Goal: Task Accomplishment & Management: Contribute content

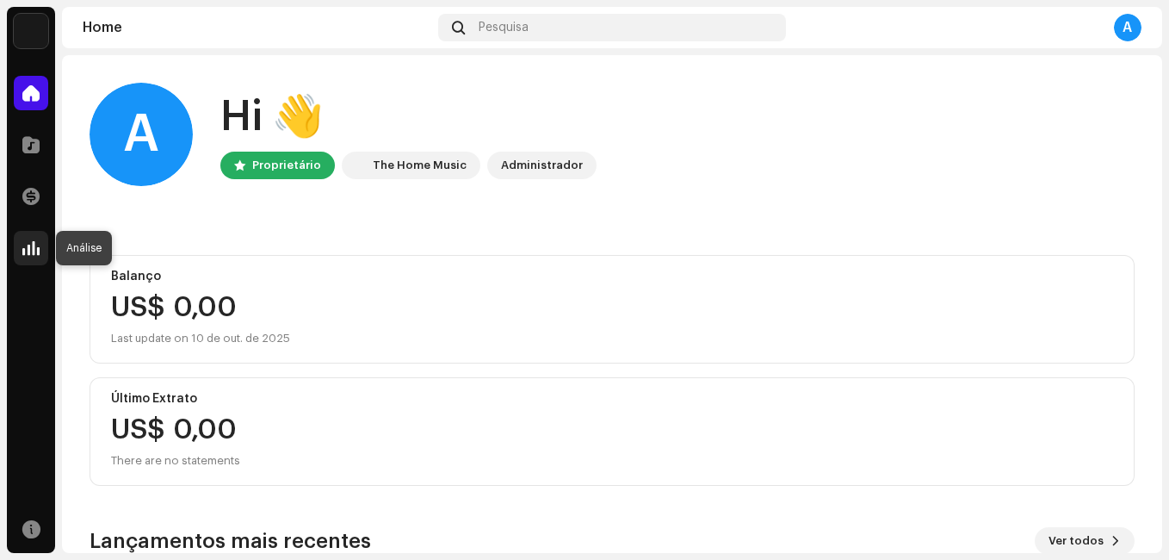
click at [22, 242] on div at bounding box center [31, 248] width 34 height 34
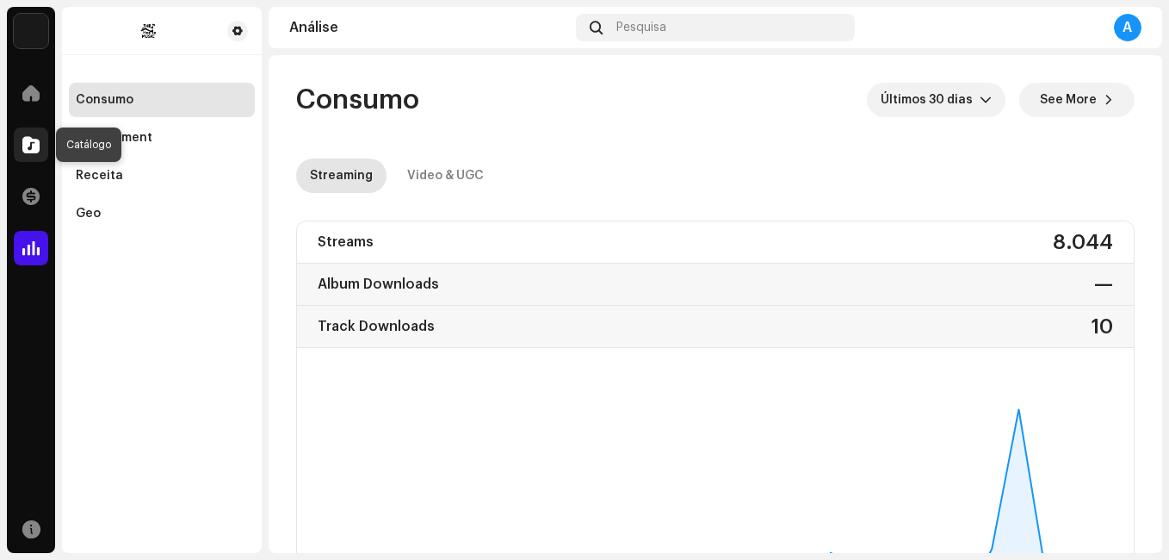
click at [34, 152] on span at bounding box center [30, 145] width 17 height 14
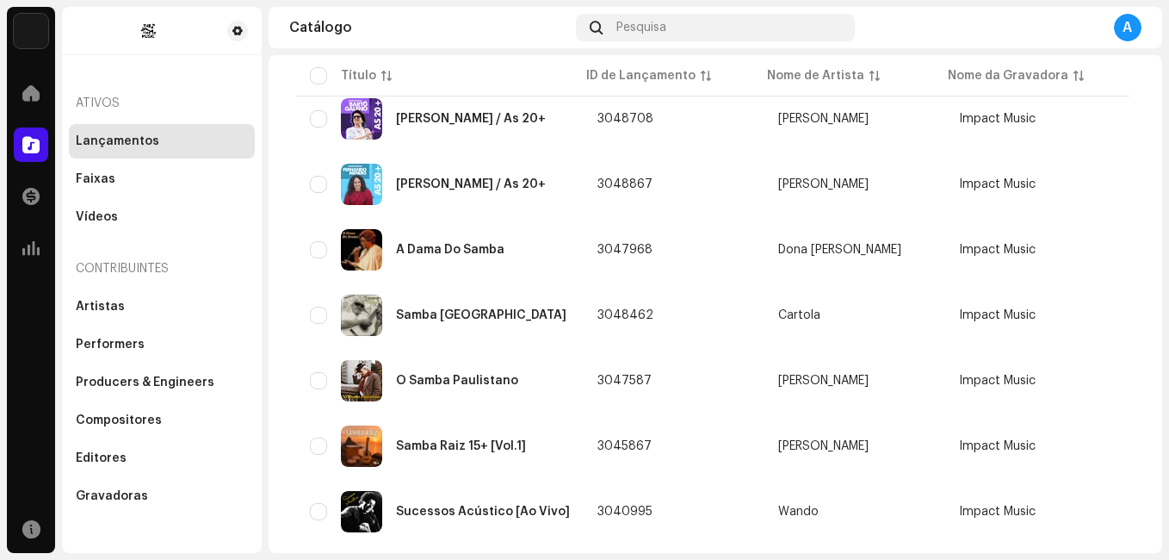
scroll to position [164, 0]
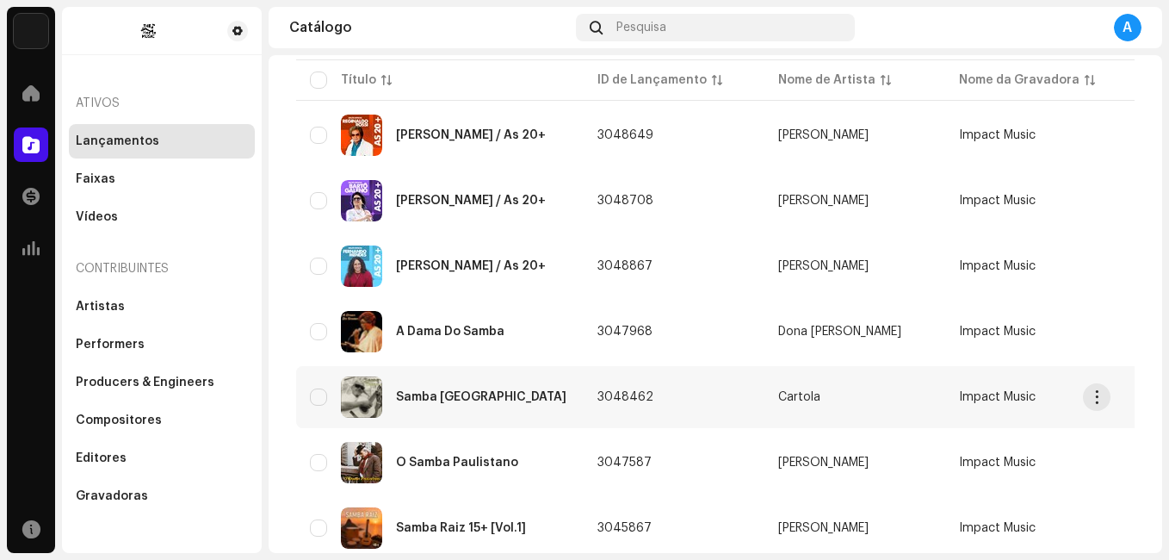
click at [431, 398] on div "Samba [GEOGRAPHIC_DATA]" at bounding box center [481, 397] width 170 height 12
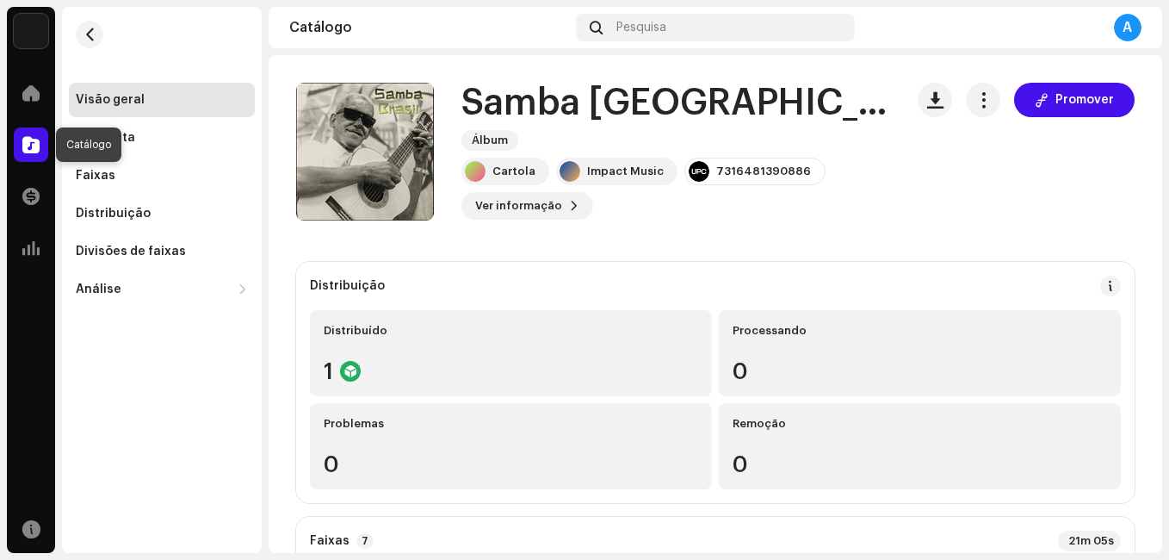
click at [23, 147] on span at bounding box center [30, 145] width 17 height 14
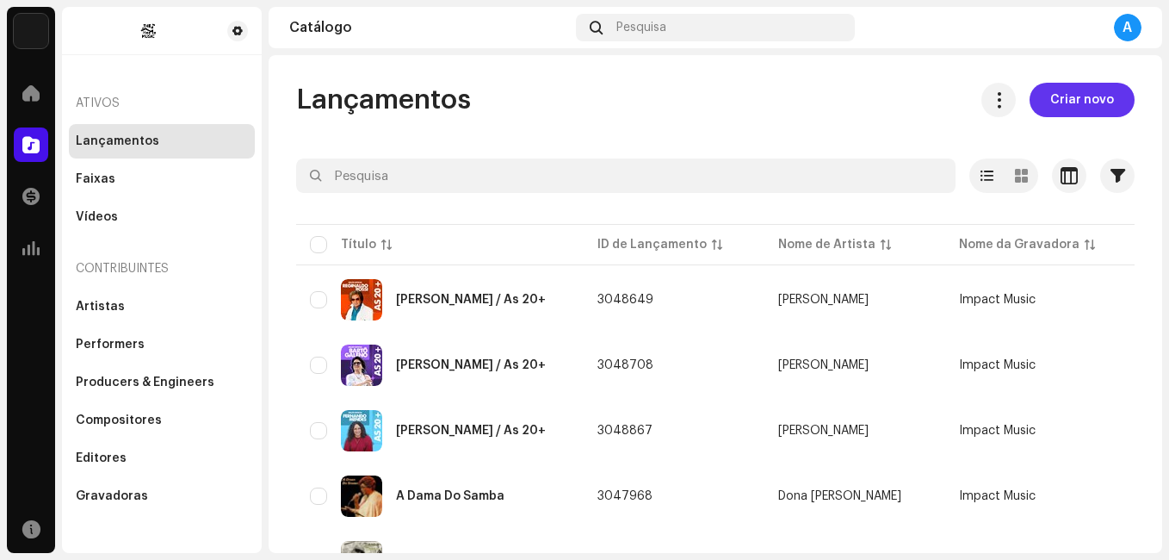
click at [1076, 108] on span "Criar novo" at bounding box center [1083, 100] width 64 height 34
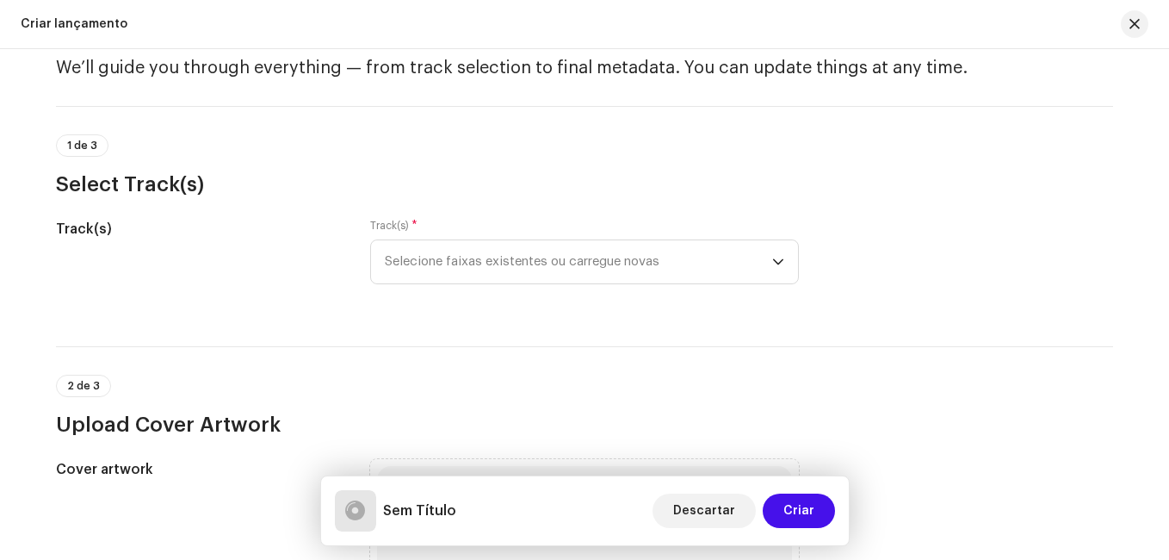
scroll to position [86, 0]
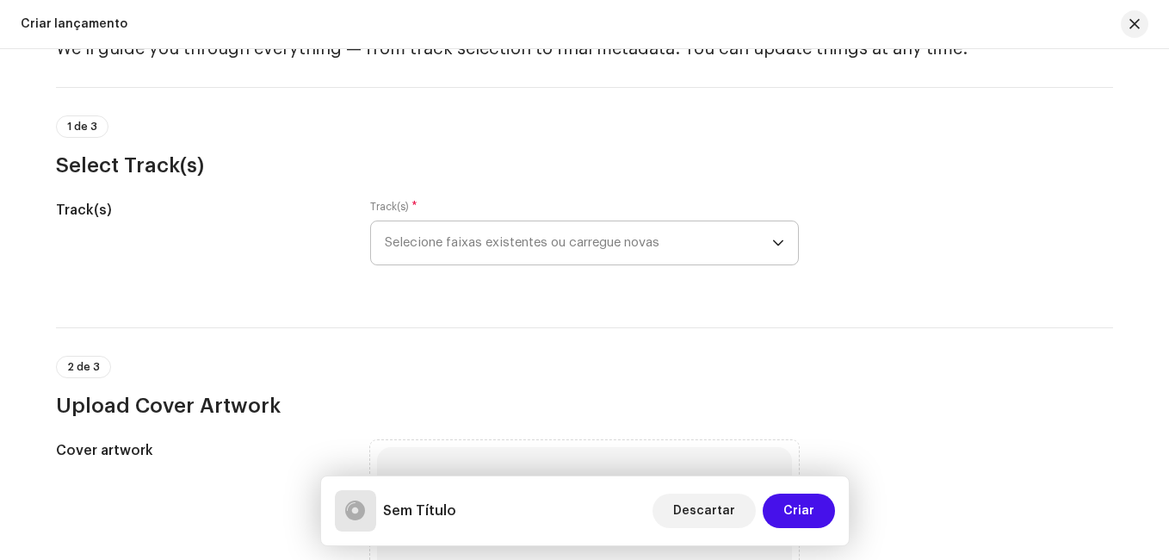
click at [442, 245] on span "Selecione faixas existentes ou carregue novas" at bounding box center [578, 242] width 387 height 43
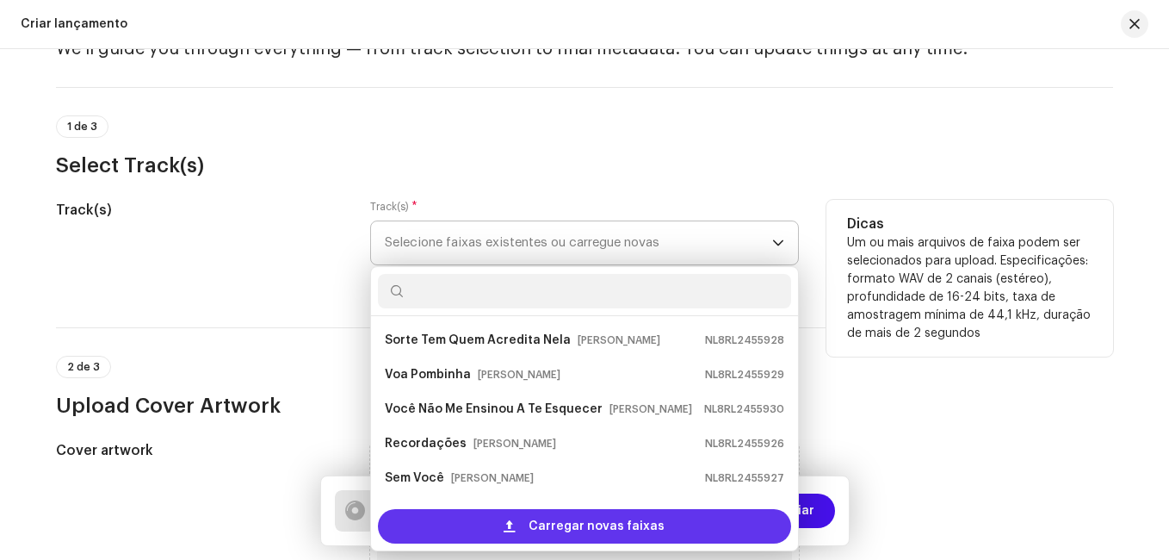
click at [472, 526] on div "Carregar novas faixas" at bounding box center [584, 526] width 413 height 34
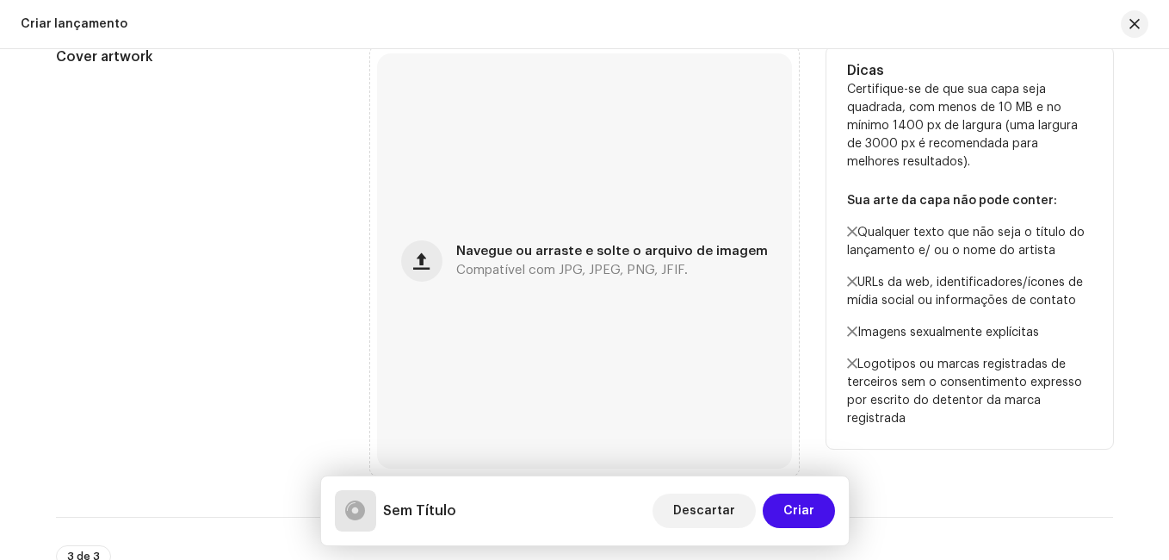
scroll to position [861, 0]
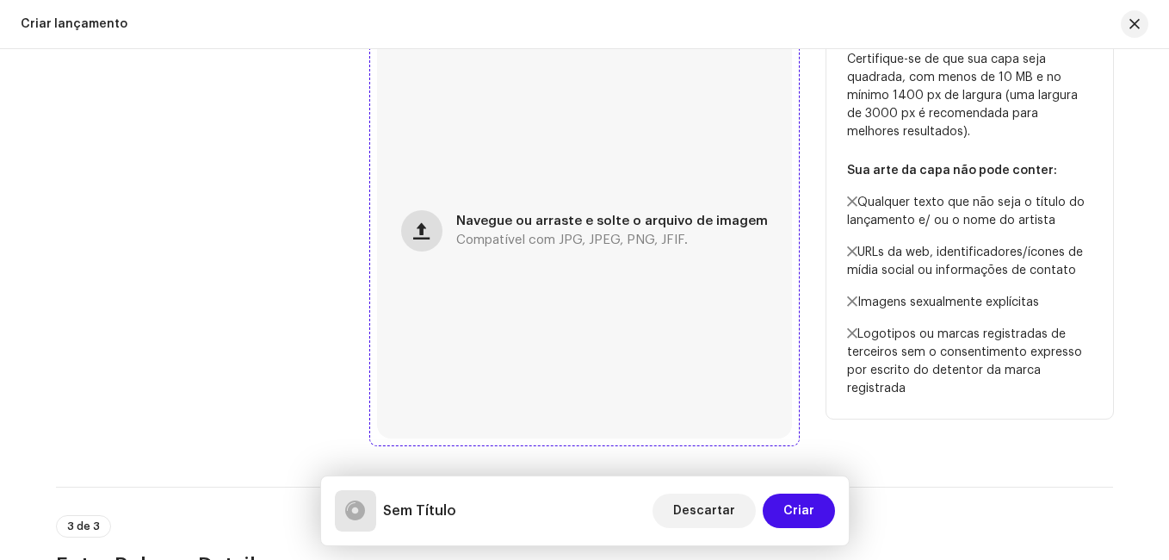
click at [430, 232] on span "button" at bounding box center [421, 231] width 16 height 14
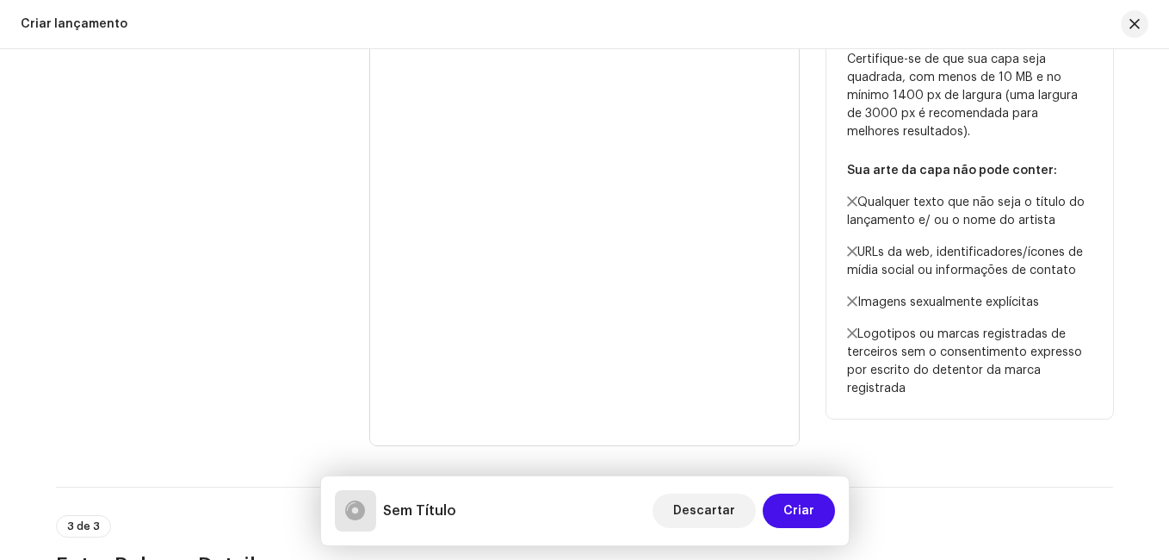
click at [264, 279] on div "Cover artwork" at bounding box center [199, 230] width 287 height 429
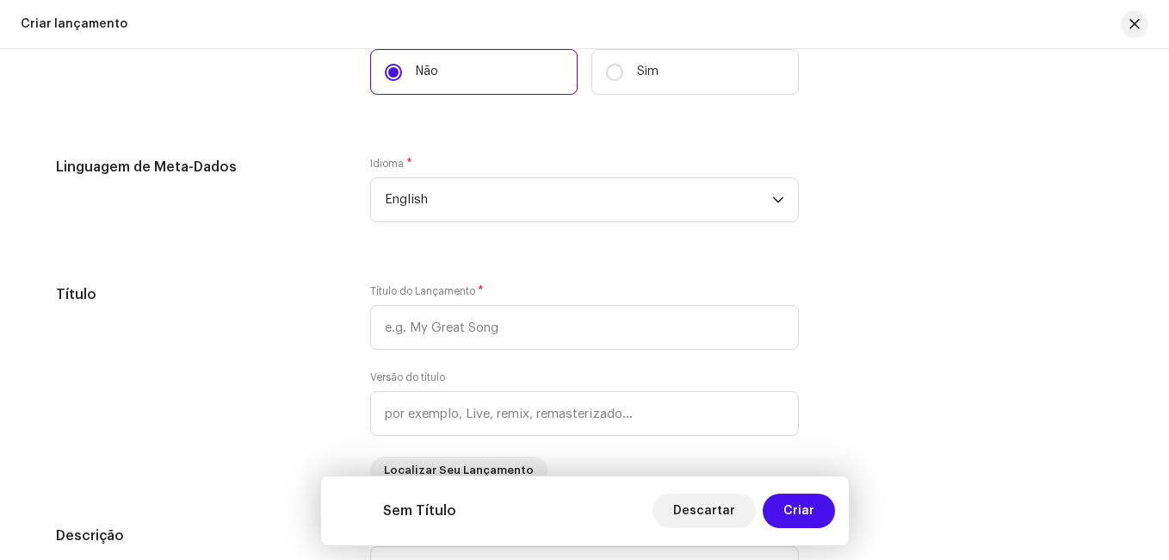
scroll to position [1550, 0]
click at [613, 75] on input "Sim" at bounding box center [614, 71] width 17 height 17
radio input "true"
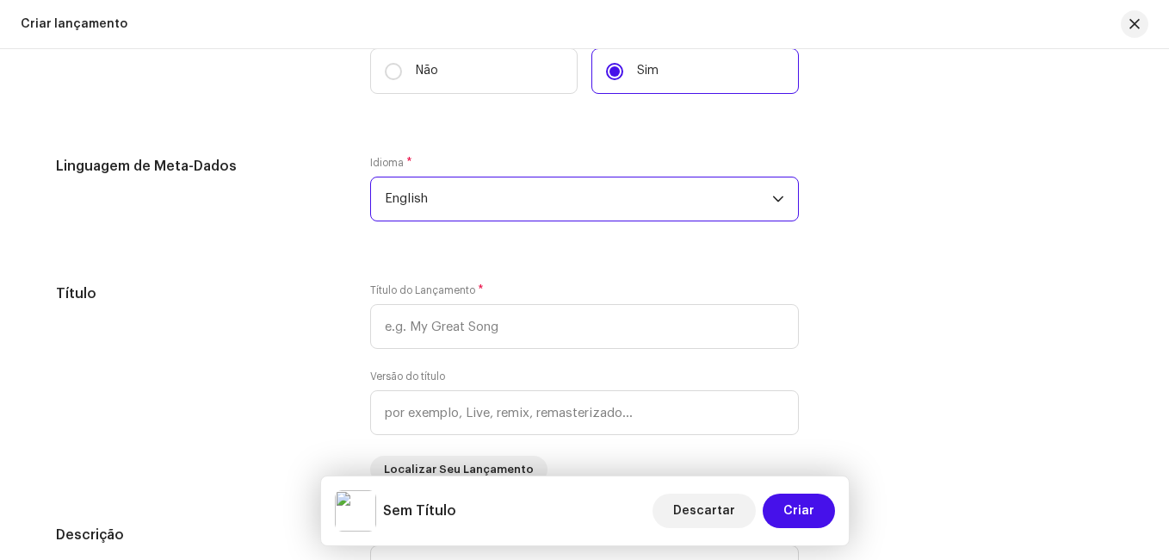
click at [443, 191] on span "English" at bounding box center [578, 198] width 387 height 43
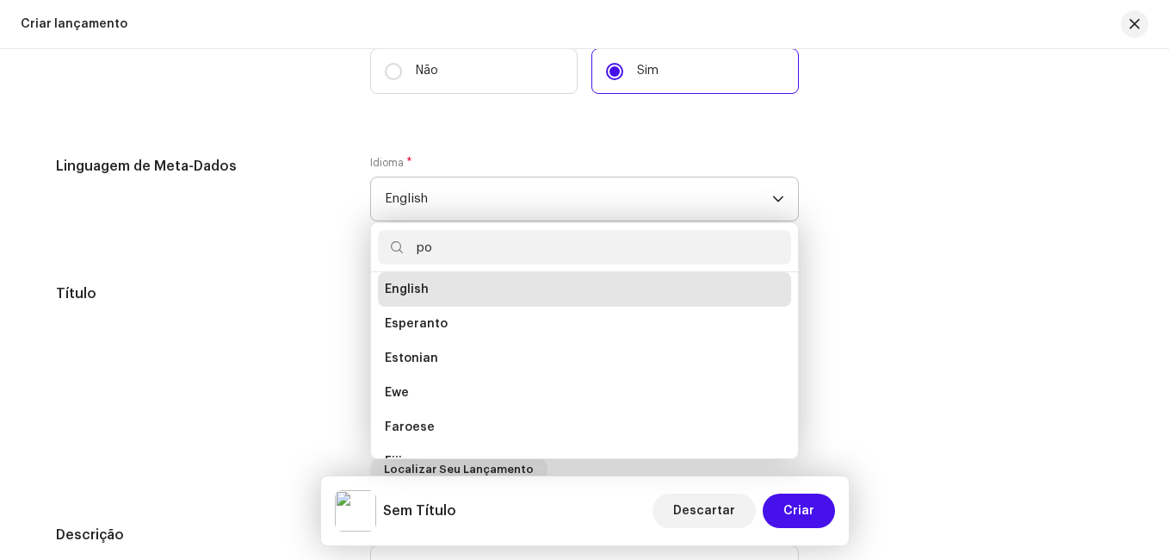
scroll to position [0, 0]
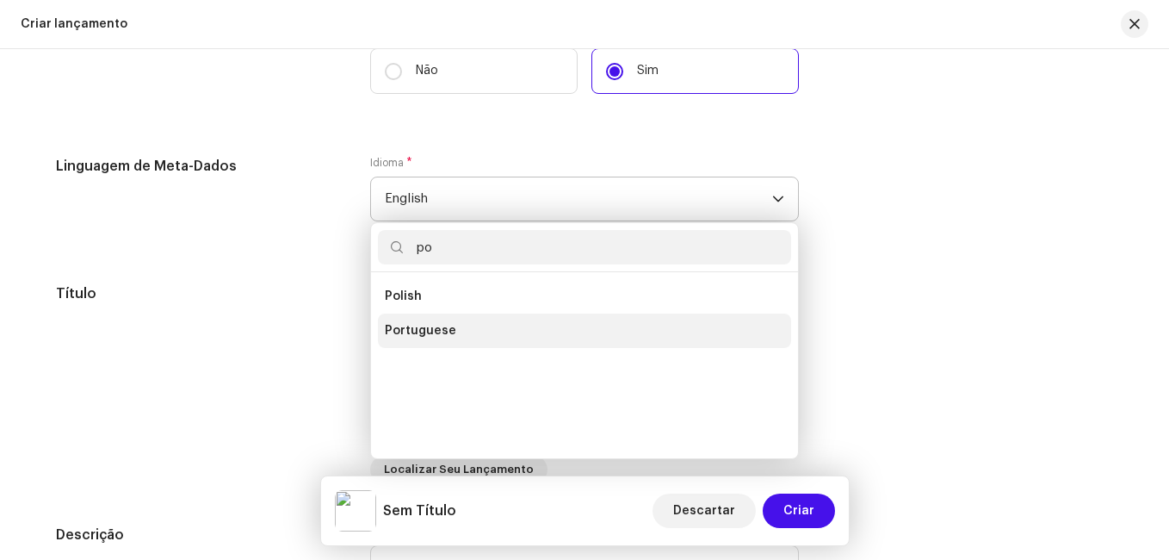
type input "po"
click at [440, 337] on span "Portuguese" at bounding box center [420, 330] width 71 height 17
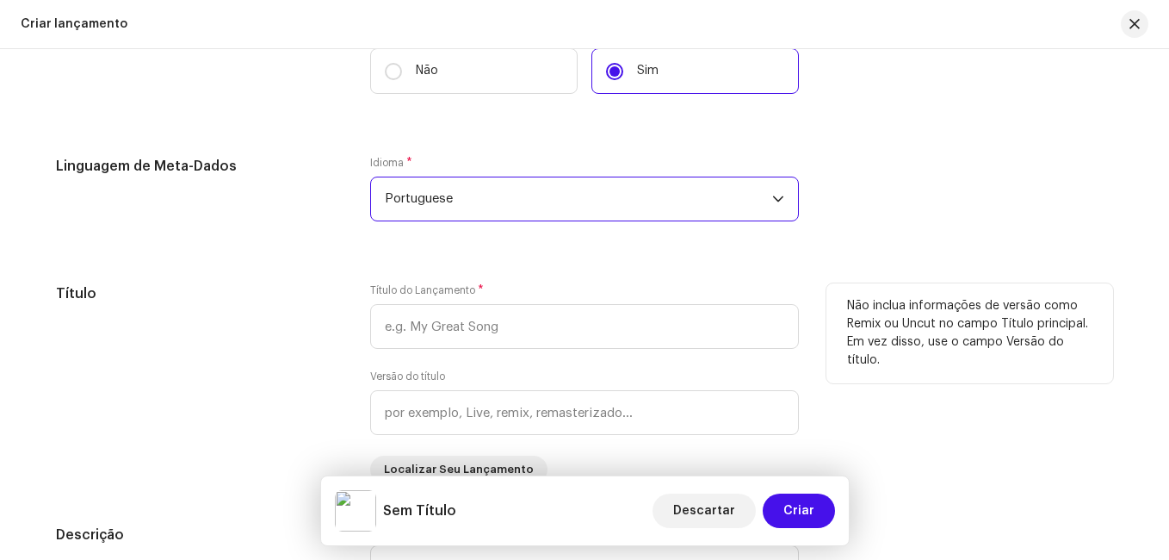
click at [302, 319] on div "Título" at bounding box center [199, 383] width 287 height 200
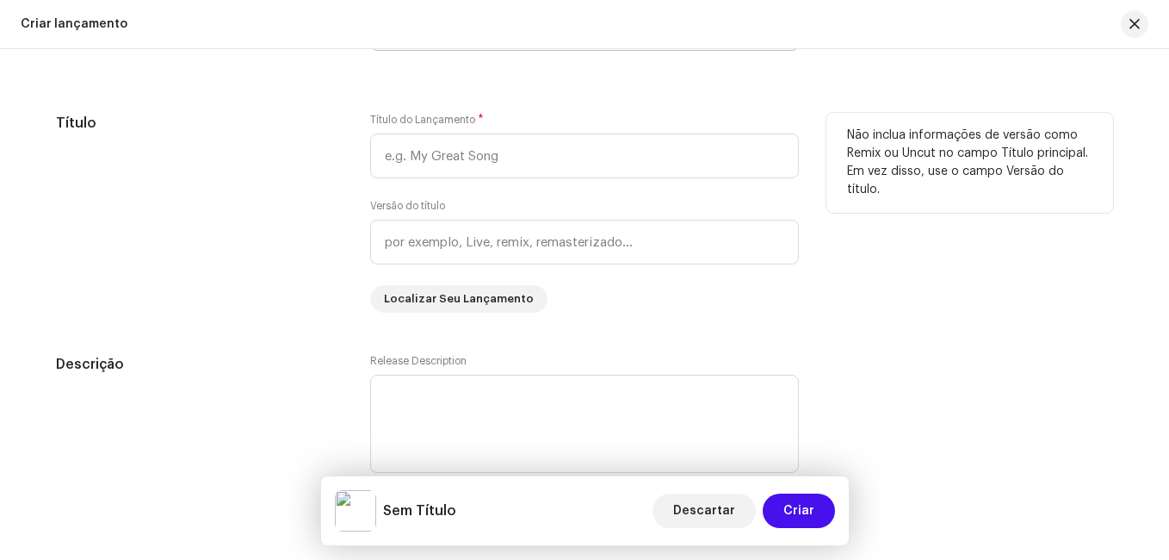
scroll to position [1722, 0]
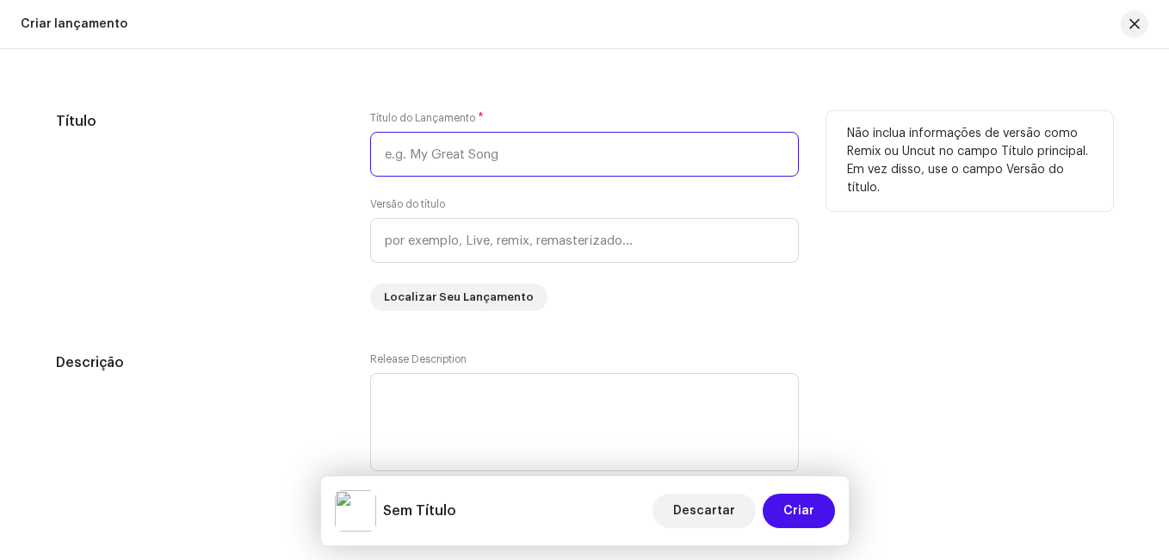
paste input "[PERSON_NAME]"
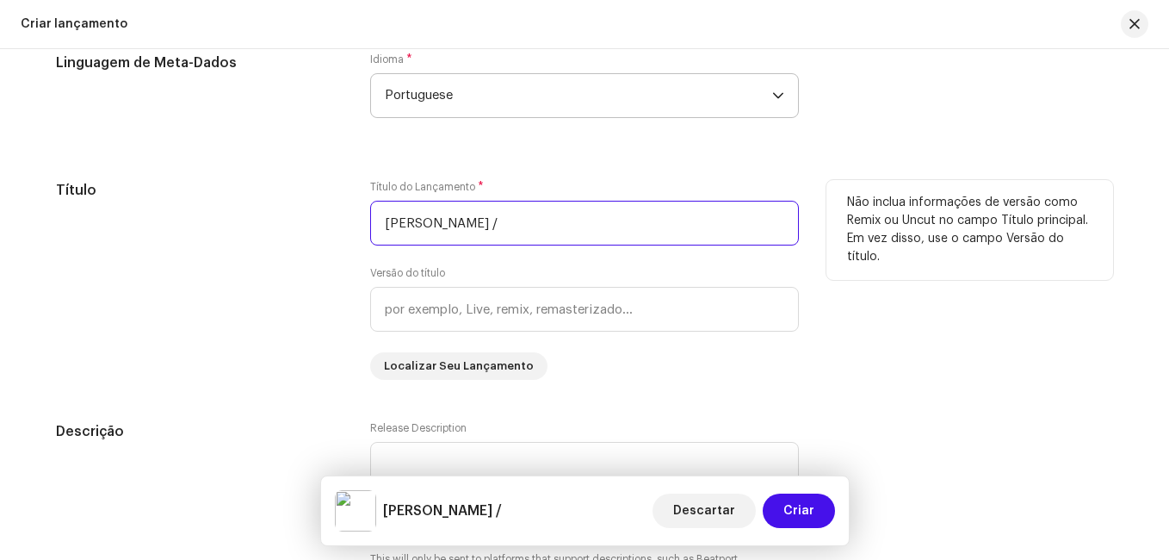
scroll to position [1791, 0]
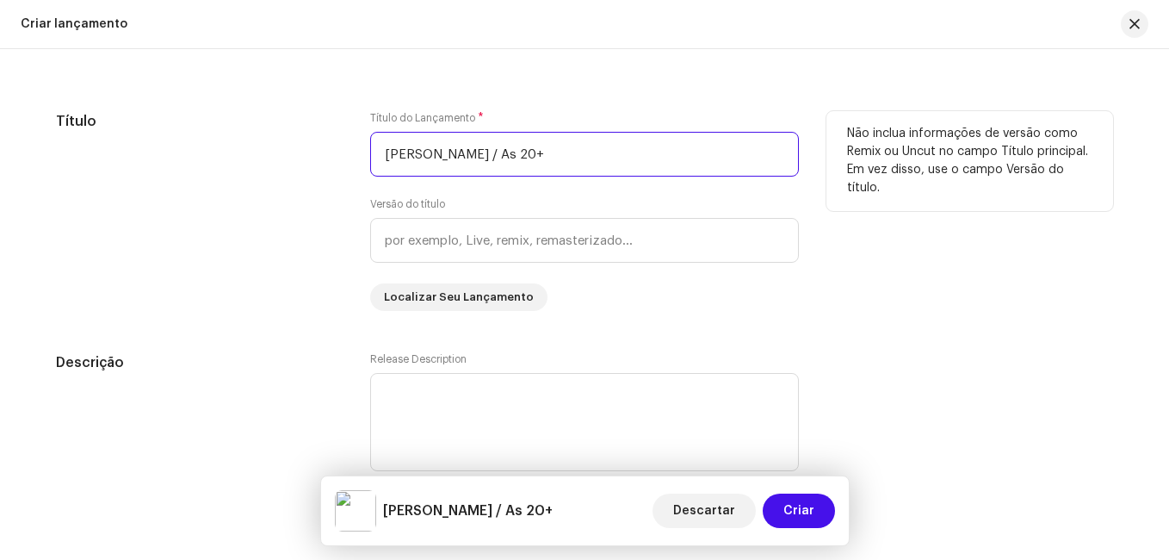
type input "[PERSON_NAME] / As 20+"
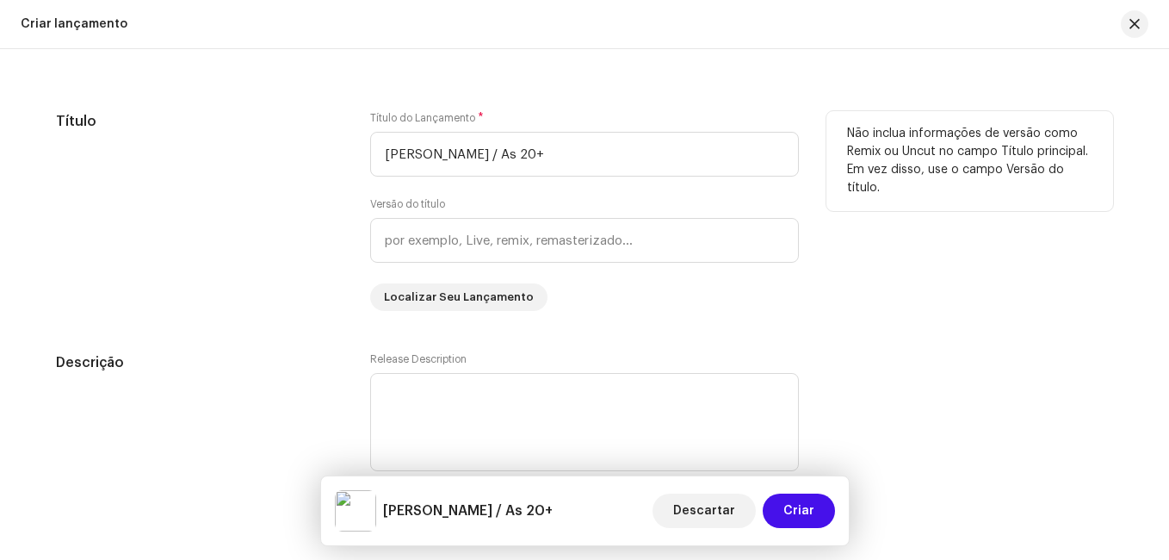
click at [328, 220] on div "Título" at bounding box center [199, 211] width 287 height 200
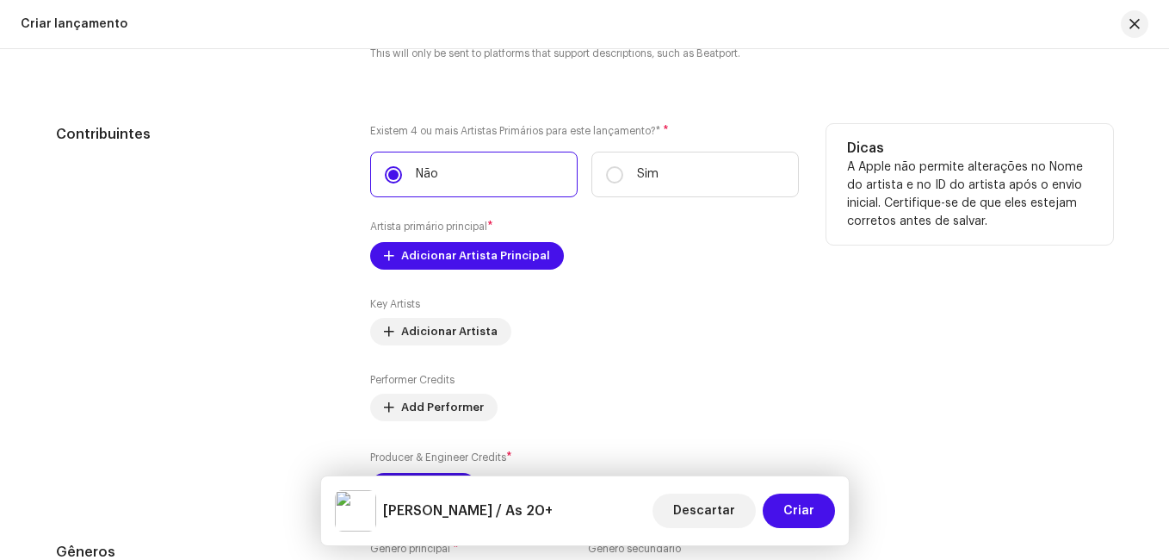
scroll to position [2135, 0]
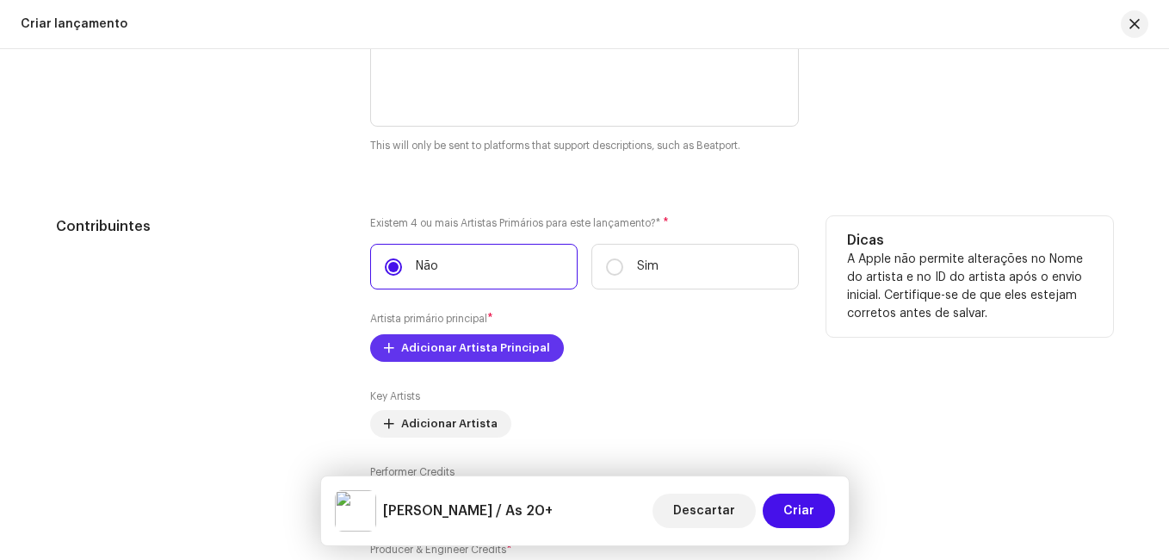
click at [493, 344] on span "Adicionar Artista Principal" at bounding box center [475, 348] width 149 height 34
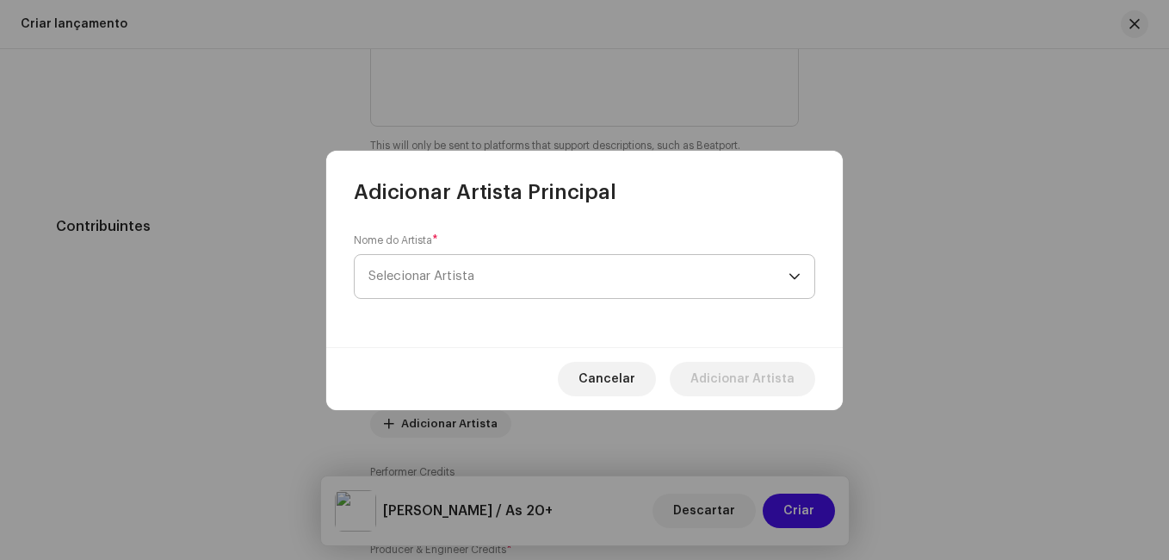
click at [528, 275] on span "Selecionar Artista" at bounding box center [579, 276] width 420 height 43
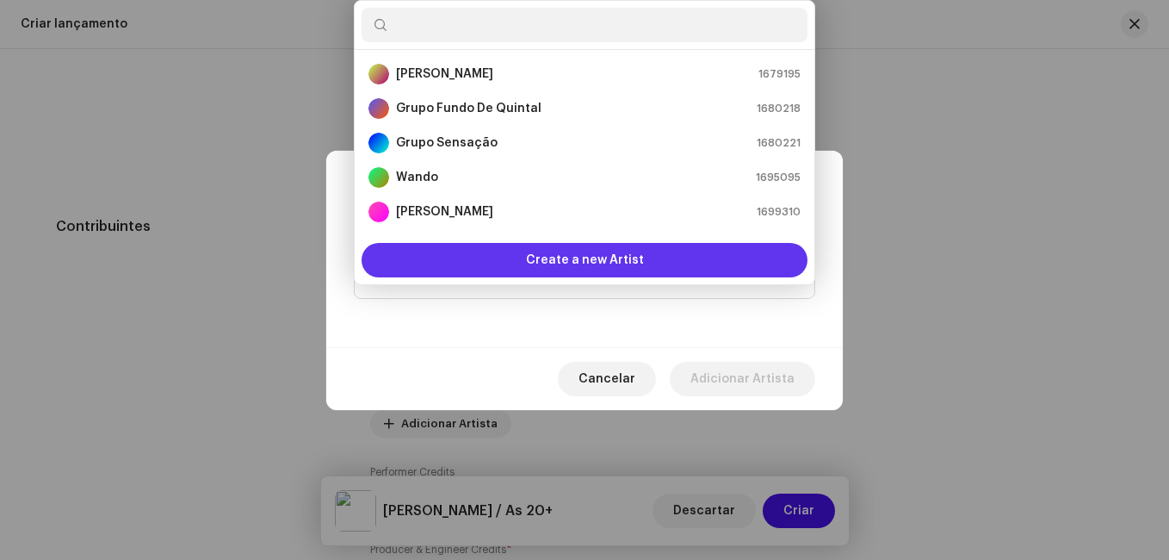
click at [526, 263] on div "Create a new Artist" at bounding box center [585, 260] width 446 height 34
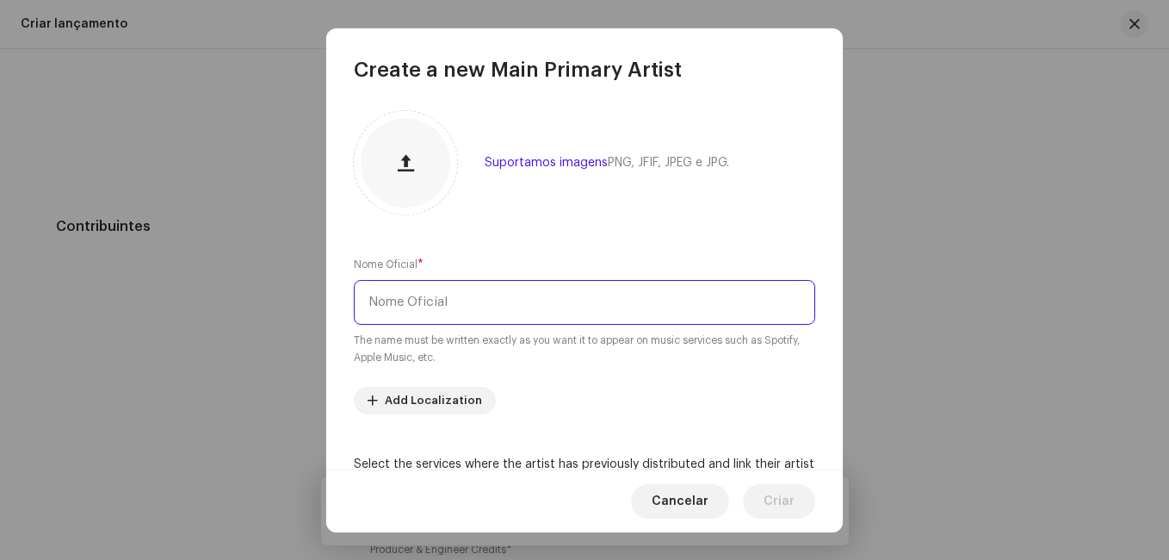
paste input "[PERSON_NAME]"
type input "[PERSON_NAME]"
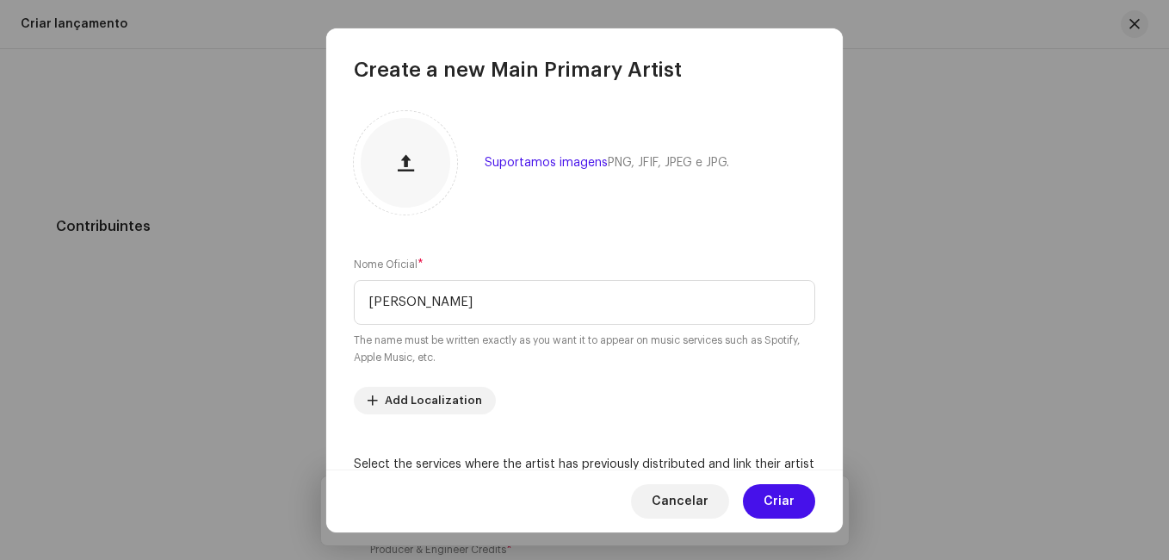
click at [649, 240] on div "Suportamos imagens PNG, JFIF, JPEG e JPG. Nome Oficial * [PERSON_NAME] The name…" at bounding box center [584, 277] width 517 height 386
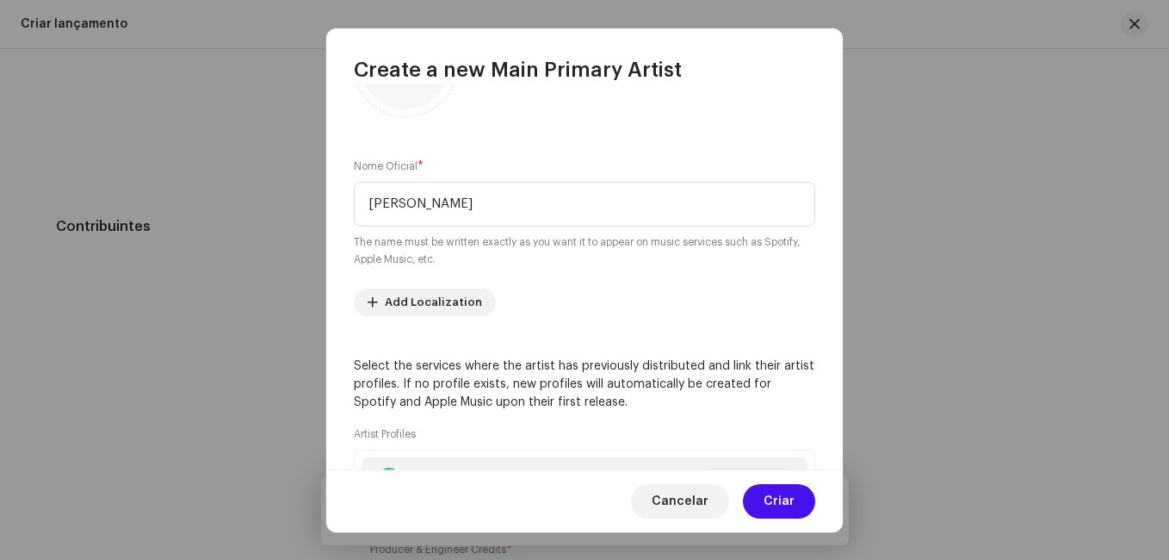
scroll to position [301, 0]
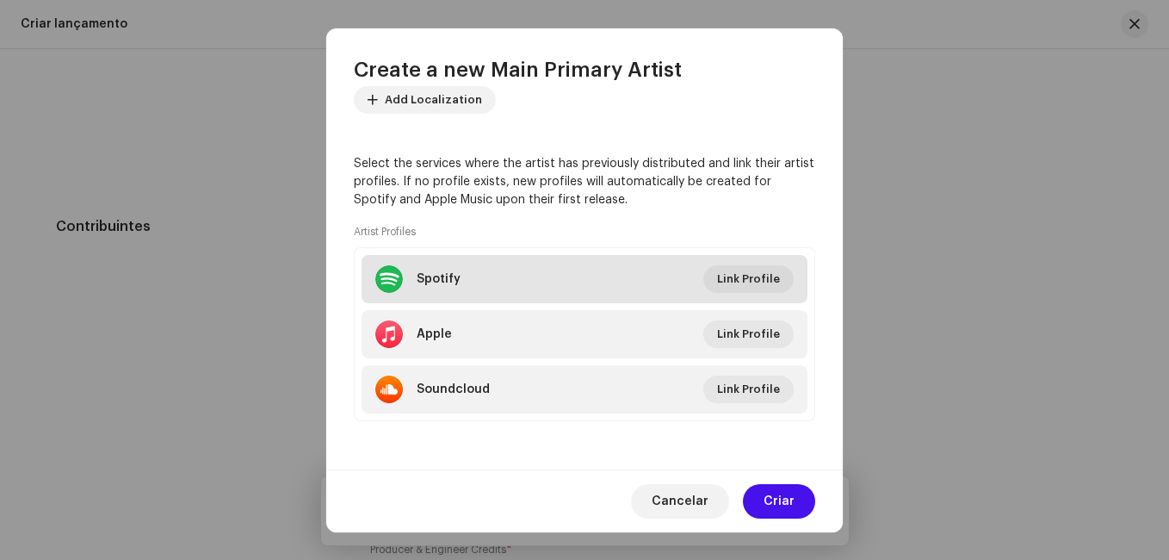
click at [588, 286] on li "Spotify Link Profile" at bounding box center [585, 279] width 446 height 48
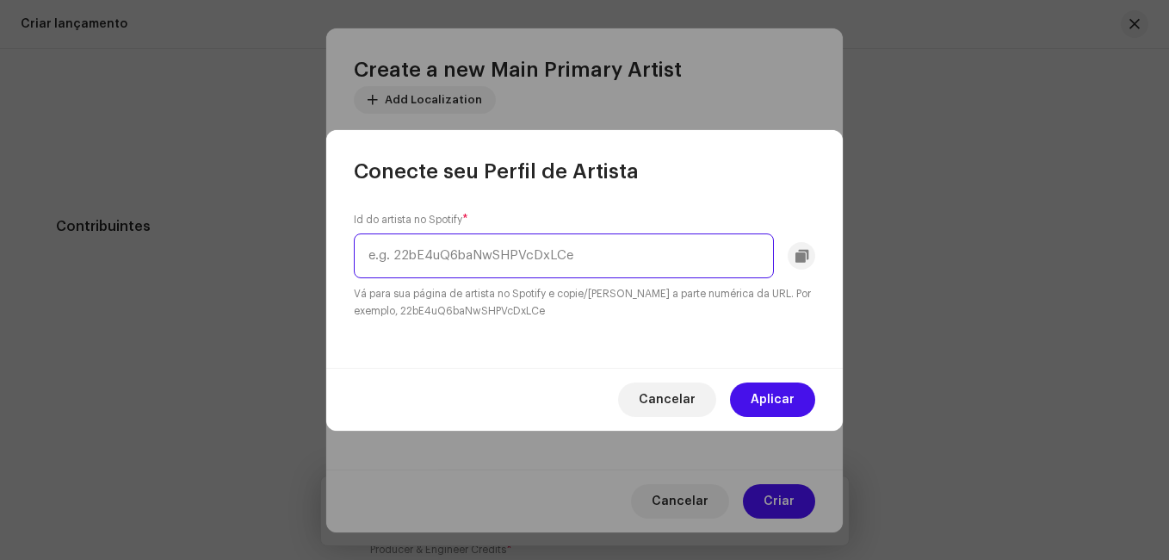
paste input "4i82orFocqAxu220X4YFLC"
type input "4i82orFocqAxu220X4YFLC"
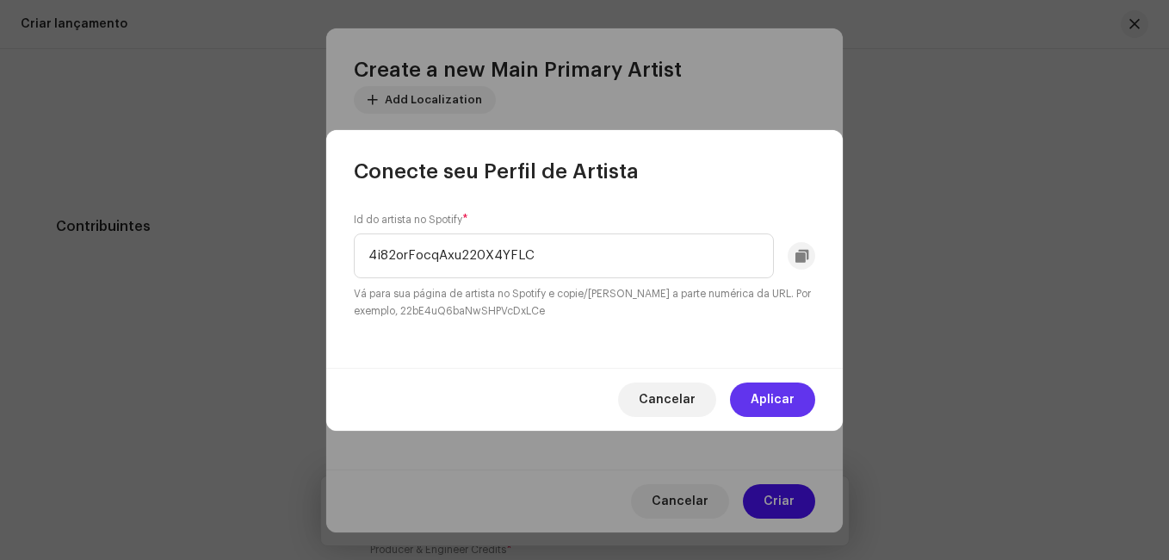
click at [748, 399] on button "Aplicar" at bounding box center [772, 399] width 85 height 34
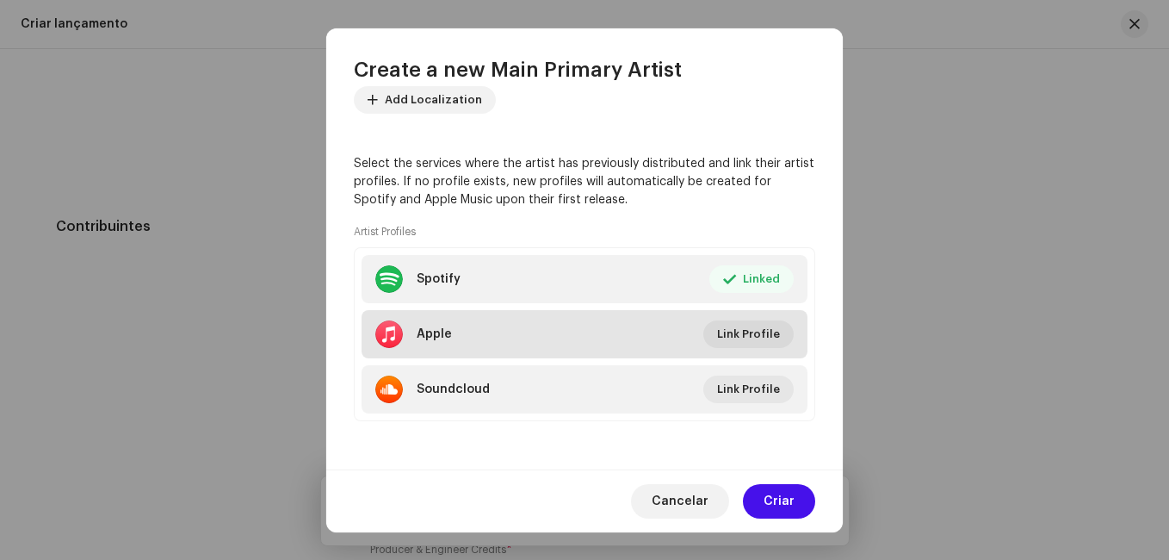
click at [685, 330] on li "Apple Link Profile" at bounding box center [585, 334] width 446 height 48
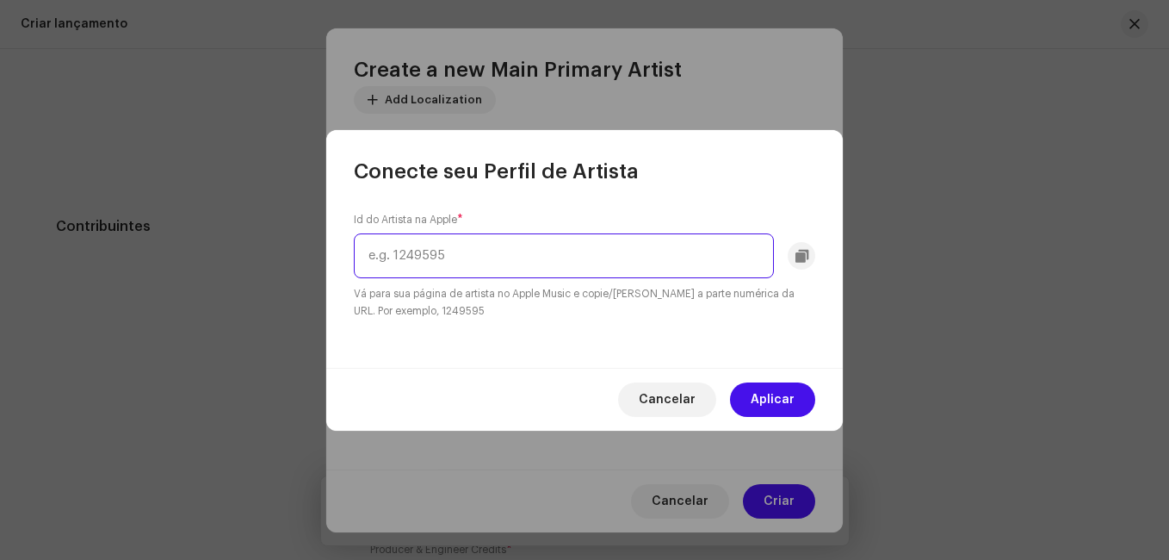
paste input "137876480"
type input "137876480"
click at [788, 409] on span "Aplicar" at bounding box center [773, 399] width 44 height 34
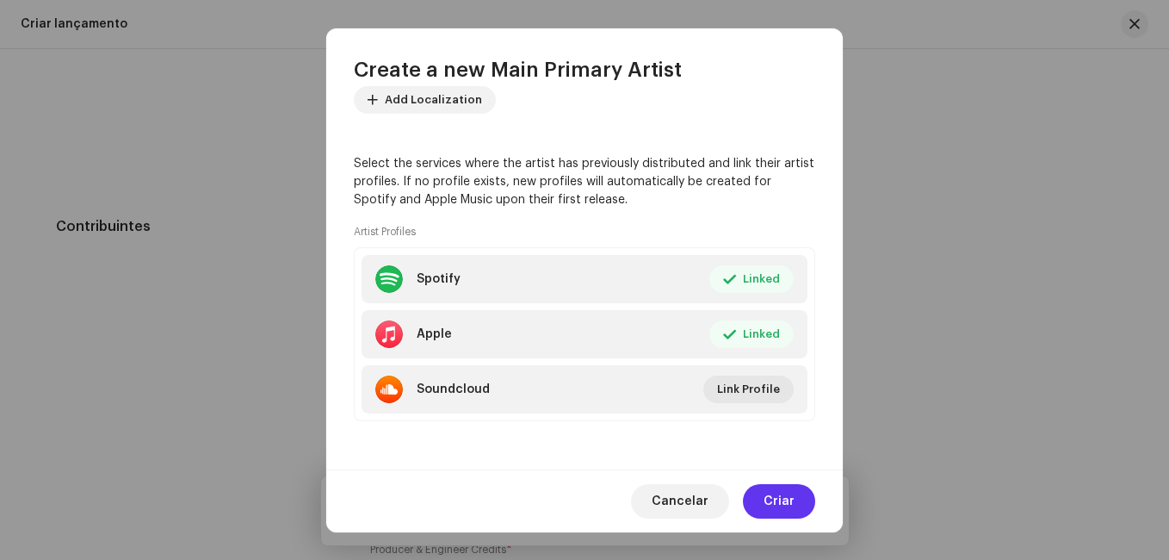
click at [765, 489] on span "Criar" at bounding box center [779, 501] width 31 height 34
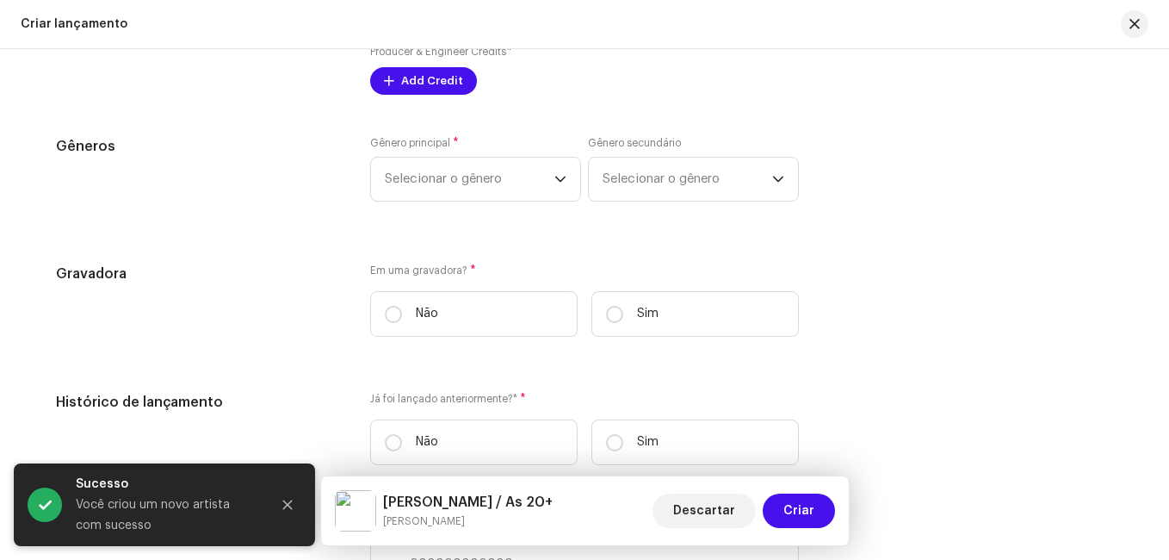
scroll to position [2480, 0]
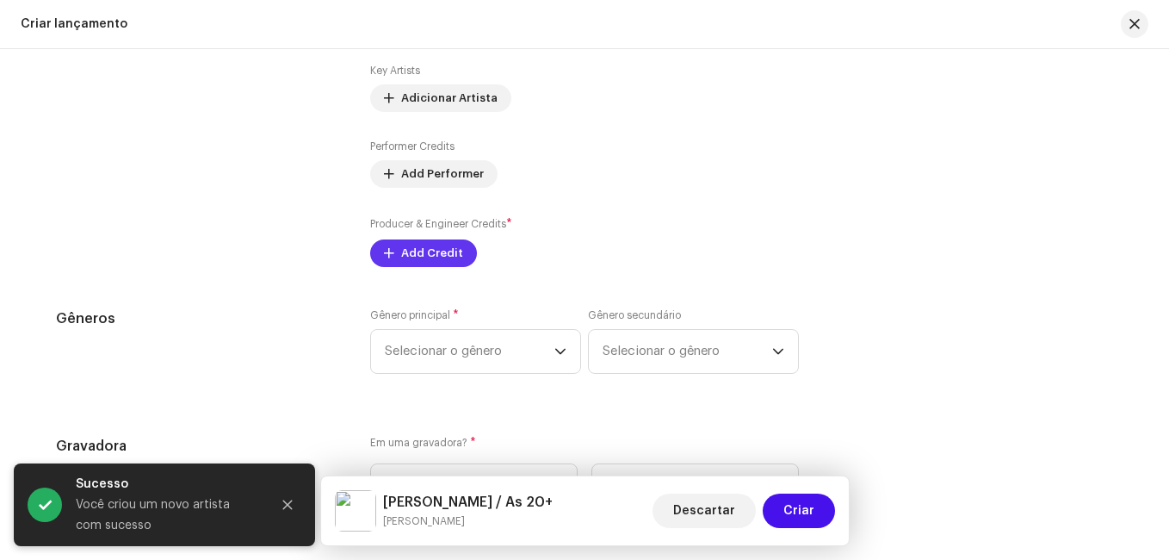
click at [420, 258] on span "Add Credit" at bounding box center [432, 253] width 62 height 34
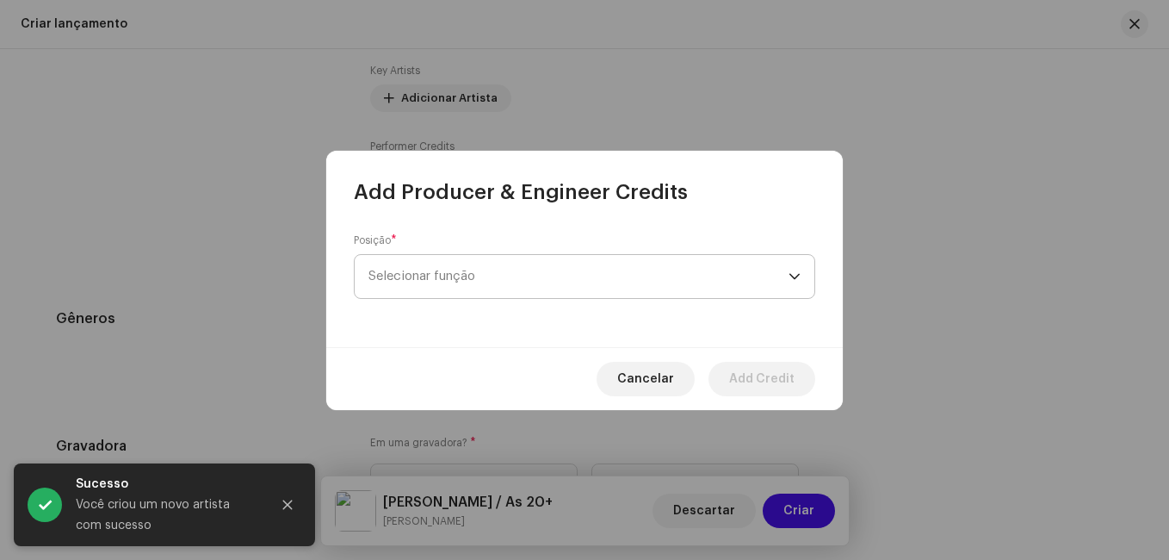
click at [434, 273] on span "Selecionar função" at bounding box center [579, 276] width 420 height 43
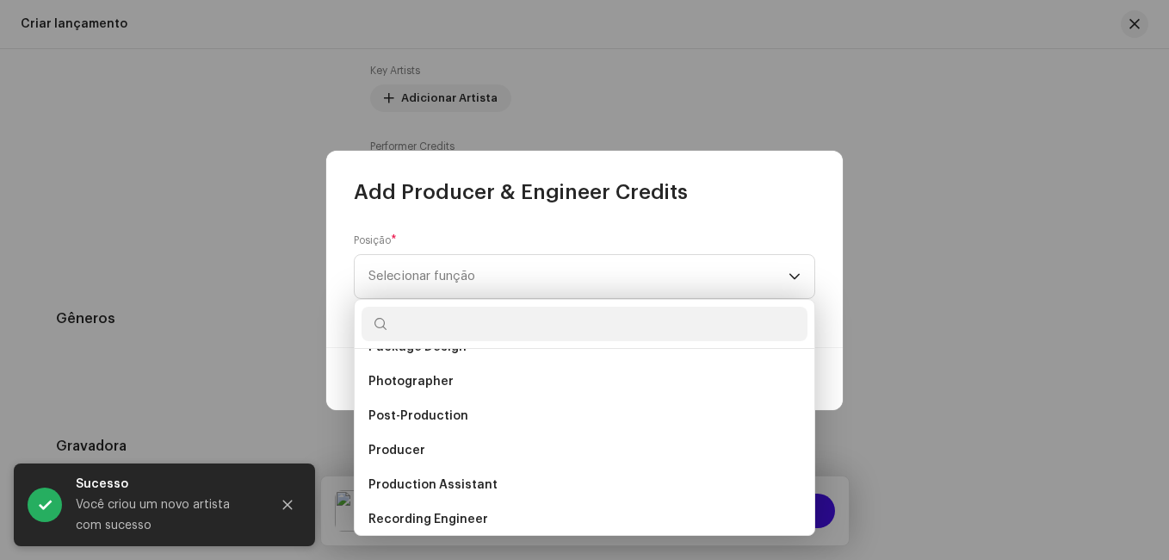
scroll to position [689, 0]
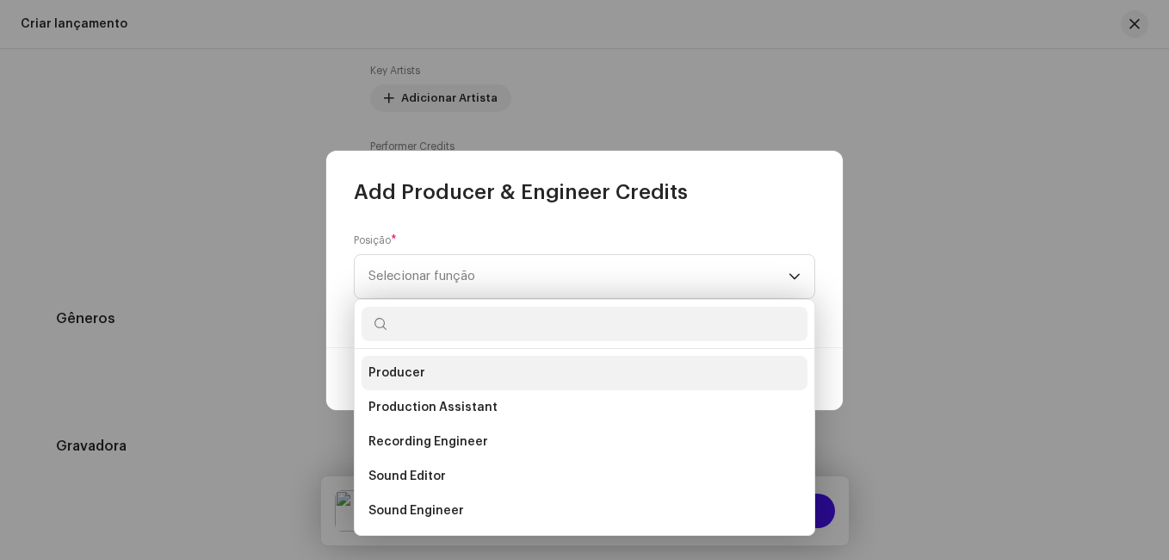
click at [433, 375] on li "Producer" at bounding box center [585, 373] width 446 height 34
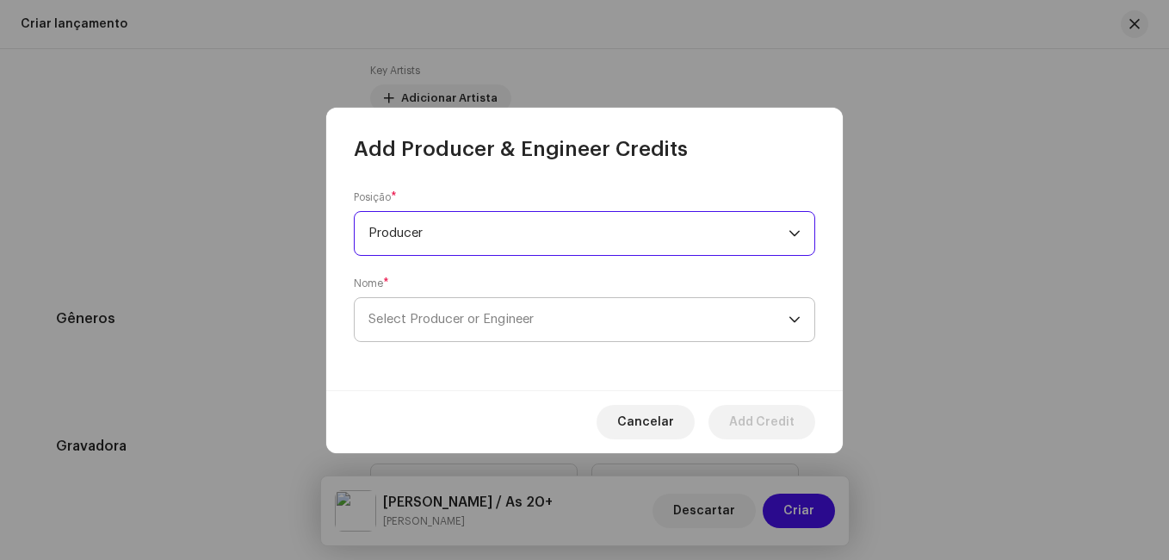
click at [437, 323] on span "Select Producer or Engineer" at bounding box center [451, 319] width 165 height 13
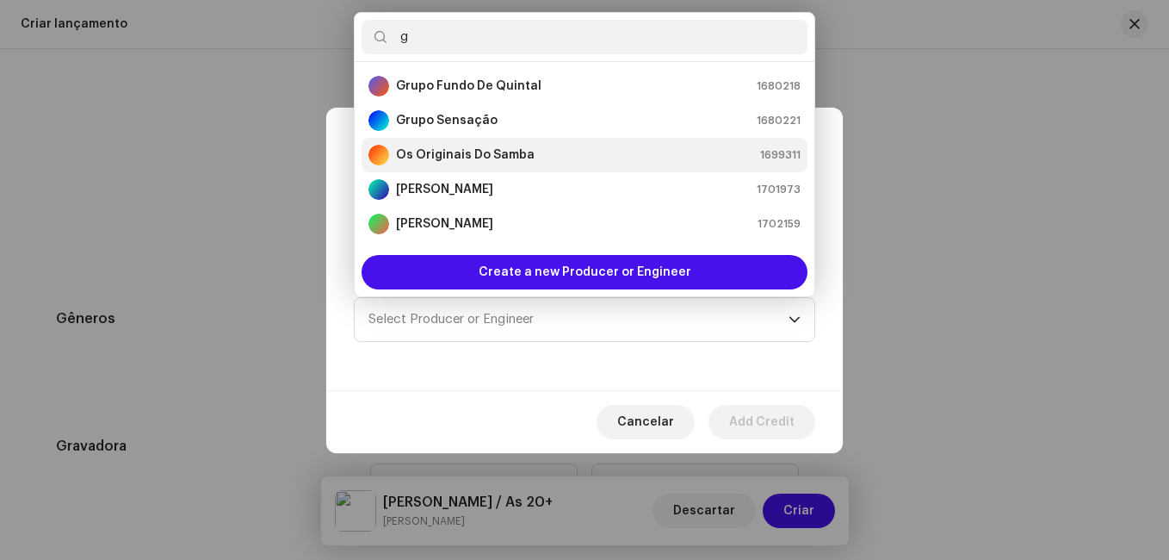
scroll to position [0, 0]
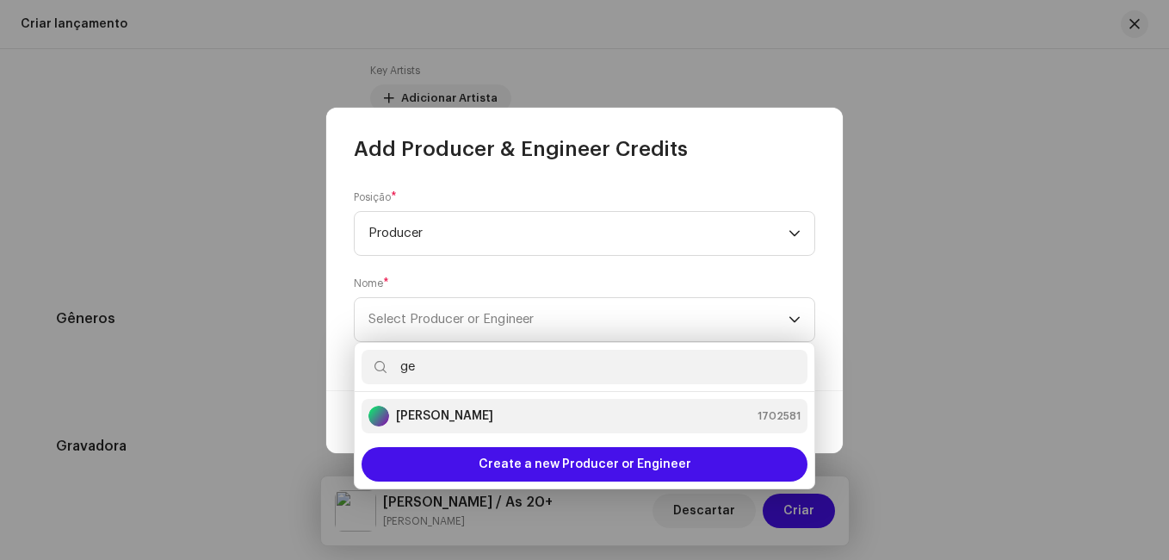
type input "ge"
click at [443, 409] on strong "[PERSON_NAME]" at bounding box center [444, 415] width 97 height 17
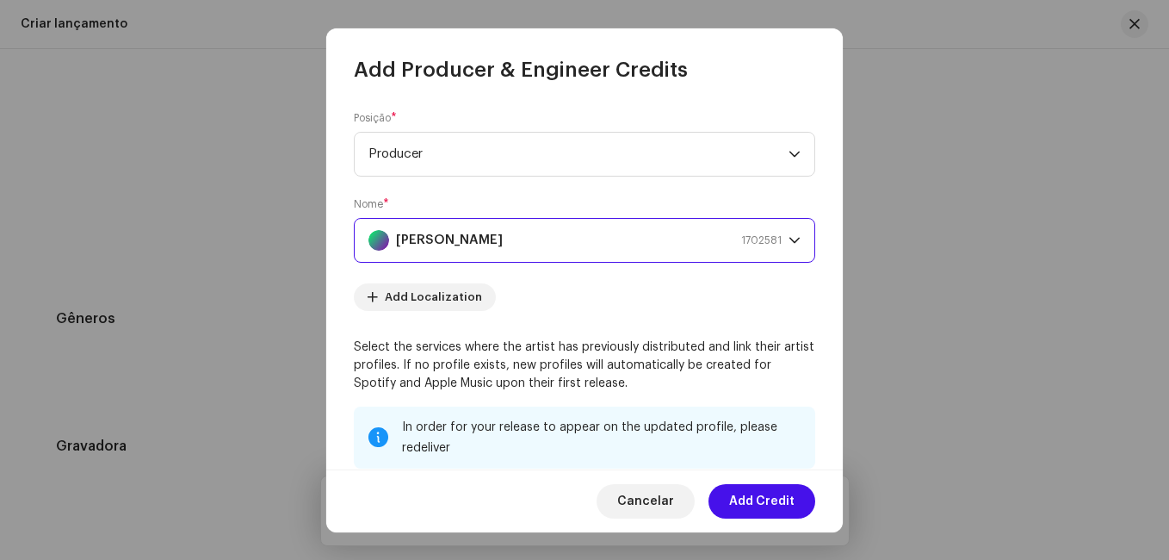
click at [773, 503] on span "Add Credit" at bounding box center [761, 501] width 65 height 34
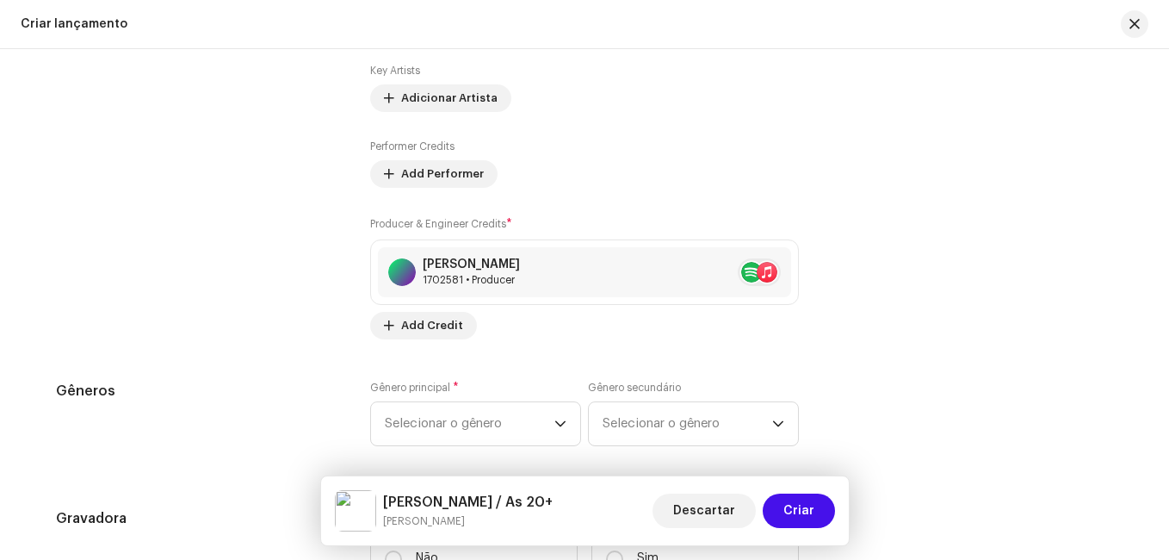
click at [286, 288] on div "Contribuintes" at bounding box center [199, 106] width 287 height 468
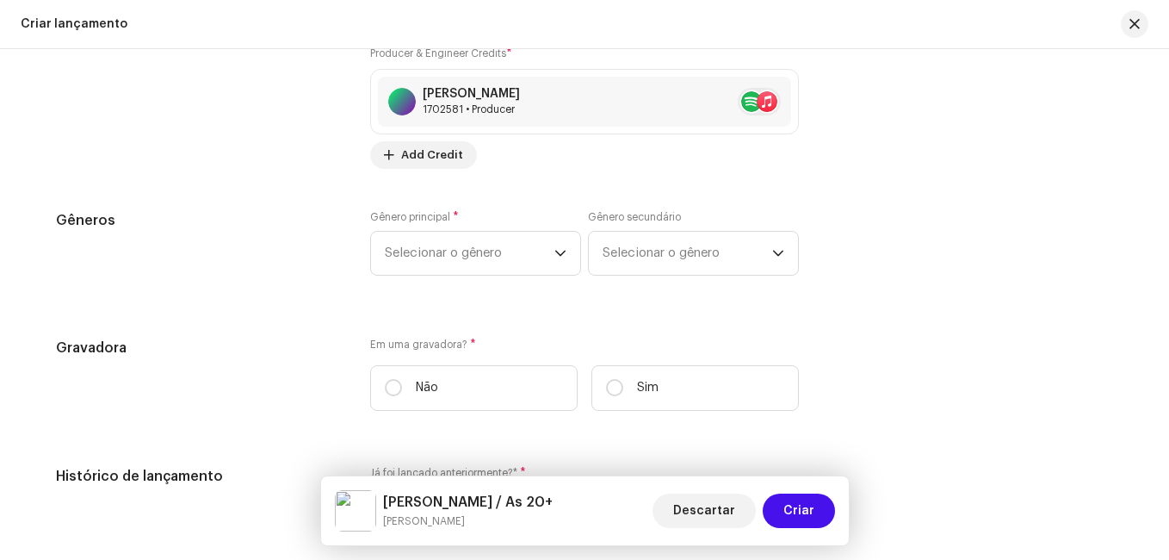
scroll to position [2653, 0]
click at [503, 239] on span "Selecionar o gênero" at bounding box center [470, 251] width 170 height 43
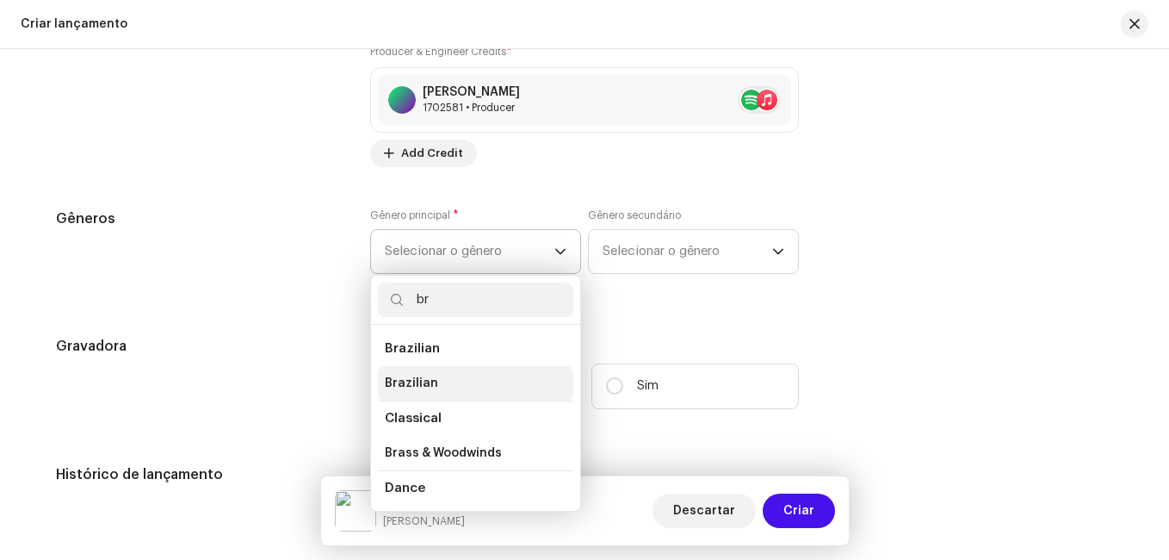
type input "br"
click at [431, 385] on li "Brazilian" at bounding box center [475, 383] width 195 height 34
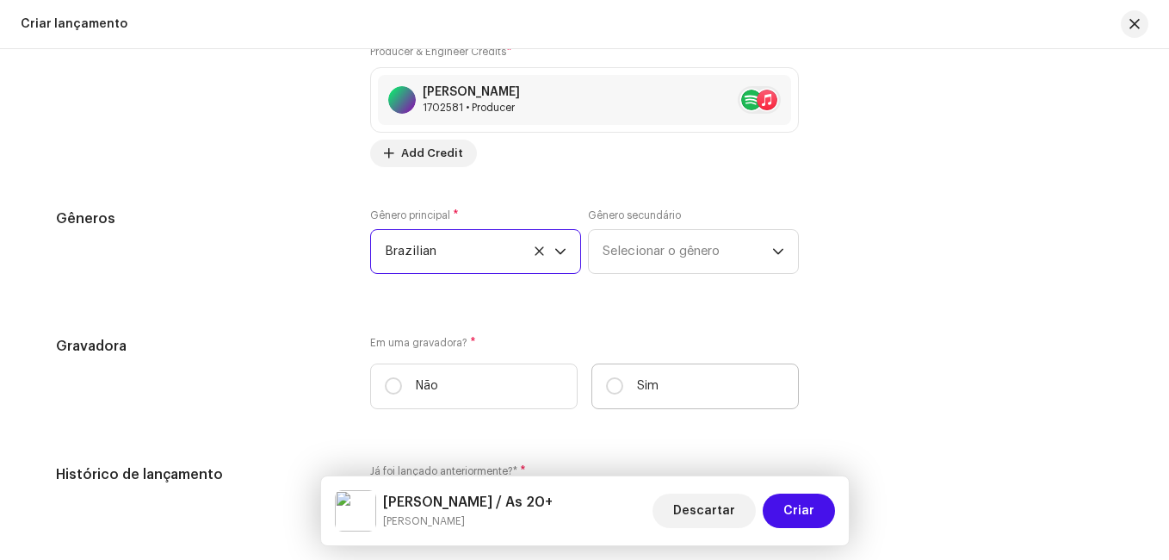
click at [651, 382] on p "Sim" at bounding box center [648, 386] width 22 height 18
click at [623, 382] on input "Sim" at bounding box center [614, 385] width 17 height 17
radio input "true"
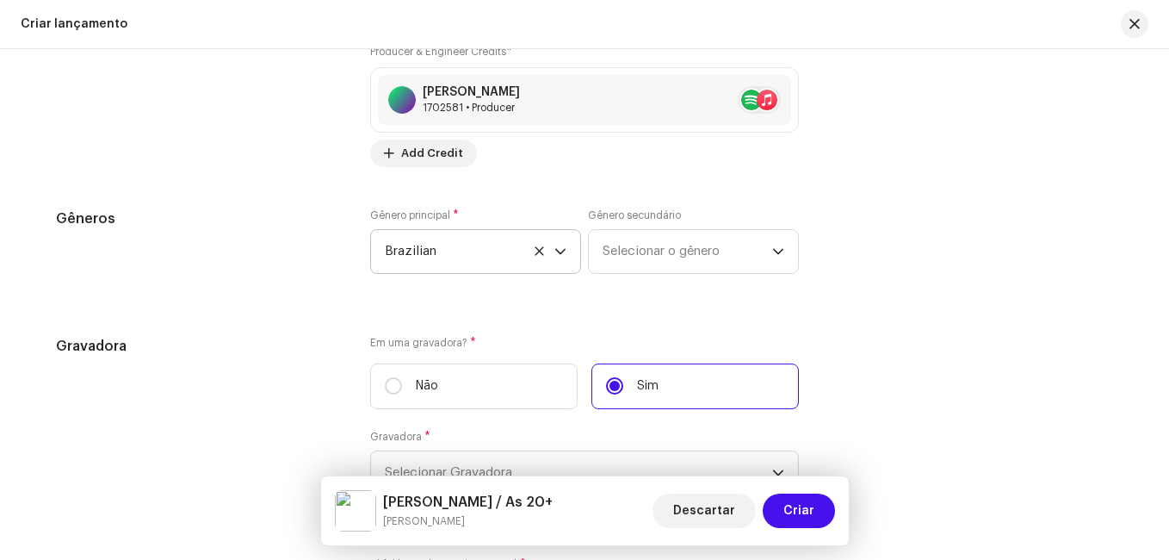
click at [231, 290] on div "Gêneros" at bounding box center [199, 251] width 287 height 86
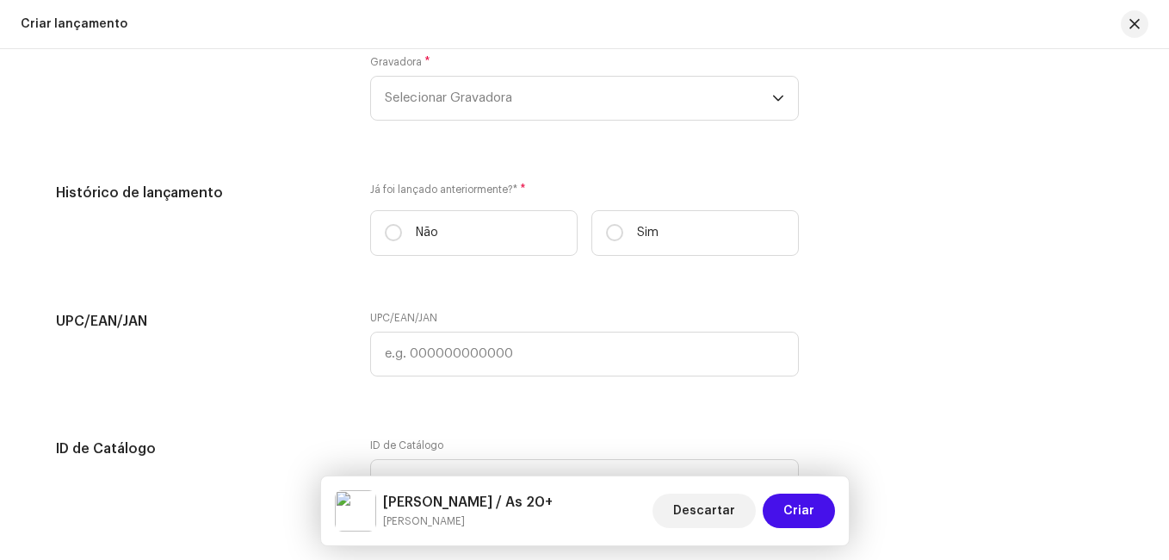
scroll to position [2997, 0]
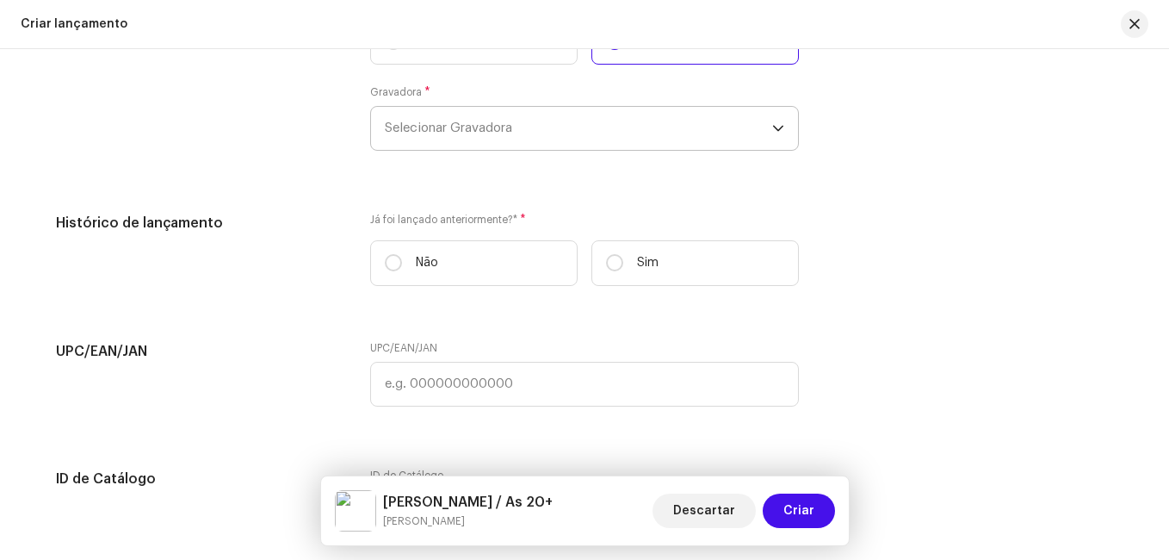
click at [477, 124] on span "Selecionar Gravadora" at bounding box center [578, 128] width 387 height 43
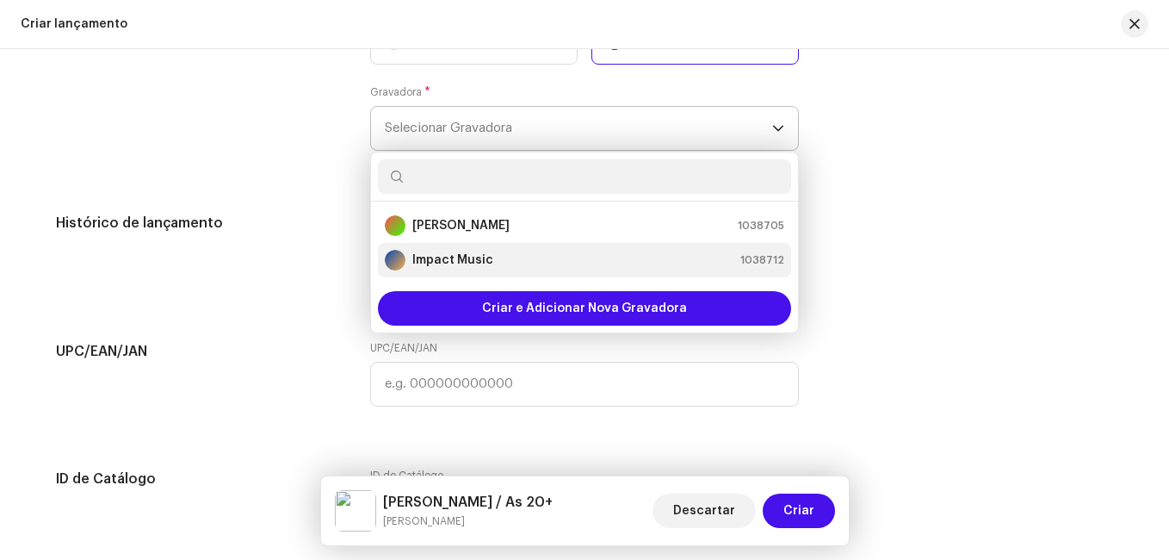
click at [505, 253] on div "Impact Music 1038712" at bounding box center [585, 260] width 400 height 21
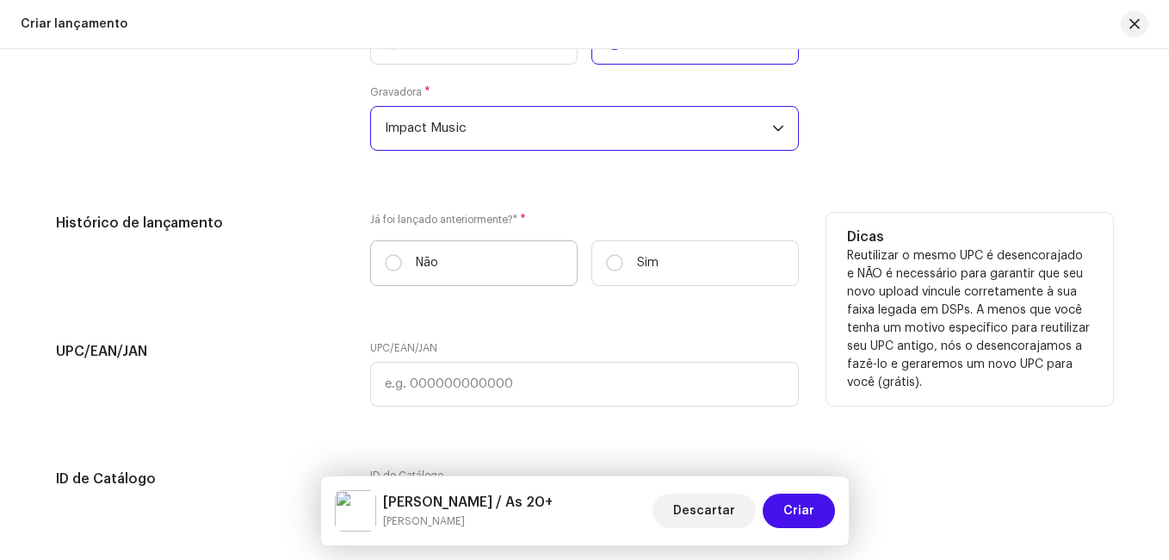
click at [487, 260] on label "Não" at bounding box center [474, 263] width 208 height 46
click at [402, 260] on input "Não" at bounding box center [393, 262] width 17 height 17
radio input "true"
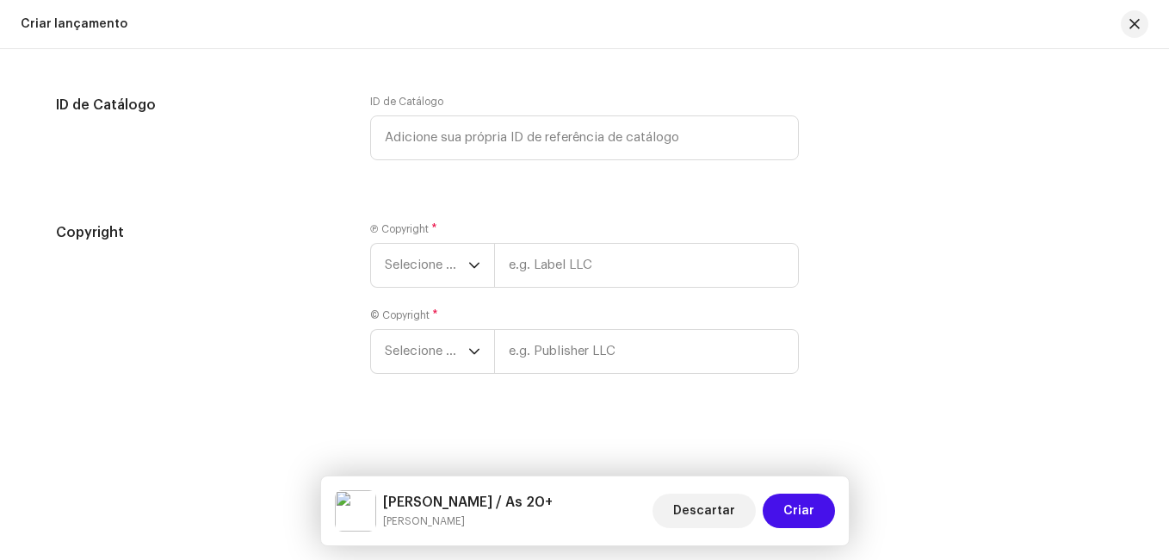
scroll to position [3113, 0]
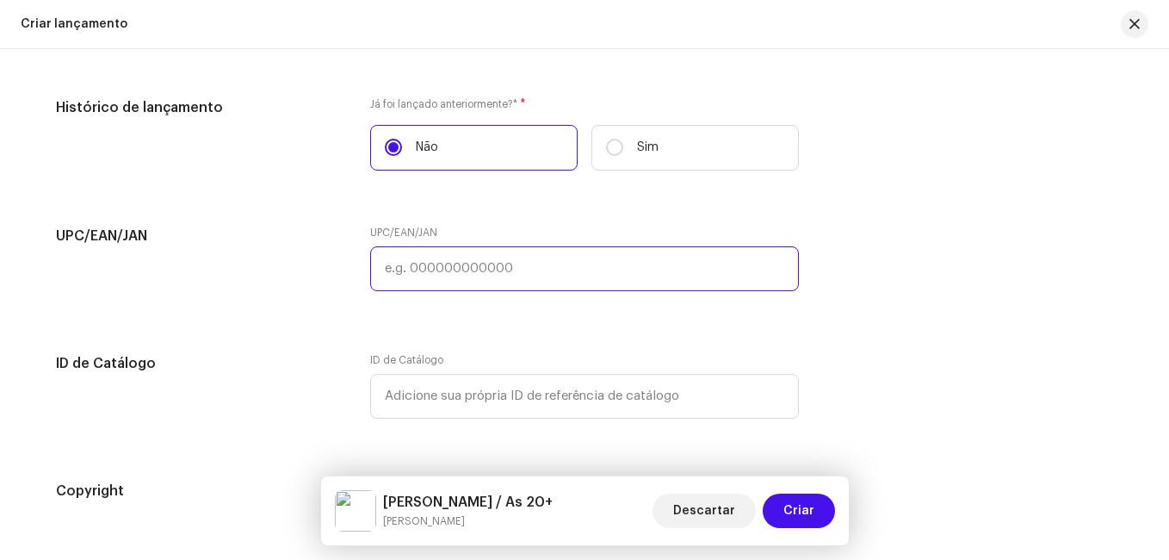
click at [426, 274] on input "text" at bounding box center [584, 268] width 429 height 45
paste input "8721253294504"
type input "8721253294504"
click at [312, 309] on div "UPC/EAN/JAN" at bounding box center [199, 269] width 287 height 86
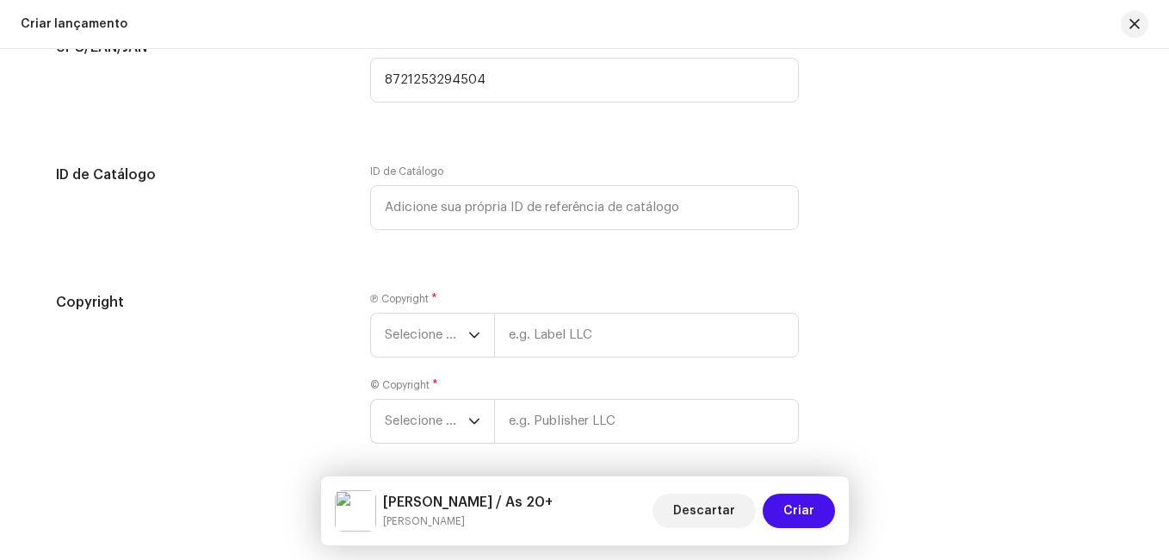
scroll to position [3371, 0]
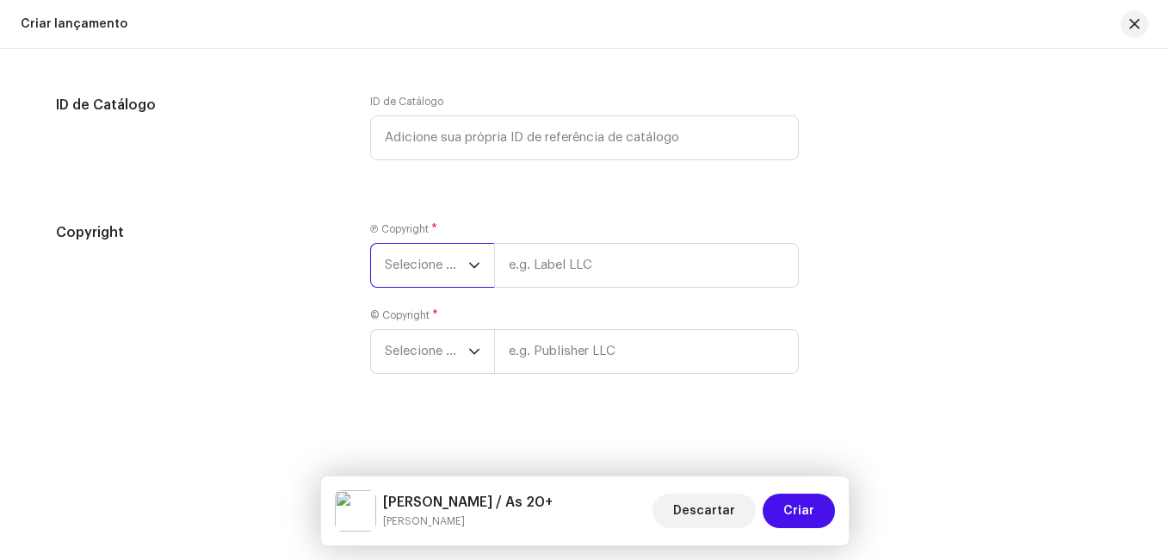
click at [408, 250] on span "Selecione o ano" at bounding box center [427, 265] width 84 height 43
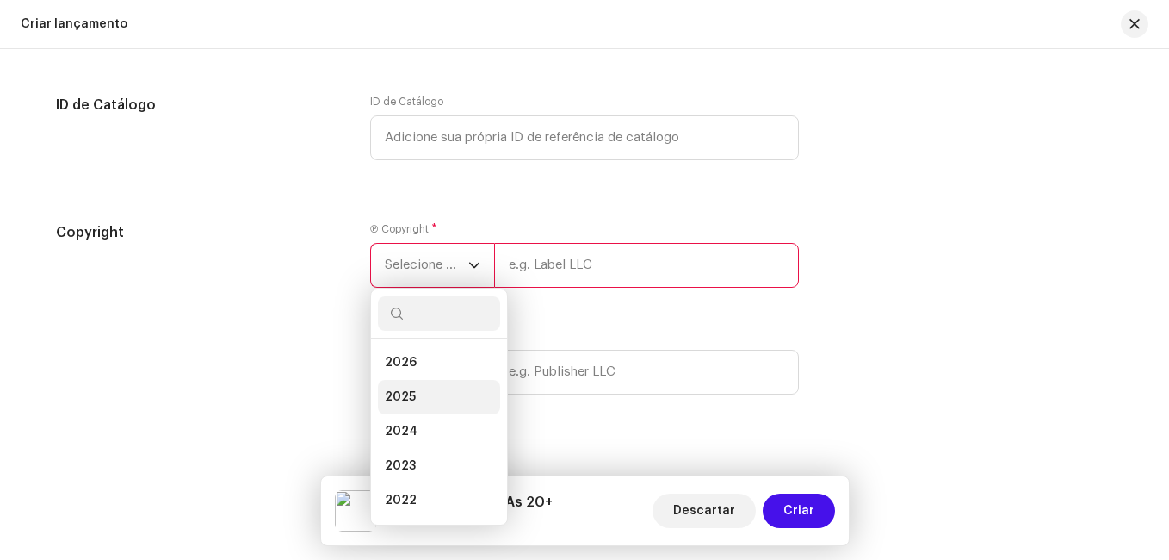
drag, startPoint x: 412, startPoint y: 389, endPoint x: 433, endPoint y: 375, distance: 25.3
click at [413, 390] on li "2025" at bounding box center [439, 397] width 122 height 34
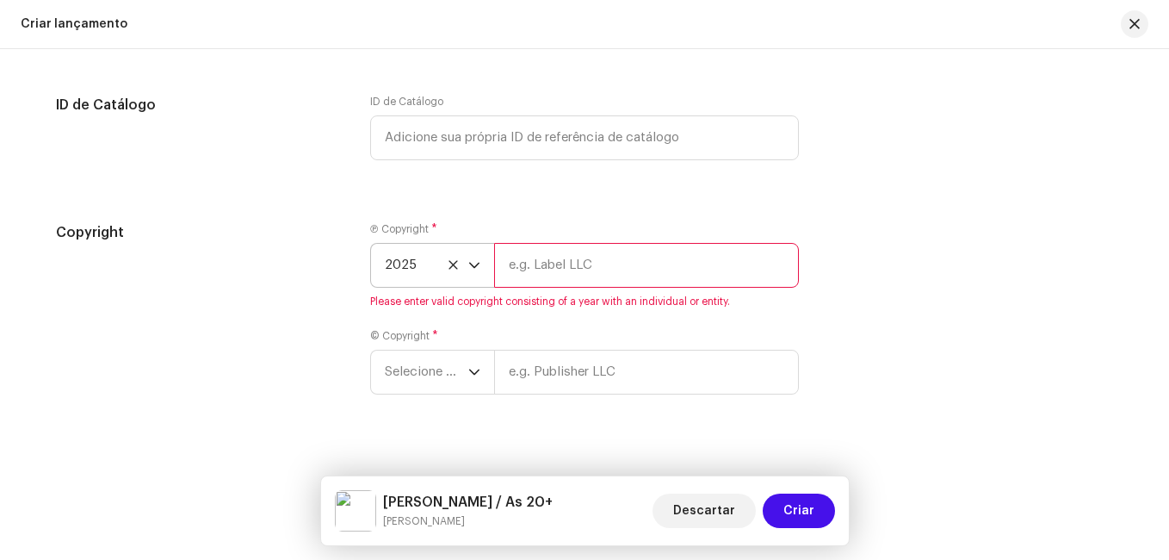
click at [573, 265] on input "text" at bounding box center [646, 265] width 305 height 45
type input "Impact Music"
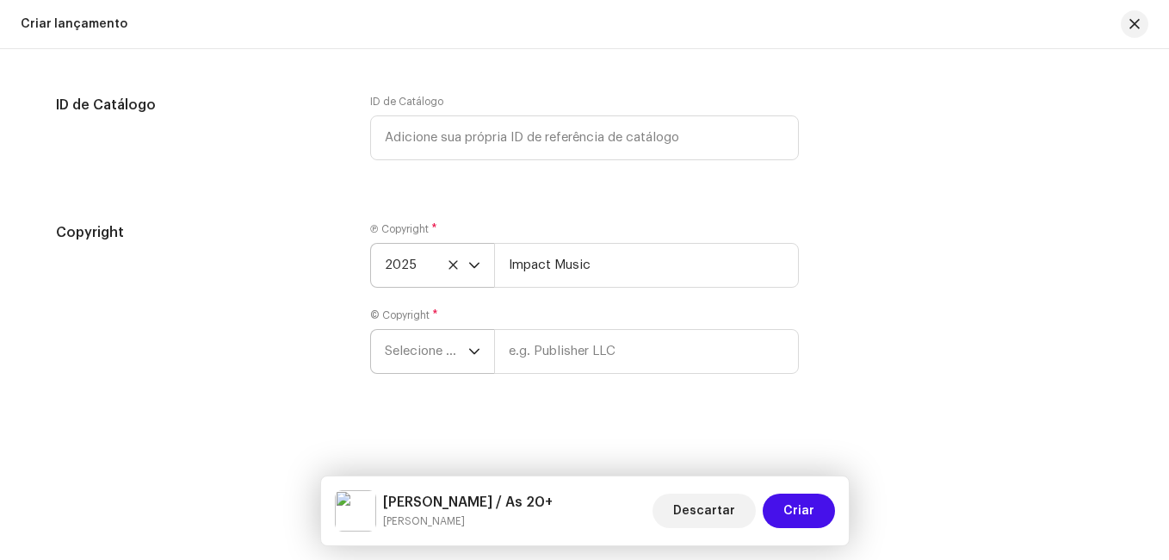
click at [469, 359] on div "dropdown trigger" at bounding box center [474, 351] width 12 height 43
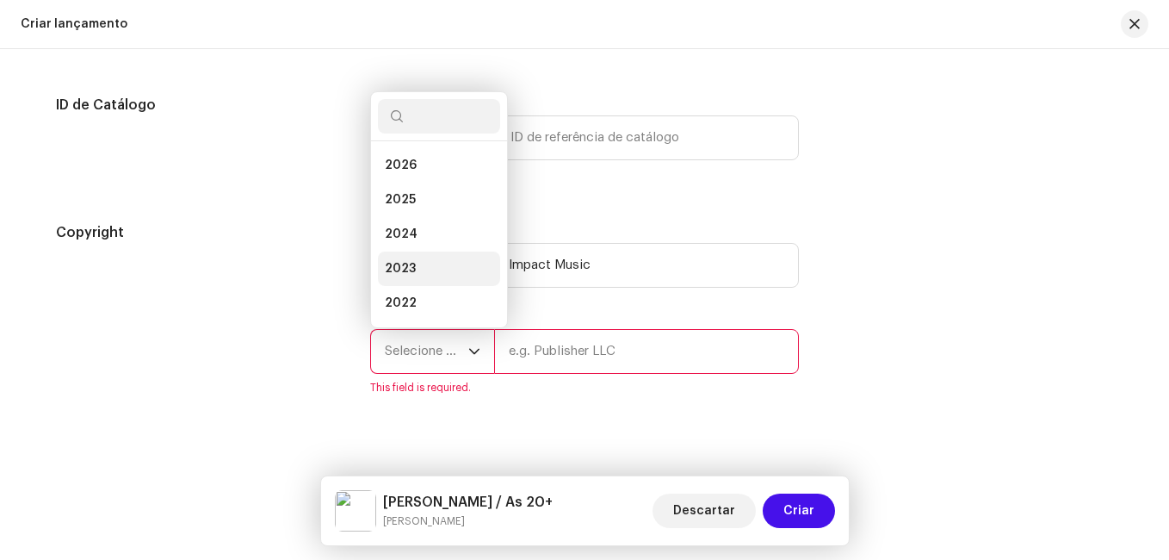
scroll to position [28, 0]
click at [426, 177] on li "2025" at bounding box center [439, 172] width 122 height 34
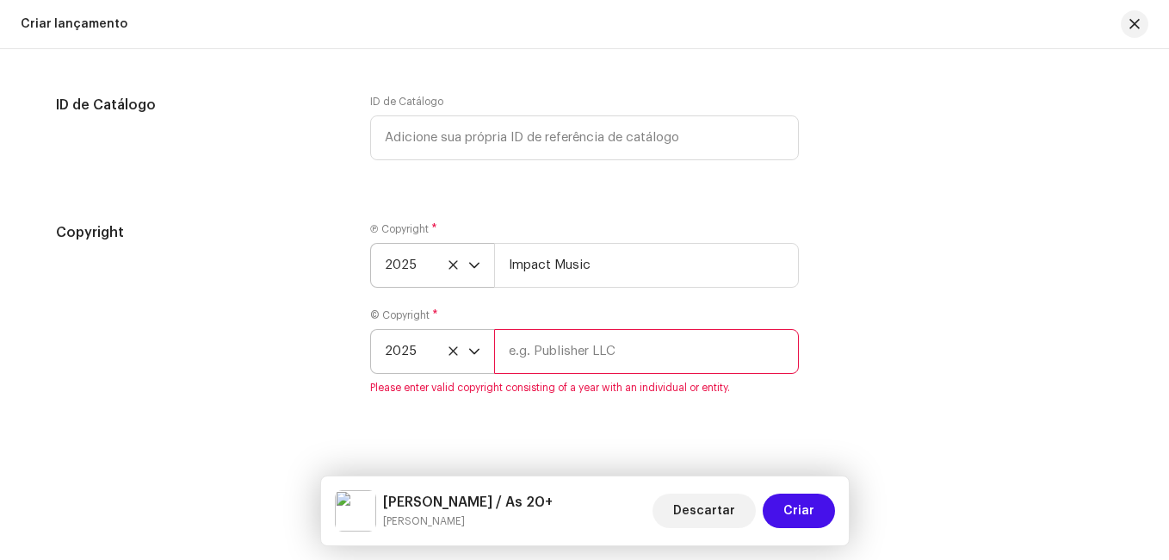
click at [568, 355] on input "text" at bounding box center [646, 351] width 305 height 45
type input "Impact Music"
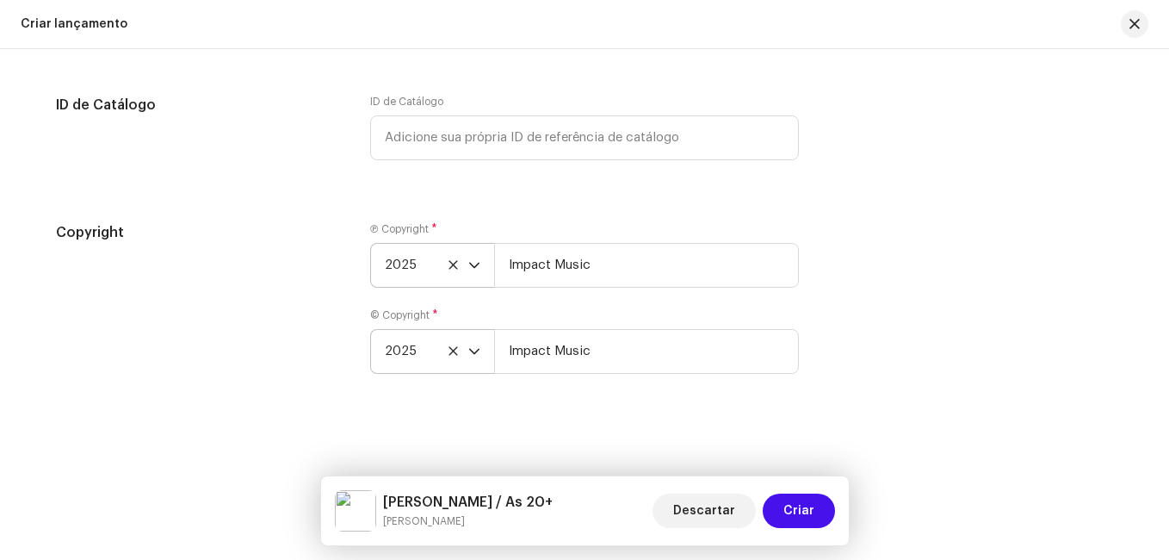
click at [452, 399] on div "Create a new release We’ll guide you through everything — from track selection …" at bounding box center [584, 304] width 1169 height 511
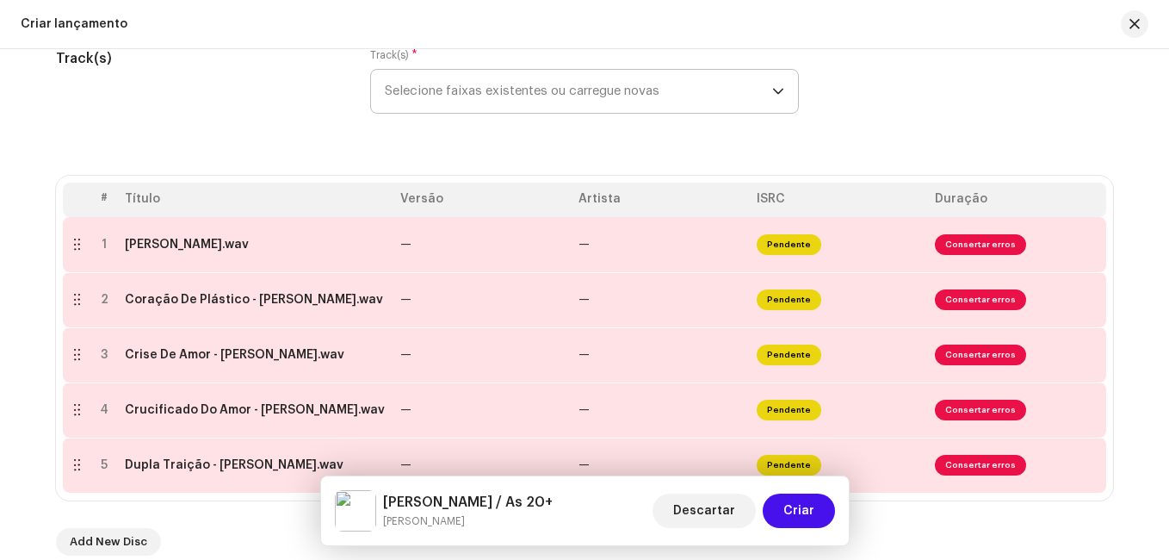
scroll to position [258, 0]
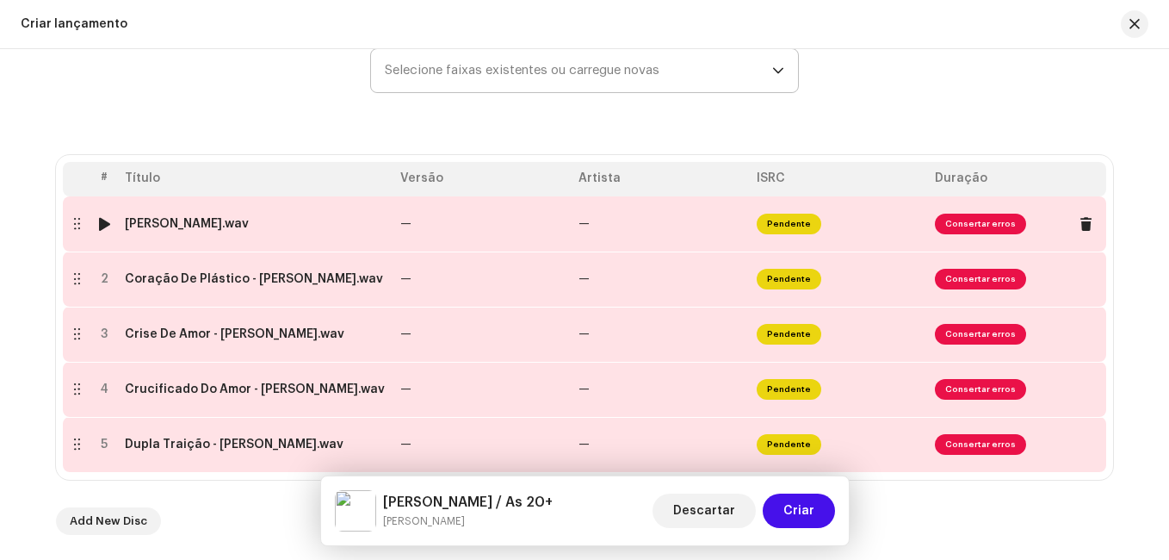
click at [454, 224] on td "—" at bounding box center [483, 223] width 178 height 55
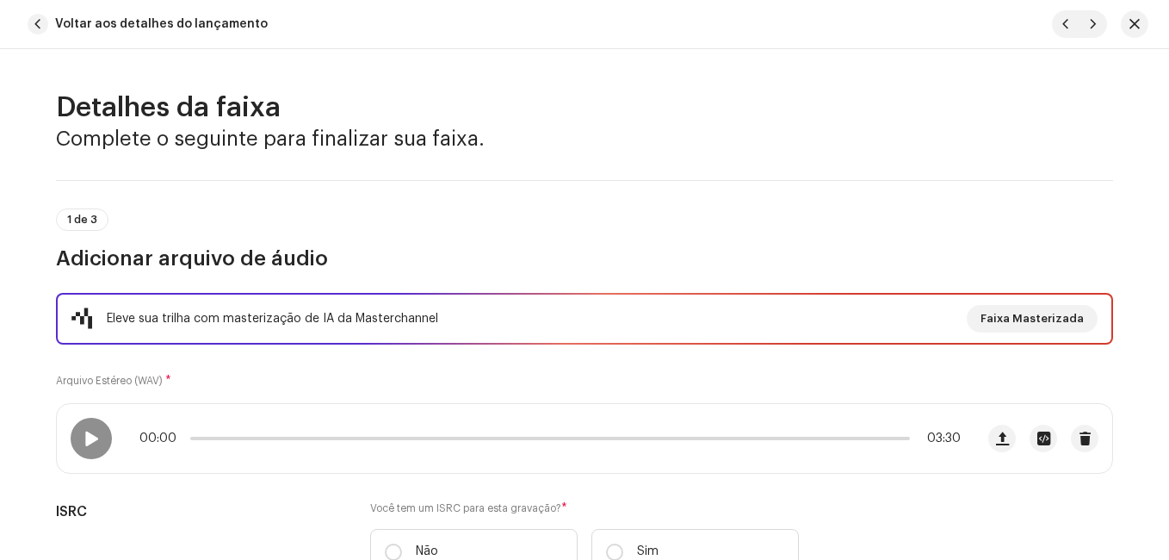
click at [454, 224] on div "1 de 3 Adicionar arquivo de áudio" at bounding box center [584, 240] width 1057 height 64
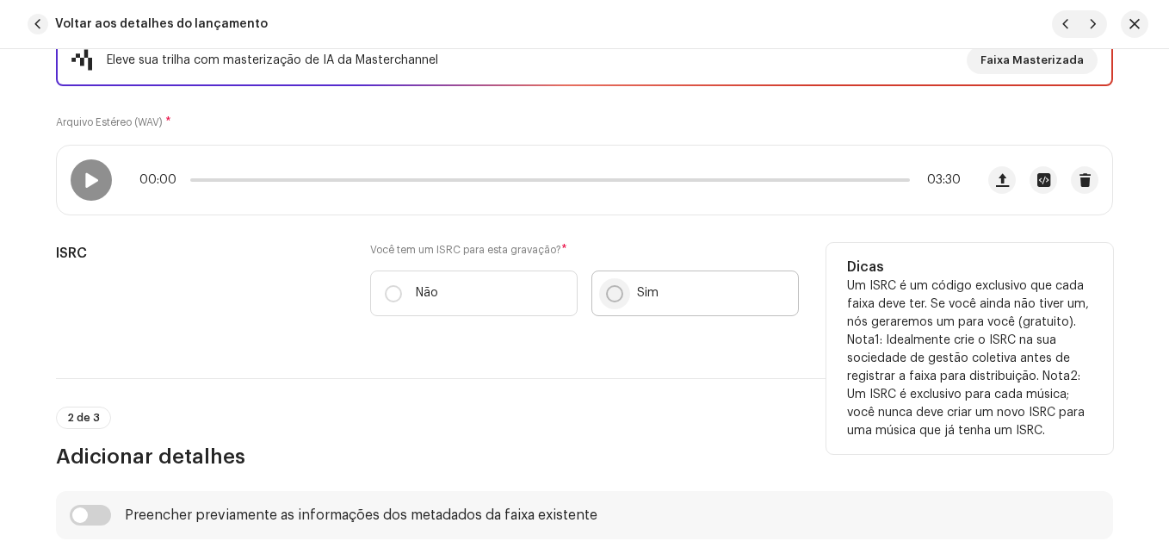
click at [609, 286] on input "Sim" at bounding box center [614, 293] width 17 height 17
radio input "true"
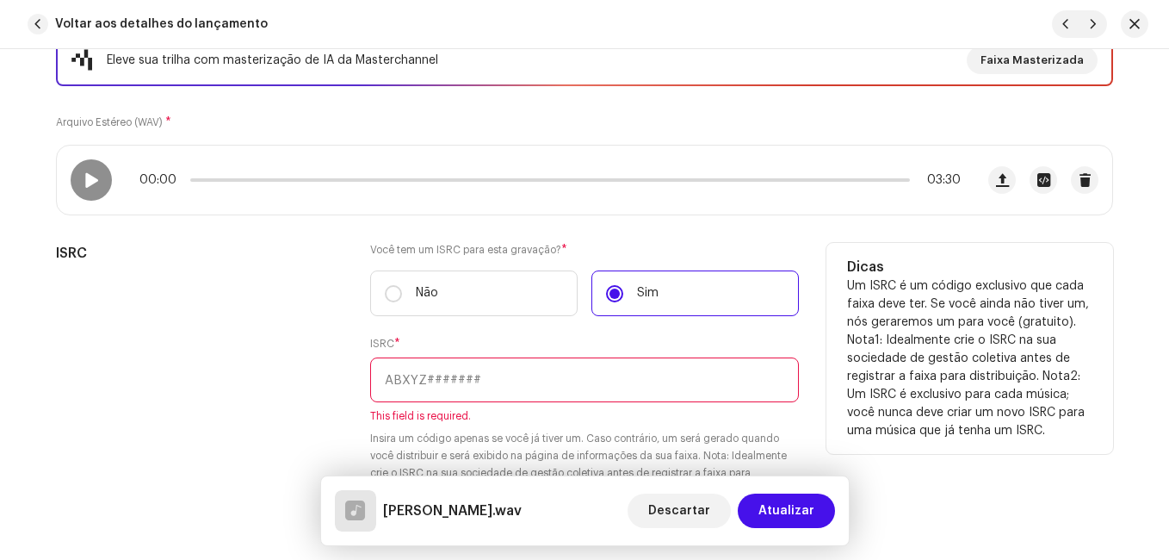
paste input "NL-8RL-24-56348"
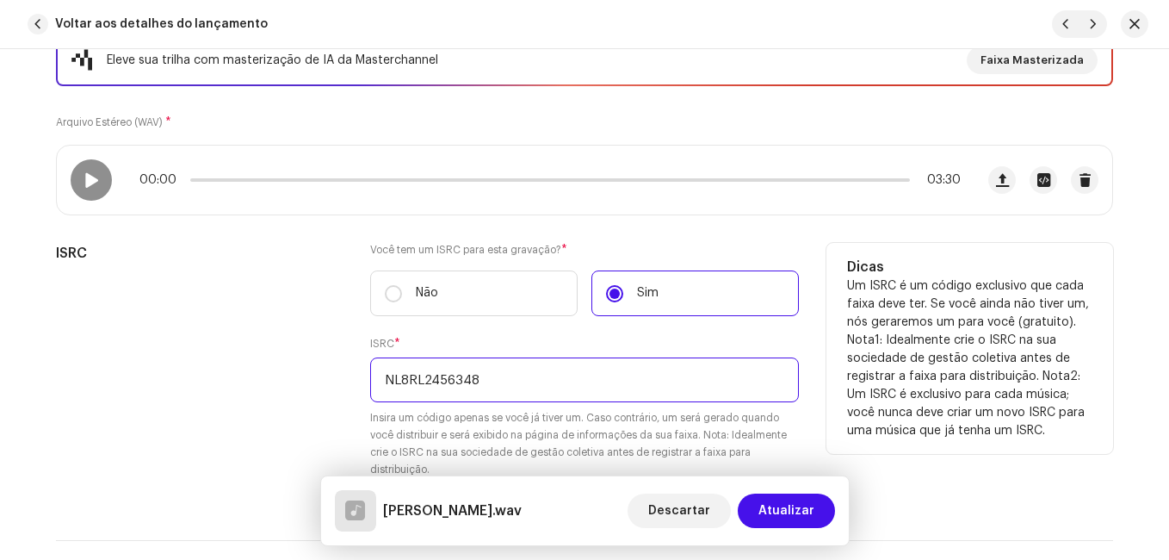
type input "NL8RL2456348"
click at [210, 373] on div "ISRC" at bounding box center [199, 371] width 287 height 256
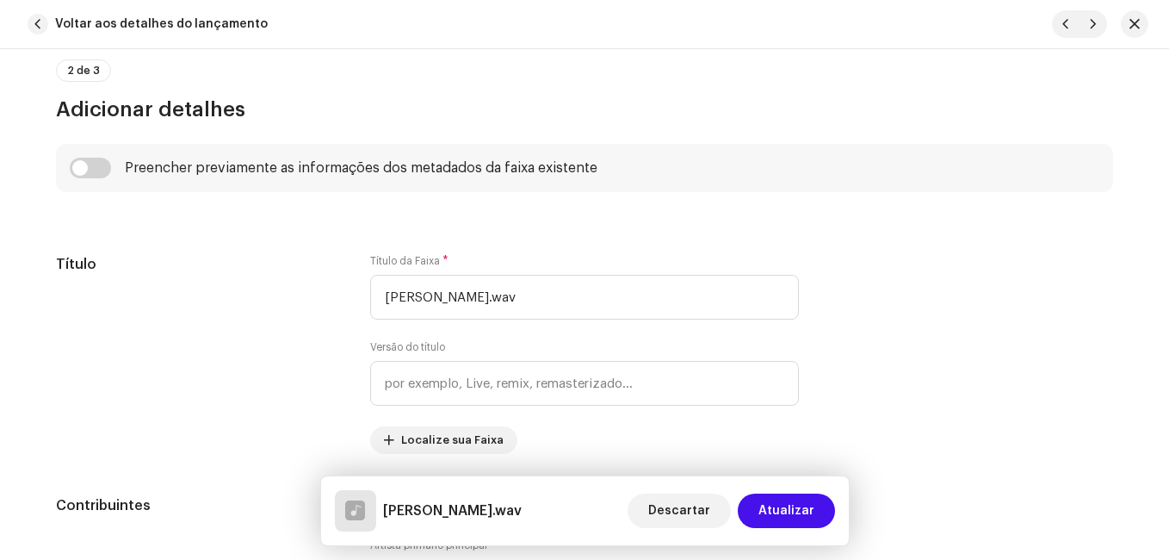
scroll to position [775, 0]
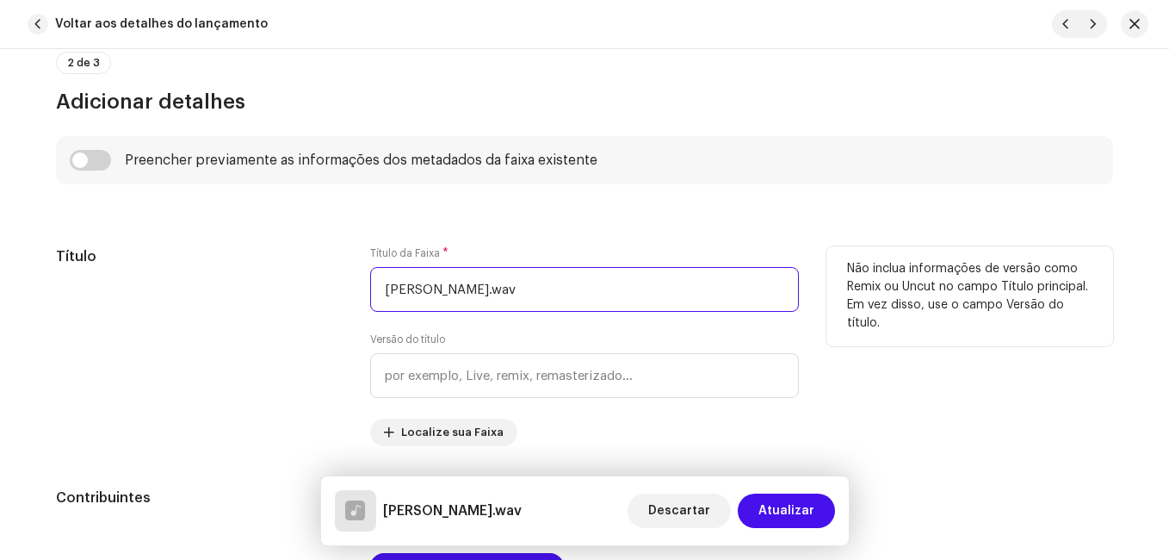
drag, startPoint x: 485, startPoint y: 289, endPoint x: 642, endPoint y: 295, distance: 157.7
click at [642, 295] on input "[PERSON_NAME].wav" at bounding box center [584, 289] width 429 height 45
click at [469, 291] on input "Aguenta Coracão" at bounding box center [584, 289] width 429 height 45
click at [536, 281] on input "Aguenta Coração" at bounding box center [584, 289] width 429 height 45
type input "Aguenta Coração"
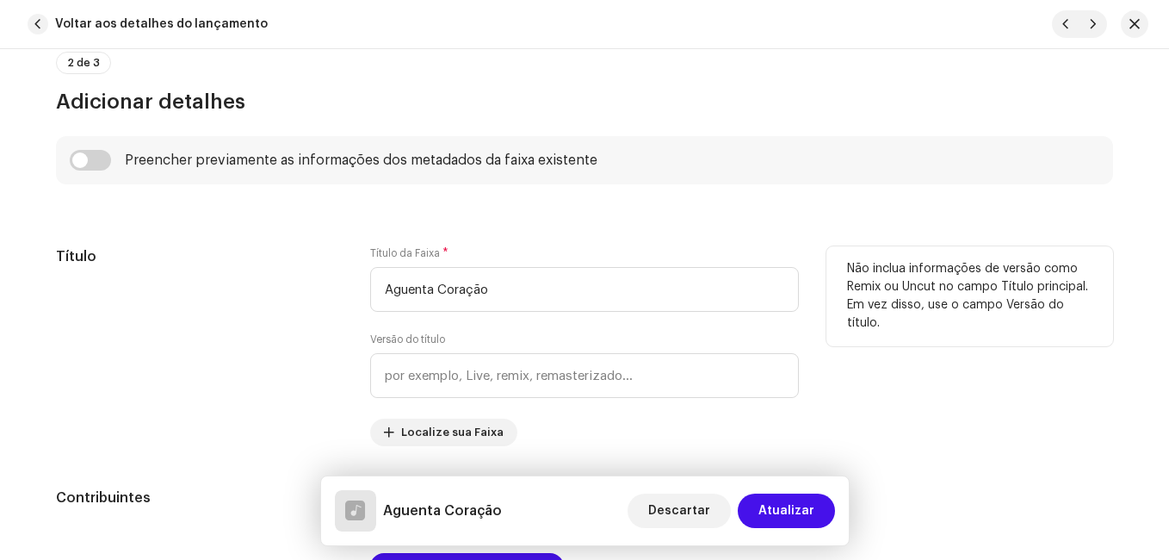
click at [302, 319] on div "Título" at bounding box center [199, 346] width 287 height 200
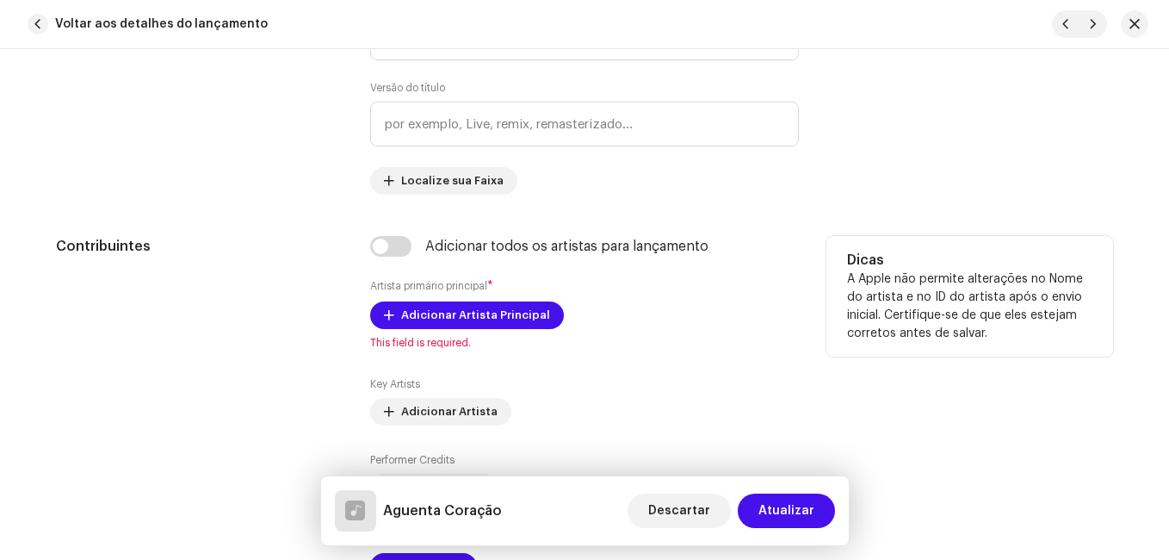
scroll to position [1206, 0]
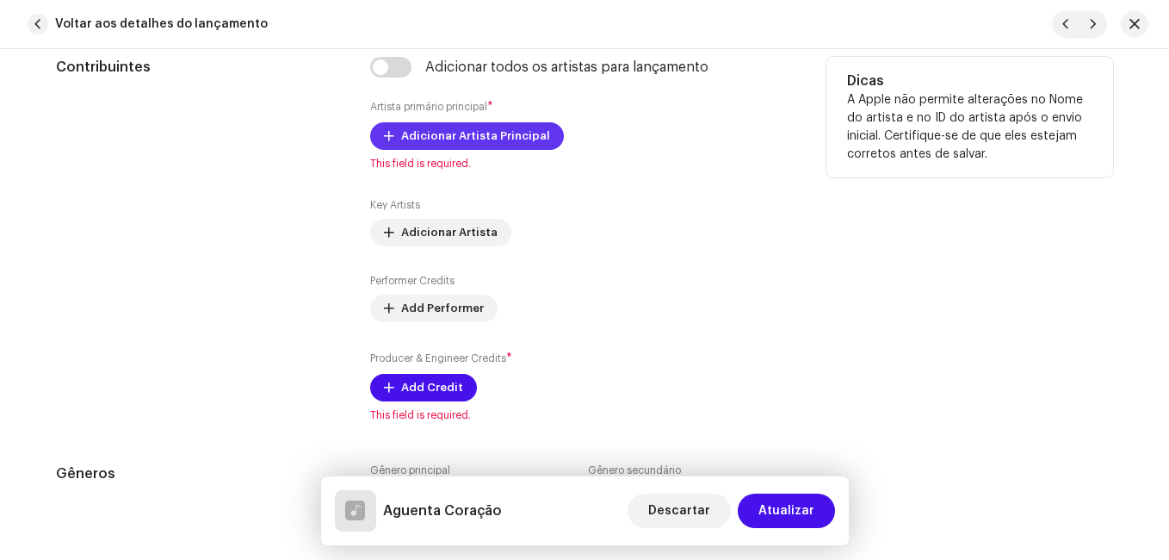
click at [446, 133] on span "Adicionar Artista Principal" at bounding box center [475, 136] width 149 height 34
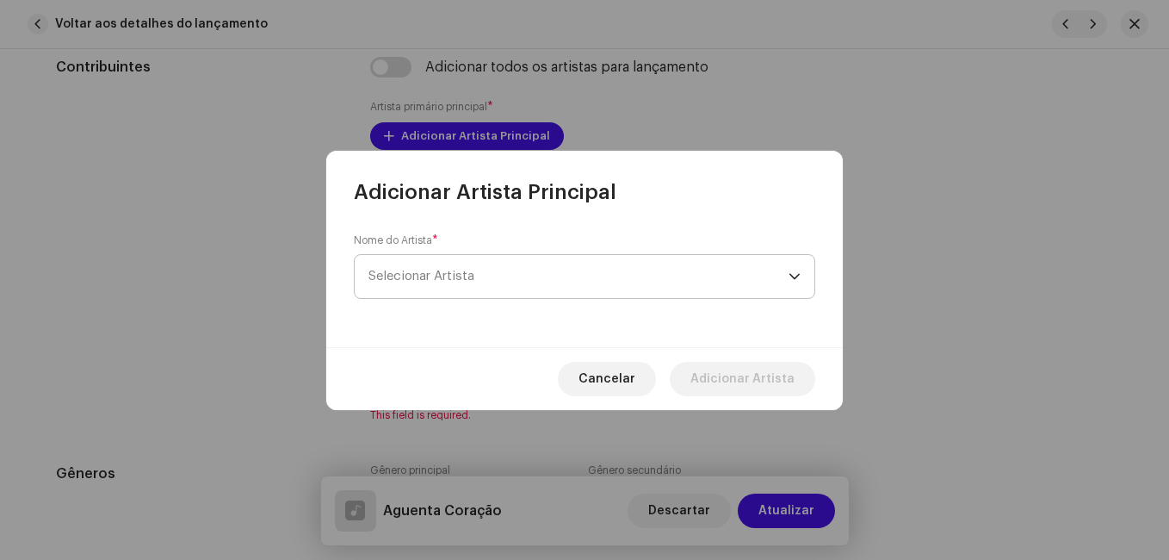
click at [486, 284] on span "Selecionar Artista" at bounding box center [579, 276] width 420 height 43
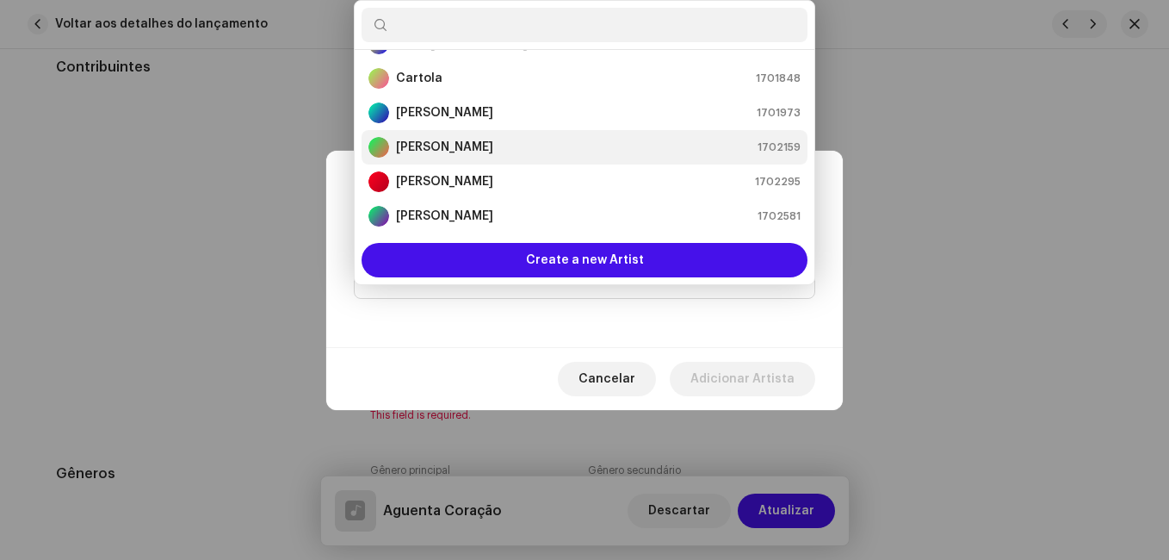
scroll to position [310, 0]
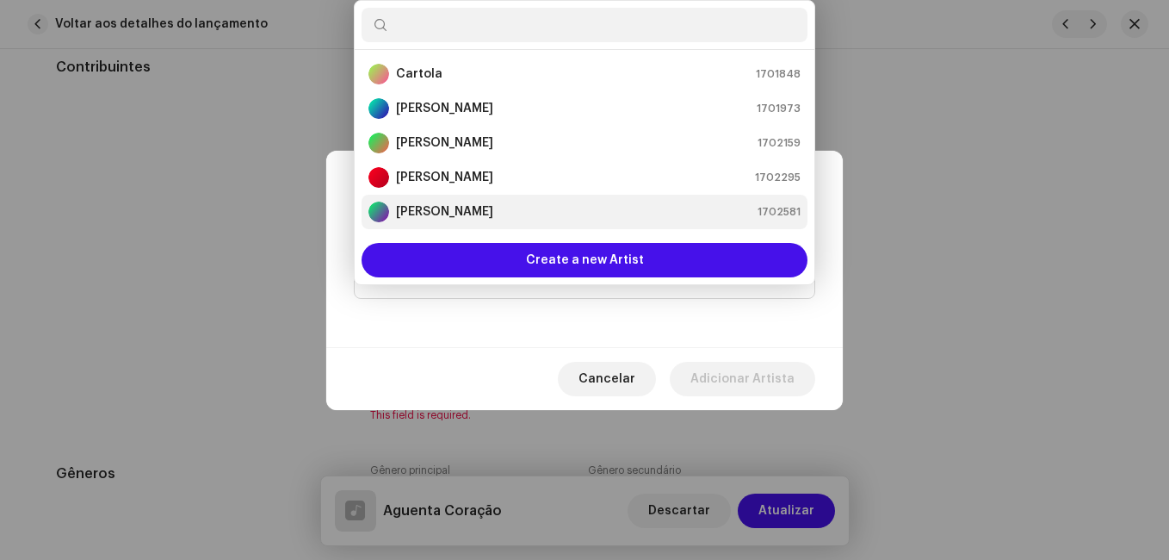
click at [443, 208] on strong "[PERSON_NAME]" at bounding box center [444, 211] width 97 height 17
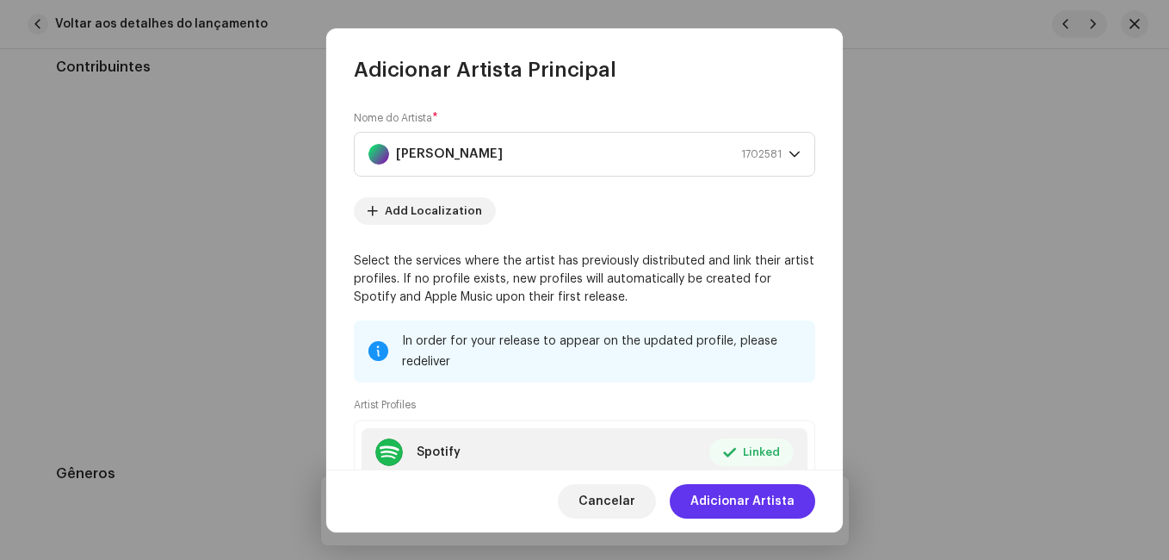
click at [763, 494] on span "Adicionar Artista" at bounding box center [743, 501] width 104 height 34
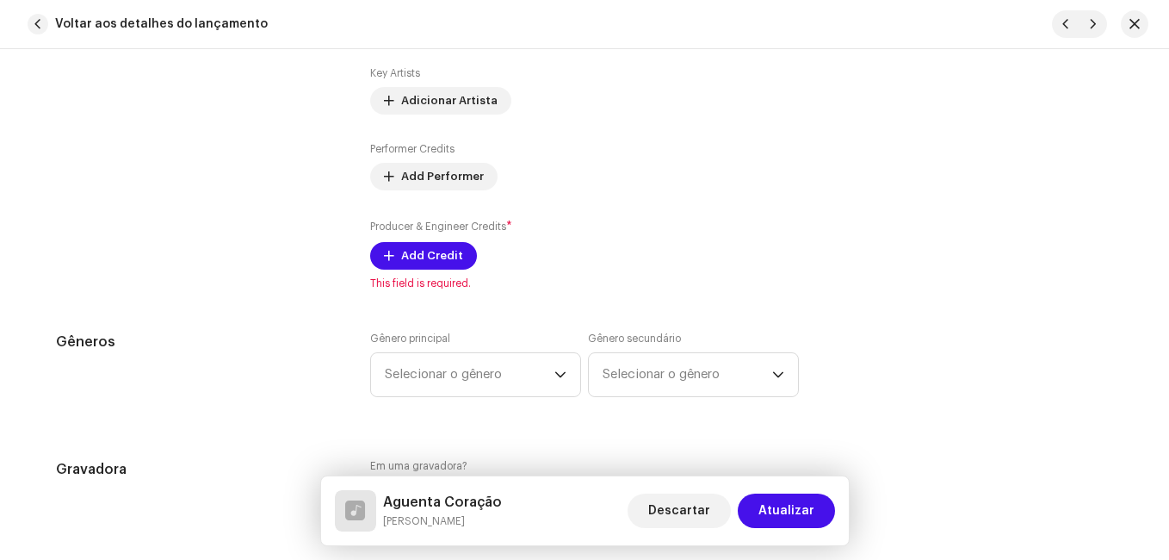
scroll to position [1378, 0]
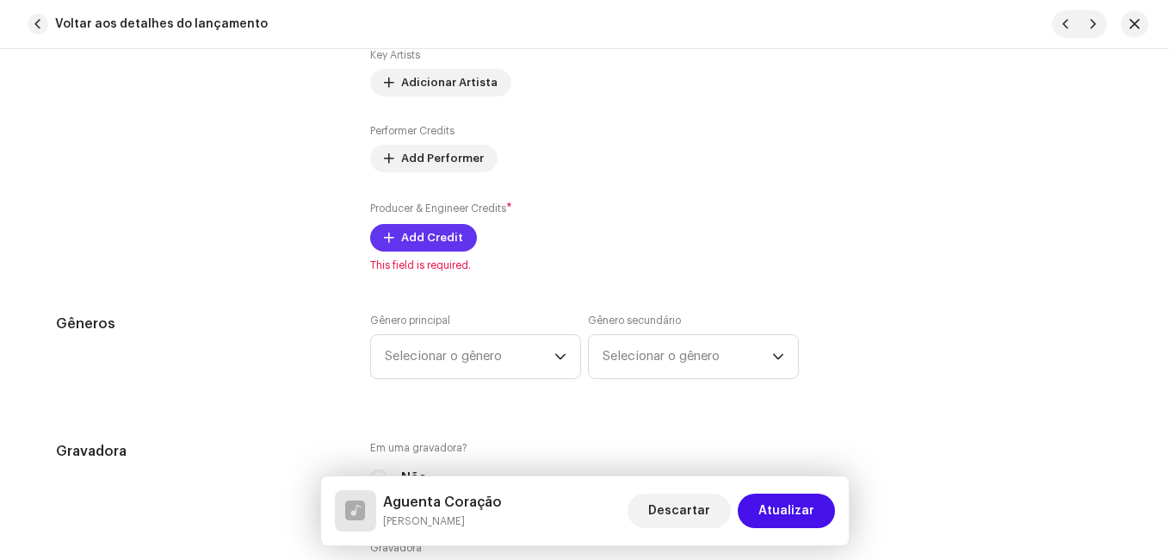
click at [422, 240] on span "Add Credit" at bounding box center [432, 237] width 62 height 34
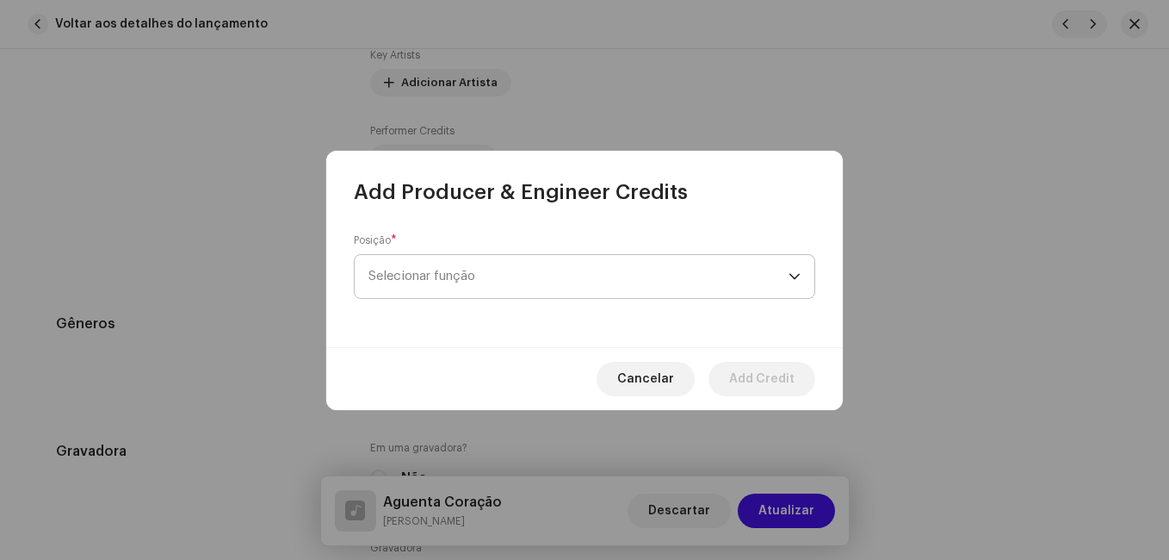
click at [499, 263] on span "Selecionar função" at bounding box center [579, 276] width 420 height 43
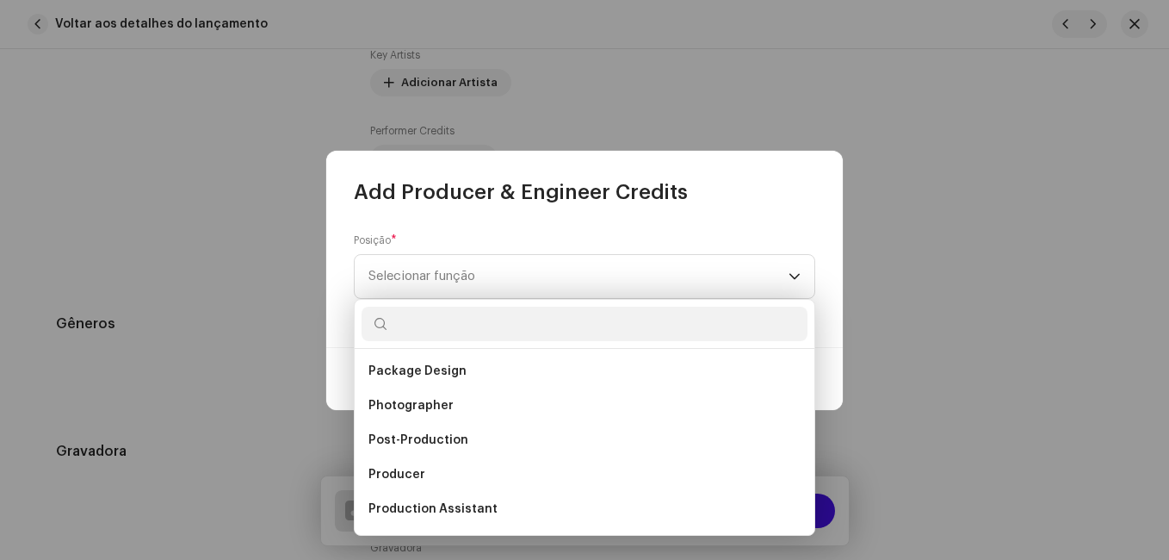
scroll to position [586, 0]
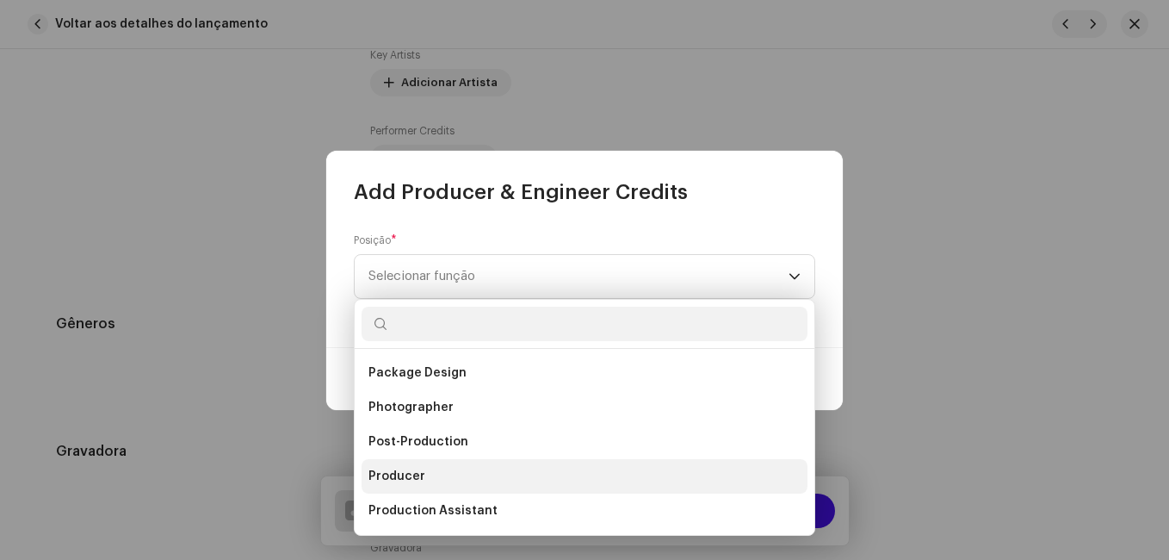
click at [417, 468] on span "Producer" at bounding box center [397, 476] width 57 height 17
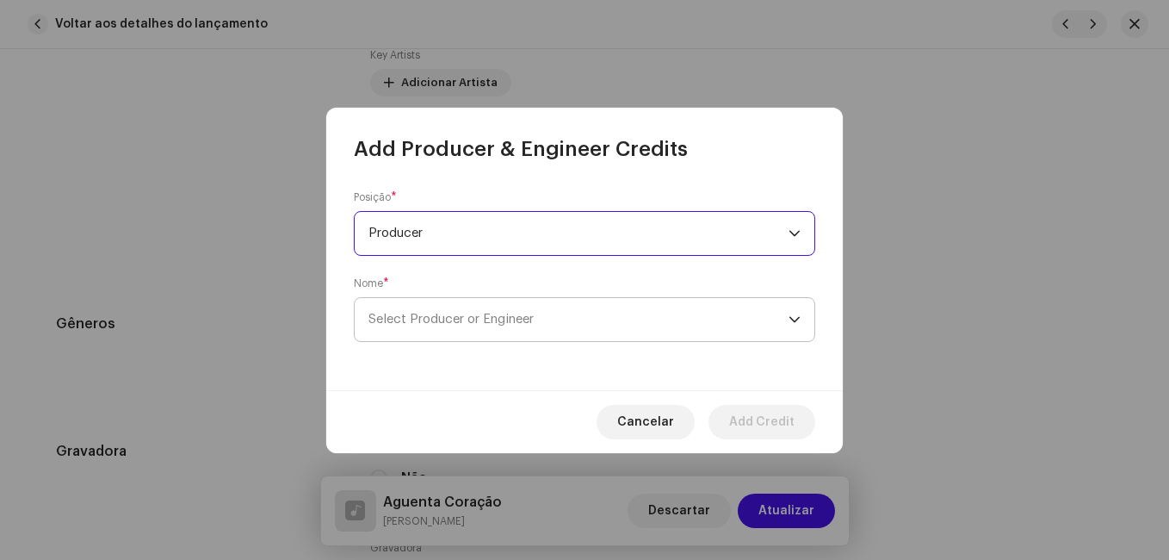
click at [478, 319] on span "Select Producer or Engineer" at bounding box center [451, 319] width 165 height 13
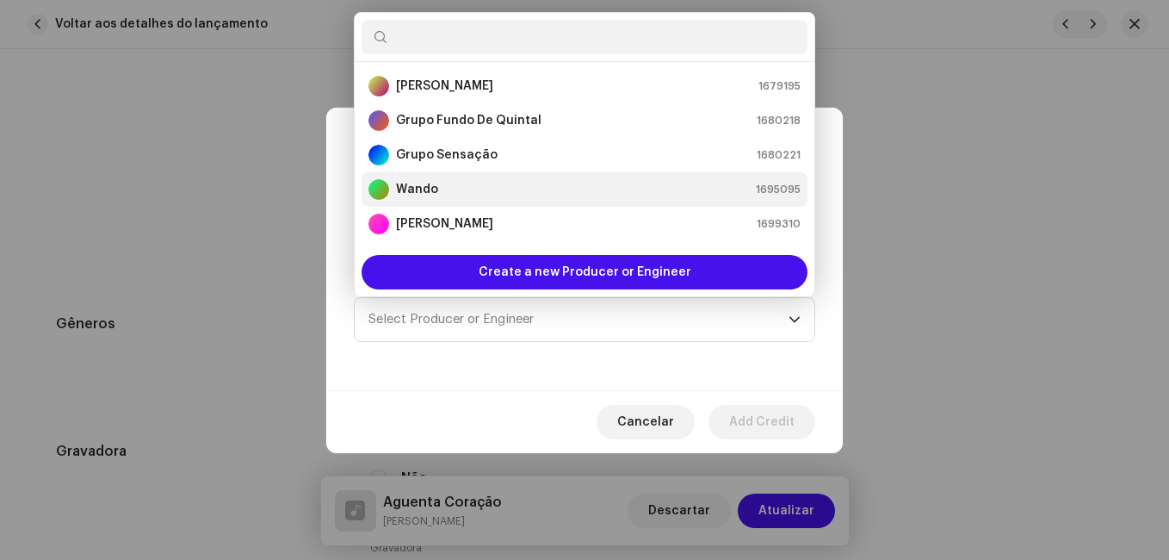
scroll to position [310, 0]
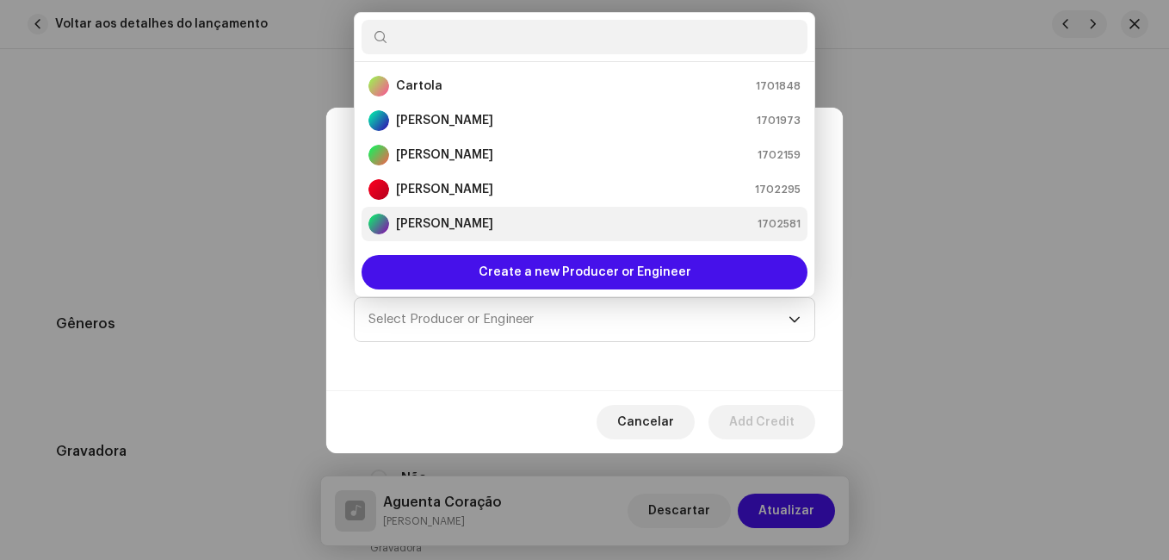
click at [470, 224] on strong "[PERSON_NAME]" at bounding box center [444, 223] width 97 height 17
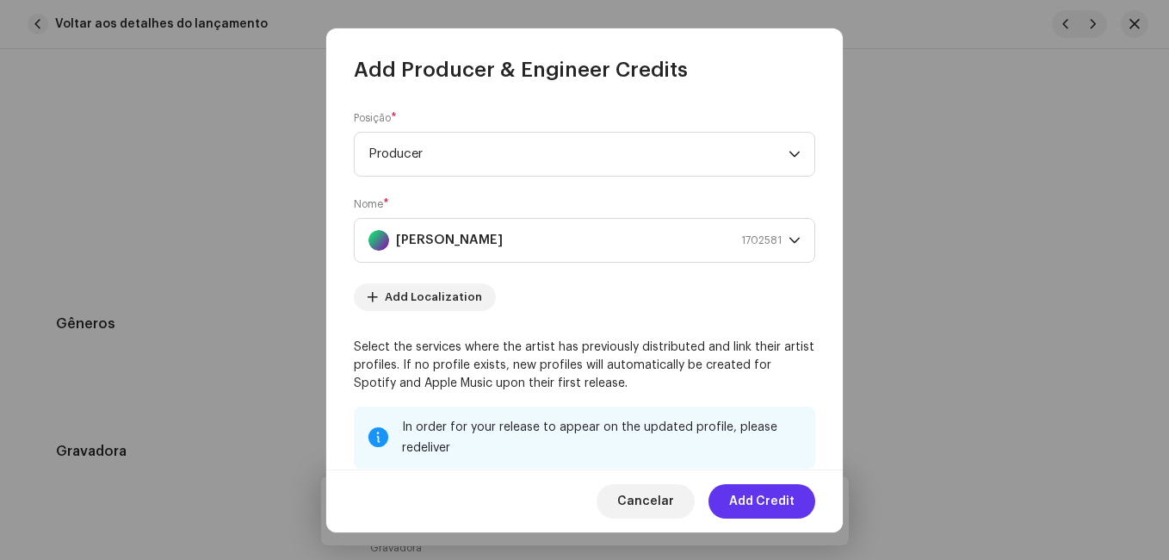
click at [784, 494] on span "Add Credit" at bounding box center [761, 501] width 65 height 34
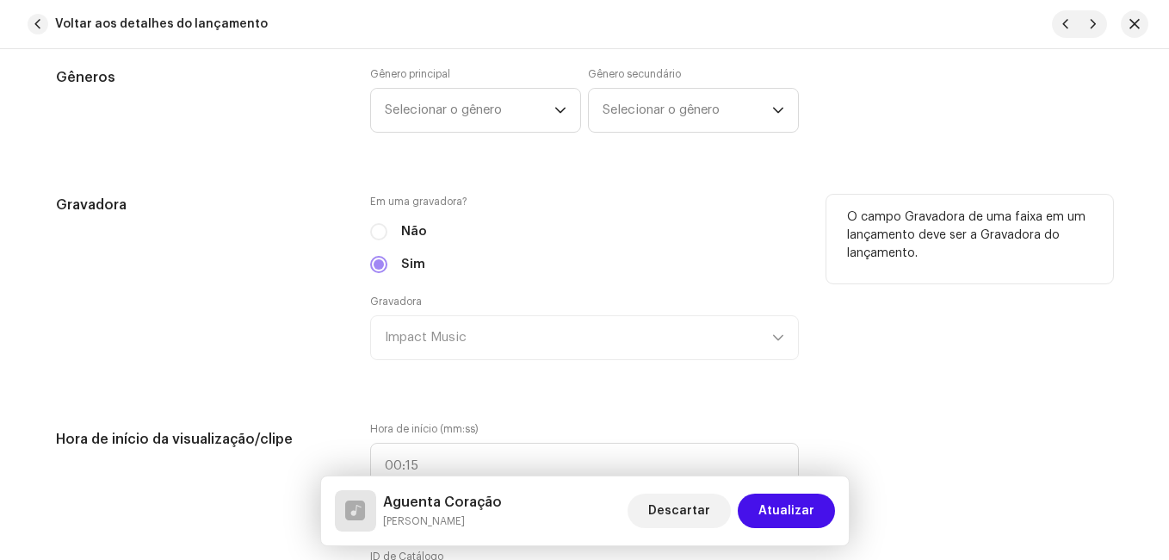
scroll to position [1550, 0]
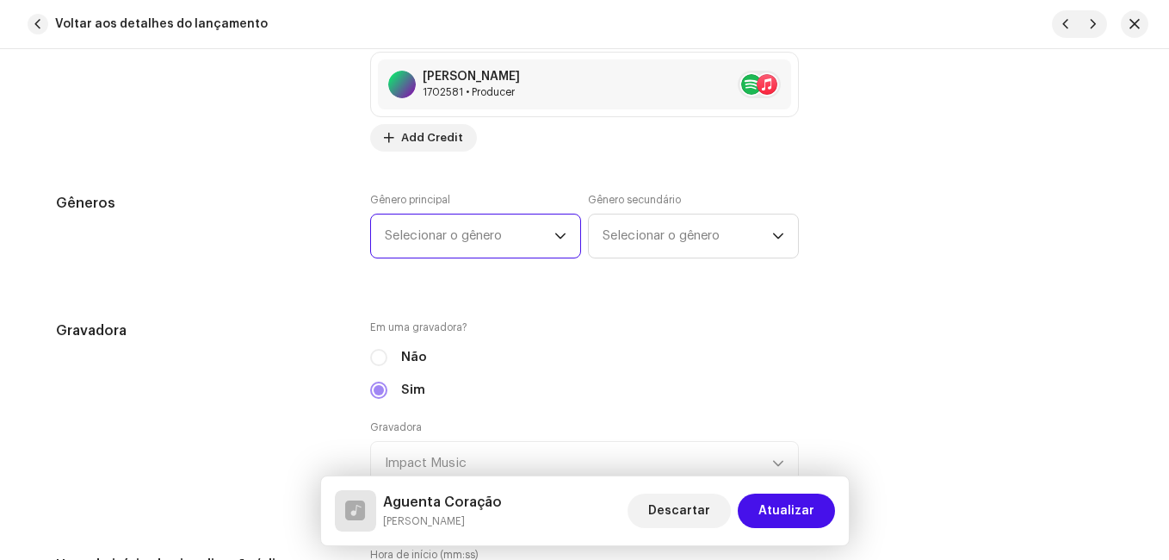
click at [540, 248] on span "Selecionar o gênero" at bounding box center [470, 235] width 170 height 43
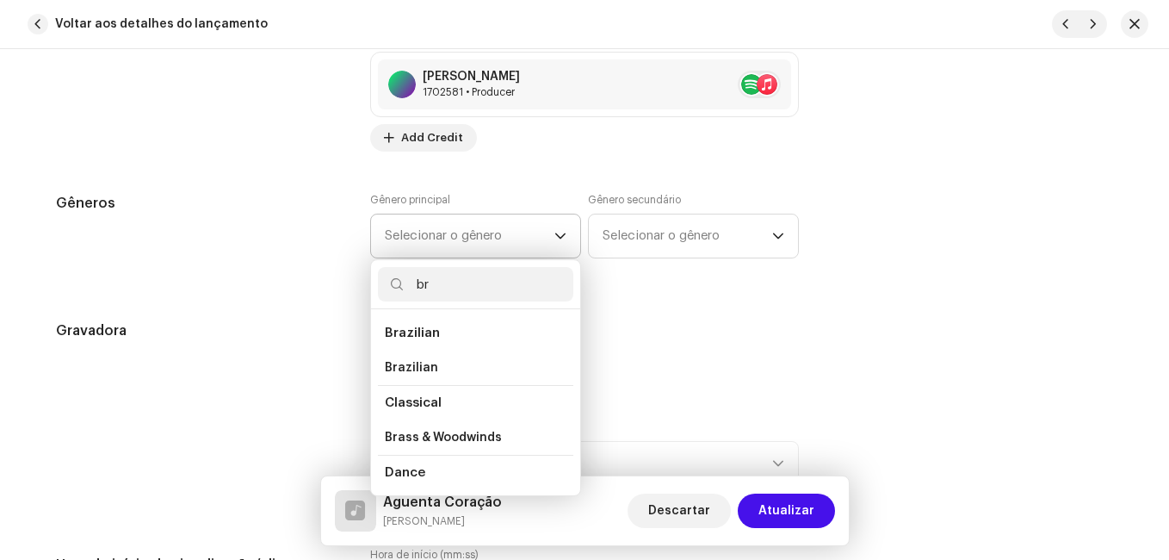
type input "b"
click at [317, 287] on div "Detalhes da faixa Complete o seguinte para finalizar sua faixa. 1 de 3 Adiciona…" at bounding box center [584, 565] width 1113 height 4051
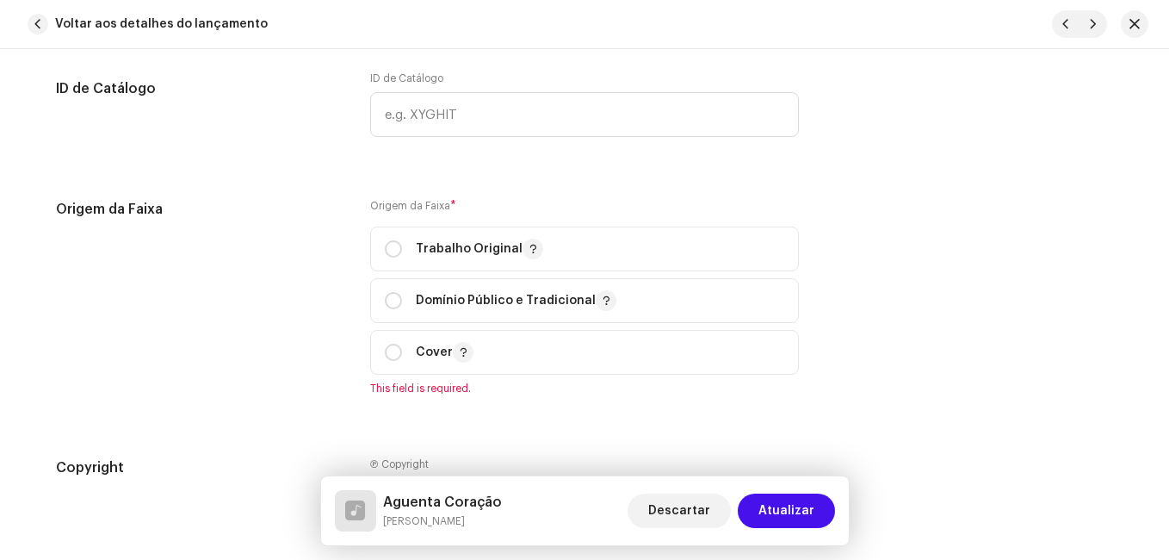
scroll to position [2239, 0]
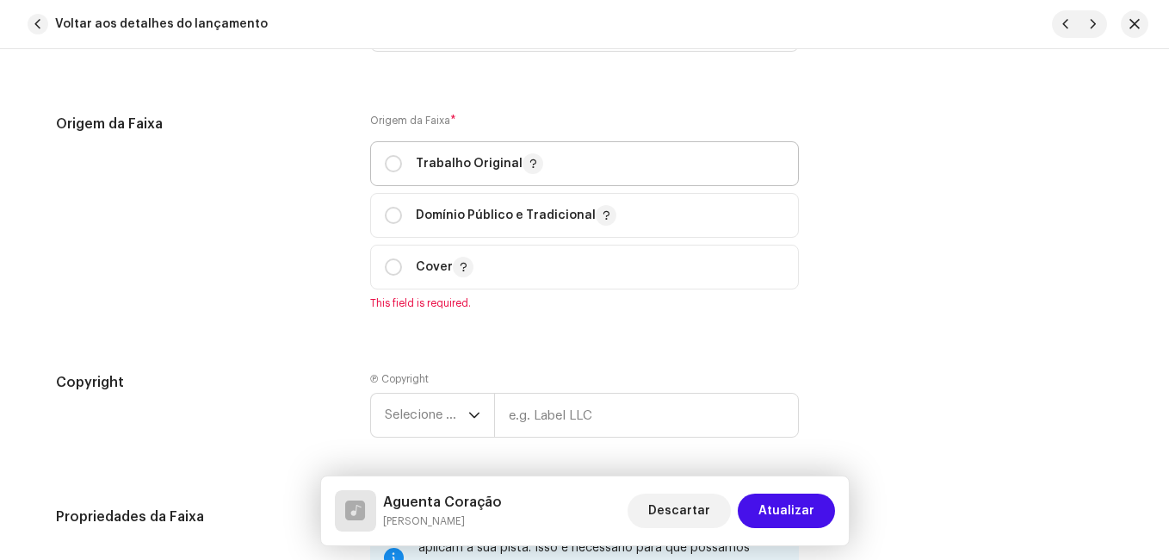
click at [435, 164] on p "Trabalho Original" at bounding box center [479, 163] width 127 height 21
radio input "true"
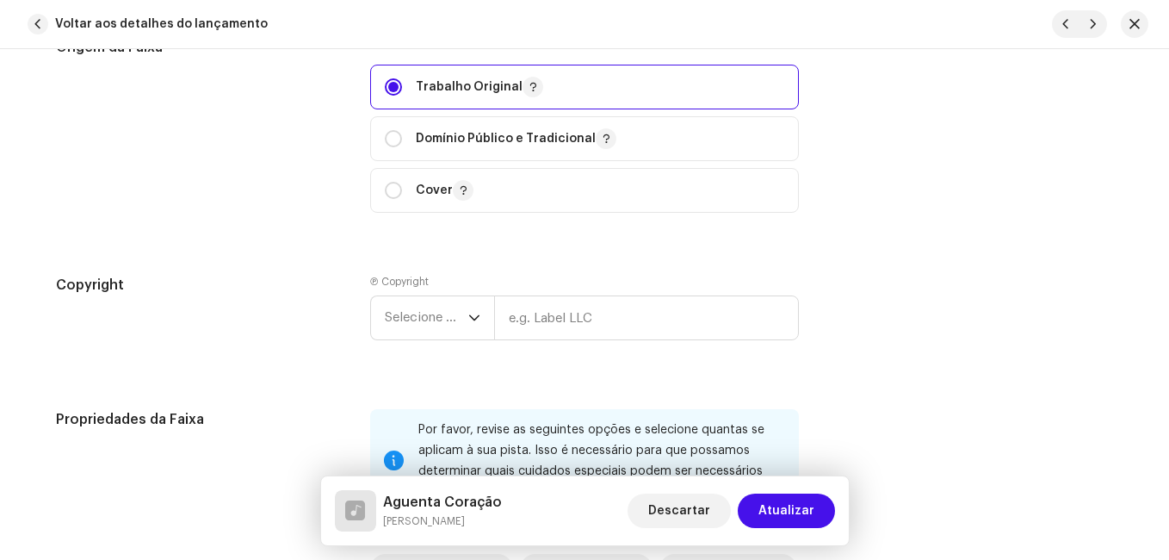
scroll to position [2497, 0]
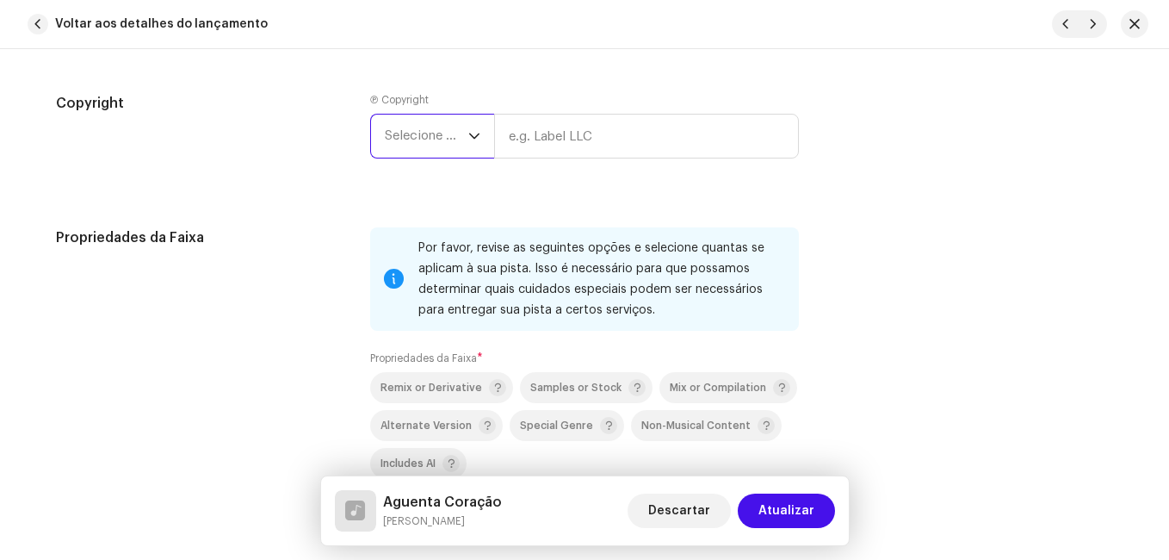
click at [443, 142] on span "Selecione o ano" at bounding box center [427, 136] width 84 height 43
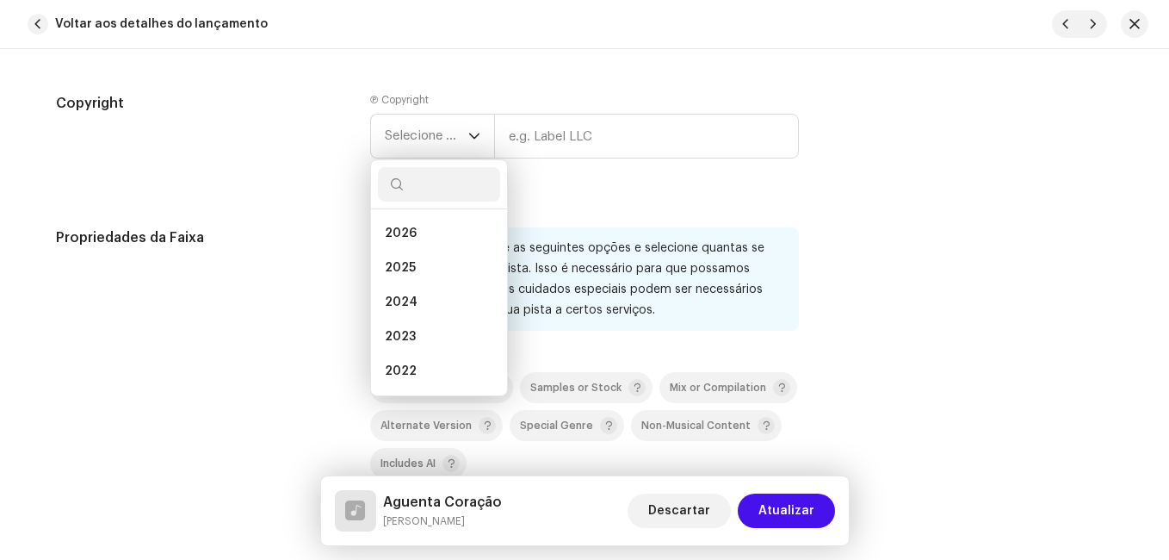
drag, startPoint x: 428, startPoint y: 262, endPoint x: 489, endPoint y: 199, distance: 87.7
click at [429, 262] on li "2025" at bounding box center [439, 268] width 122 height 34
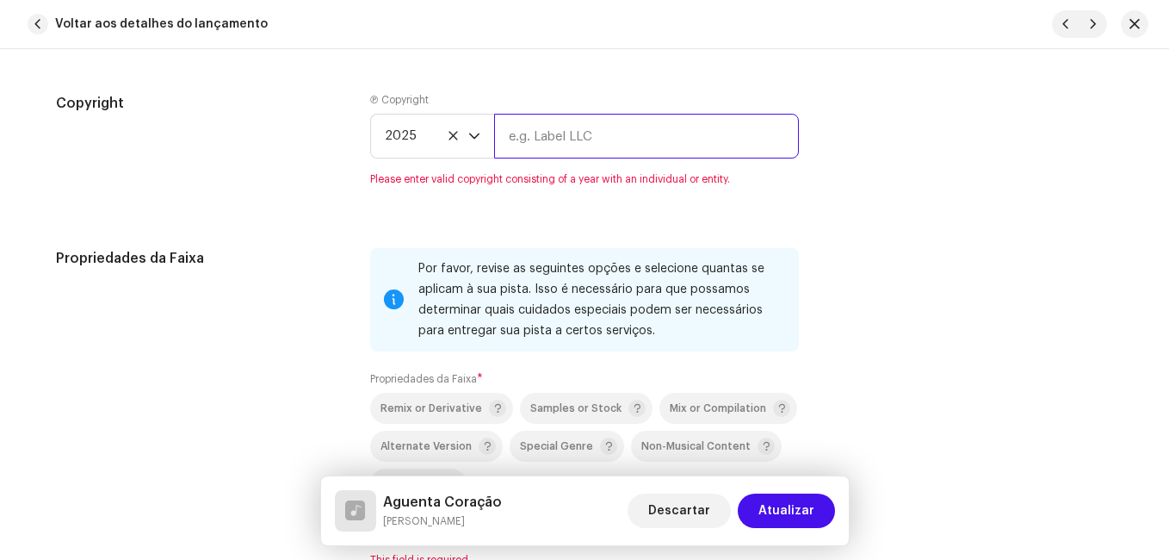
click at [531, 135] on input "text" at bounding box center [646, 136] width 305 height 45
type input "Impact Music"
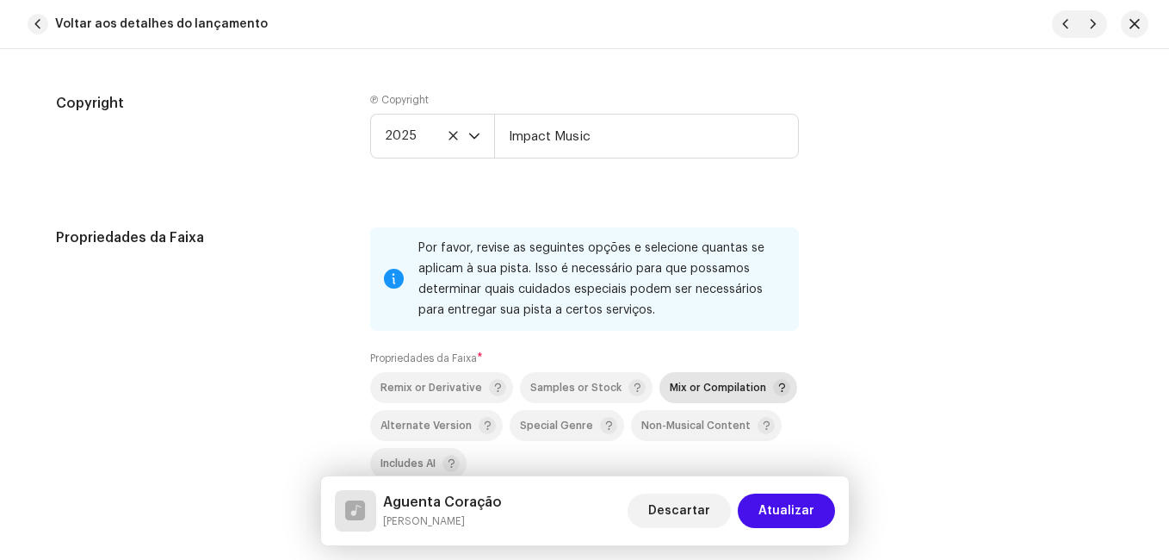
click at [692, 395] on div "Mix or Compilation" at bounding box center [730, 387] width 121 height 17
click at [325, 381] on div "Propriedades da Faixa" at bounding box center [199, 386] width 287 height 319
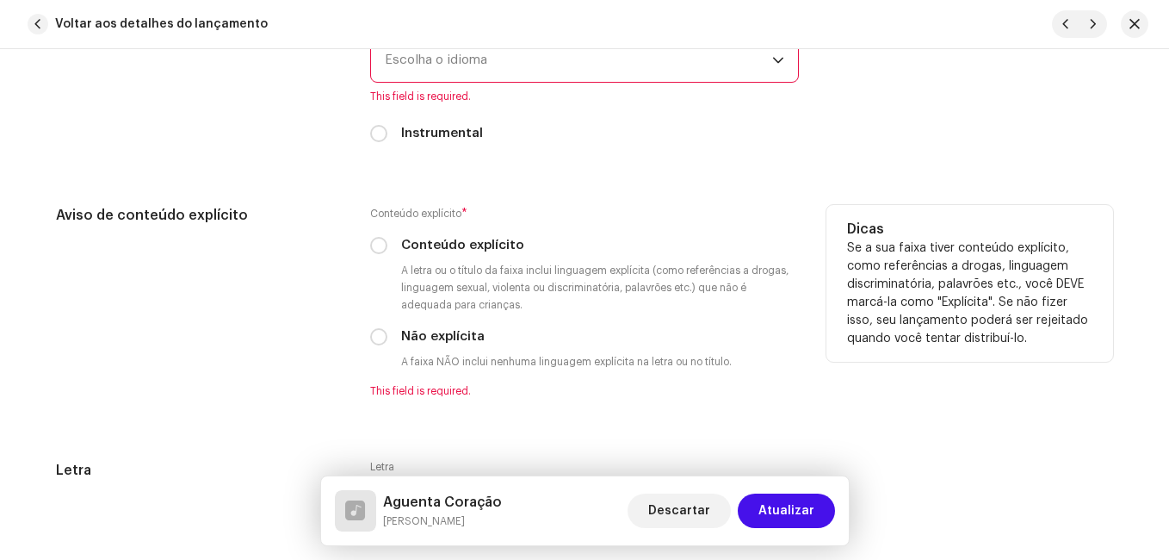
scroll to position [3014, 0]
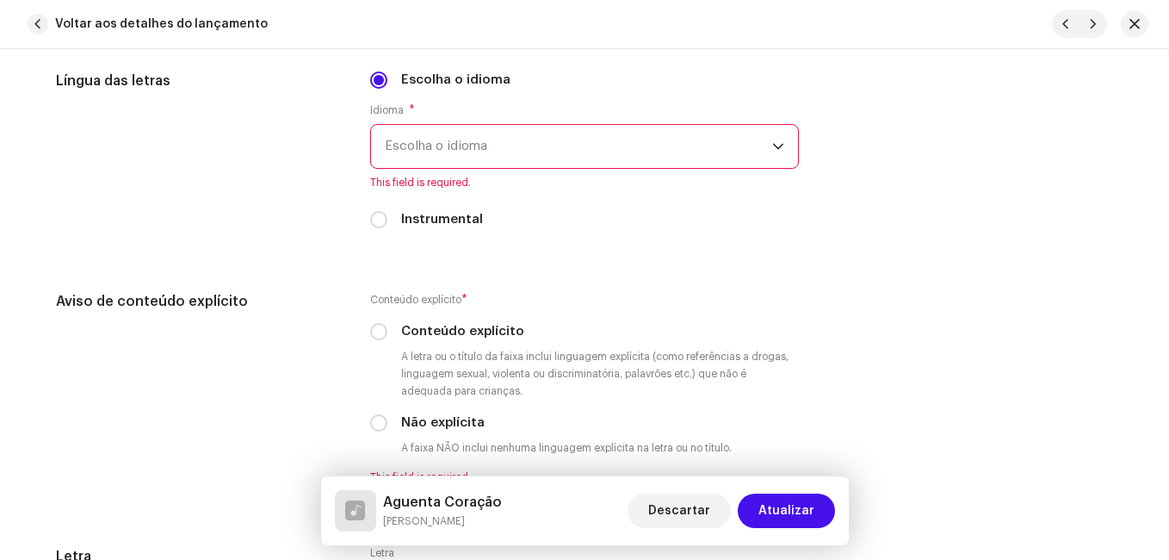
click at [506, 142] on span "Escolha o idioma" at bounding box center [578, 146] width 387 height 43
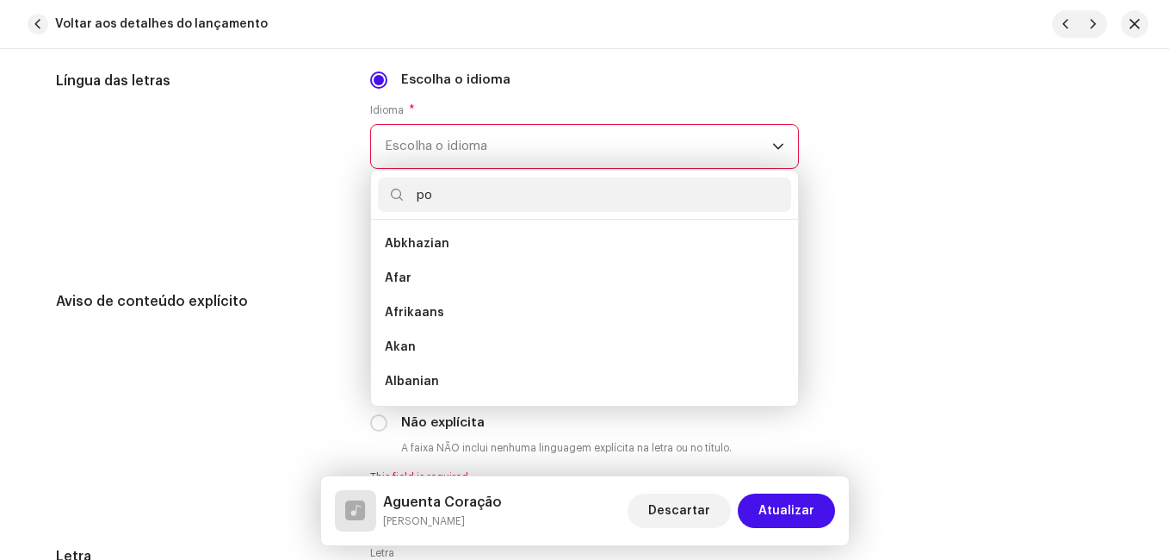
scroll to position [0, 0]
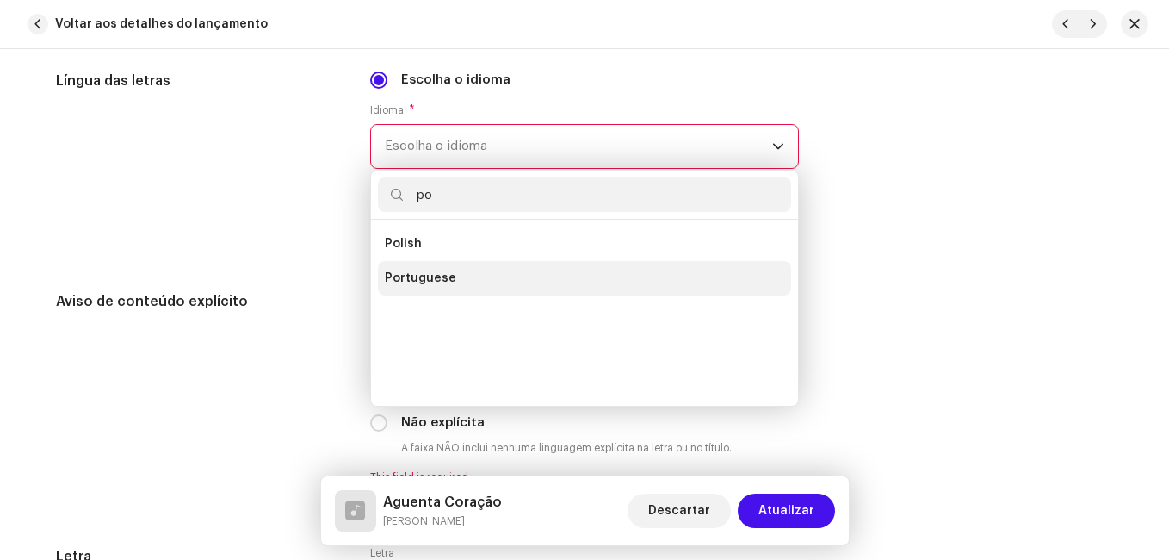
type input "po"
click at [412, 275] on span "Portuguese" at bounding box center [420, 278] width 71 height 17
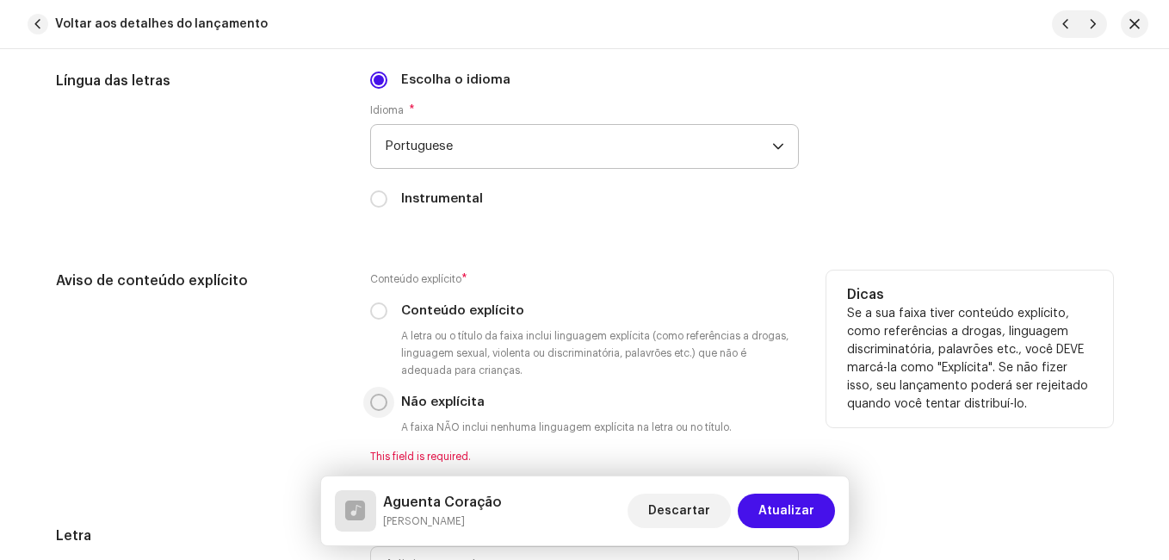
click at [375, 400] on input "Não explícita" at bounding box center [378, 402] width 17 height 17
radio input "true"
click at [319, 375] on div "Aviso de conteúdo explícito" at bounding box center [199, 366] width 287 height 193
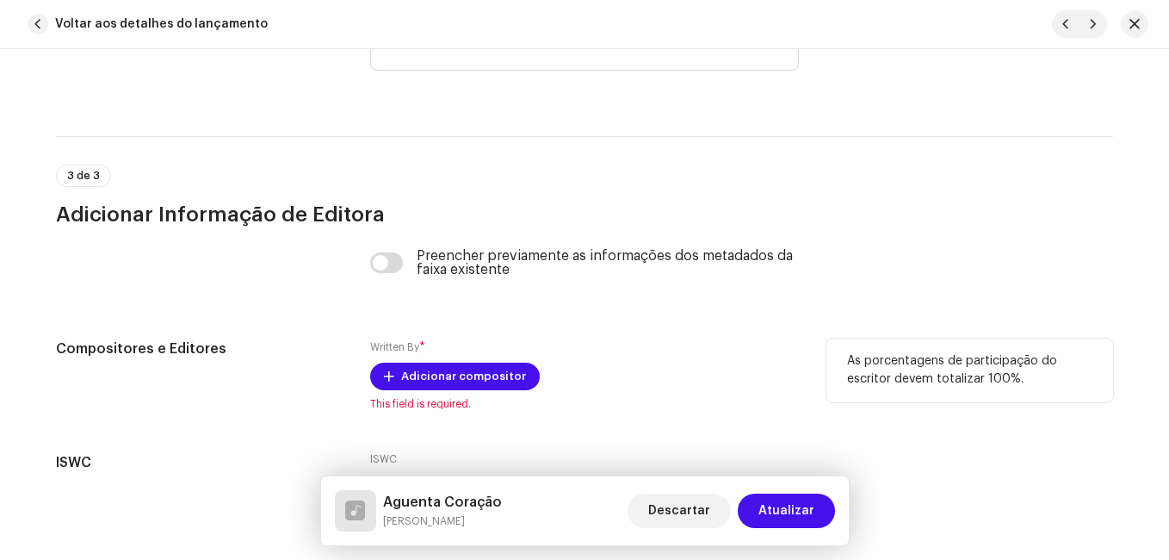
scroll to position [3664, 0]
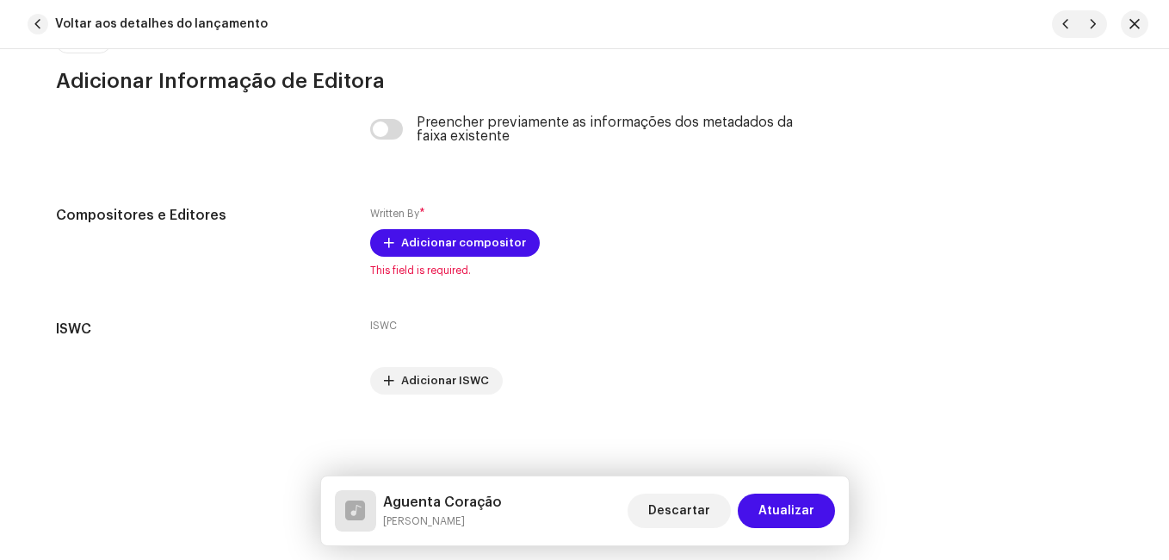
click at [430, 498] on h5 "Aguenta Coração" at bounding box center [442, 502] width 119 height 21
click at [431, 497] on h5 "Aguenta Coração" at bounding box center [442, 502] width 119 height 21
copy h5 "Aguenta Coração"
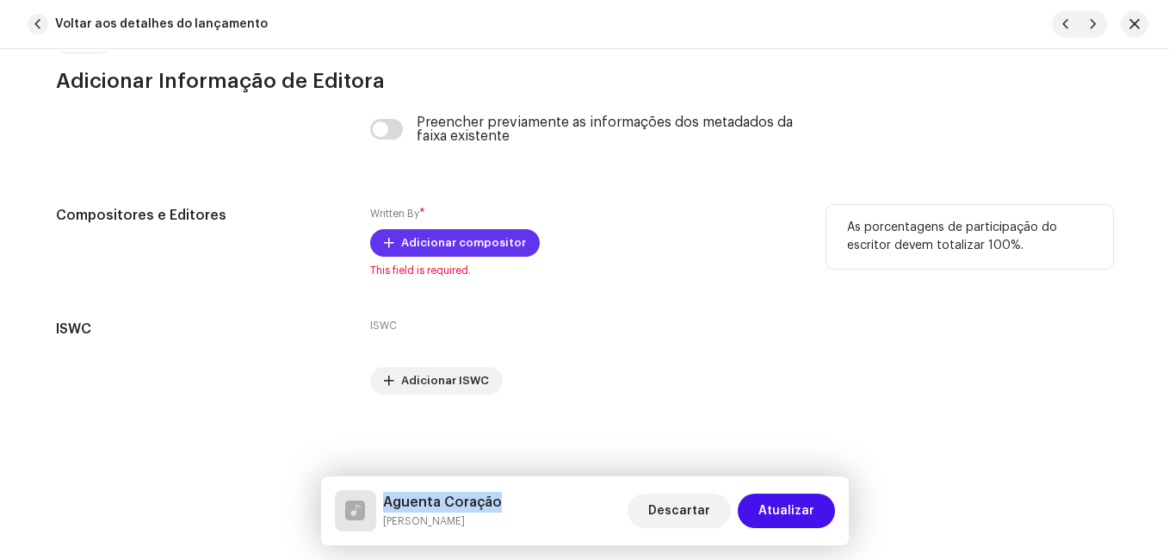
click at [426, 232] on span "Adicionar compositor" at bounding box center [463, 243] width 125 height 34
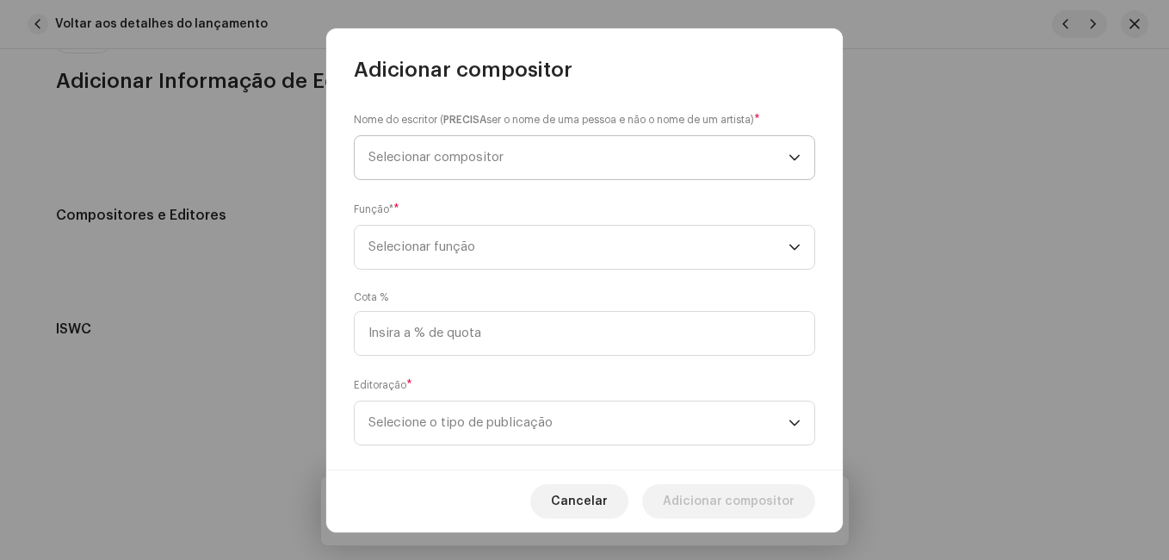
click at [590, 169] on span "Selecionar compositor" at bounding box center [579, 157] width 420 height 43
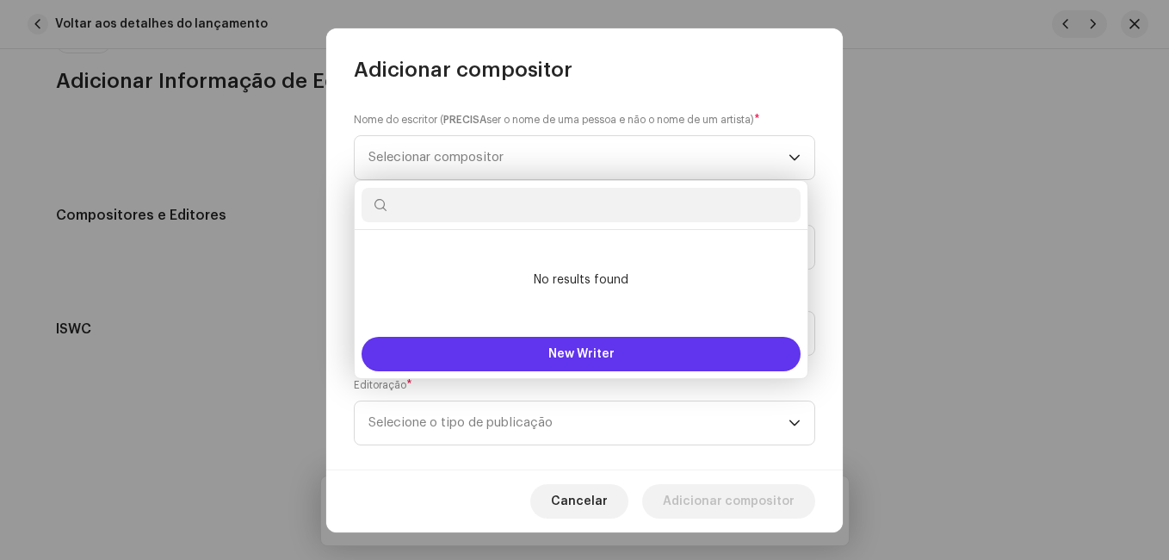
click at [558, 343] on button "New Writer" at bounding box center [581, 354] width 439 height 34
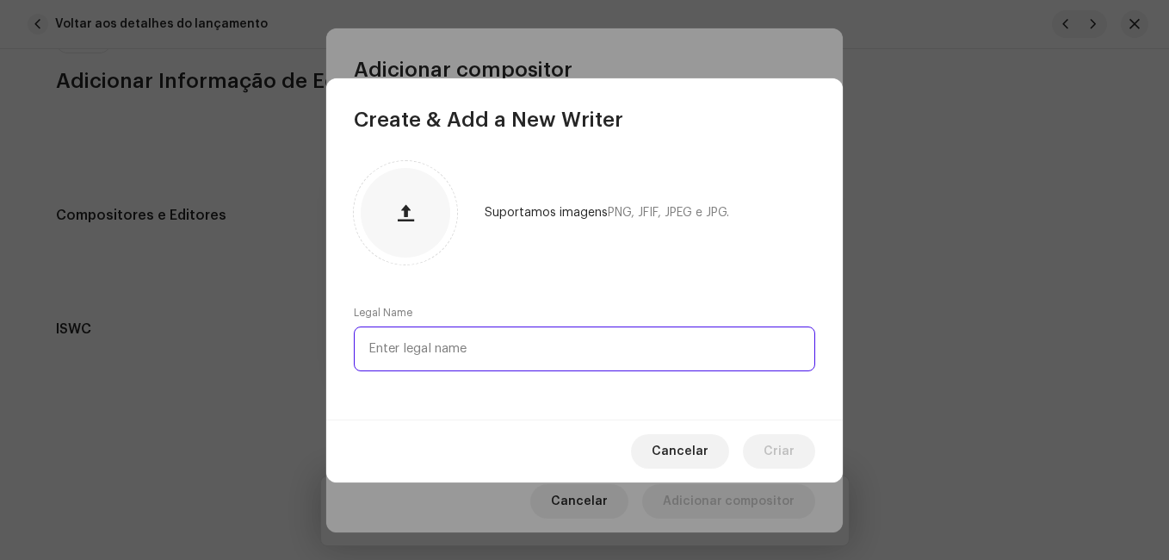
paste input "Ademar PinheiroGenival Santos"
drag, startPoint x: 494, startPoint y: 351, endPoint x: 596, endPoint y: 356, distance: 101.7
click at [596, 356] on input "Ademar PinheiroGenival Santos" at bounding box center [585, 348] width 462 height 45
type input "Ademar Pinheiro"
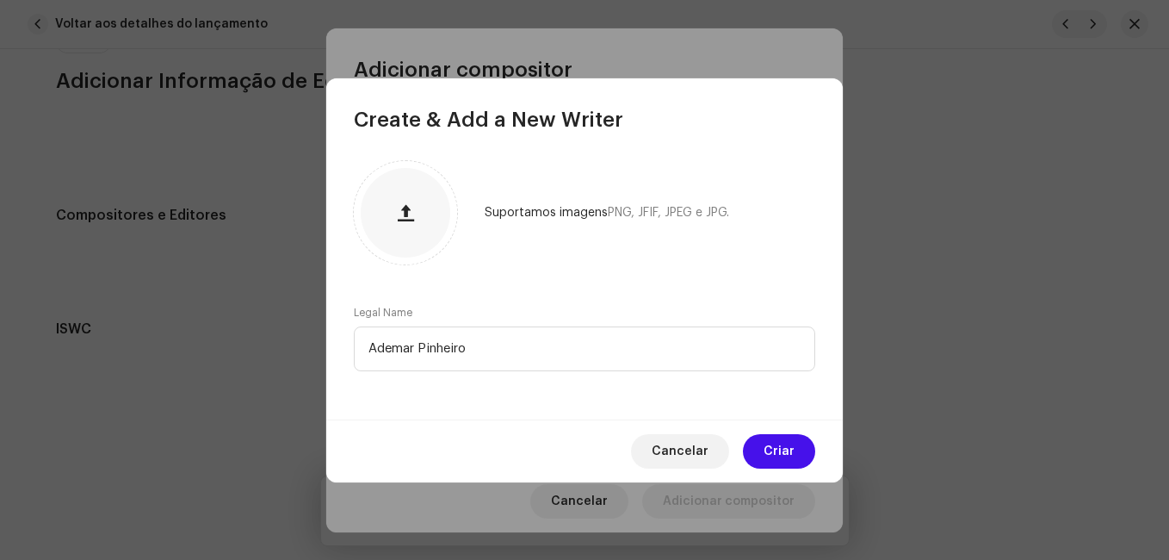
click at [759, 443] on button "Criar" at bounding box center [779, 451] width 72 height 34
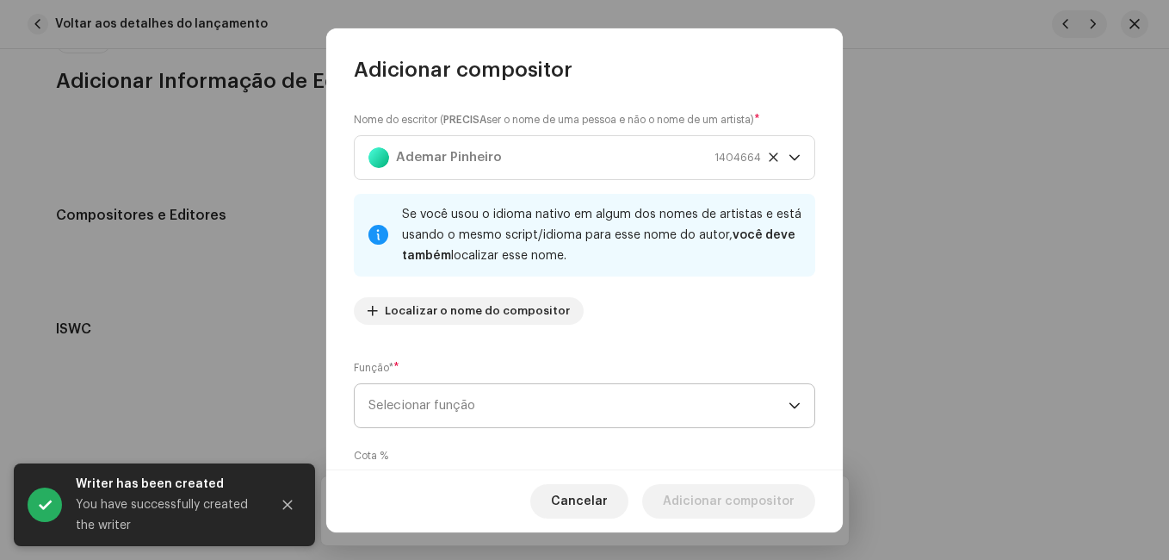
click at [646, 421] on span "Selecionar função" at bounding box center [579, 405] width 420 height 43
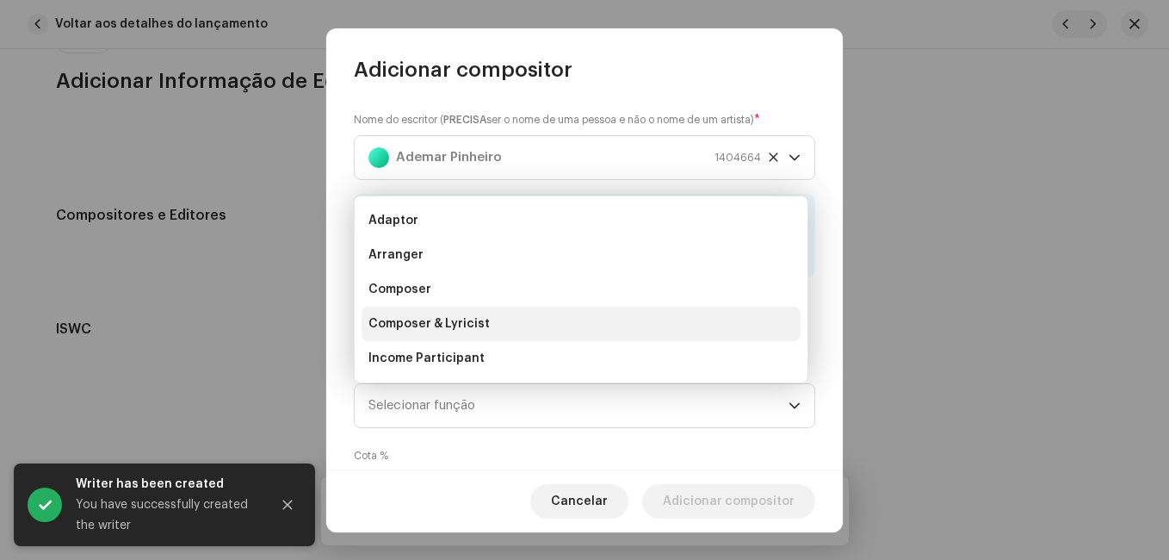
click at [591, 324] on li "Composer & Lyricist" at bounding box center [581, 324] width 439 height 34
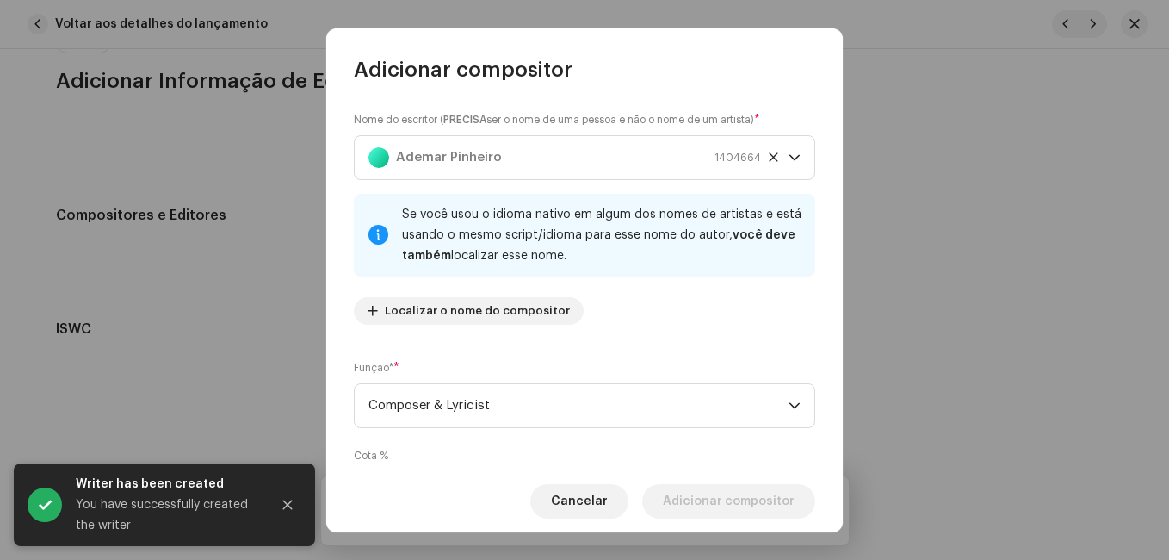
click at [618, 361] on div "Função* * Composer & Lyricist" at bounding box center [585, 393] width 462 height 69
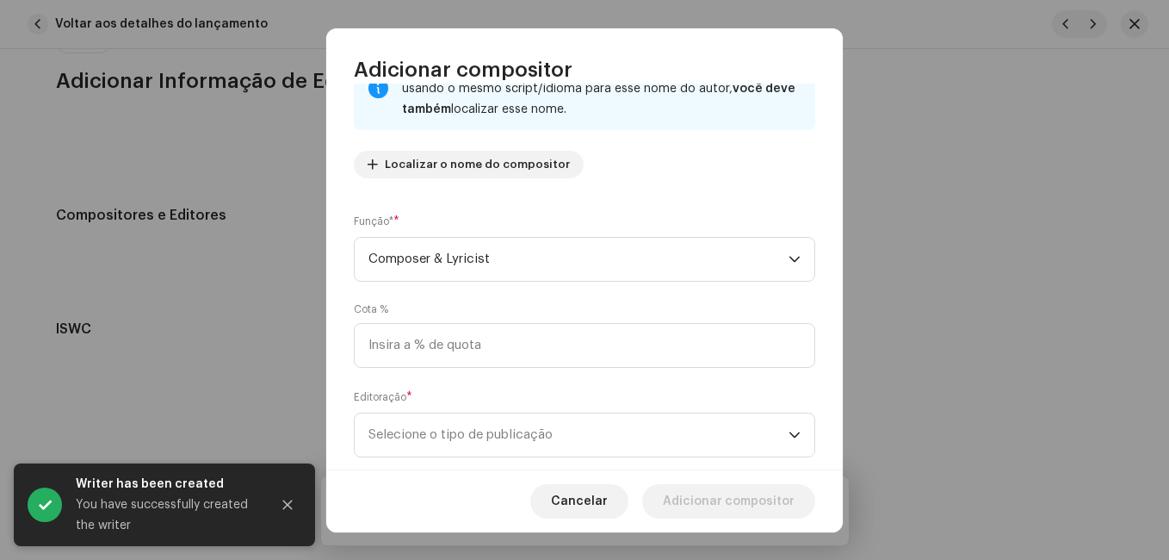
scroll to position [183, 0]
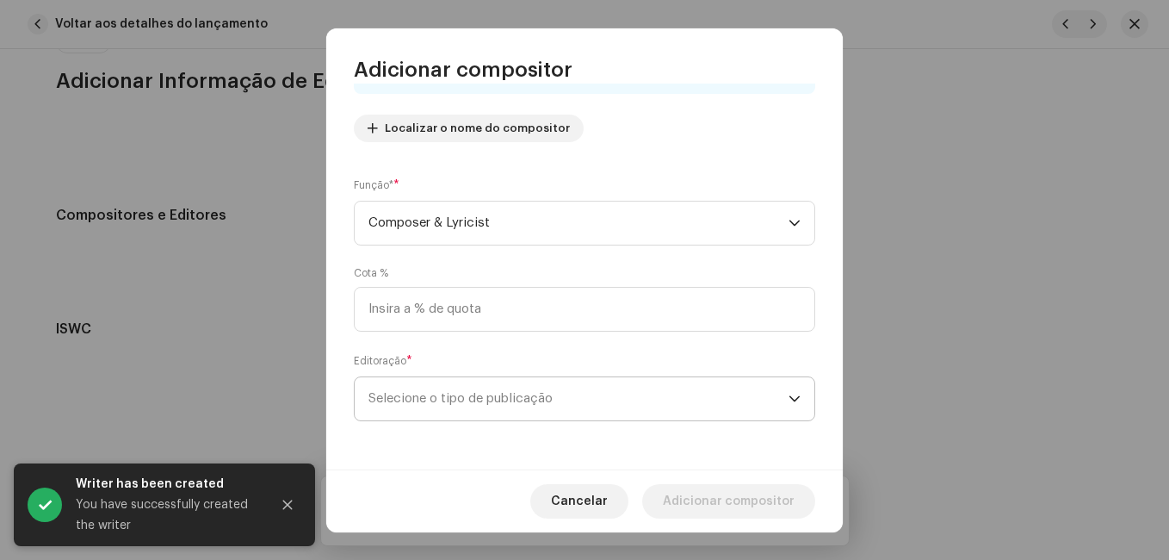
click at [595, 392] on span "Selecione o tipo de publicação" at bounding box center [579, 398] width 420 height 43
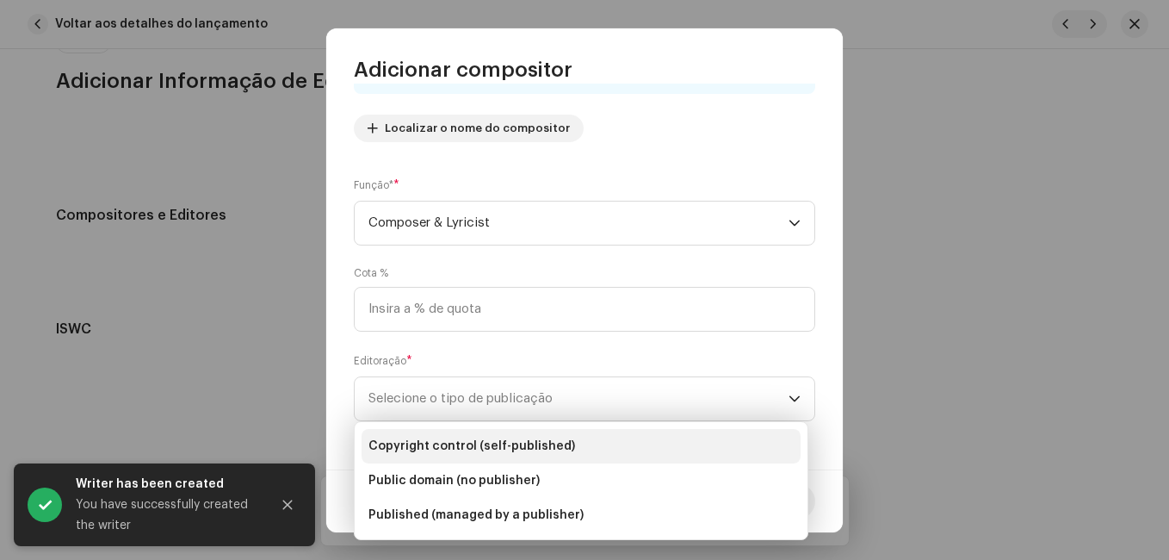
click at [569, 447] on li "Copyright control (self-published)" at bounding box center [581, 446] width 439 height 34
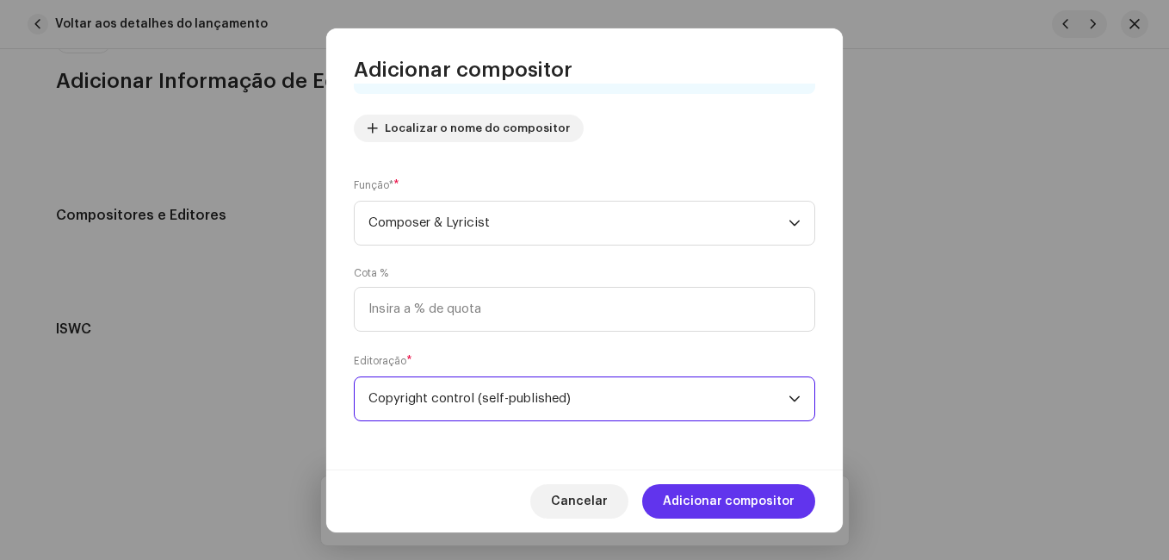
click at [781, 496] on span "Adicionar compositor" at bounding box center [729, 501] width 132 height 34
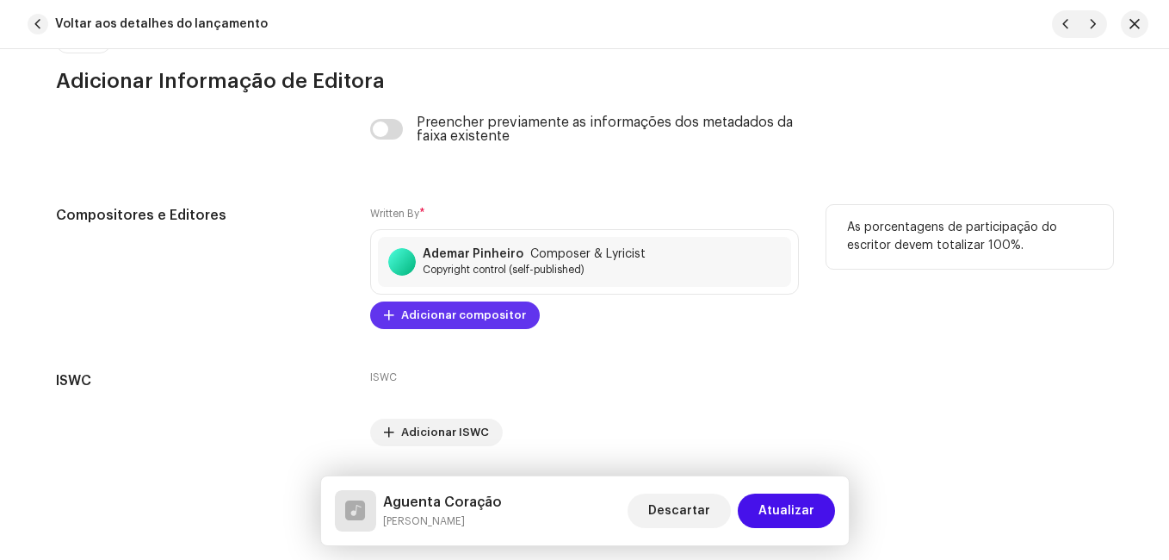
click at [446, 319] on span "Adicionar compositor" at bounding box center [463, 315] width 125 height 34
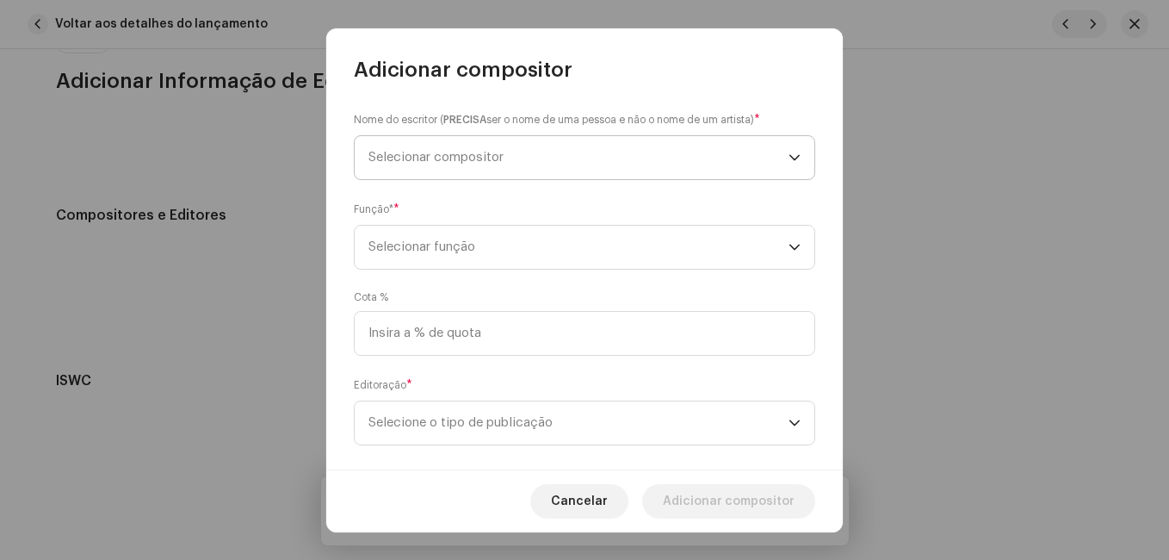
click at [536, 147] on span "Selecionar compositor" at bounding box center [579, 157] width 420 height 43
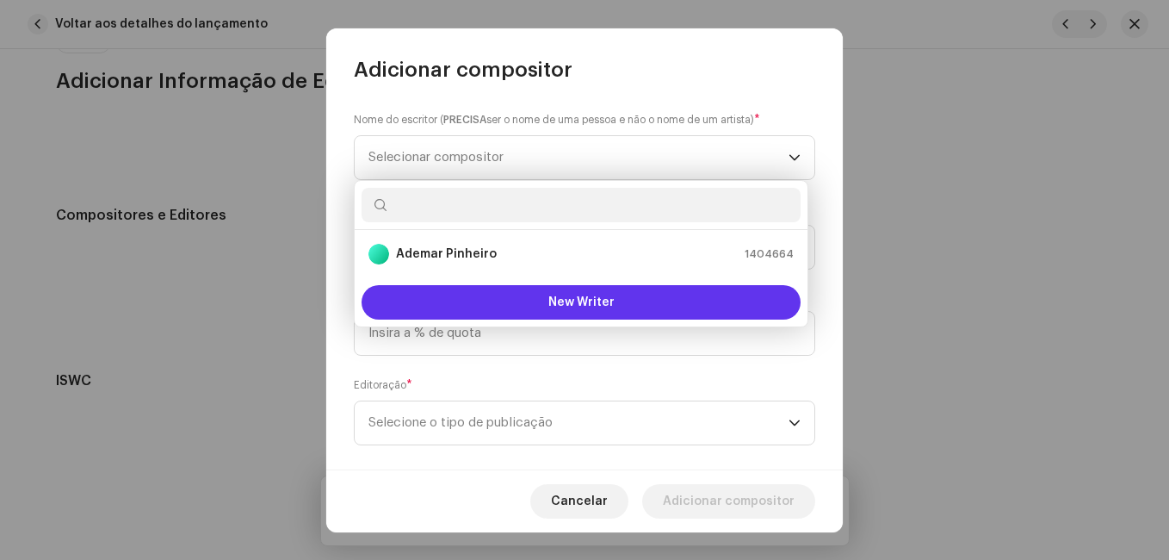
click at [530, 302] on button "New Writer" at bounding box center [581, 302] width 439 height 34
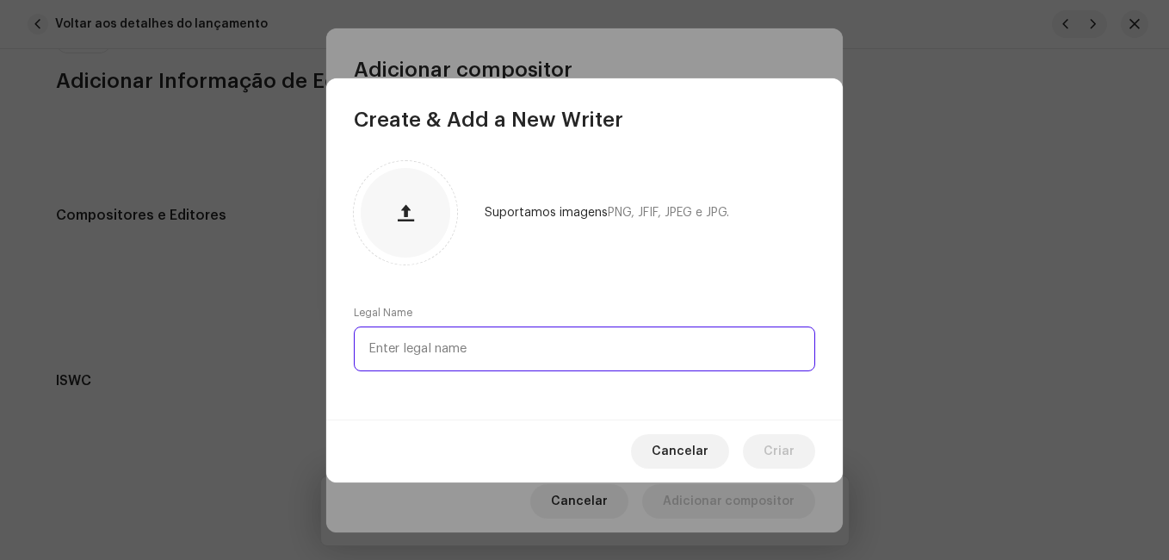
paste input "[PERSON_NAME]"
type input "[PERSON_NAME]"
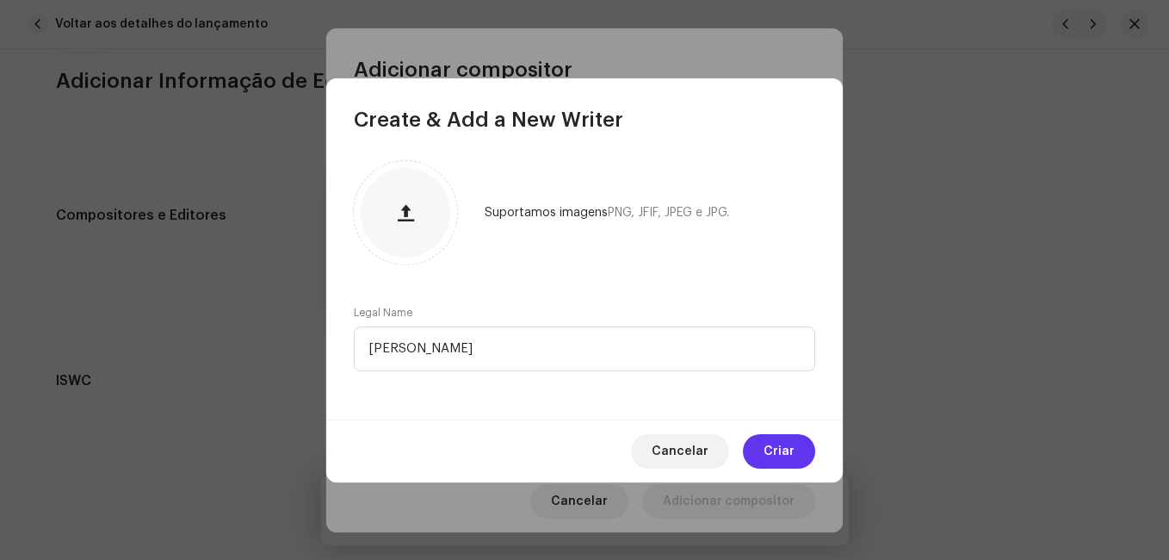
click at [777, 446] on span "Criar" at bounding box center [779, 451] width 31 height 34
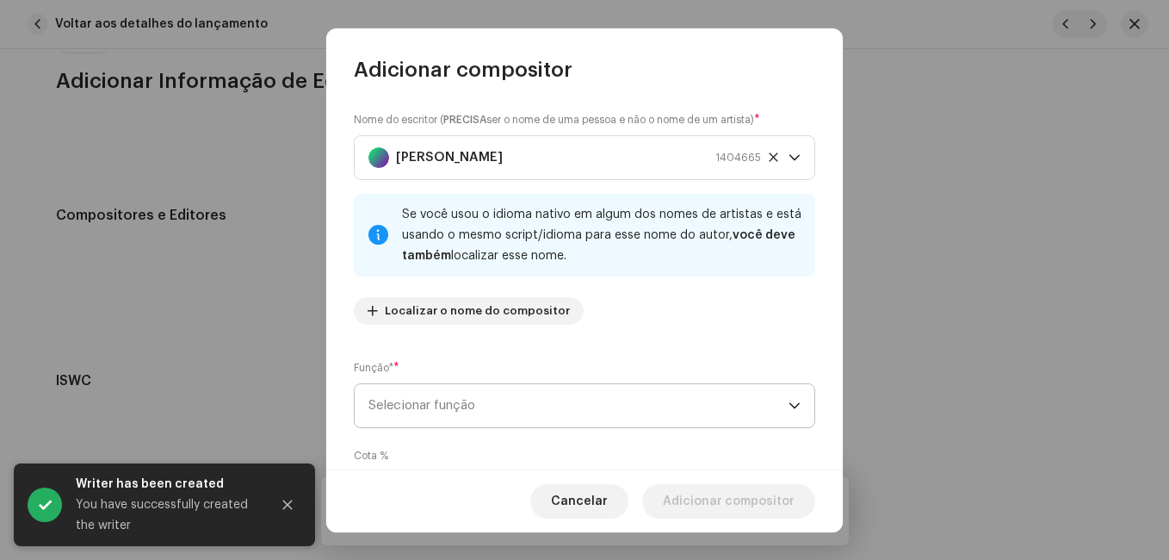
click at [631, 400] on span "Selecionar função" at bounding box center [579, 405] width 420 height 43
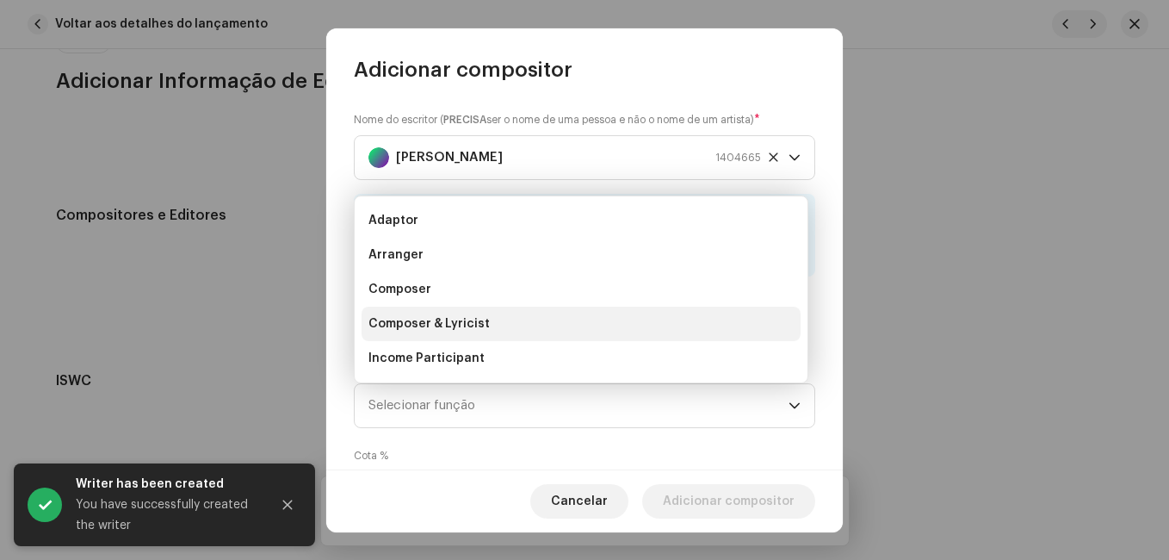
click at [606, 327] on li "Composer & Lyricist" at bounding box center [581, 324] width 439 height 34
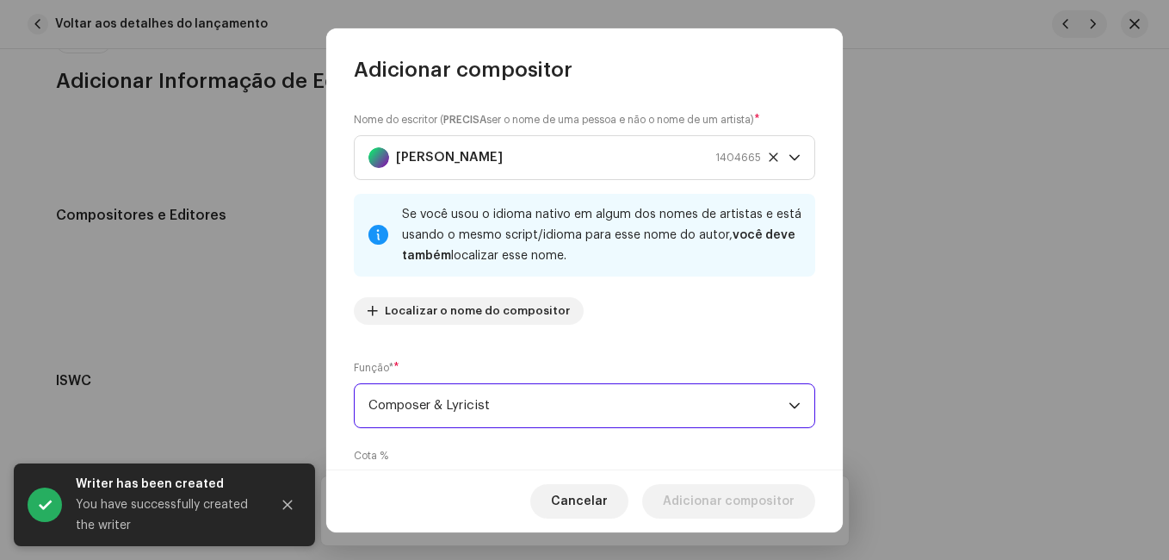
click at [611, 359] on div "Função* * Composer & Lyricist" at bounding box center [585, 393] width 462 height 69
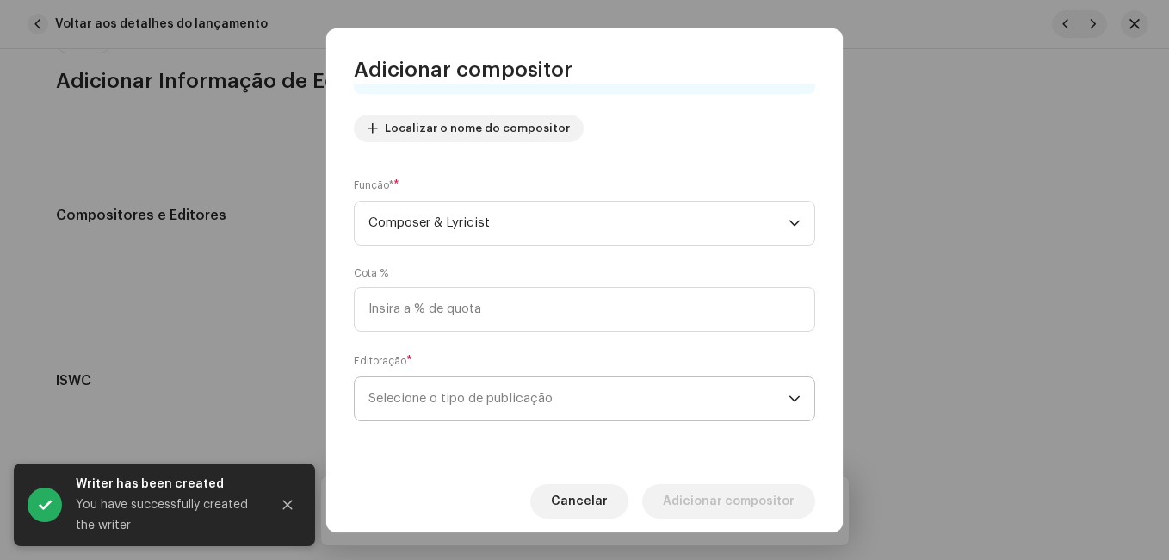
click at [582, 395] on span "Selecione o tipo de publicação" at bounding box center [579, 398] width 420 height 43
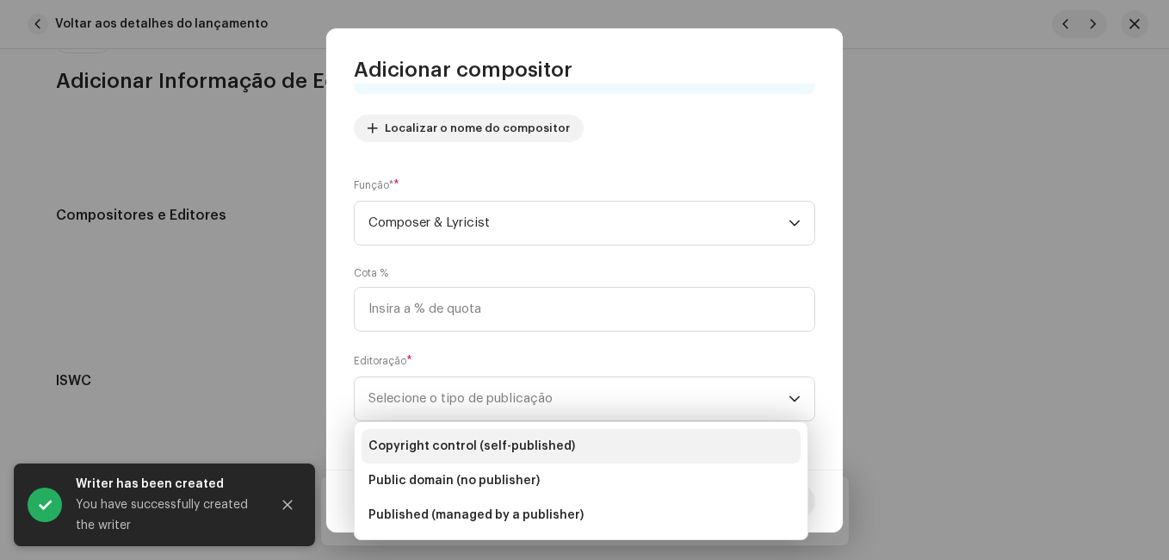
click at [562, 439] on span "Copyright control (self-published)" at bounding box center [472, 445] width 207 height 17
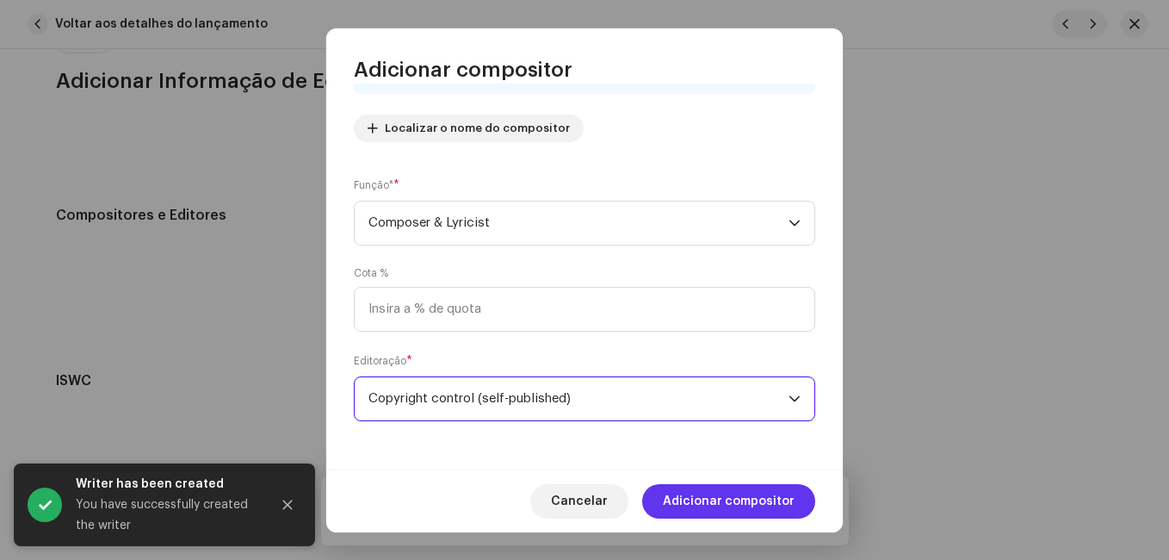
click at [725, 491] on span "Adicionar compositor" at bounding box center [729, 501] width 132 height 34
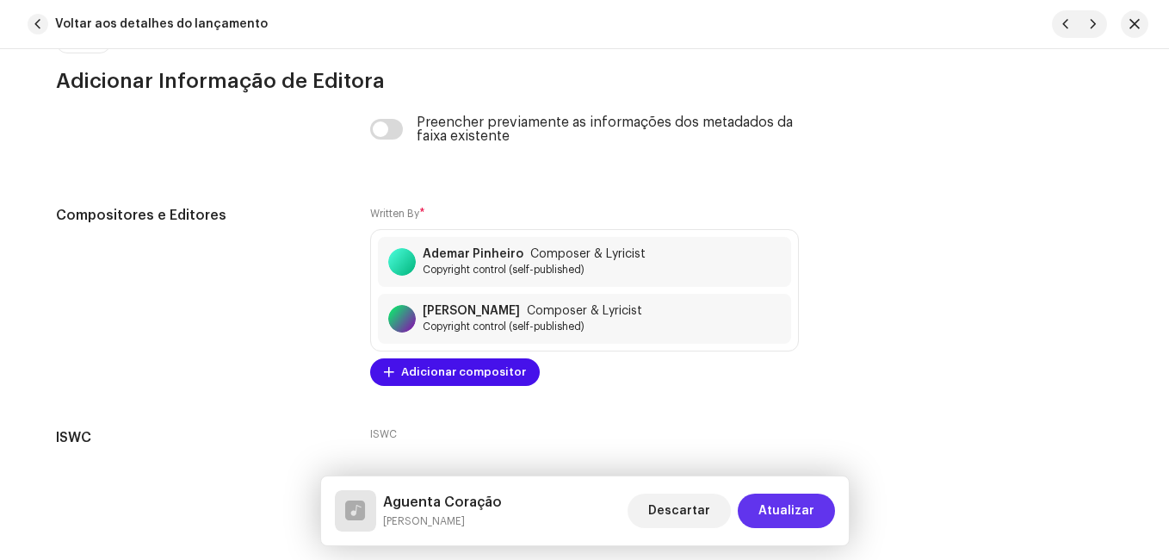
click at [783, 505] on span "Atualizar" at bounding box center [787, 510] width 56 height 34
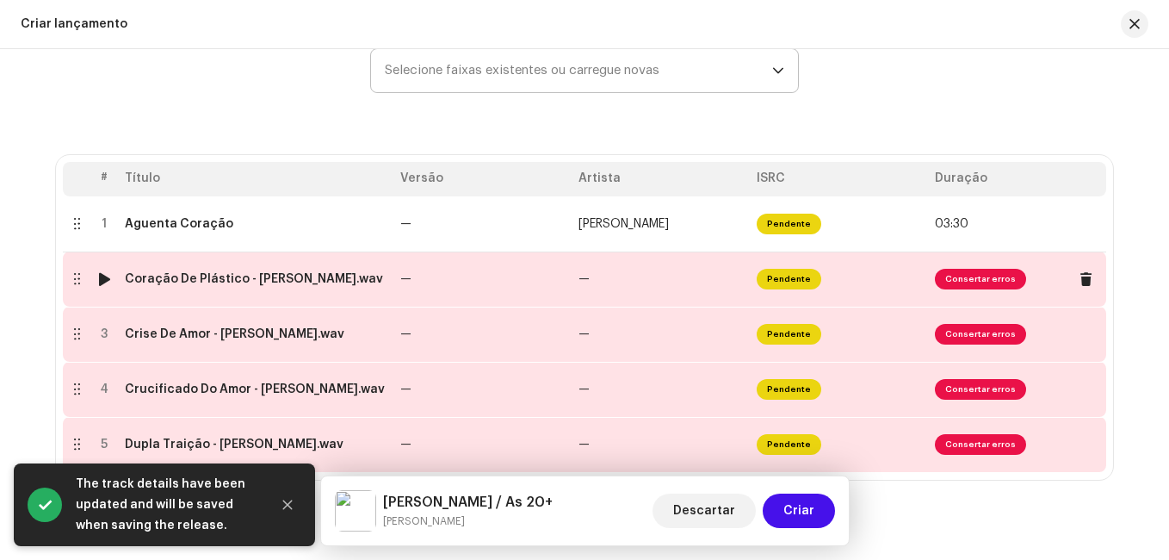
click at [487, 281] on td "—" at bounding box center [483, 278] width 178 height 55
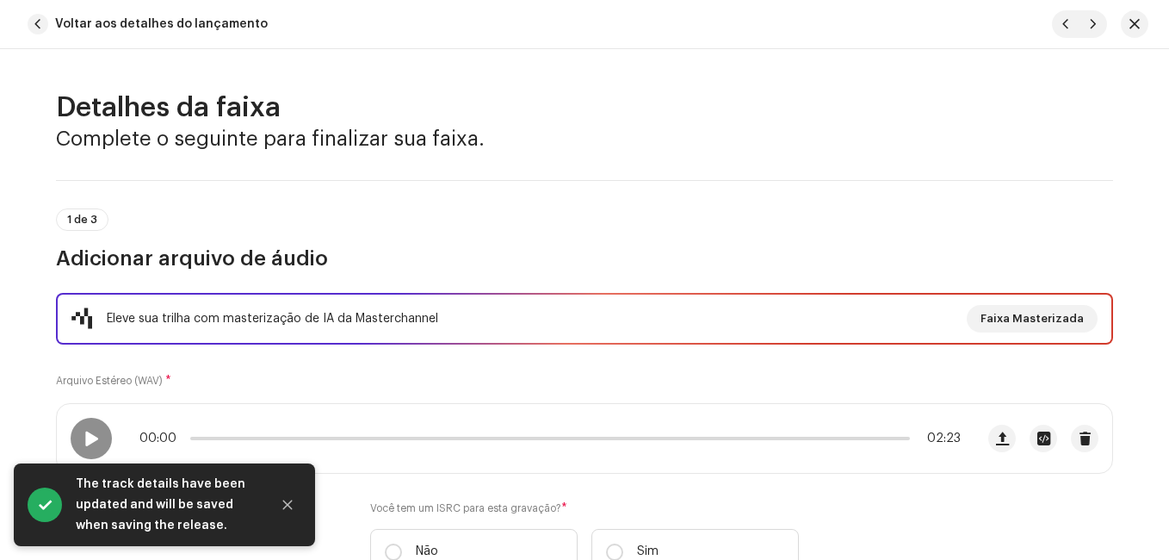
click at [485, 268] on h3 "Adicionar arquivo de áudio" at bounding box center [584, 259] width 1057 height 28
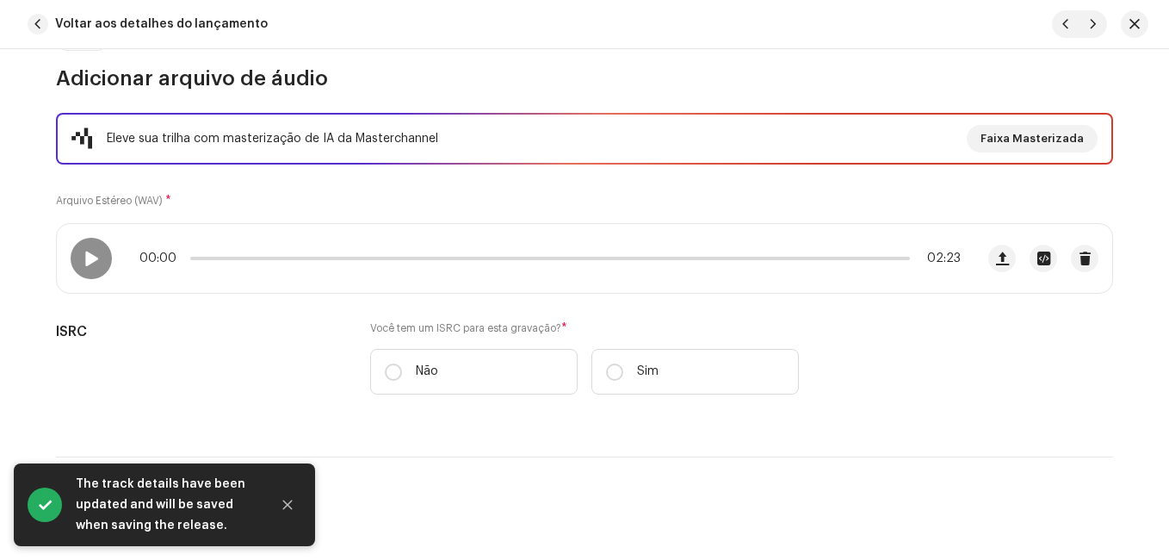
scroll to position [258, 0]
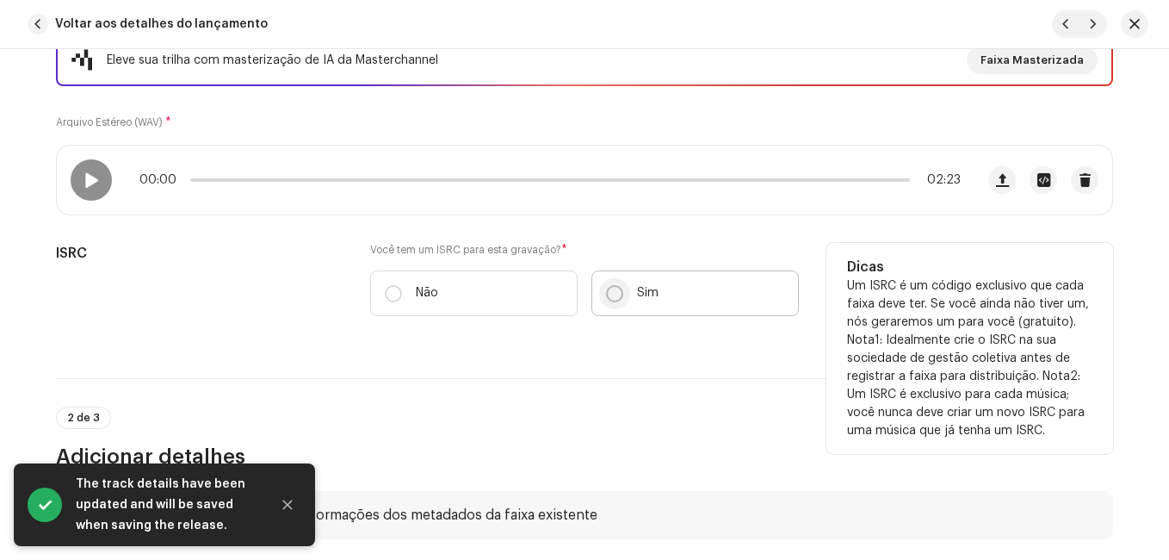
click at [619, 296] on input "Sim" at bounding box center [614, 293] width 17 height 17
radio input "true"
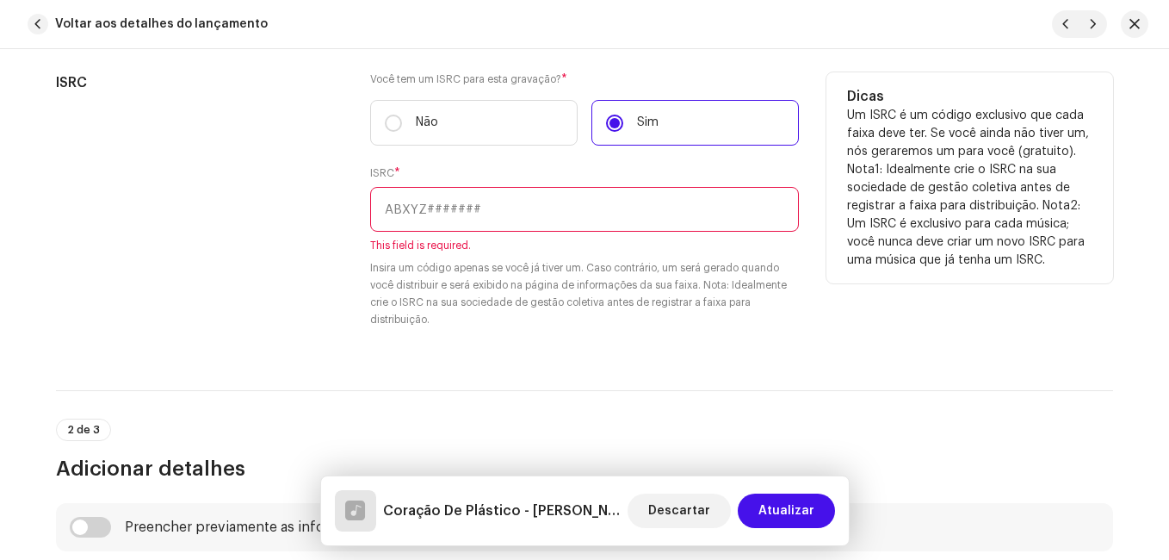
scroll to position [431, 0]
paste input "NL-8RL-24-56349"
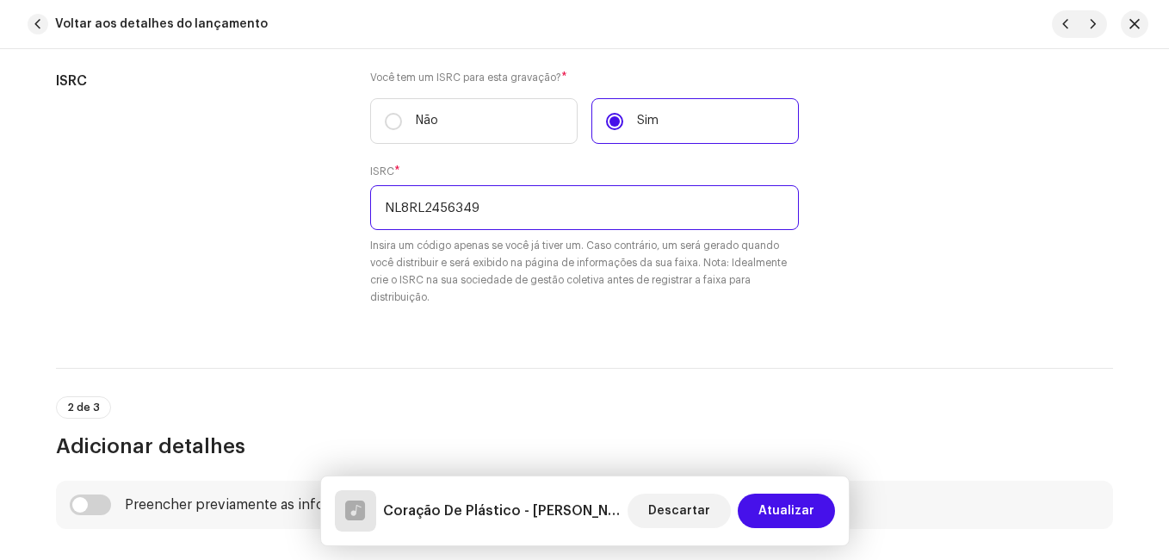
type input "NL8RL2456349"
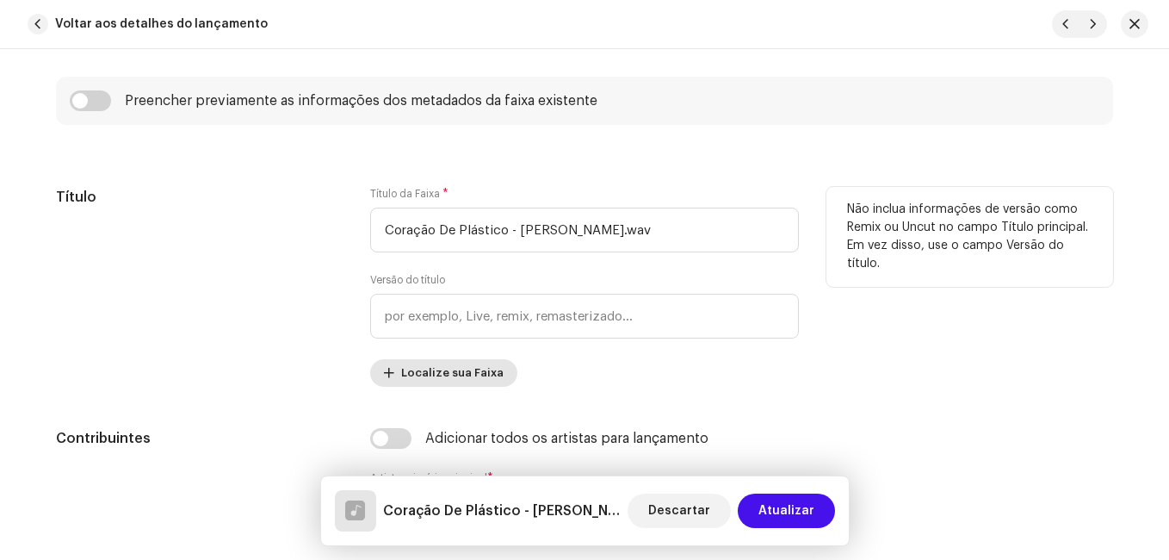
scroll to position [861, 0]
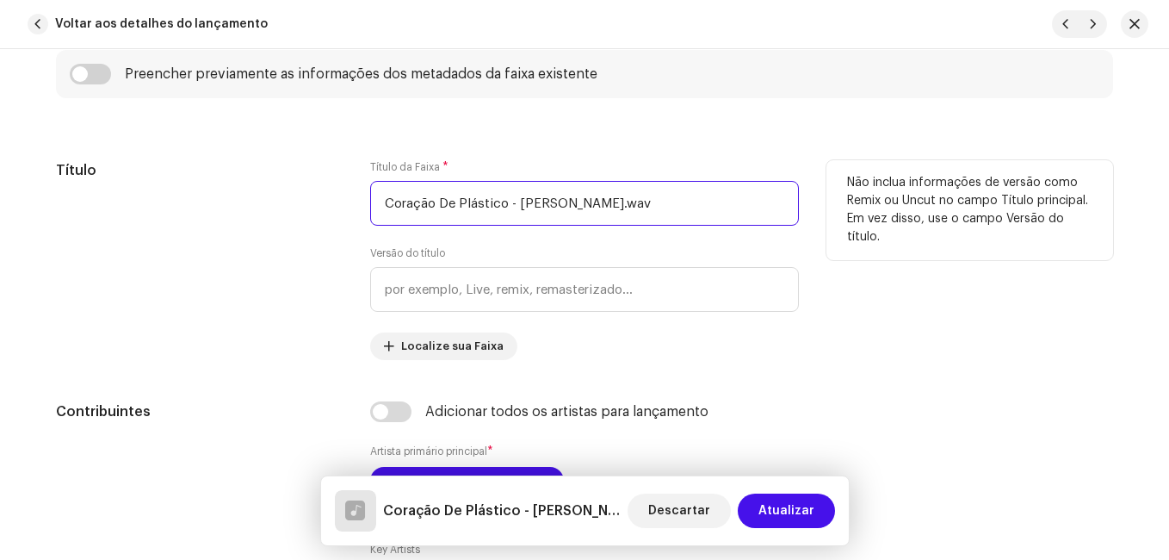
drag, startPoint x: 502, startPoint y: 202, endPoint x: 639, endPoint y: 202, distance: 136.9
click at [639, 202] on input "Coração De Plástico - [PERSON_NAME].wav" at bounding box center [584, 203] width 429 height 45
type input "Coração De Plástico"
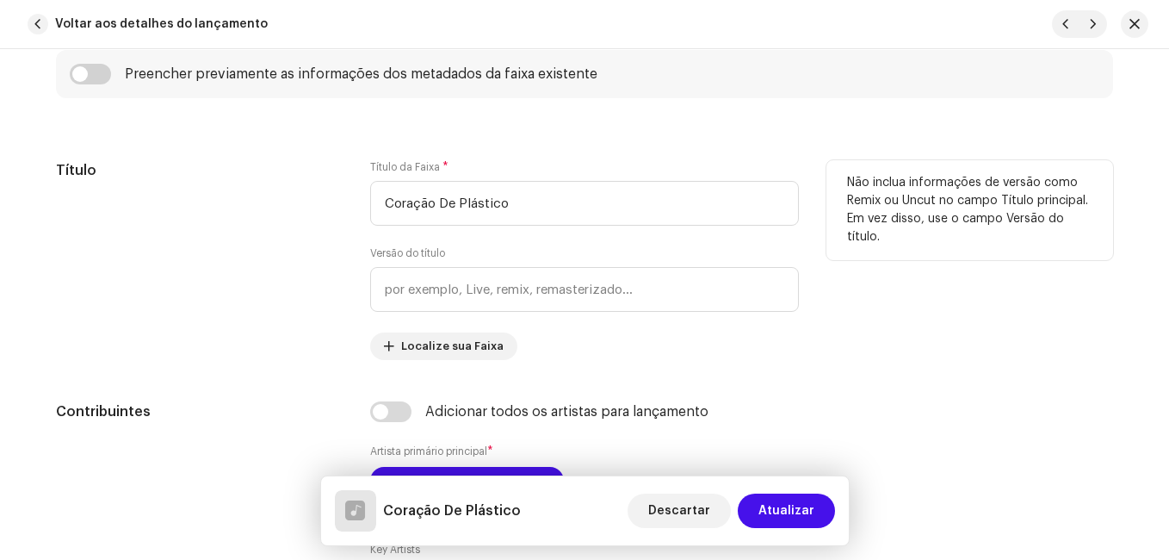
click at [336, 287] on div "Título" at bounding box center [199, 260] width 287 height 200
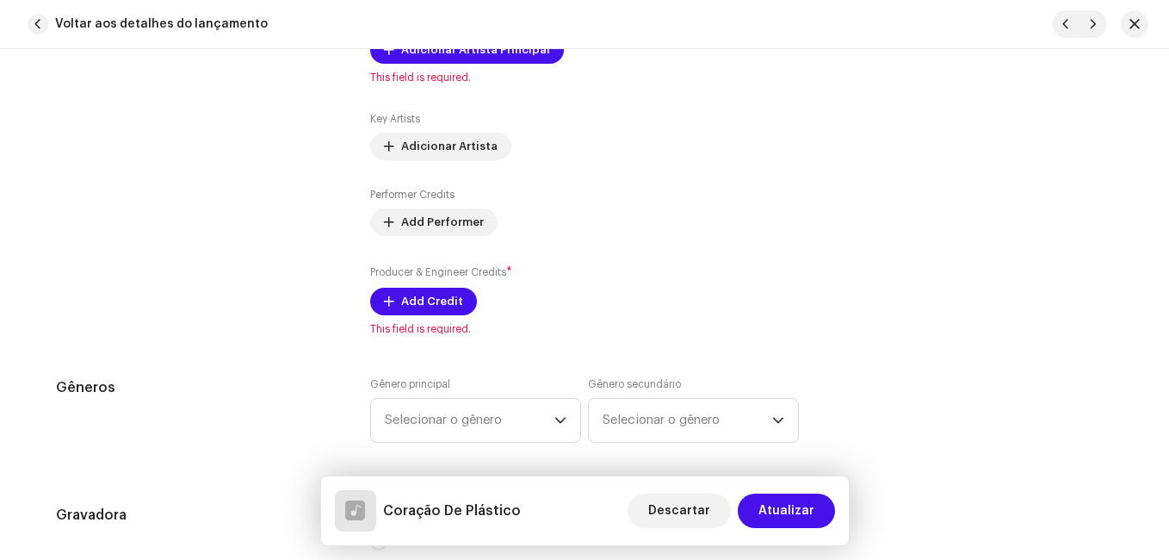
scroll to position [1206, 0]
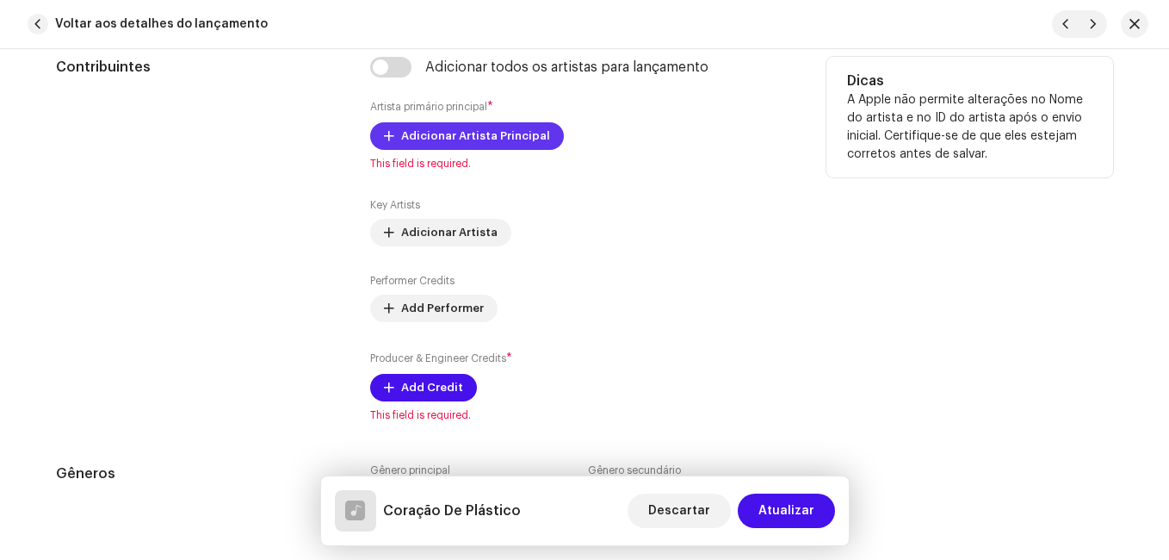
click at [520, 127] on span "Adicionar Artista Principal" at bounding box center [475, 136] width 149 height 34
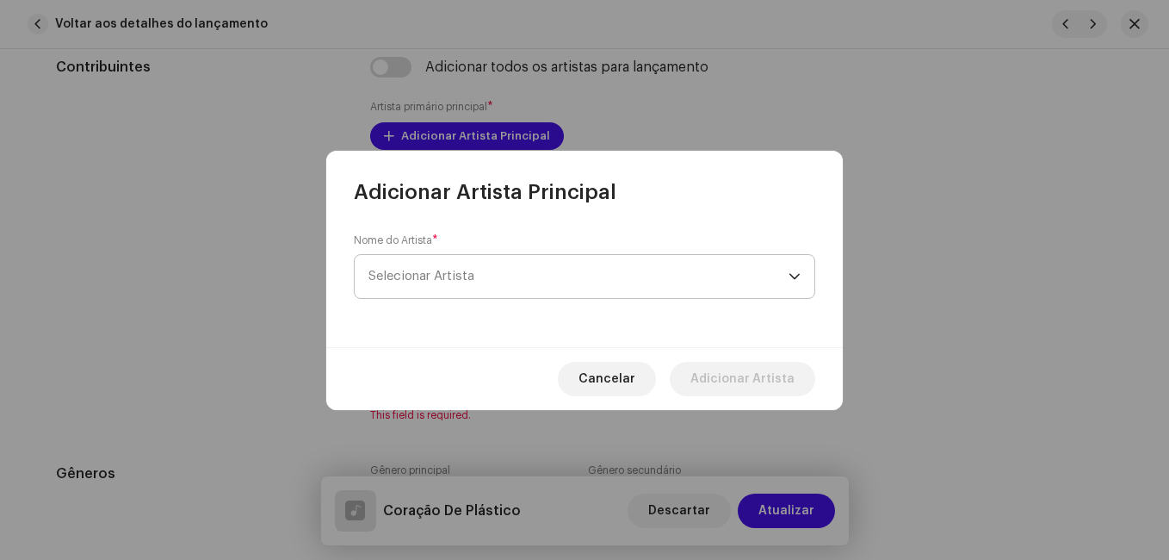
click at [524, 276] on span "Selecionar Artista" at bounding box center [579, 276] width 420 height 43
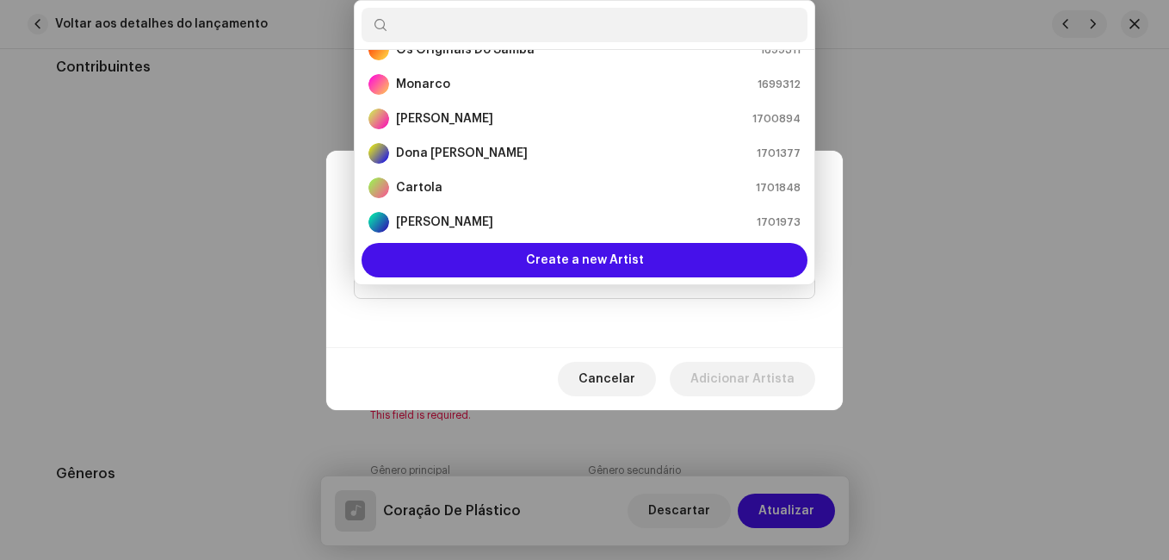
scroll to position [310, 0]
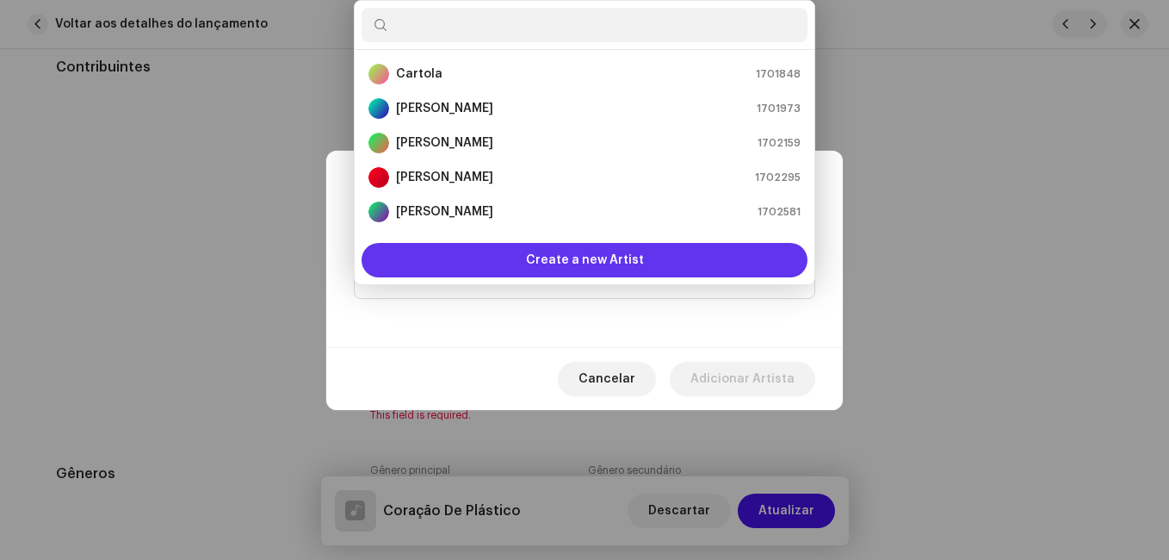
click at [529, 261] on div "Create a new Artist" at bounding box center [585, 260] width 446 height 34
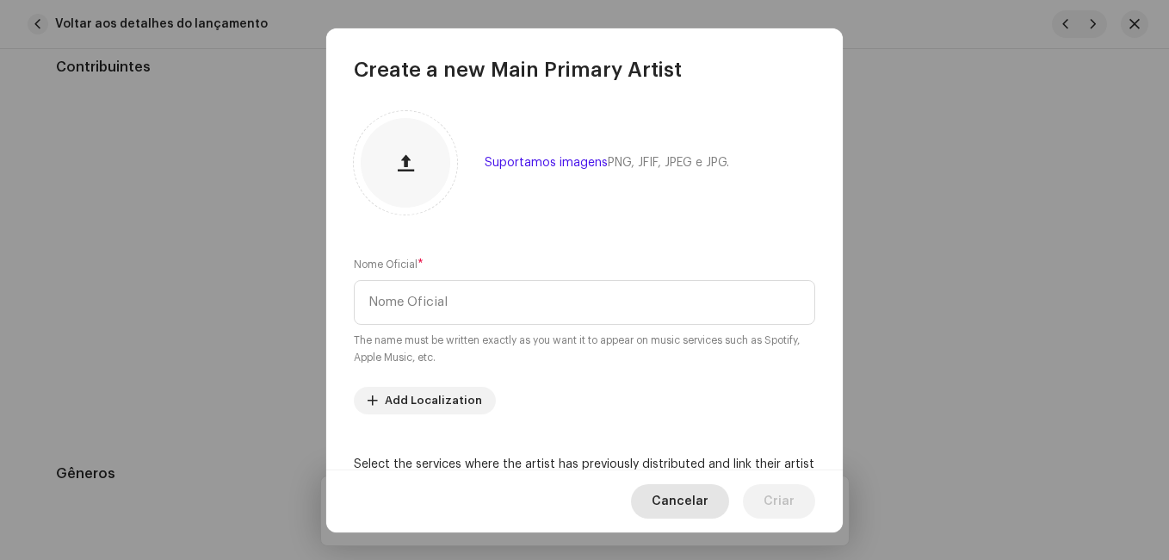
click at [684, 492] on span "Cancelar" at bounding box center [680, 501] width 57 height 34
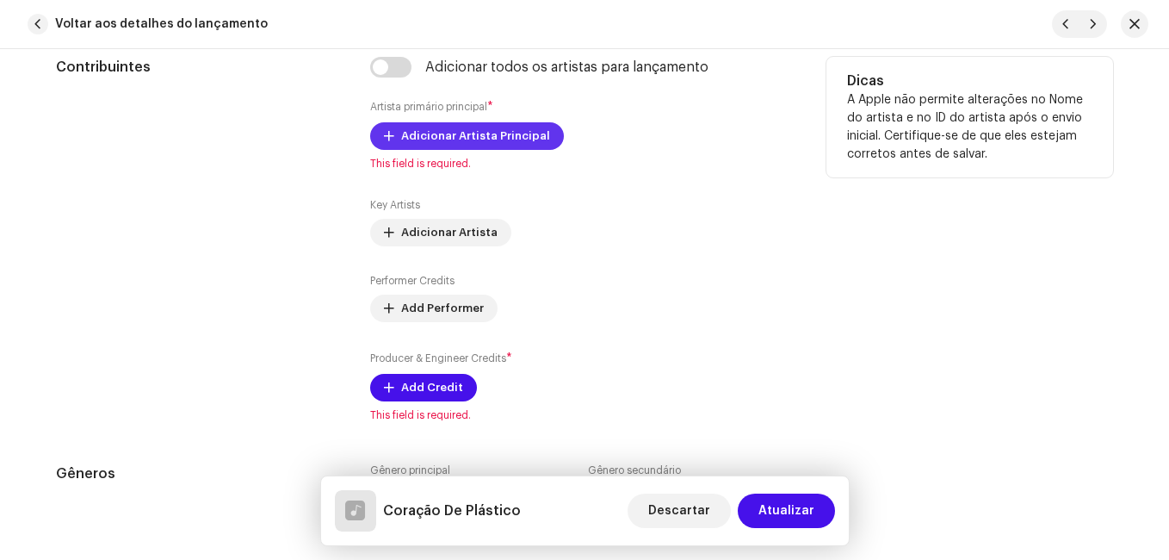
click at [492, 137] on span "Adicionar Artista Principal" at bounding box center [475, 136] width 149 height 34
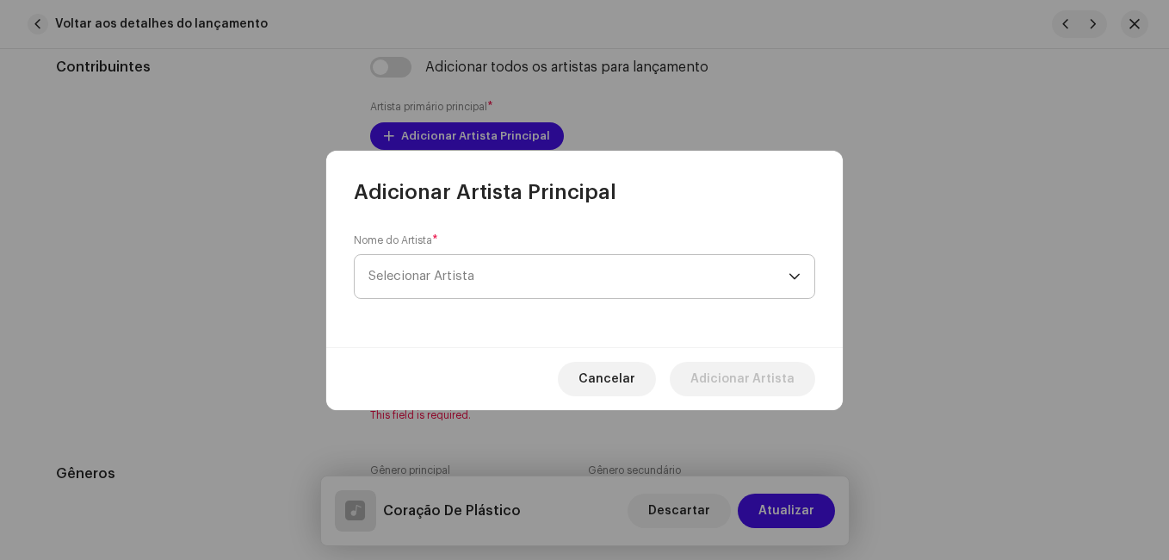
click at [524, 288] on span "Selecionar Artista" at bounding box center [579, 276] width 420 height 43
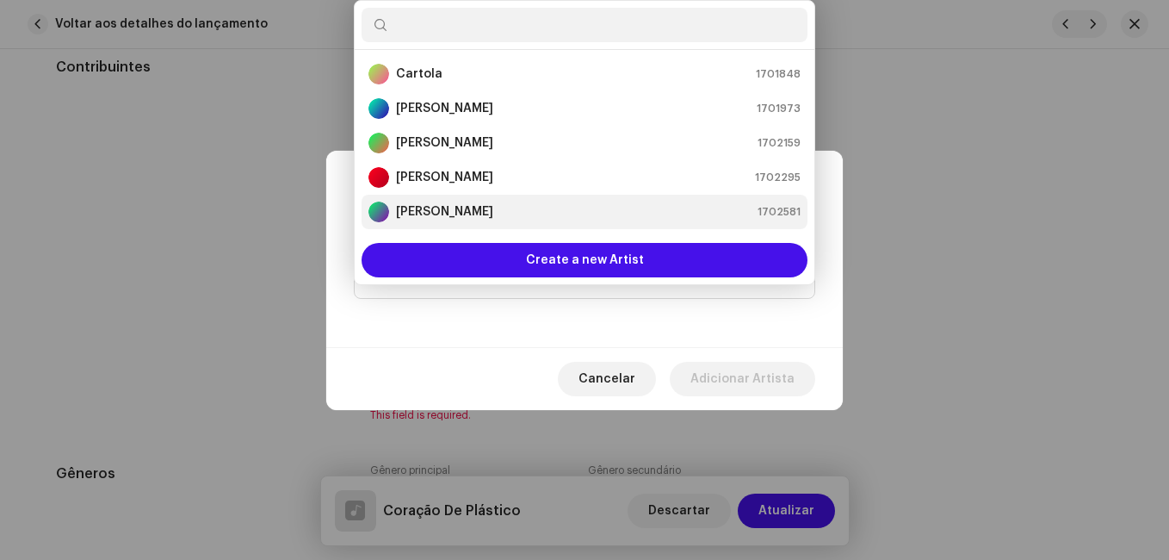
click at [520, 212] on div "[PERSON_NAME] 1702581" at bounding box center [585, 211] width 432 height 21
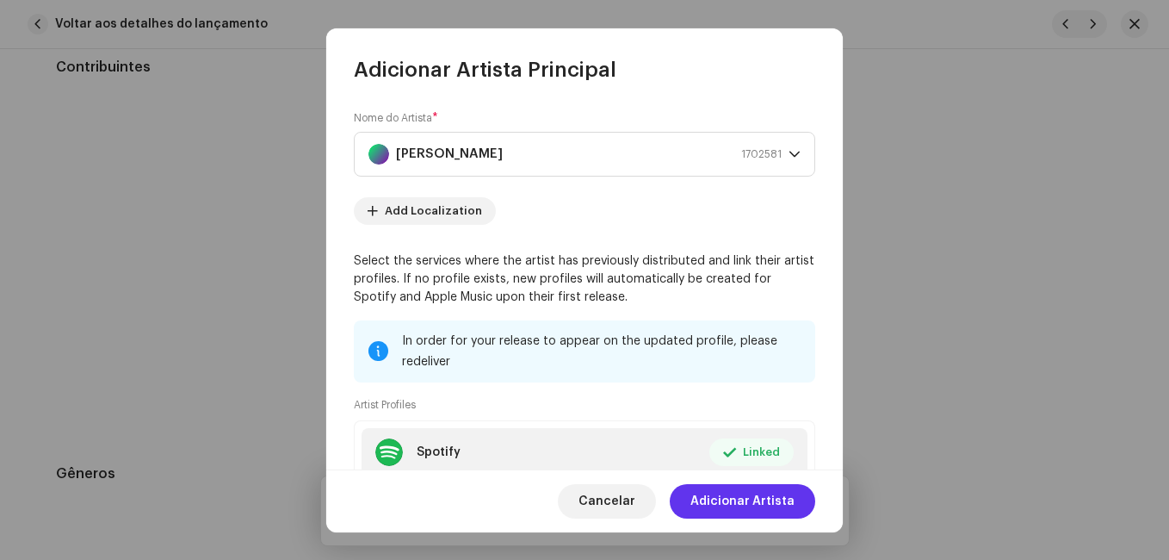
click at [757, 495] on span "Adicionar Artista" at bounding box center [743, 501] width 104 height 34
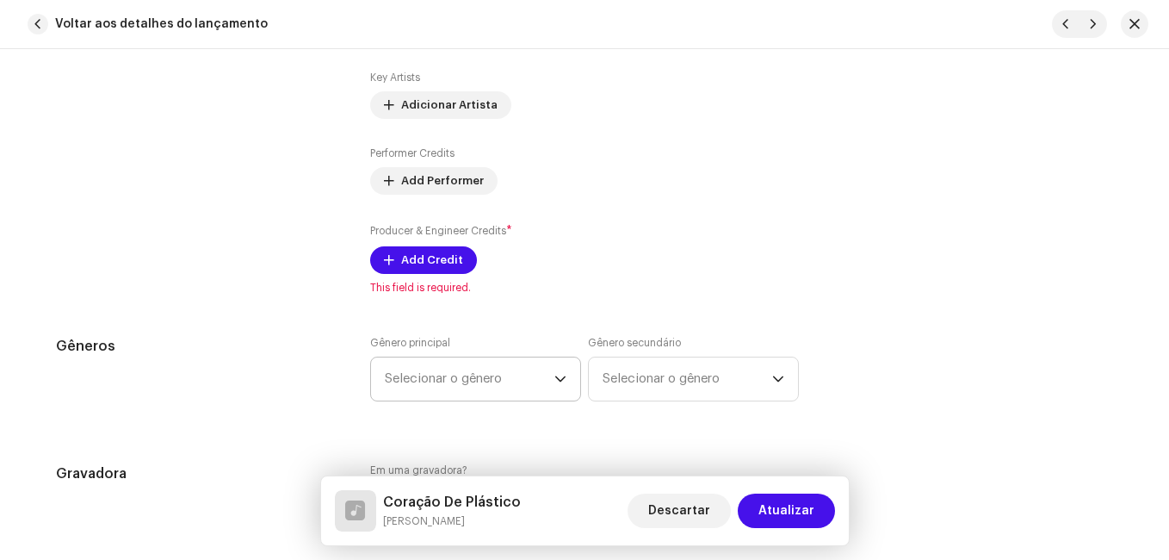
scroll to position [1378, 0]
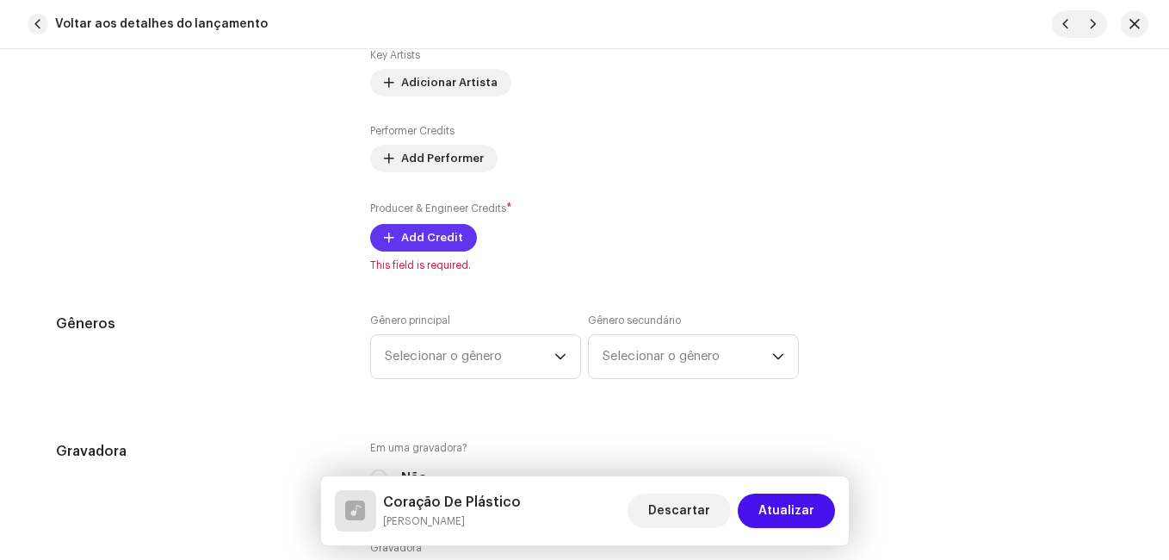
click at [430, 244] on span "Add Credit" at bounding box center [432, 237] width 62 height 34
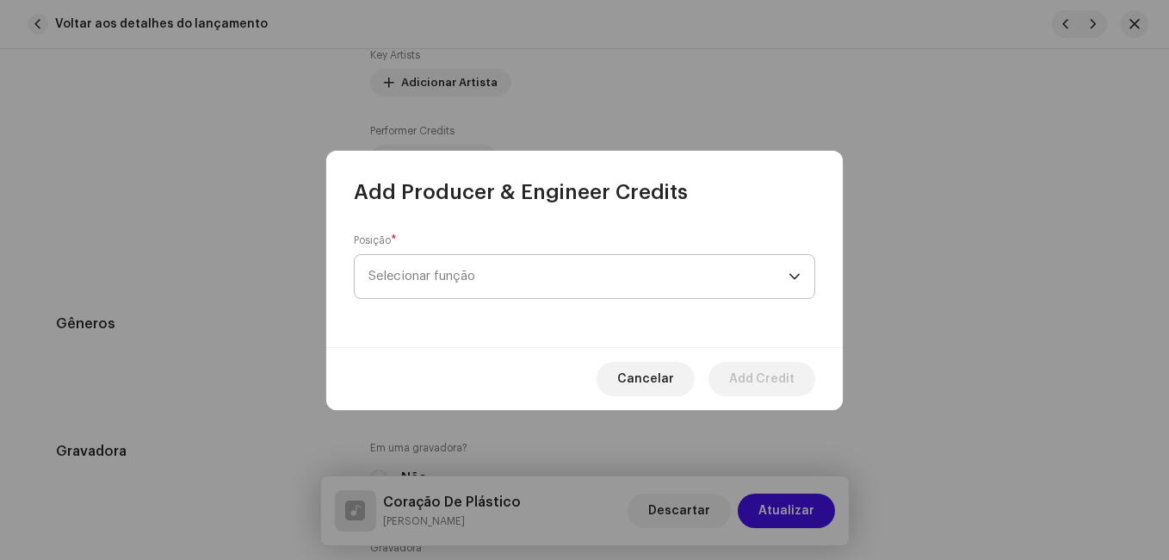
click at [480, 270] on span "Selecionar função" at bounding box center [579, 276] width 420 height 43
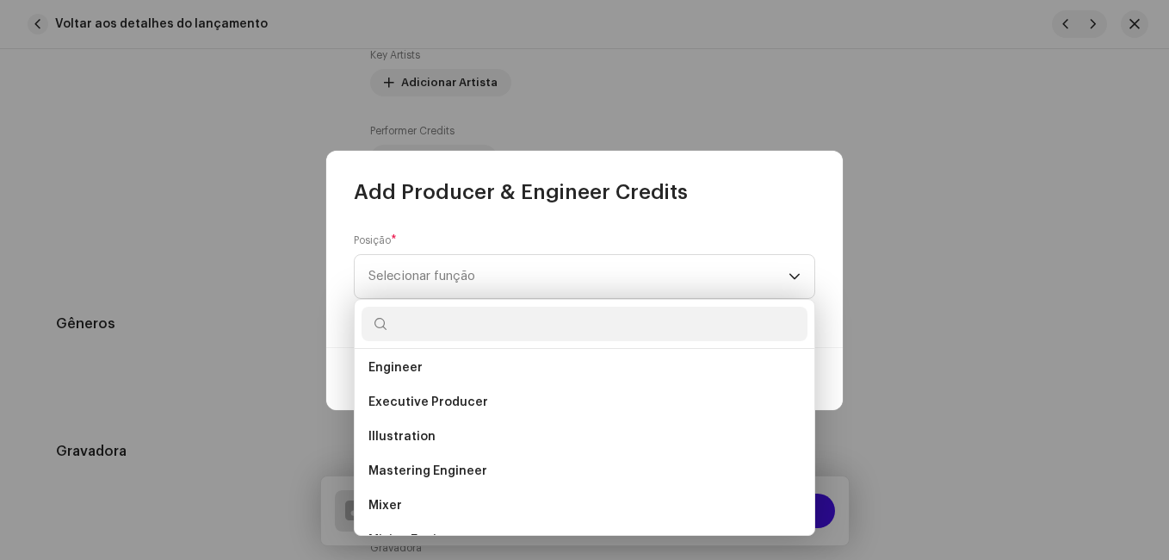
scroll to position [603, 0]
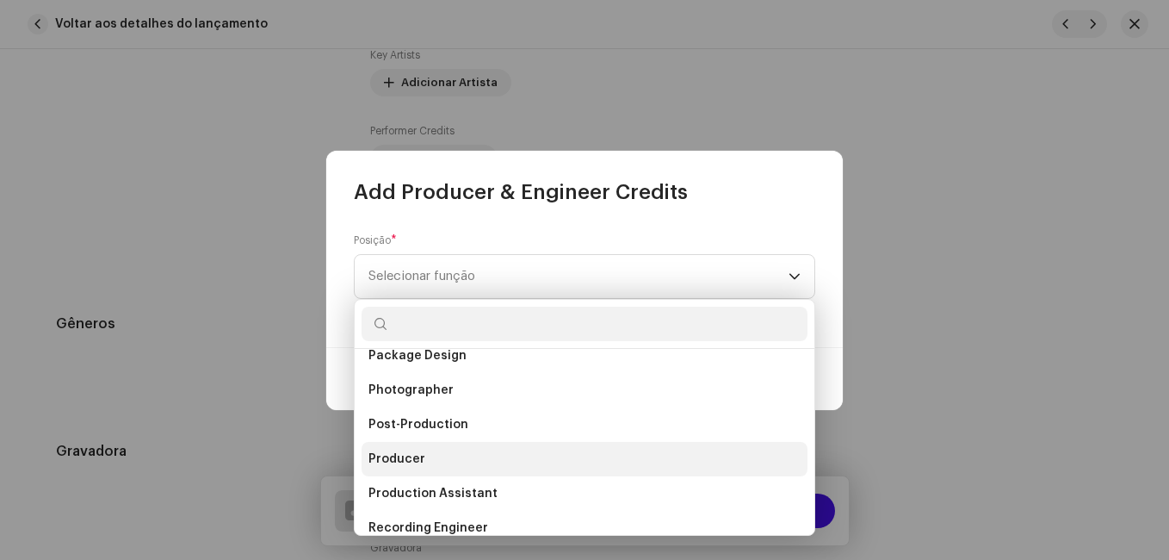
click at [456, 458] on li "Producer" at bounding box center [585, 459] width 446 height 34
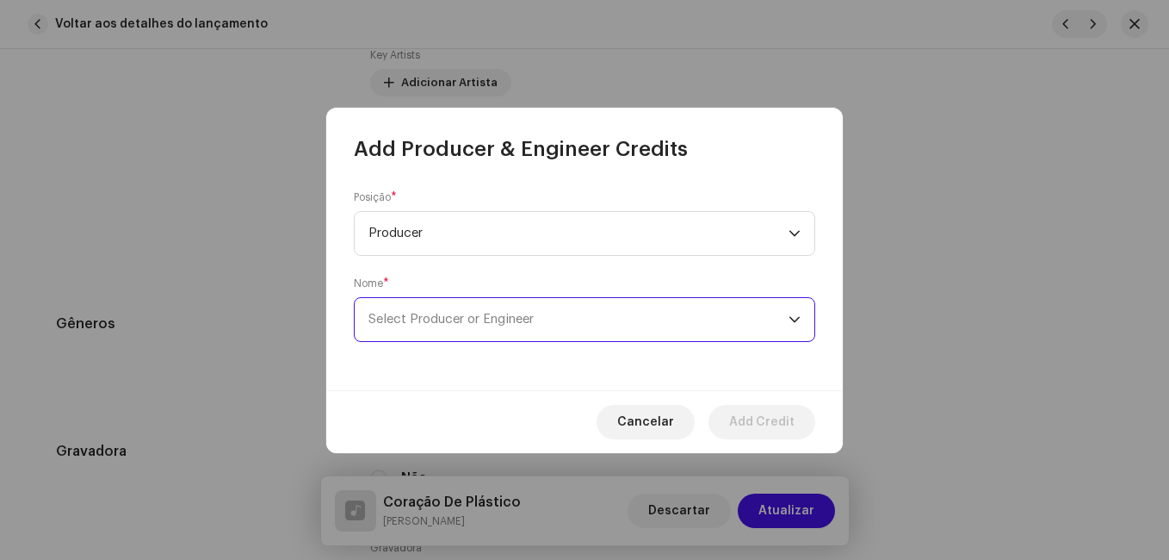
click at [454, 310] on span "Select Producer or Engineer" at bounding box center [579, 319] width 420 height 43
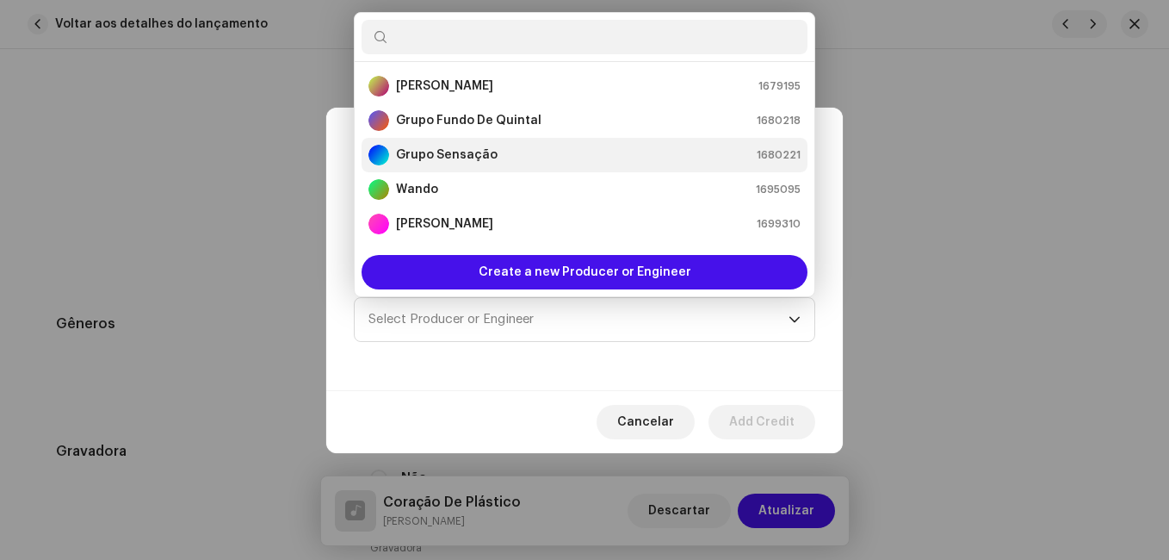
scroll to position [310, 0]
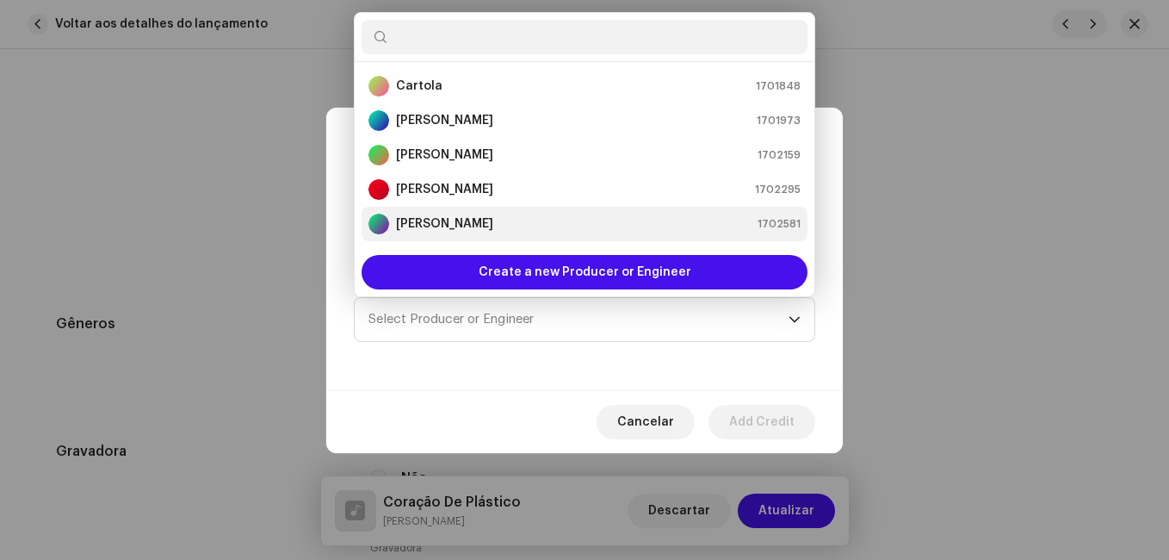
click at [462, 215] on strong "[PERSON_NAME]" at bounding box center [444, 223] width 97 height 17
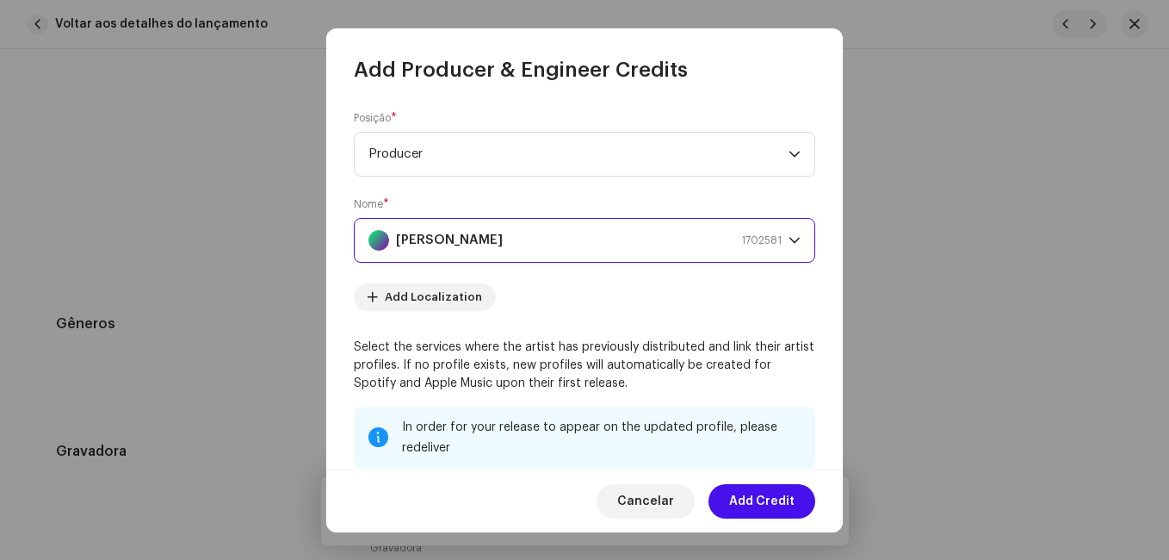
click at [784, 505] on span "Add Credit" at bounding box center [761, 501] width 65 height 34
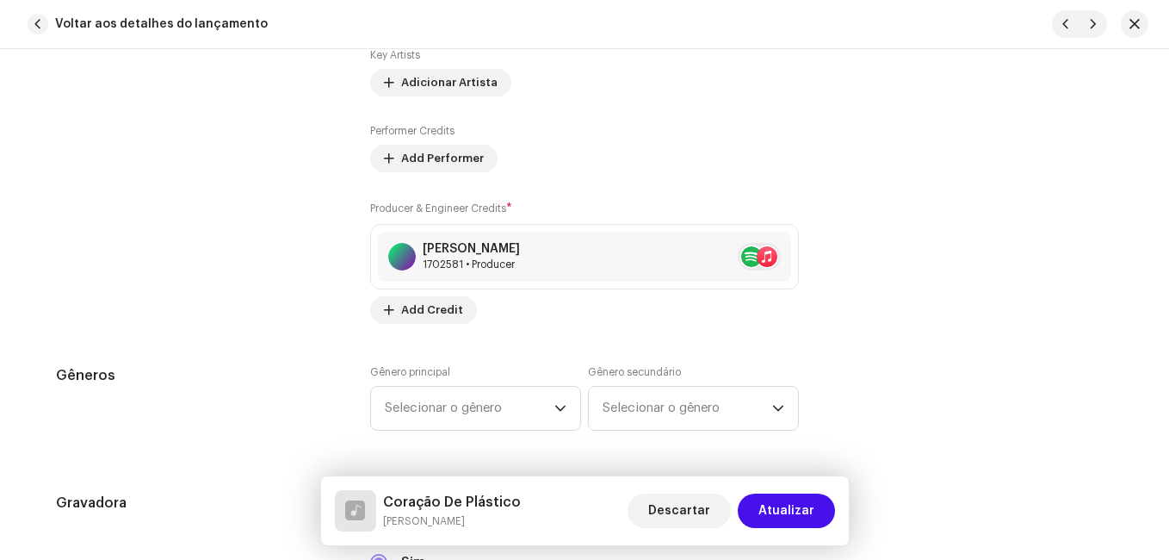
click at [267, 288] on div "Contribuintes" at bounding box center [199, 104] width 287 height 439
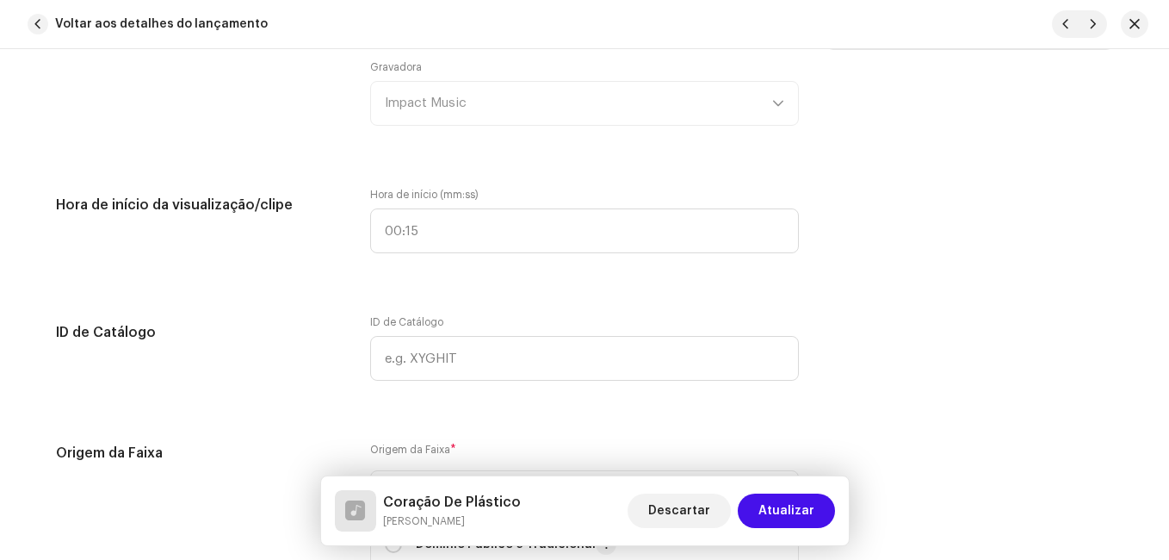
scroll to position [2239, 0]
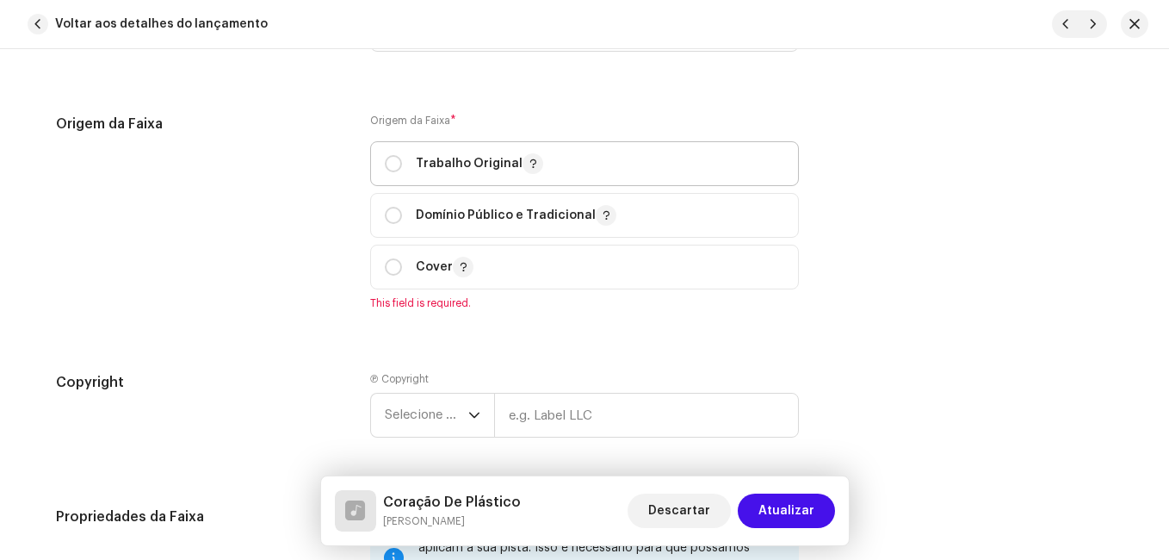
click at [400, 171] on div "Trabalho Original" at bounding box center [464, 163] width 158 height 21
radio input "true"
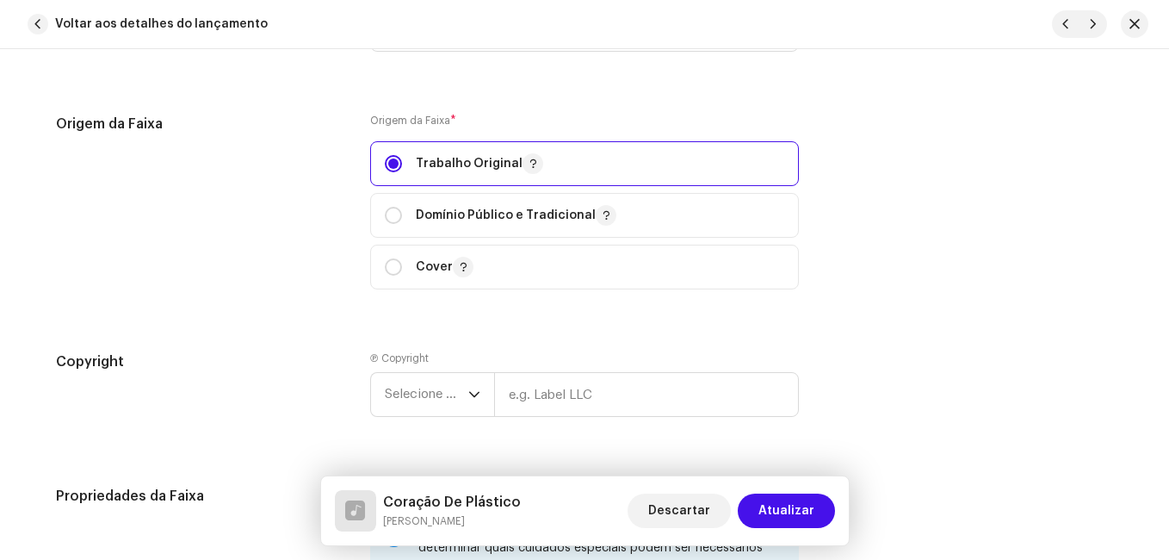
click at [330, 206] on div "Origem da Faixa" at bounding box center [199, 212] width 287 height 196
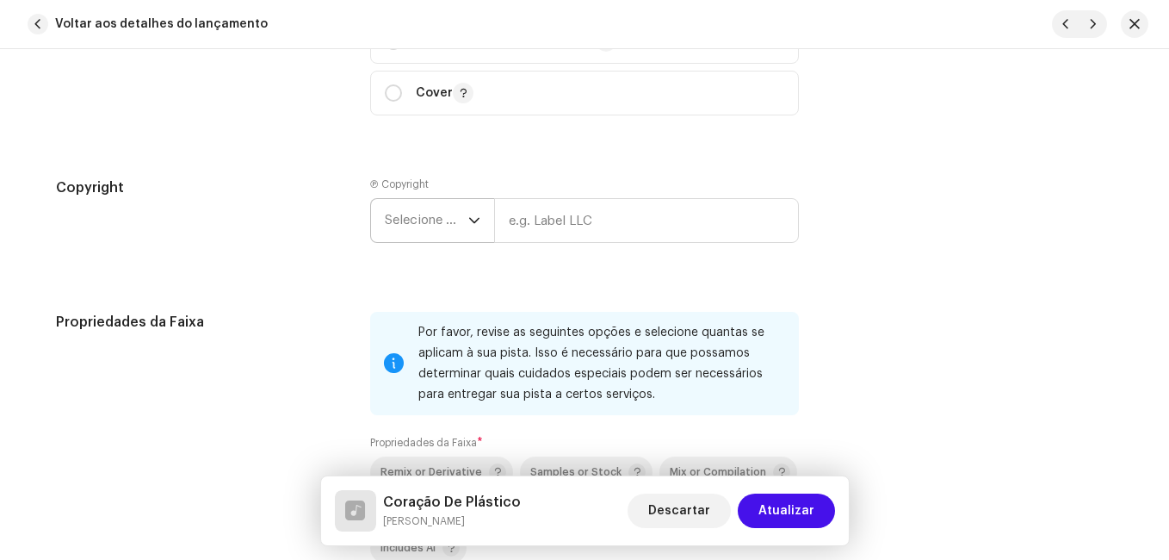
scroll to position [2411, 0]
click at [400, 211] on span "Selecione o ano" at bounding box center [427, 222] width 84 height 43
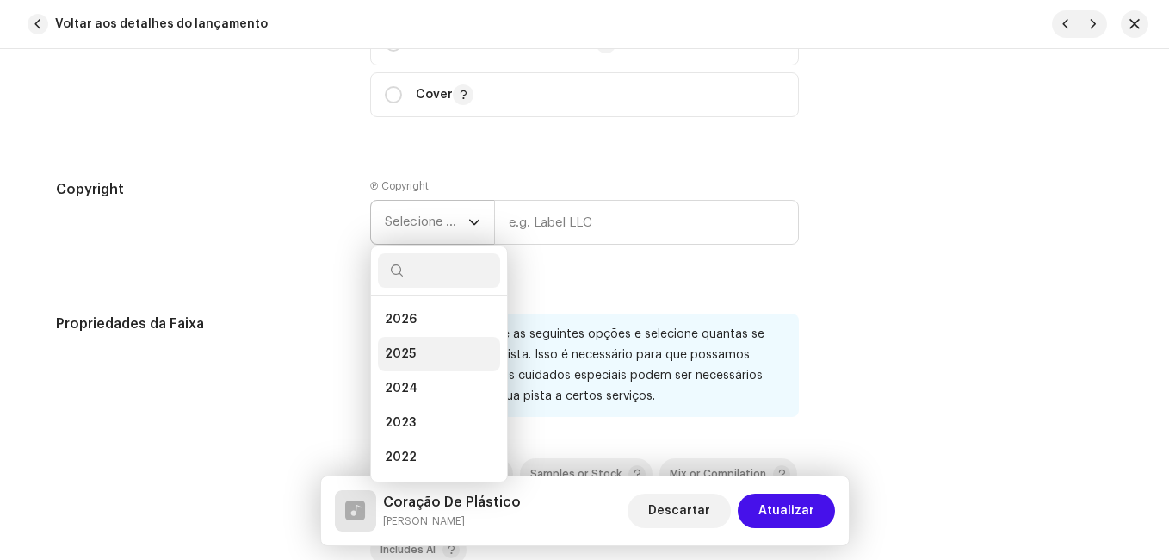
drag, startPoint x: 418, startPoint y: 349, endPoint x: 434, endPoint y: 343, distance: 17.4
click at [418, 350] on li "2025" at bounding box center [439, 354] width 122 height 34
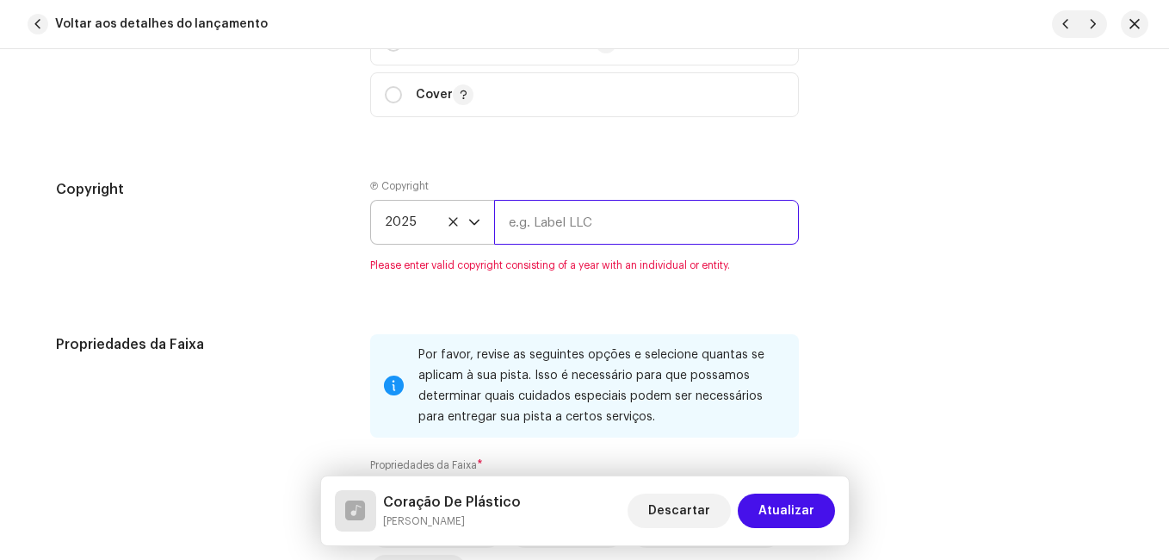
click at [511, 220] on input "text" at bounding box center [646, 222] width 305 height 45
type input "Impact Music"
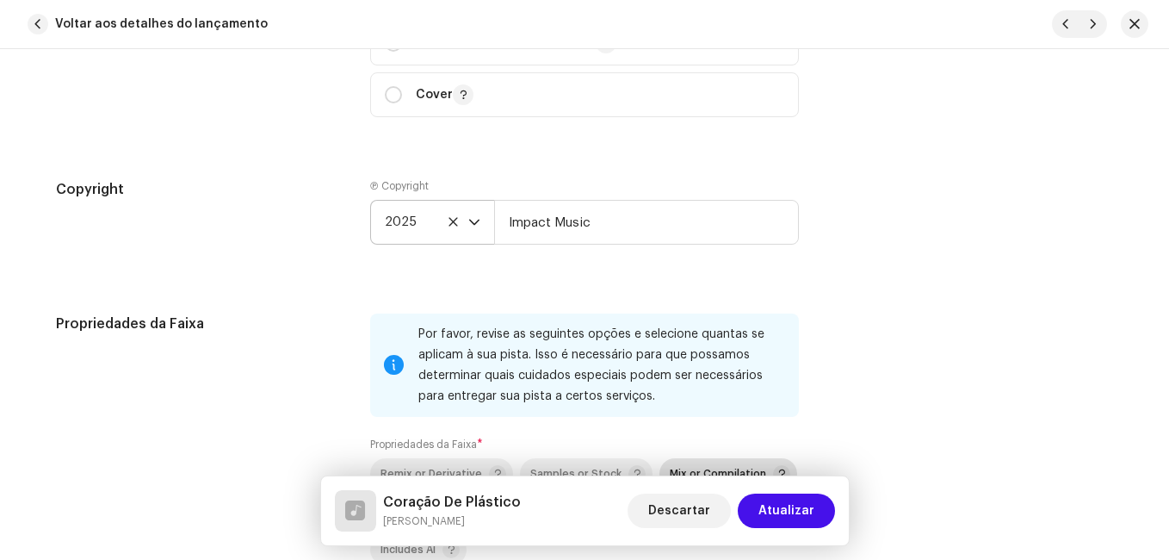
click at [706, 464] on span "Mix or Compilation" at bounding box center [730, 473] width 121 height 21
click at [239, 255] on div "Copyright" at bounding box center [199, 225] width 287 height 93
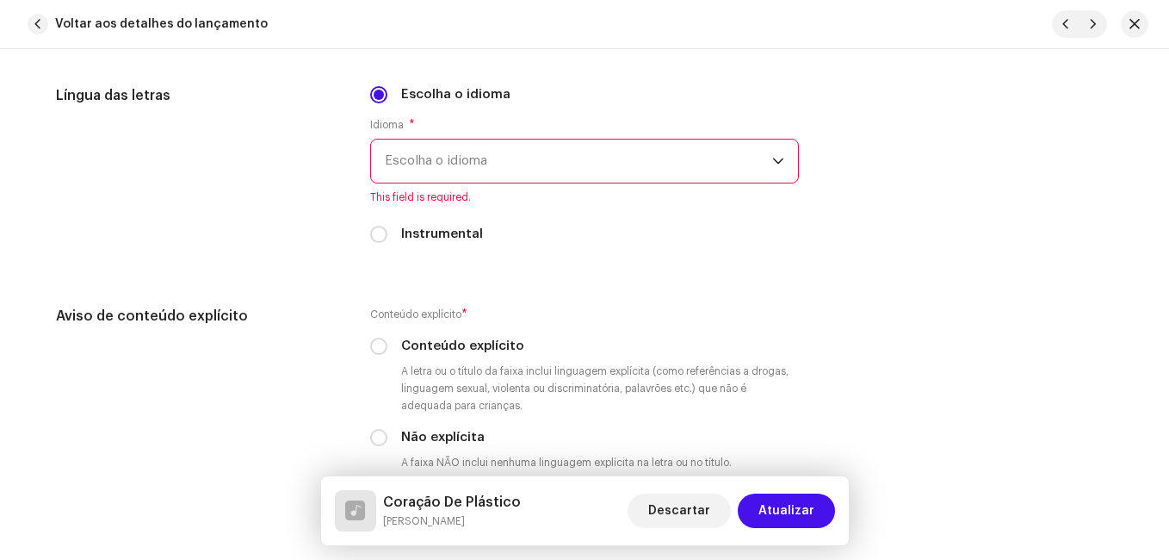
scroll to position [3100, 0]
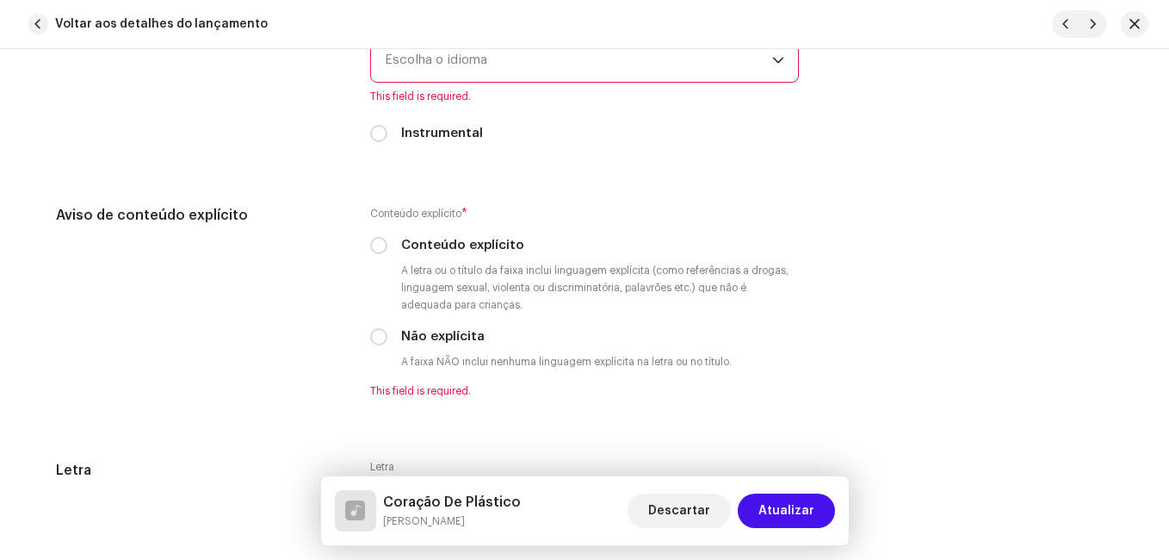
click at [459, 71] on span "Escolha o idioma" at bounding box center [578, 60] width 387 height 43
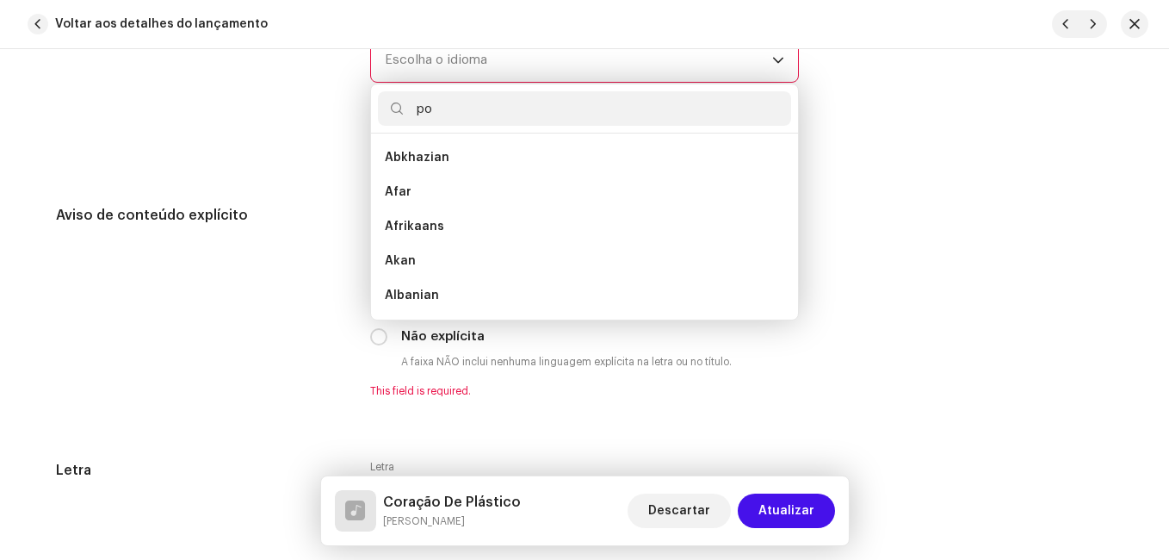
scroll to position [0, 0]
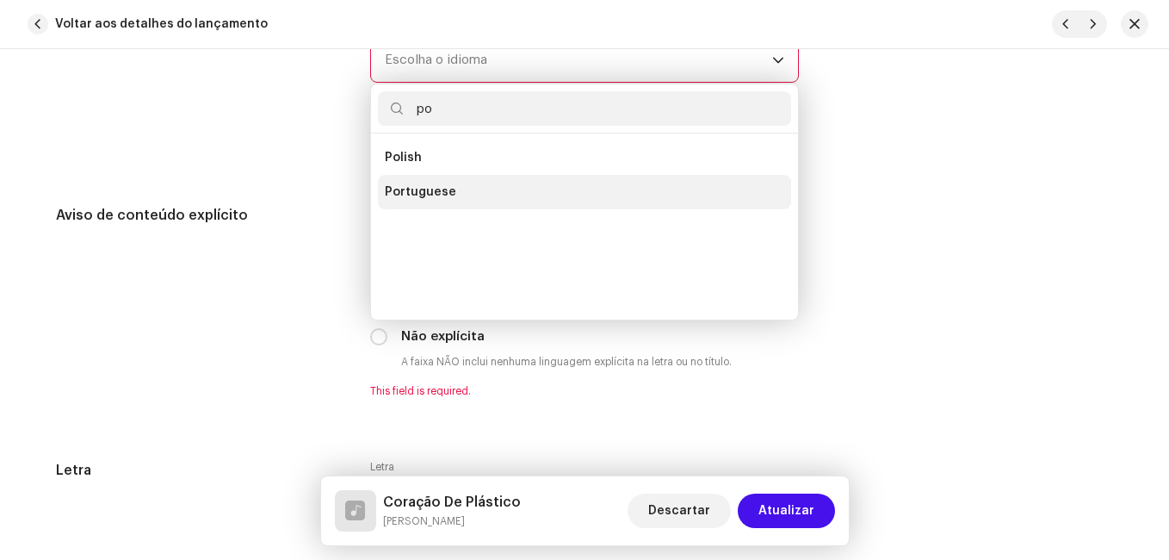
type input "po"
click at [400, 183] on span "Portuguese" at bounding box center [420, 191] width 71 height 17
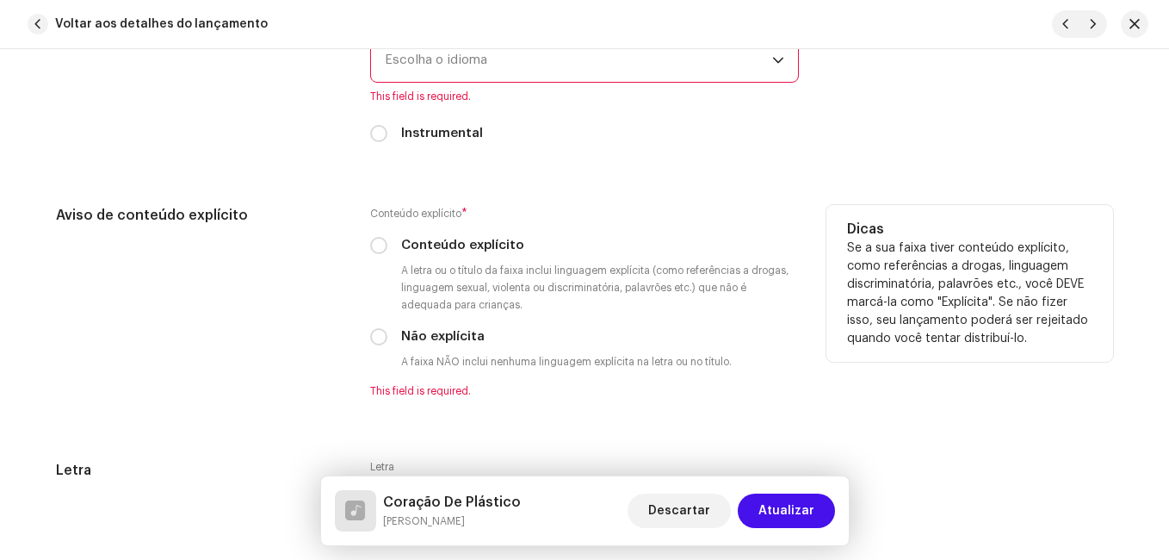
scroll to position [3090, 0]
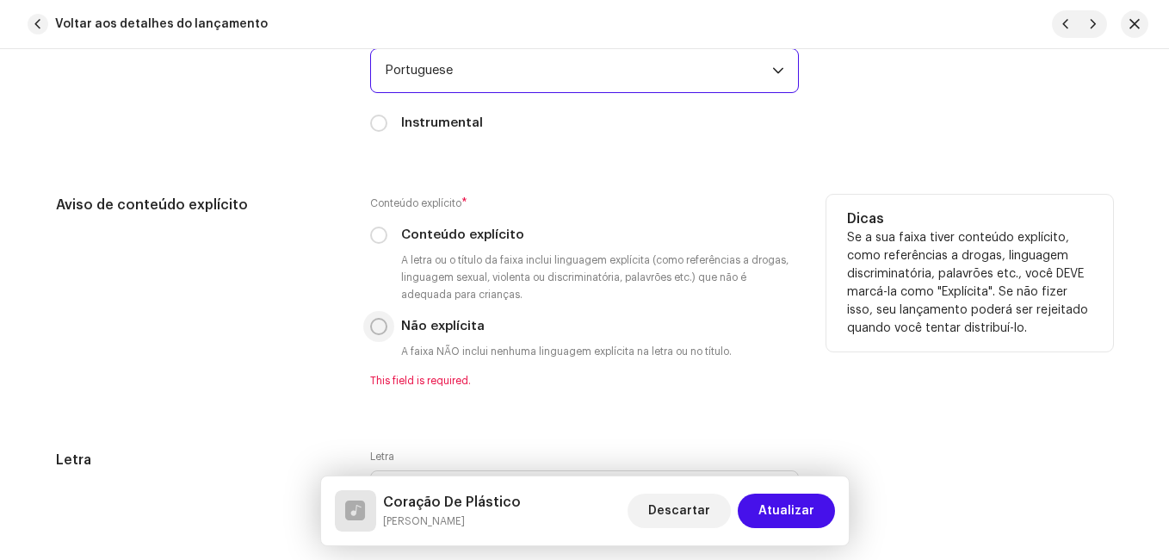
click at [377, 332] on input "Não explícita" at bounding box center [378, 326] width 17 height 17
radio input "true"
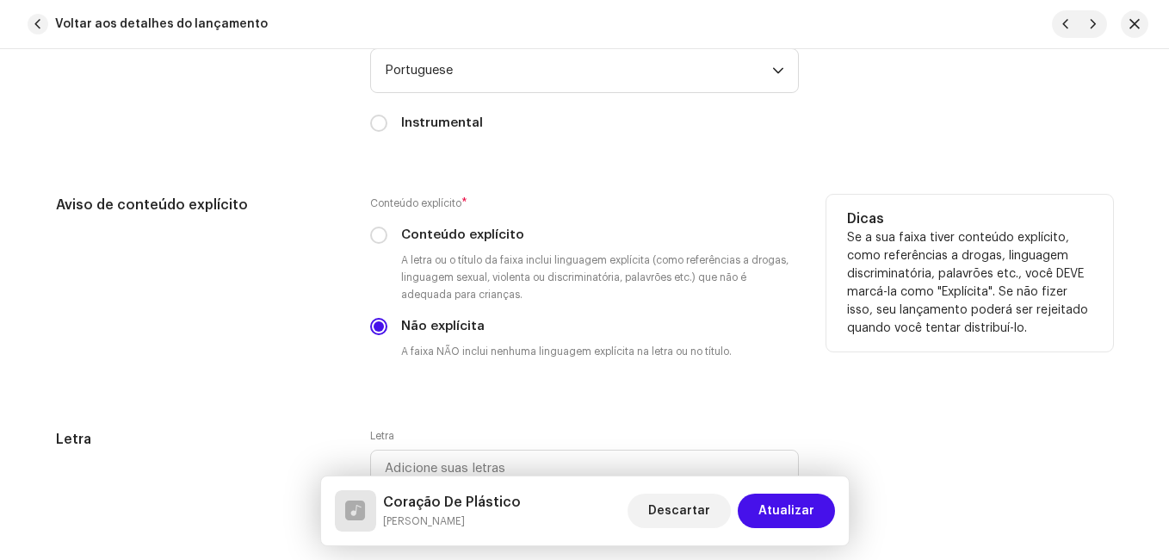
click at [296, 350] on div "Aviso de conteúdo explícito" at bounding box center [199, 291] width 287 height 193
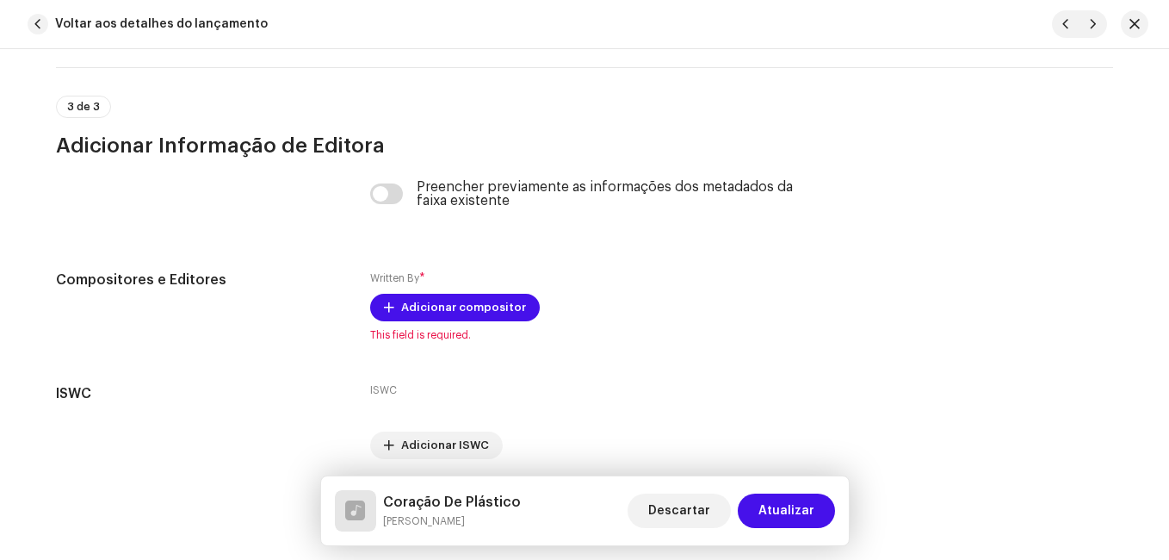
scroll to position [3664, 0]
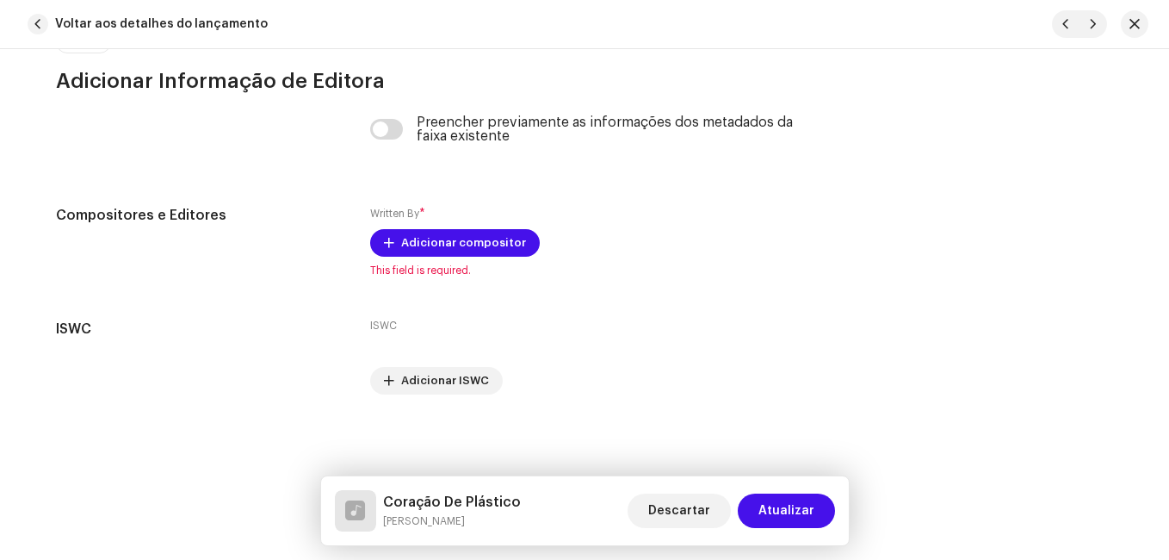
click at [443, 501] on h5 "Coração De Plástico" at bounding box center [452, 502] width 138 height 21
copy h5 "Coração De Plástico"
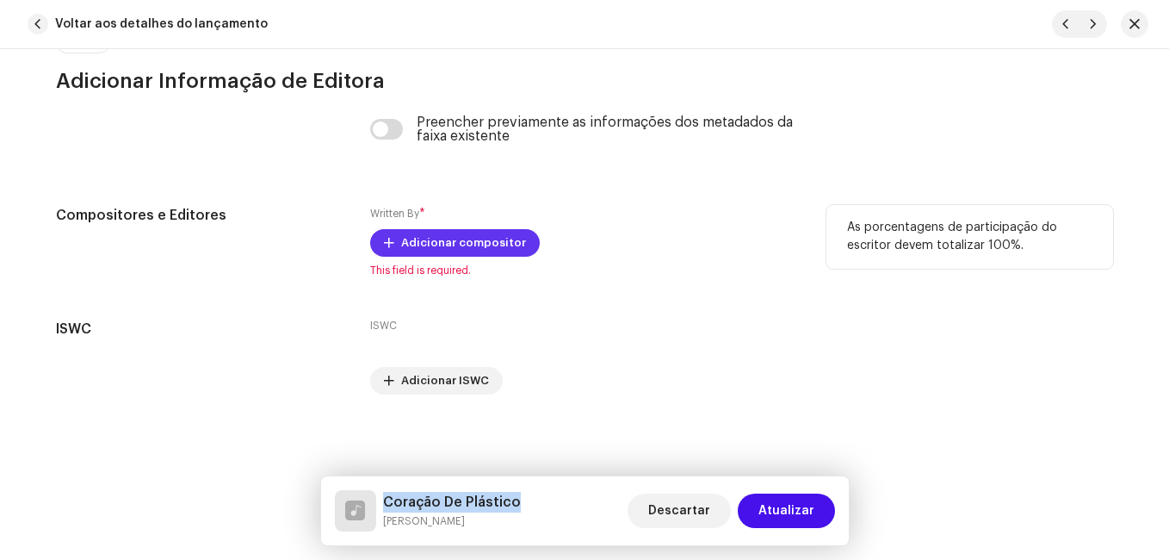
click at [441, 244] on span "Adicionar compositor" at bounding box center [463, 243] width 125 height 34
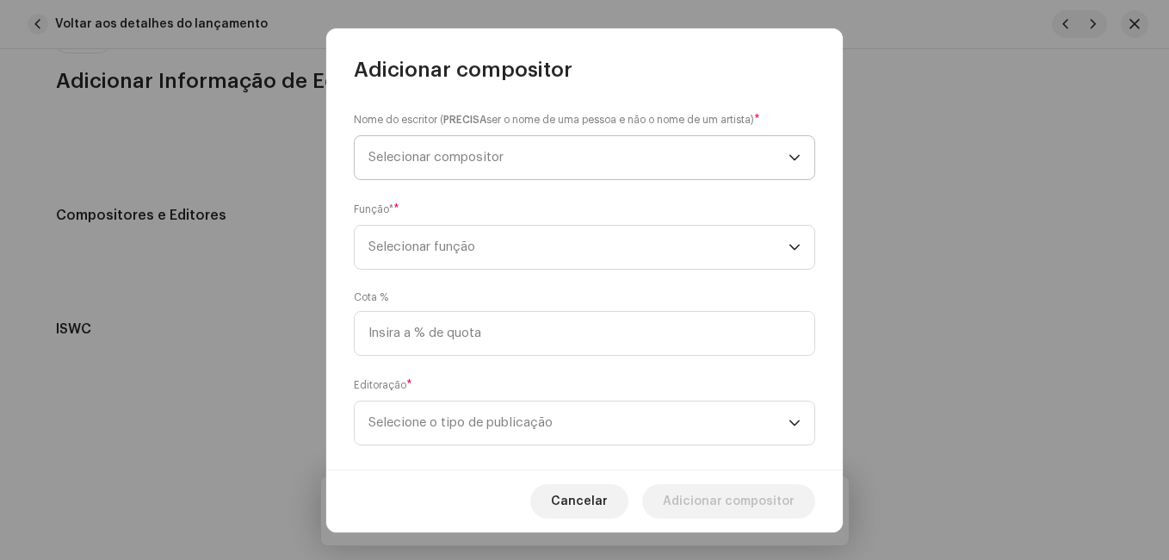
click at [468, 164] on span "Selecionar compositor" at bounding box center [579, 157] width 420 height 43
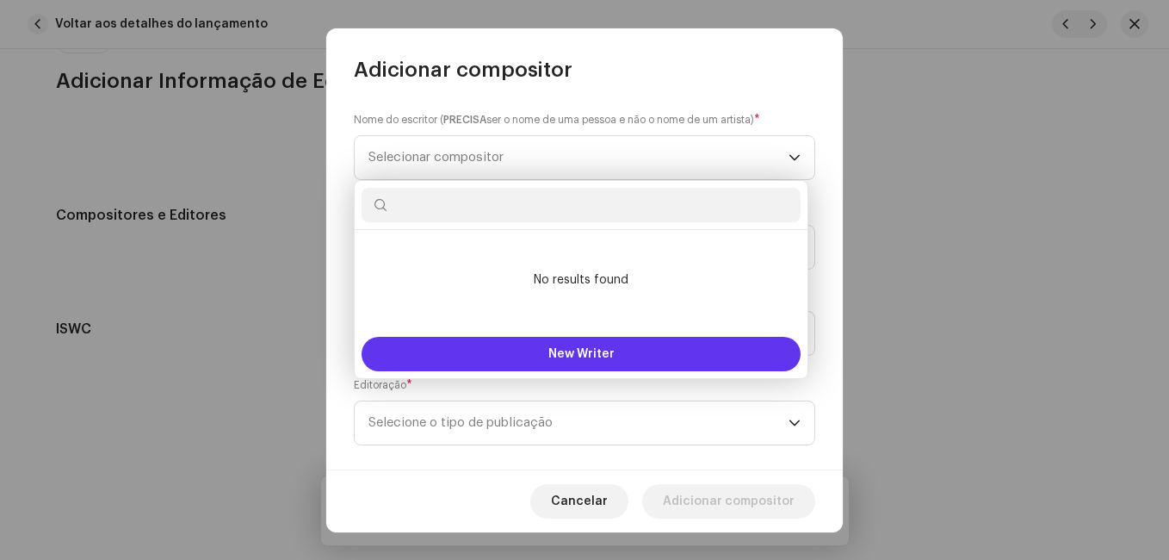
click at [468, 348] on button "New Writer" at bounding box center [581, 354] width 439 height 34
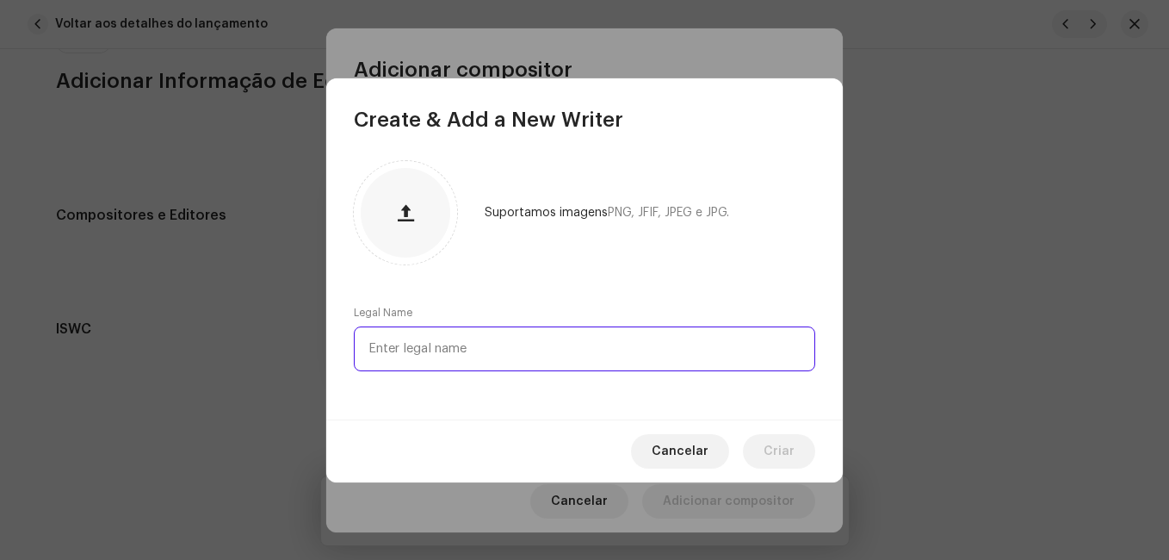
paste input "[PERSON_NAME]"
type input "[PERSON_NAME]"
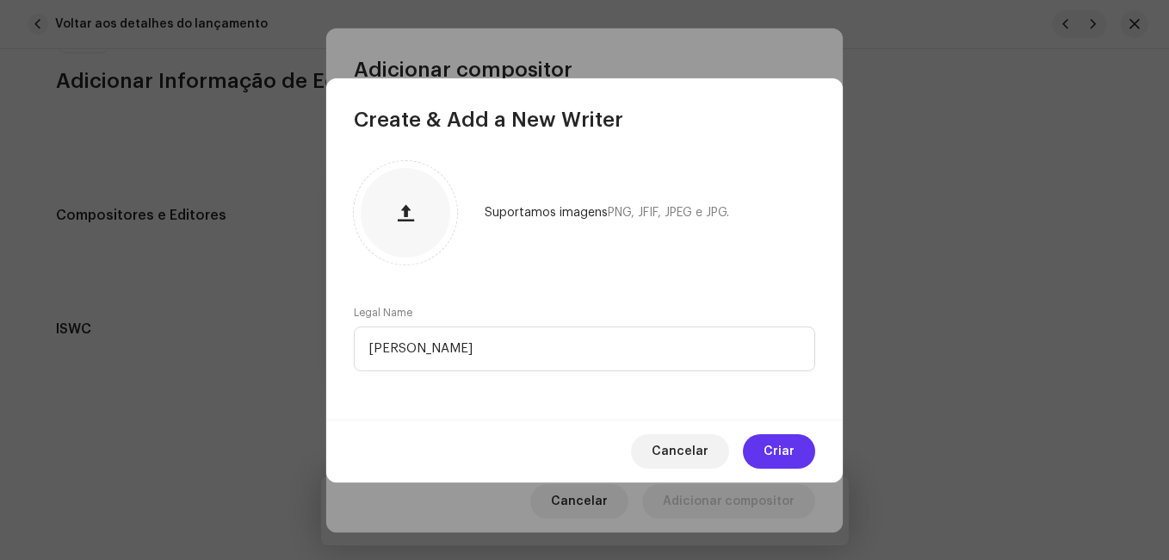
click at [779, 445] on span "Criar" at bounding box center [779, 451] width 31 height 34
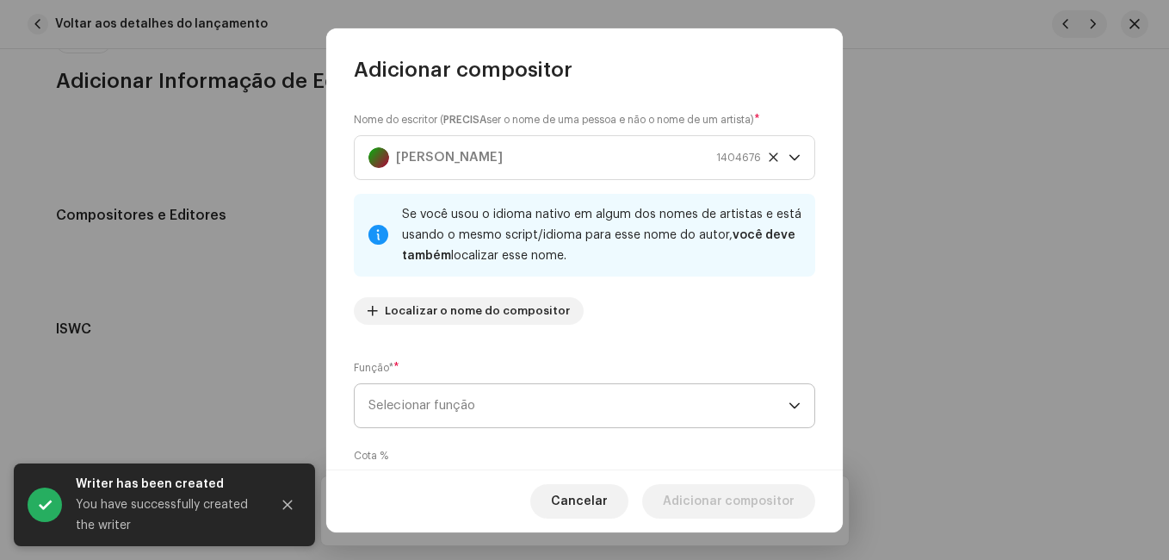
click at [598, 412] on span "Selecionar função" at bounding box center [579, 405] width 420 height 43
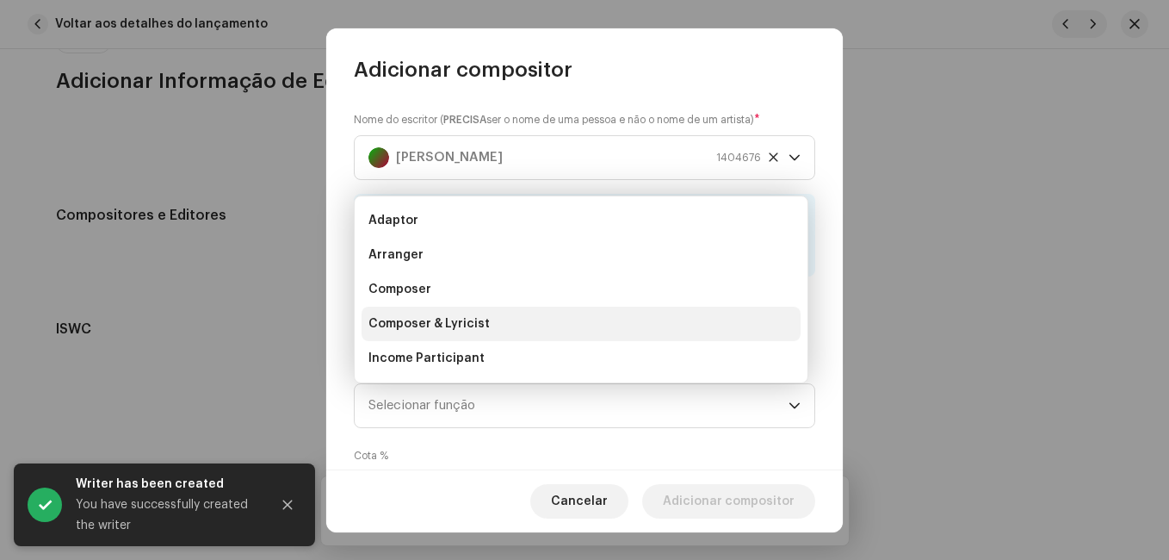
click at [580, 328] on li "Composer & Lyricist" at bounding box center [581, 324] width 439 height 34
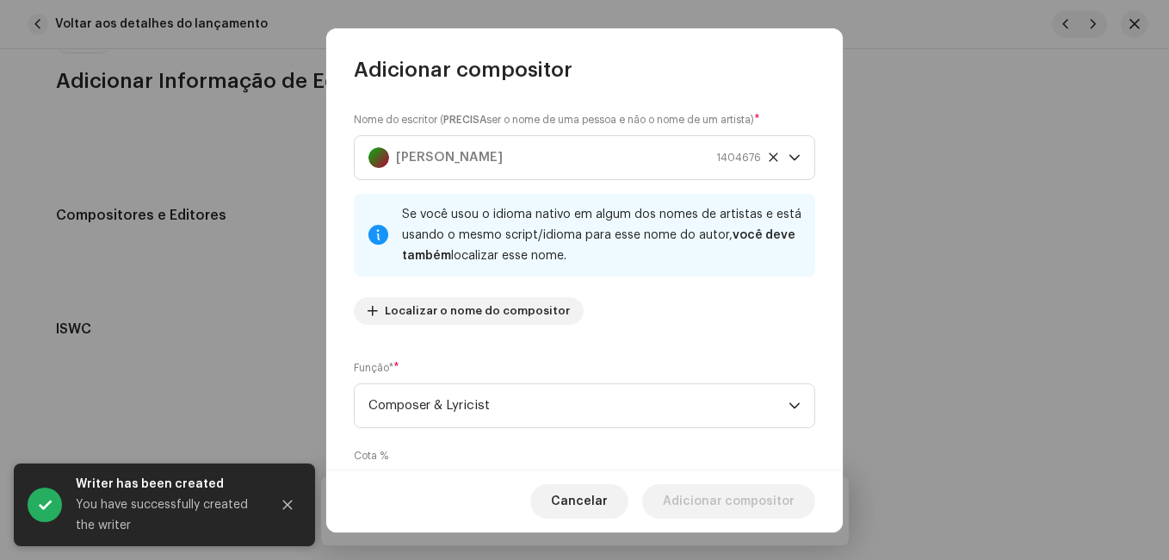
click at [595, 355] on div "Nome do escritor ( PRECISA ser o nome de uma pessoa e não o nome de um artista)…" at bounding box center [584, 277] width 517 height 386
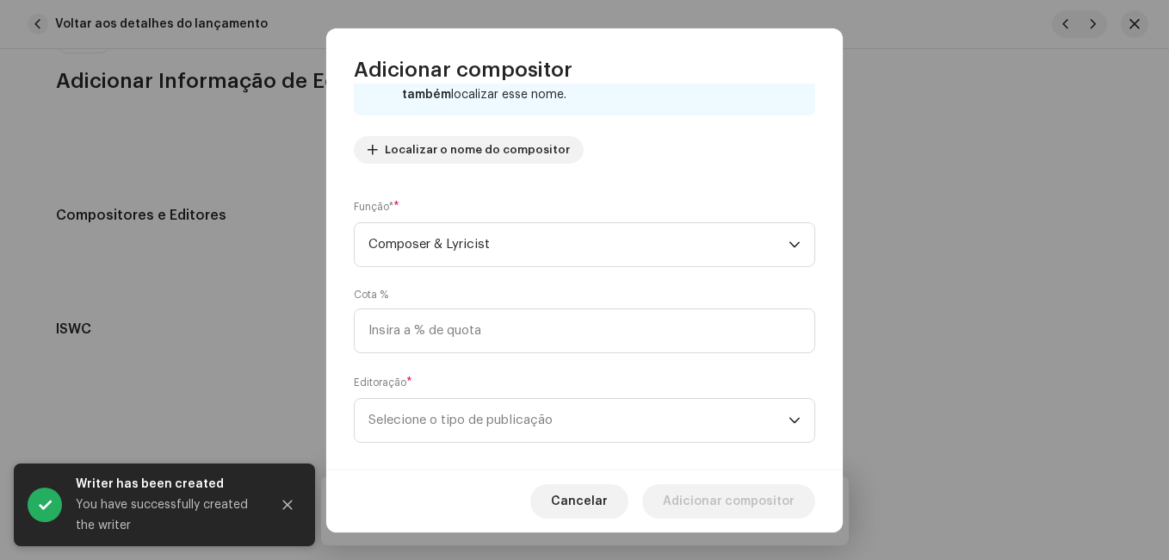
scroll to position [183, 0]
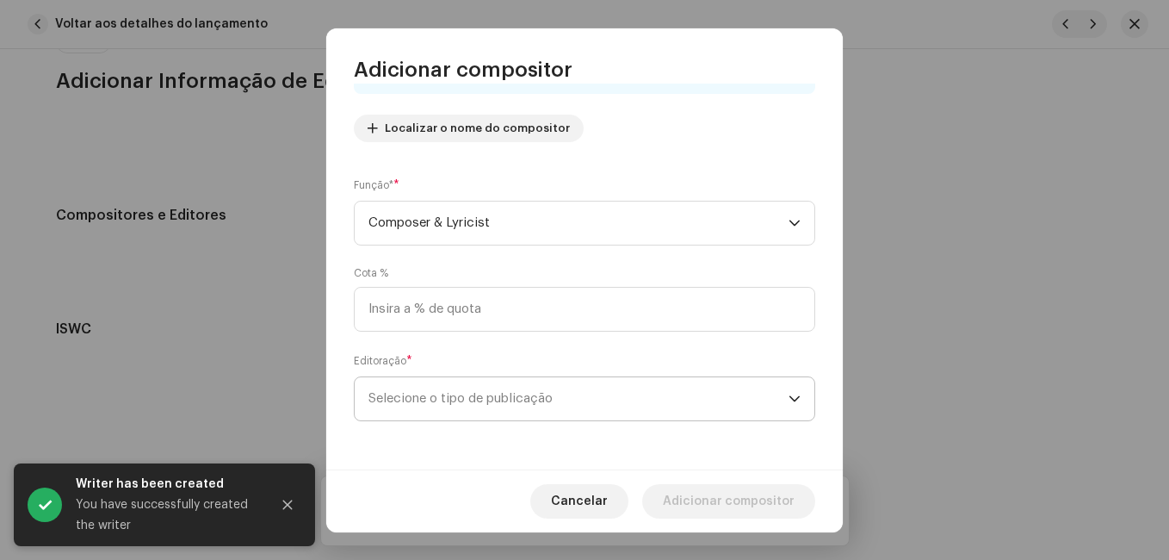
click at [589, 394] on span "Selecione o tipo de publicação" at bounding box center [579, 398] width 420 height 43
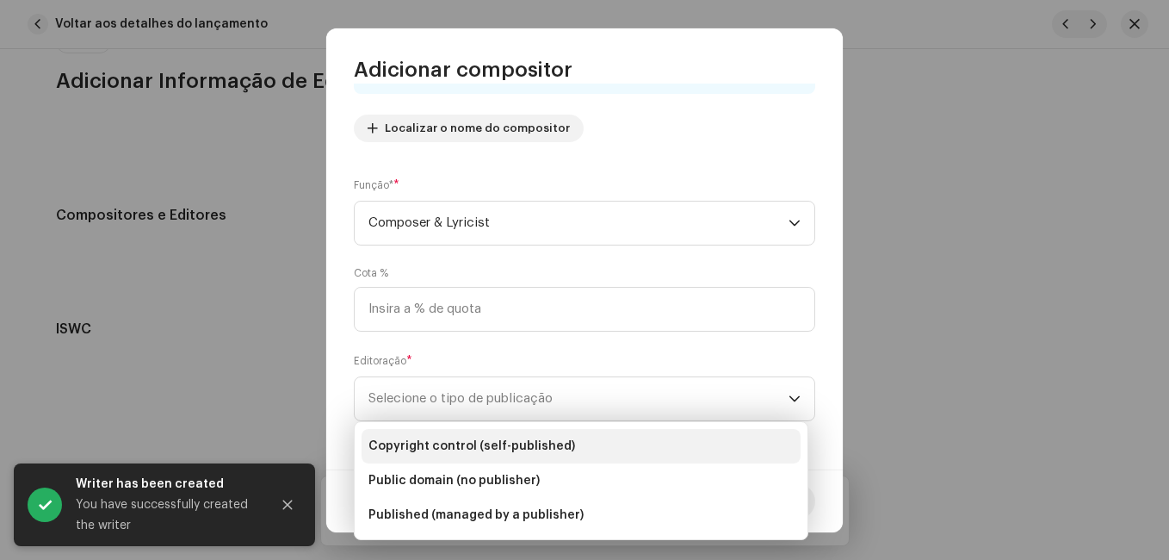
click at [569, 448] on li "Copyright control (self-published)" at bounding box center [581, 446] width 439 height 34
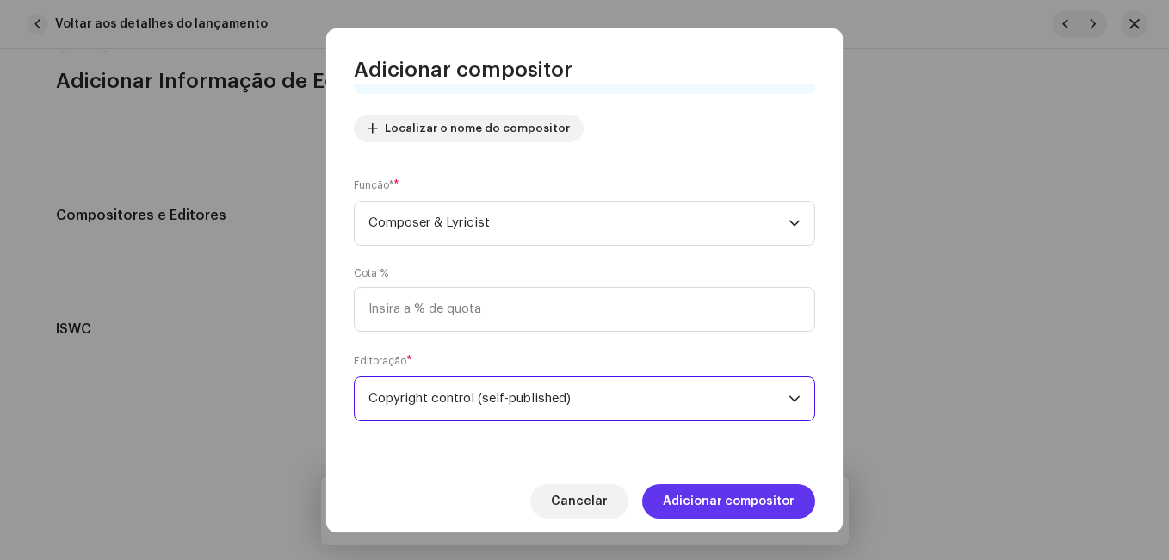
click at [671, 491] on span "Adicionar compositor" at bounding box center [729, 501] width 132 height 34
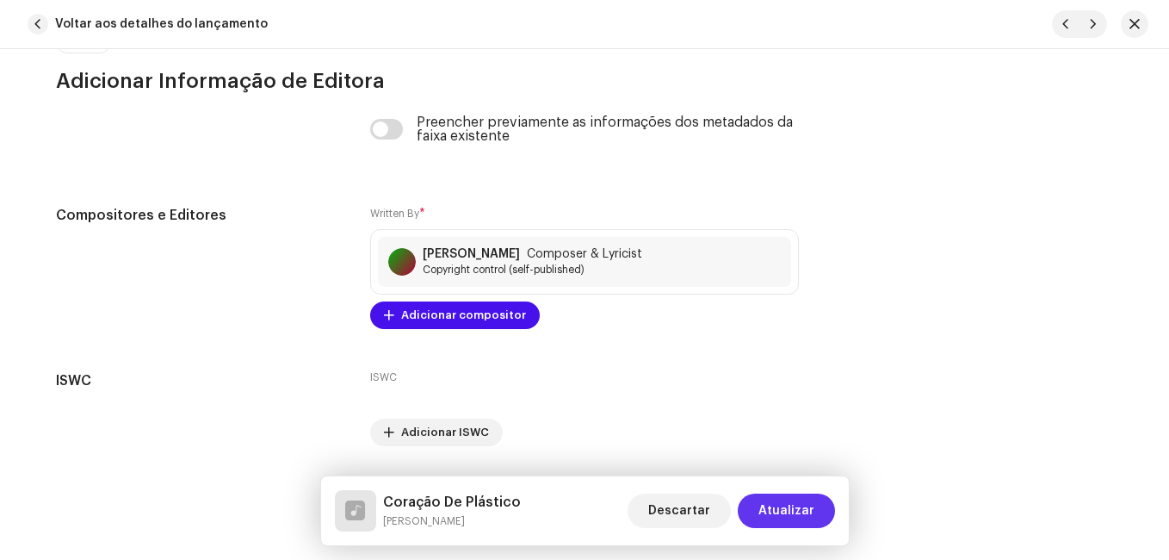
click at [795, 514] on span "Atualizar" at bounding box center [787, 510] width 56 height 34
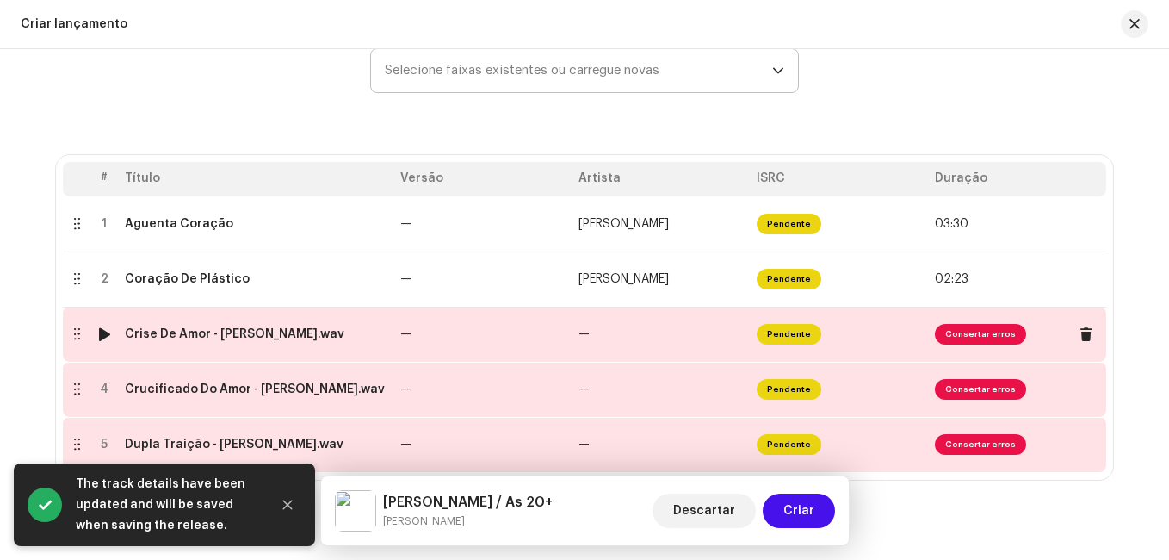
click at [420, 335] on td "—" at bounding box center [483, 334] width 178 height 55
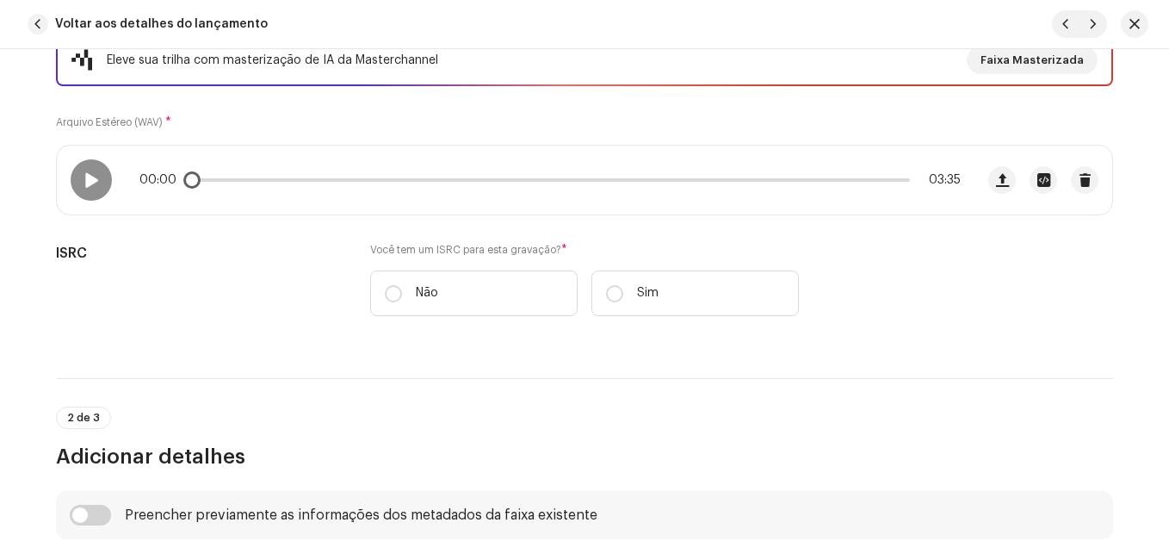
scroll to position [344, 0]
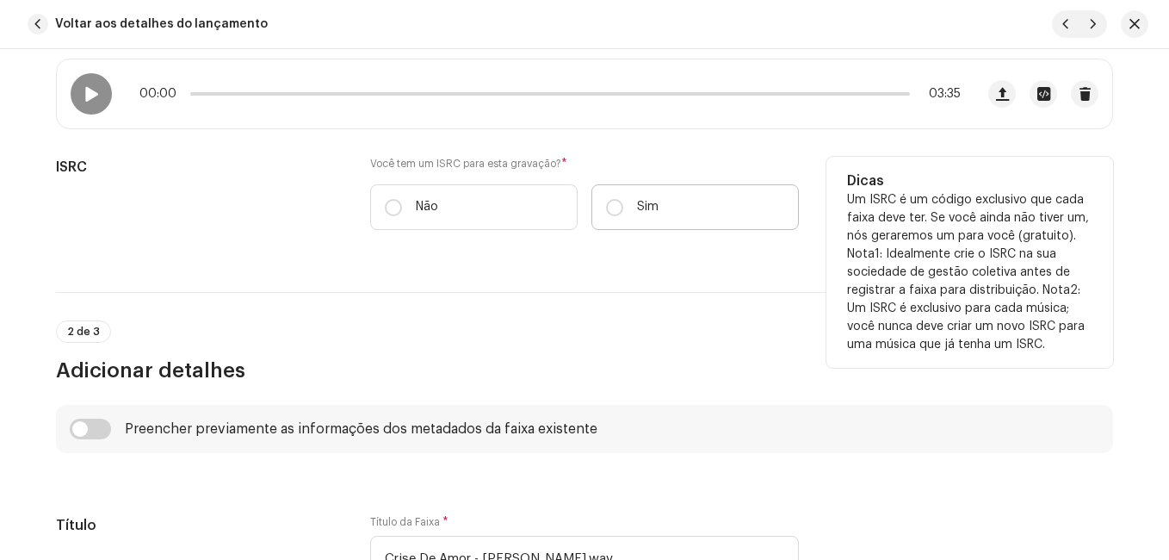
click at [637, 202] on p "Sim" at bounding box center [648, 207] width 22 height 18
click at [623, 202] on input "Sim" at bounding box center [614, 207] width 17 height 17
radio input "true"
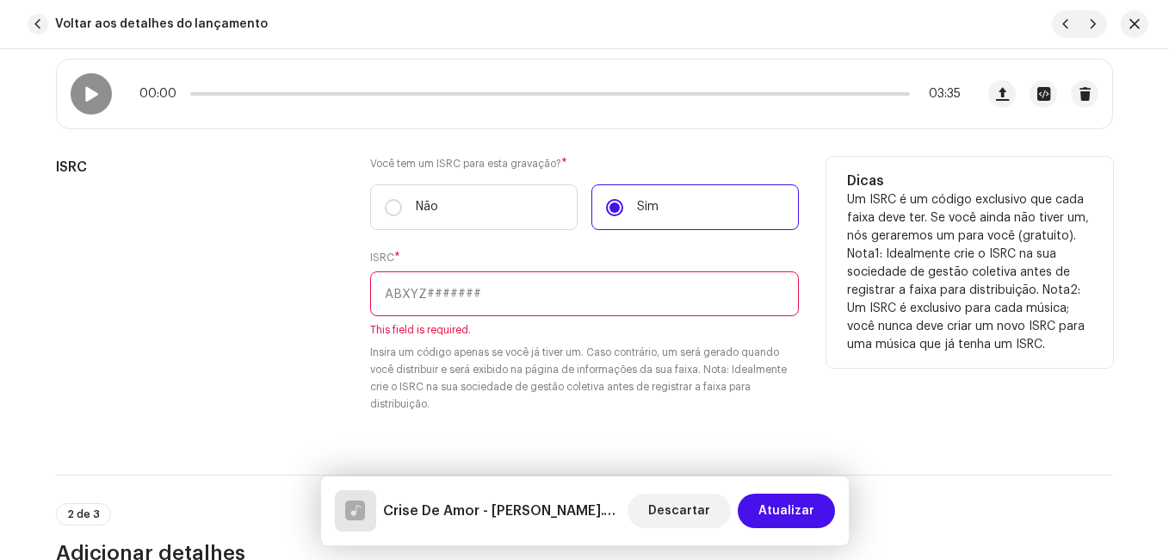
paste input "NL-8RL-24-56350"
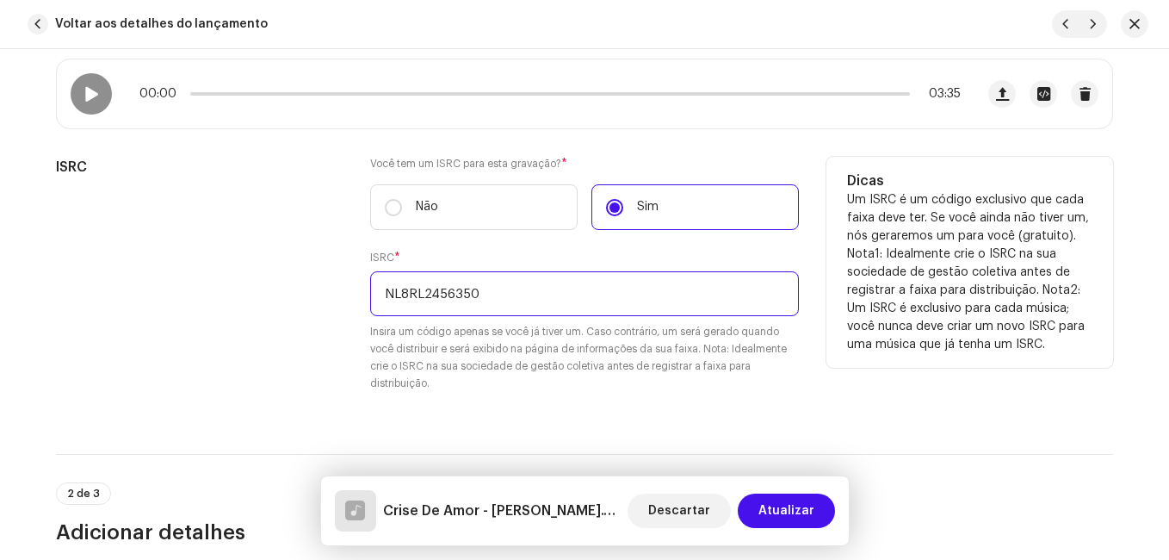
type input "NL8RL2456350"
click at [234, 330] on div "ISRC" at bounding box center [199, 285] width 287 height 256
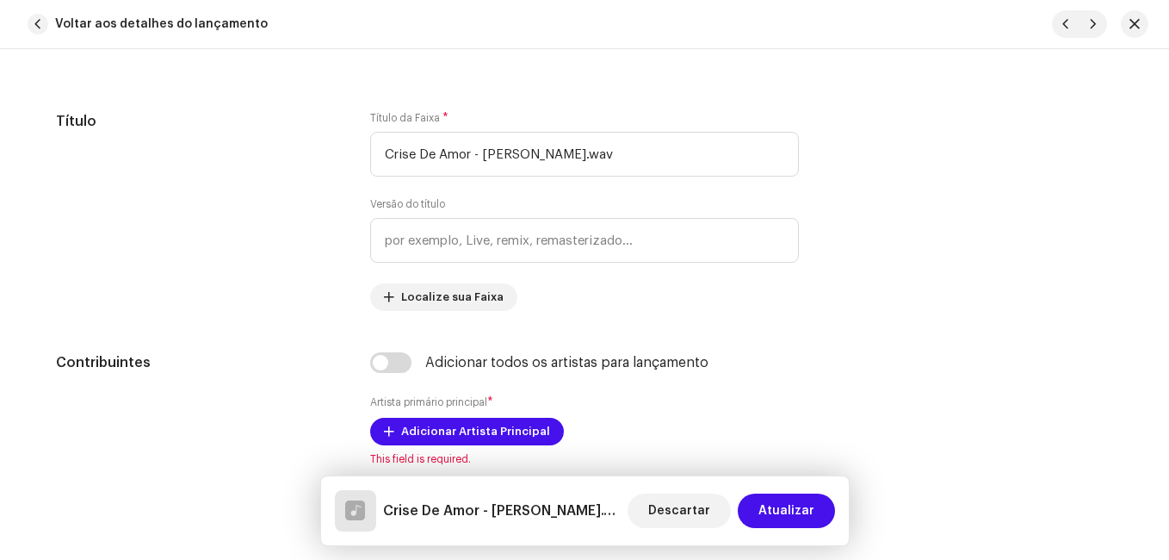
scroll to position [947, 0]
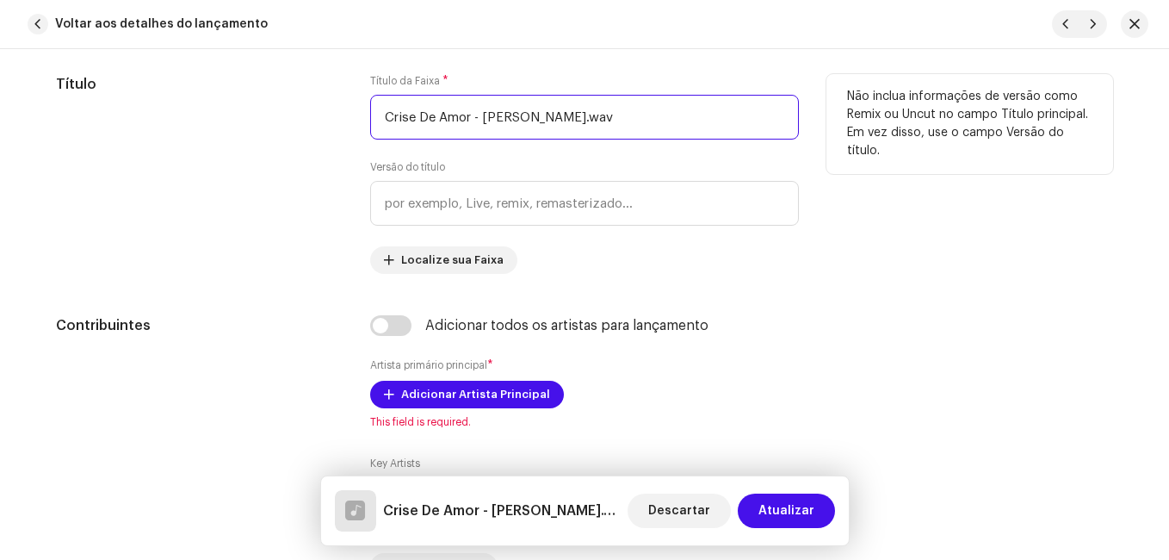
drag, startPoint x: 468, startPoint y: 121, endPoint x: 629, endPoint y: 121, distance: 160.2
click at [629, 121] on input "Crise De Amor - [PERSON_NAME].wav" at bounding box center [584, 117] width 429 height 45
type input "Crise De Amor"
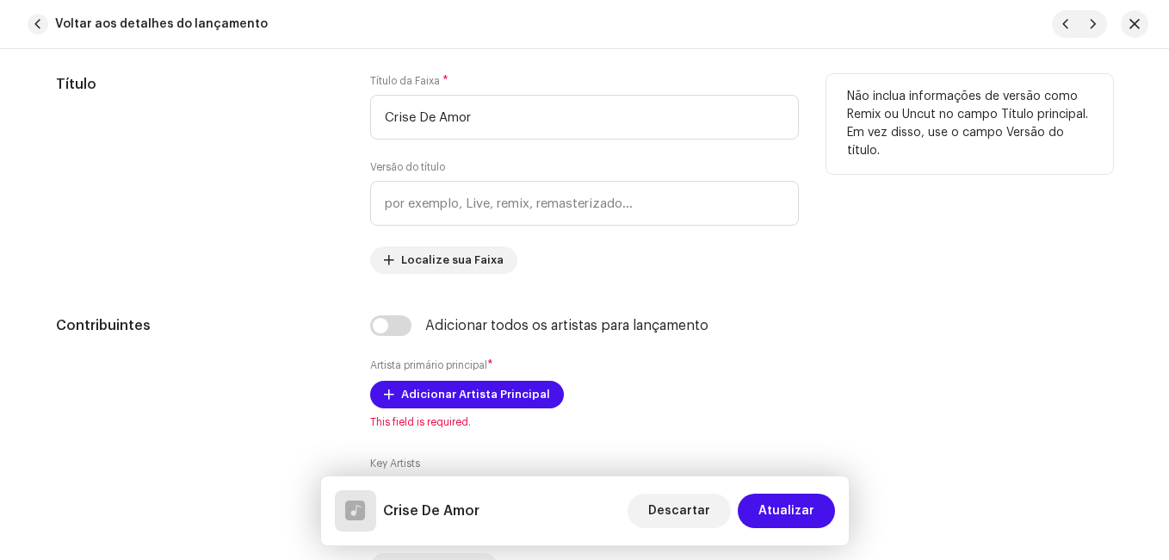
click at [292, 214] on div "Título" at bounding box center [199, 174] width 287 height 200
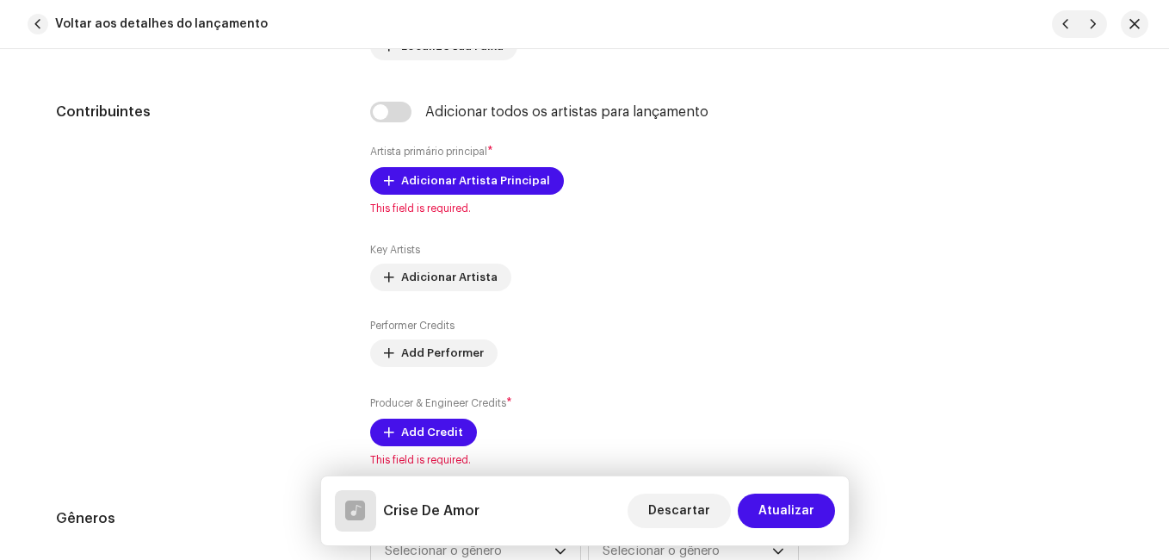
scroll to position [1206, 0]
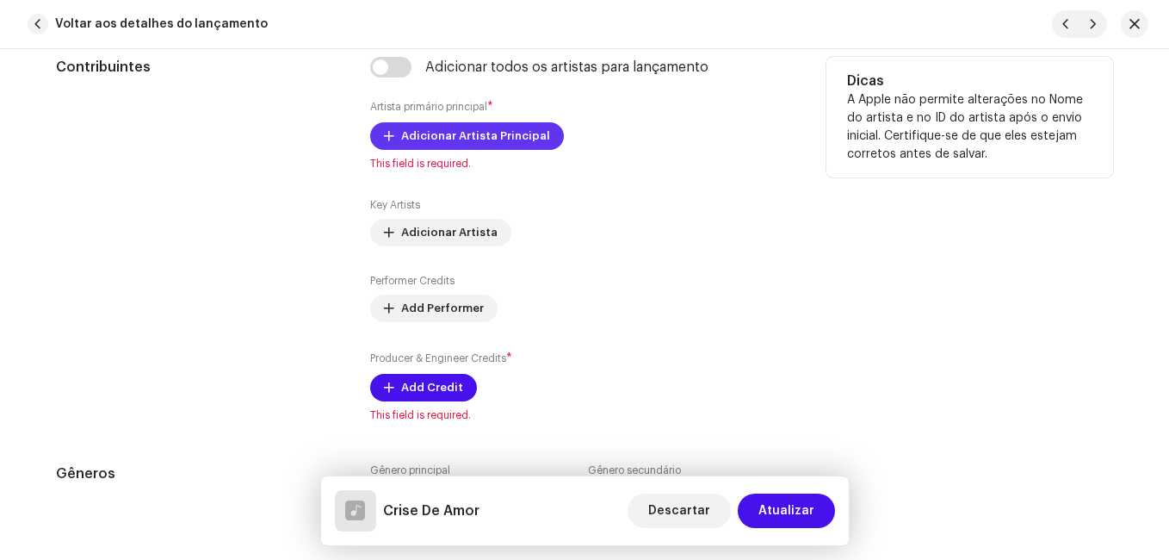
click at [450, 136] on span "Adicionar Artista Principal" at bounding box center [475, 136] width 149 height 34
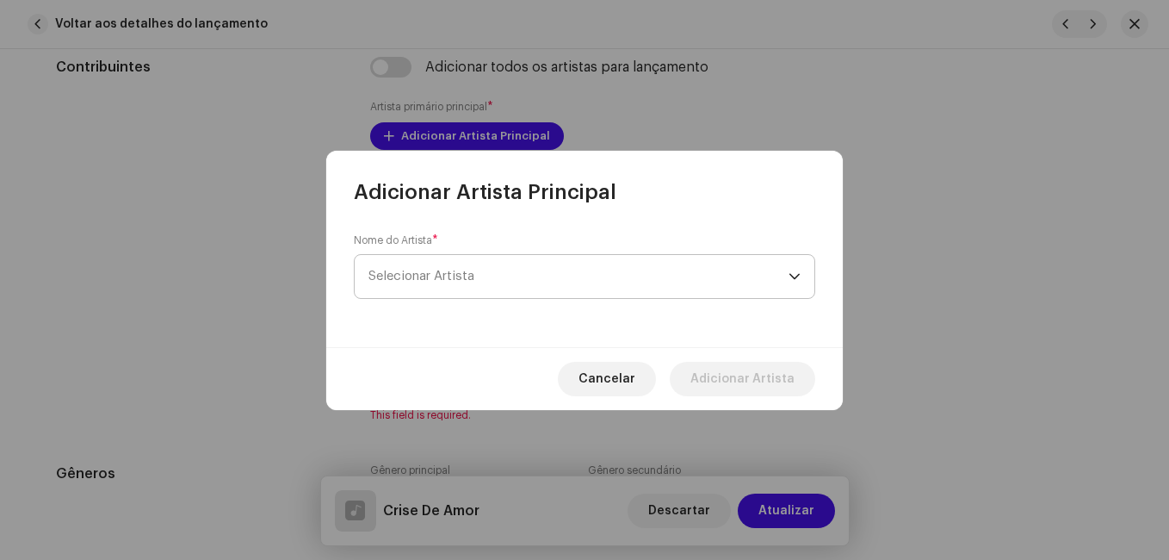
click at [496, 283] on span "Selecionar Artista" at bounding box center [579, 276] width 420 height 43
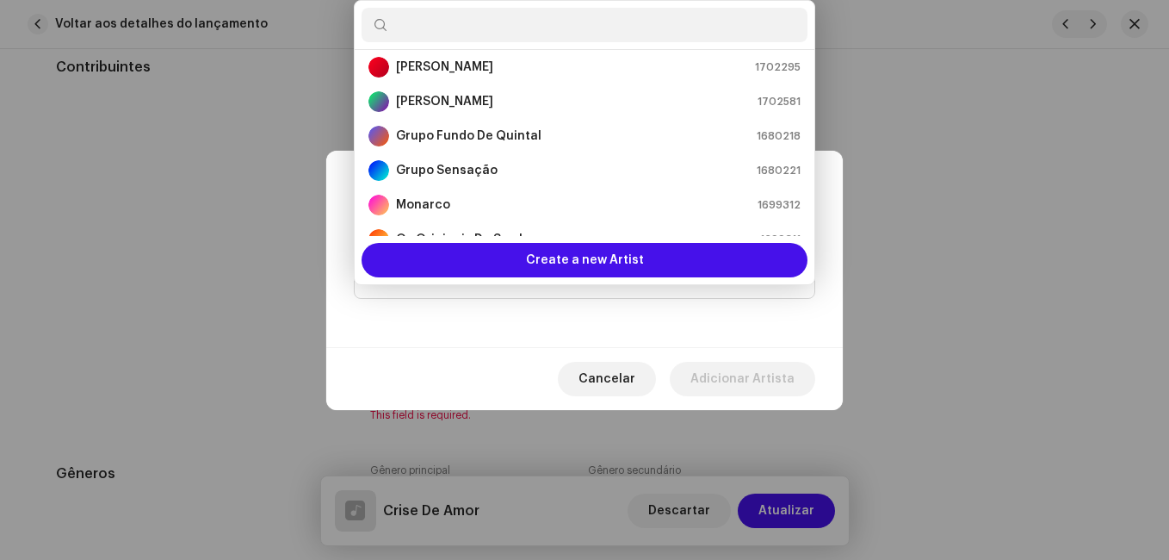
scroll to position [138, 0]
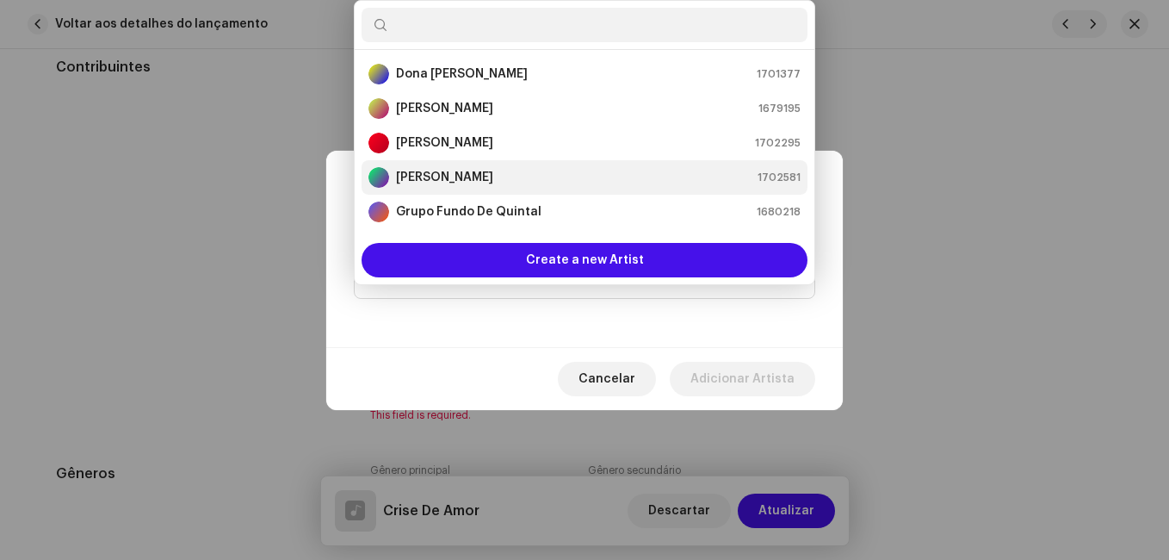
click at [475, 182] on strong "[PERSON_NAME]" at bounding box center [444, 177] width 97 height 17
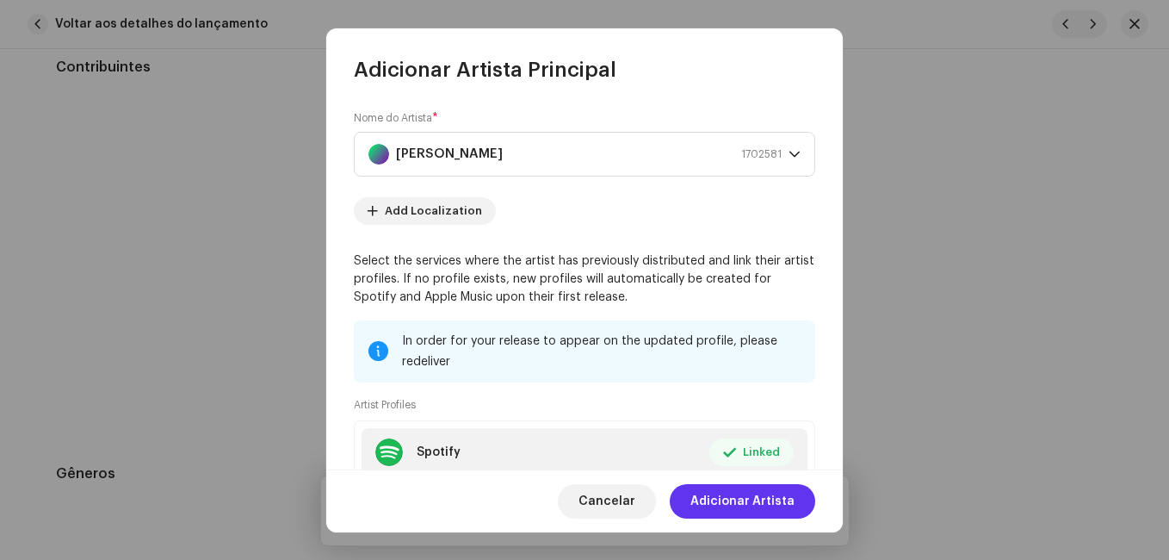
click at [743, 500] on span "Adicionar Artista" at bounding box center [743, 501] width 104 height 34
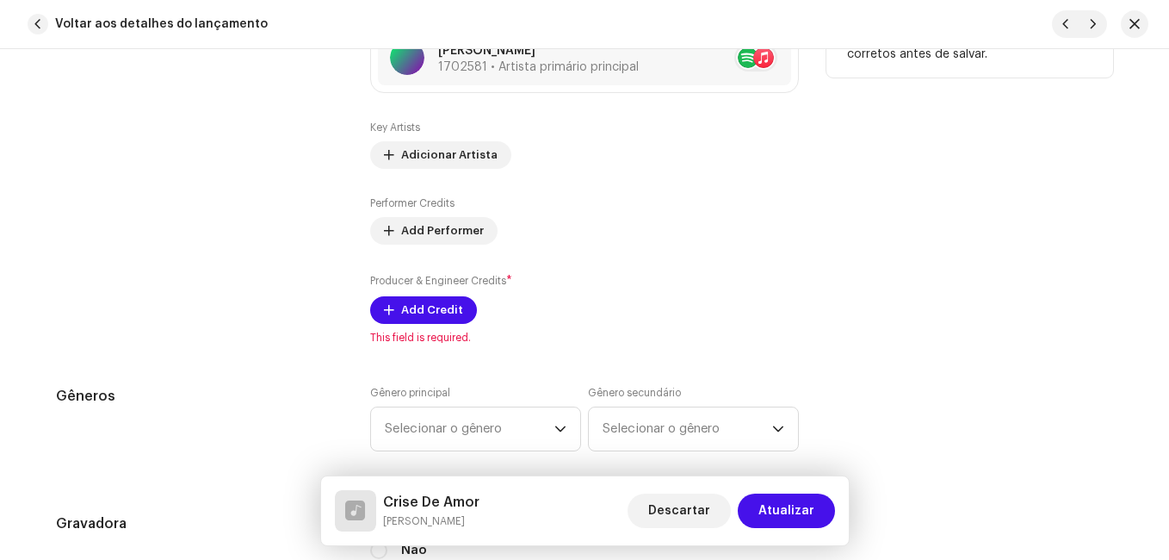
scroll to position [1378, 0]
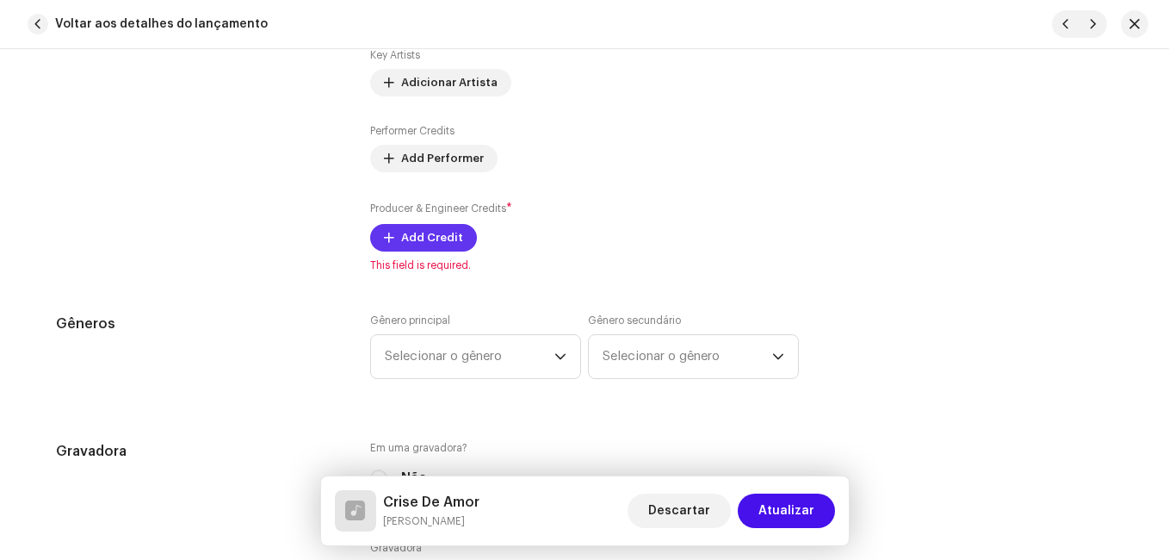
click at [453, 242] on span "Add Credit" at bounding box center [432, 237] width 62 height 34
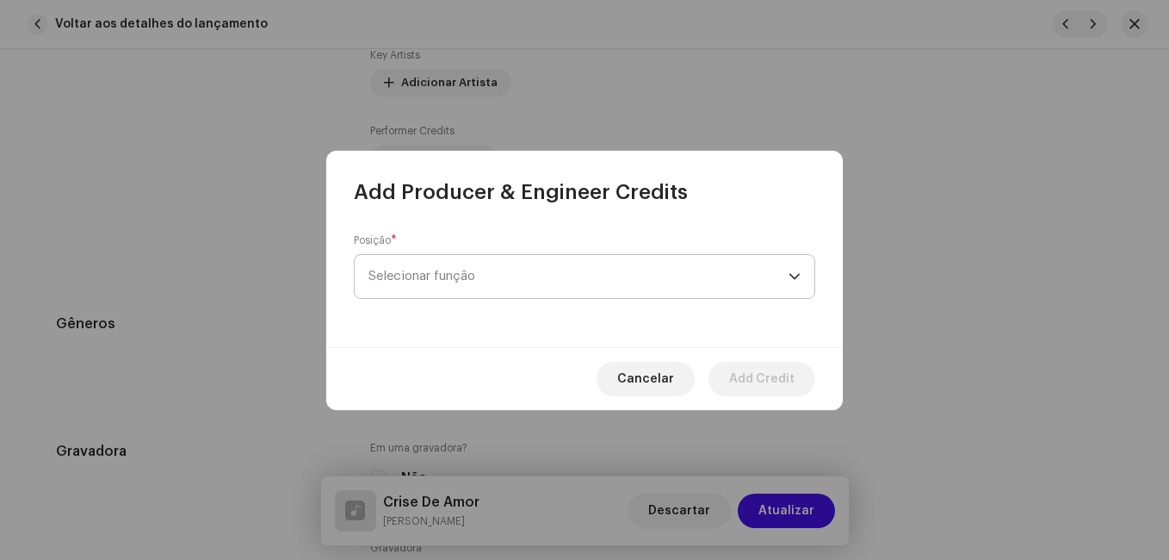
click at [500, 271] on span "Selecionar função" at bounding box center [579, 276] width 420 height 43
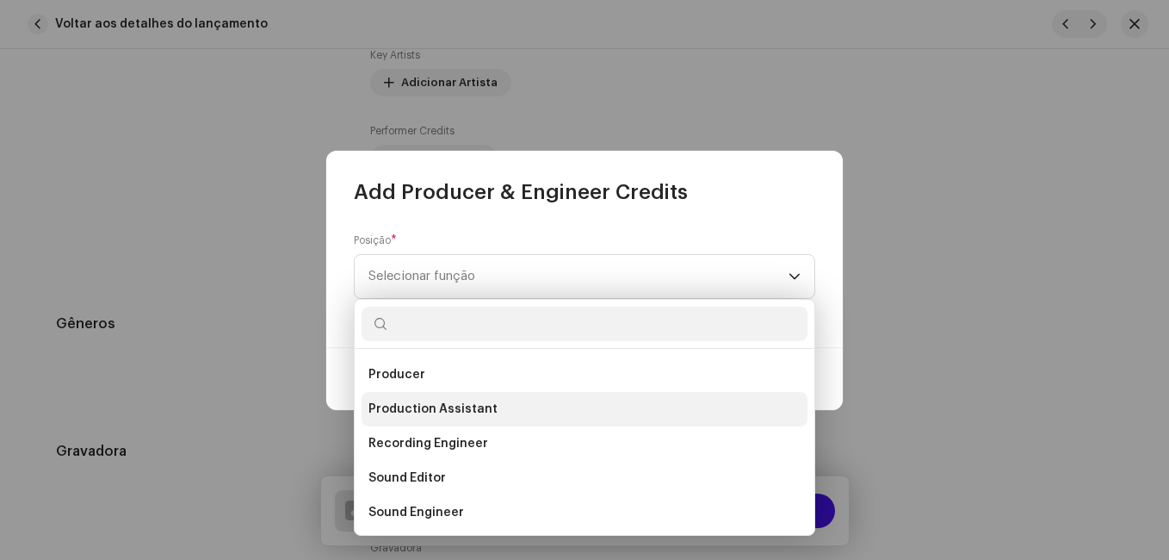
scroll to position [689, 0]
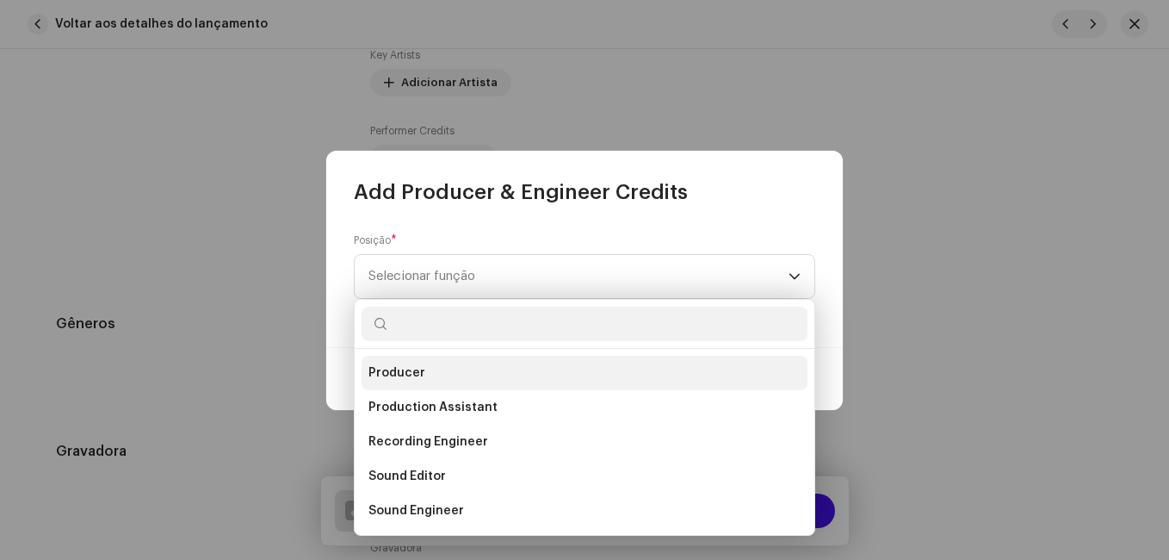
click at [520, 363] on li "Producer" at bounding box center [585, 373] width 446 height 34
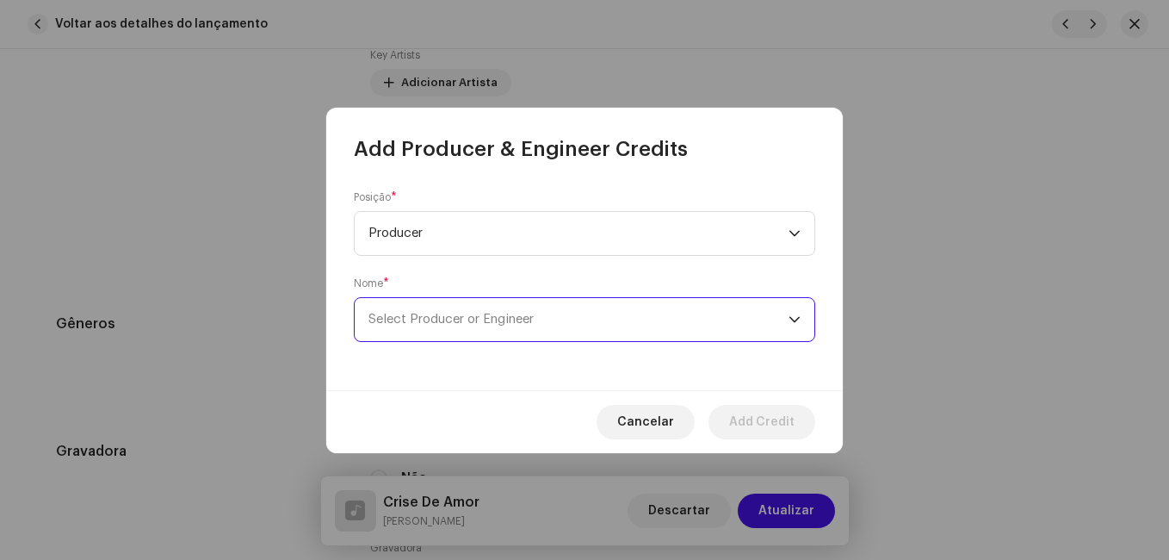
click at [526, 304] on span "Select Producer or Engineer" at bounding box center [579, 319] width 420 height 43
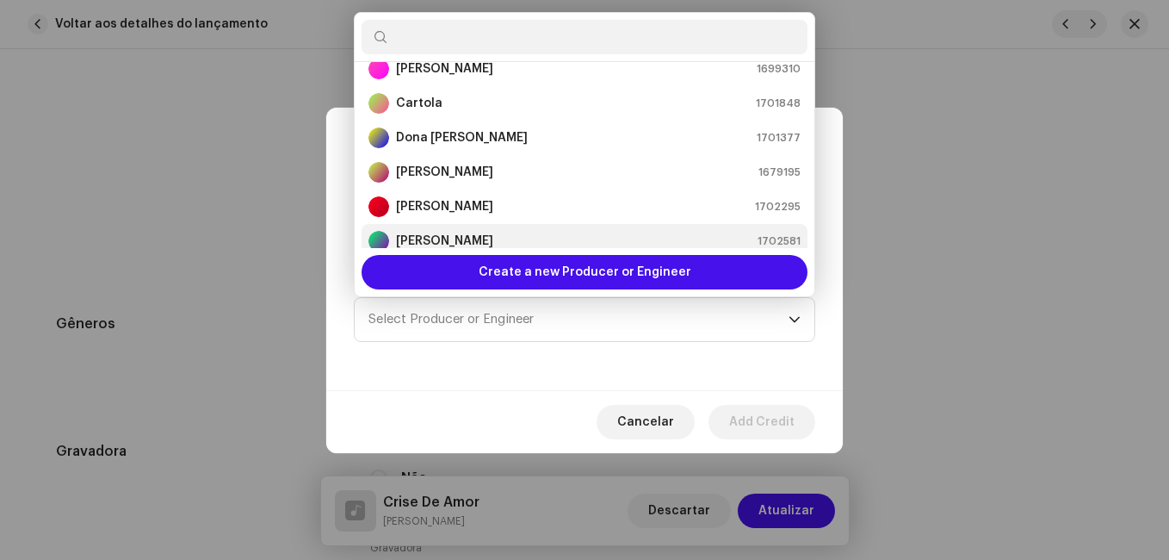
scroll to position [96, 0]
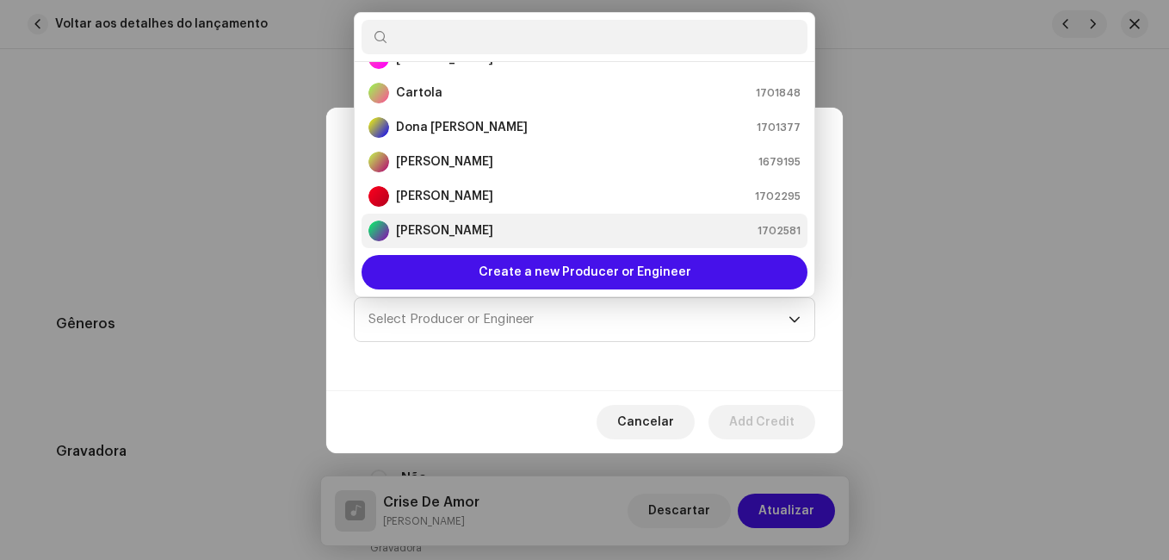
click at [549, 237] on div "[PERSON_NAME] 1702581" at bounding box center [585, 230] width 432 height 21
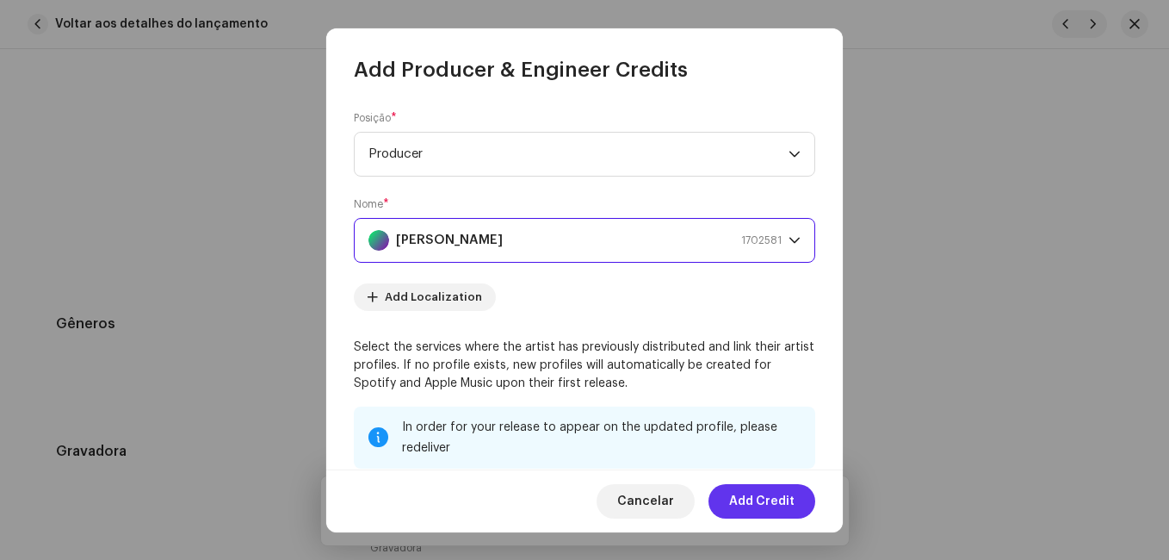
click at [752, 491] on span "Add Credit" at bounding box center [761, 501] width 65 height 34
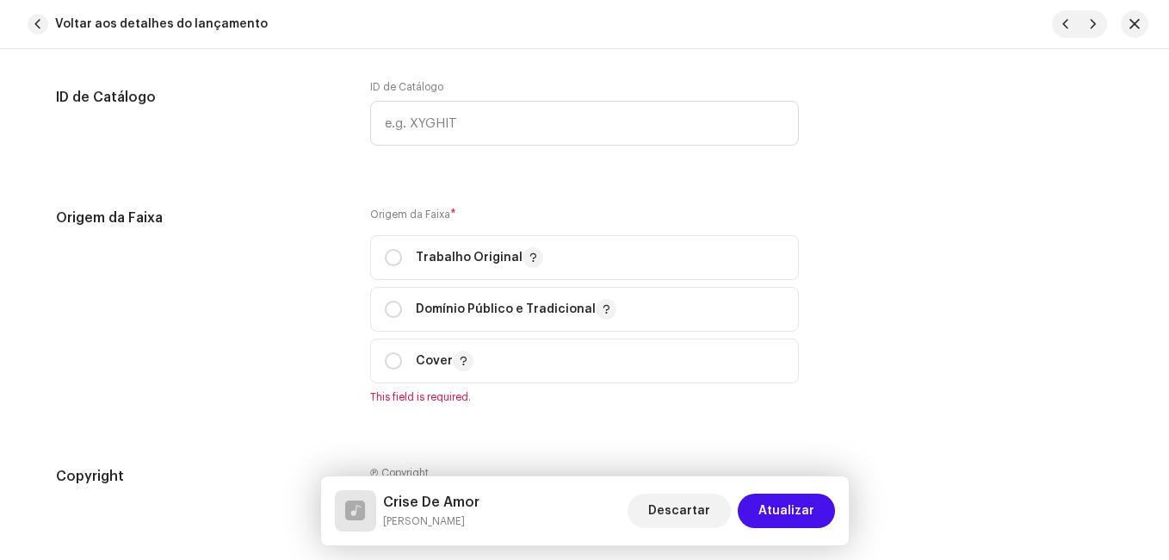
scroll to position [2153, 0]
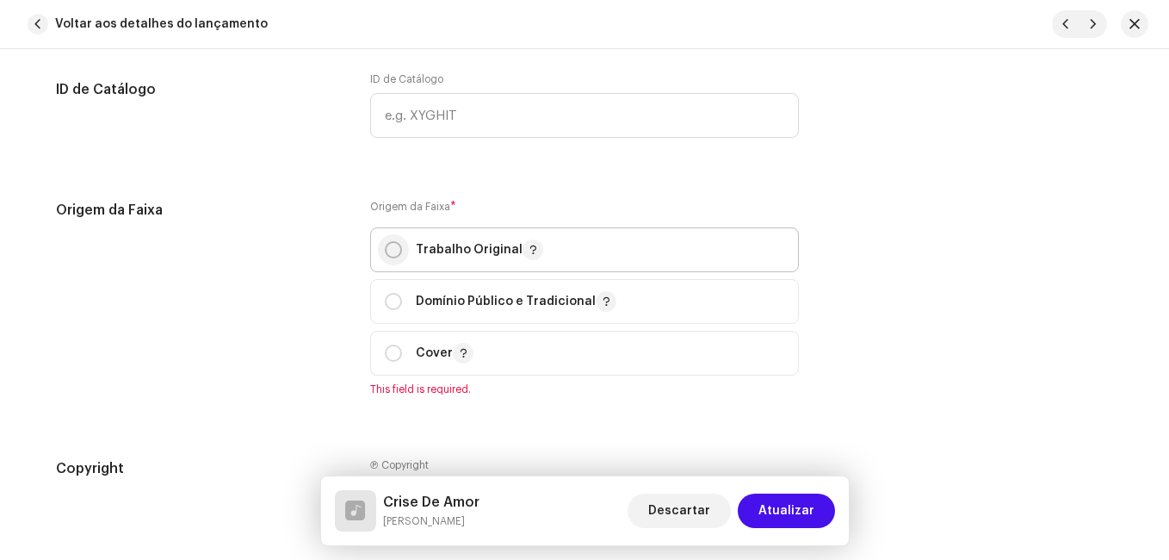
click at [394, 256] on input "radio" at bounding box center [393, 249] width 17 height 17
radio input "true"
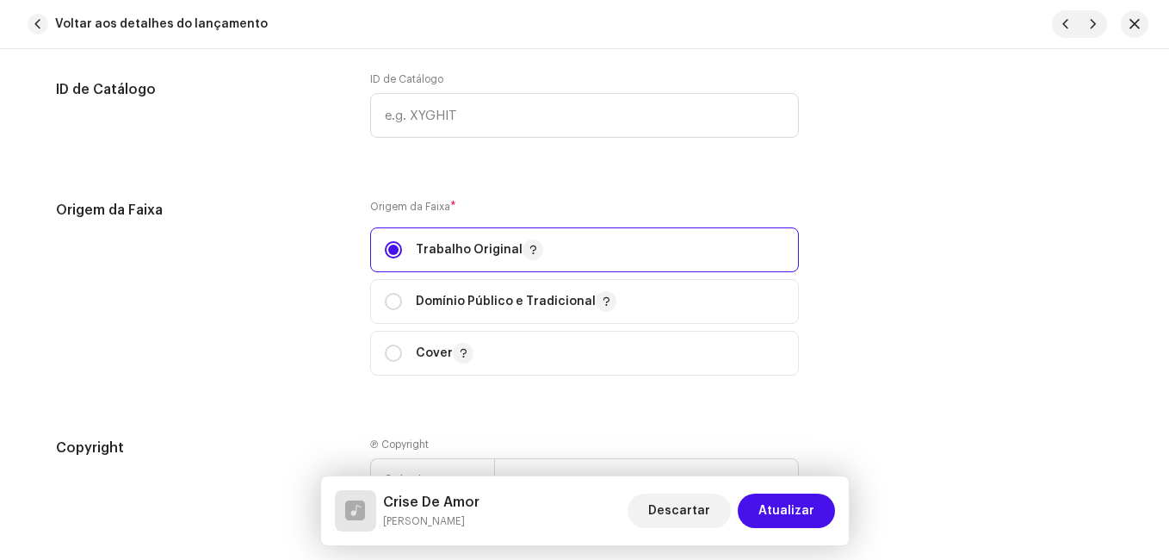
click at [304, 293] on div "Origem da Faixa" at bounding box center [199, 298] width 287 height 196
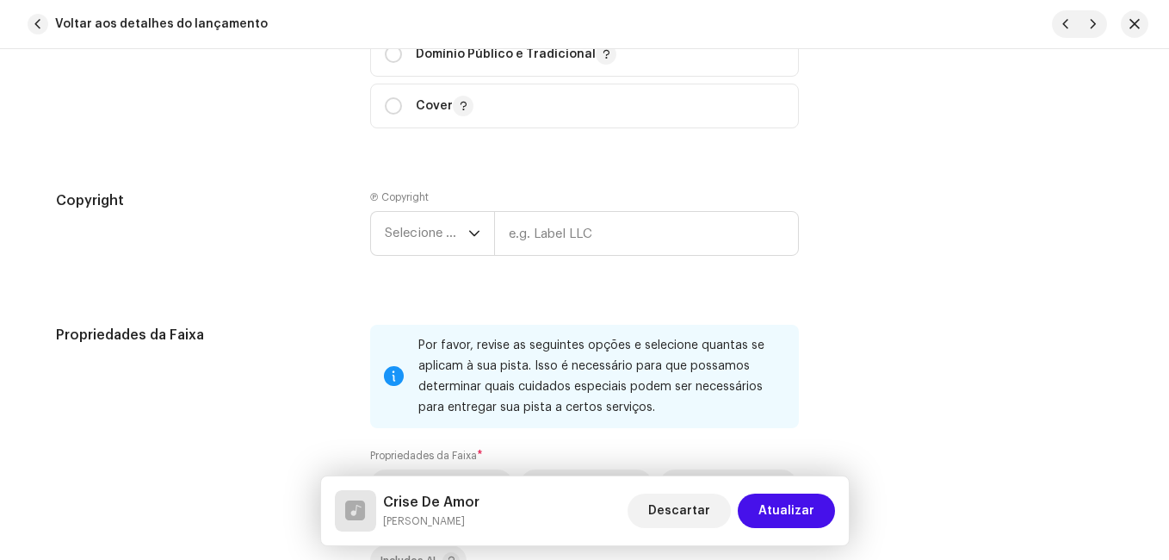
scroll to position [2411, 0]
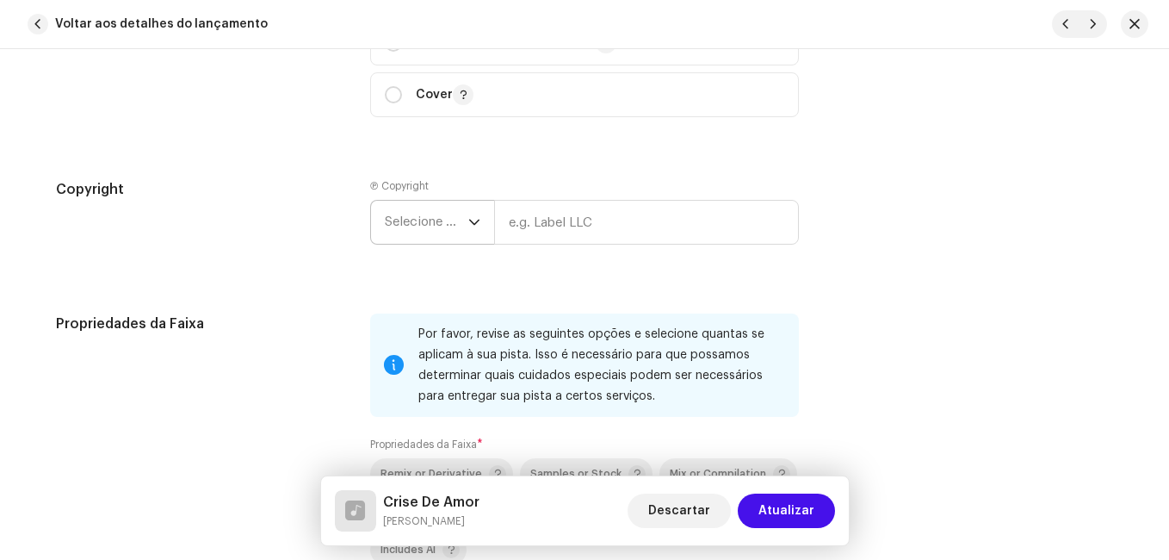
click at [468, 223] on icon "dropdown trigger" at bounding box center [474, 222] width 12 height 12
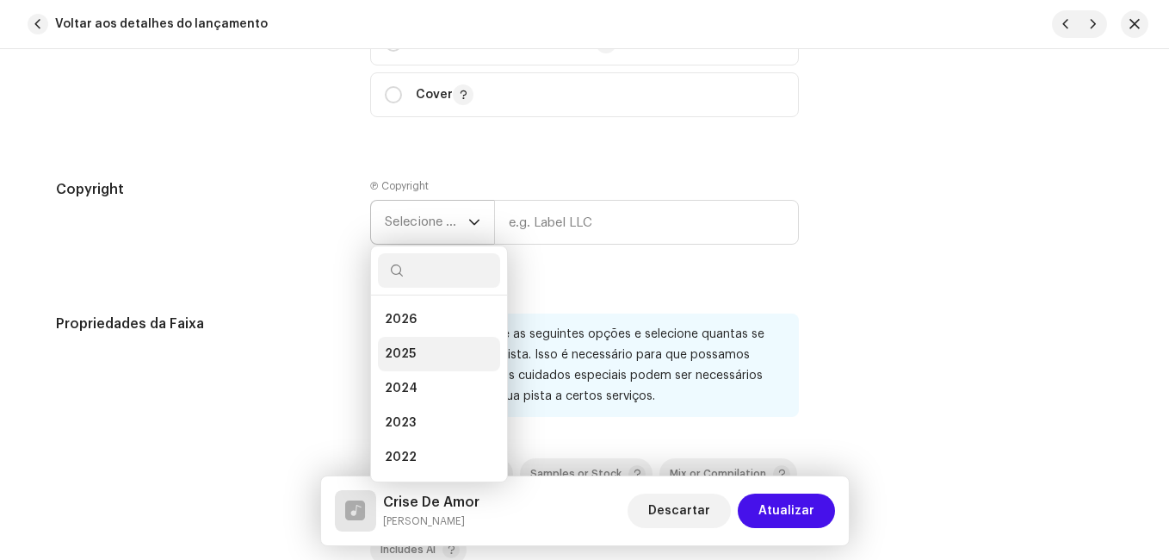
click at [410, 350] on span "2025" at bounding box center [400, 353] width 31 height 17
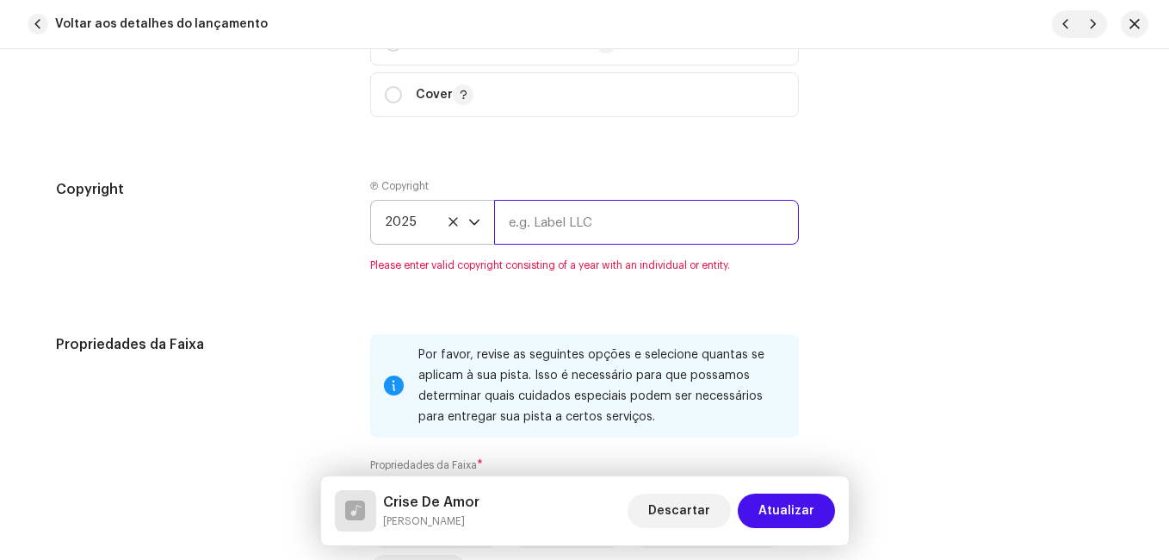
click at [524, 227] on input "text" at bounding box center [646, 222] width 305 height 45
type input "Impact Music"
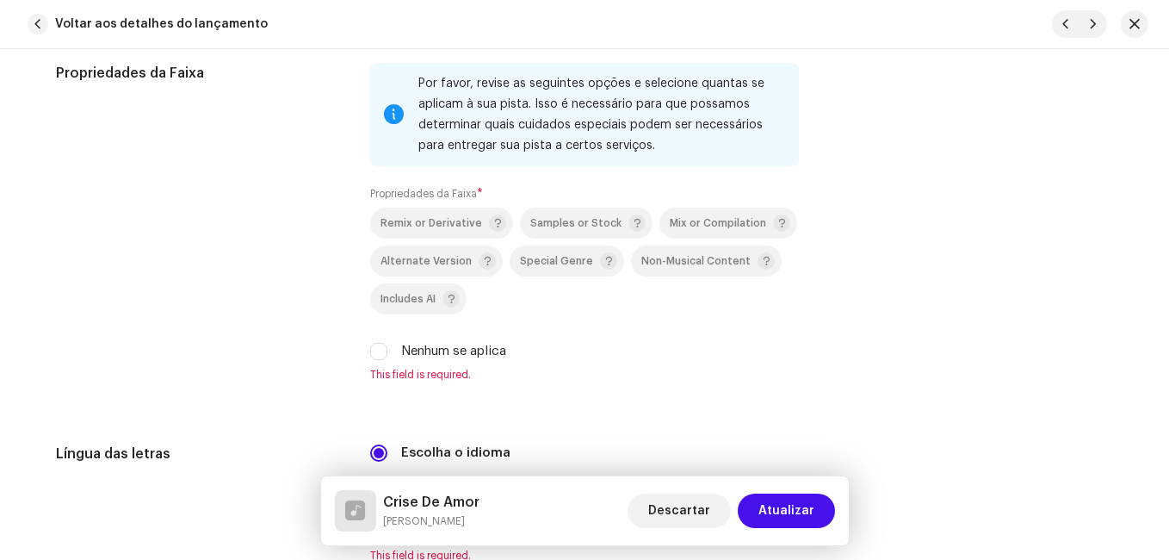
scroll to position [2669, 0]
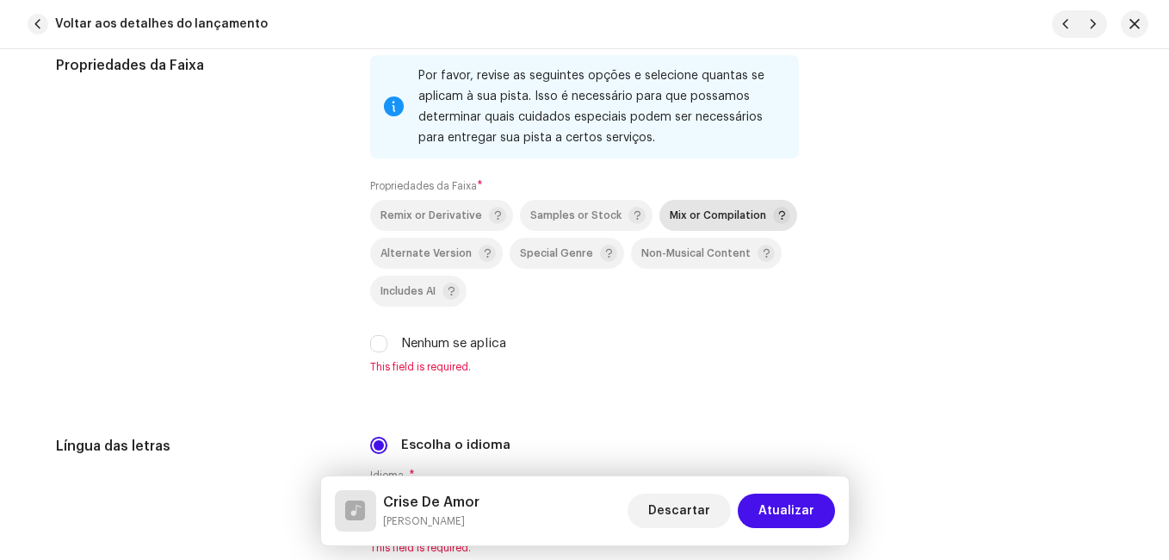
click at [670, 208] on div "Mix or Compilation" at bounding box center [730, 215] width 121 height 17
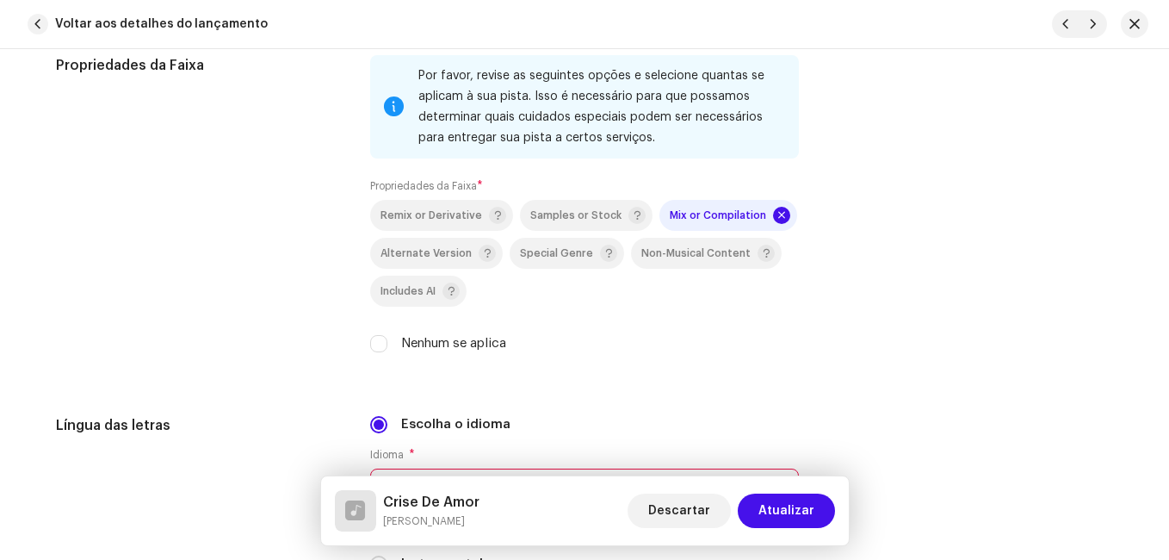
click at [305, 242] on div "Propriedades da Faixa" at bounding box center [199, 214] width 287 height 319
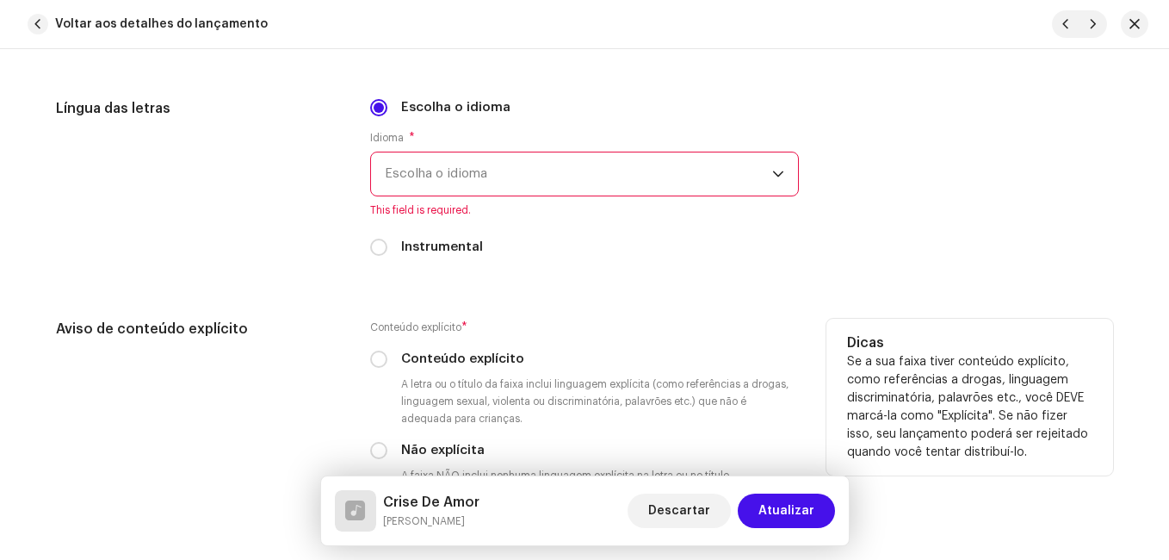
scroll to position [3014, 0]
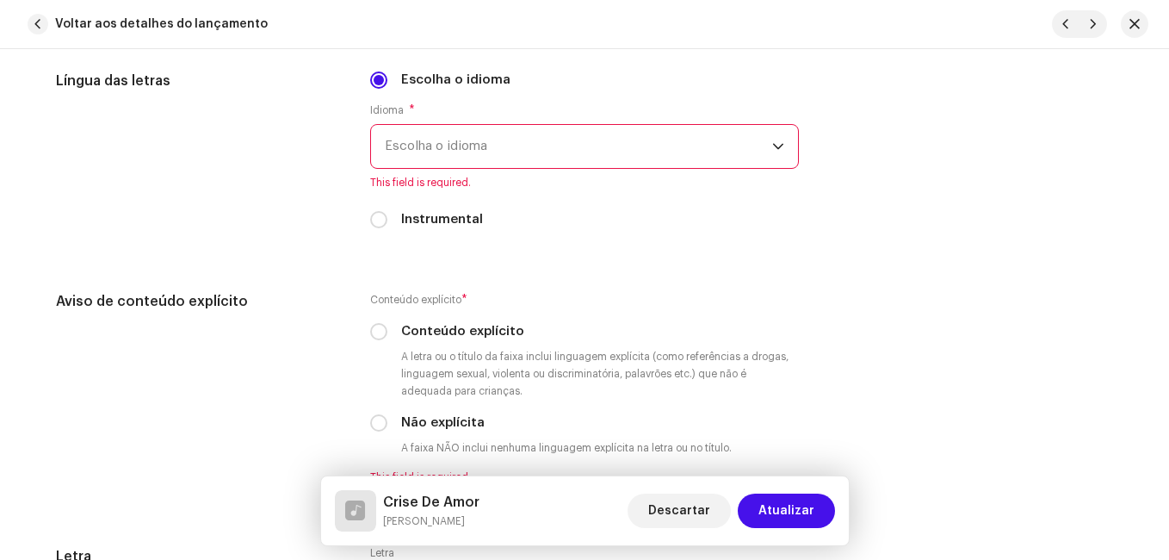
click at [518, 151] on span "Escolha o idioma" at bounding box center [578, 146] width 387 height 43
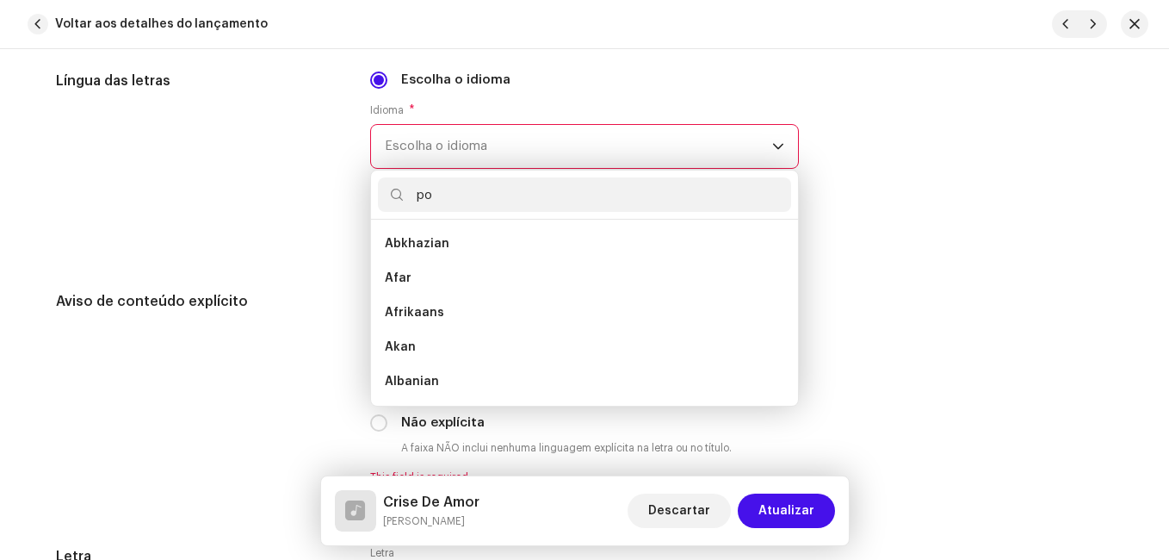
scroll to position [0, 0]
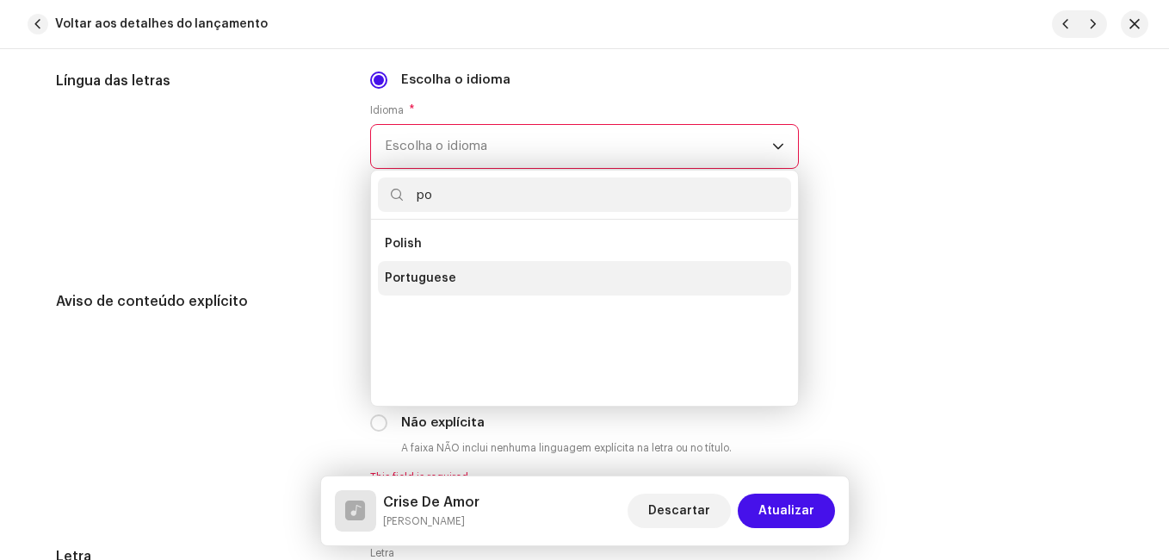
type input "po"
click at [427, 275] on span "Portuguese" at bounding box center [420, 278] width 71 height 17
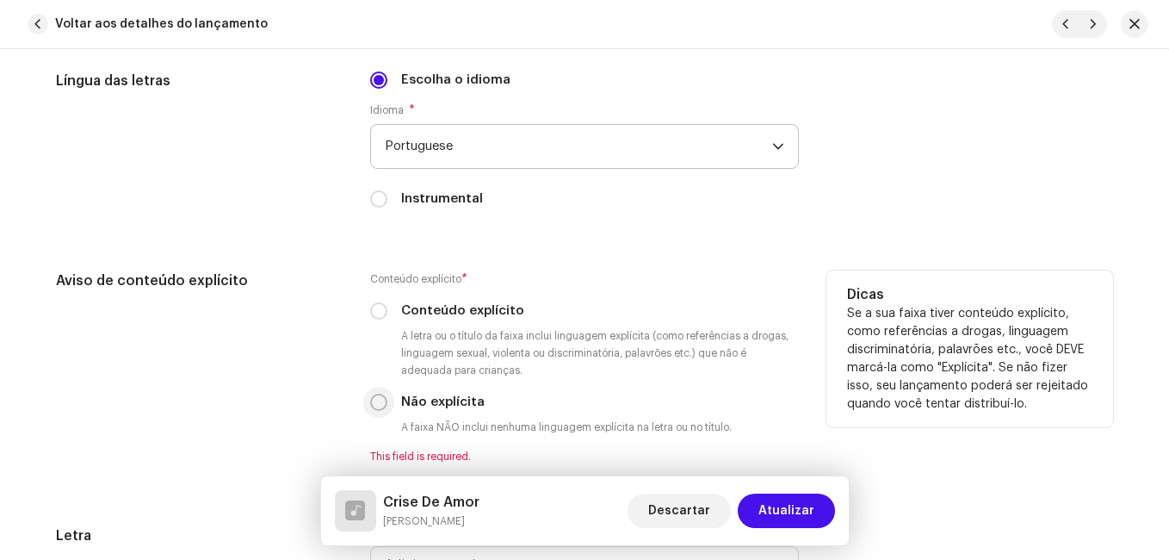
click at [374, 403] on input "Não explícita" at bounding box center [378, 402] width 17 height 17
radio input "true"
click at [307, 383] on div "Aviso de conteúdo explícito" at bounding box center [199, 366] width 287 height 193
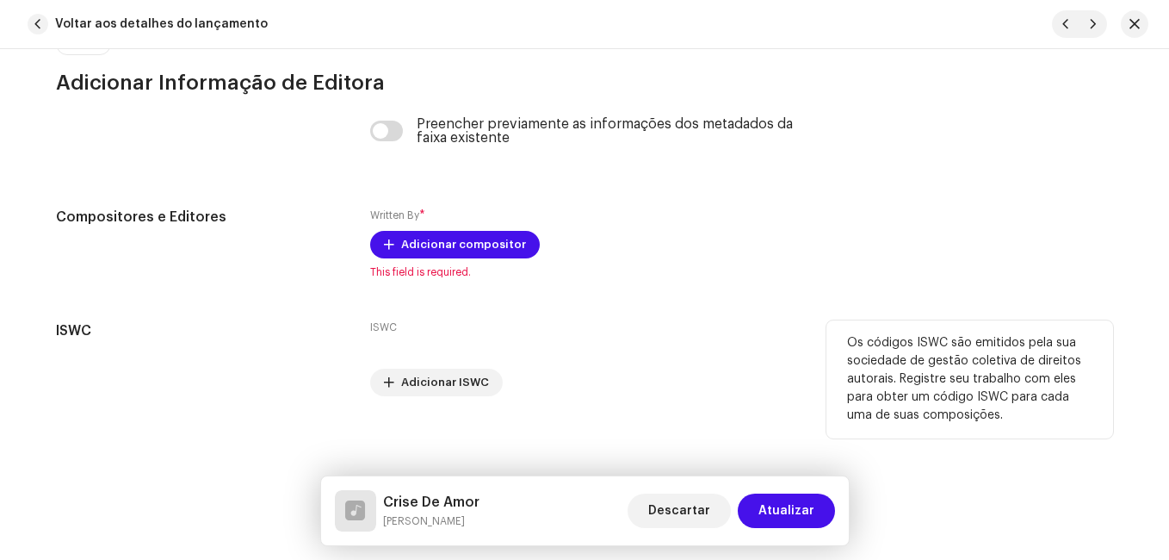
scroll to position [3664, 0]
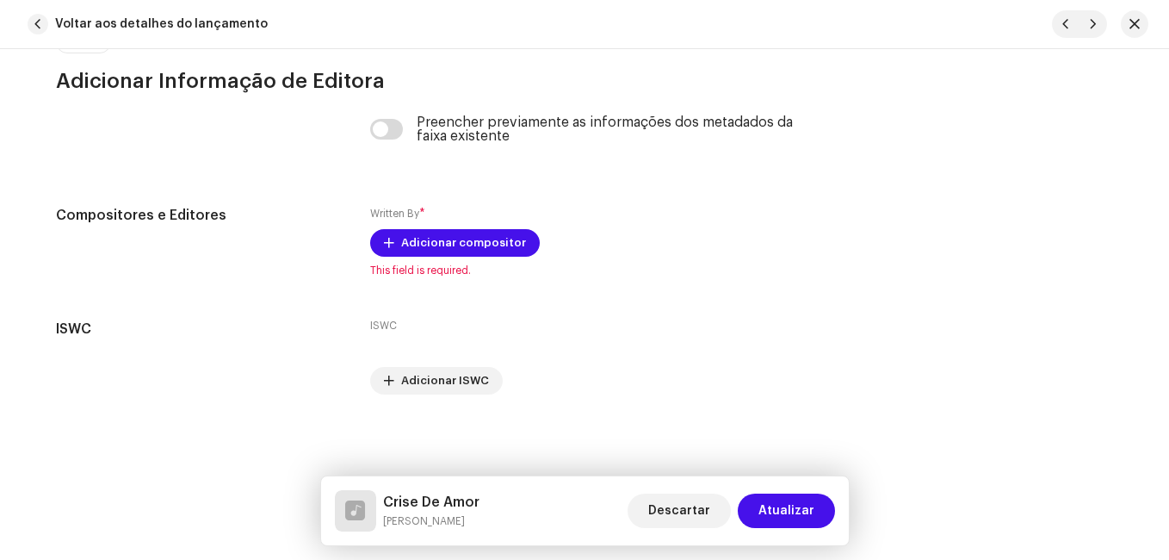
click at [432, 505] on h5 "Crise De Amor" at bounding box center [431, 502] width 96 height 21
copy h5 "Crise De Amor"
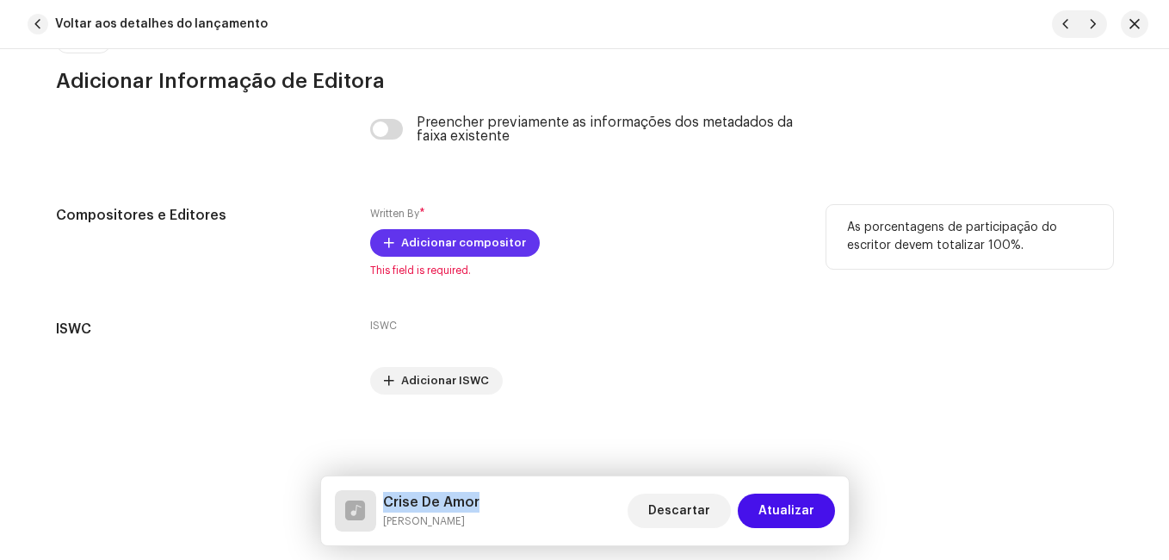
click at [504, 247] on span "Adicionar compositor" at bounding box center [463, 243] width 125 height 34
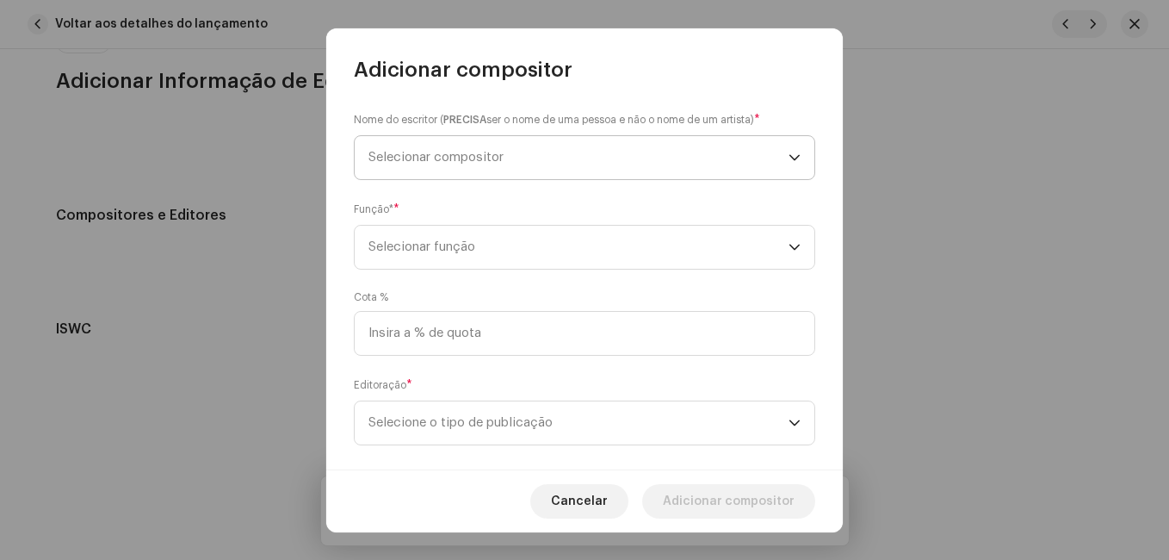
click at [531, 170] on span "Selecionar compositor" at bounding box center [579, 157] width 420 height 43
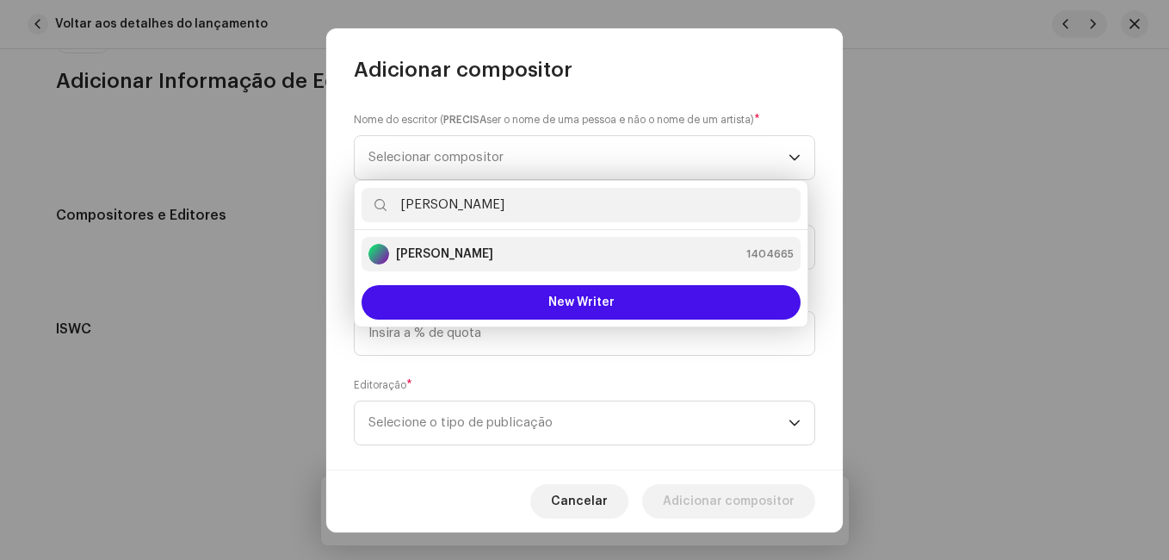
type input "[PERSON_NAME]"
click at [498, 251] on div "[PERSON_NAME] 1404665" at bounding box center [581, 254] width 425 height 21
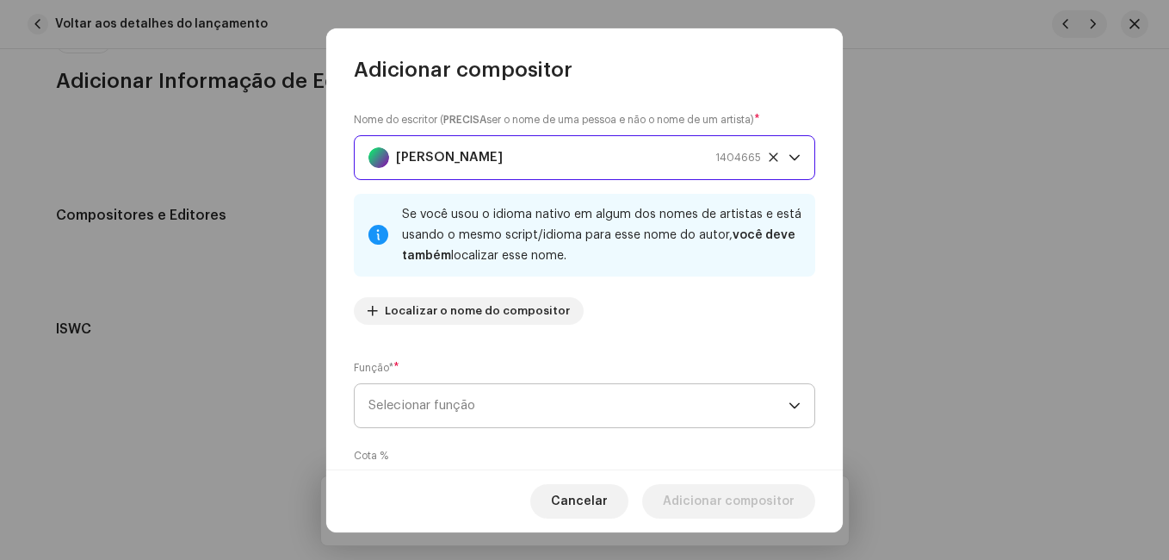
click at [623, 409] on span "Selecionar função" at bounding box center [579, 405] width 420 height 43
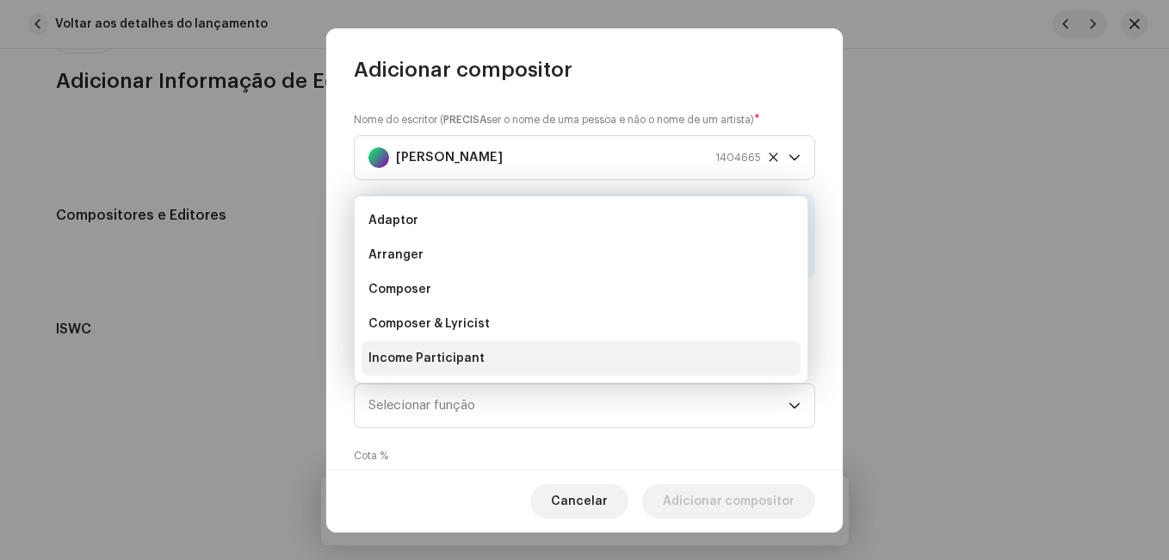
scroll to position [28, 0]
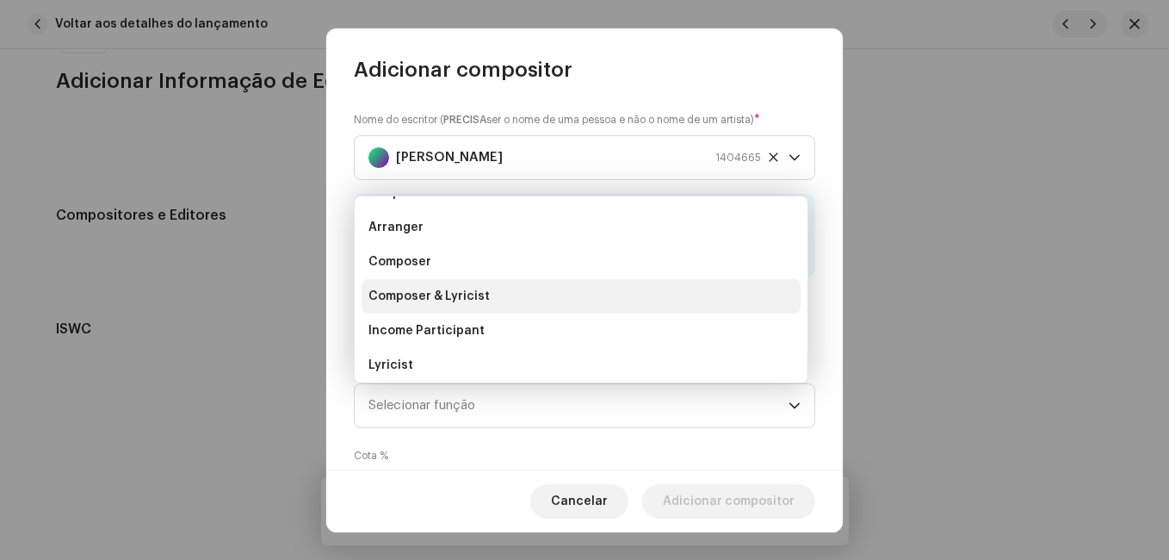
click at [598, 306] on li "Composer & Lyricist" at bounding box center [581, 296] width 439 height 34
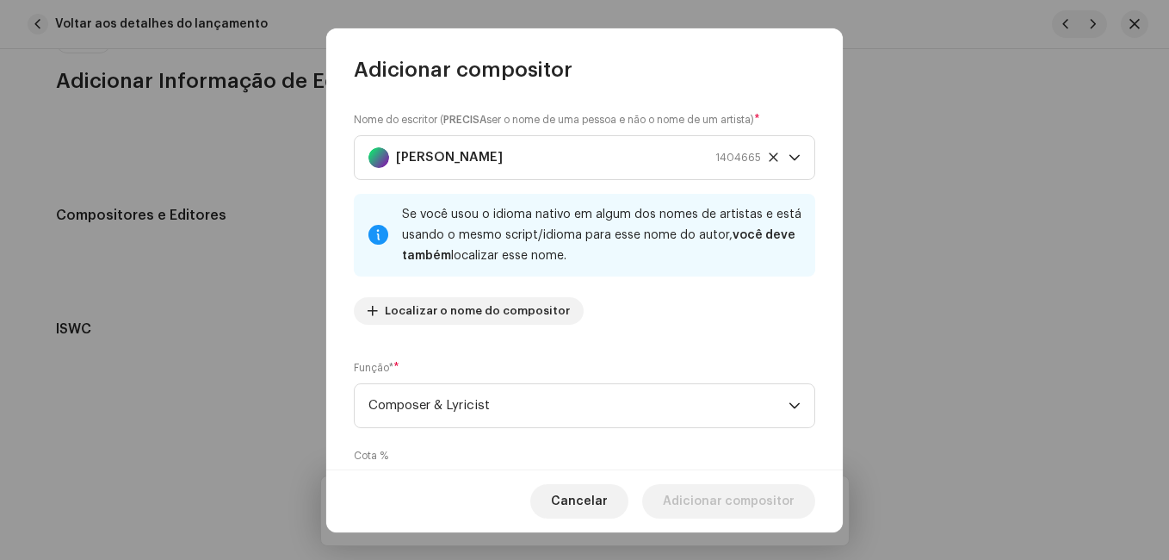
click at [640, 344] on div "Nome do escritor ( PRECISA ser o nome de uma pessoa e não o nome de um artista)…" at bounding box center [584, 277] width 517 height 386
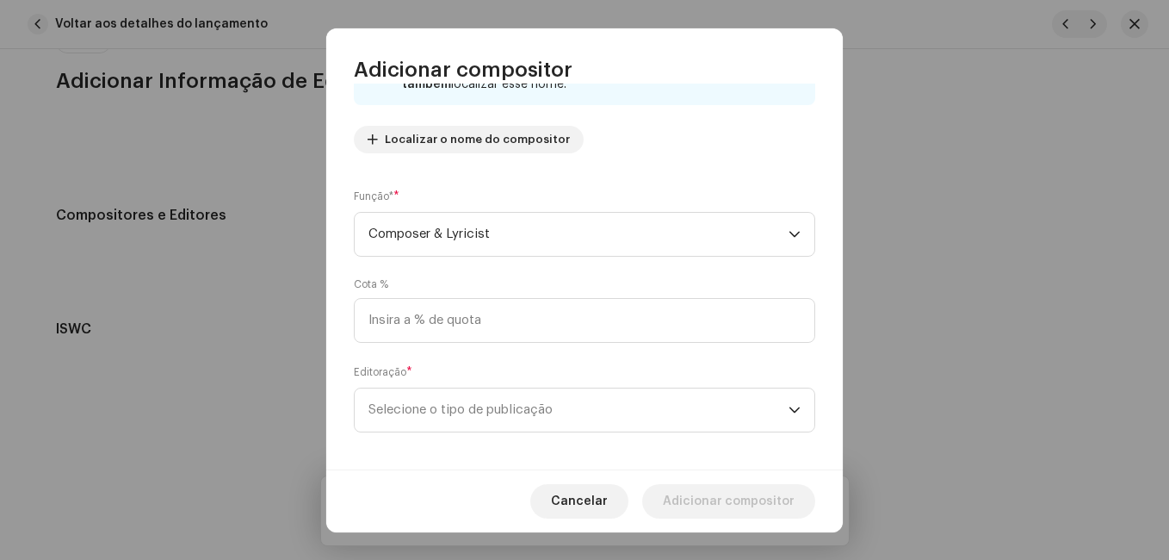
scroll to position [183, 0]
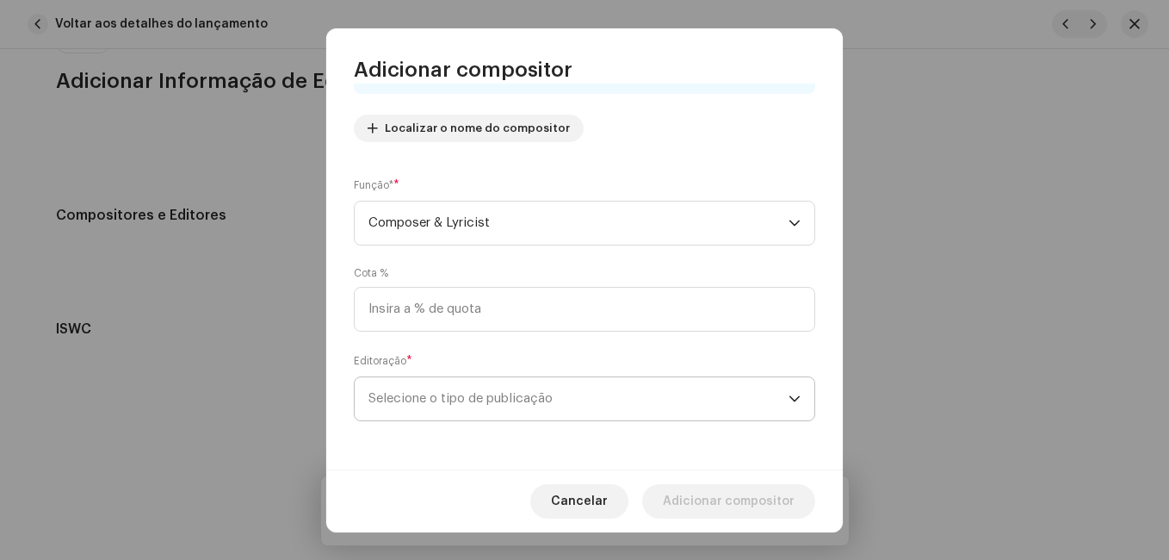
click at [625, 387] on span "Selecione o tipo de publicação" at bounding box center [579, 398] width 420 height 43
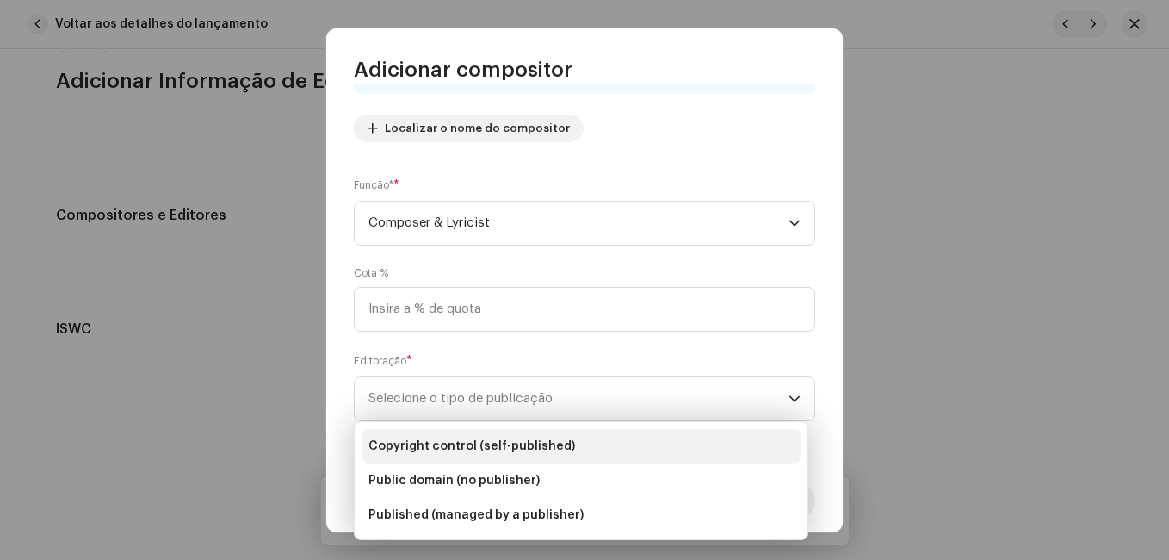
click at [611, 438] on li "Copyright control (self-published)" at bounding box center [581, 446] width 439 height 34
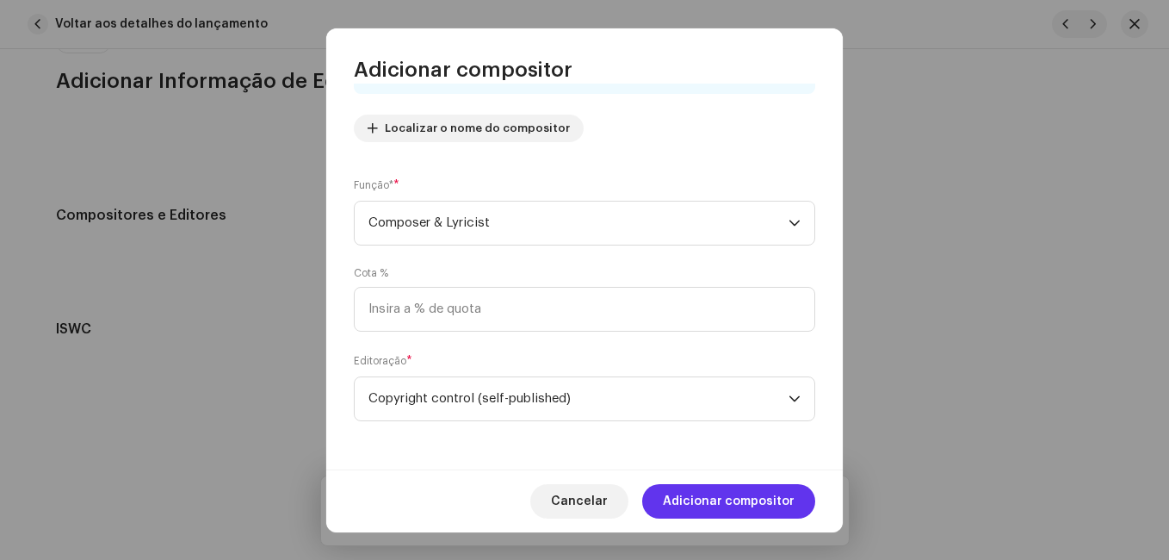
click at [704, 498] on span "Adicionar compositor" at bounding box center [729, 501] width 132 height 34
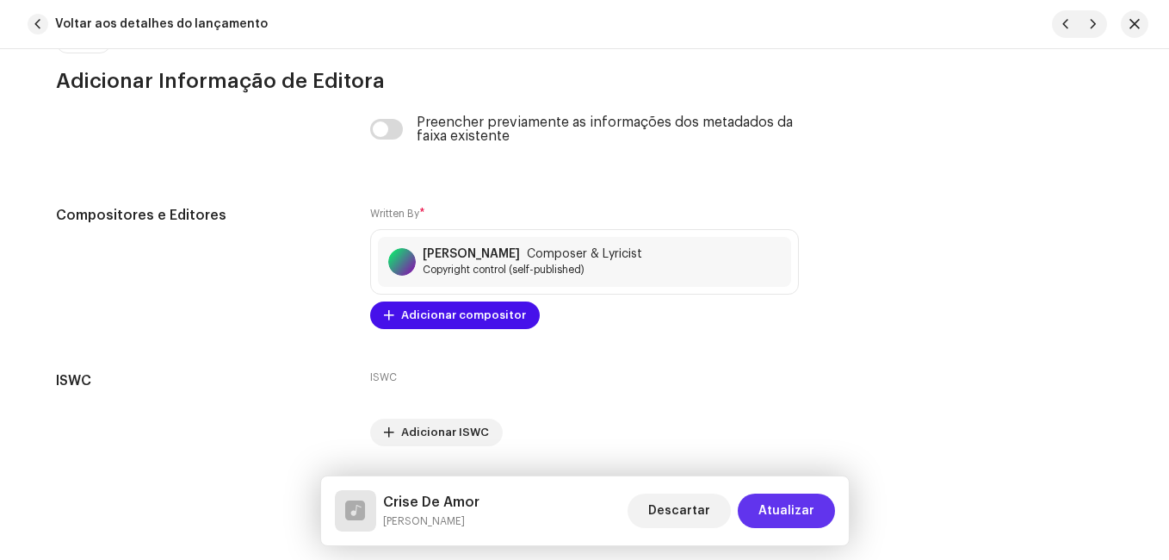
click at [790, 505] on span "Atualizar" at bounding box center [787, 510] width 56 height 34
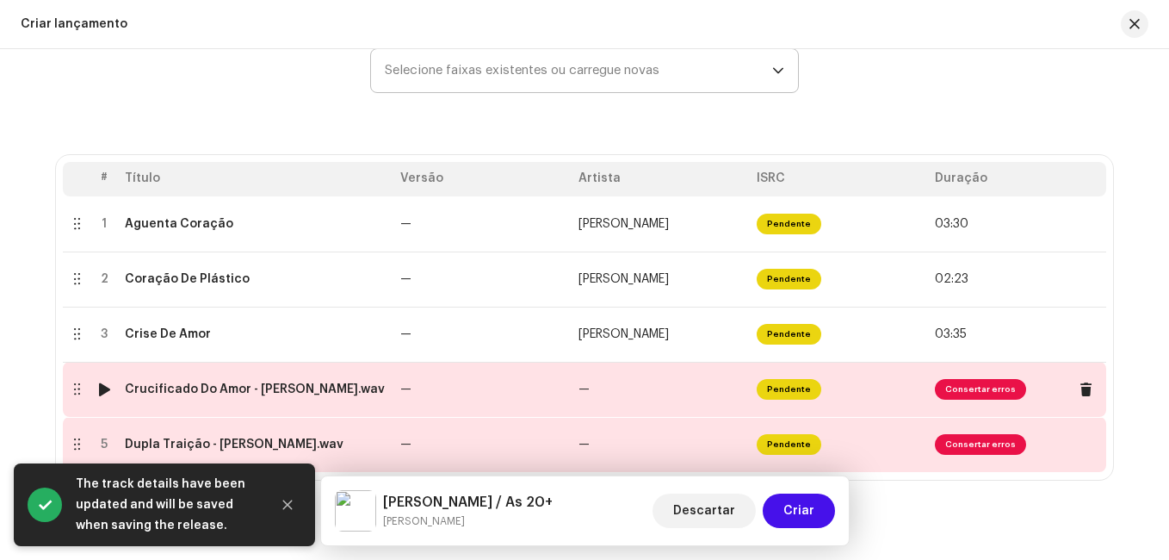
click at [586, 386] on td "—" at bounding box center [661, 389] width 178 height 55
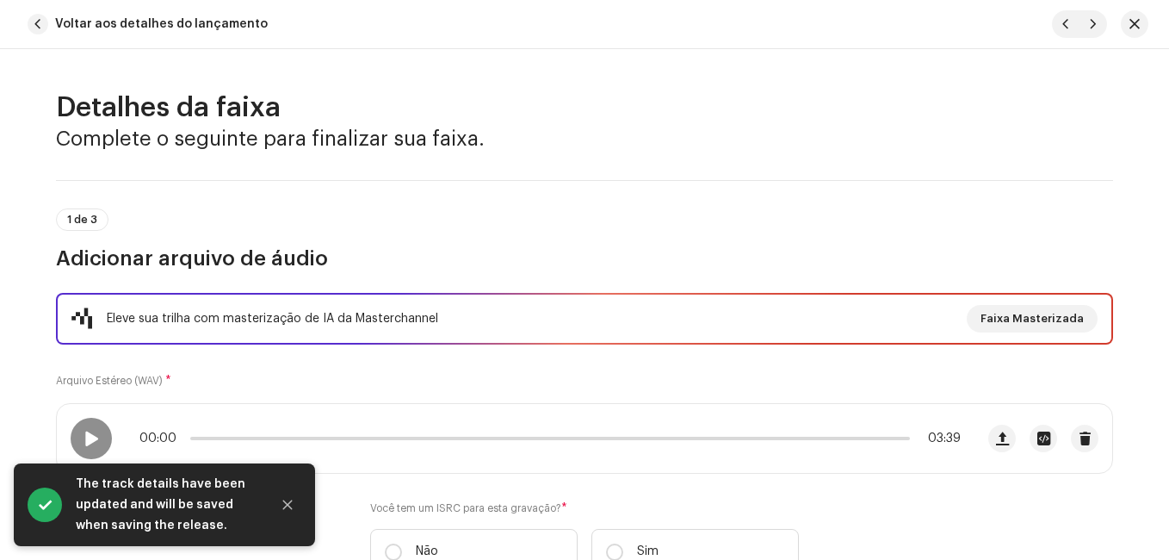
click at [566, 366] on div "Eleve sua trilha com masterização de IA da Masterchannel Faixa Masterizada Arqu…" at bounding box center [584, 444] width 1057 height 302
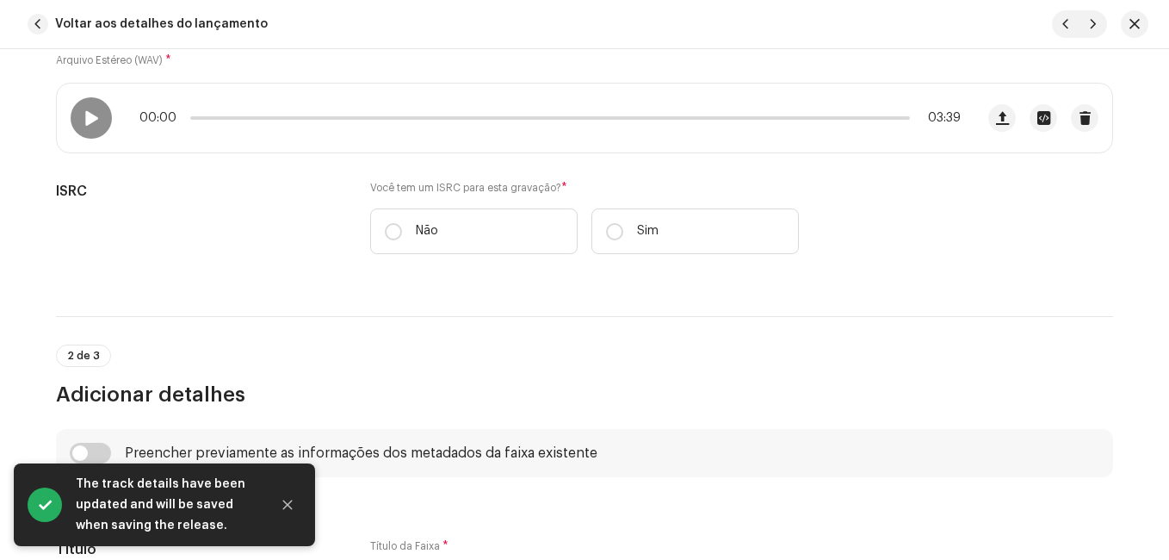
scroll to position [344, 0]
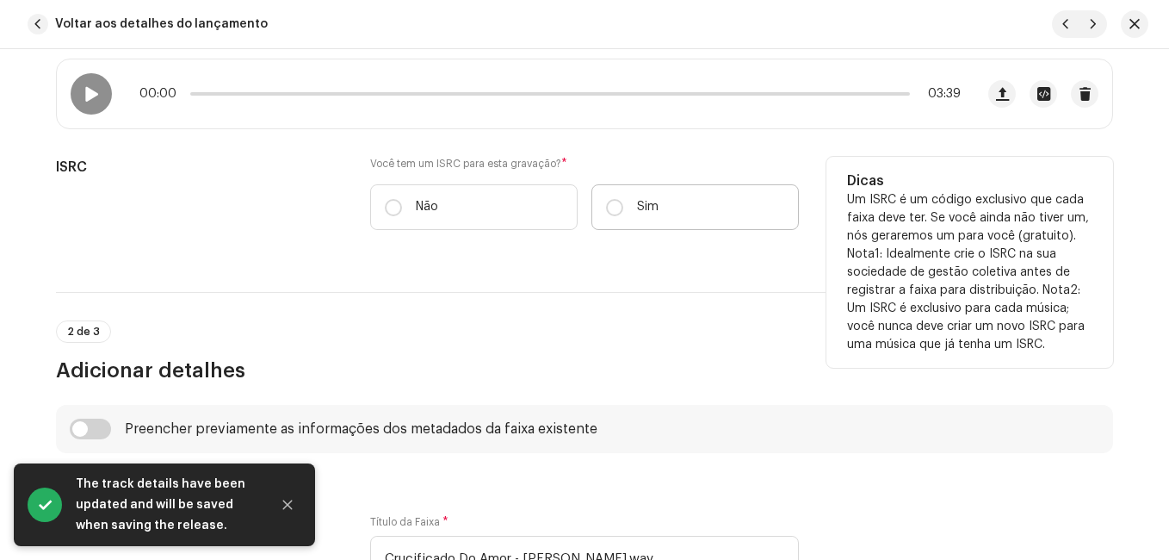
click at [643, 198] on p "Sim" at bounding box center [648, 207] width 22 height 18
click at [623, 199] on input "Sim" at bounding box center [614, 207] width 17 height 17
radio input "true"
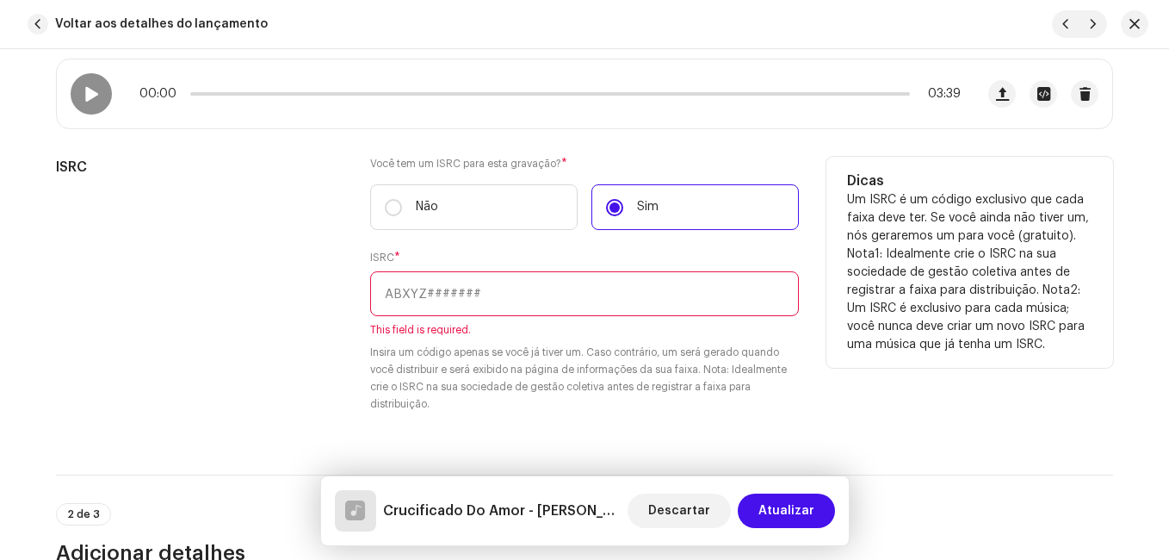
paste input "NL-8RL-24-56351"
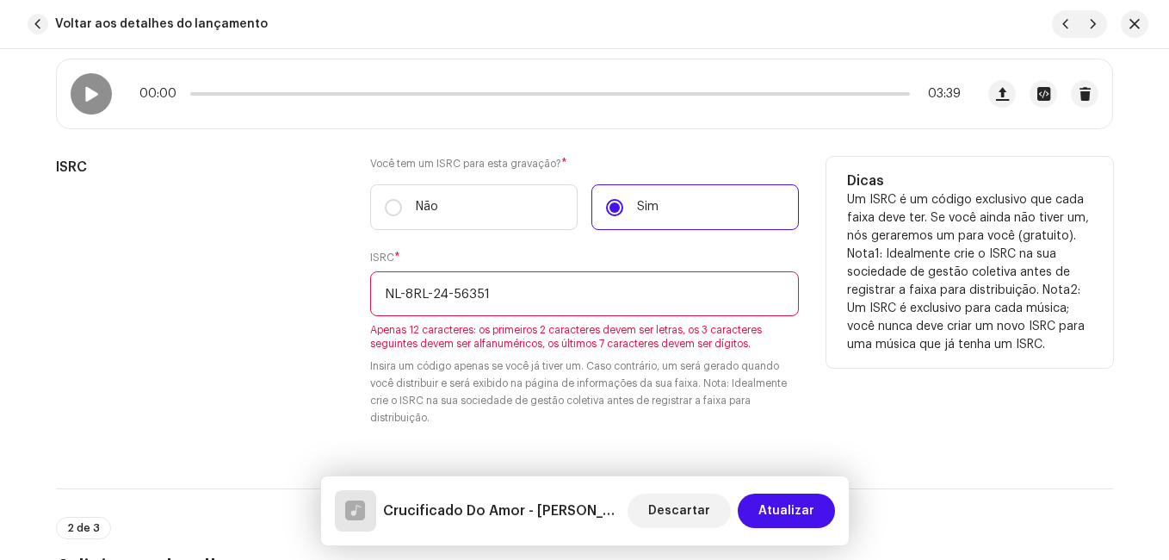
click at [450, 292] on input "NL-8RL-24-56351" at bounding box center [584, 293] width 429 height 45
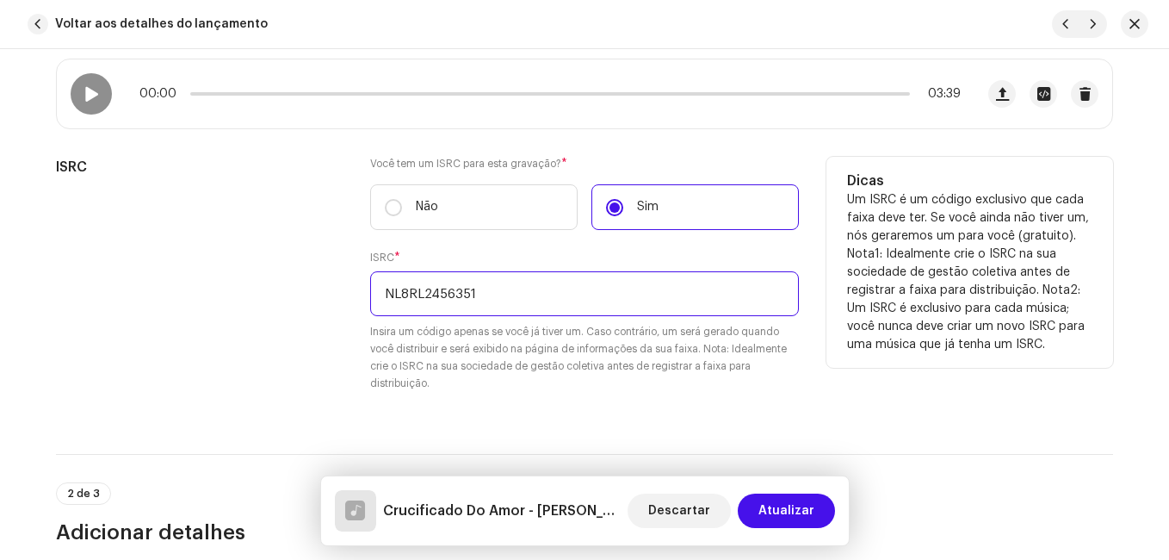
type input "NL8RL2456351"
click at [290, 338] on div "ISRC" at bounding box center [199, 285] width 287 height 256
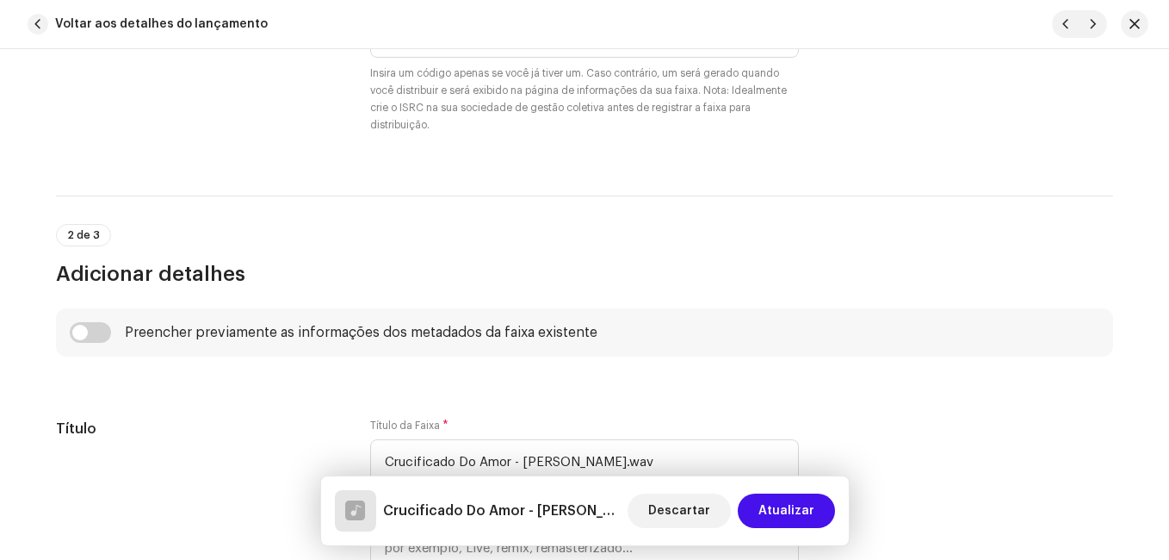
scroll to position [775, 0]
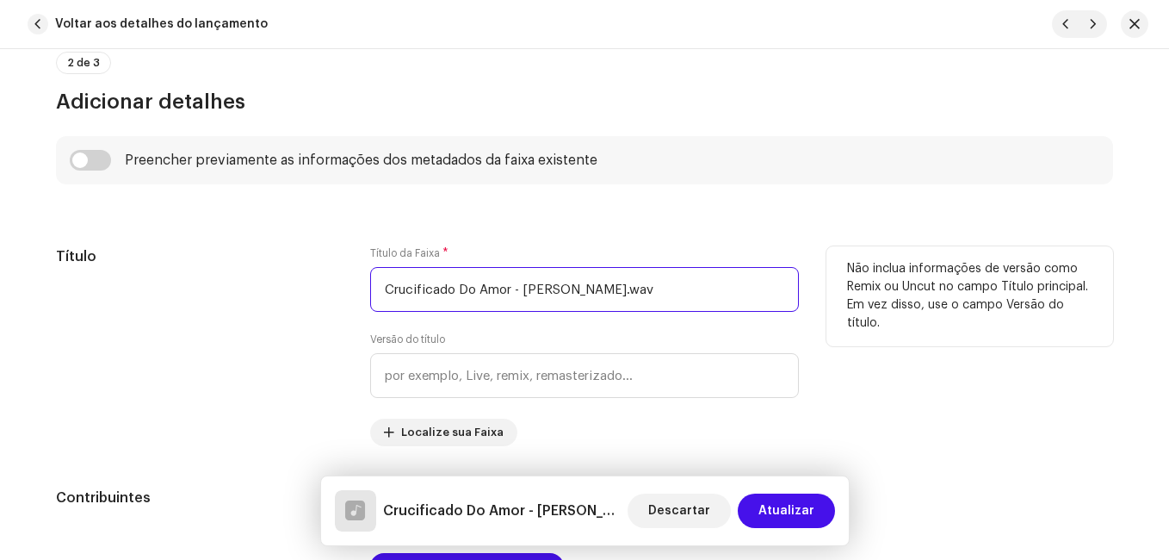
drag, startPoint x: 511, startPoint y: 290, endPoint x: 678, endPoint y: 279, distance: 166.6
click at [678, 279] on input "Crucificado Do Amor - [PERSON_NAME].wav" at bounding box center [584, 289] width 429 height 45
type input "Crucificado Do Amor"
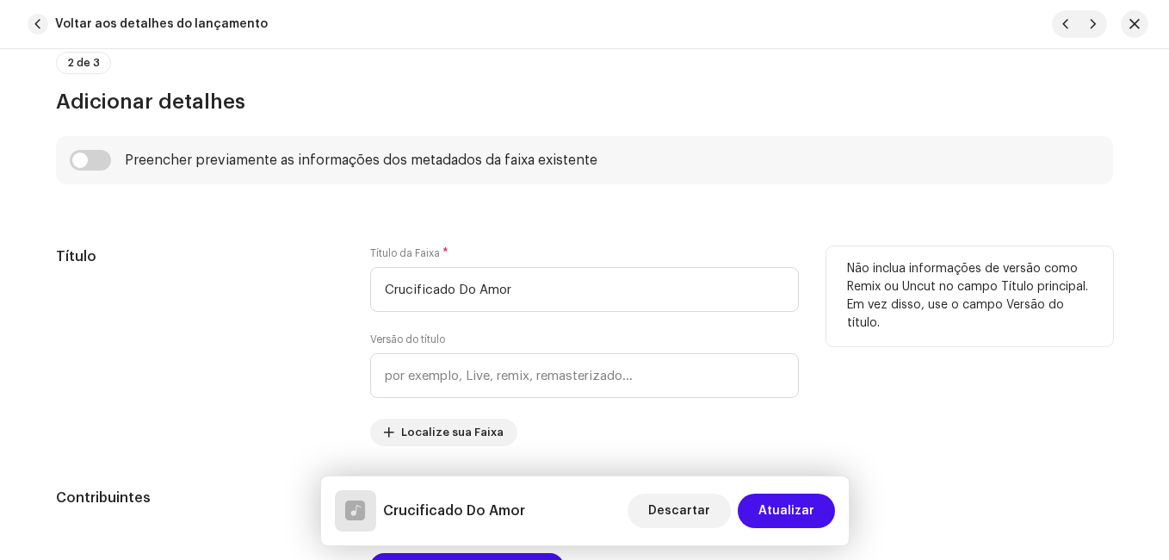
click at [298, 310] on div "Título" at bounding box center [199, 346] width 287 height 200
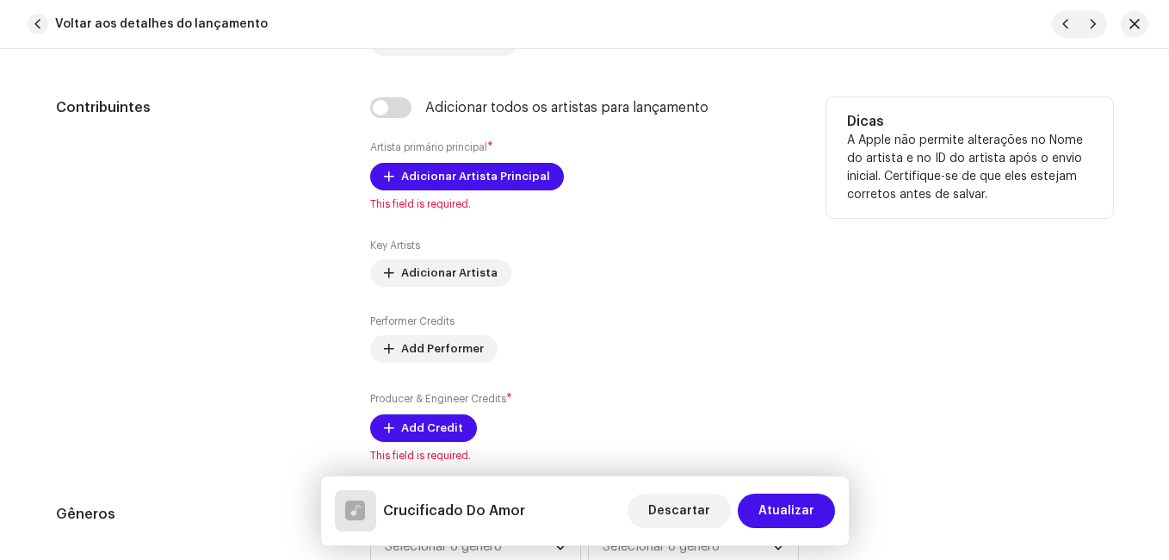
scroll to position [1206, 0]
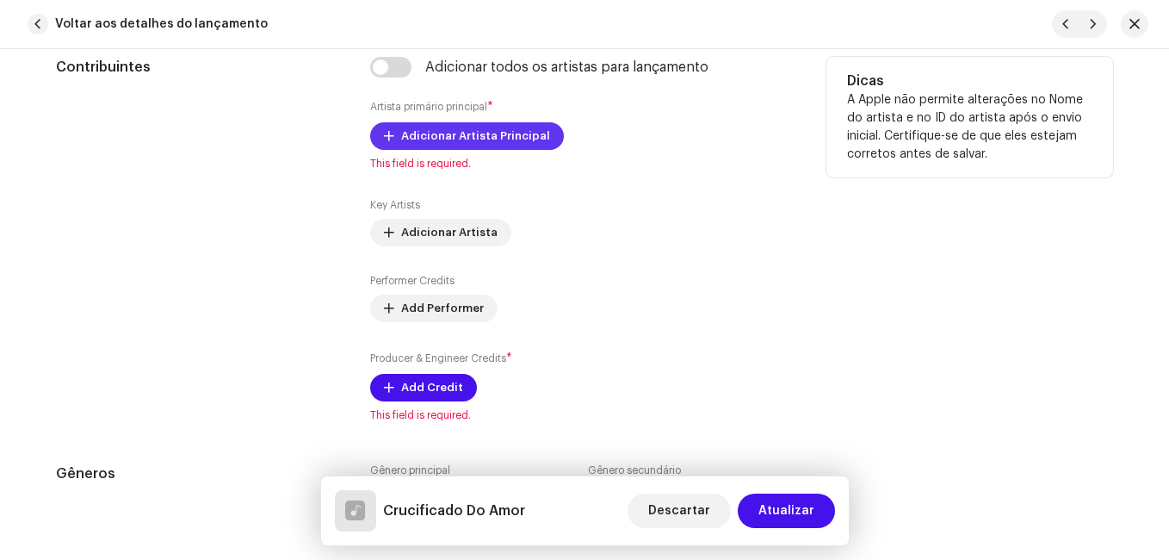
click at [483, 137] on span "Adicionar Artista Principal" at bounding box center [475, 136] width 149 height 34
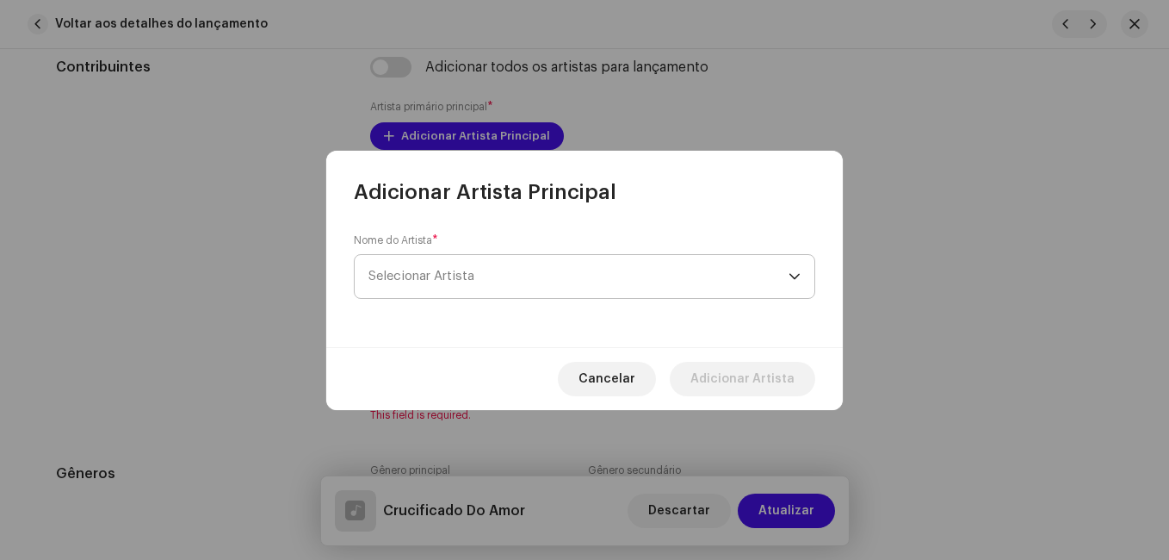
click at [464, 270] on span "Selecionar Artista" at bounding box center [422, 276] width 106 height 13
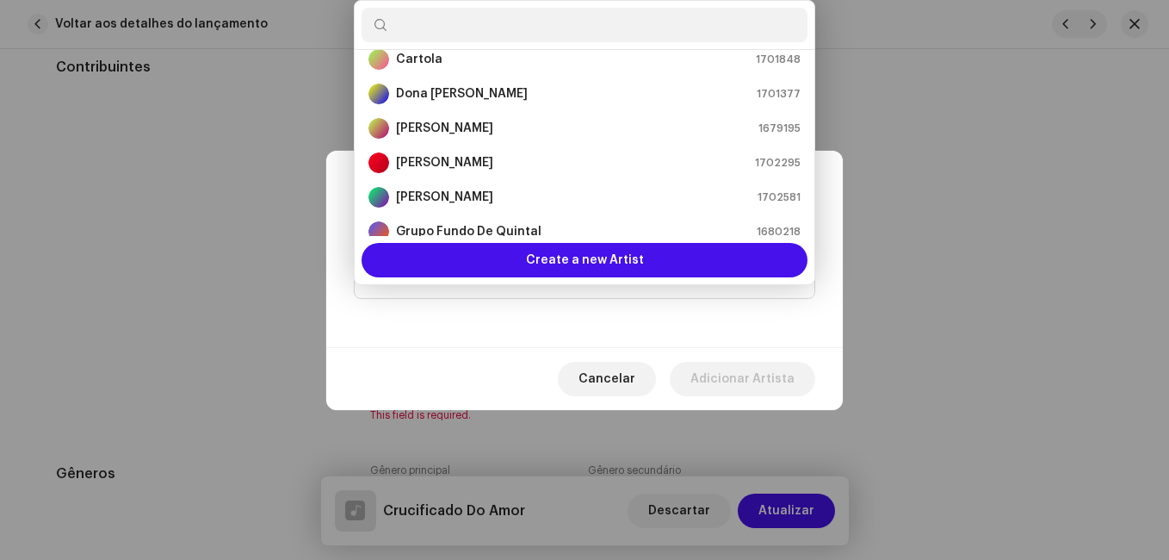
scroll to position [114, 0]
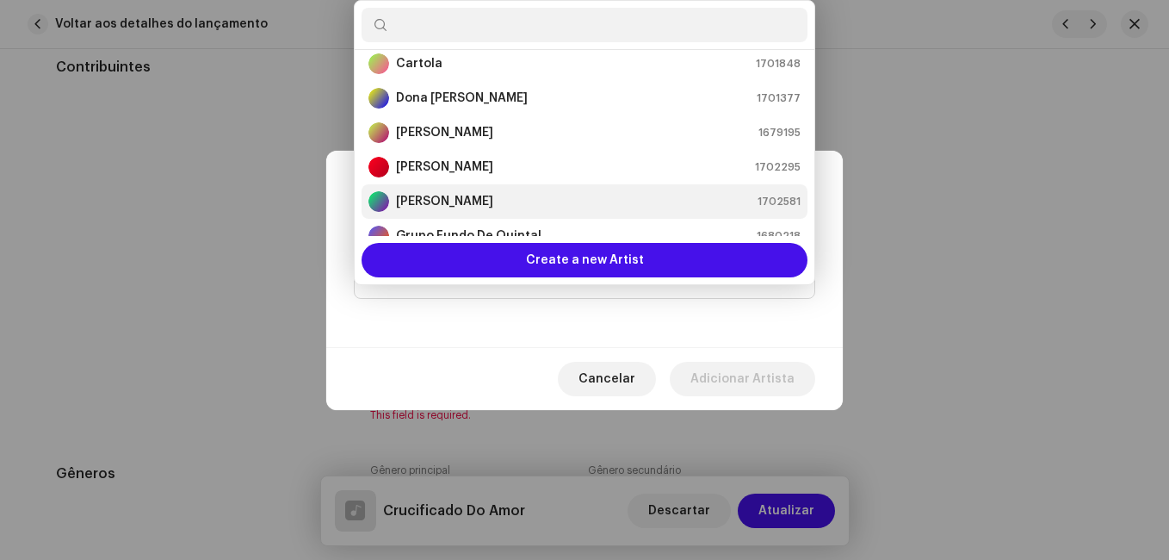
click at [493, 211] on div "[PERSON_NAME] 1702581" at bounding box center [585, 201] width 432 height 21
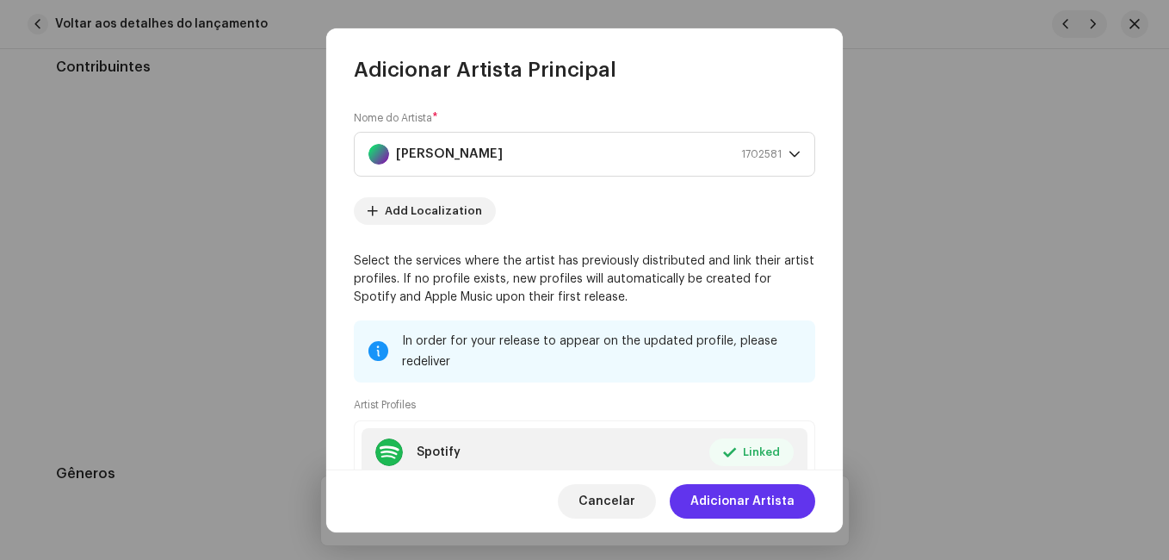
click at [753, 497] on span "Adicionar Artista" at bounding box center [743, 501] width 104 height 34
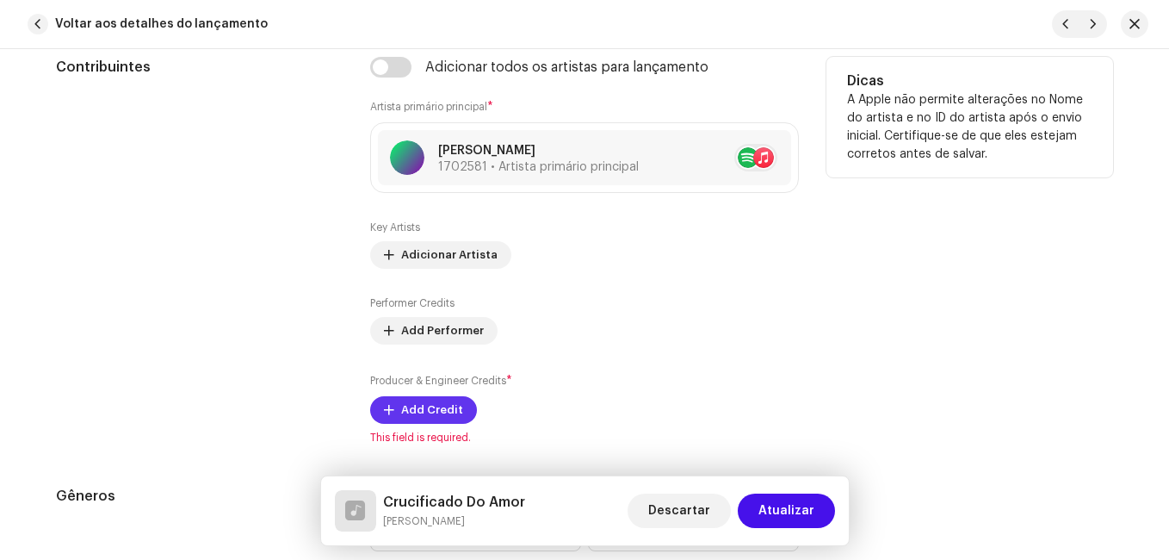
click at [425, 407] on span "Add Credit" at bounding box center [432, 410] width 62 height 34
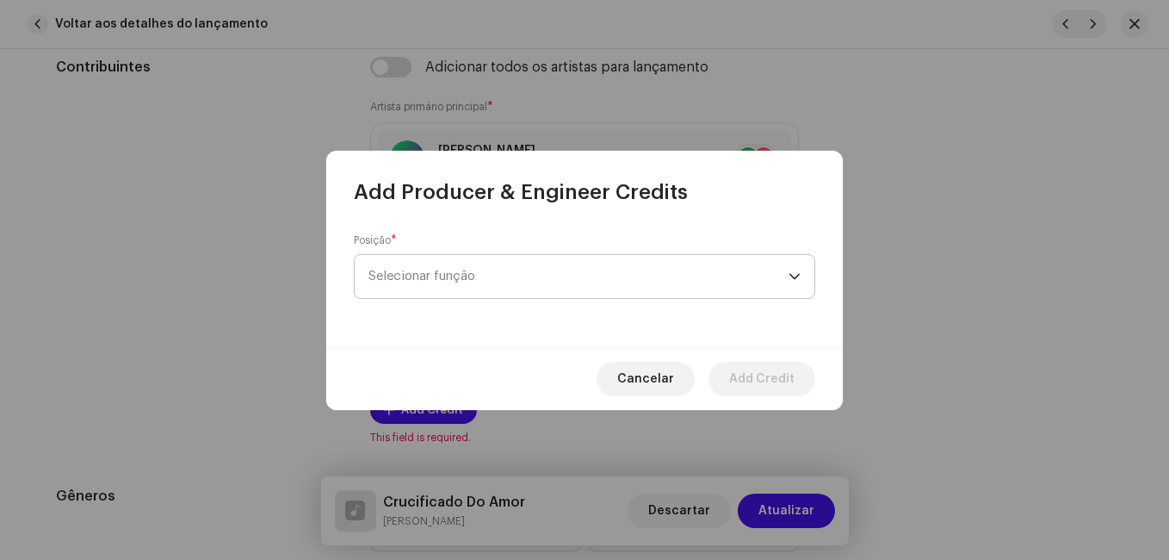
click at [559, 273] on span "Selecionar função" at bounding box center [579, 276] width 420 height 43
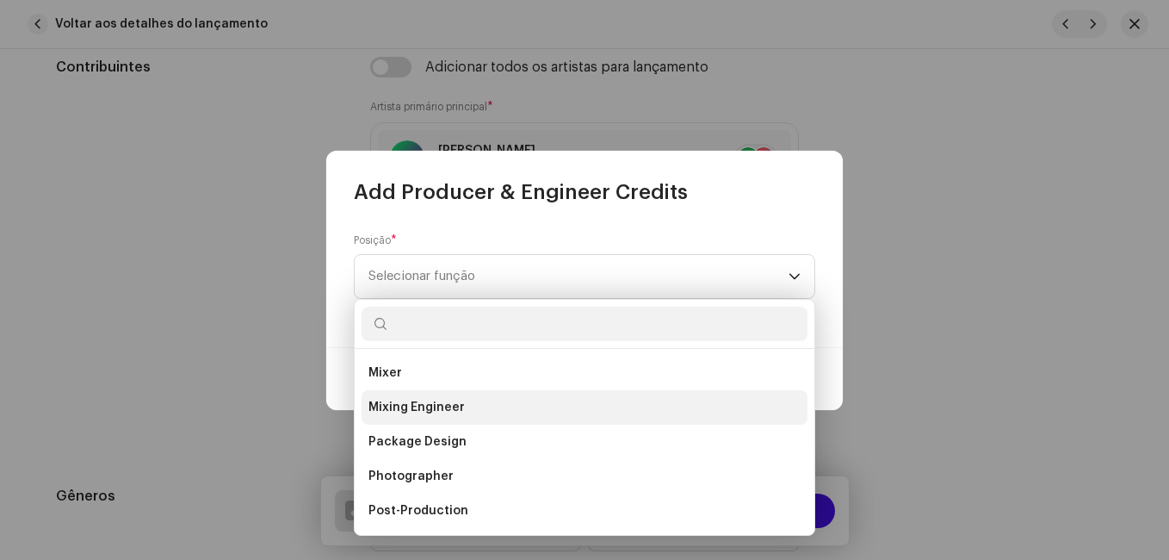
scroll to position [603, 0]
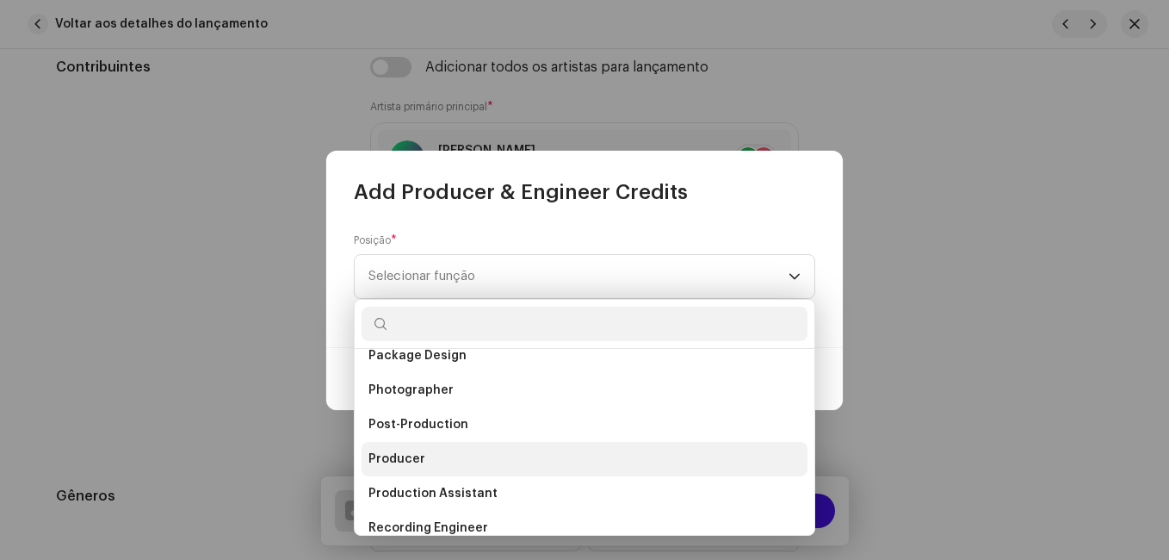
click at [443, 460] on li "Producer" at bounding box center [585, 459] width 446 height 34
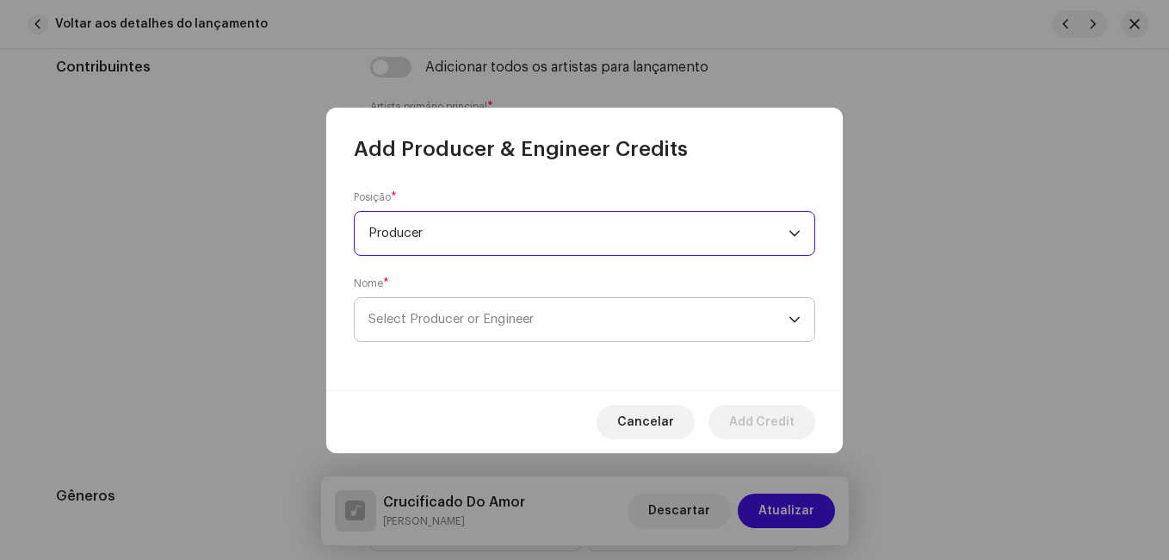
click at [461, 324] on span "Select Producer or Engineer" at bounding box center [451, 319] width 165 height 13
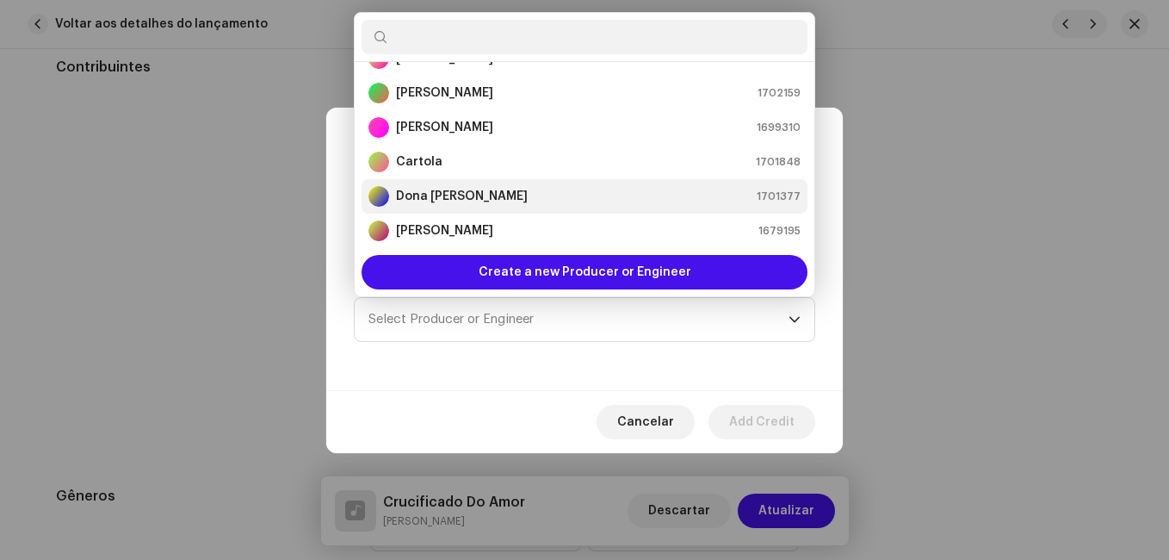
scroll to position [114, 0]
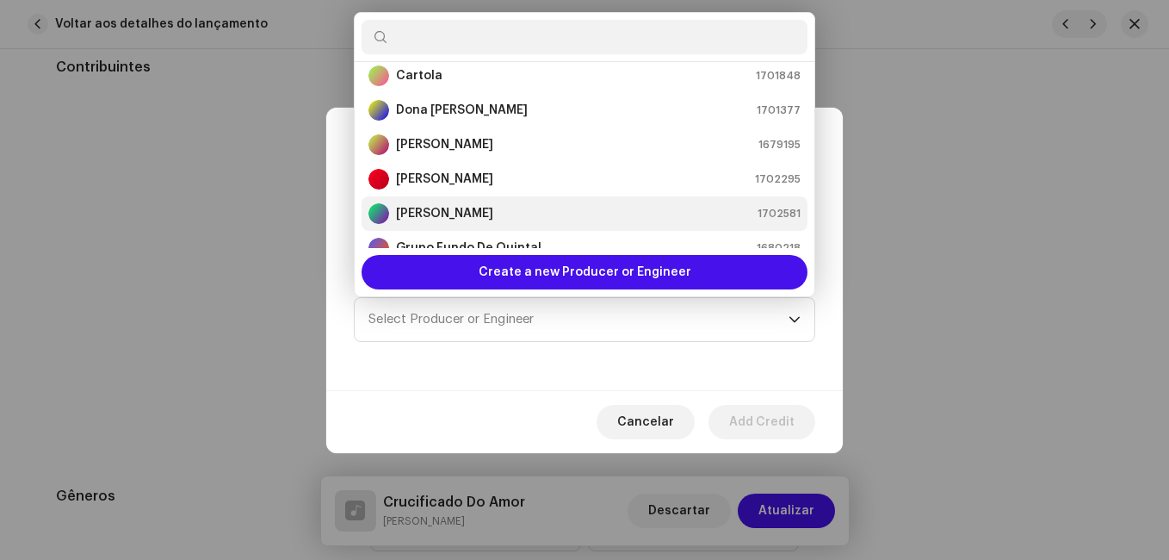
click at [536, 211] on div "[PERSON_NAME] 1702581" at bounding box center [585, 213] width 432 height 21
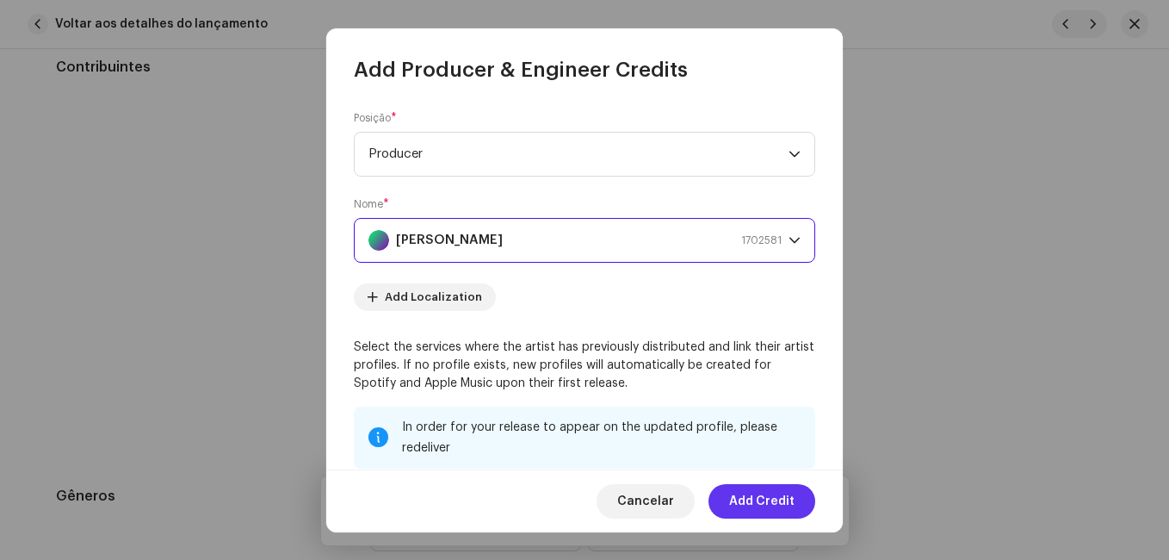
click at [748, 505] on span "Add Credit" at bounding box center [761, 501] width 65 height 34
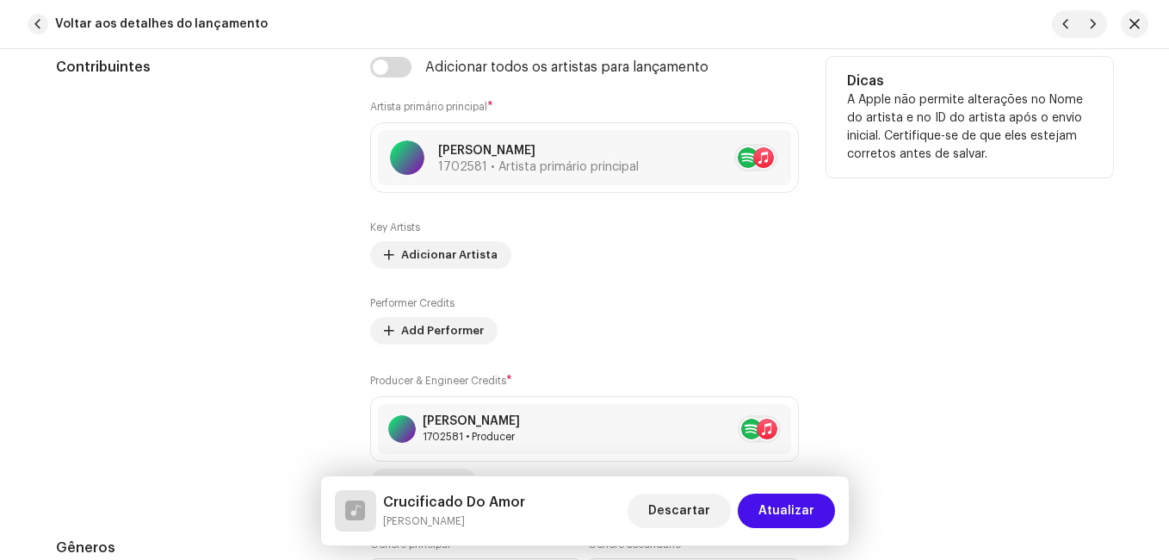
click at [220, 273] on div "Contribuintes" at bounding box center [199, 276] width 287 height 439
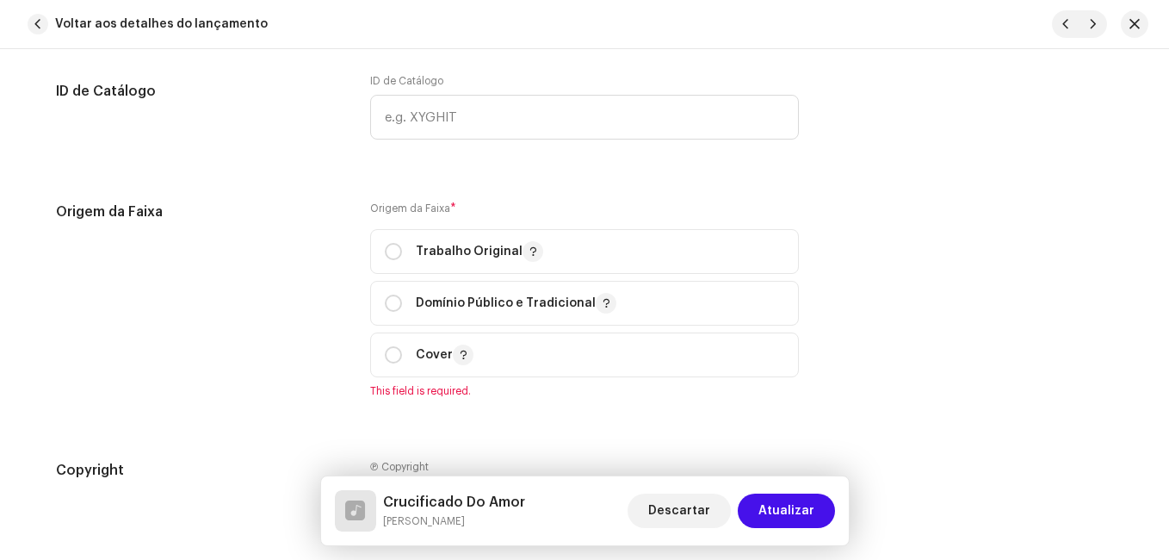
scroll to position [2153, 0]
click at [393, 248] on input "radio" at bounding box center [393, 249] width 17 height 17
radio input "true"
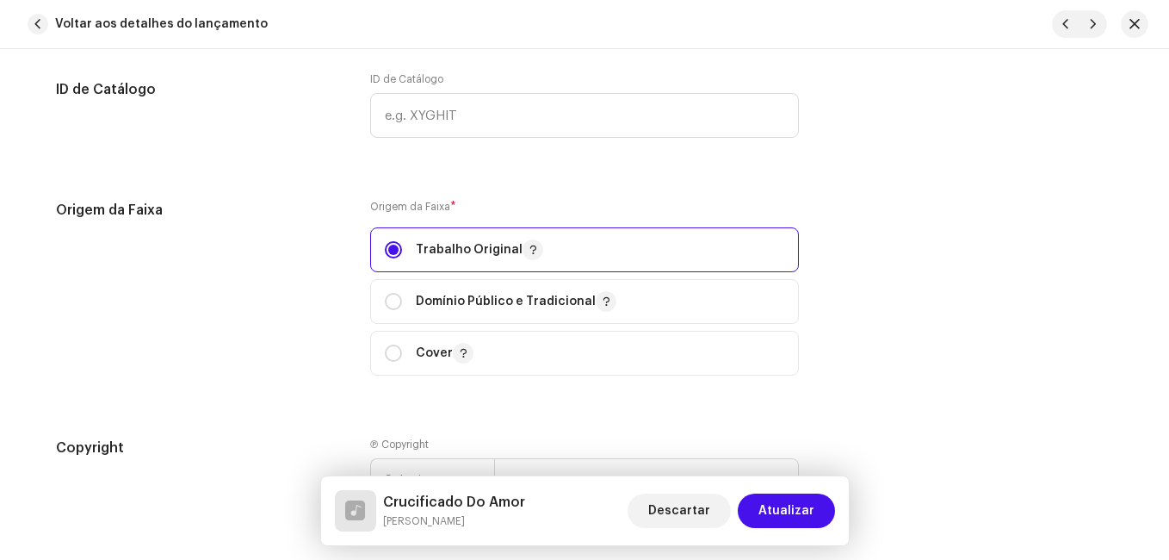
click at [280, 308] on div "Origem da Faixa" at bounding box center [199, 298] width 287 height 196
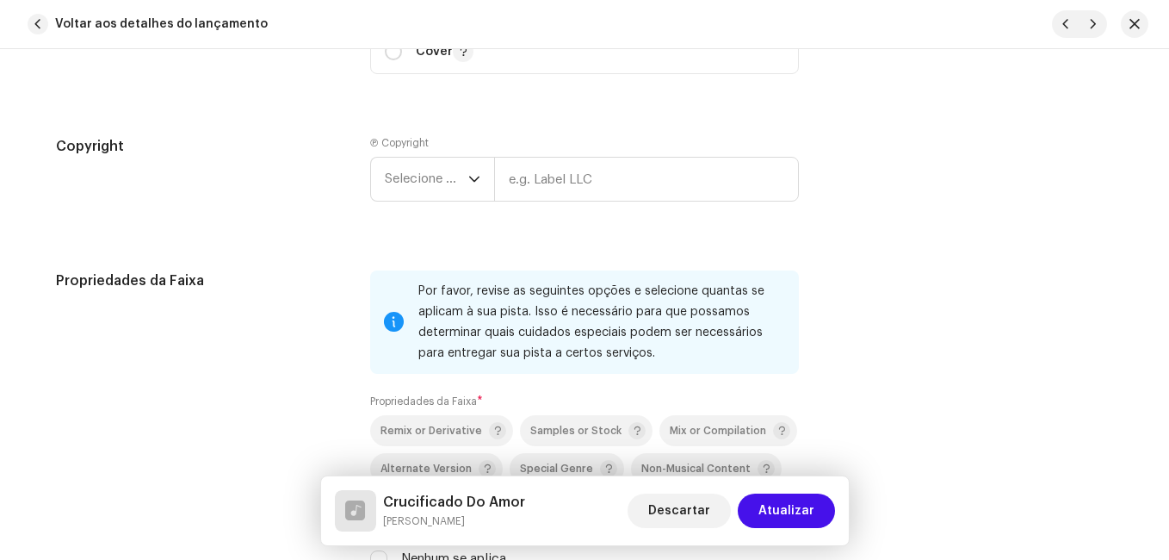
scroll to position [2497, 0]
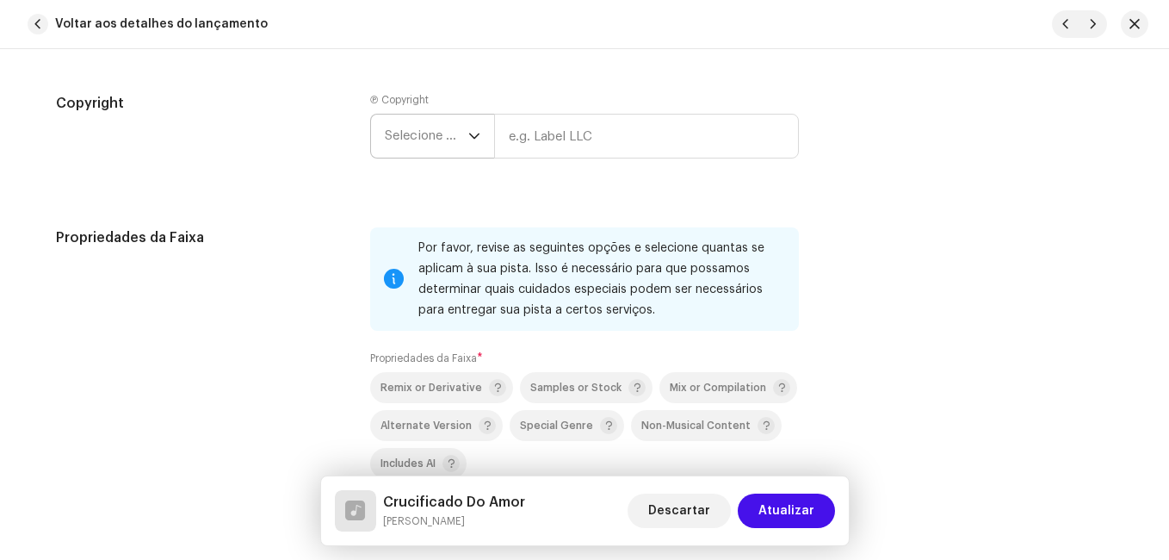
click at [412, 146] on span "Selecione o ano" at bounding box center [427, 136] width 84 height 43
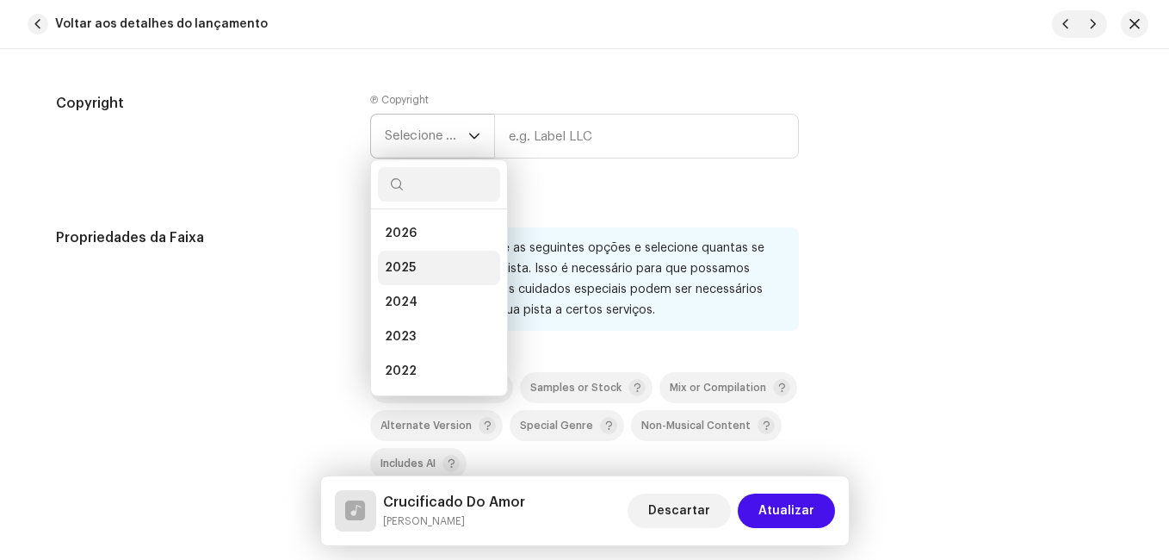
click at [418, 270] on li "2025" at bounding box center [439, 268] width 122 height 34
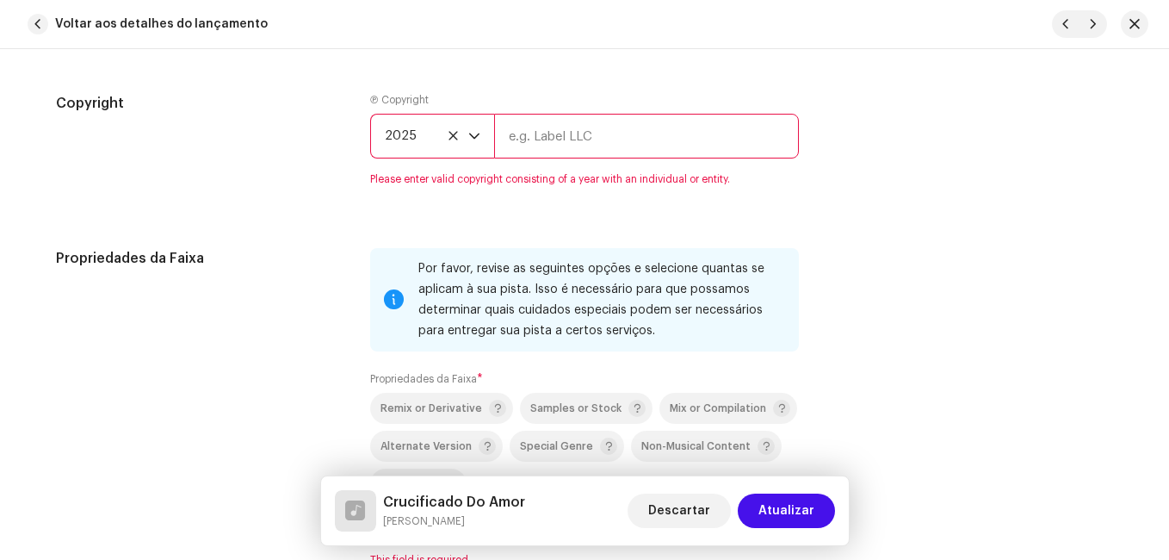
click at [540, 136] on input "text" at bounding box center [646, 136] width 305 height 45
type input "Impact Music"
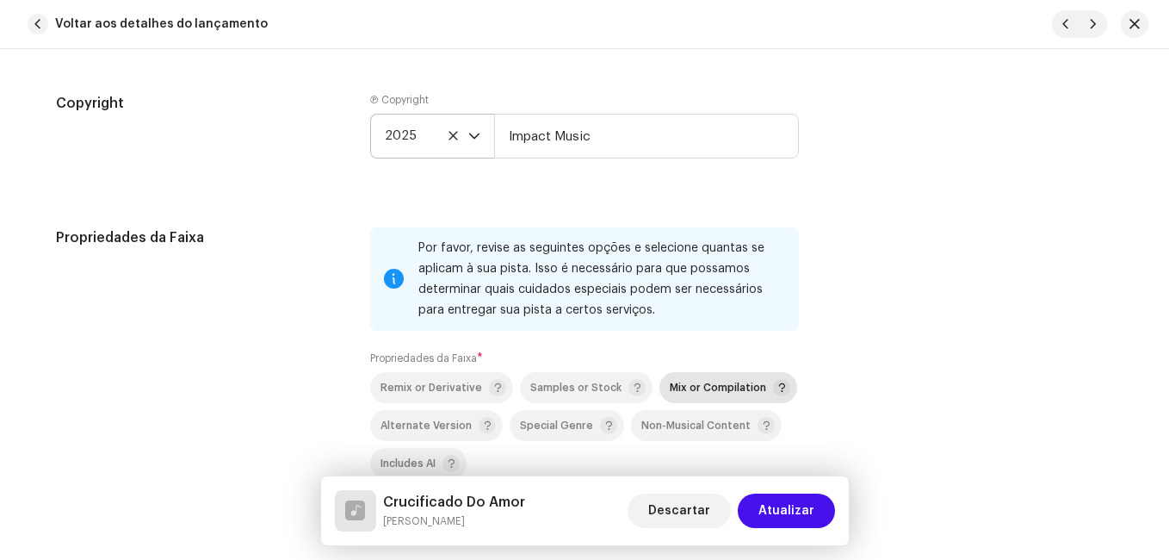
click at [697, 386] on span "Mix or Compilation" at bounding box center [718, 387] width 96 height 11
click at [320, 304] on div "Propriedades da Faixa" at bounding box center [199, 386] width 287 height 319
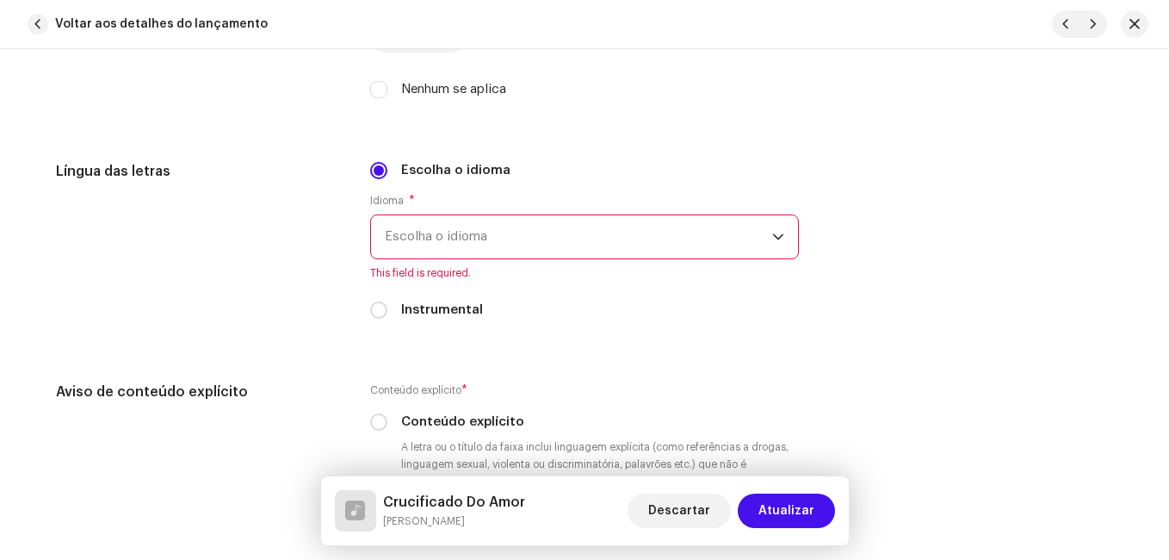
scroll to position [2928, 0]
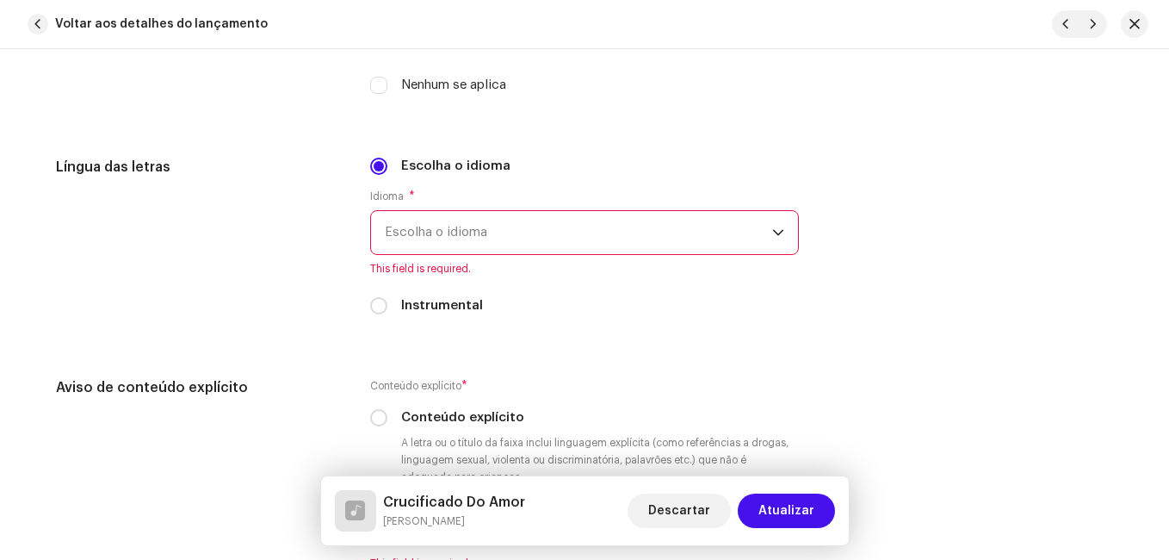
click at [501, 227] on span "Escolha o idioma" at bounding box center [578, 232] width 387 height 43
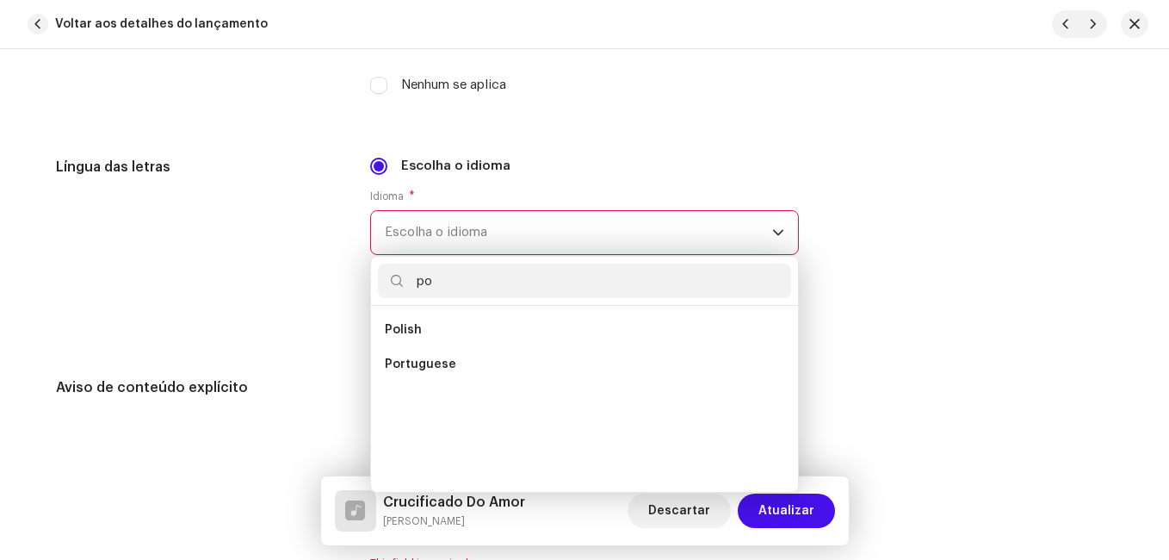
scroll to position [0, 0]
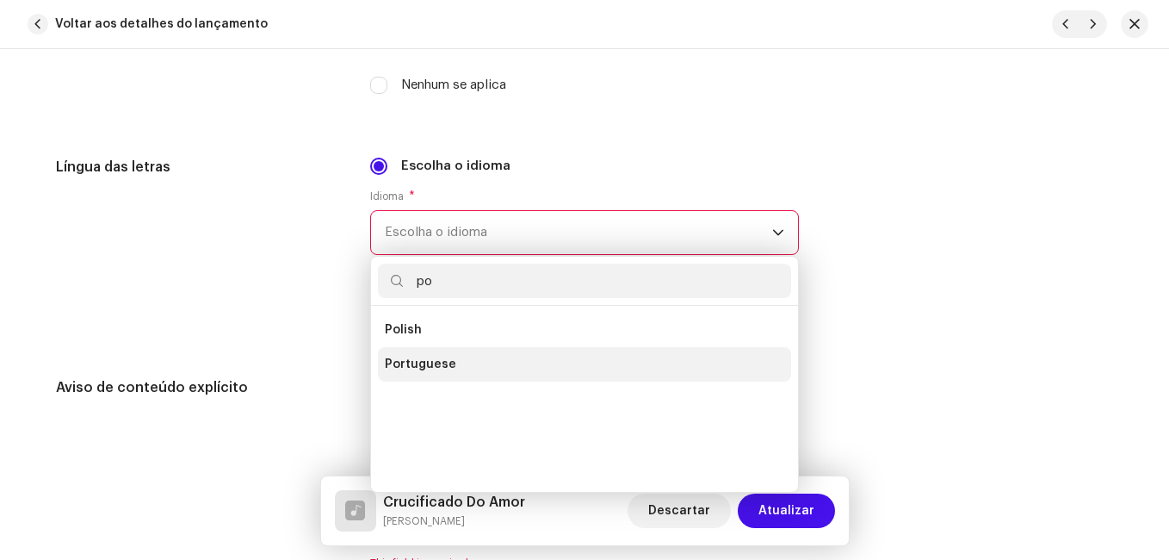
type input "po"
click at [418, 354] on li "Portuguese" at bounding box center [584, 364] width 413 height 34
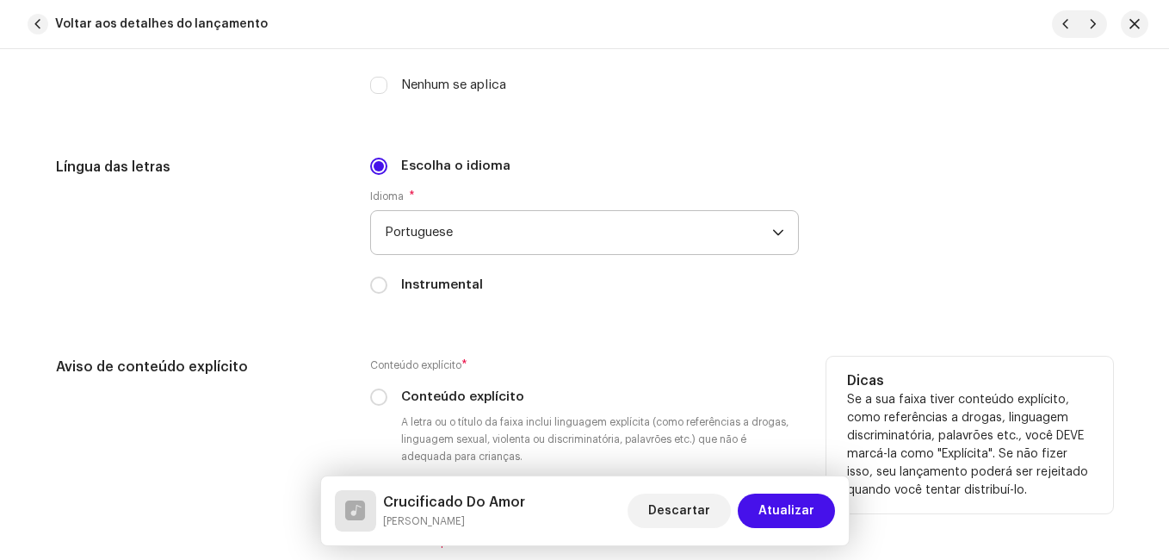
click at [336, 373] on h5 "Aviso de conteúdo explícito" at bounding box center [199, 366] width 287 height 21
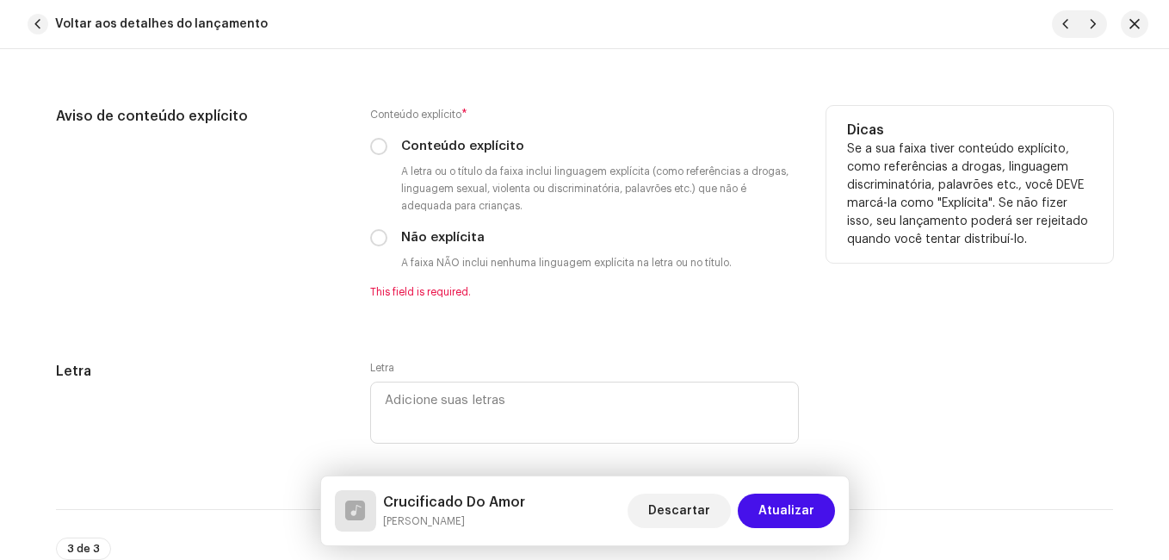
scroll to position [3186, 0]
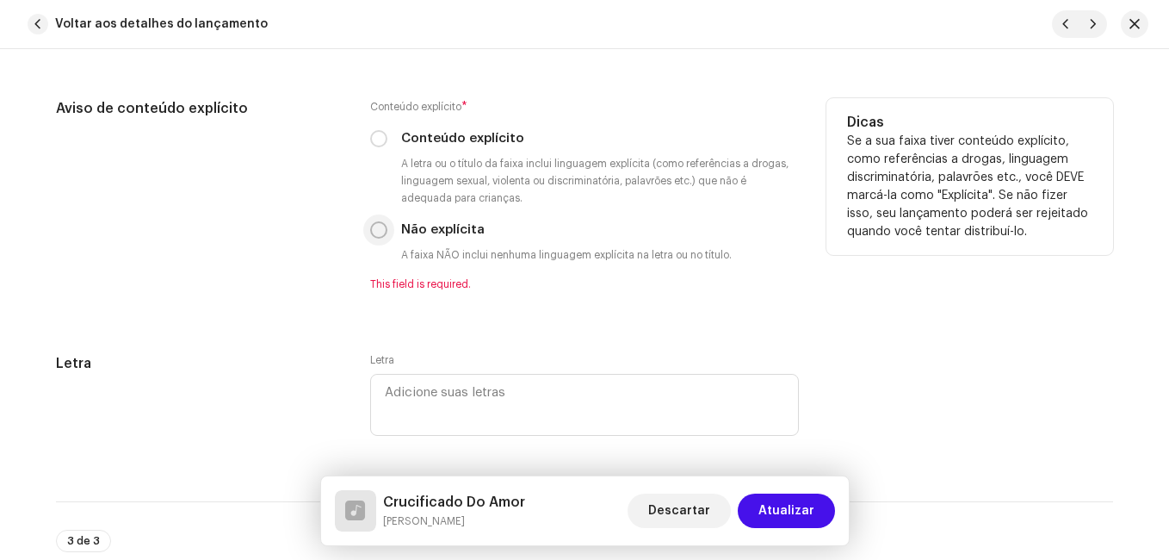
click at [376, 223] on input "Não explícita" at bounding box center [378, 229] width 17 height 17
radio input "true"
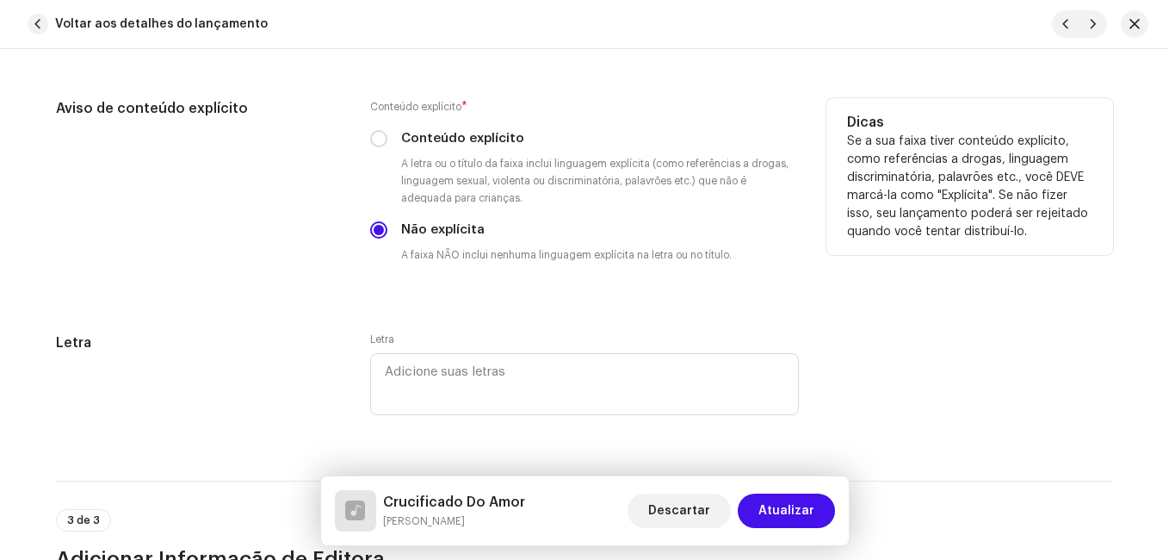
click at [316, 273] on div "Aviso de conteúdo explícito" at bounding box center [199, 194] width 287 height 193
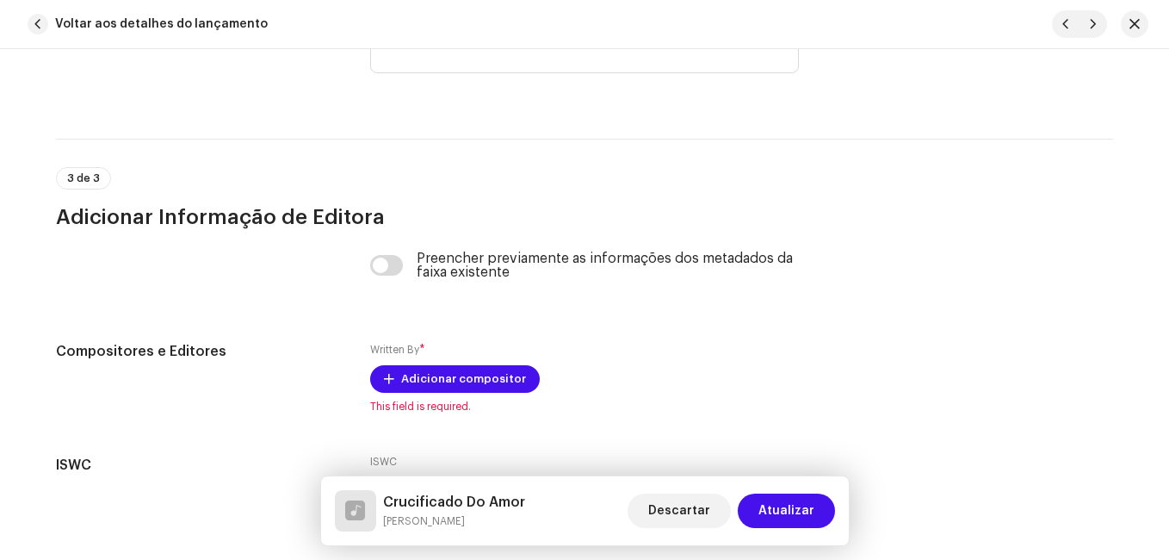
scroll to position [3664, 0]
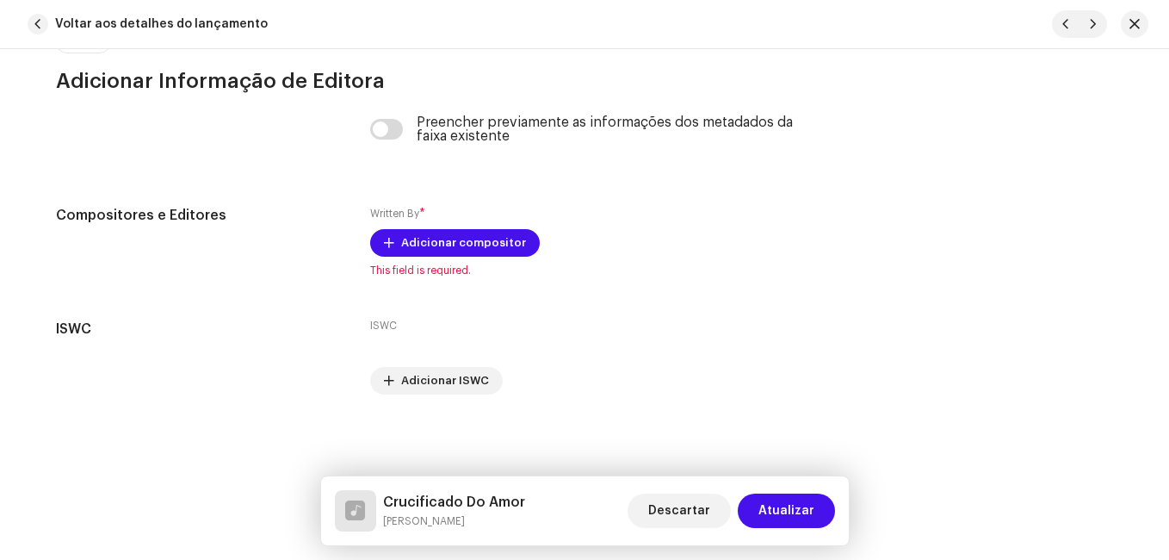
click at [452, 503] on h5 "Crucificado Do Amor" at bounding box center [454, 502] width 142 height 21
copy h5 "Crucificado Do Amor"
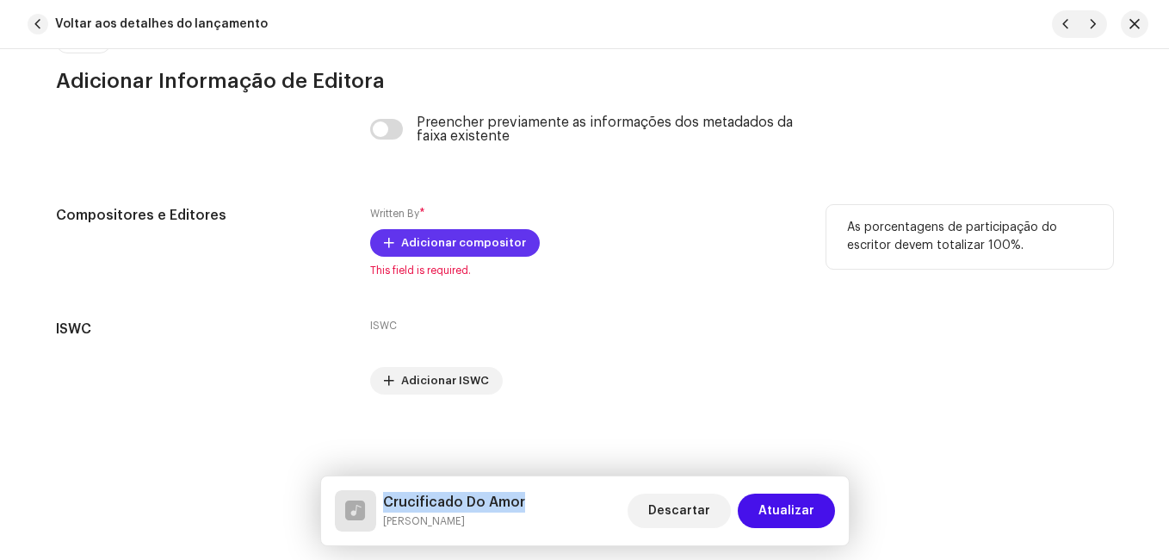
click at [481, 250] on span "Adicionar compositor" at bounding box center [463, 243] width 125 height 34
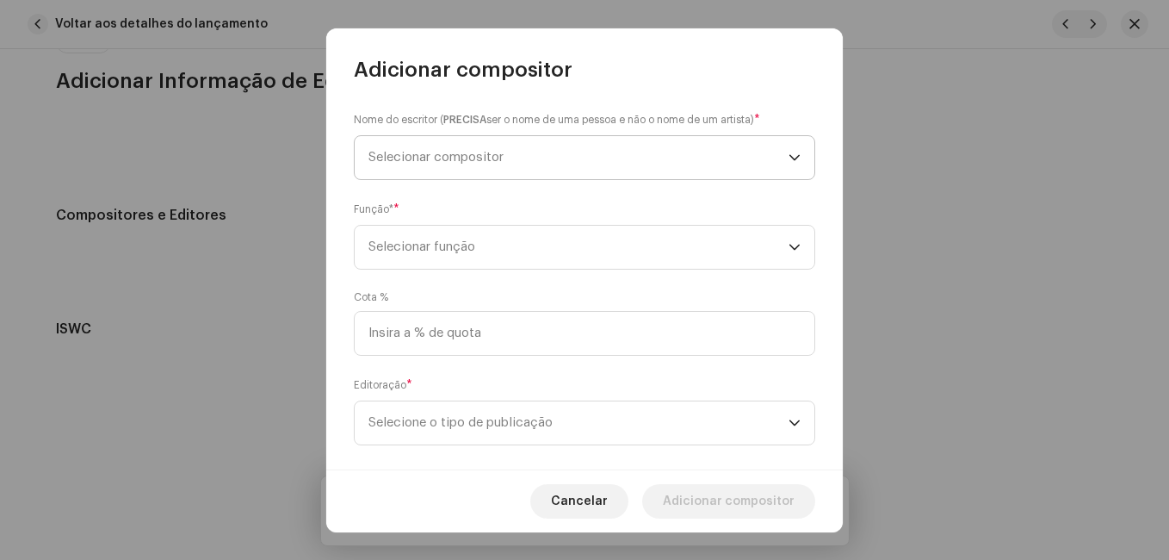
click at [546, 158] on span "Selecionar compositor" at bounding box center [579, 157] width 420 height 43
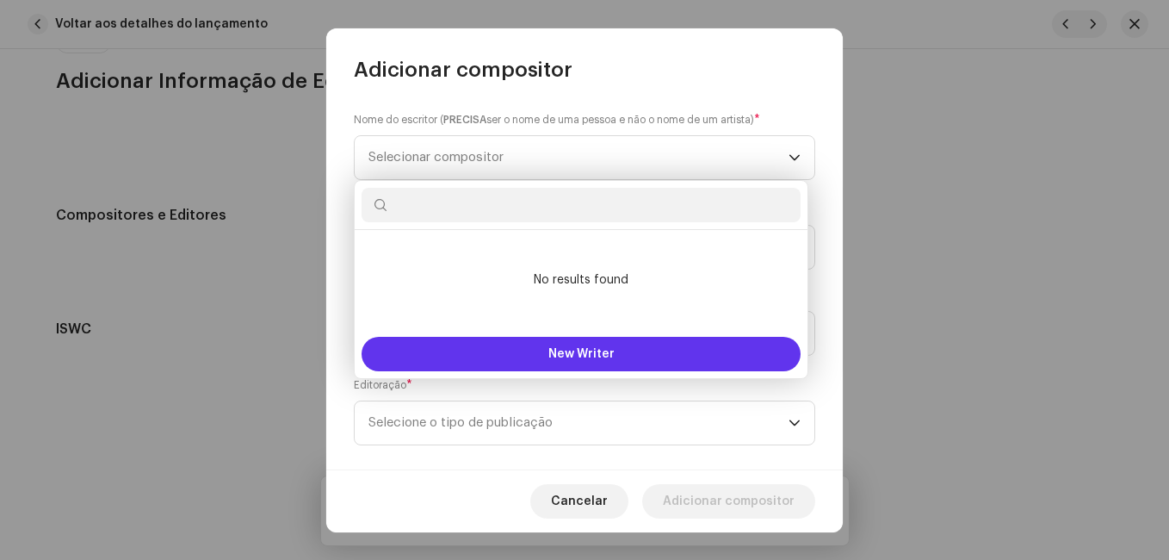
click at [499, 341] on button "New Writer" at bounding box center [581, 354] width 439 height 34
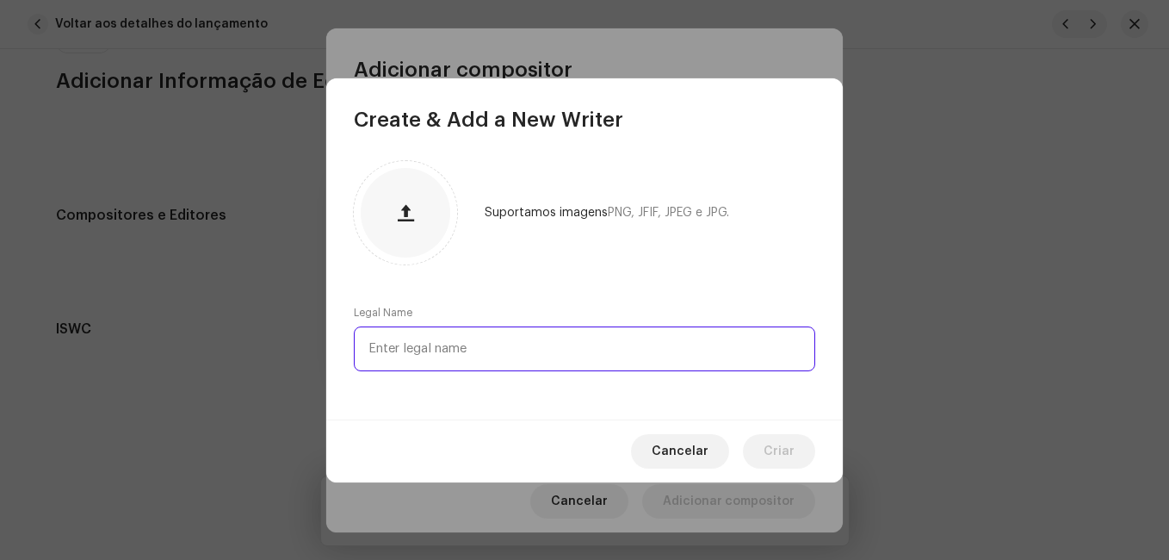
paste input "[PERSON_NAME][DEMOGRAPHIC_DATA]"
type input "[PERSON_NAME][DEMOGRAPHIC_DATA]"
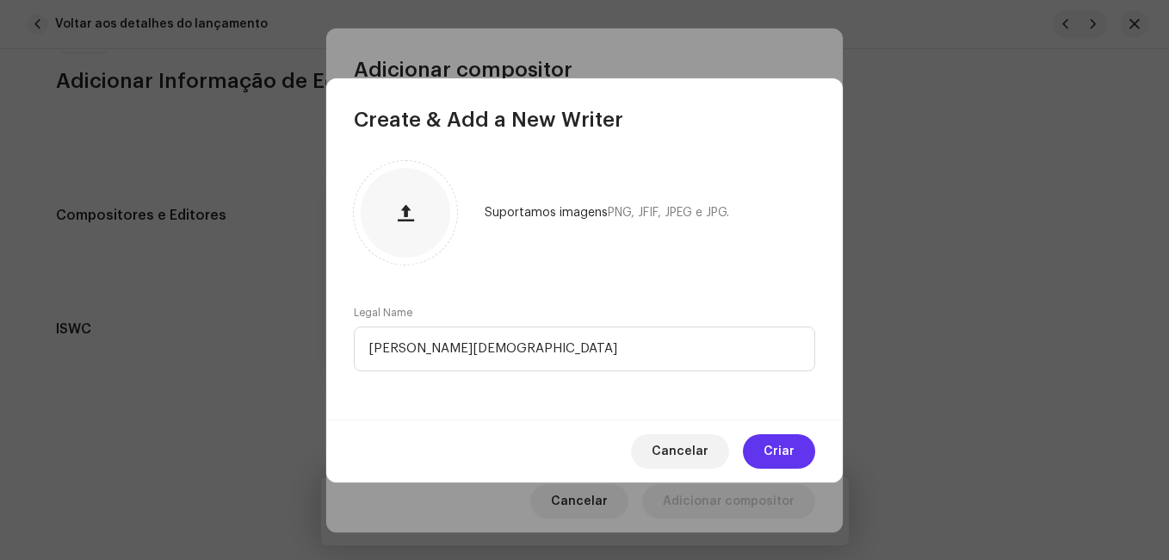
click at [759, 448] on button "Criar" at bounding box center [779, 451] width 72 height 34
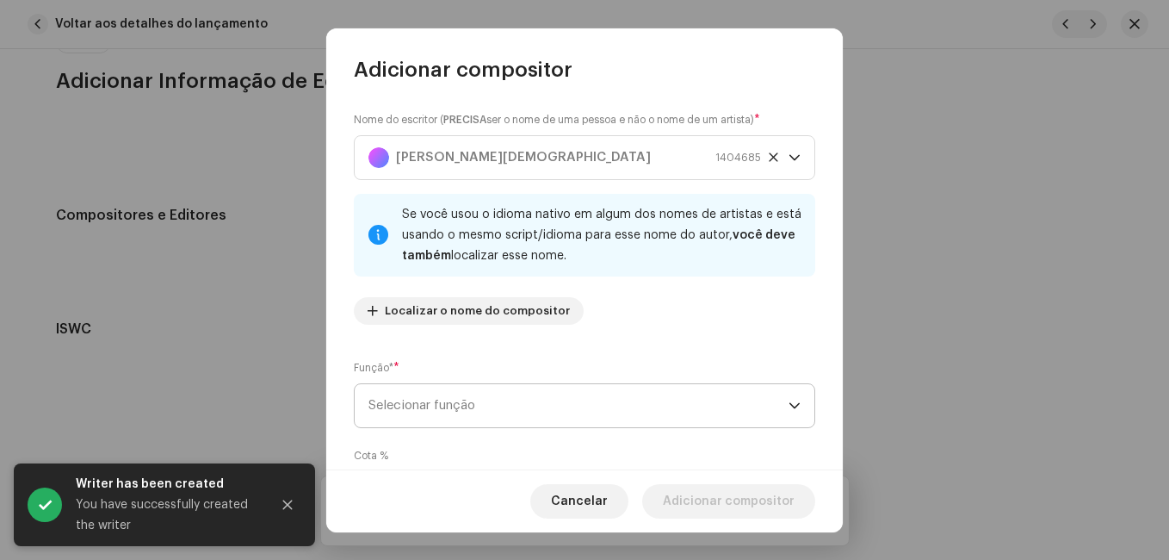
click at [713, 400] on span "Selecionar função" at bounding box center [579, 405] width 420 height 43
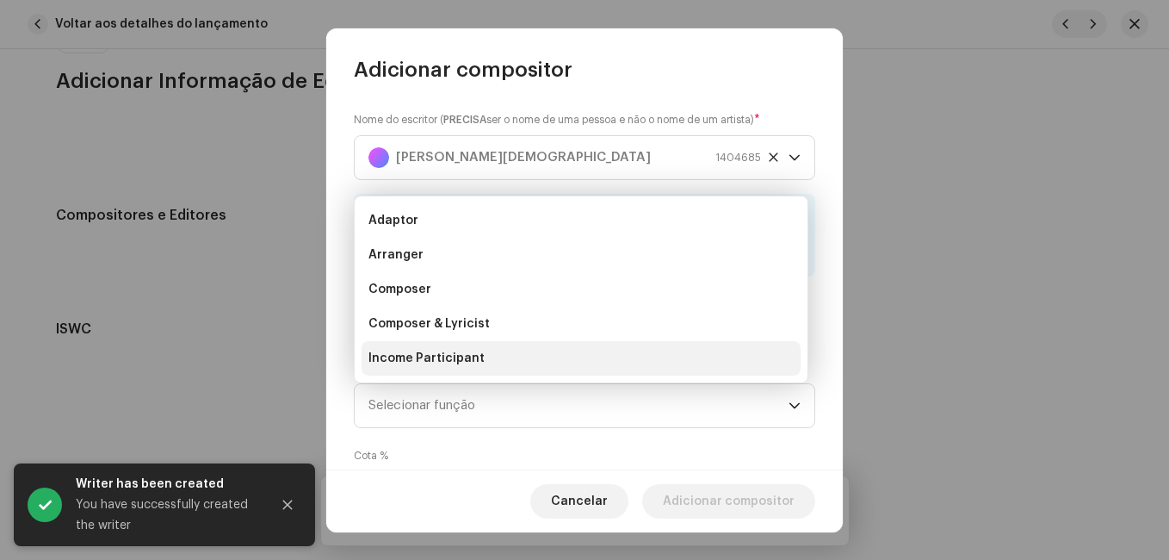
scroll to position [28, 0]
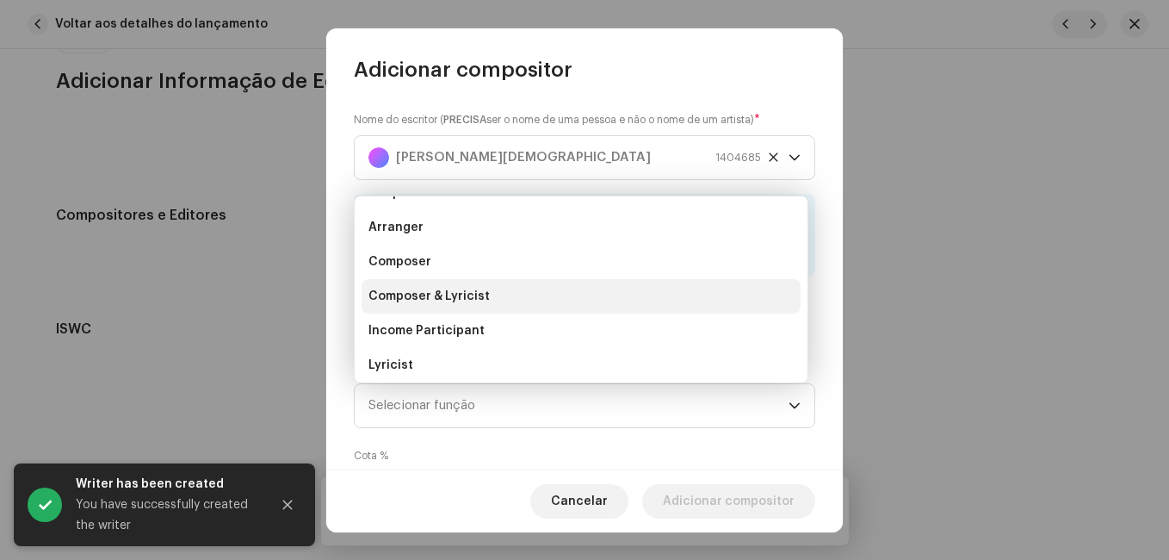
click at [659, 299] on li "Composer & Lyricist" at bounding box center [581, 296] width 439 height 34
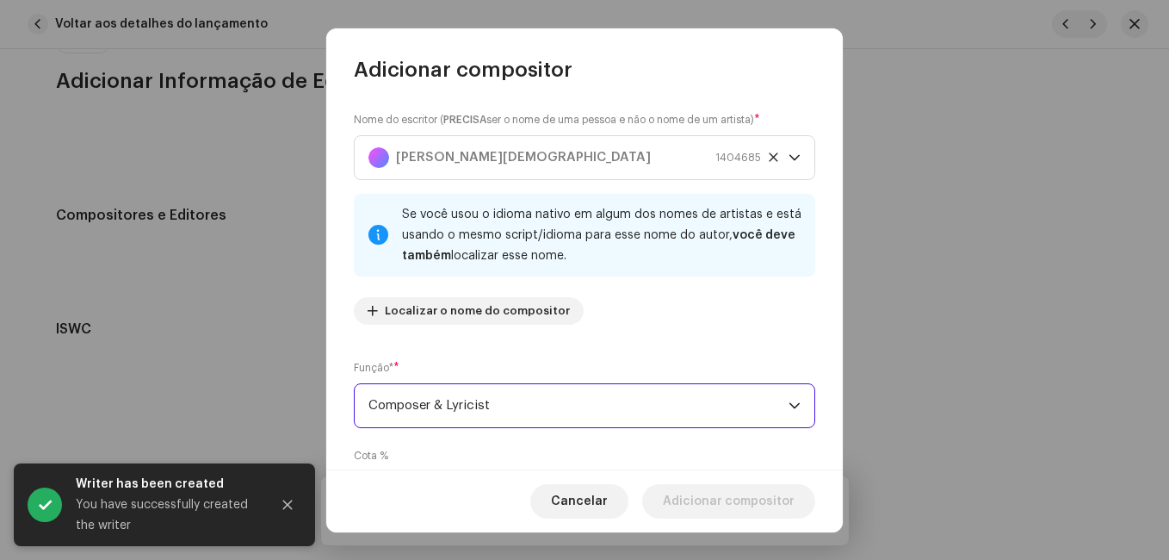
click at [669, 333] on div "Nome do escritor ( PRECISA ser o nome de uma pessoa e não o nome de um artista)…" at bounding box center [585, 224] width 462 height 227
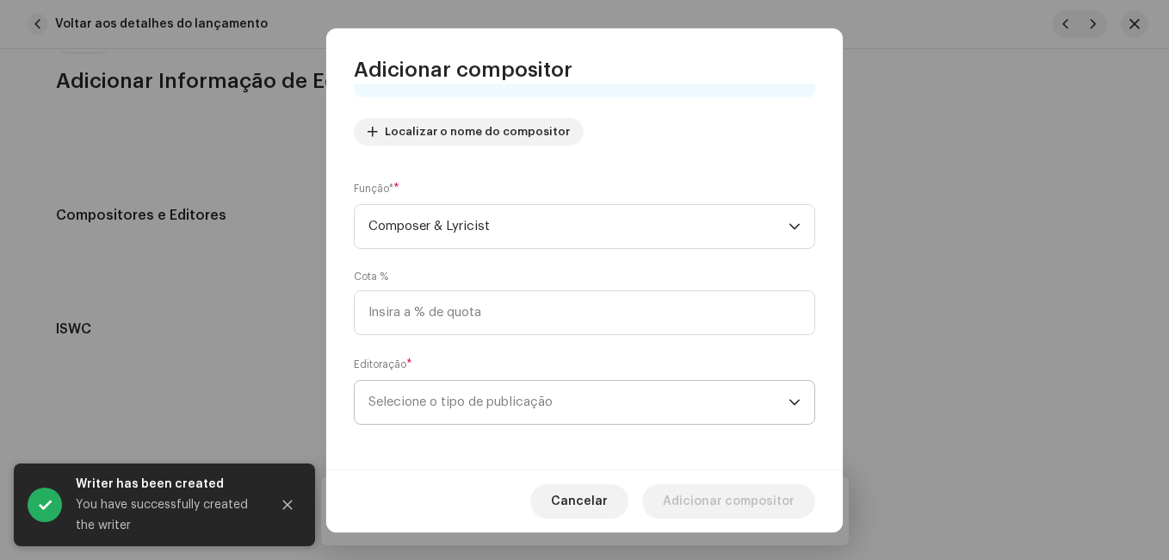
scroll to position [183, 0]
click at [673, 409] on span "Selecione o tipo de publicação" at bounding box center [579, 398] width 420 height 43
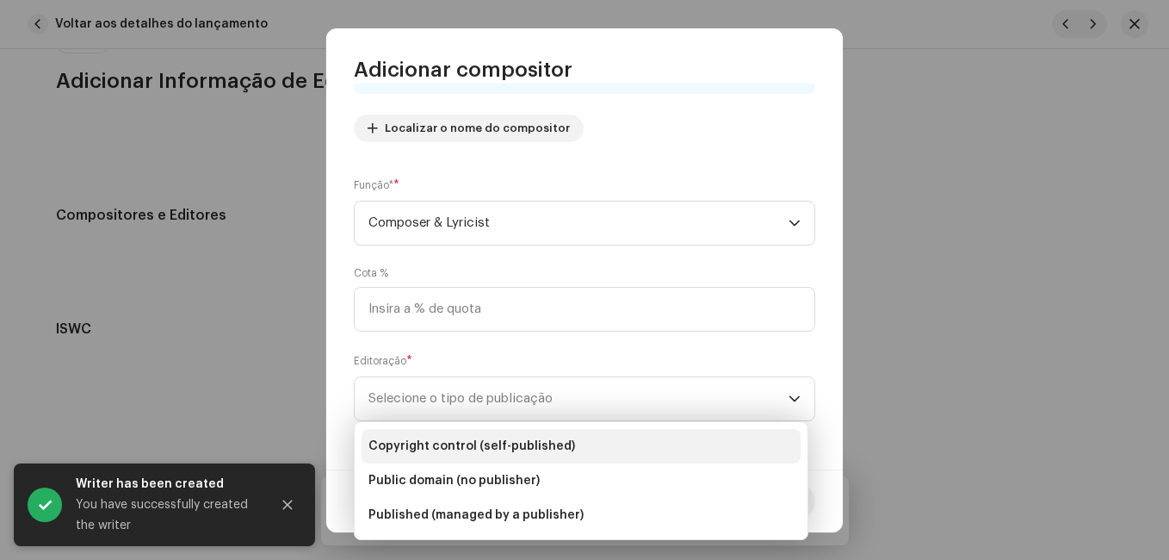
click at [640, 436] on li "Copyright control (self-published)" at bounding box center [581, 446] width 439 height 34
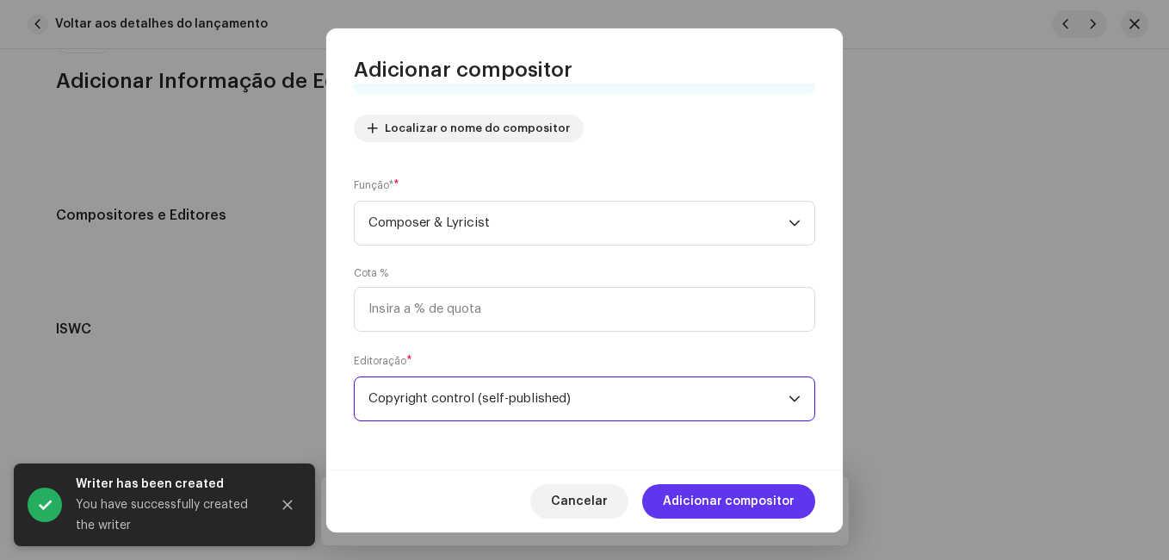
click at [720, 504] on span "Adicionar compositor" at bounding box center [729, 501] width 132 height 34
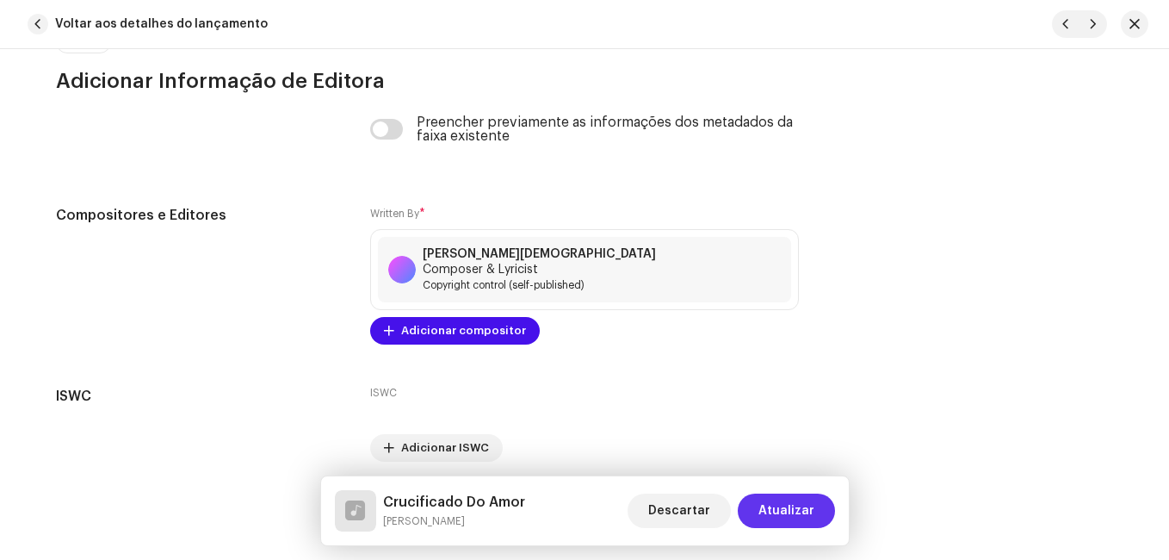
click at [793, 509] on span "Atualizar" at bounding box center [787, 510] width 56 height 34
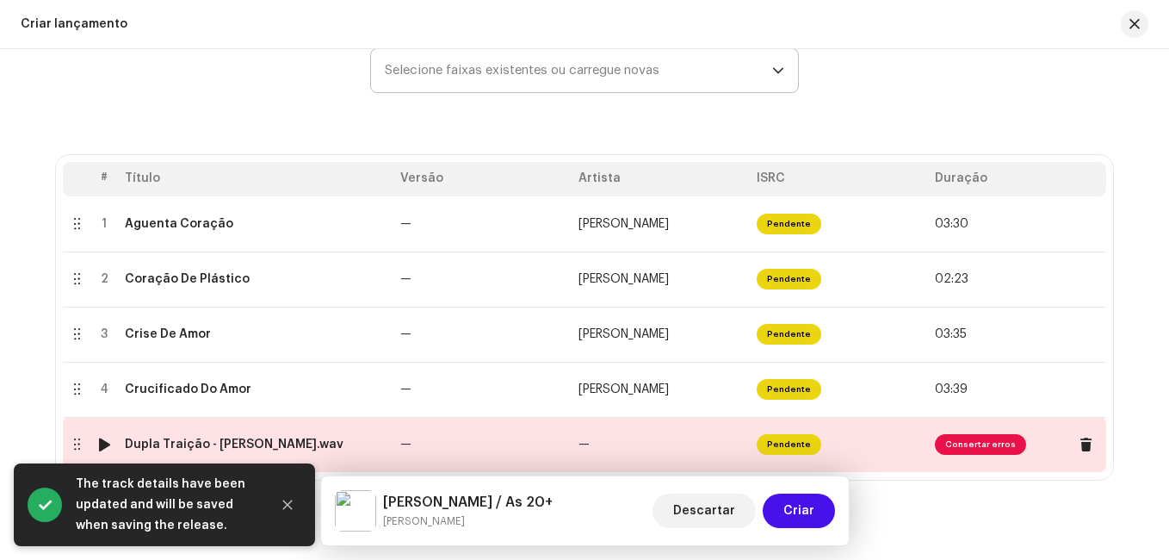
click at [675, 458] on td "—" at bounding box center [661, 444] width 178 height 55
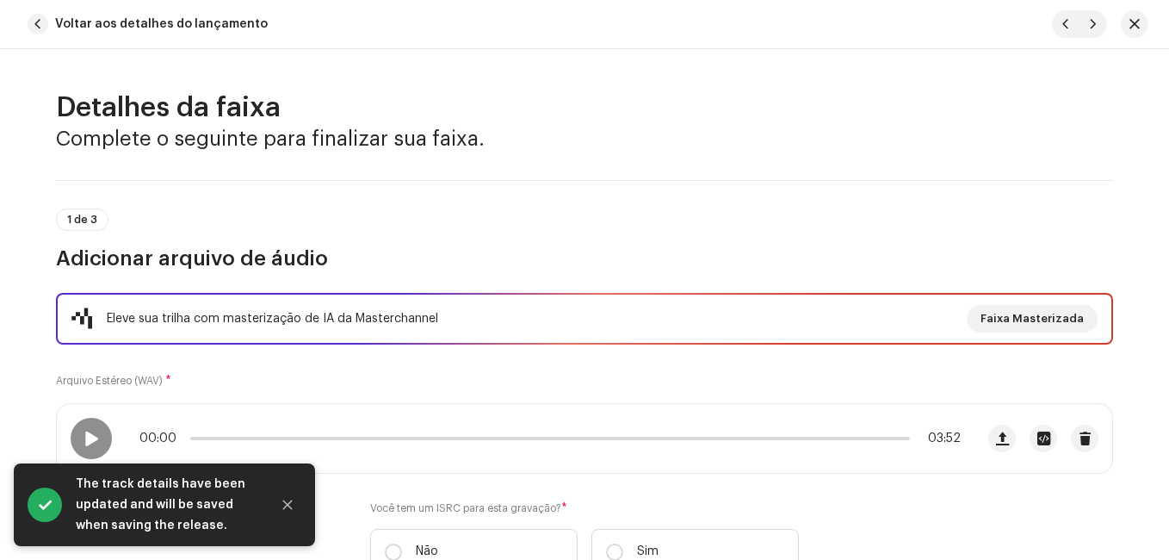
click at [588, 374] on div "Eleve sua trilha com masterização de IA da Masterchannel Faixa Masterizada Arqu…" at bounding box center [584, 444] width 1057 height 302
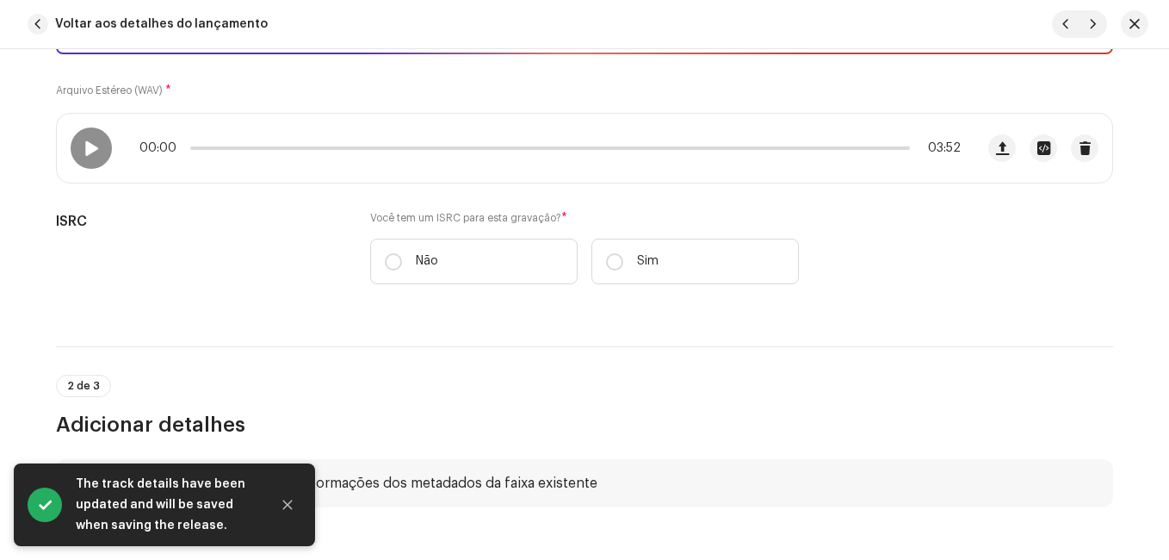
scroll to position [344, 0]
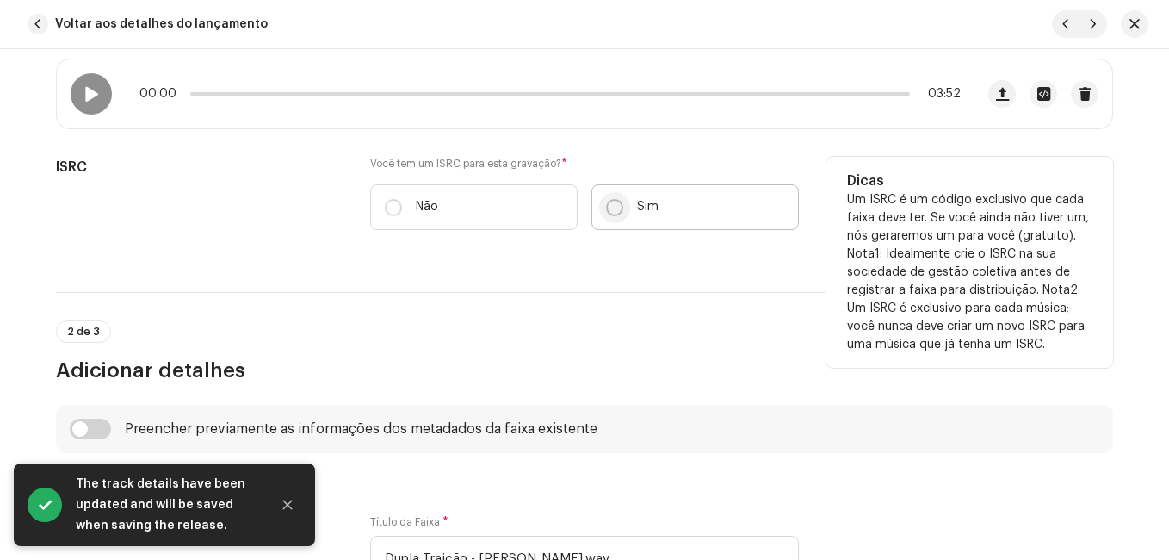
click at [611, 215] on input "Sim" at bounding box center [614, 207] width 17 height 17
radio input "true"
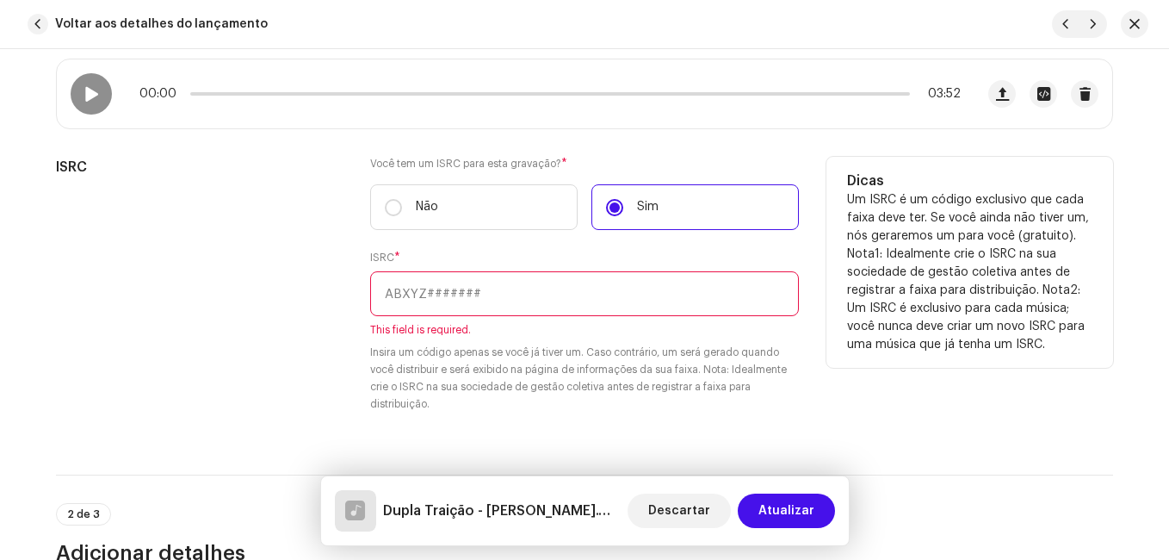
paste input "NL-8RL-24-56352"
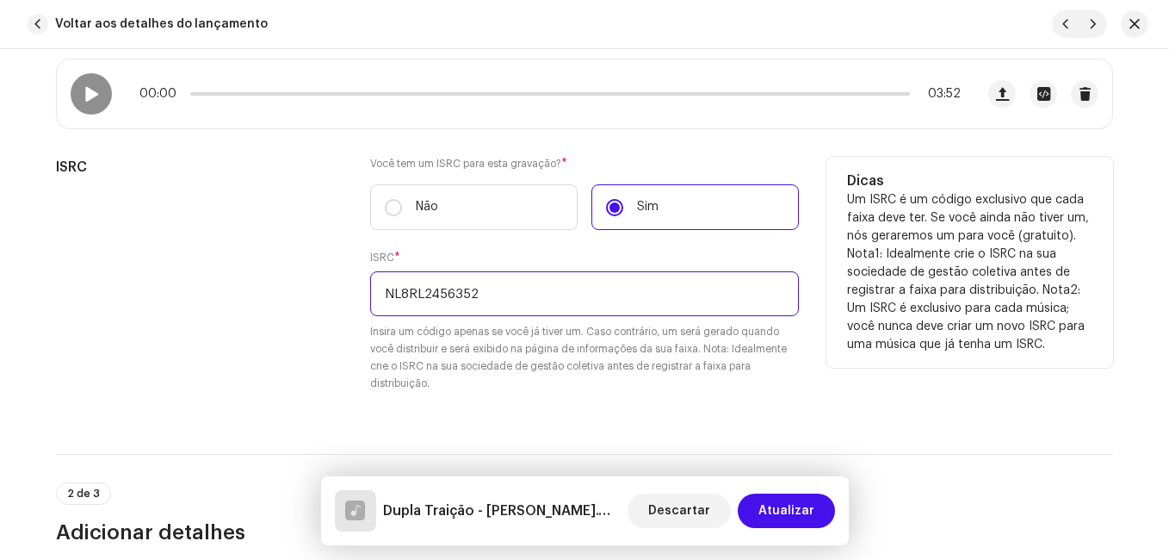
type input "NL8RL2456352"
click at [333, 329] on div "ISRC" at bounding box center [199, 285] width 287 height 256
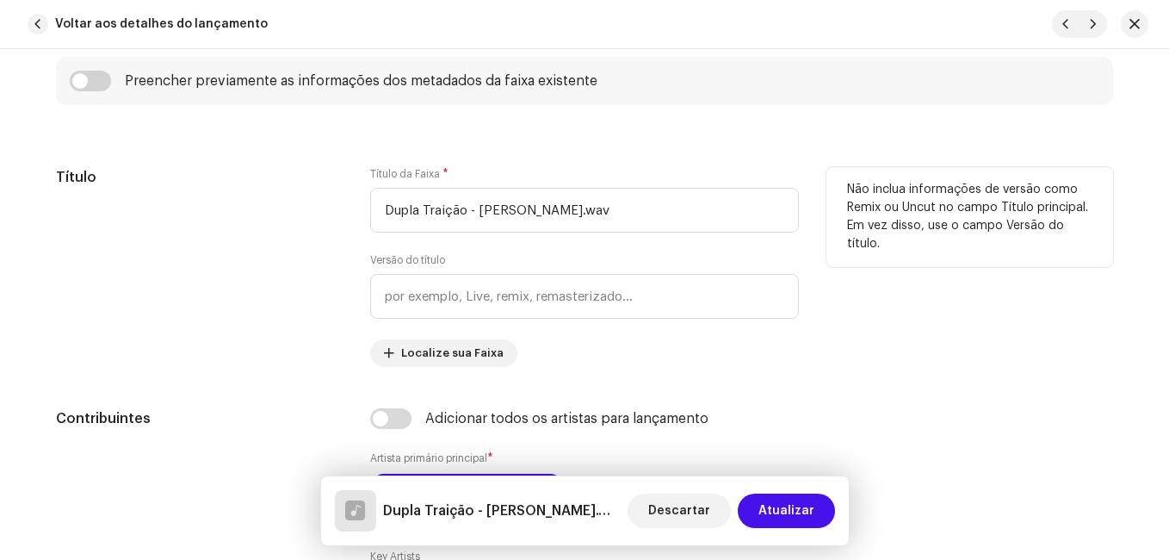
scroll to position [861, 0]
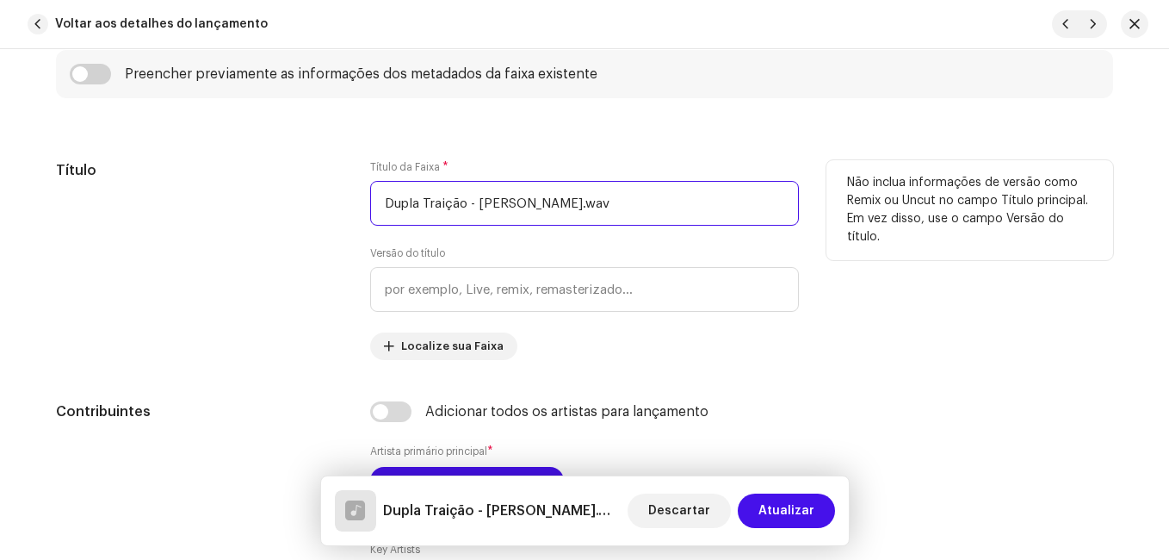
drag, startPoint x: 462, startPoint y: 206, endPoint x: 616, endPoint y: 205, distance: 153.3
click at [616, 205] on input "Dupla Traição - [PERSON_NAME].wav" at bounding box center [584, 203] width 429 height 45
type input "Dupla Traição"
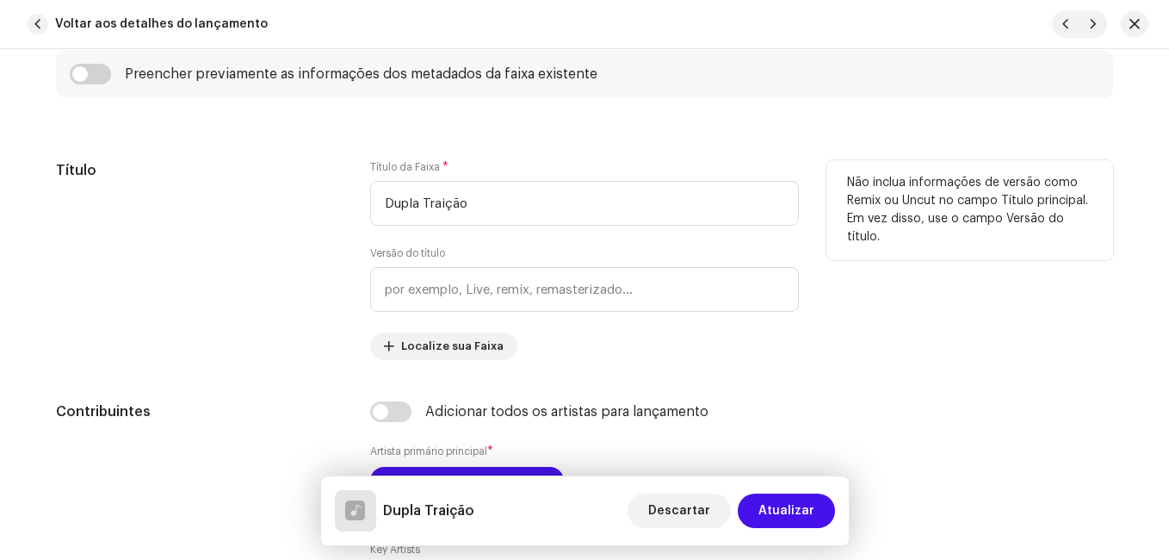
click at [340, 279] on div "Título Título da Faixa * Dupla Traição Versão do título Localize sua Faixa Não …" at bounding box center [584, 260] width 1057 height 200
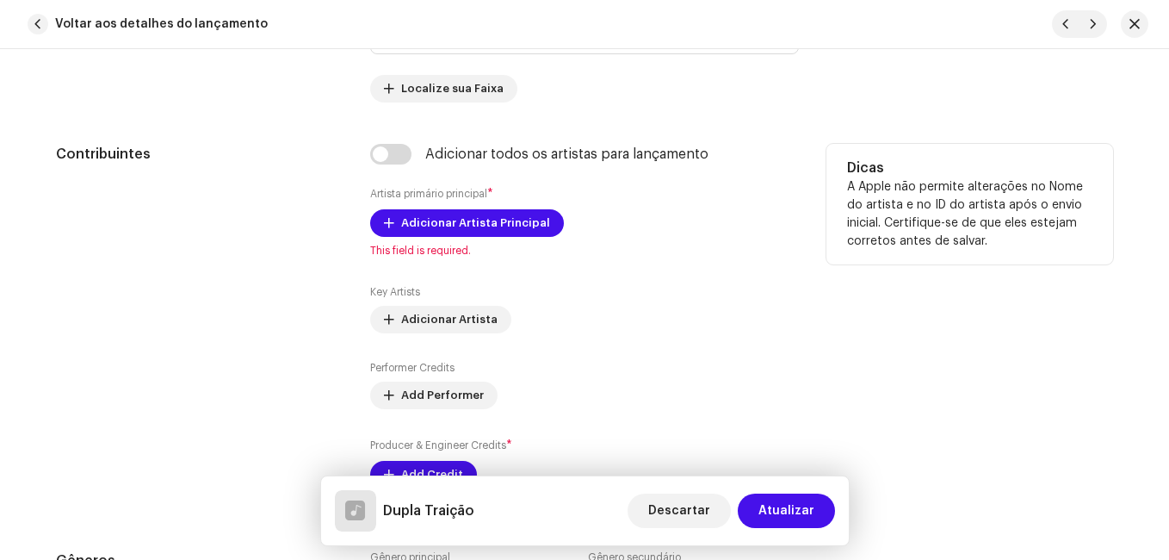
scroll to position [1119, 0]
click at [408, 227] on span "Adicionar Artista Principal" at bounding box center [475, 222] width 149 height 34
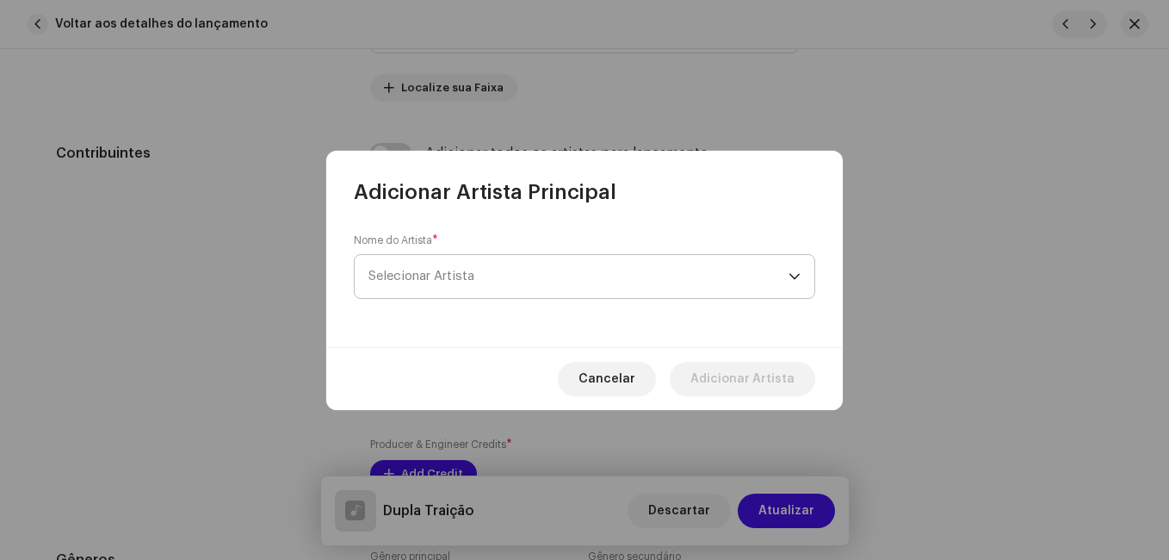
click at [443, 281] on span "Selecionar Artista" at bounding box center [422, 276] width 106 height 13
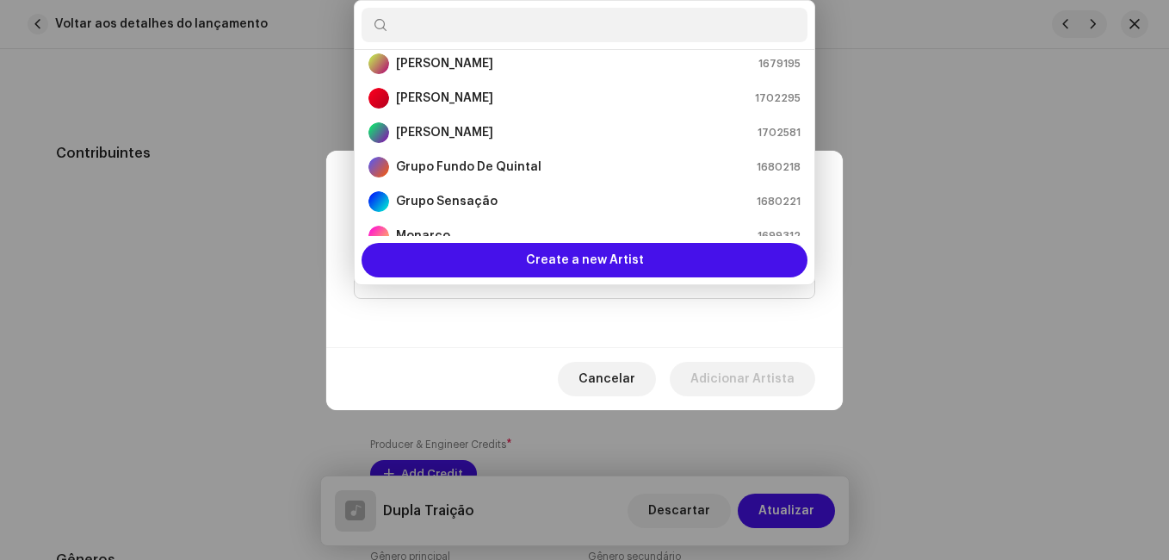
scroll to position [200, 0]
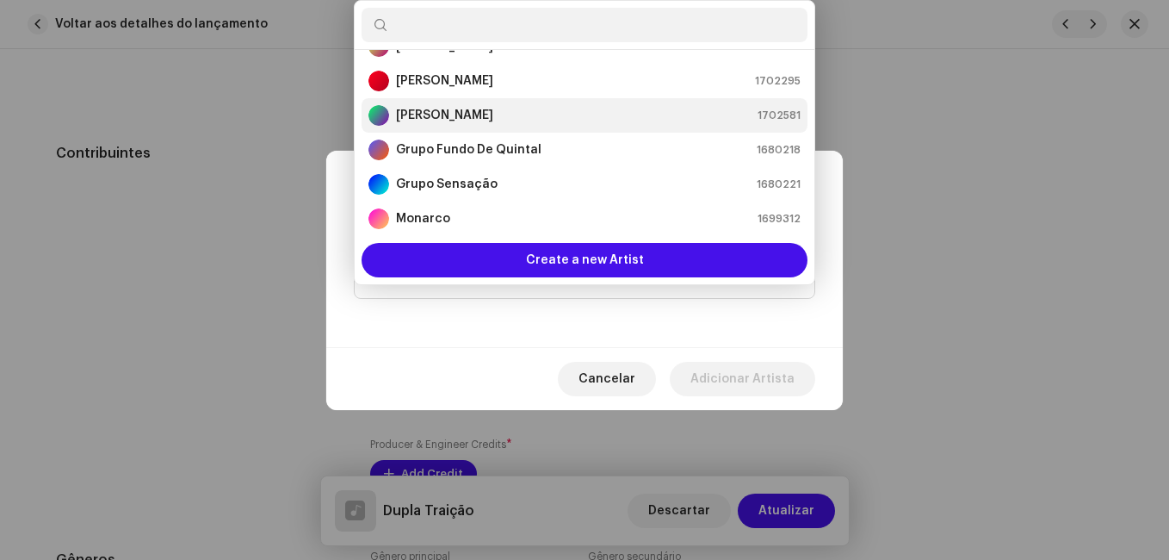
click at [545, 105] on div "[PERSON_NAME] 1702581" at bounding box center [585, 115] width 432 height 21
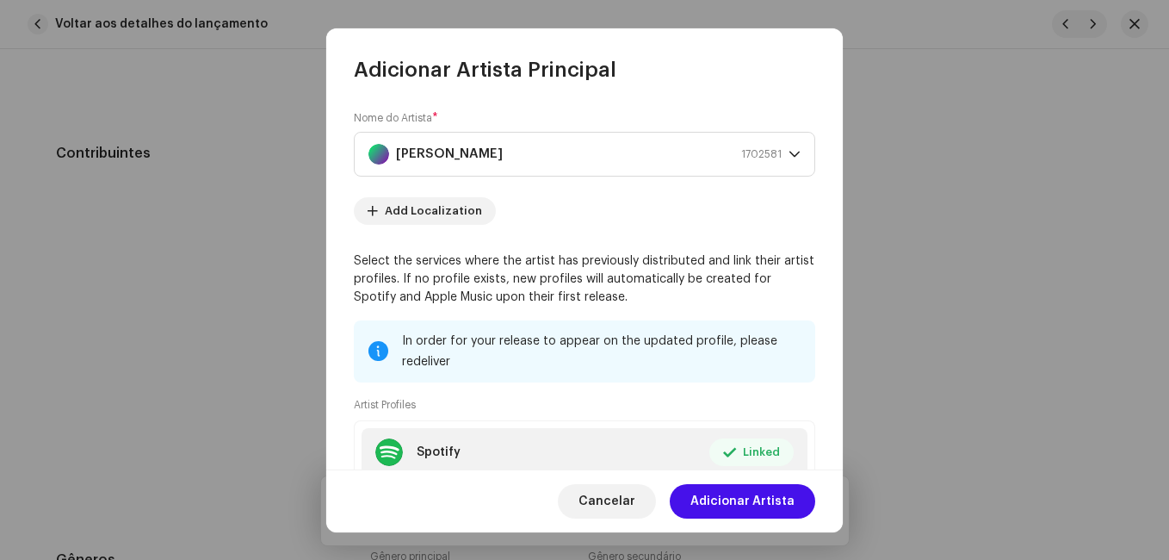
drag, startPoint x: 737, startPoint y: 492, endPoint x: 723, endPoint y: 493, distance: 13.9
click at [738, 493] on span "Adicionar Artista" at bounding box center [743, 501] width 104 height 34
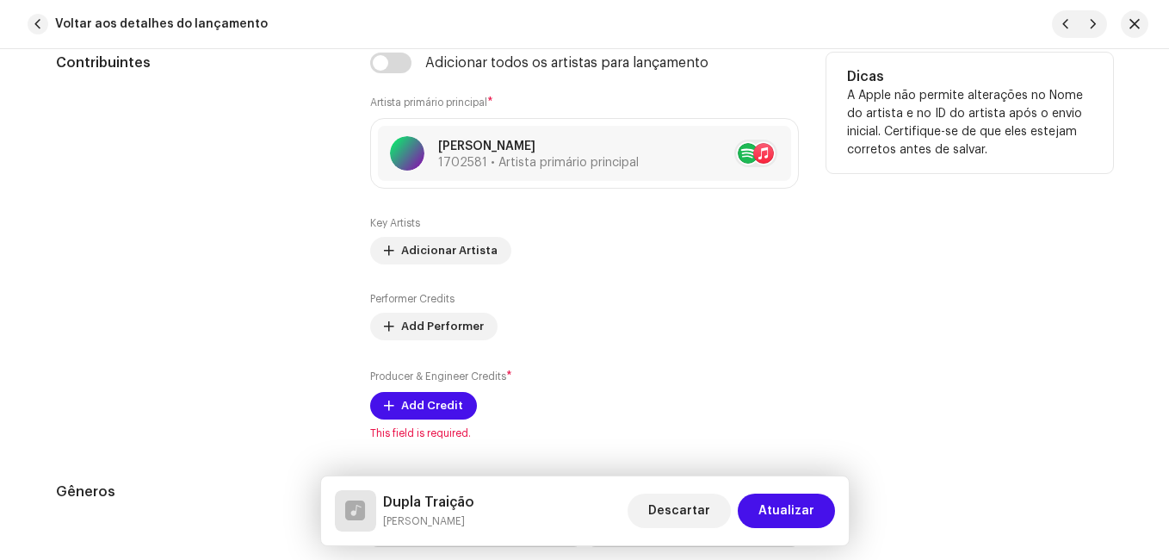
scroll to position [1378, 0]
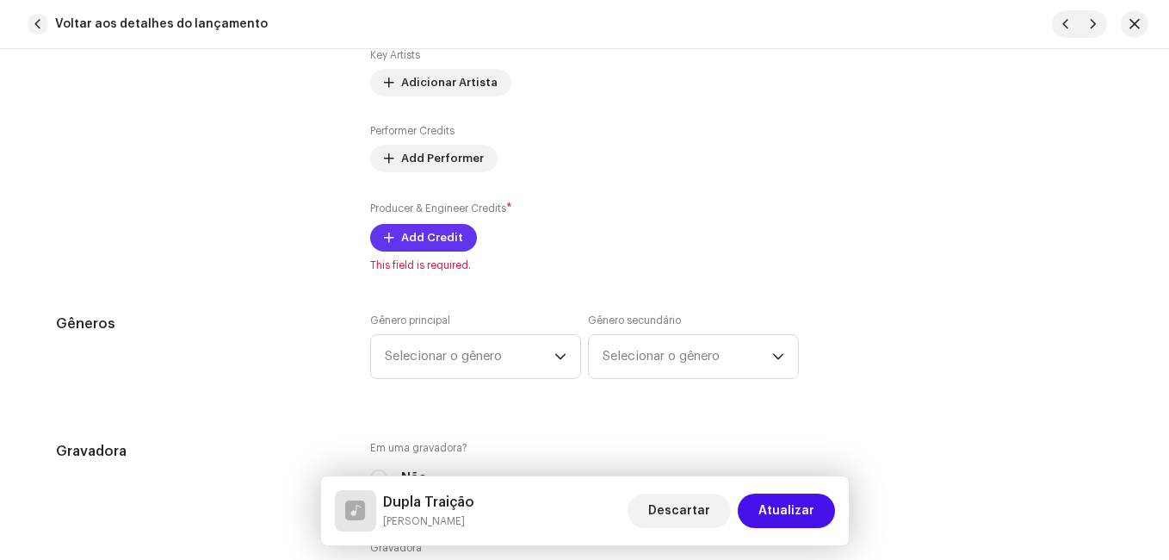
click at [438, 232] on span "Add Credit" at bounding box center [432, 237] width 62 height 34
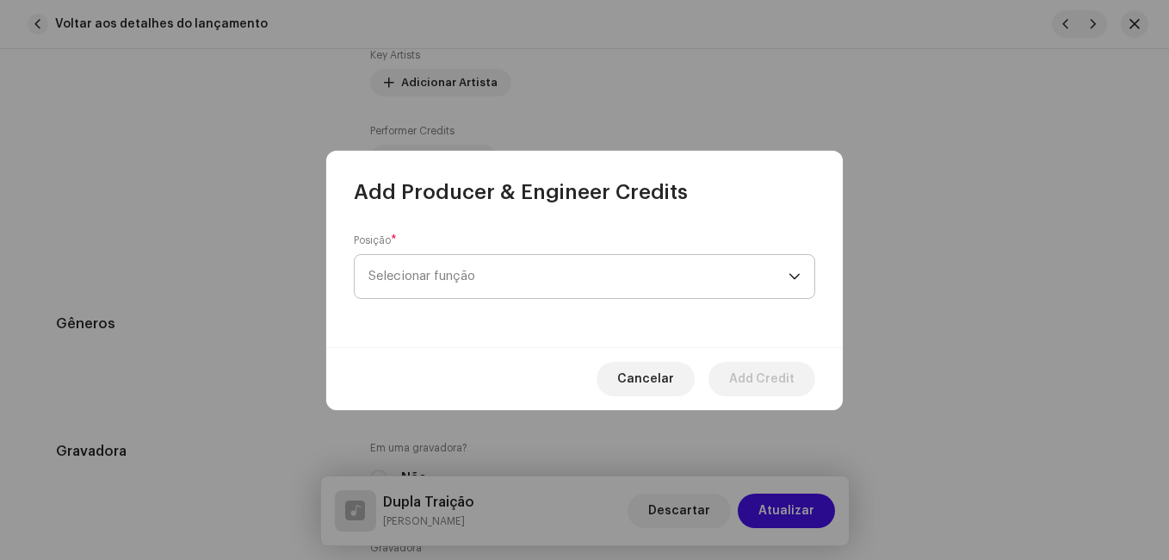
click at [522, 266] on span "Selecionar função" at bounding box center [579, 276] width 420 height 43
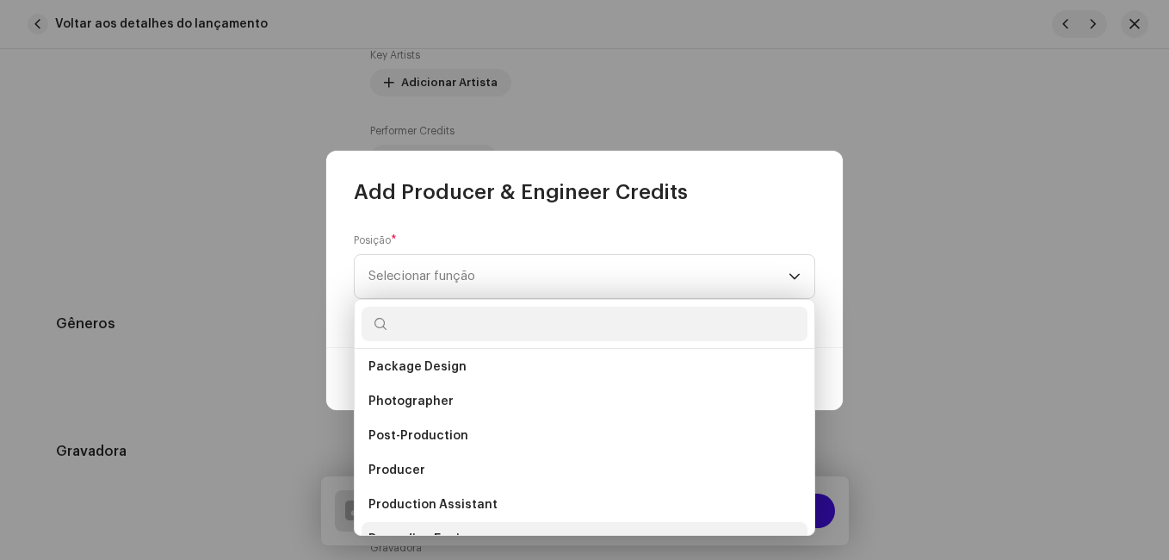
scroll to position [586, 0]
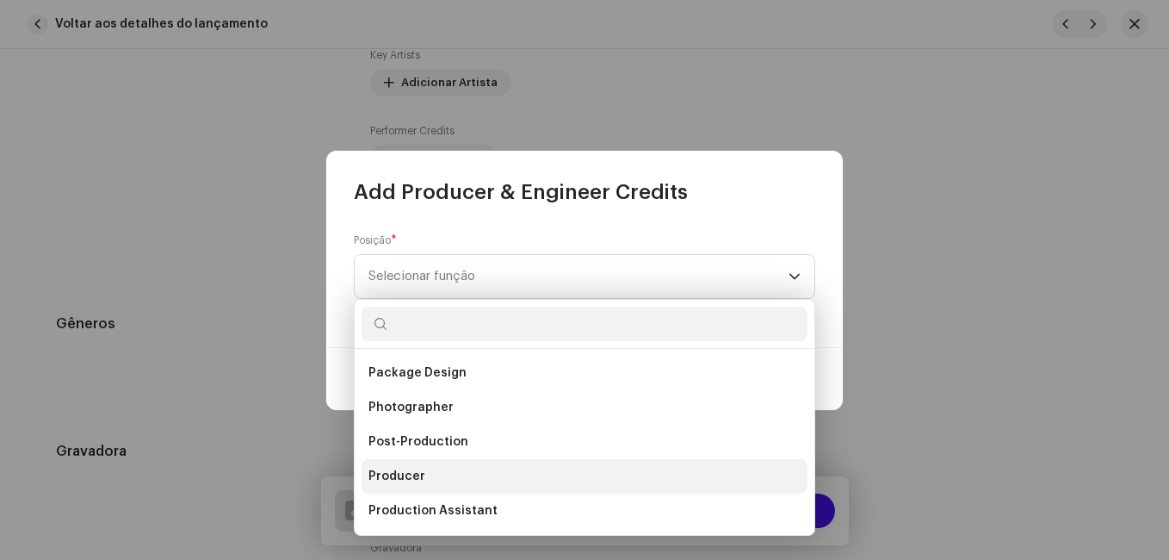
click at [435, 472] on li "Producer" at bounding box center [585, 476] width 446 height 34
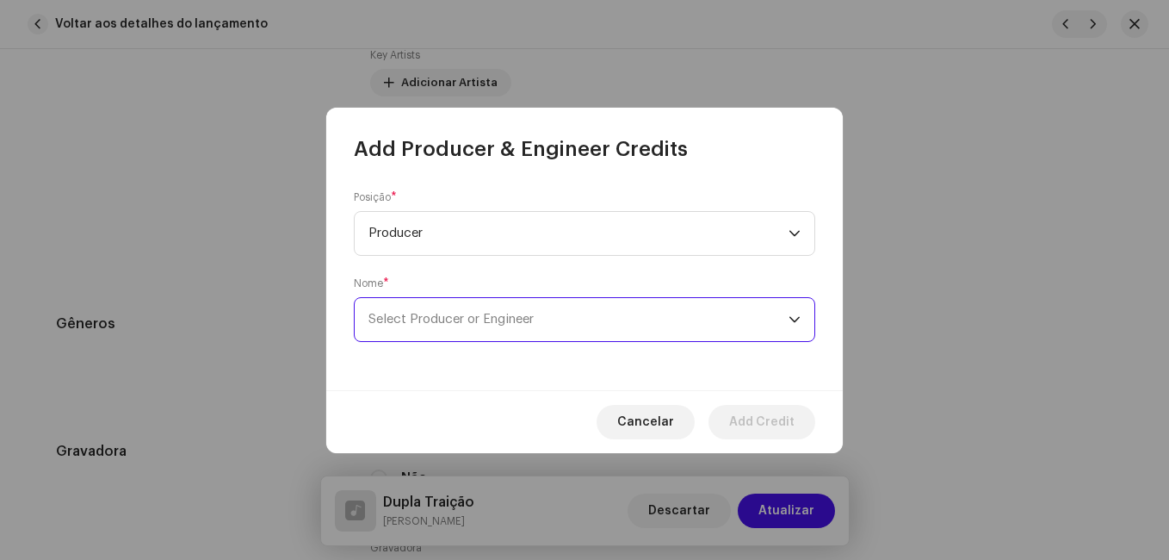
click at [477, 303] on span "Select Producer or Engineer" at bounding box center [579, 319] width 420 height 43
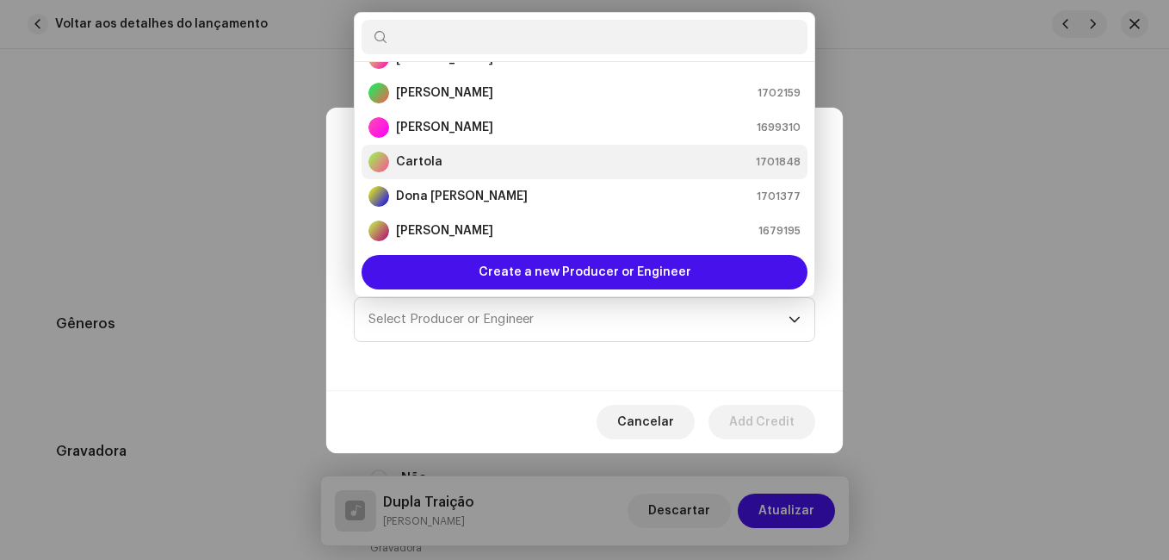
scroll to position [114, 0]
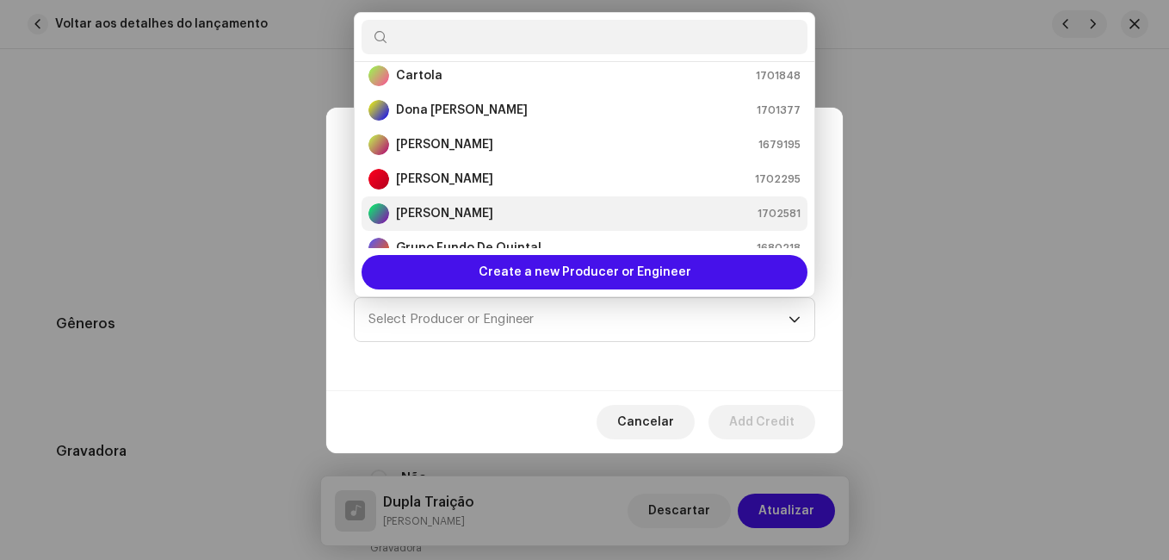
click at [499, 214] on div "[PERSON_NAME] 1702581" at bounding box center [585, 213] width 432 height 21
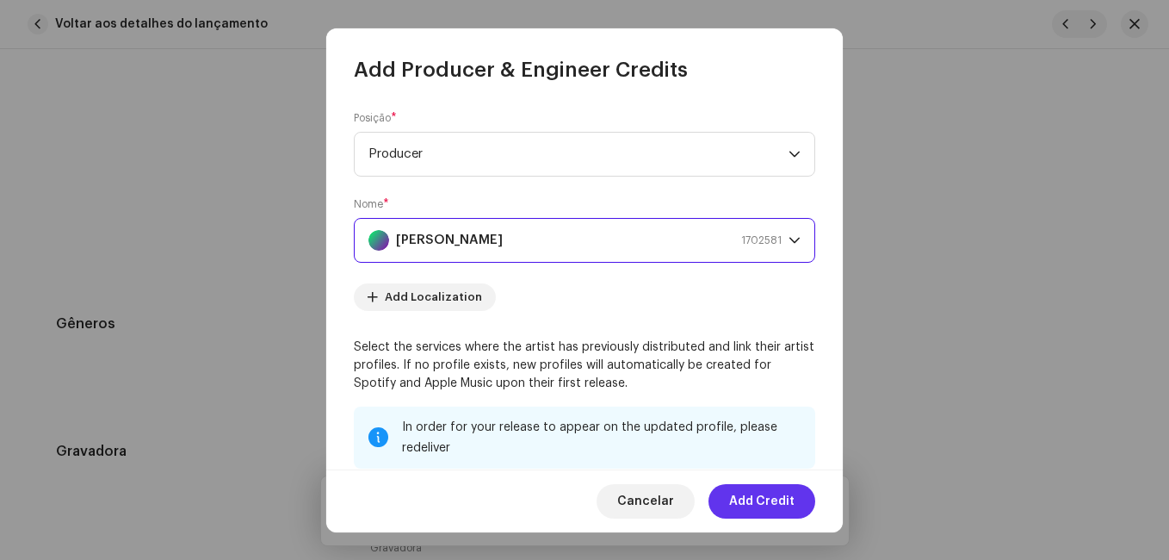
click at [761, 494] on span "Add Credit" at bounding box center [761, 501] width 65 height 34
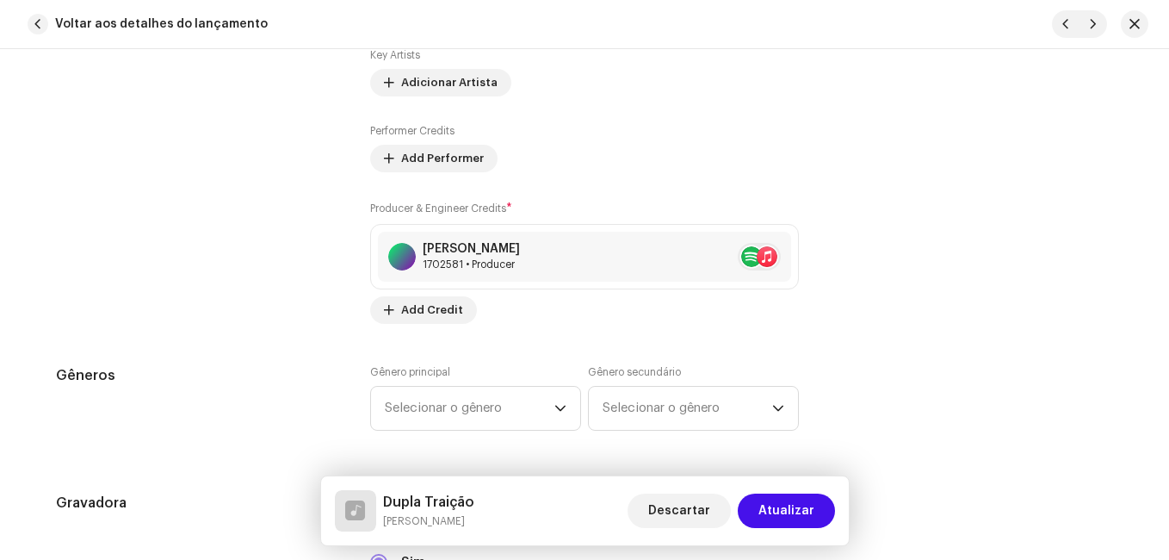
click at [325, 271] on div "Contribuintes" at bounding box center [199, 104] width 287 height 439
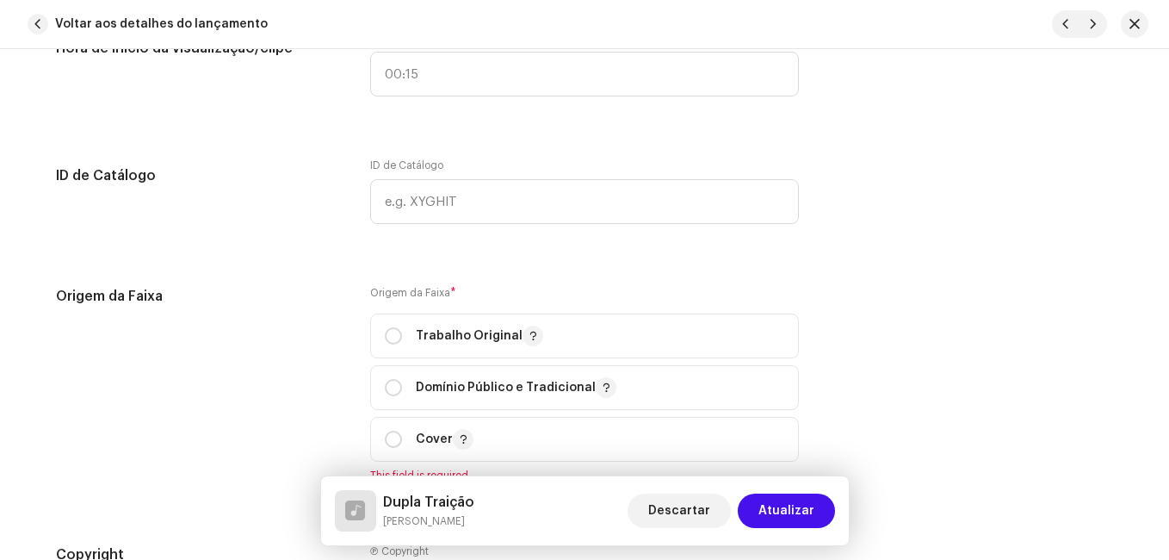
scroll to position [2239, 0]
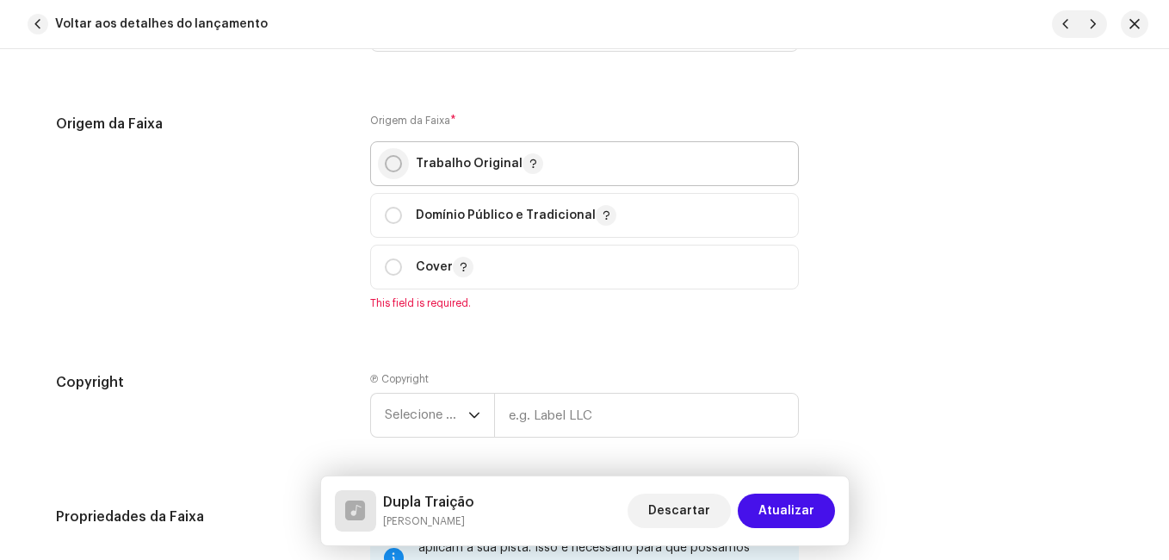
click at [398, 163] on input "radio" at bounding box center [393, 163] width 17 height 17
radio input "true"
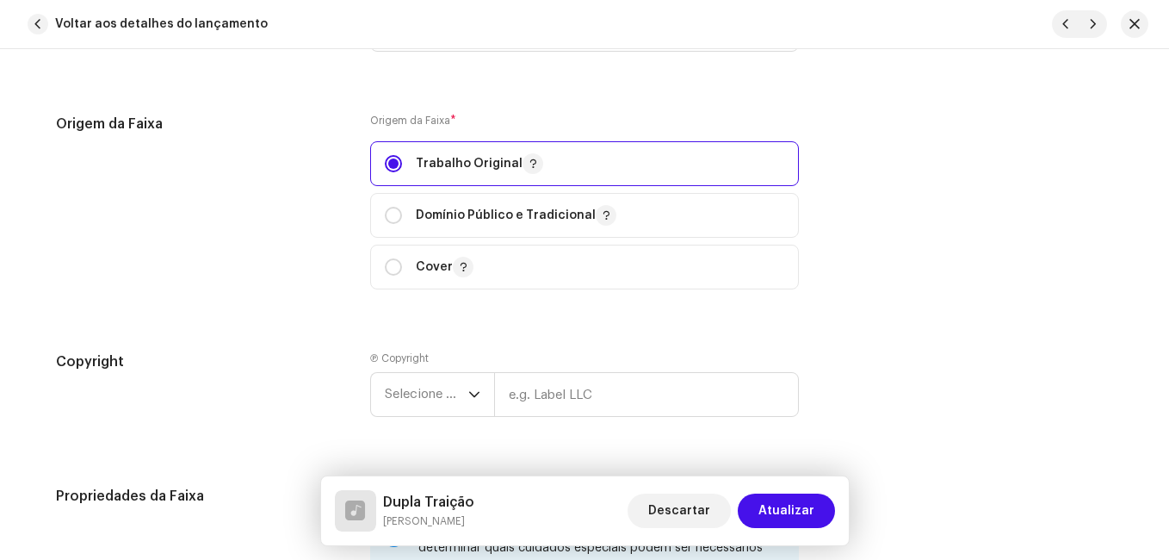
click at [308, 239] on div "Origem da Faixa" at bounding box center [199, 212] width 287 height 196
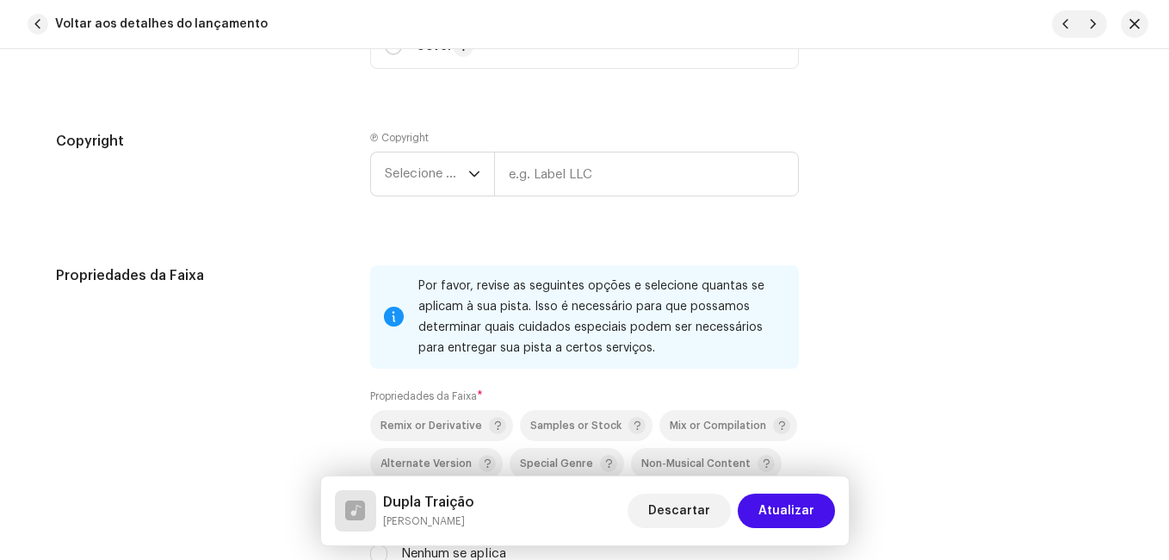
scroll to position [2497, 0]
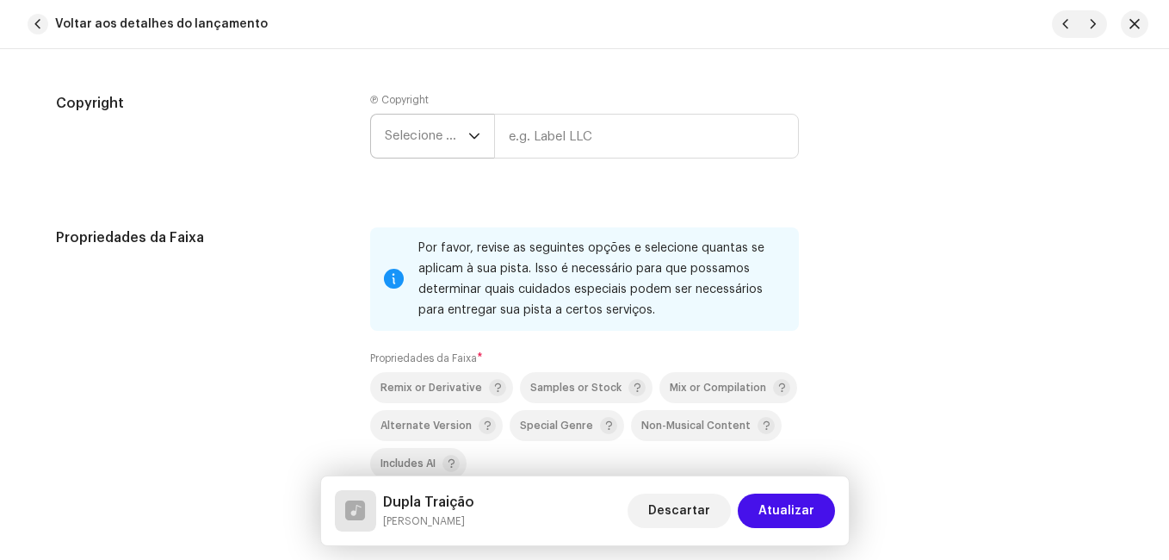
click at [482, 129] on p-select "Selecione o ano" at bounding box center [432, 136] width 124 height 45
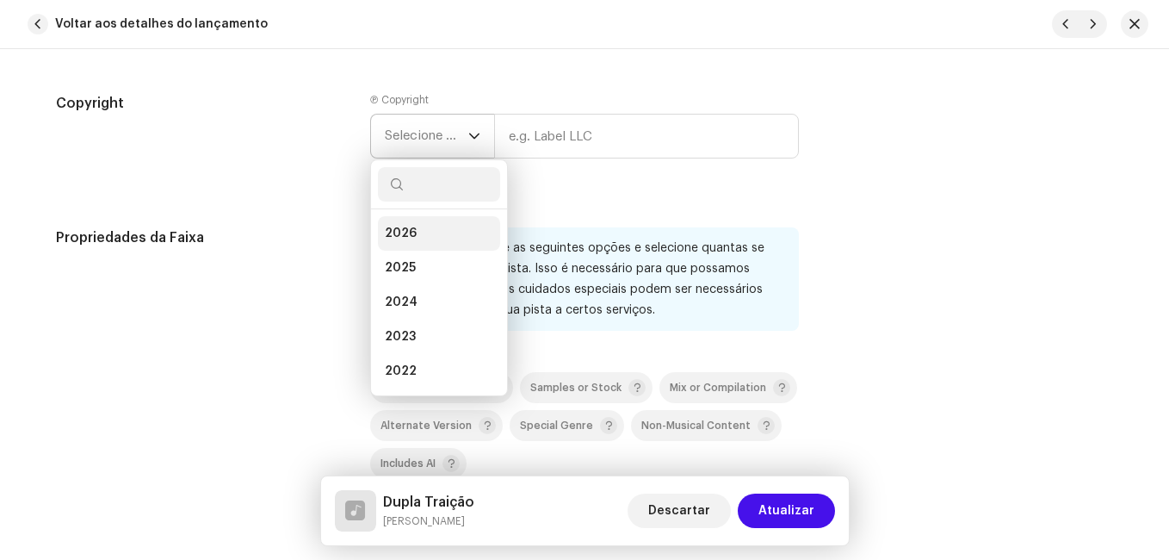
drag, startPoint x: 410, startPoint y: 261, endPoint x: 468, endPoint y: 214, distance: 74.6
click at [410, 263] on span "2025" at bounding box center [400, 267] width 31 height 17
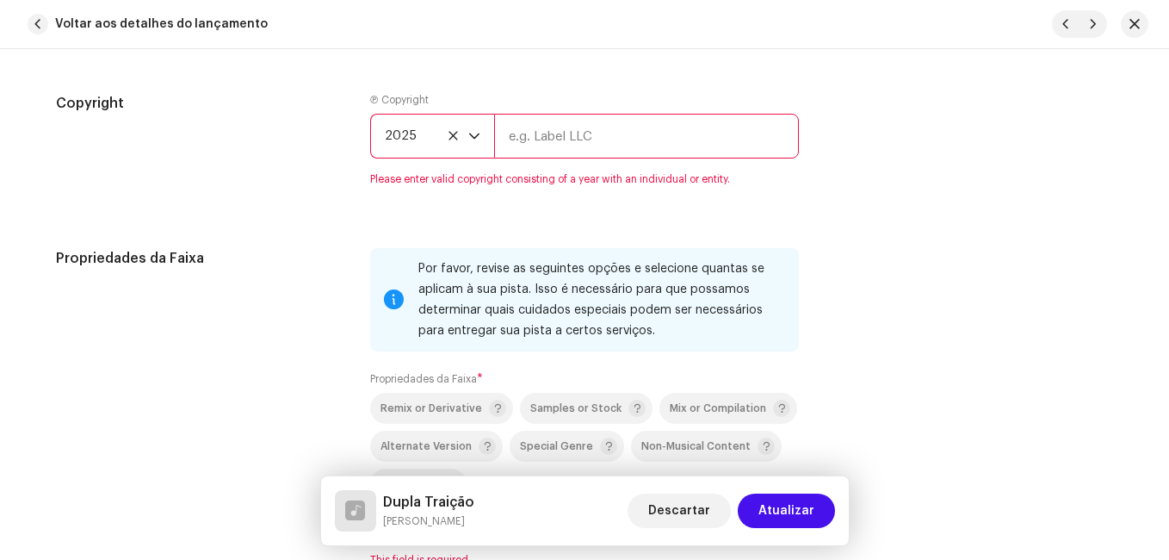
click at [555, 127] on input "text" at bounding box center [646, 136] width 305 height 45
type input "Impact Music"
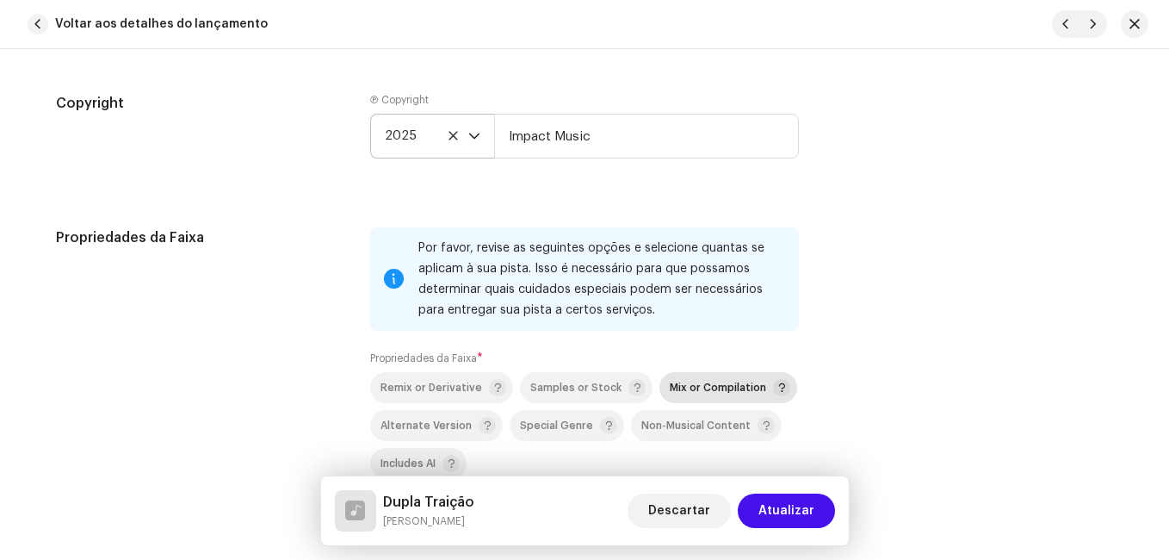
click at [696, 390] on span "Mix or Compilation" at bounding box center [718, 387] width 96 height 11
click at [299, 366] on div "Propriedades da Faixa" at bounding box center [199, 386] width 287 height 319
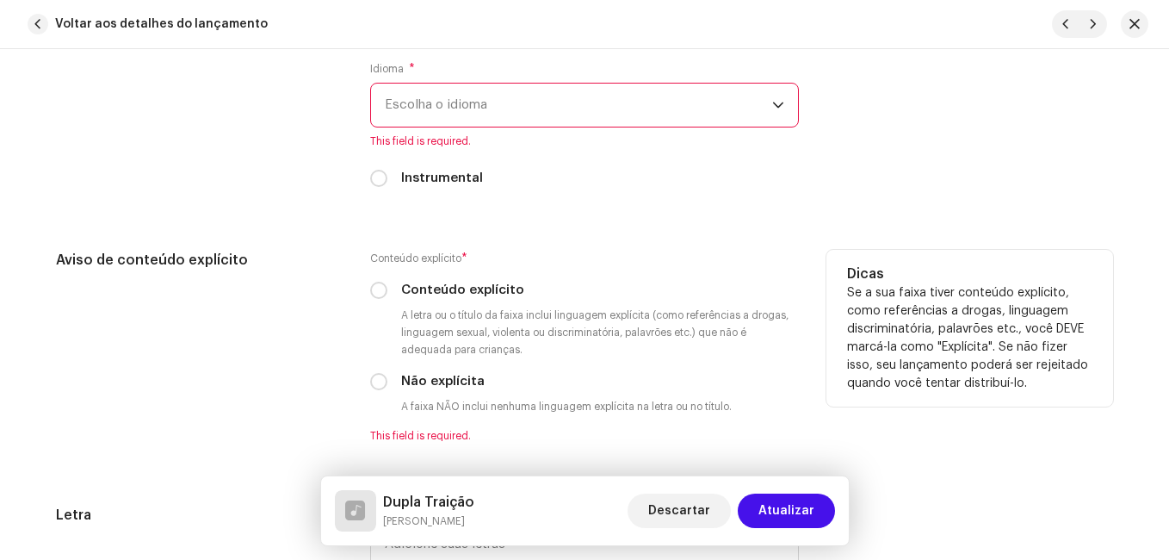
scroll to position [3014, 0]
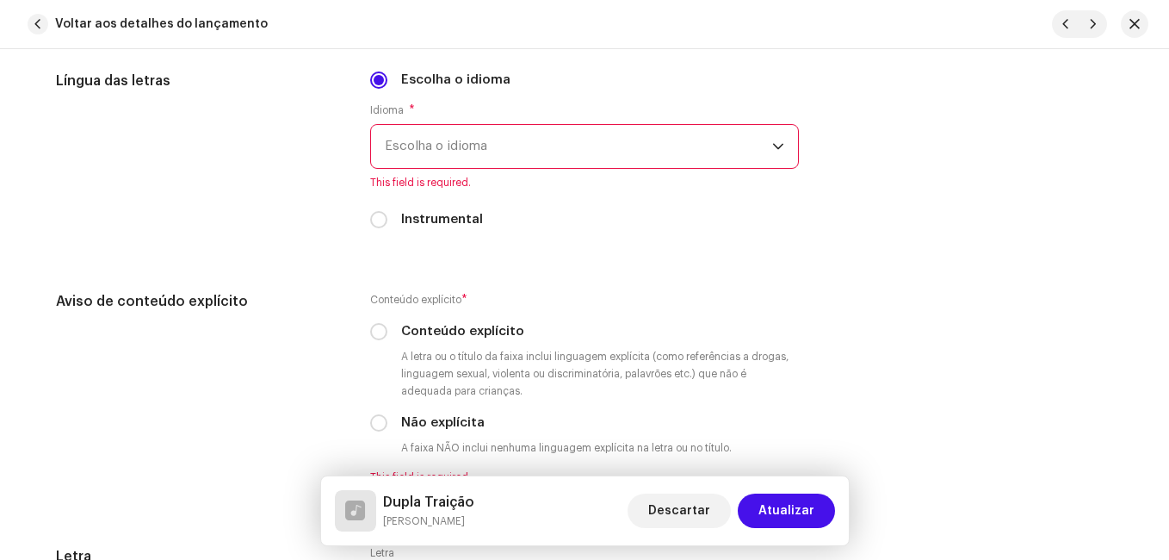
click at [483, 158] on span "Escolha o idioma" at bounding box center [578, 146] width 387 height 43
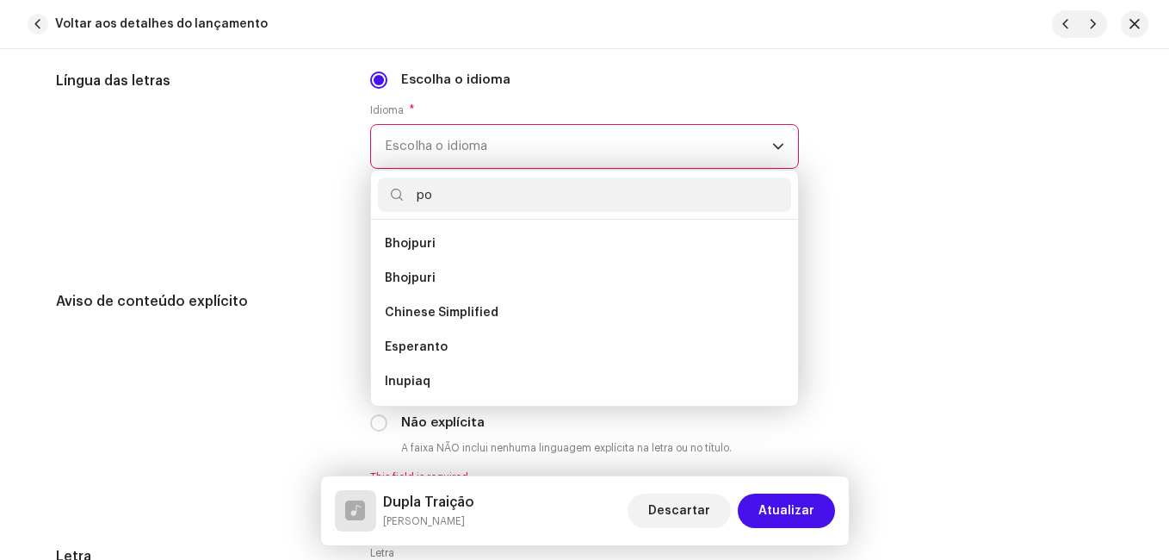
scroll to position [0, 0]
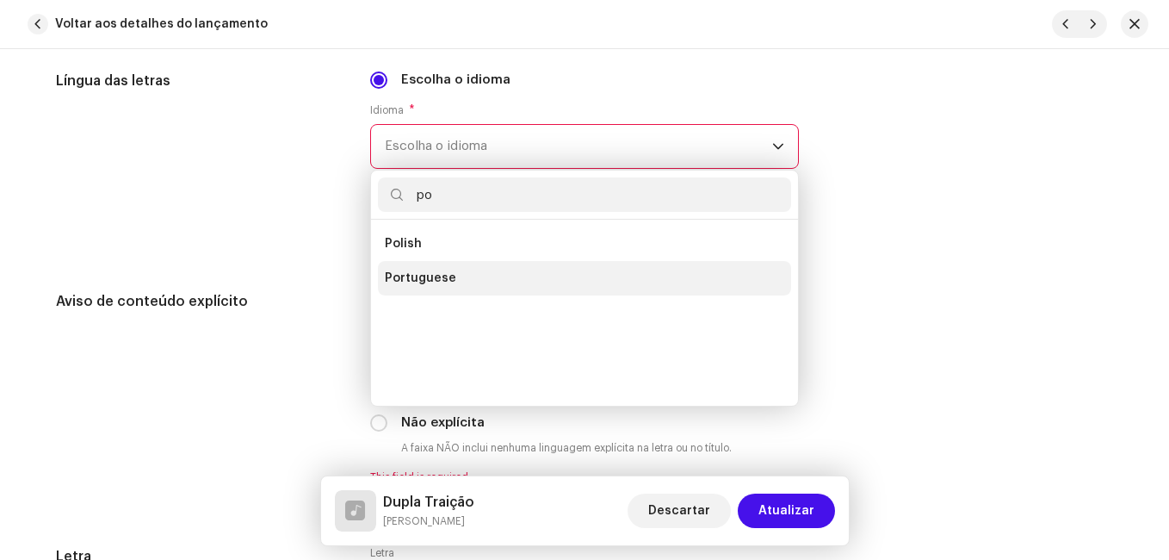
type input "po"
click at [405, 284] on span "Portuguese" at bounding box center [420, 278] width 71 height 17
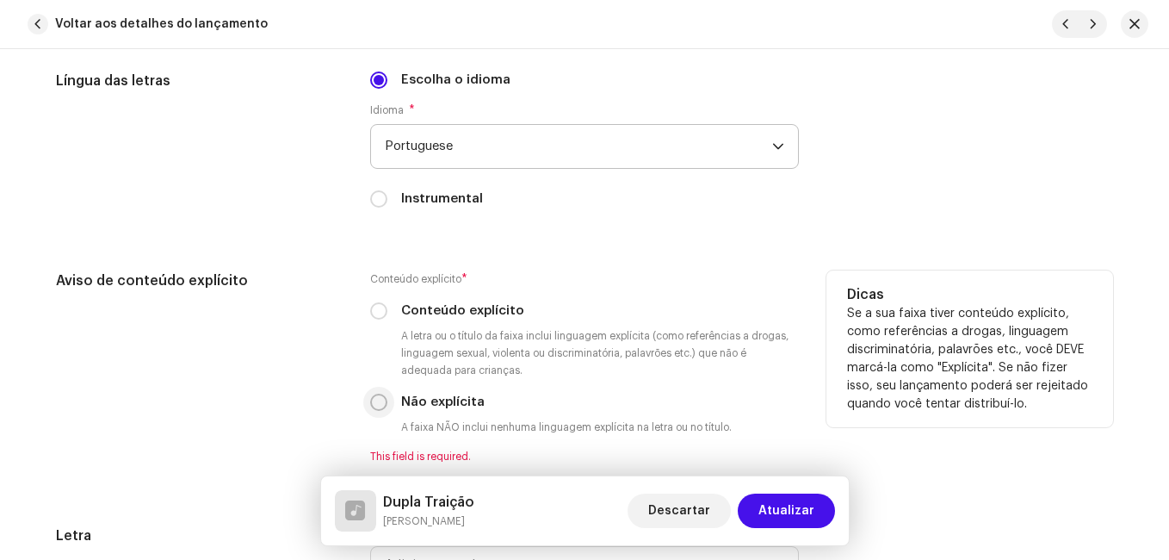
click at [376, 401] on input "Não explícita" at bounding box center [378, 402] width 17 height 17
radio input "true"
click at [301, 389] on div "Aviso de conteúdo explícito" at bounding box center [199, 366] width 287 height 193
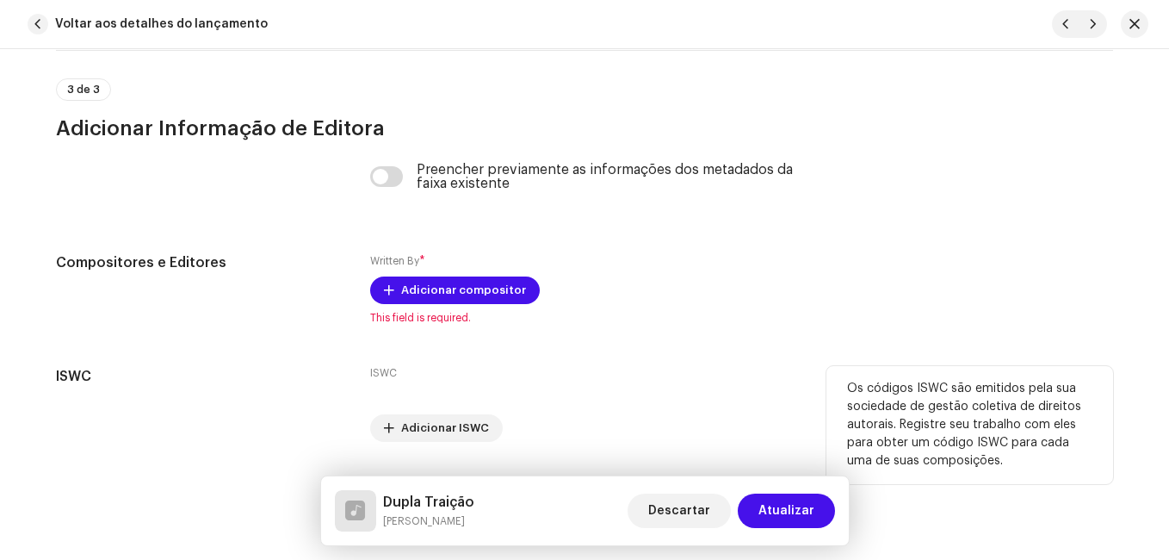
scroll to position [3664, 0]
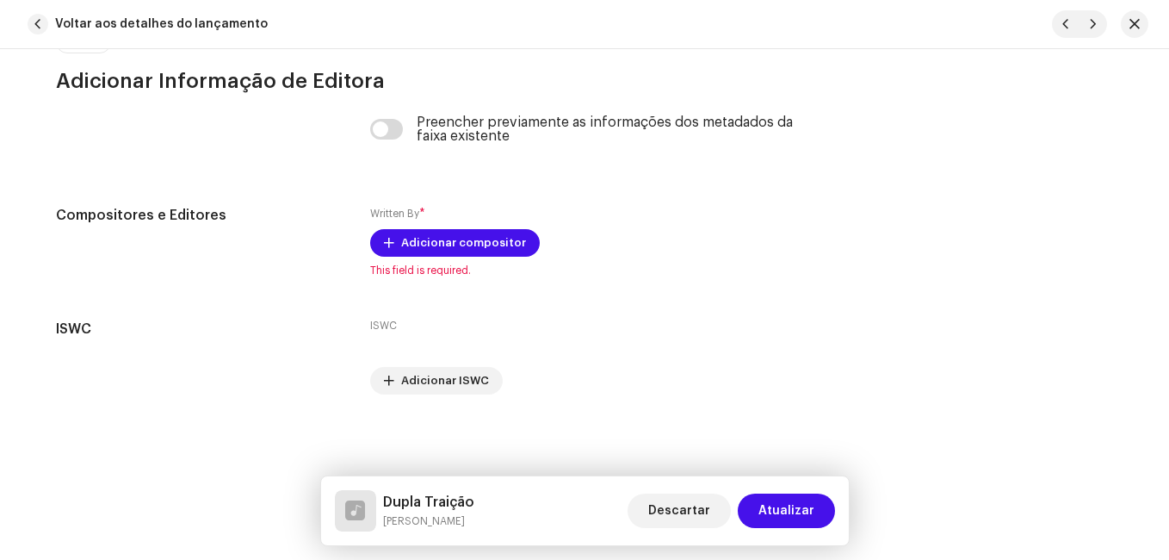
click at [418, 504] on h5 "Dupla Traição" at bounding box center [428, 502] width 91 height 21
copy h5 "Dupla Traição"
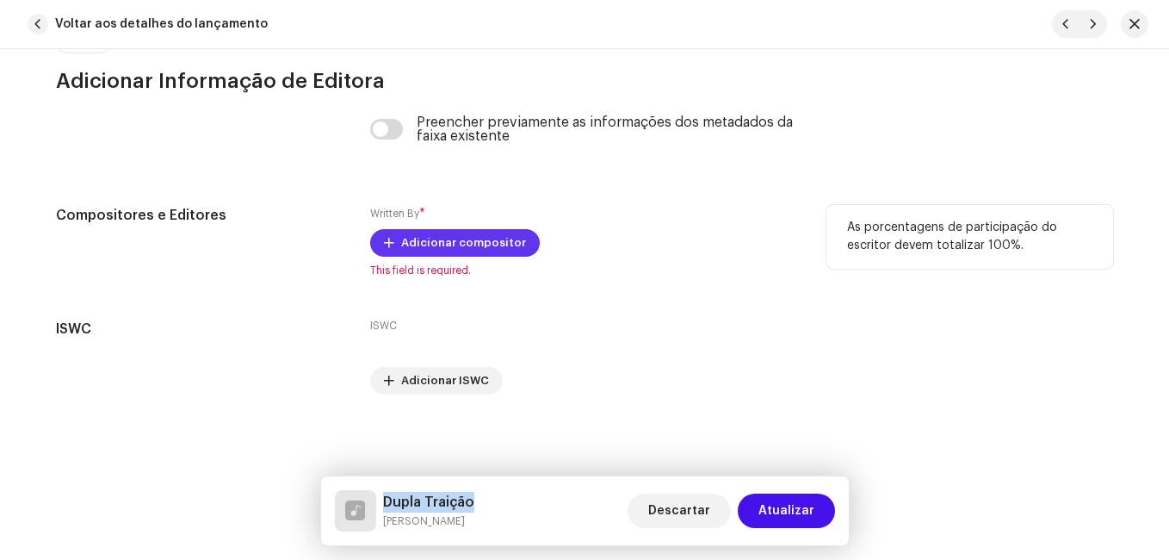
click at [497, 240] on span "Adicionar compositor" at bounding box center [463, 243] width 125 height 34
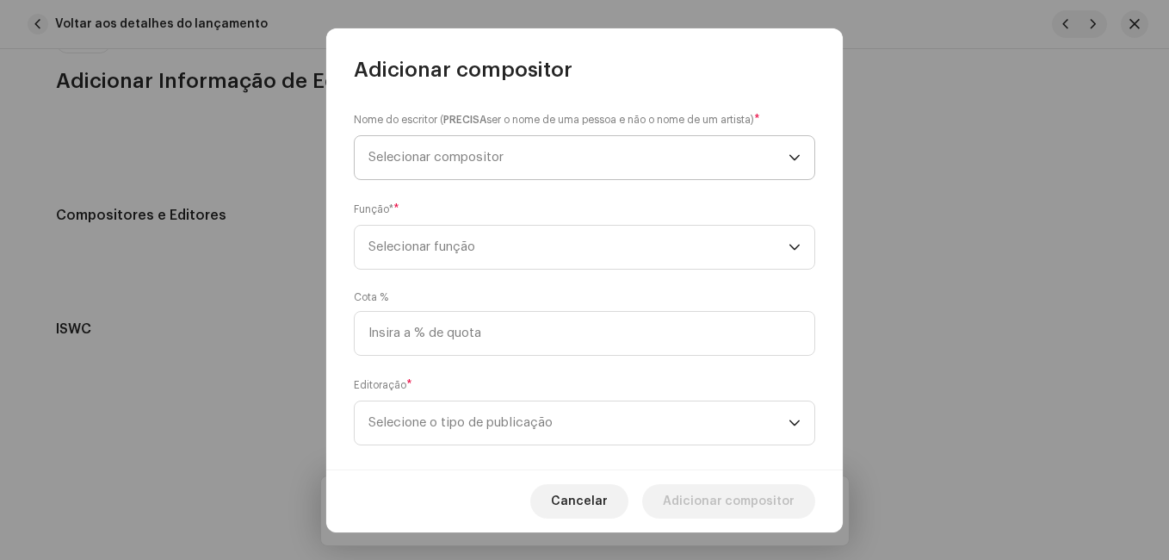
click at [499, 165] on span "Selecionar compositor" at bounding box center [579, 157] width 420 height 43
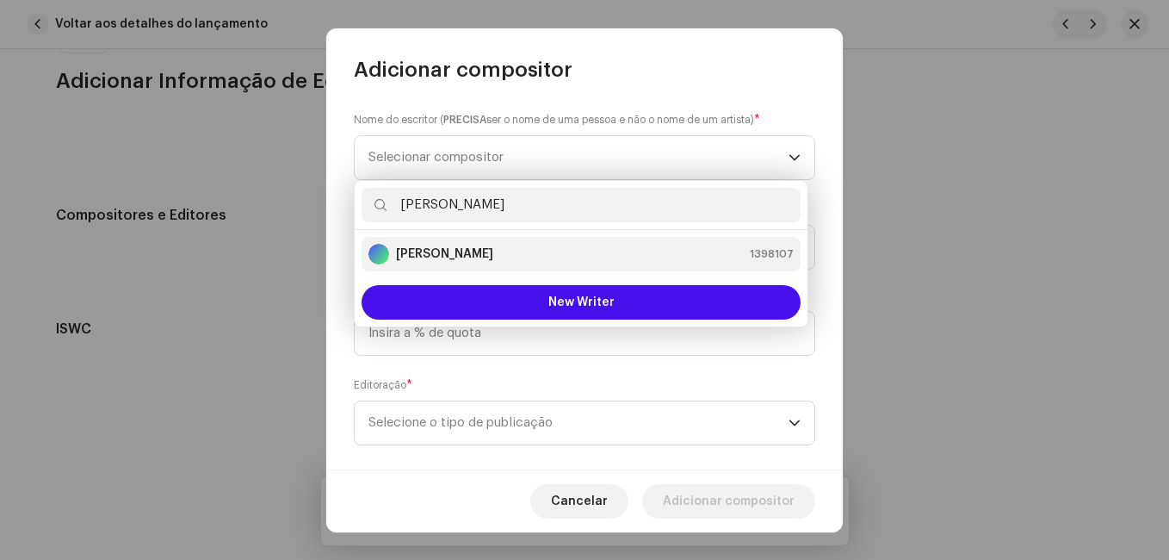
type input "[PERSON_NAME]"
click at [495, 253] on div "[PERSON_NAME] 1398107" at bounding box center [581, 254] width 425 height 21
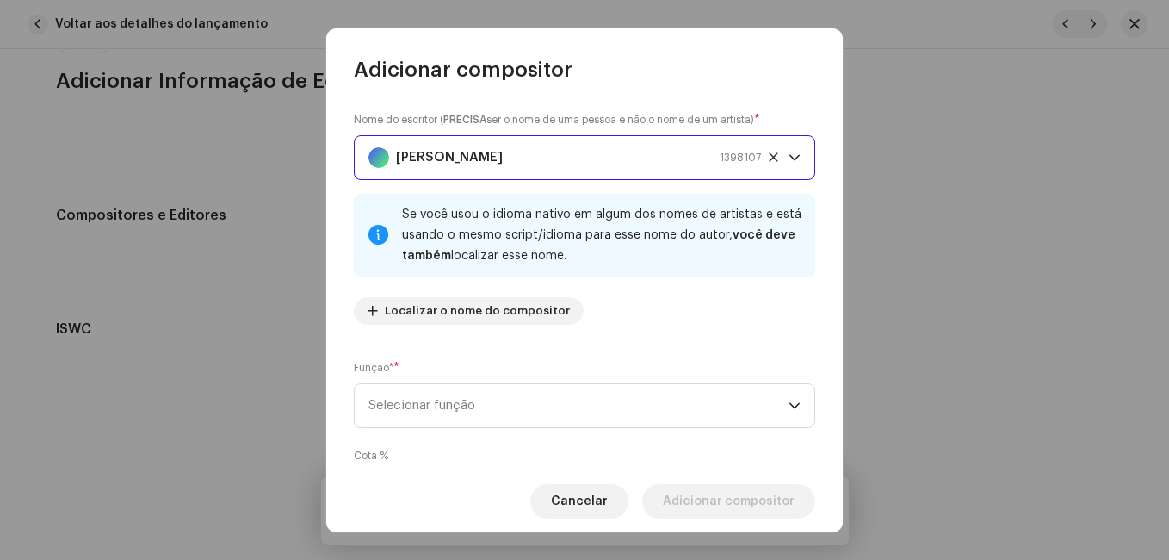
click at [525, 351] on div "Nome do escritor ( PRECISA ser o nome de uma pessoa e não o nome de um artista)…" at bounding box center [584, 277] width 517 height 386
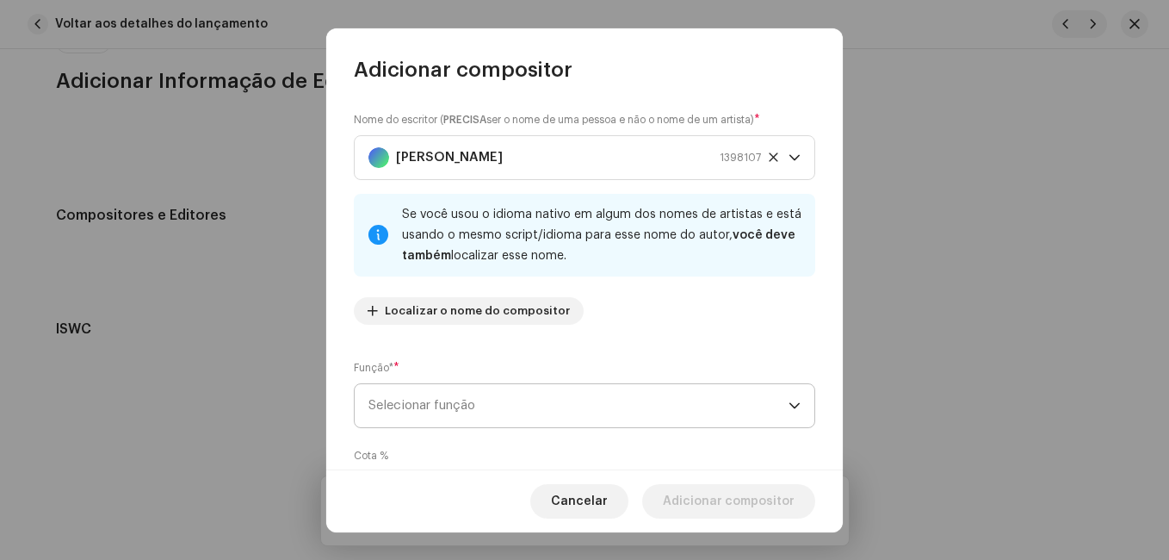
click at [486, 394] on span "Selecionar função" at bounding box center [579, 405] width 420 height 43
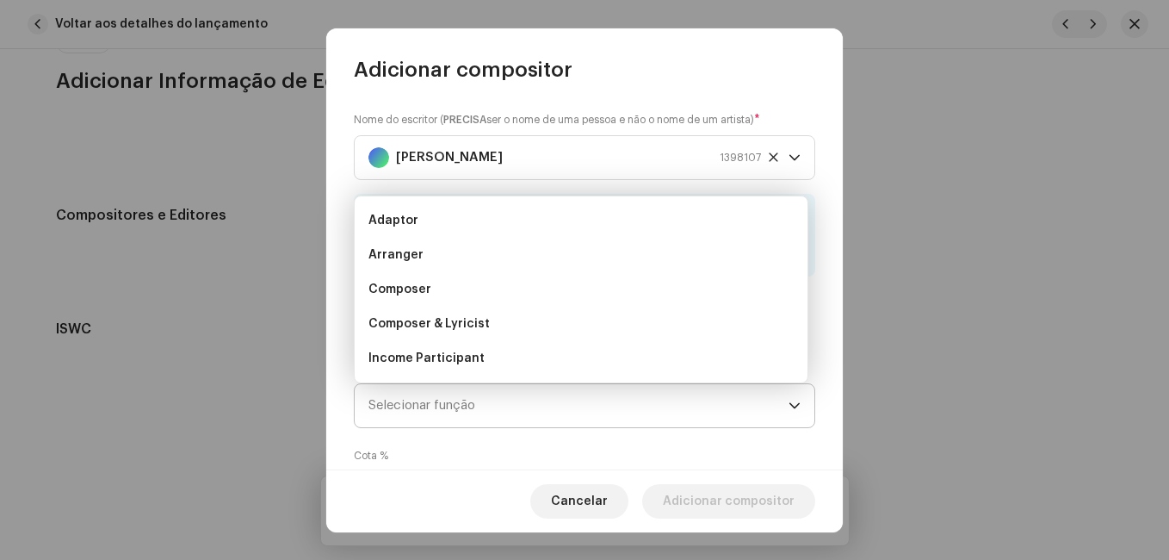
scroll to position [28, 0]
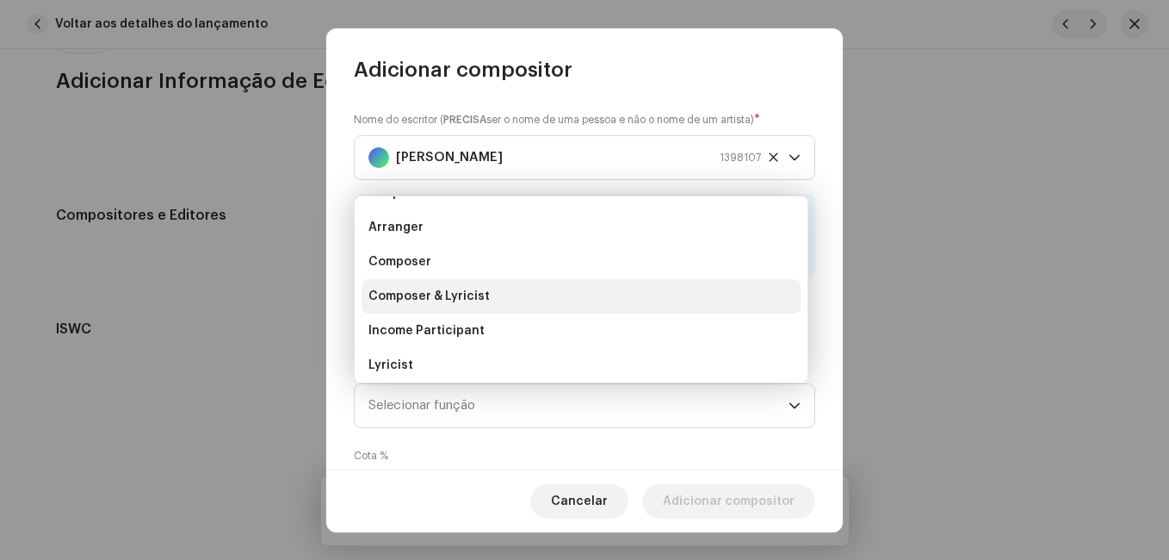
click at [493, 294] on li "Composer & Lyricist" at bounding box center [581, 296] width 439 height 34
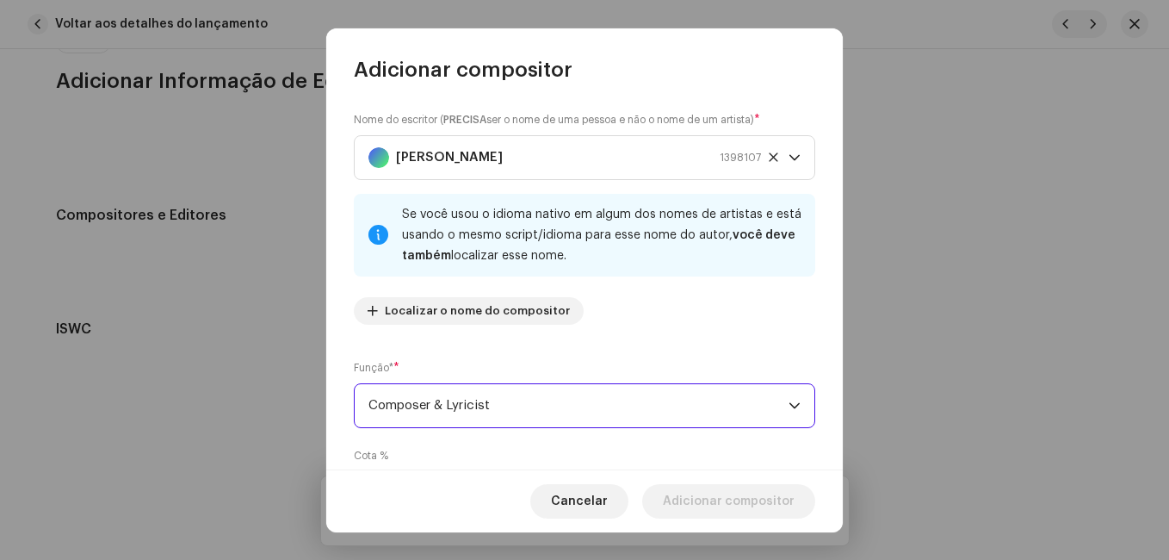
click at [576, 347] on div "Nome do escritor ( PRECISA ser o nome de uma pessoa e não o nome de um artista)…" at bounding box center [584, 277] width 517 height 386
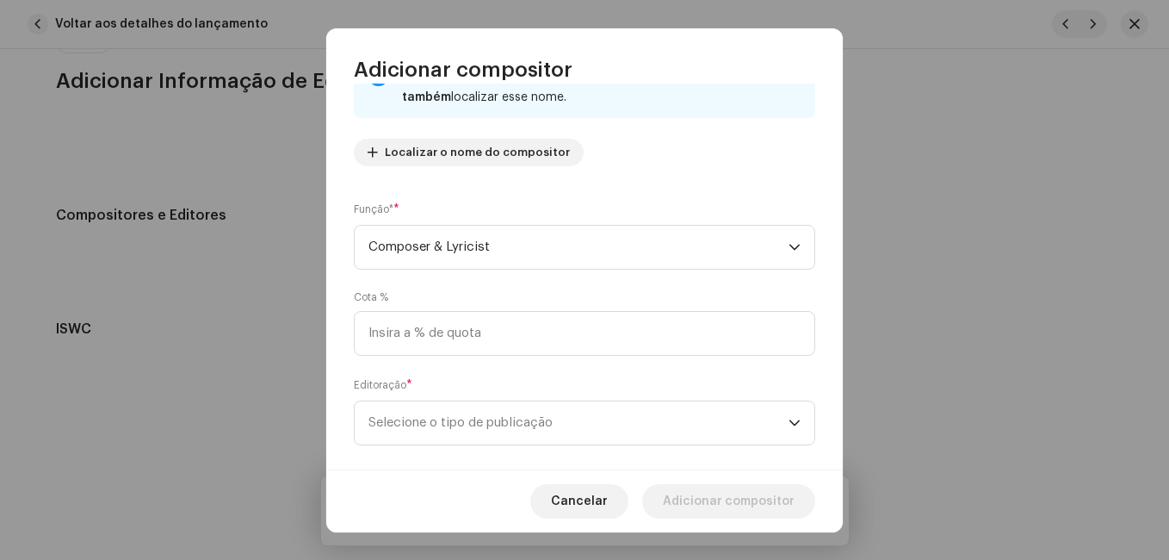
scroll to position [183, 0]
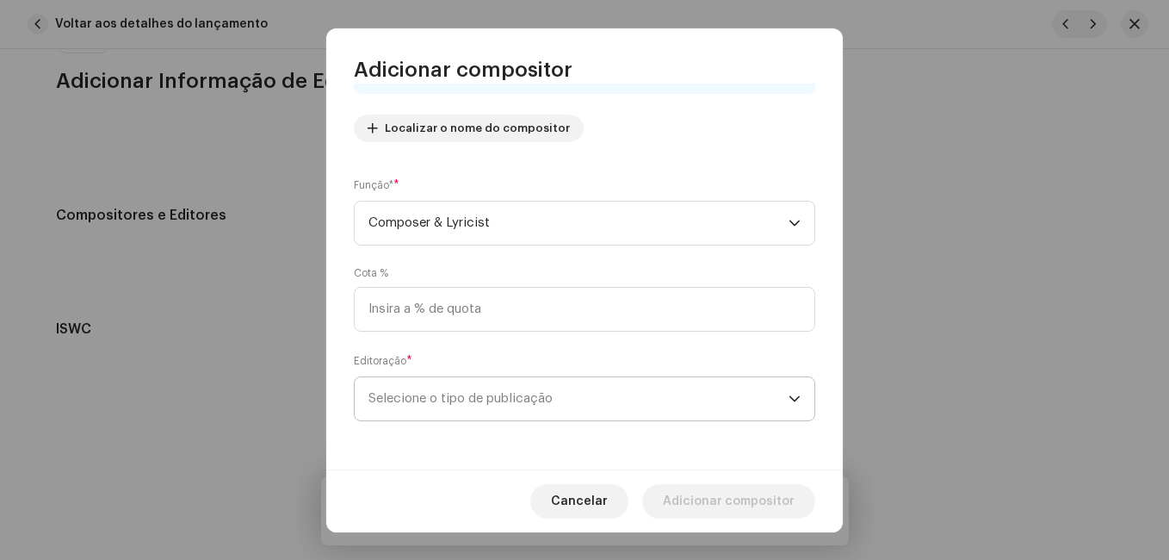
click at [563, 394] on span "Selecione o tipo de publicação" at bounding box center [579, 398] width 420 height 43
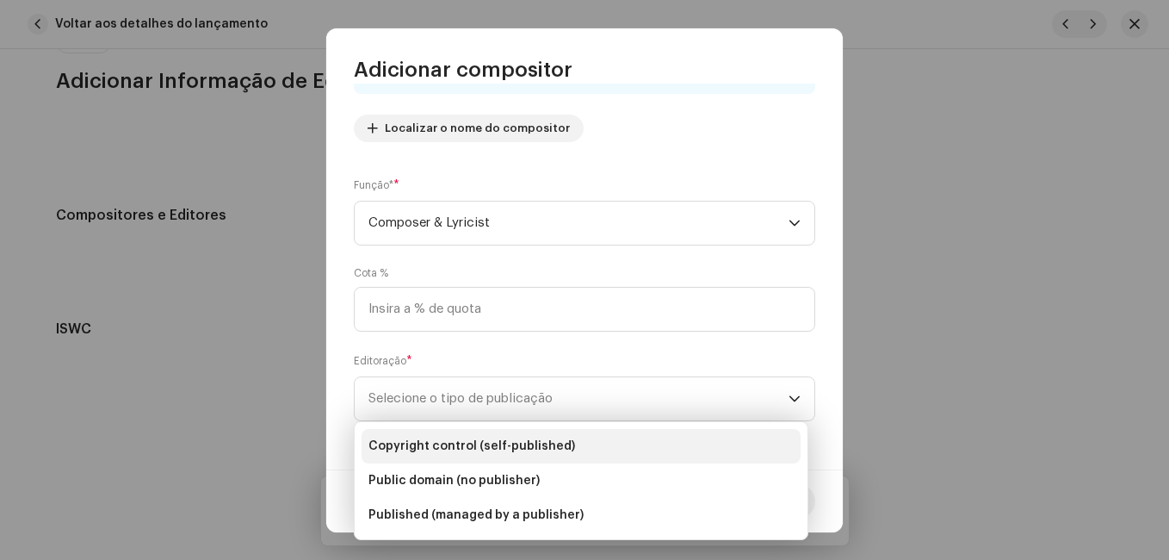
click at [549, 445] on span "Copyright control (self-published)" at bounding box center [472, 445] width 207 height 17
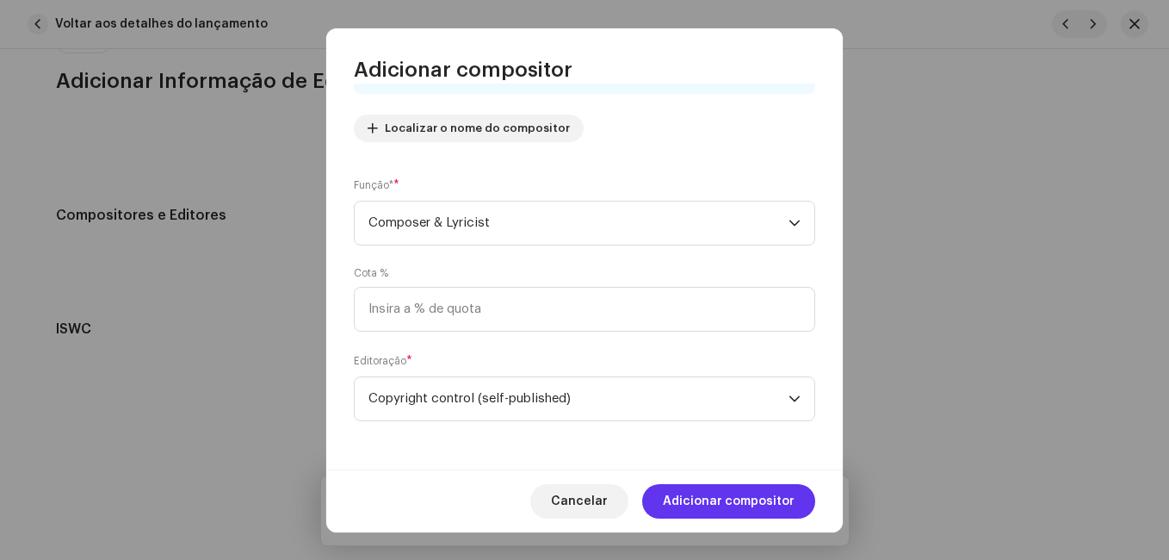
click at [710, 493] on span "Adicionar compositor" at bounding box center [729, 501] width 132 height 34
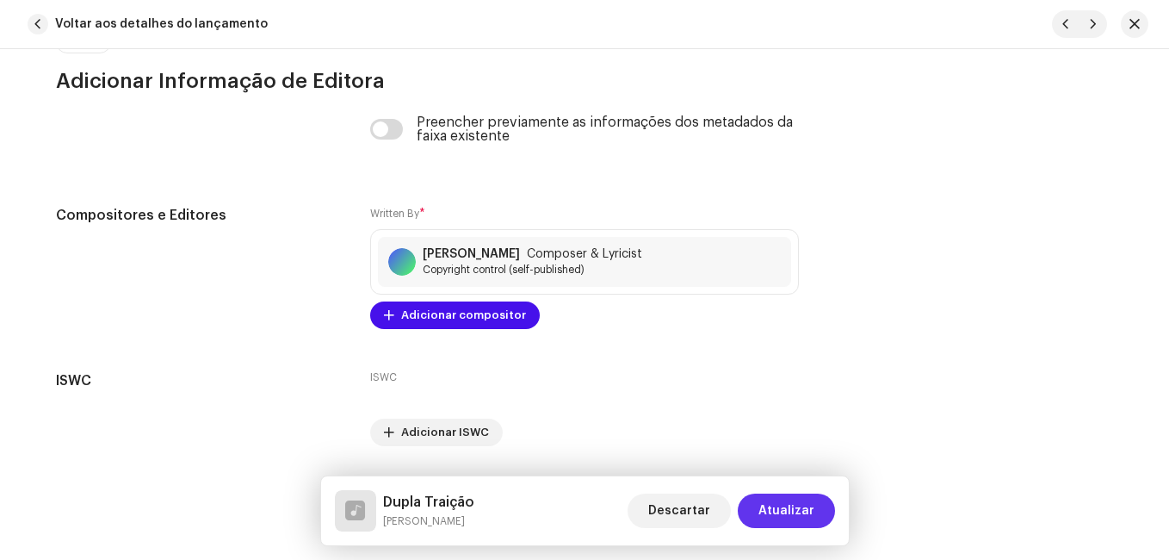
click at [791, 506] on span "Atualizar" at bounding box center [787, 510] width 56 height 34
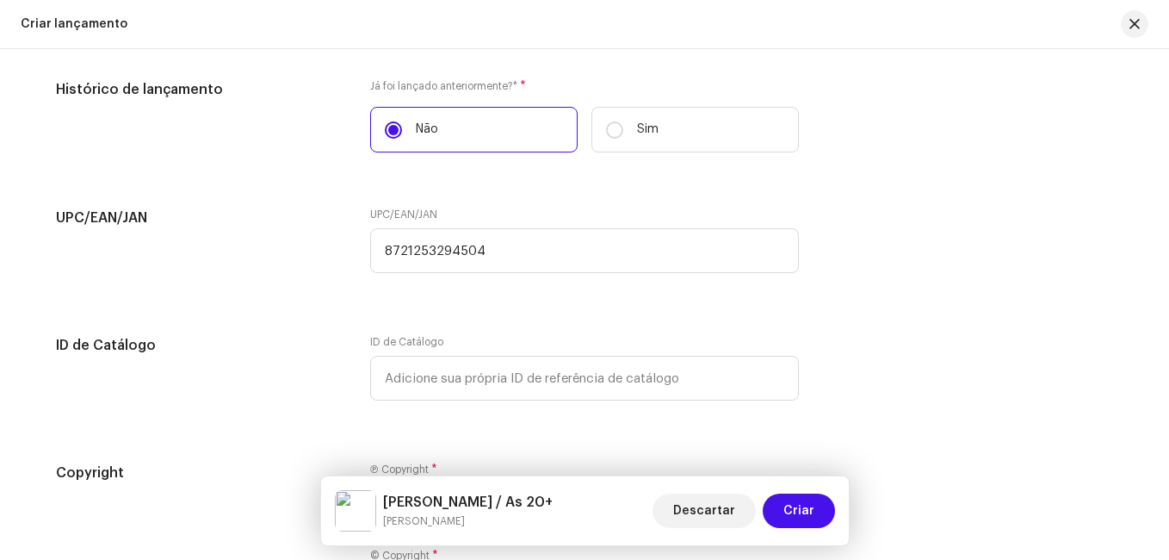
scroll to position [3112, 0]
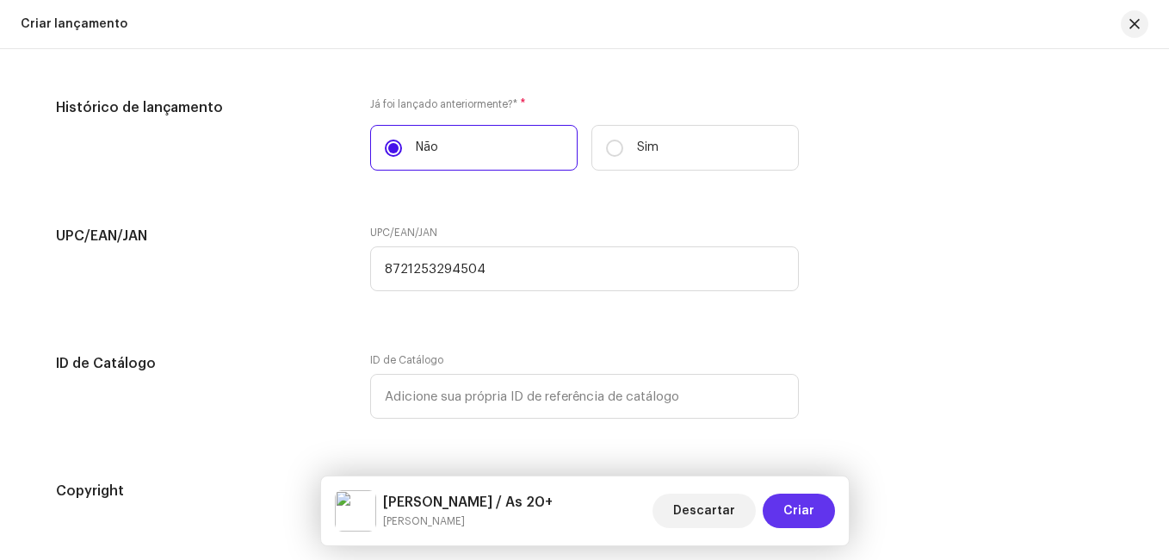
click at [783, 510] on button "Criar" at bounding box center [799, 510] width 72 height 34
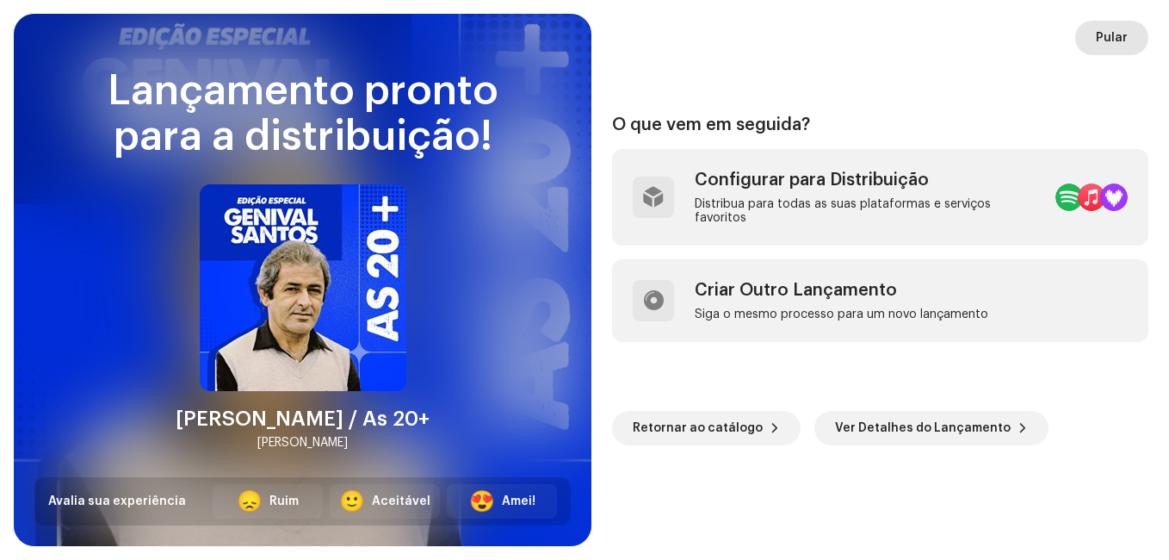
click at [1117, 32] on span "Pular" at bounding box center [1112, 38] width 32 height 34
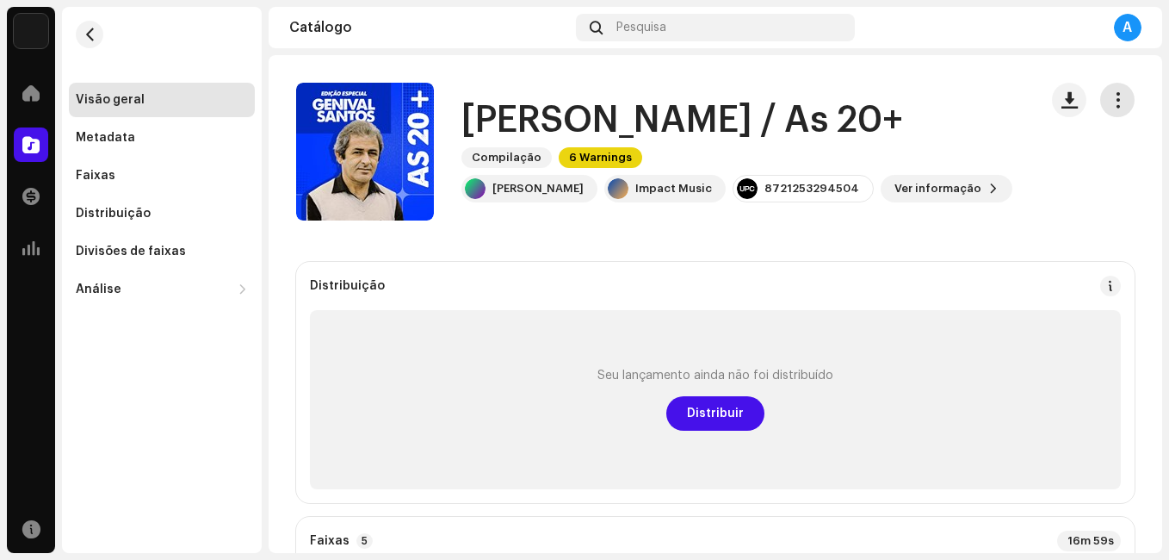
click at [1110, 104] on span "button" at bounding box center [1118, 100] width 16 height 14
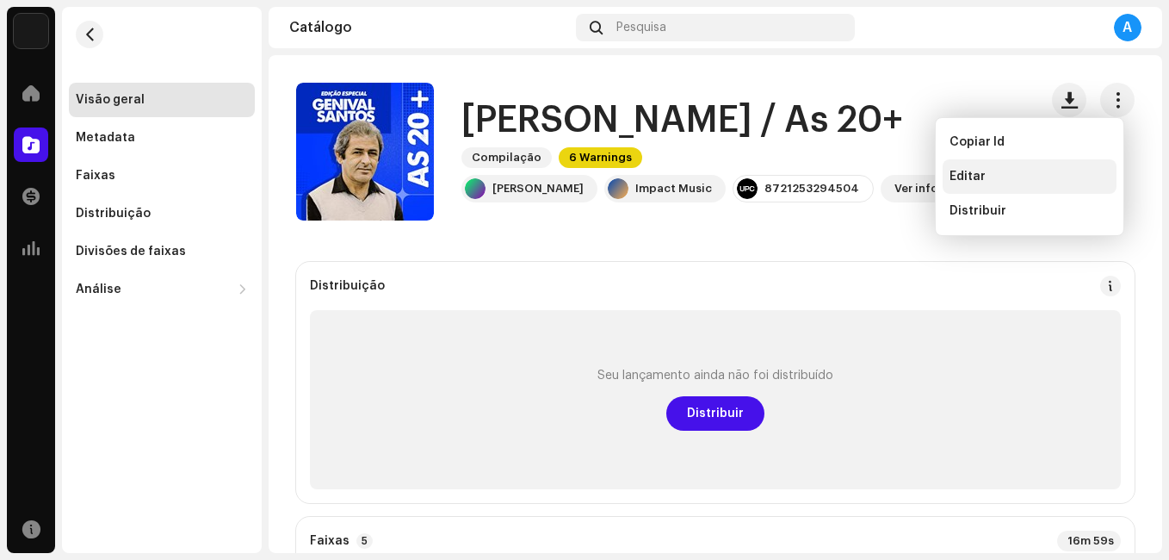
click at [954, 176] on span "Editar" at bounding box center [968, 177] width 36 height 14
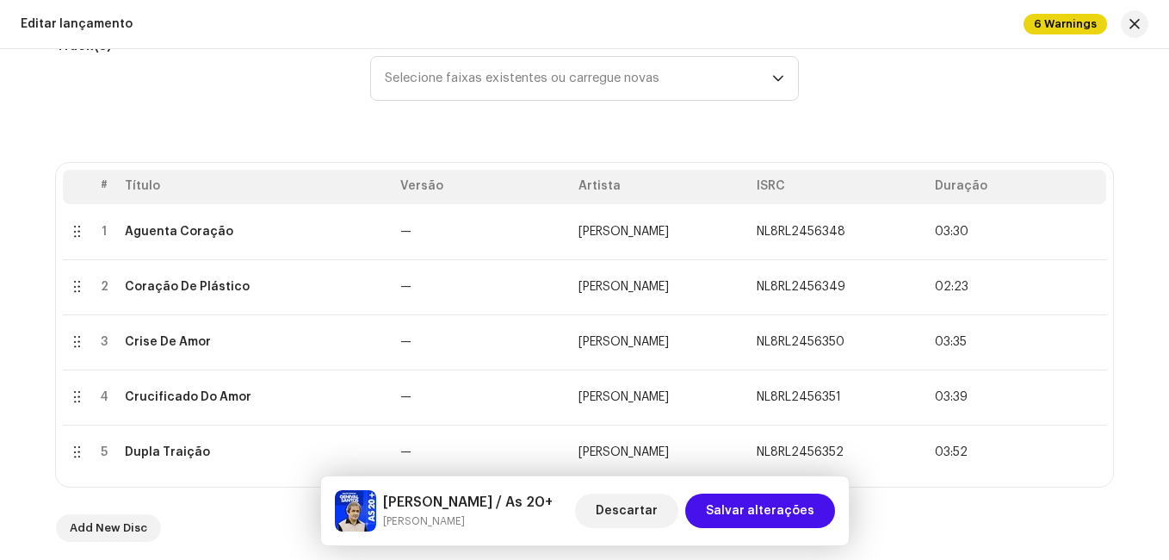
scroll to position [258, 0]
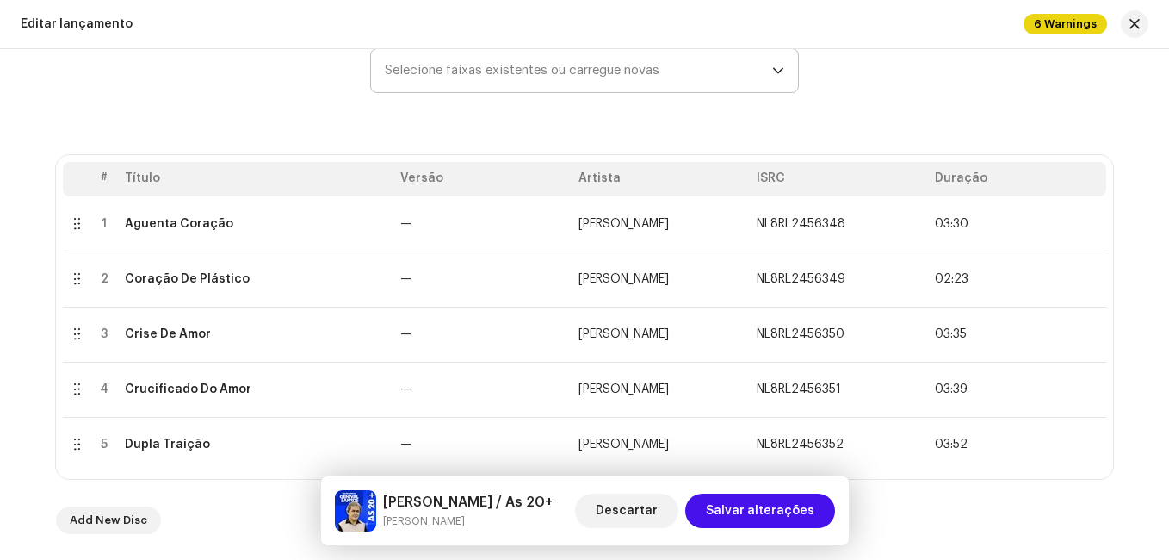
click at [481, 74] on span "Selecione faixas existentes ou carregue novas" at bounding box center [578, 70] width 387 height 43
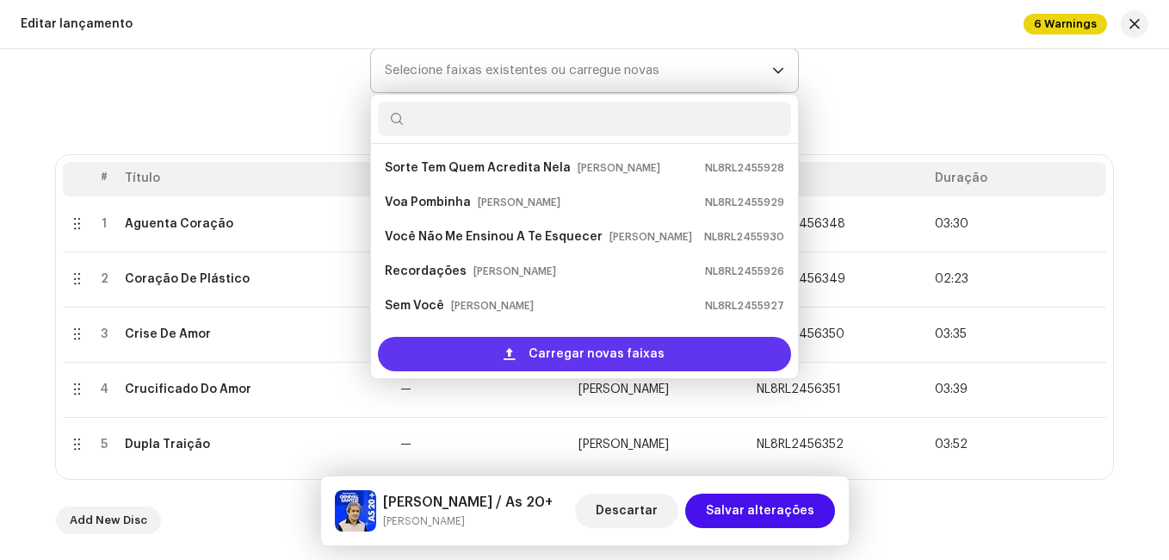
scroll to position [28, 0]
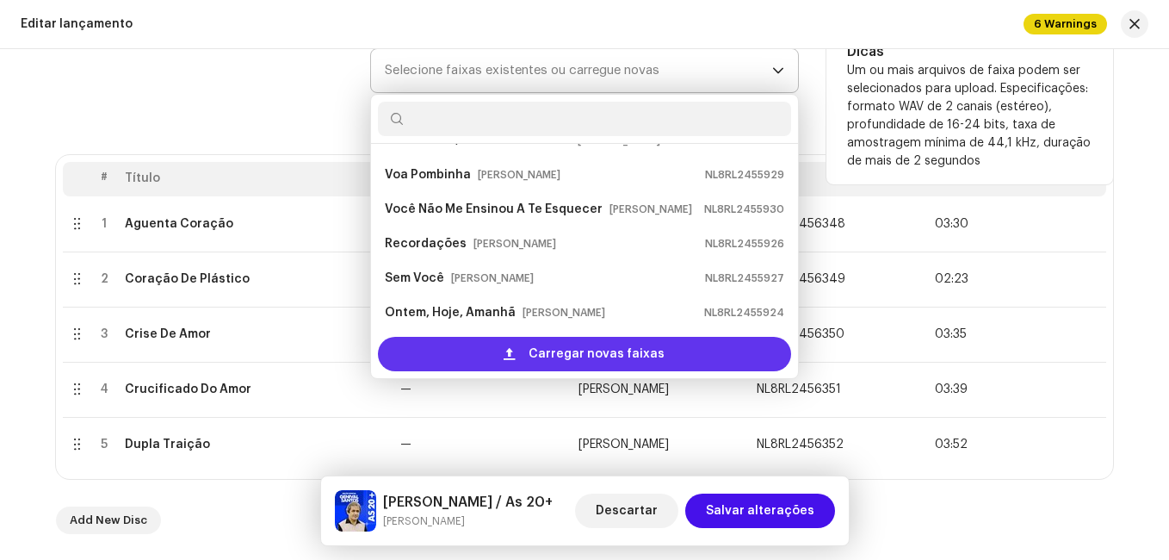
click at [484, 350] on div "Carregar novas faixas" at bounding box center [584, 354] width 413 height 34
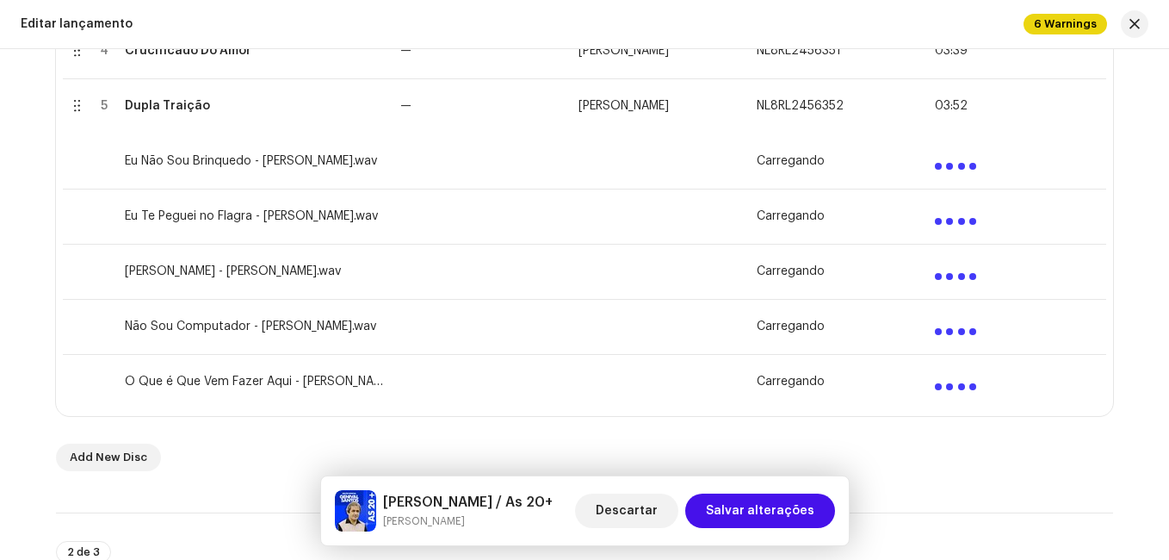
scroll to position [603, 0]
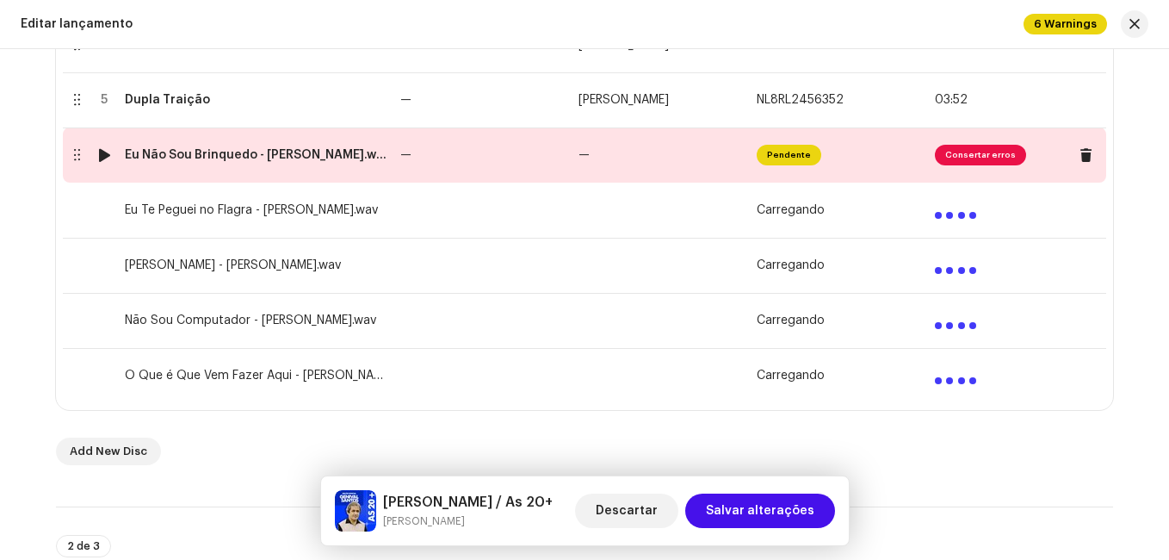
click at [476, 158] on td "—" at bounding box center [483, 154] width 178 height 55
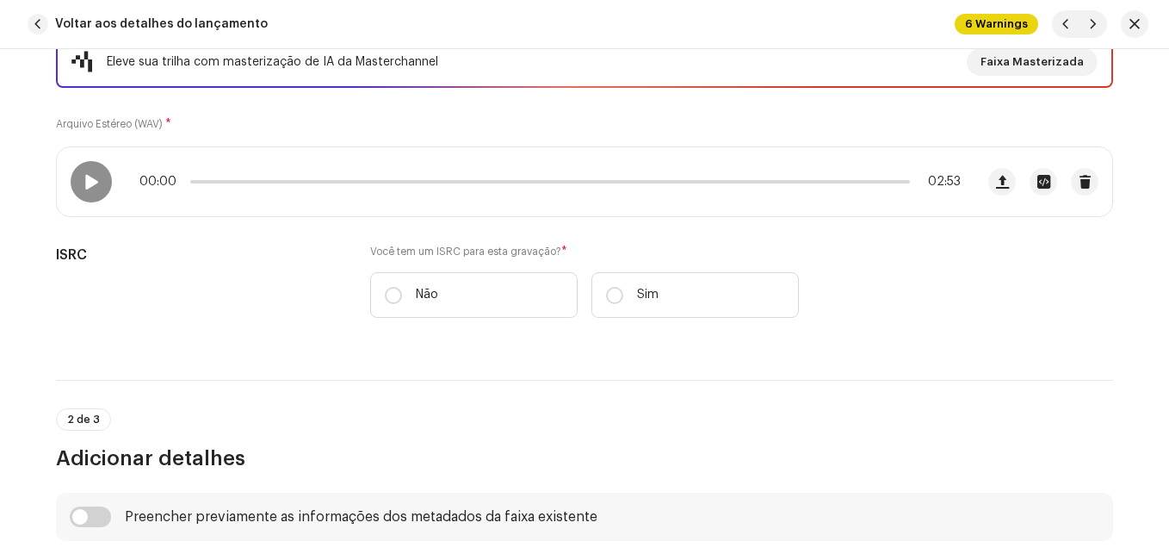
scroll to position [258, 0]
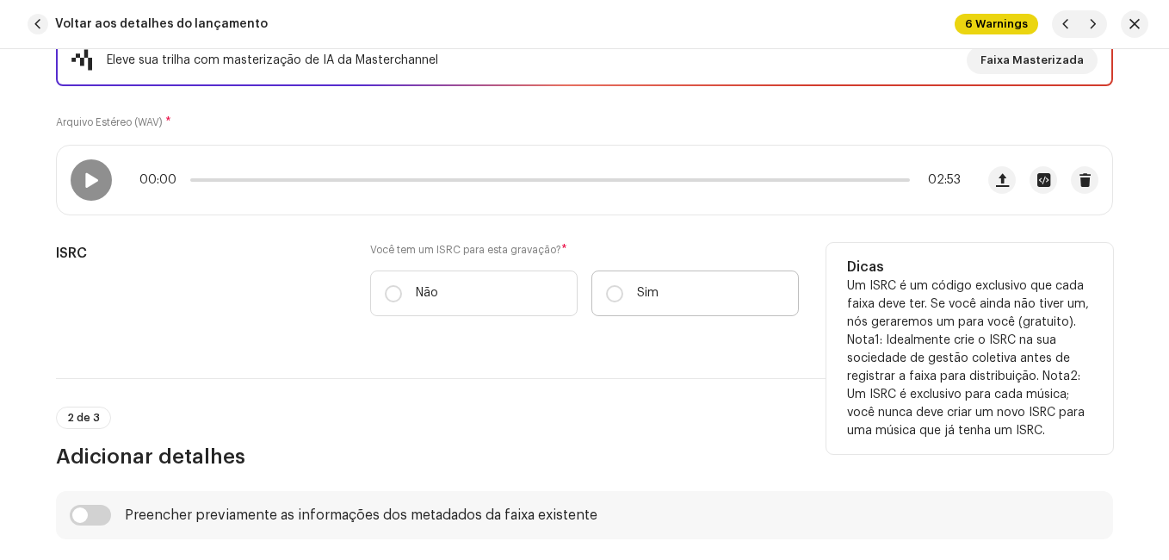
click at [662, 292] on label "Sim" at bounding box center [696, 293] width 208 height 46
click at [623, 292] on input "Sim" at bounding box center [614, 293] width 17 height 17
radio input "true"
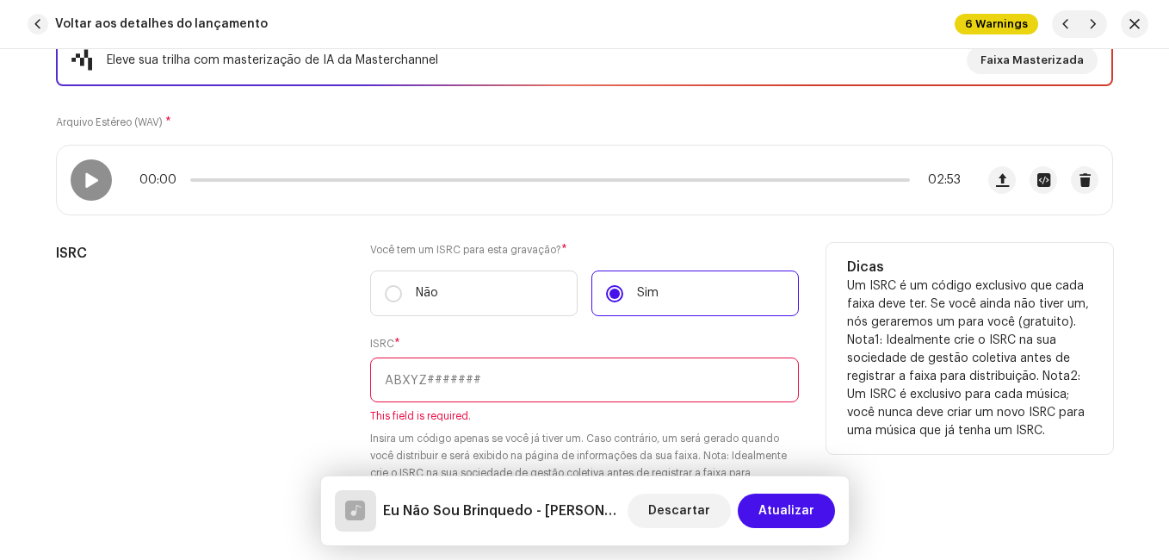
paste input "NL-8RL-24-56353"
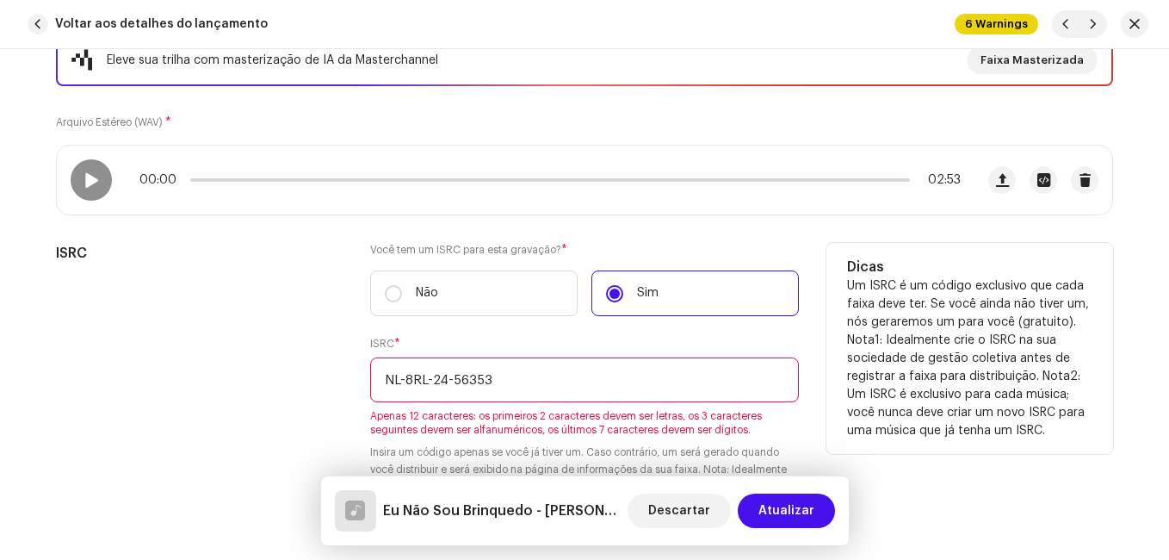
click at [450, 379] on input "NL-8RL-24-56353" at bounding box center [584, 379] width 429 height 45
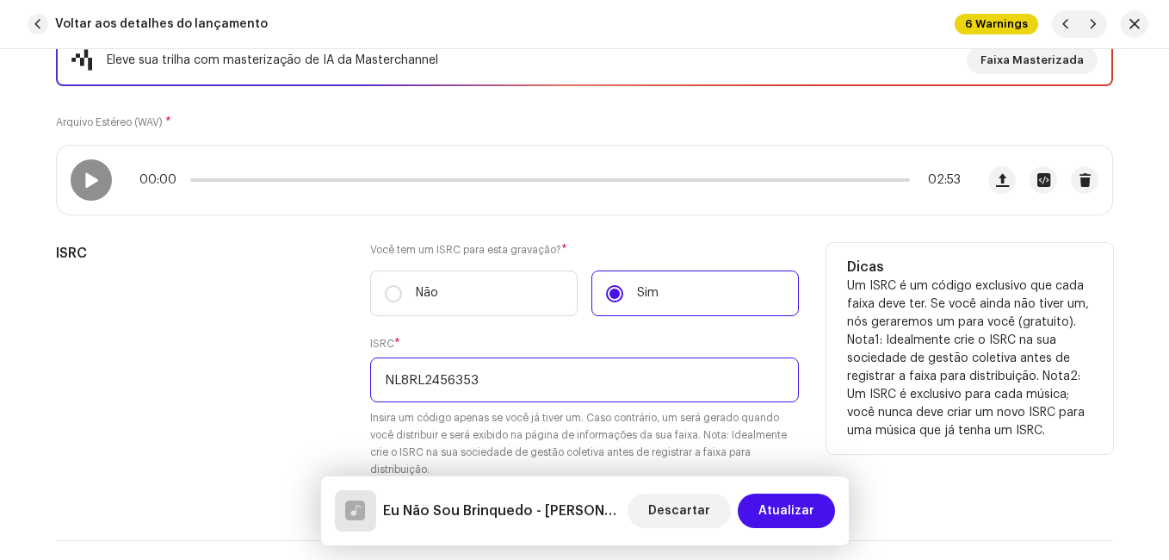
type input "NL8RL2456353"
click at [203, 365] on div "ISRC" at bounding box center [199, 371] width 287 height 256
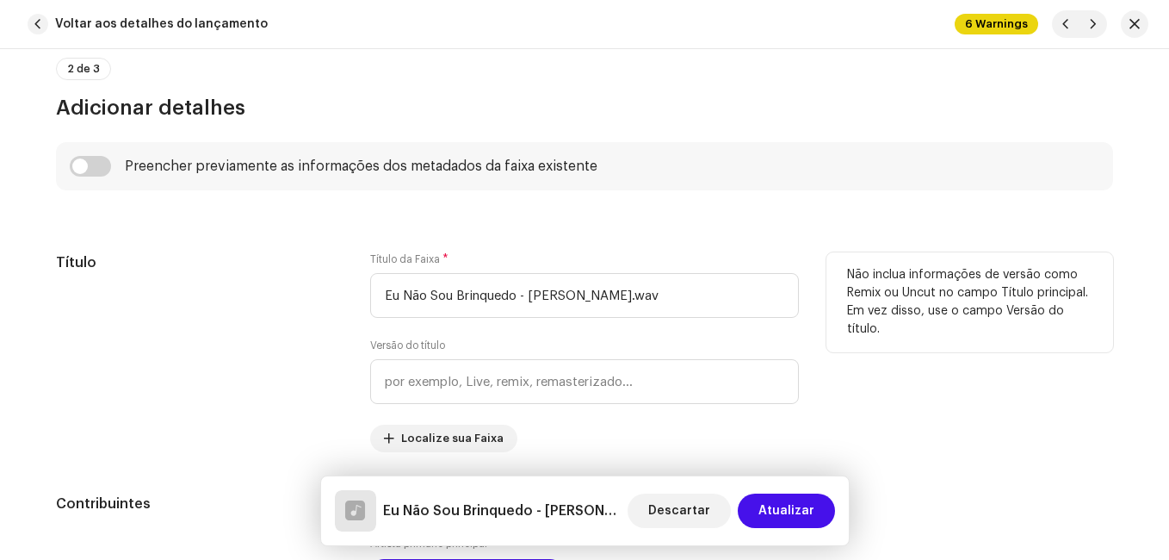
scroll to position [775, 0]
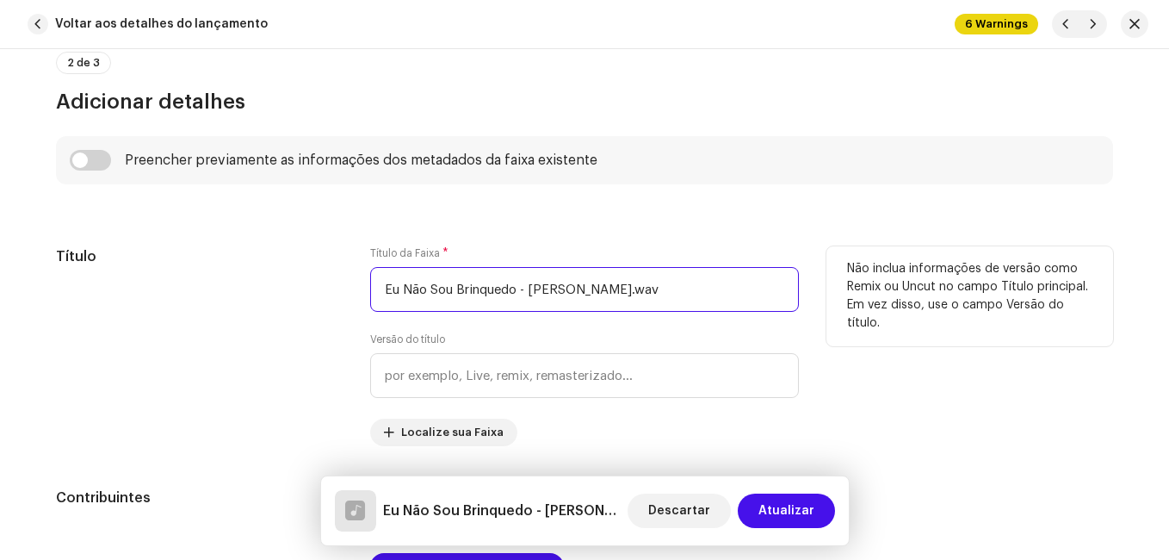
drag, startPoint x: 517, startPoint y: 288, endPoint x: 658, endPoint y: 292, distance: 141.3
click at [658, 292] on input "Eu Não Sou Brinquedo - [PERSON_NAME].wav" at bounding box center [584, 289] width 429 height 45
type input "Eu Não Sou Brinquedo"
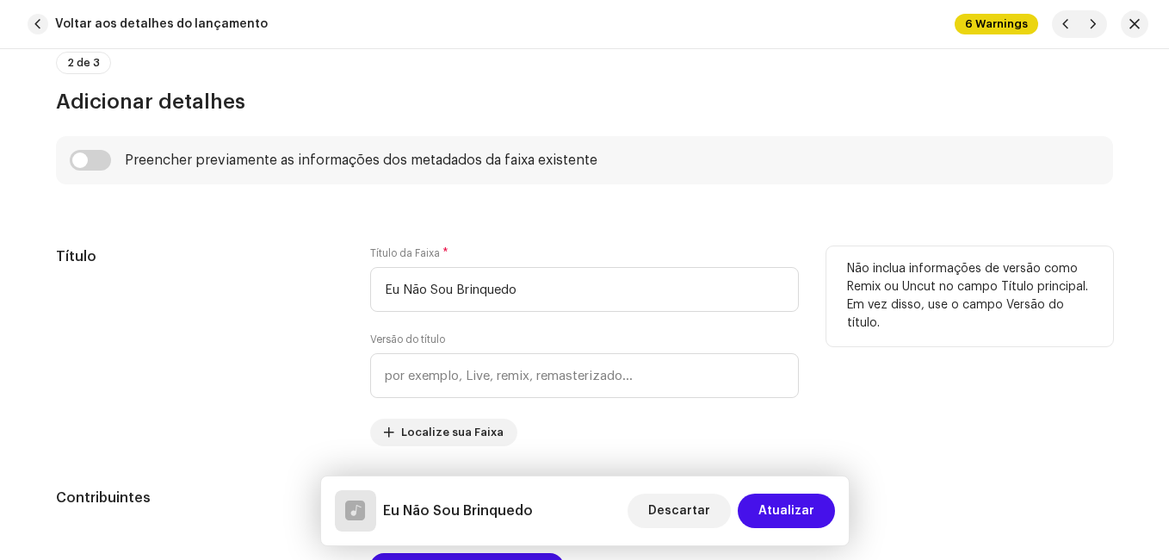
click at [210, 247] on h5 "Título" at bounding box center [199, 256] width 287 height 21
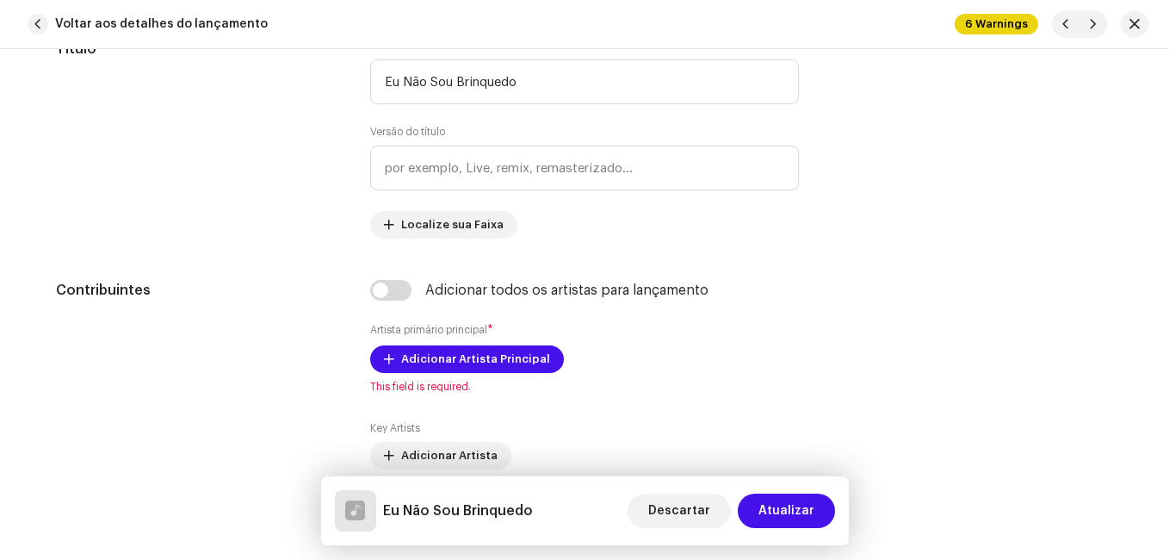
scroll to position [1033, 0]
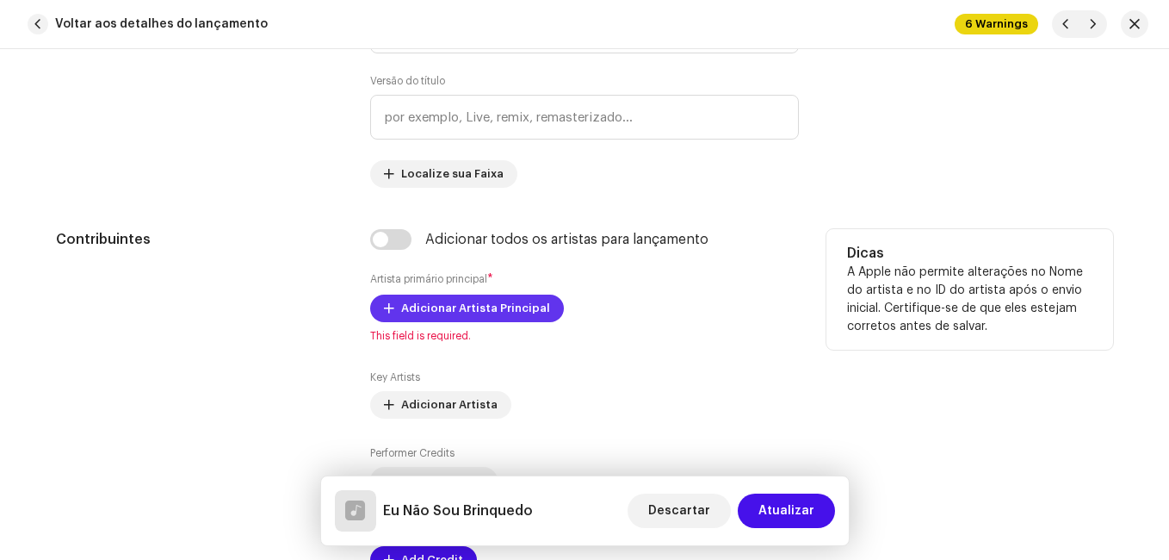
click at [485, 312] on span "Adicionar Artista Principal" at bounding box center [475, 308] width 149 height 34
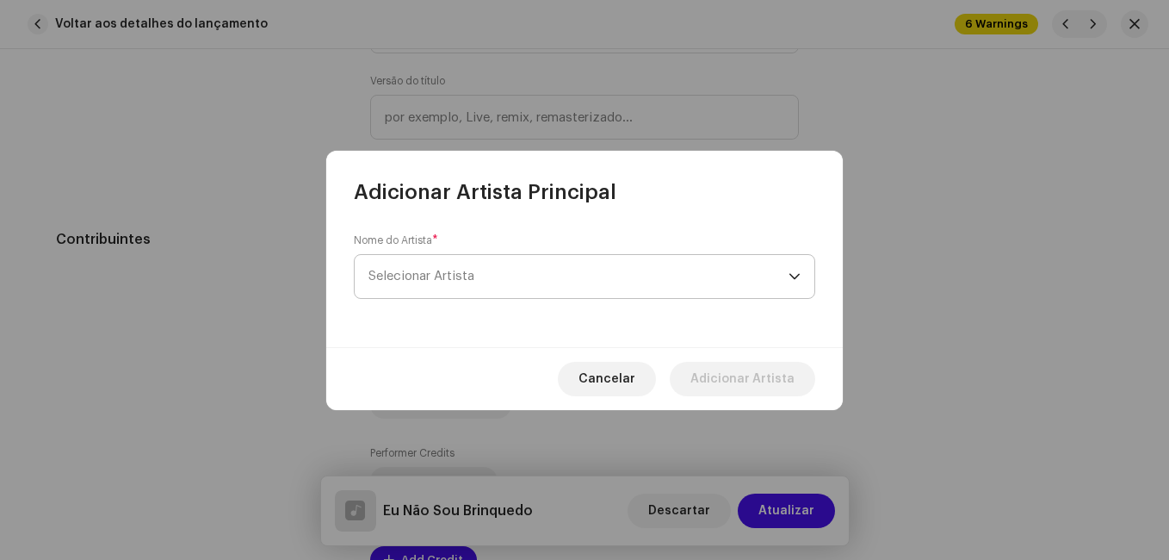
click at [474, 273] on span "Selecionar Artista" at bounding box center [422, 276] width 106 height 13
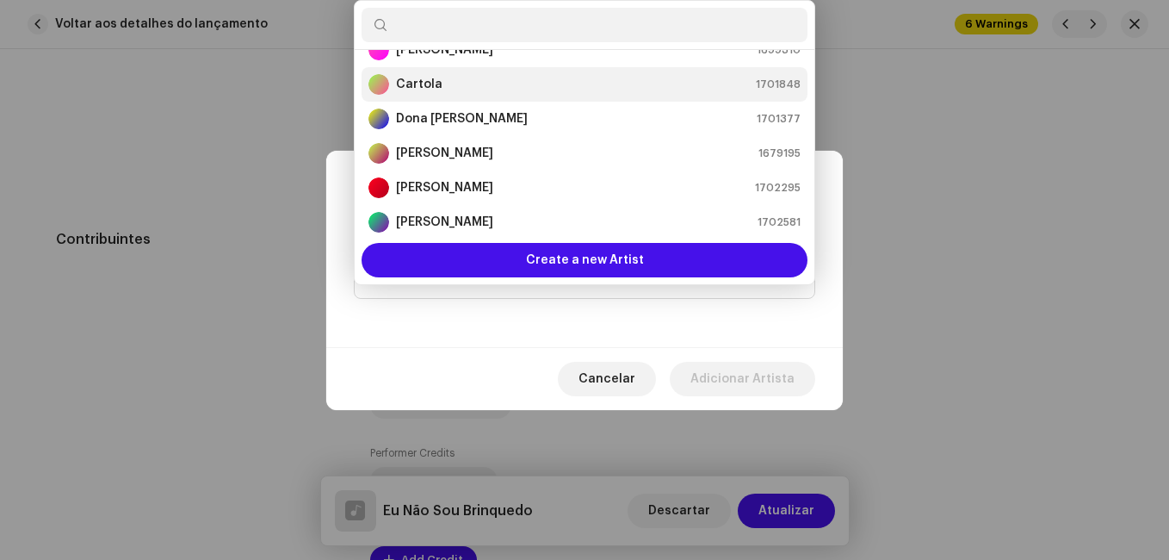
scroll to position [172, 0]
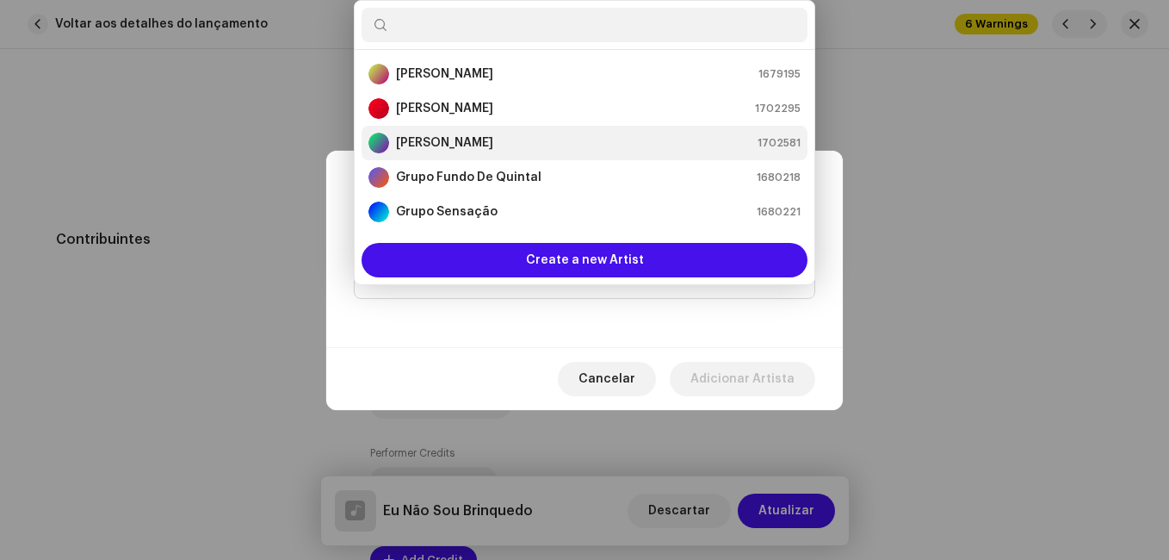
click at [503, 138] on div "[PERSON_NAME] 1702581" at bounding box center [585, 143] width 432 height 21
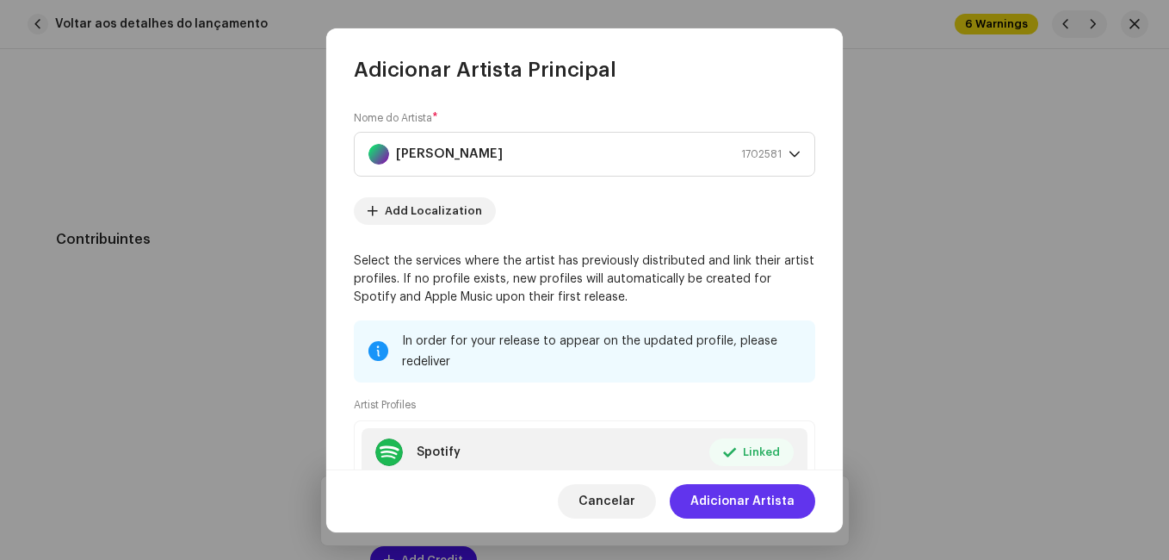
click at [742, 505] on span "Adicionar Artista" at bounding box center [743, 501] width 104 height 34
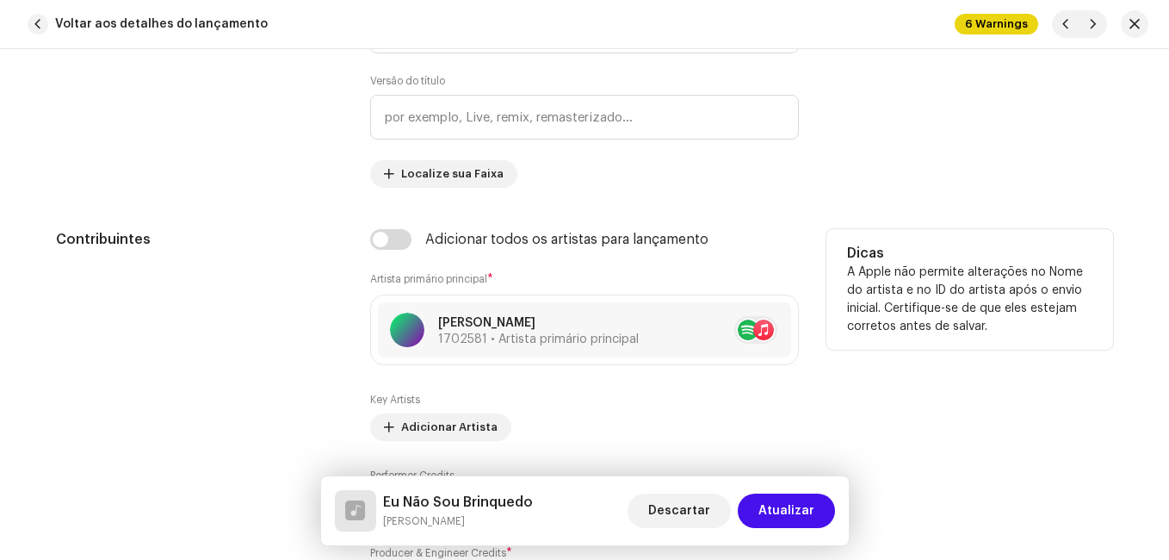
click at [268, 308] on div "Contribuintes" at bounding box center [199, 422] width 287 height 387
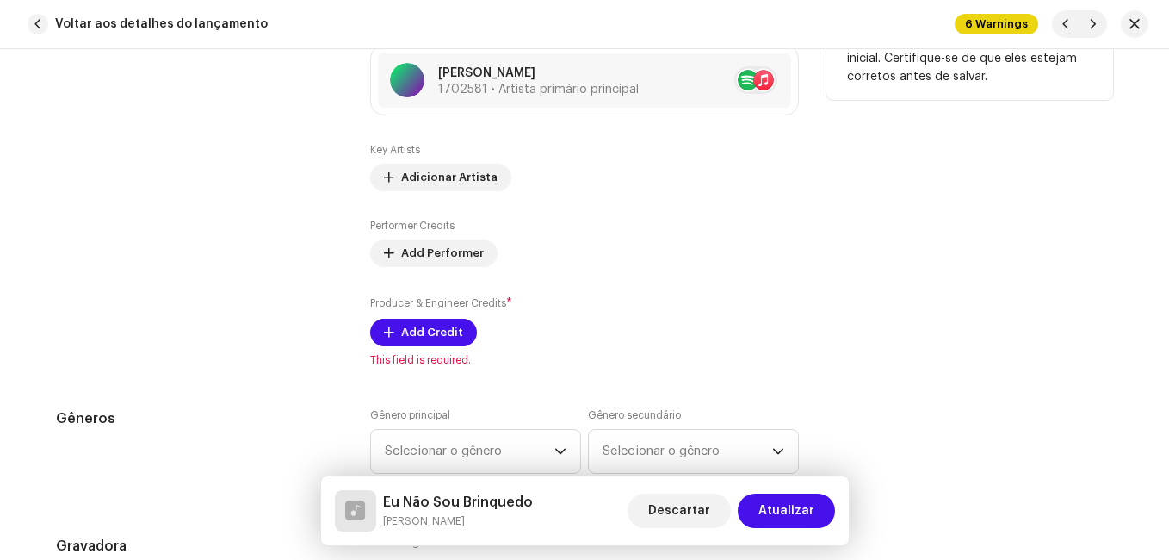
scroll to position [1378, 0]
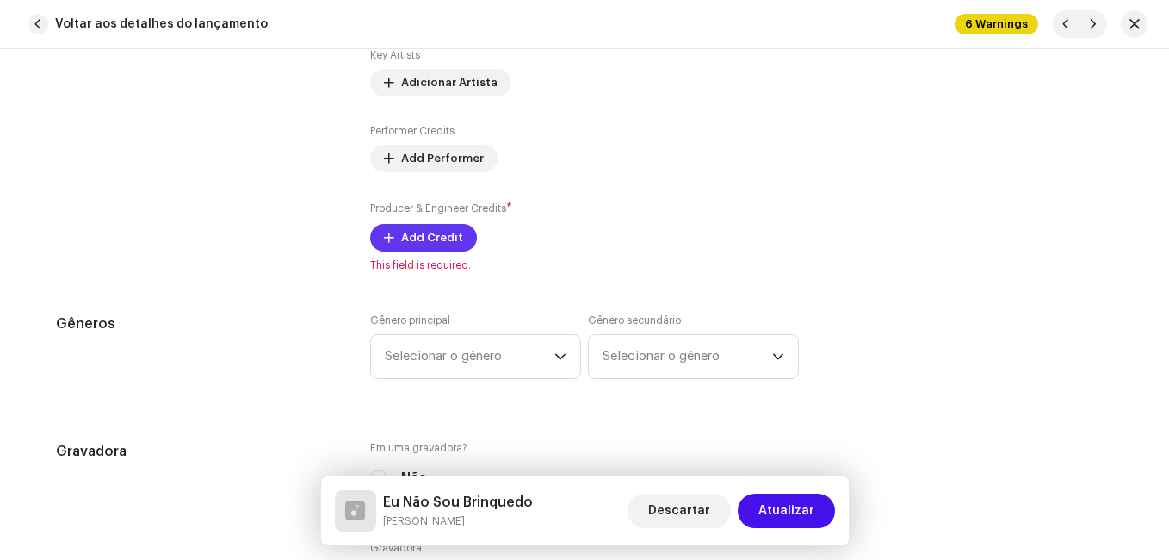
click at [454, 236] on span "Add Credit" at bounding box center [432, 237] width 62 height 34
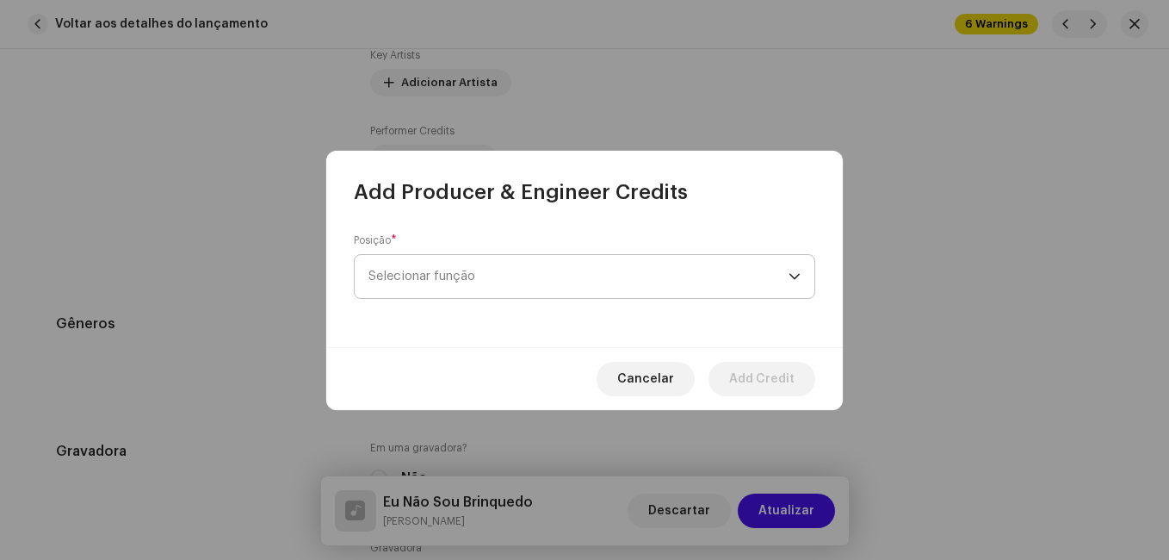
click at [492, 284] on span "Selecionar função" at bounding box center [579, 276] width 420 height 43
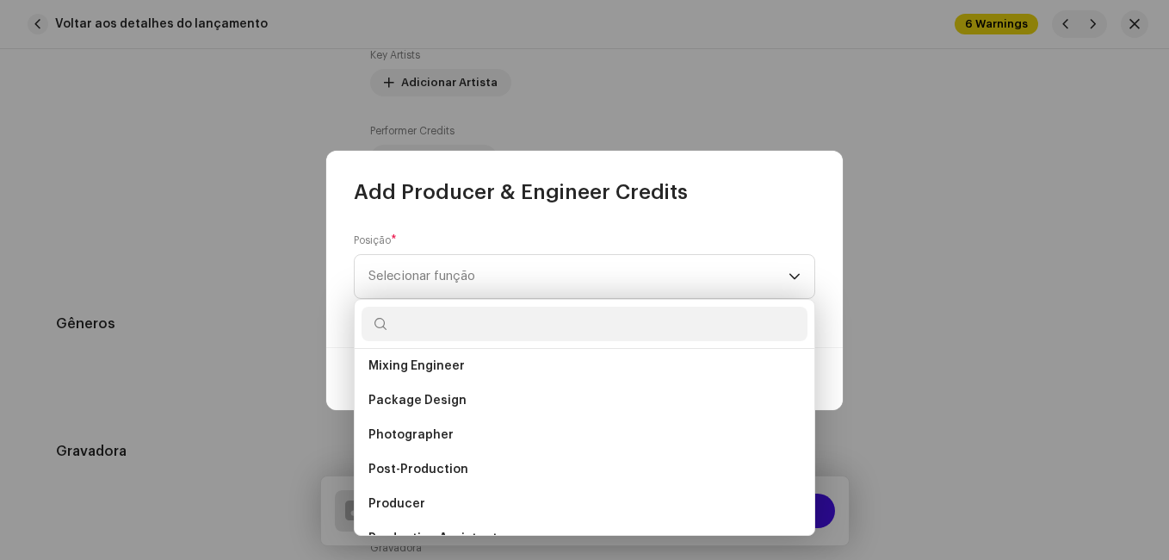
scroll to position [603, 0]
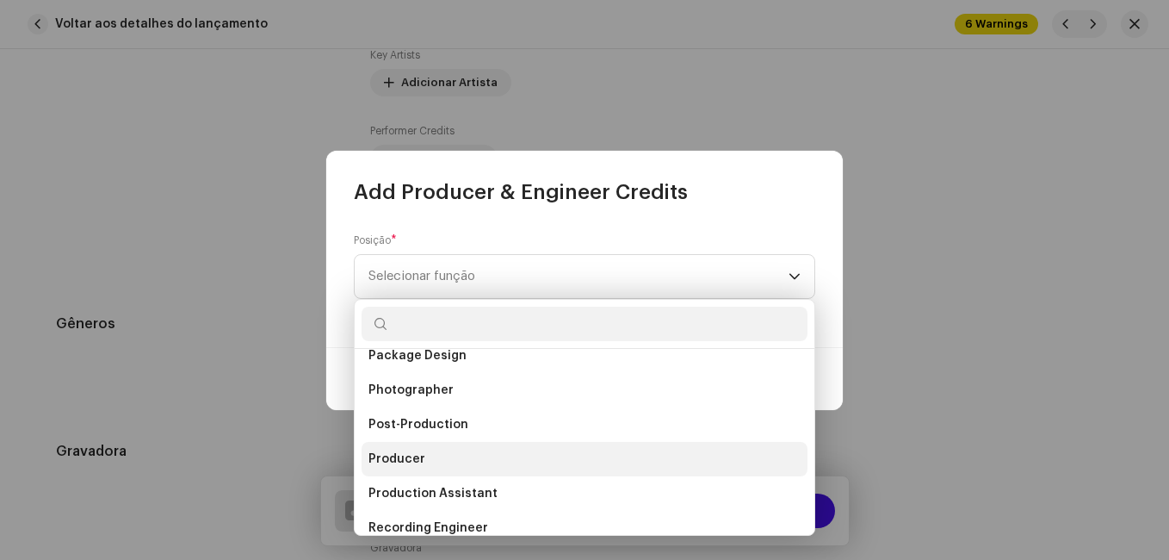
click at [418, 455] on span "Producer" at bounding box center [397, 458] width 57 height 17
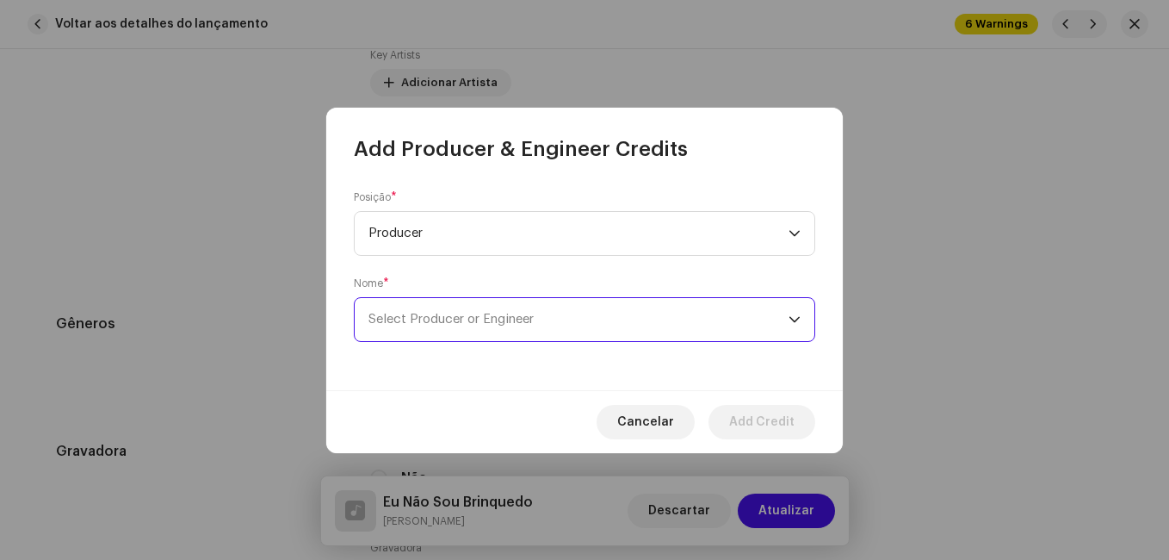
click at [468, 320] on span "Select Producer or Engineer" at bounding box center [451, 319] width 165 height 13
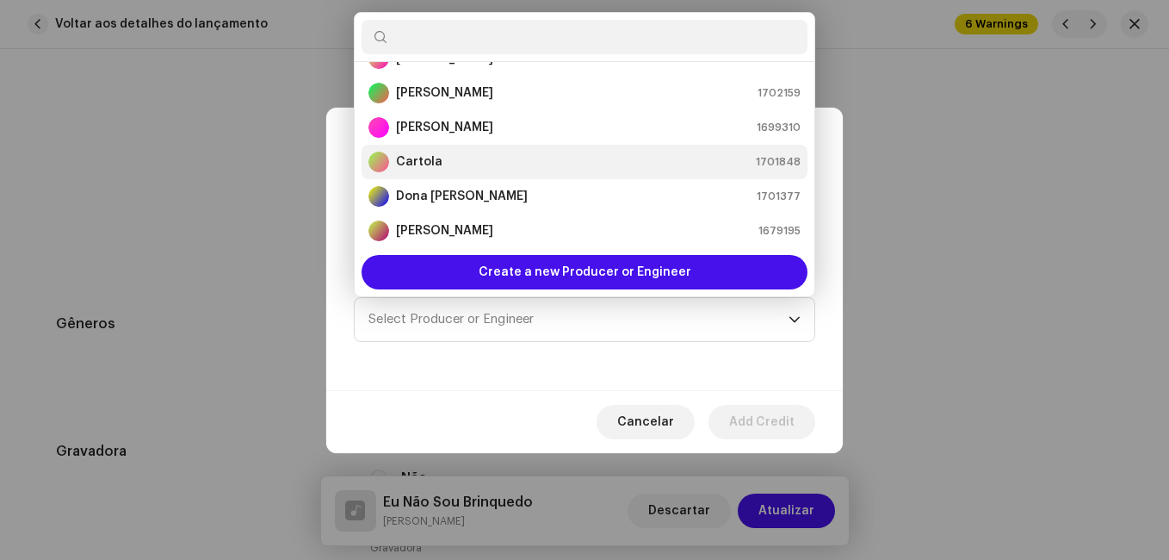
scroll to position [114, 0]
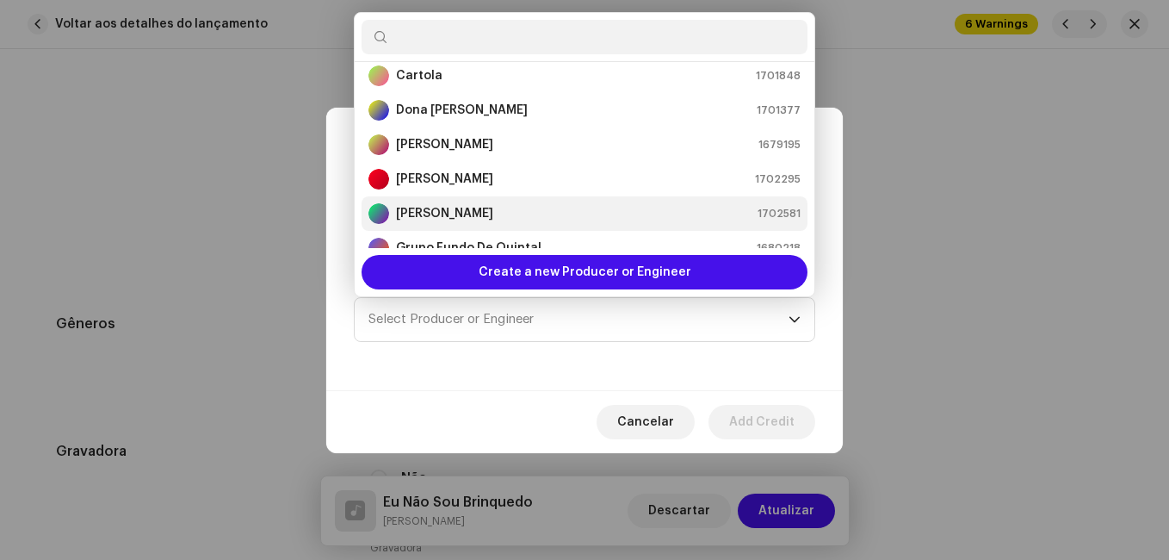
click at [474, 208] on strong "[PERSON_NAME]" at bounding box center [444, 213] width 97 height 17
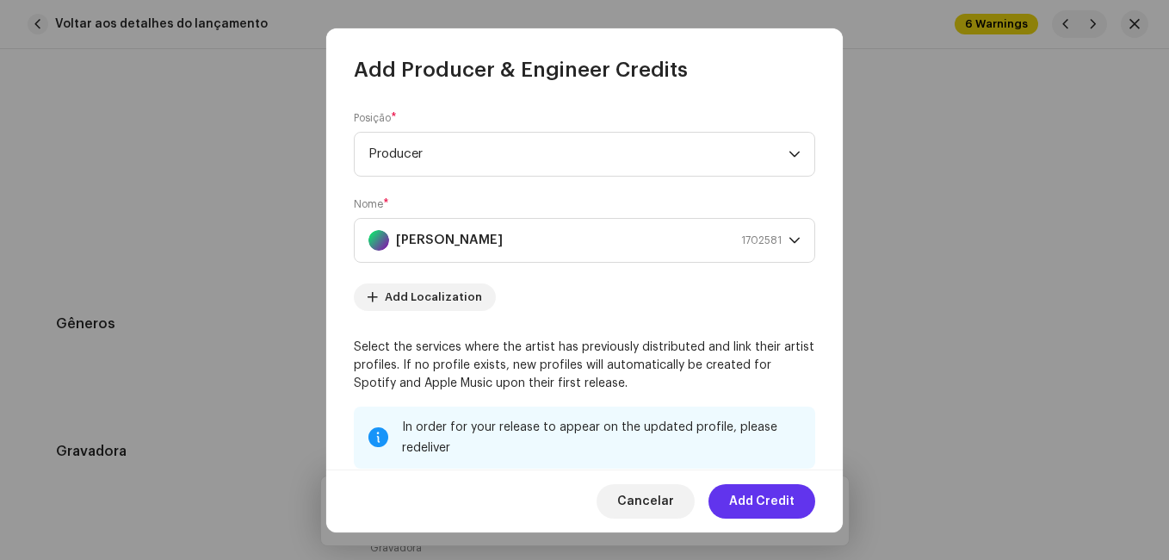
click at [784, 507] on span "Add Credit" at bounding box center [761, 501] width 65 height 34
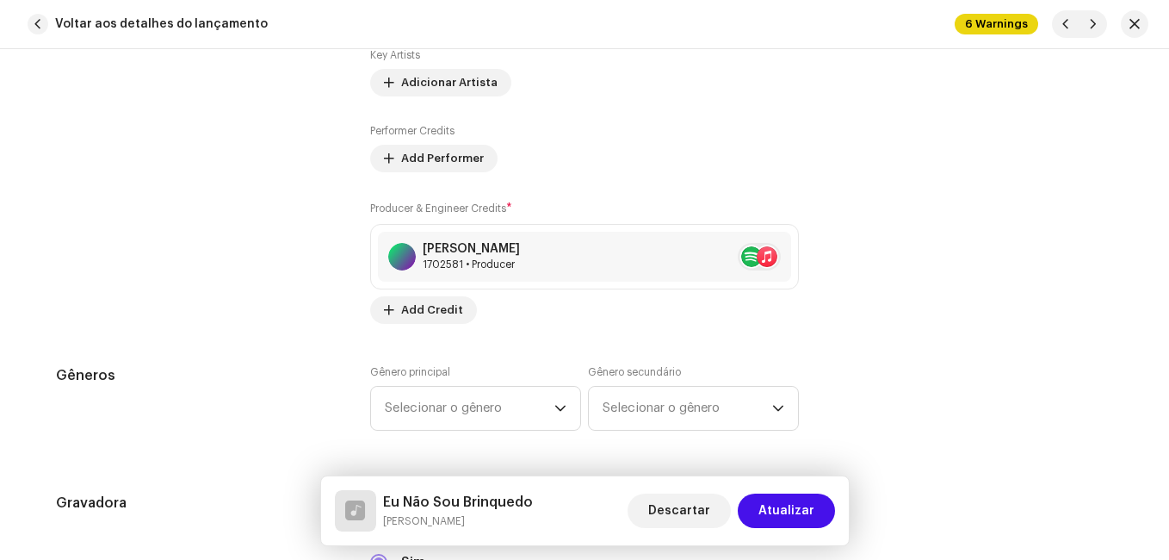
click at [287, 231] on div "Contribuintes" at bounding box center [199, 104] width 287 height 439
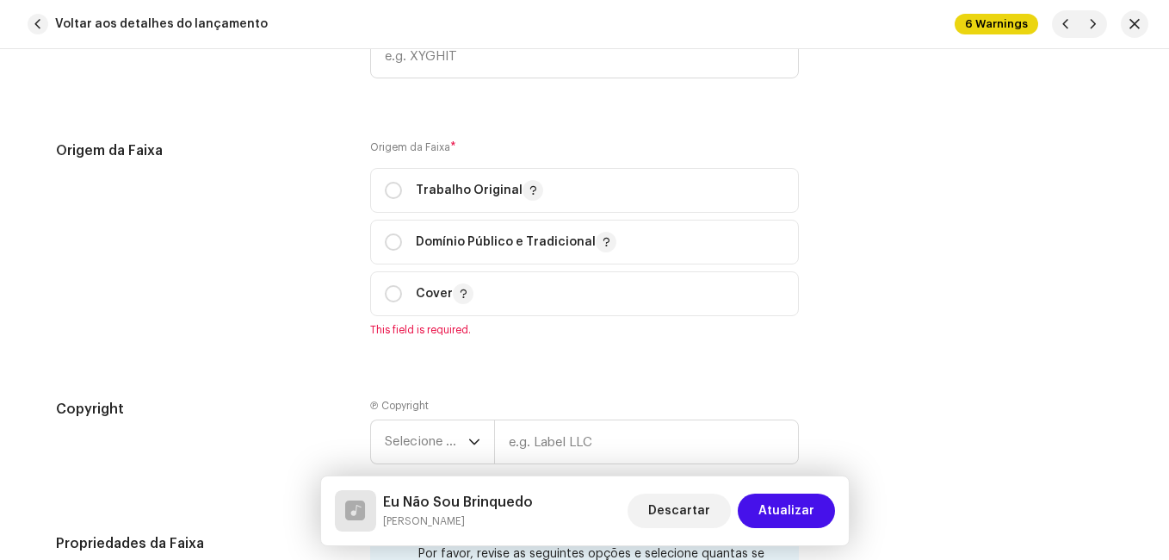
scroll to position [2239, 0]
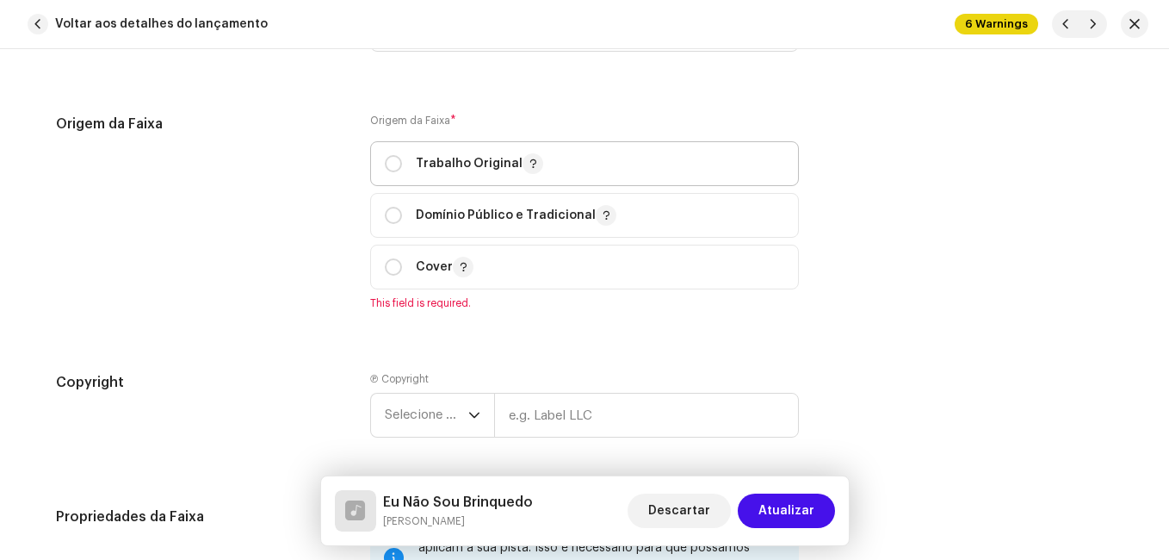
click at [422, 164] on p "Trabalho Original" at bounding box center [479, 163] width 127 height 21
radio input "true"
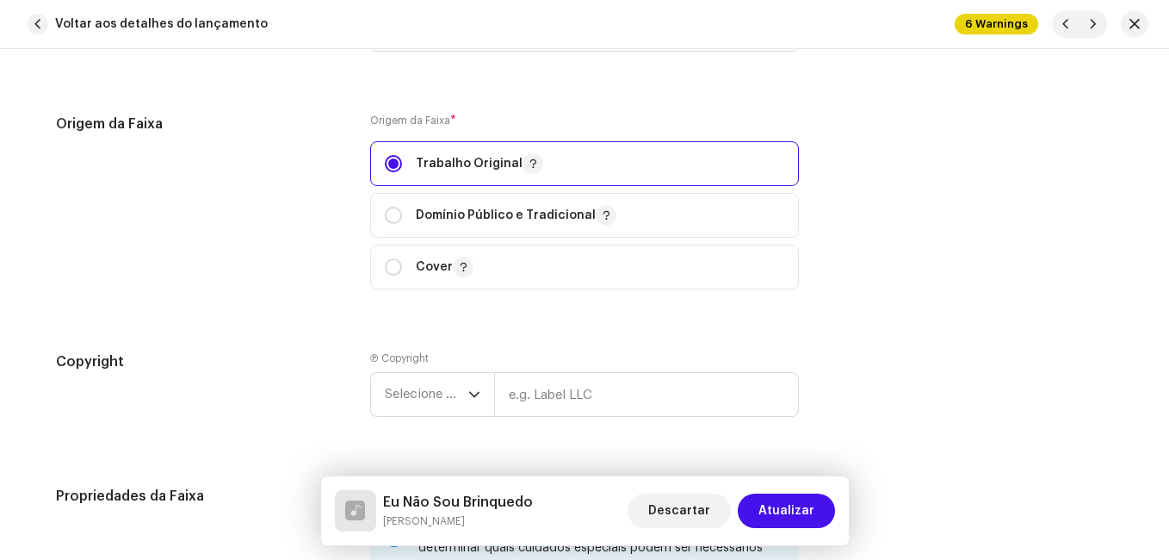
click at [316, 209] on div "Origem da Faixa" at bounding box center [199, 212] width 287 height 196
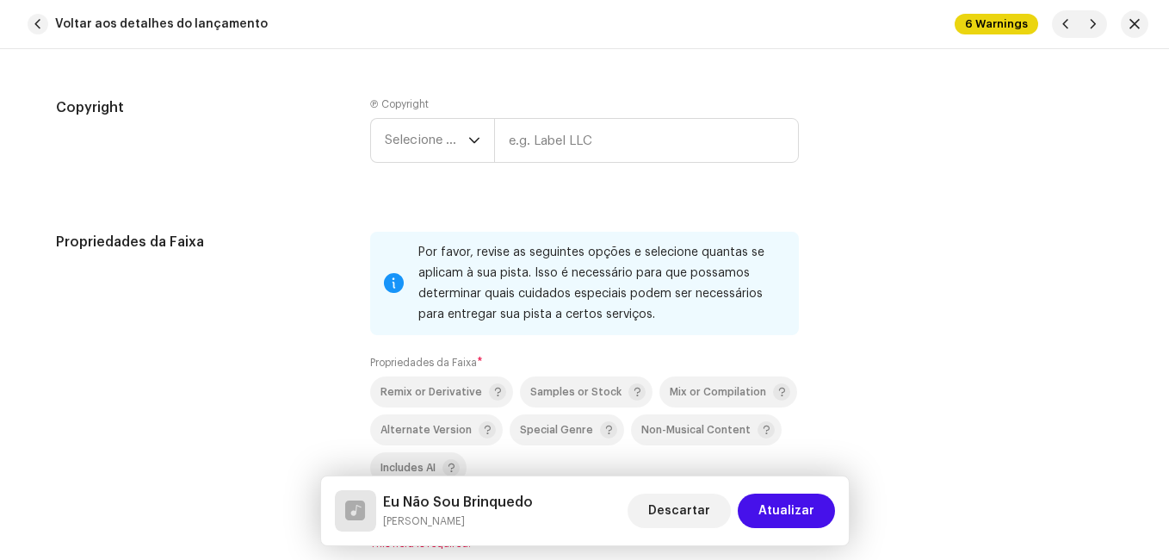
scroll to position [2497, 0]
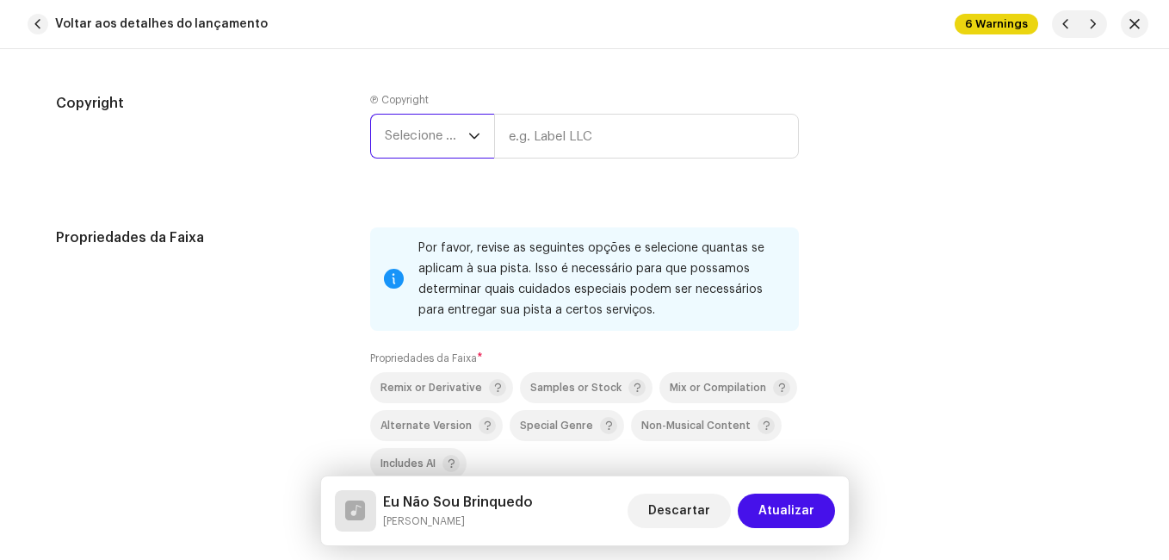
click at [440, 130] on span "Selecione o ano" at bounding box center [427, 136] width 84 height 43
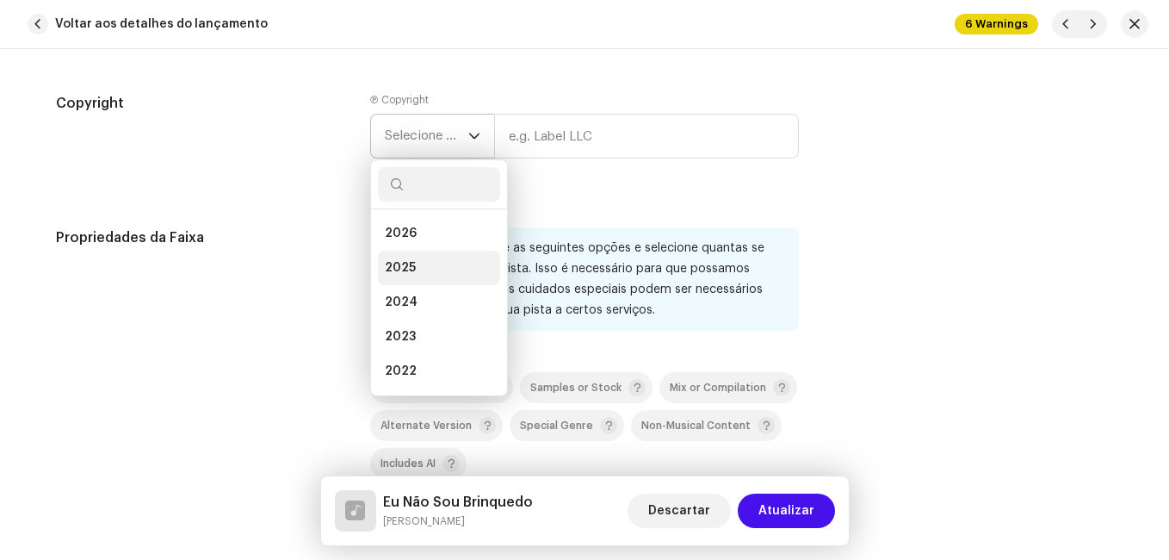
click at [406, 267] on span "2025" at bounding box center [400, 267] width 31 height 17
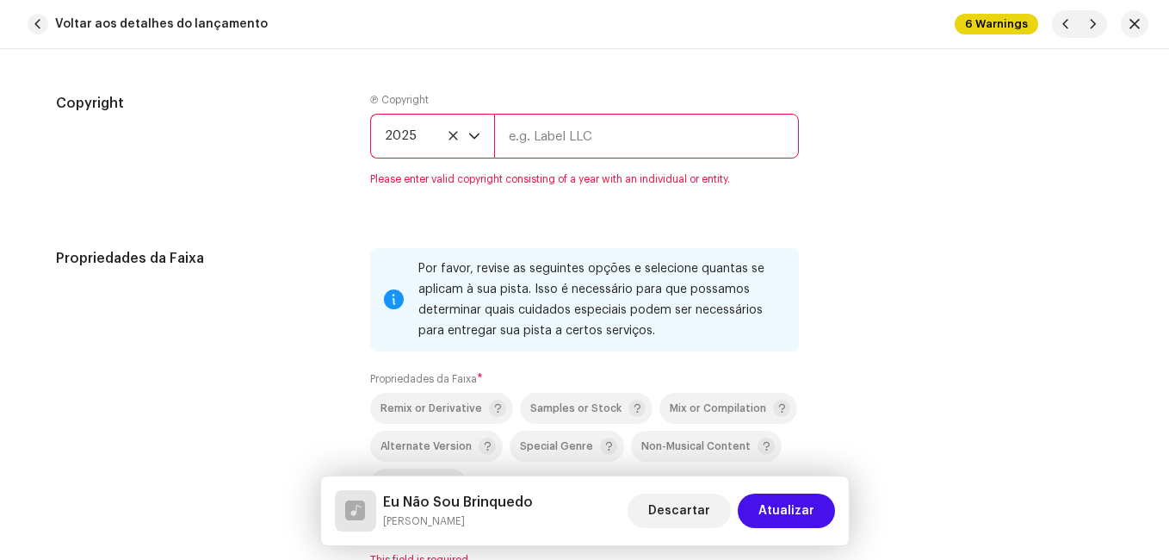
click at [557, 135] on input "text" at bounding box center [646, 136] width 305 height 45
type input "Impact Music"
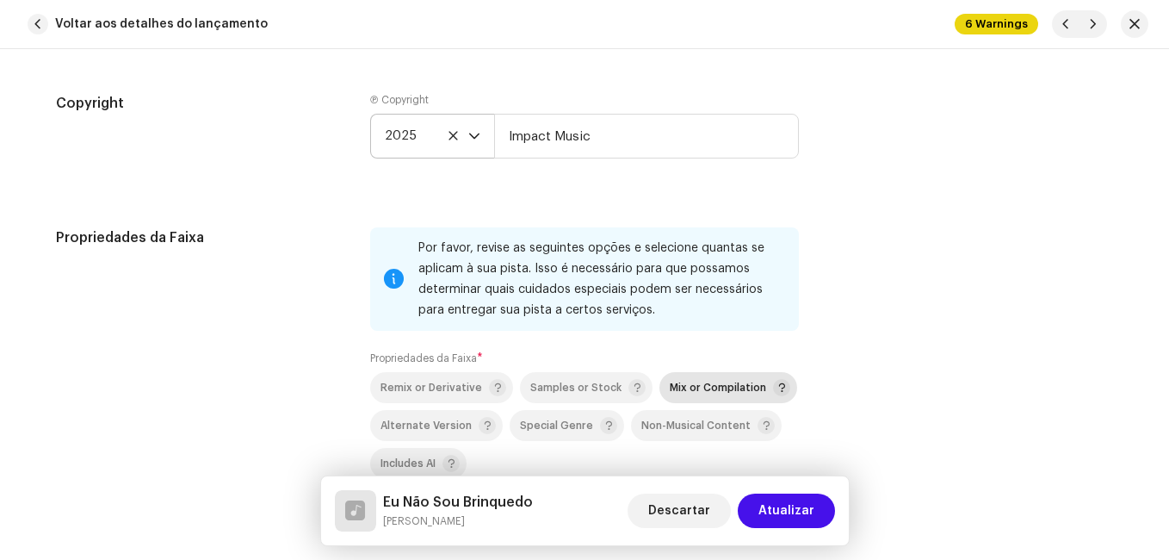
click at [695, 375] on p-togglebutton "Mix or Compilation" at bounding box center [729, 387] width 138 height 31
click at [252, 287] on div "Propriedades da Faixa" at bounding box center [199, 386] width 287 height 319
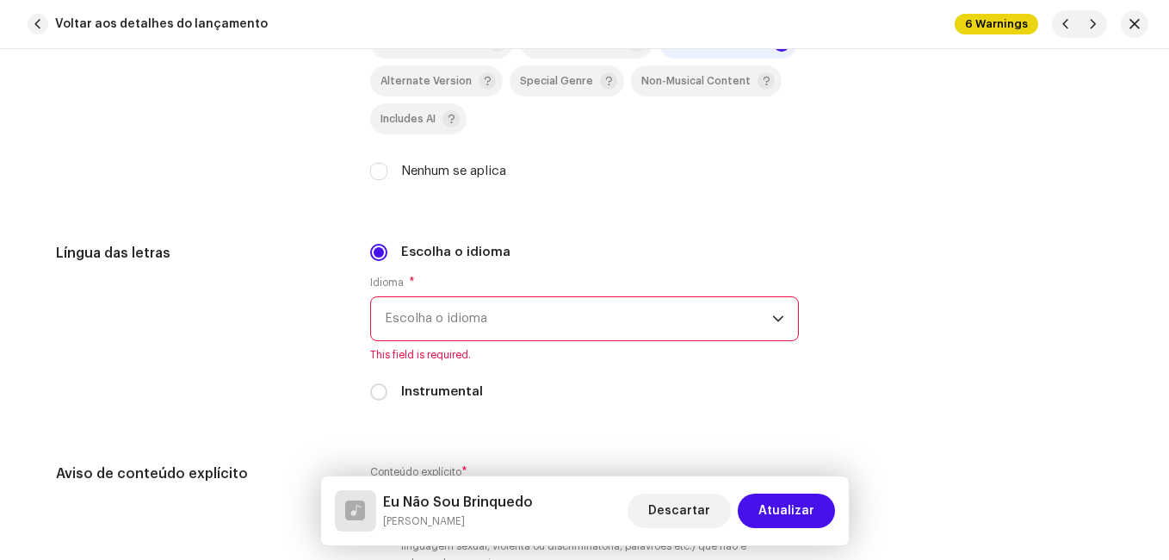
scroll to position [2928, 0]
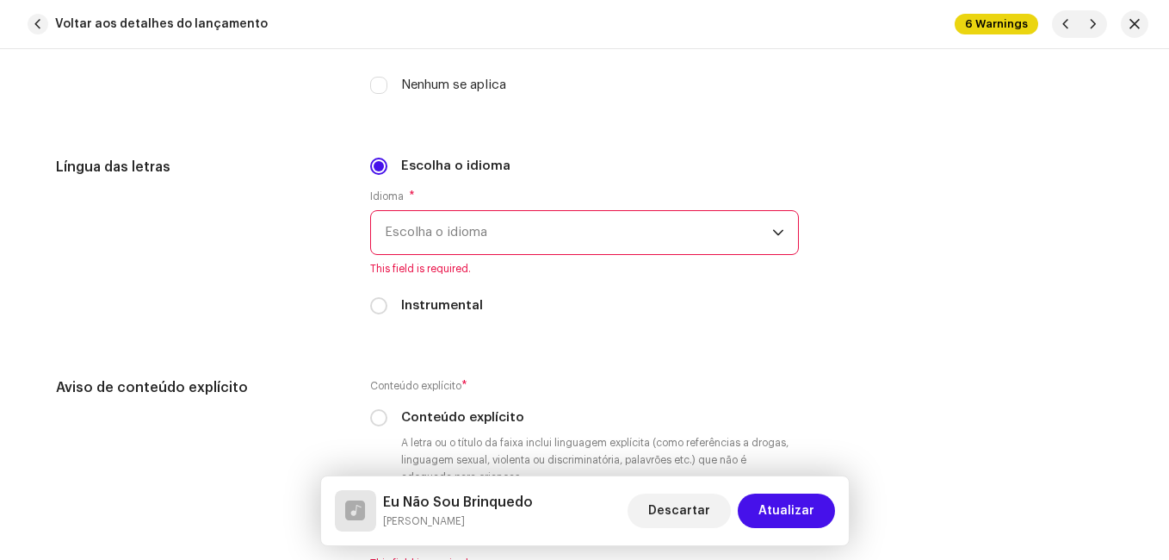
click at [437, 227] on span "Escolha o idioma" at bounding box center [578, 232] width 387 height 43
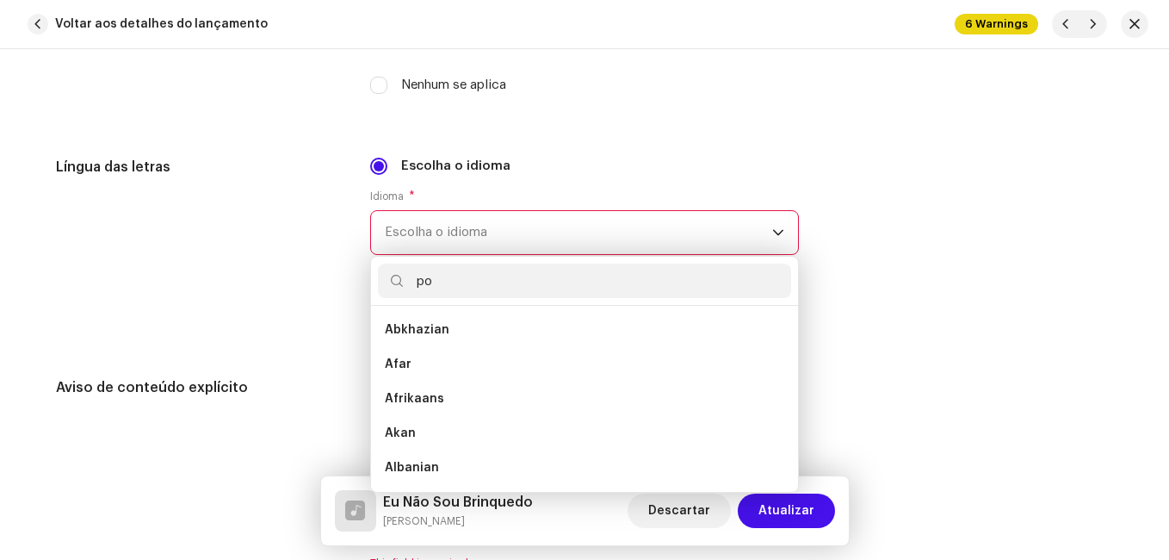
scroll to position [0, 0]
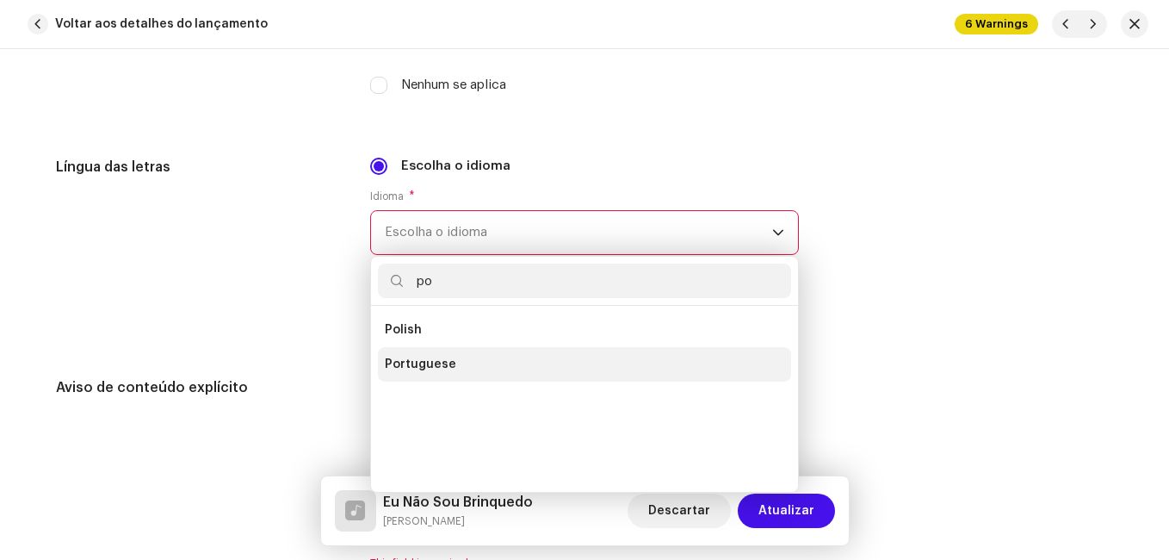
type input "po"
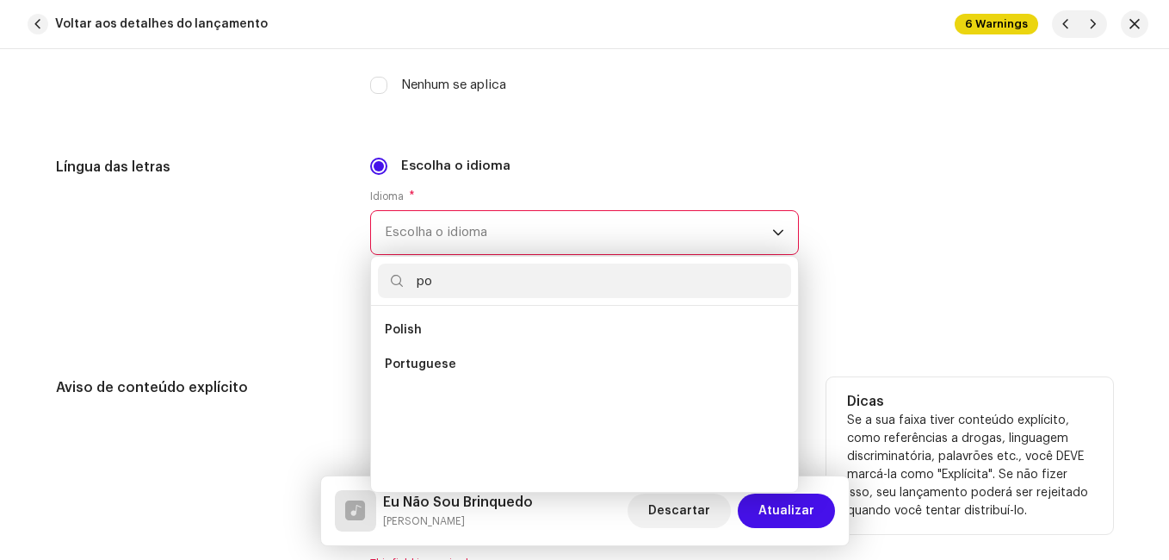
click at [417, 363] on span "Portuguese" at bounding box center [420, 364] width 71 height 17
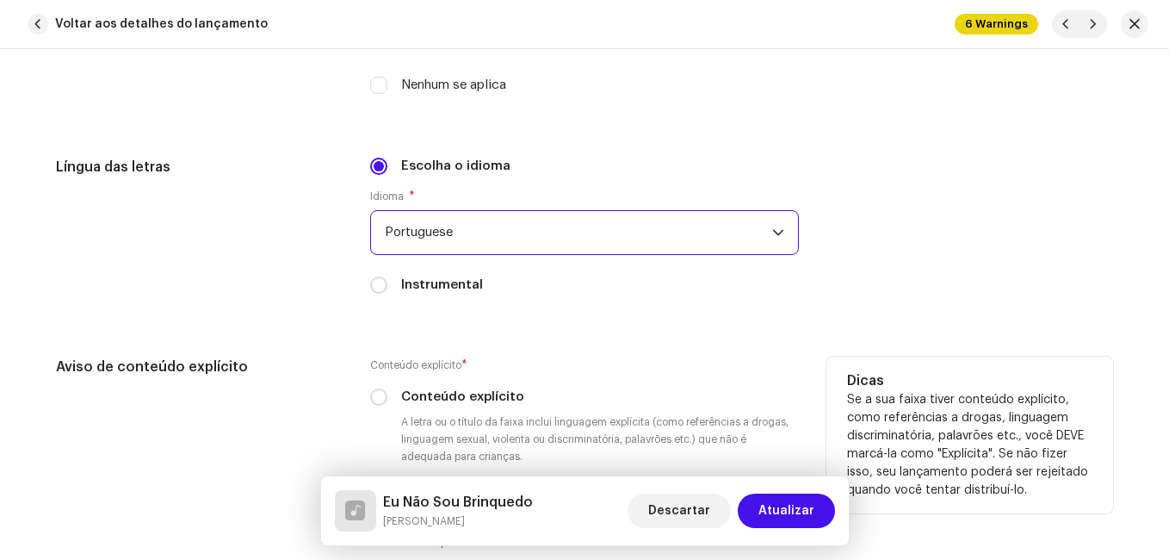
click at [295, 363] on h5 "Aviso de conteúdo explícito" at bounding box center [199, 366] width 287 height 21
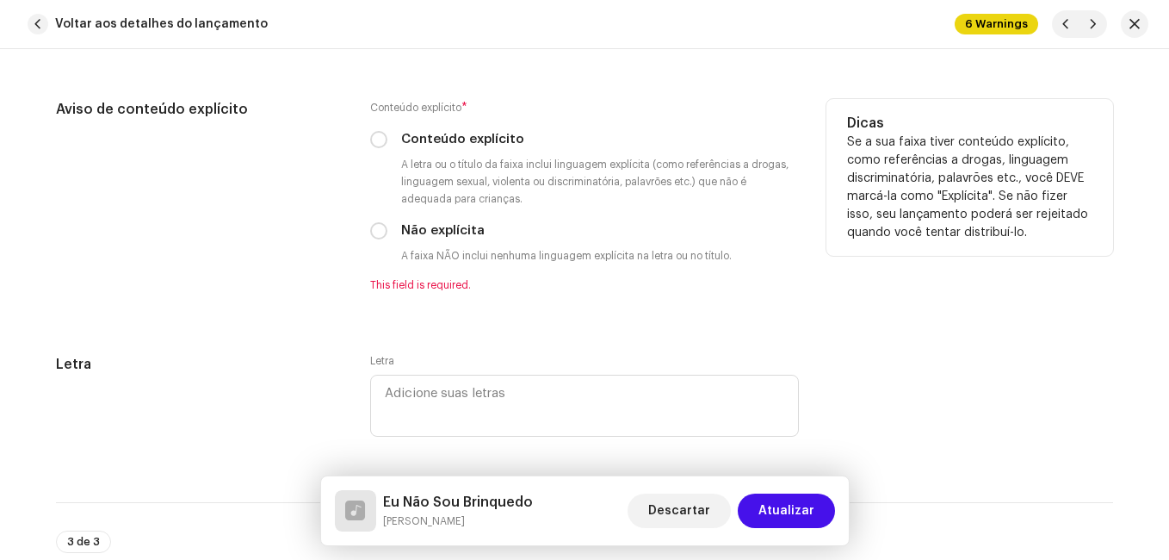
scroll to position [3186, 0]
click at [370, 238] on p-radiobutton at bounding box center [378, 229] width 17 height 17
click at [371, 237] on input "Não explícita" at bounding box center [378, 229] width 17 height 17
radio input "true"
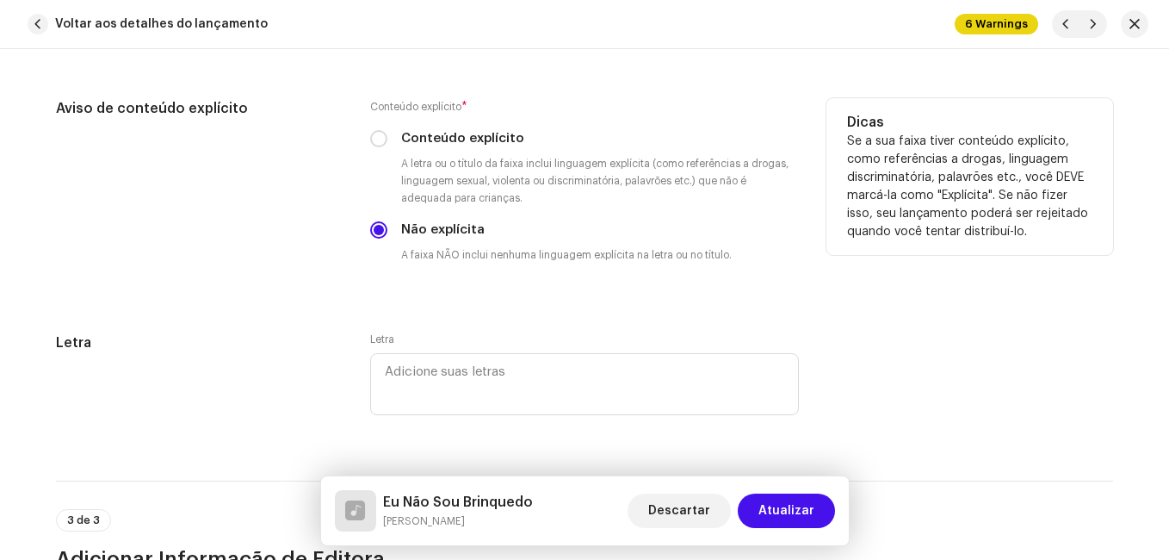
click at [339, 276] on div "Aviso de conteúdo explícito Conteúdo explícito * Conteúdo explícito A letra ou …" at bounding box center [584, 194] width 1057 height 193
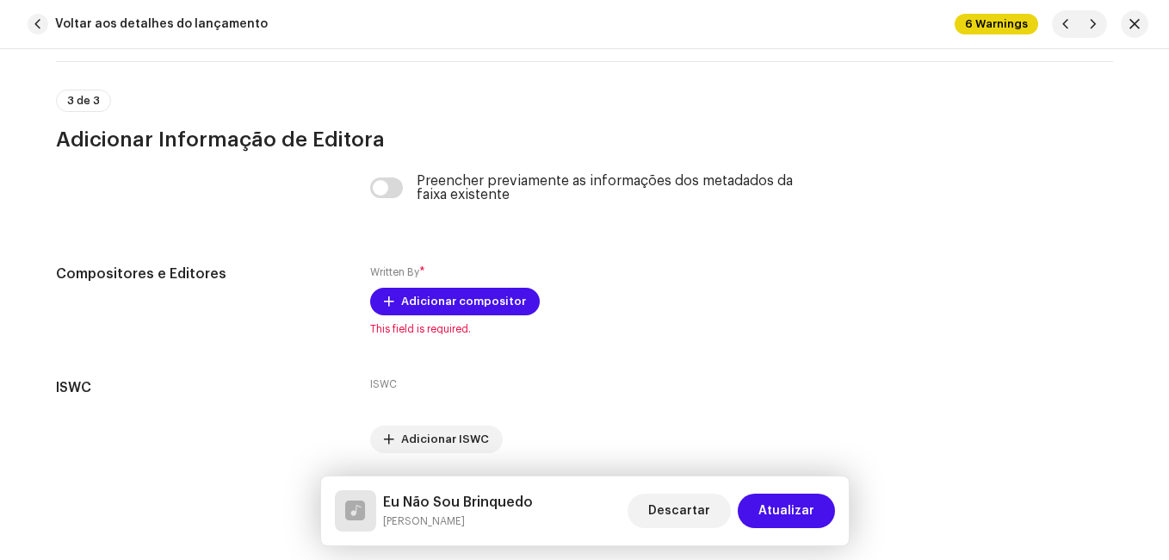
scroll to position [3664, 0]
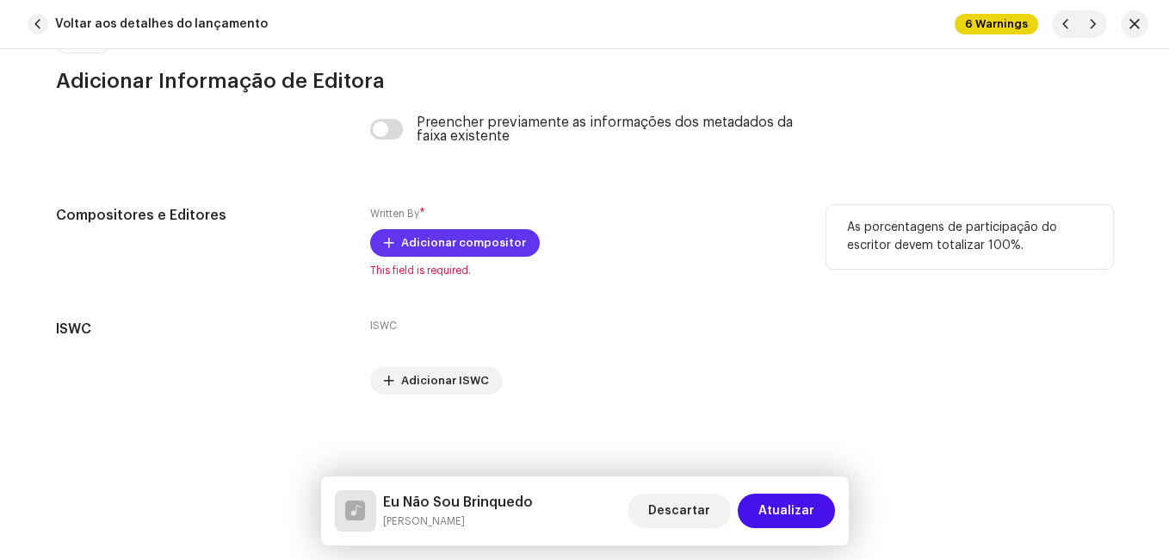
click at [443, 250] on span "Adicionar compositor" at bounding box center [463, 243] width 125 height 34
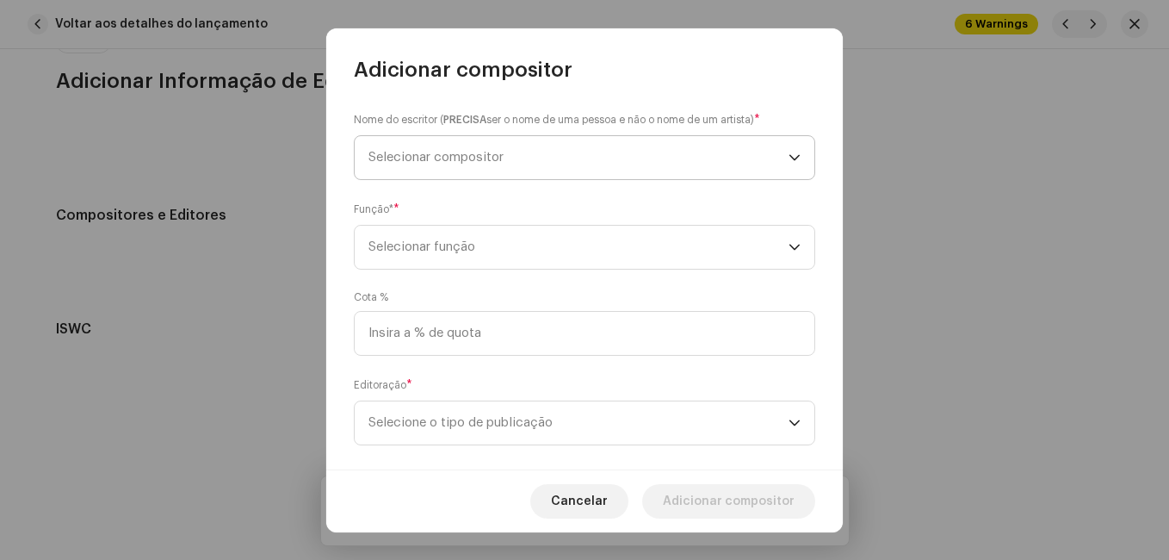
click at [524, 161] on span "Selecionar compositor" at bounding box center [579, 157] width 420 height 43
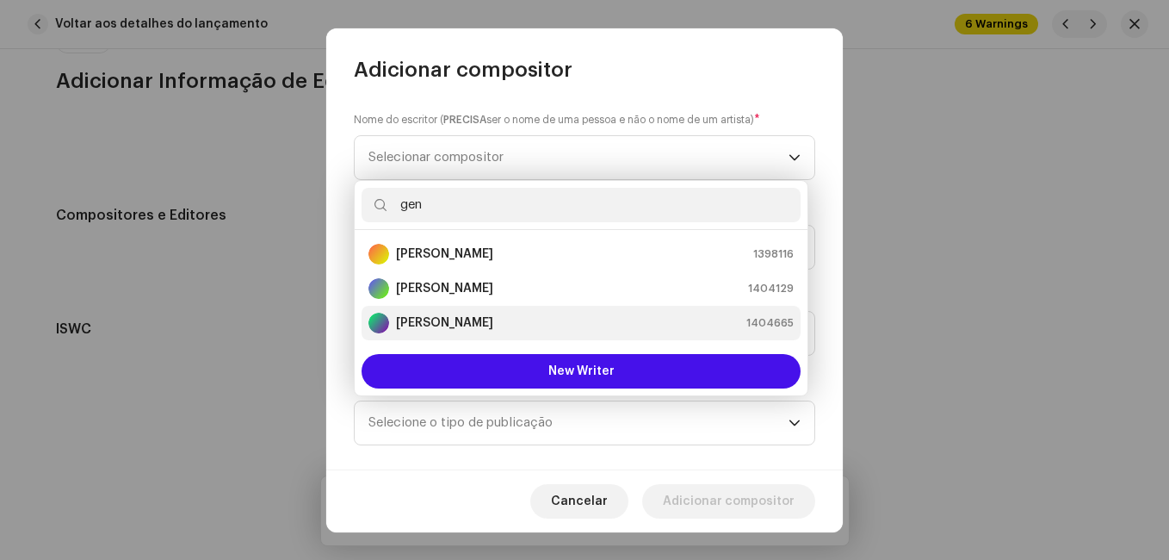
type input "gen"
click at [462, 317] on strong "[PERSON_NAME]" at bounding box center [444, 322] width 97 height 17
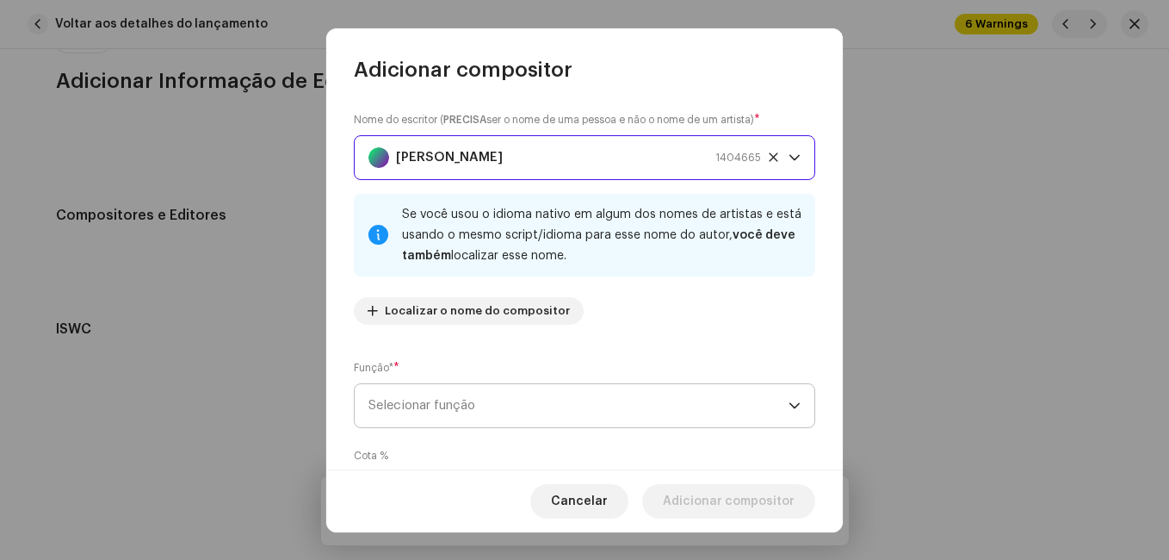
click at [583, 395] on span "Selecionar função" at bounding box center [579, 405] width 420 height 43
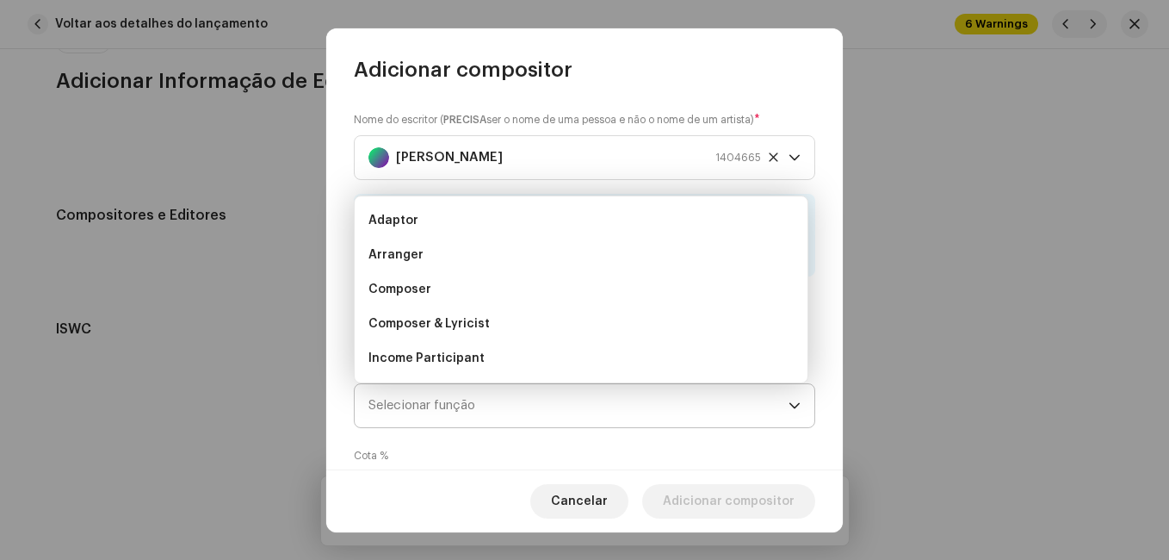
scroll to position [28, 0]
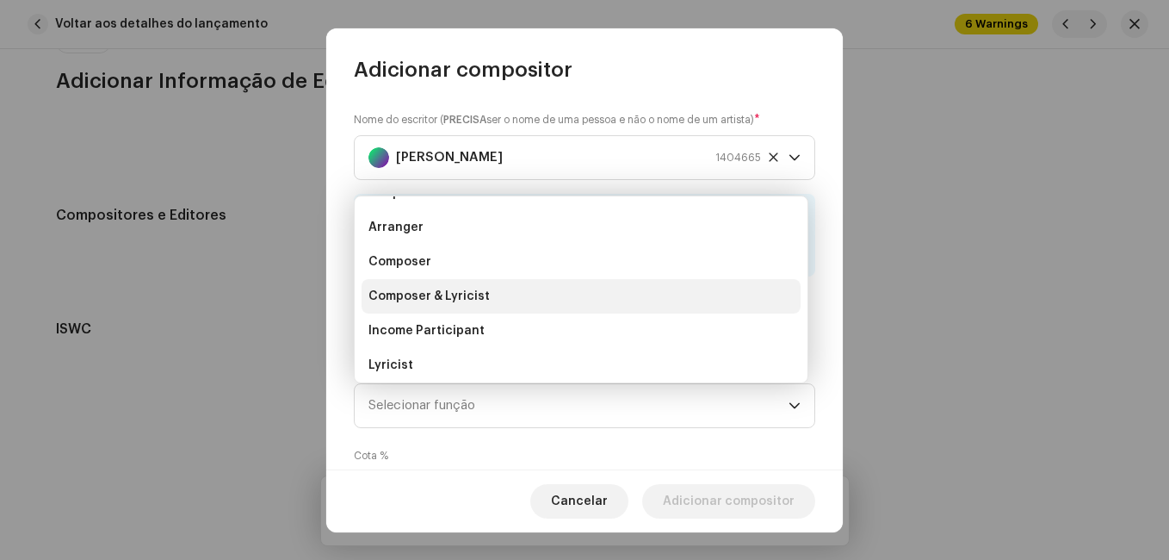
click at [571, 299] on li "Composer & Lyricist" at bounding box center [581, 296] width 439 height 34
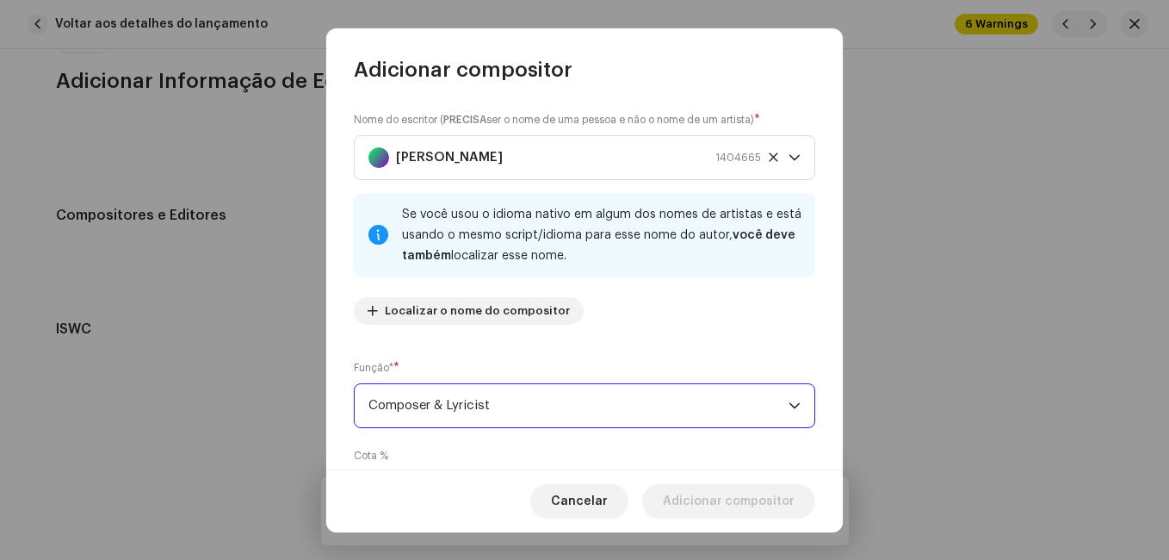
click at [582, 333] on div "Nome do escritor ( PRECISA ser o nome de uma pessoa e não o nome de um artista)…" at bounding box center [585, 224] width 462 height 227
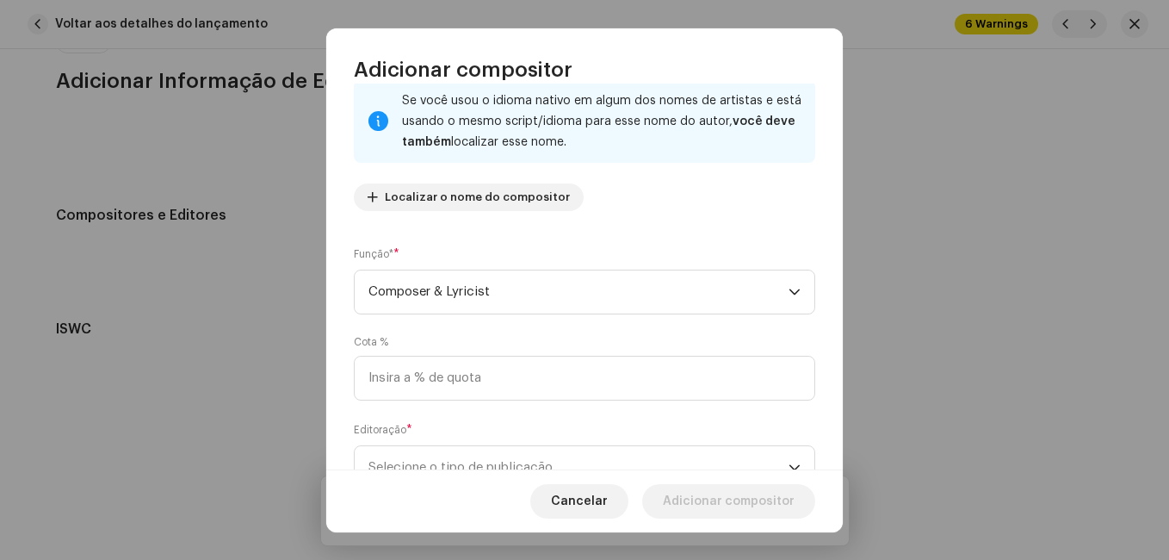
scroll to position [183, 0]
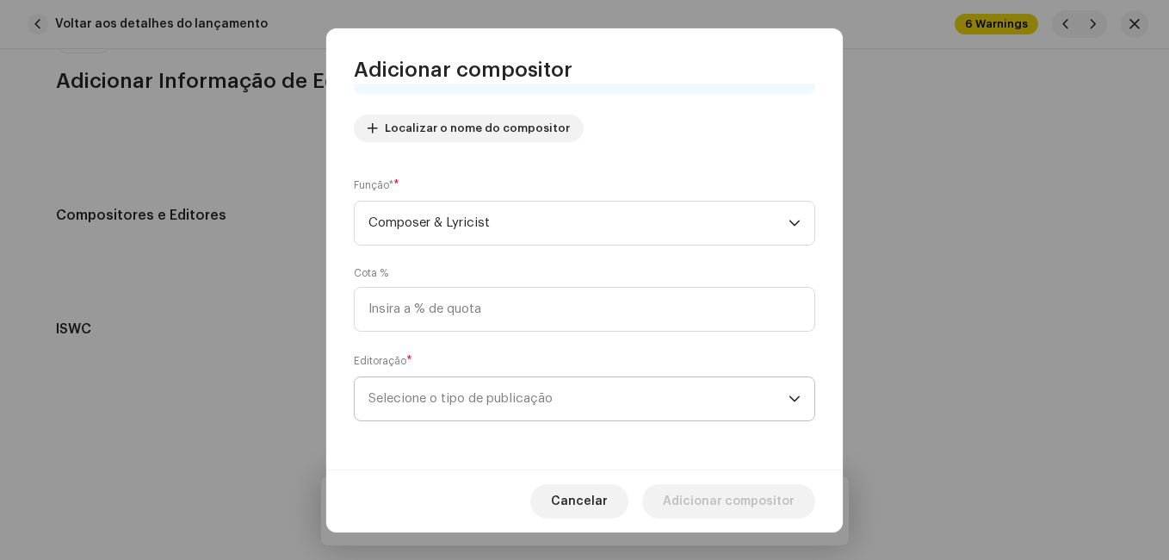
click at [522, 395] on span "Selecione o tipo de publicação" at bounding box center [579, 398] width 420 height 43
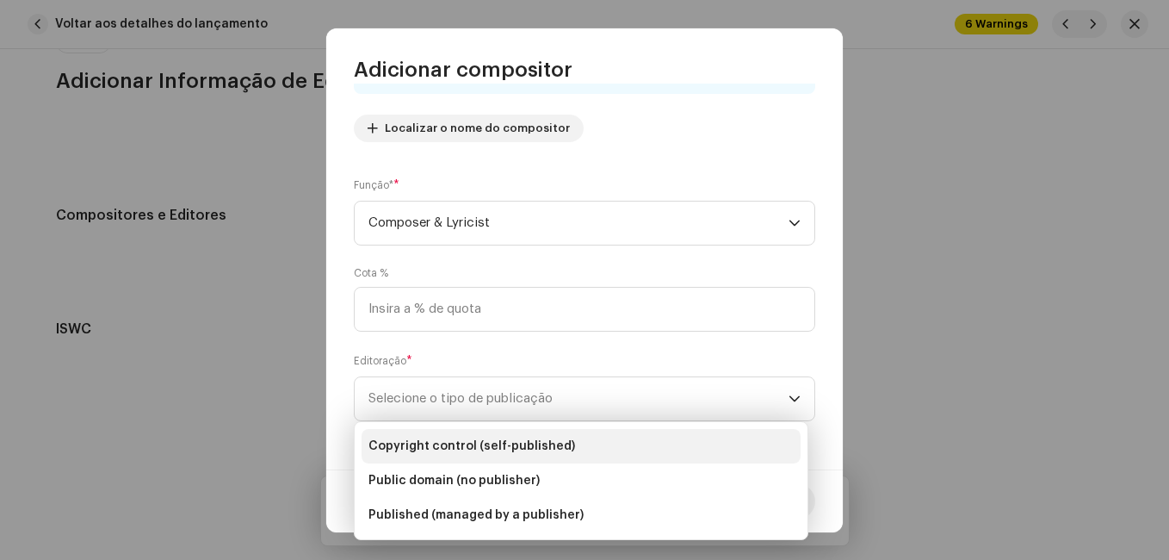
click at [507, 435] on li "Copyright control (self-published)" at bounding box center [581, 446] width 439 height 34
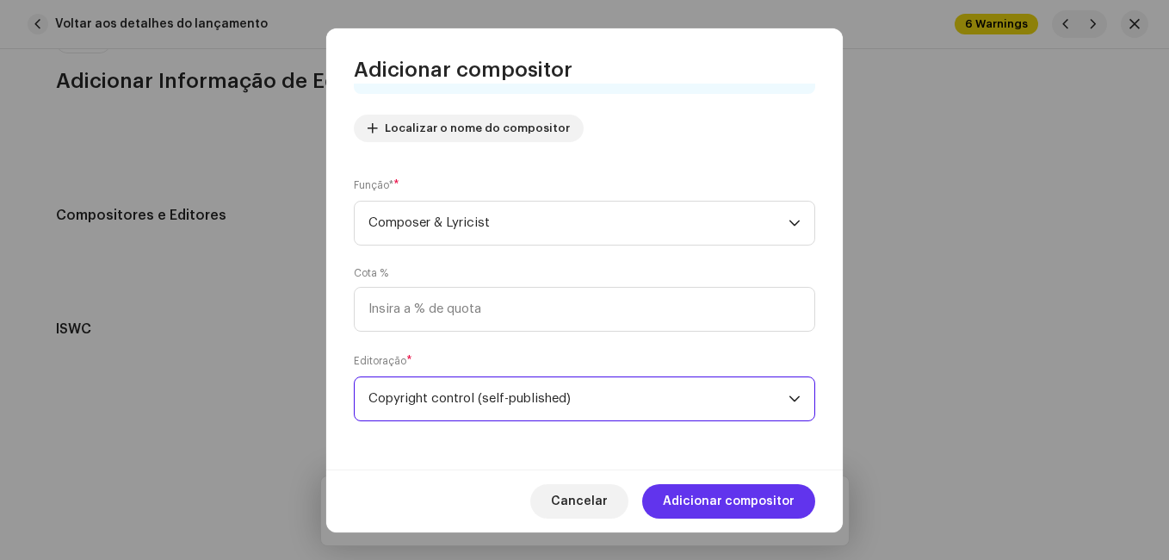
click at [701, 503] on span "Adicionar compositor" at bounding box center [729, 501] width 132 height 34
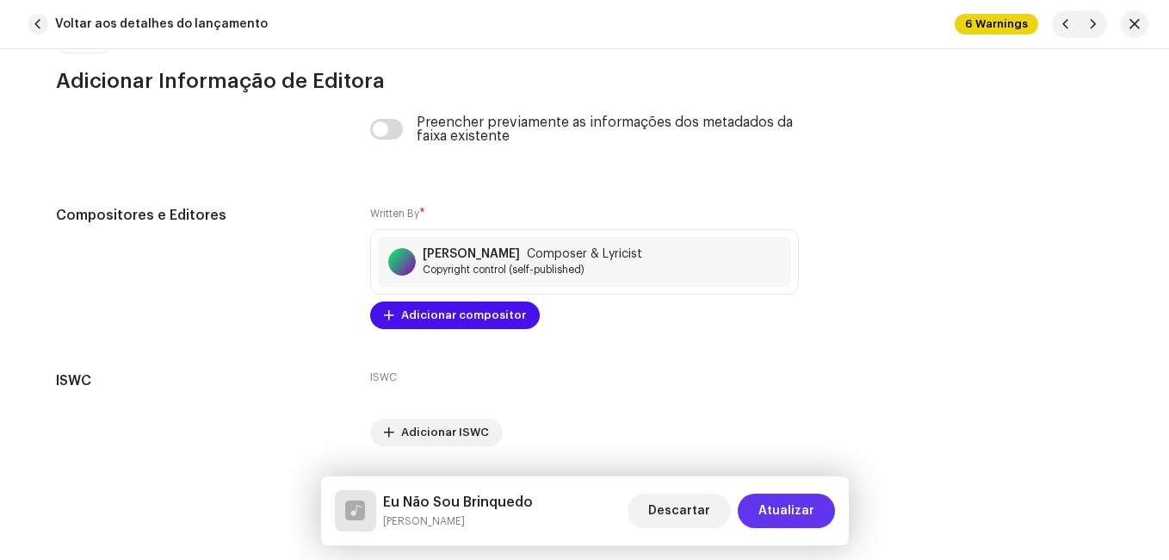
click at [774, 501] on span "Atualizar" at bounding box center [787, 510] width 56 height 34
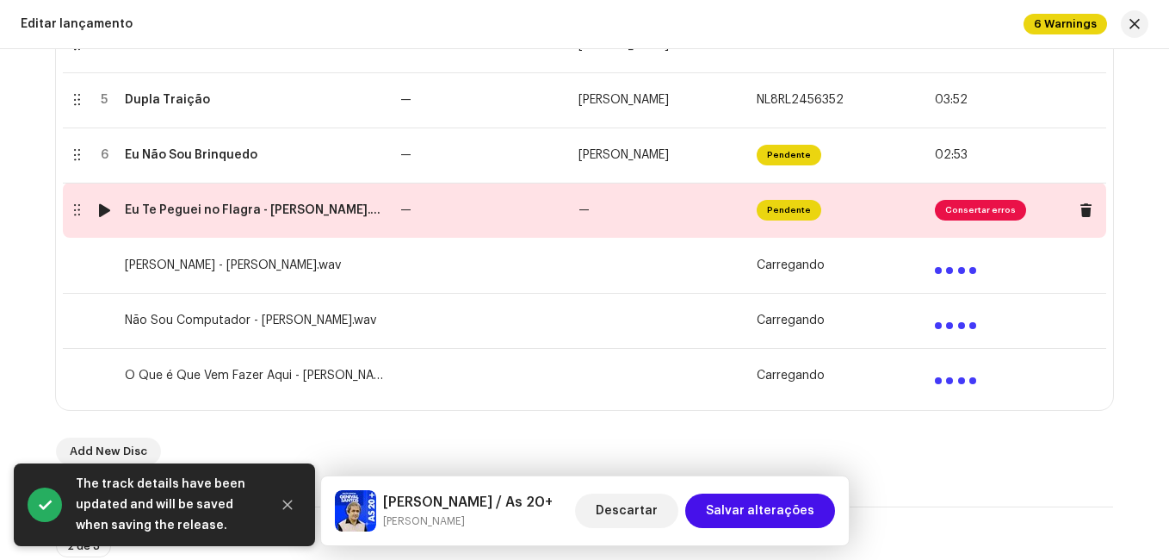
click at [454, 207] on td "—" at bounding box center [483, 210] width 178 height 55
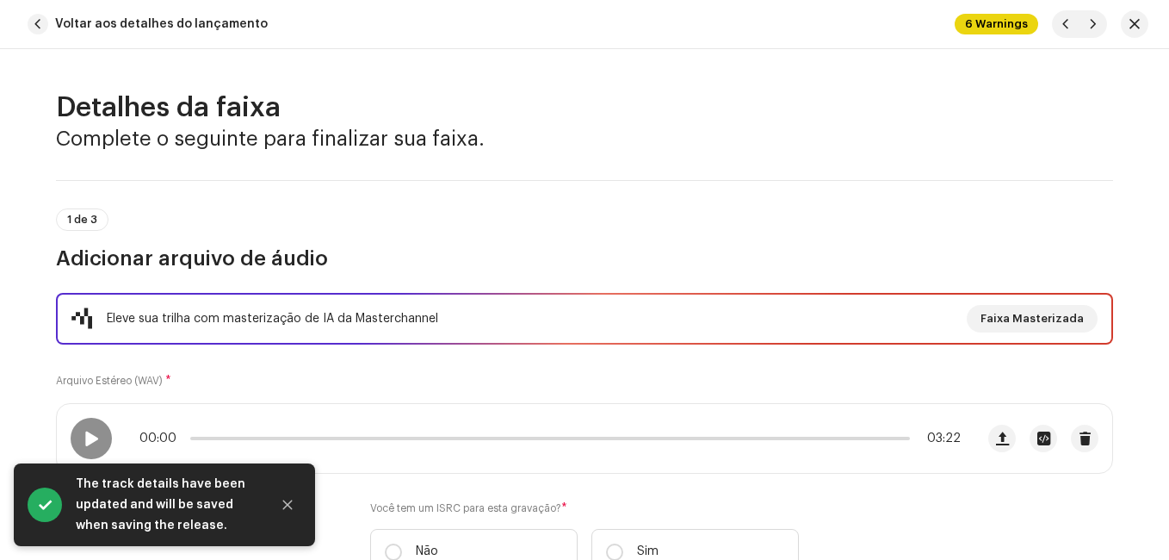
click at [449, 211] on div "1 de 3 Adicionar arquivo de áudio" at bounding box center [584, 240] width 1057 height 64
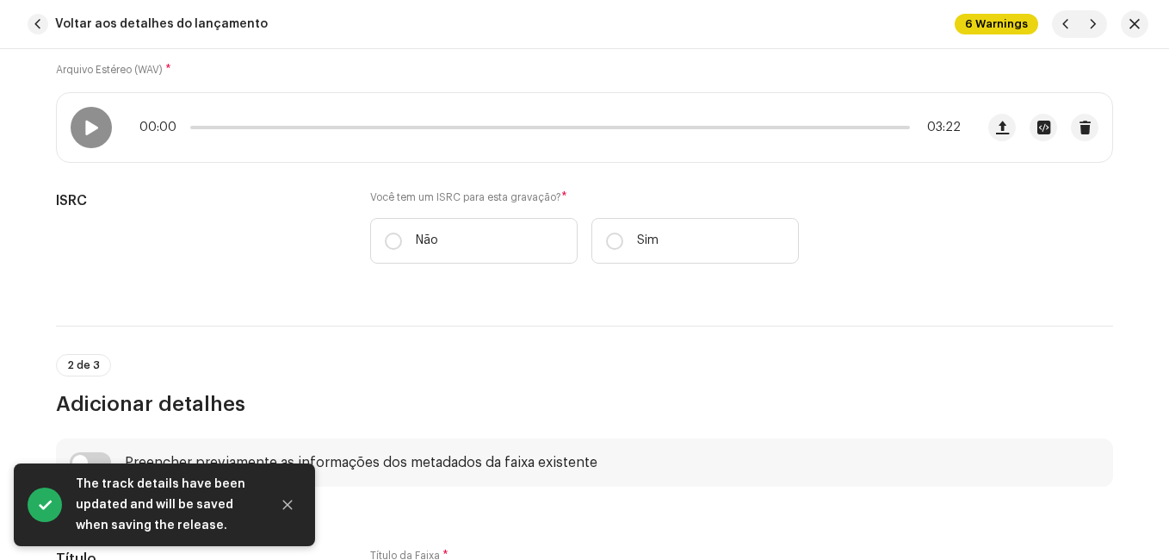
scroll to position [344, 0]
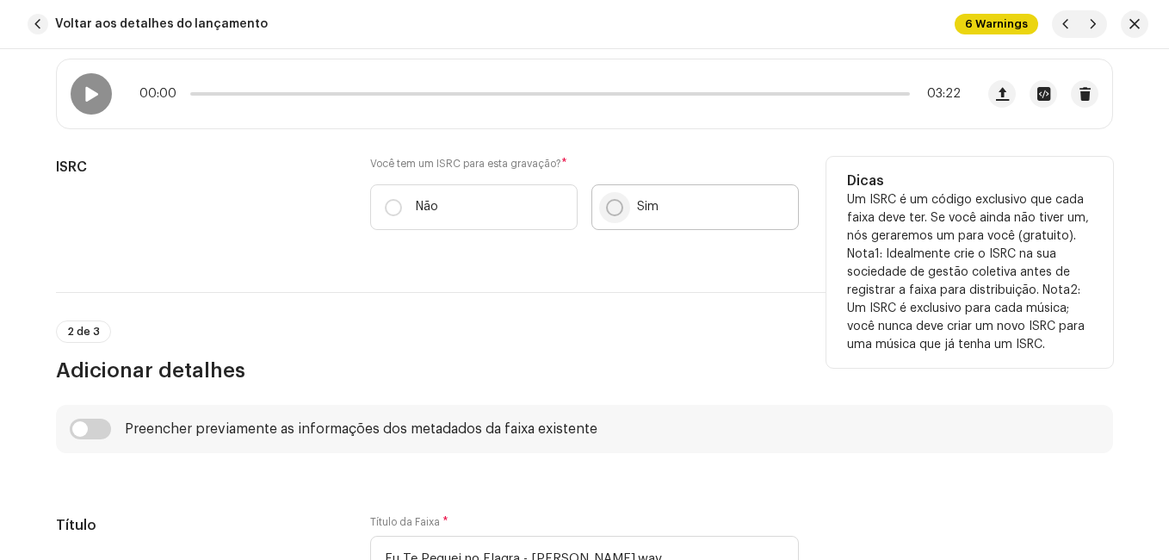
click at [609, 203] on input "Sim" at bounding box center [614, 207] width 17 height 17
radio input "true"
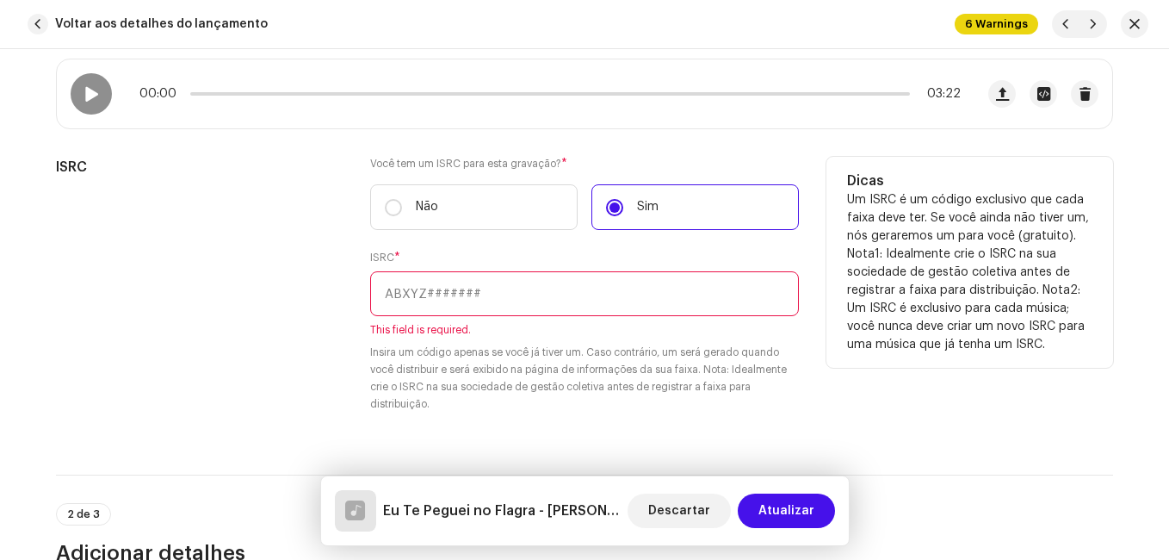
paste input "NL-8RL-24-56354"
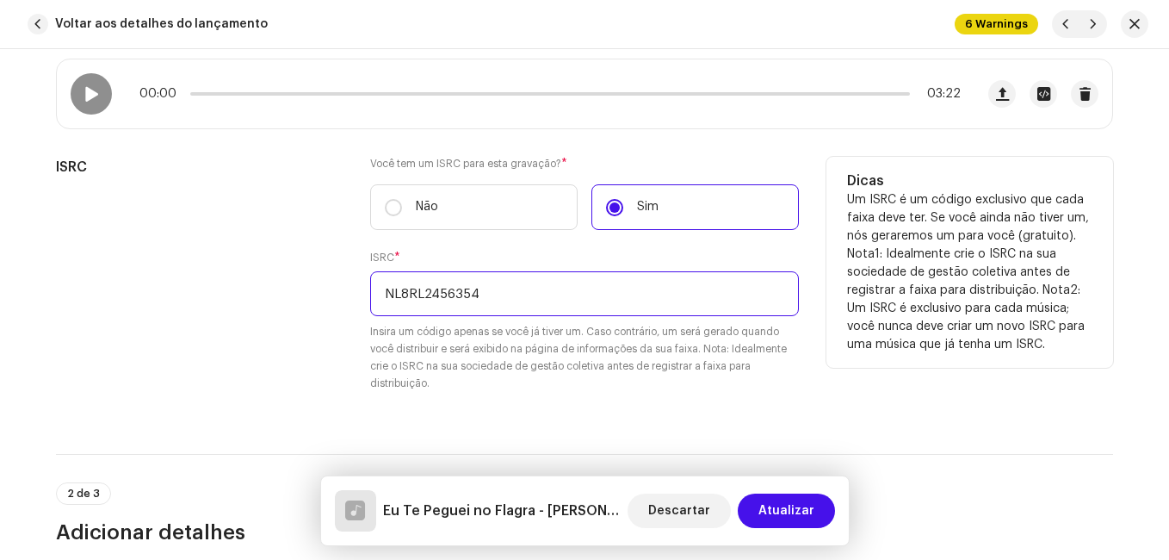
type input "NL8RL2456354"
click at [302, 284] on div "ISRC" at bounding box center [199, 285] width 287 height 256
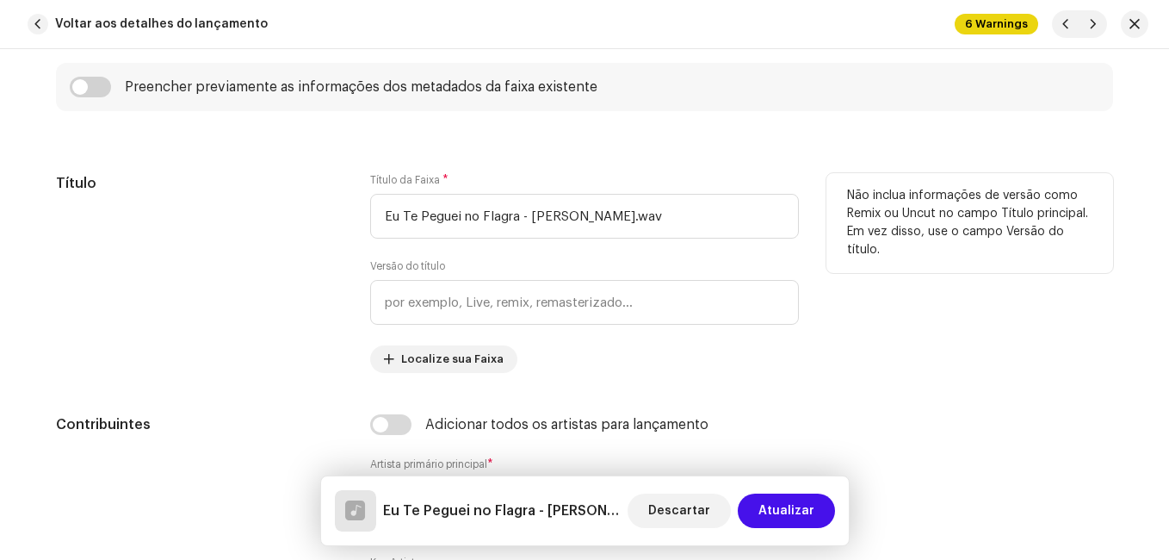
scroll to position [861, 0]
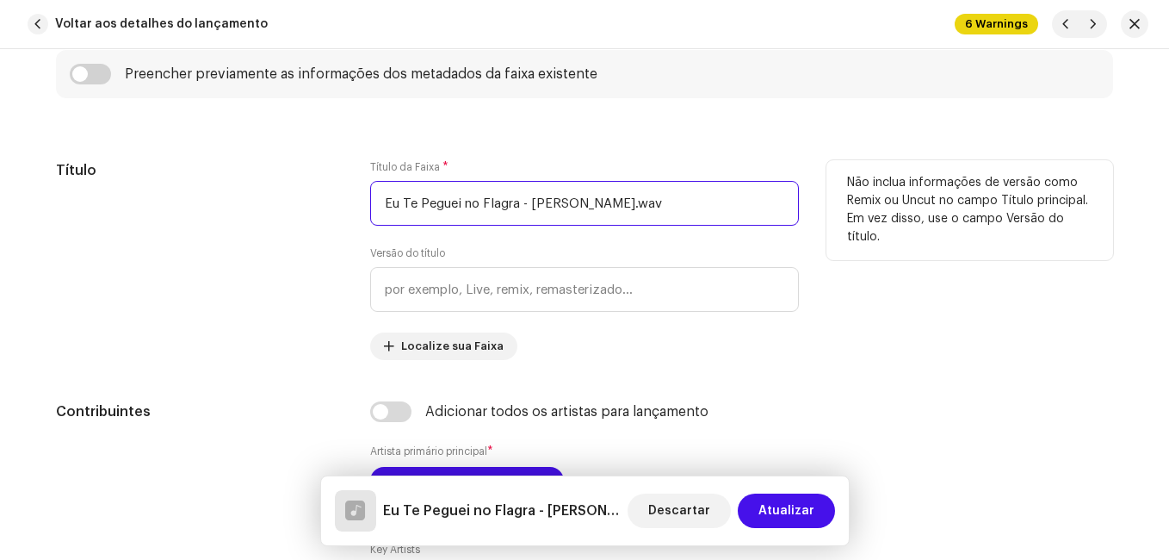
drag, startPoint x: 516, startPoint y: 203, endPoint x: 727, endPoint y: 206, distance: 211.0
click at [727, 206] on input "Eu Te Peguei no Flagra - [PERSON_NAME].wav" at bounding box center [584, 203] width 429 height 45
type input "Eu Te Peguei no Flagra"
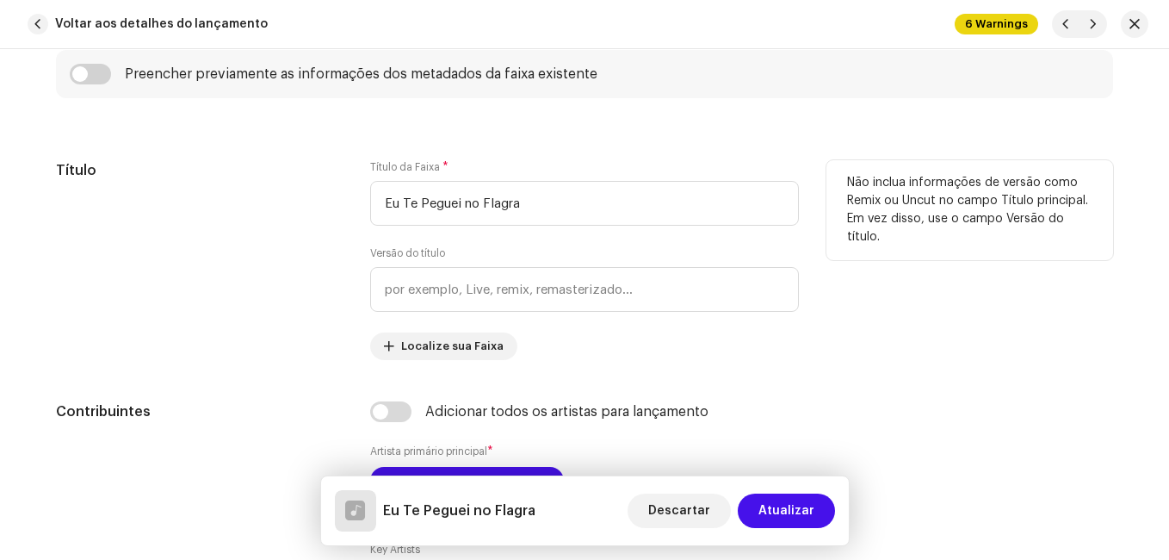
click at [219, 281] on div "Título" at bounding box center [199, 260] width 287 height 200
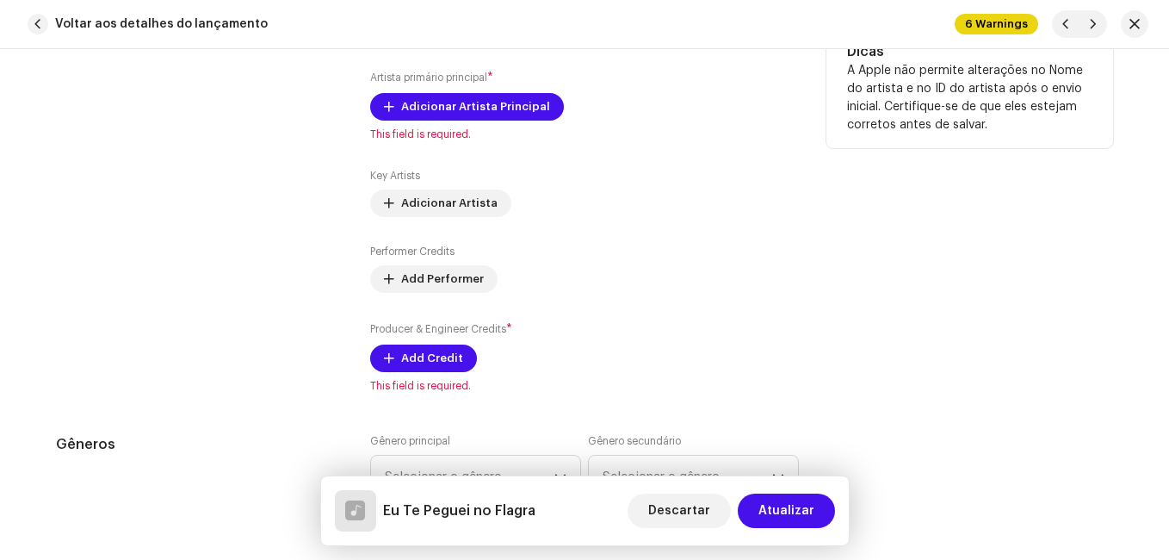
scroll to position [1206, 0]
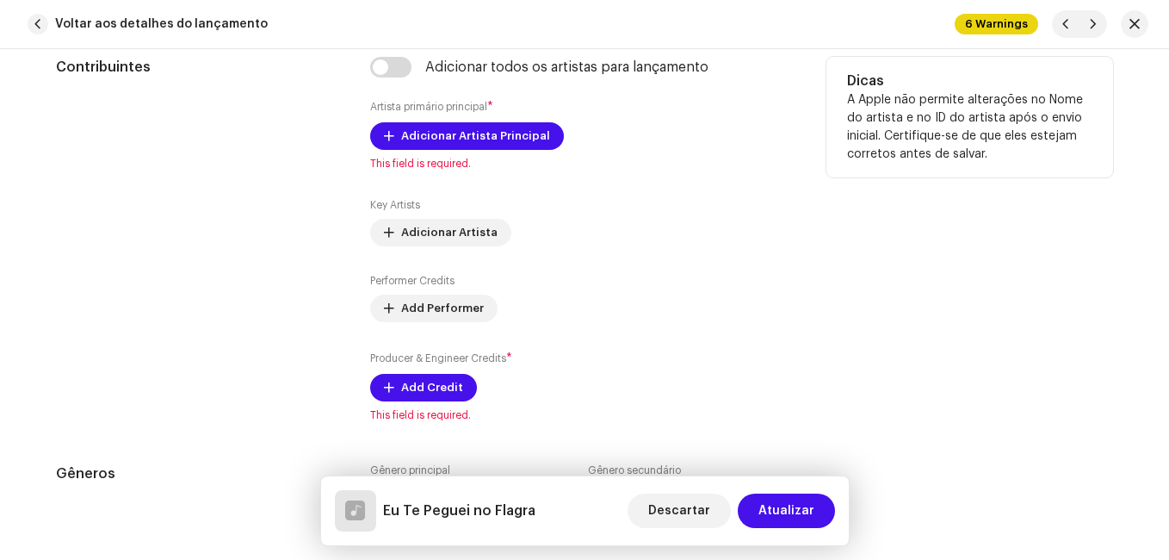
click at [442, 121] on div "Adicionar todos os artistas para lançamento Artista primário principal * Adicio…" at bounding box center [584, 239] width 429 height 365
click at [439, 129] on span "Adicionar Artista Principal" at bounding box center [475, 136] width 149 height 34
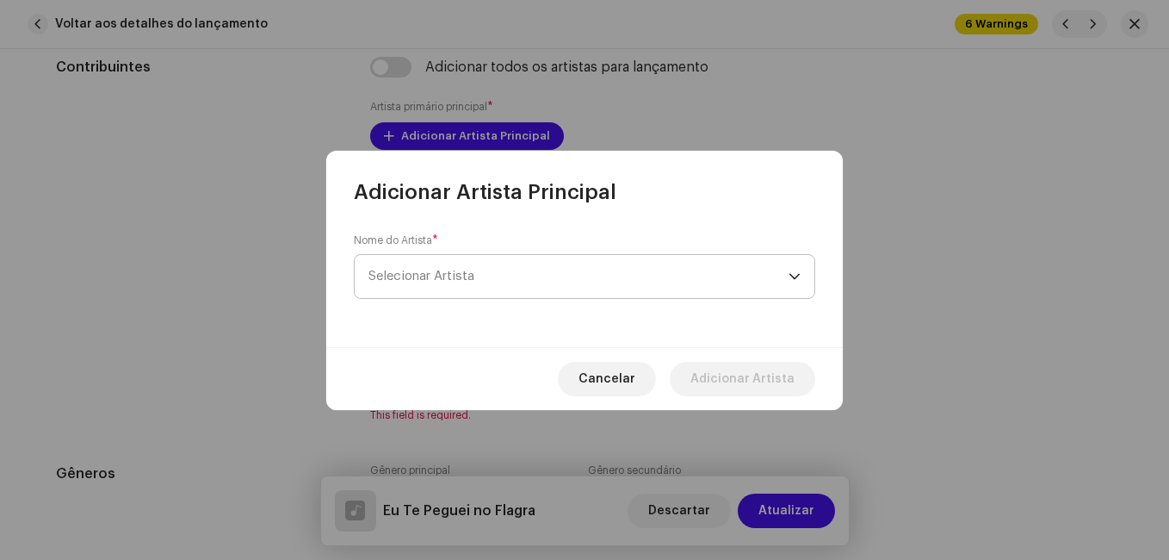
click at [458, 279] on span "Selecionar Artista" at bounding box center [422, 276] width 106 height 13
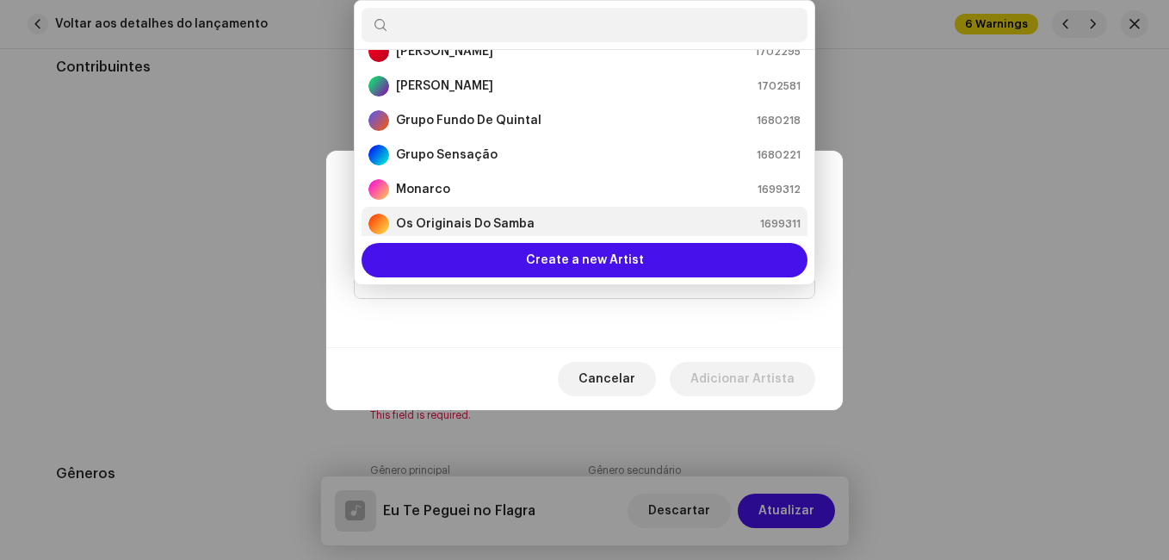
scroll to position [200, 0]
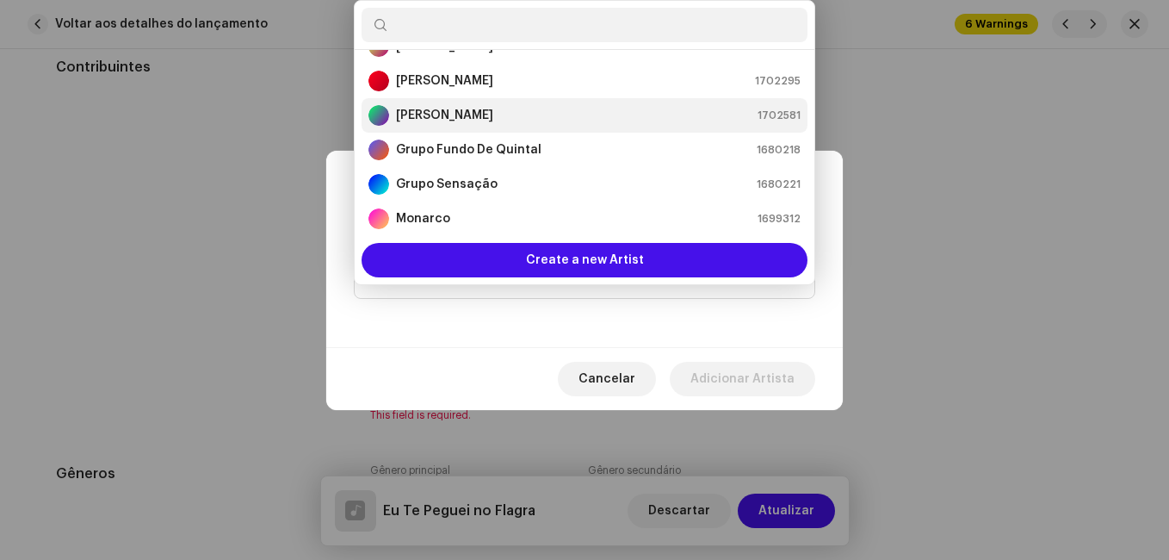
click at [469, 118] on strong "[PERSON_NAME]" at bounding box center [444, 115] width 97 height 17
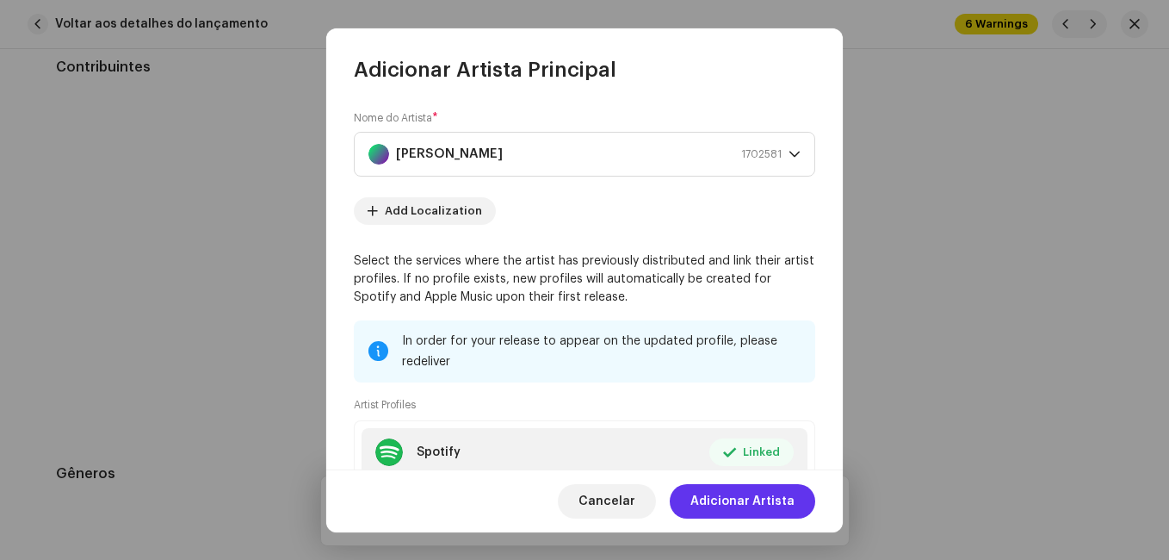
click at [727, 498] on span "Adicionar Artista" at bounding box center [743, 501] width 104 height 34
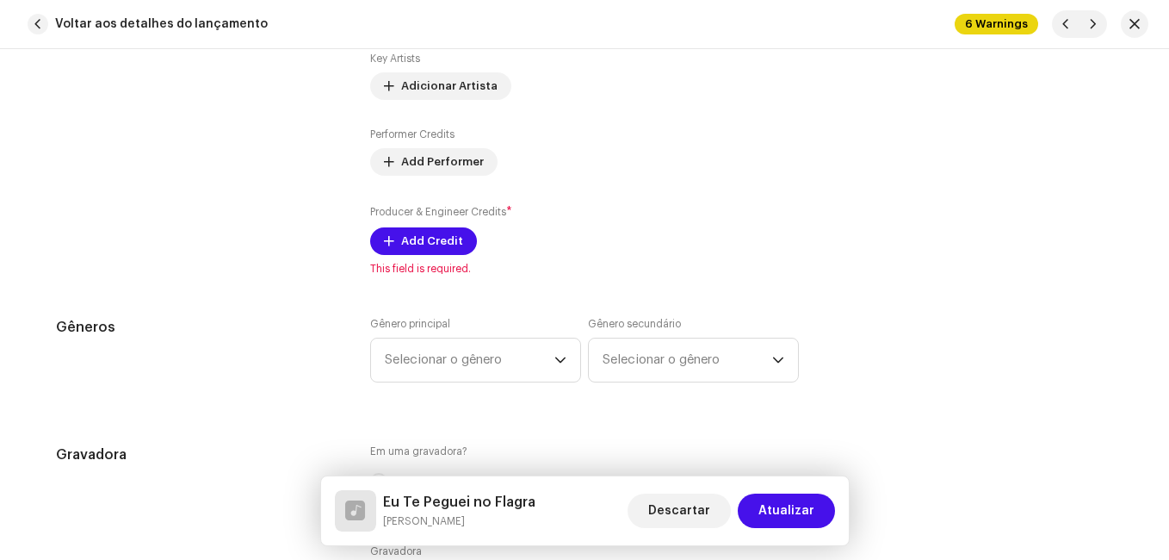
scroll to position [1464, 0]
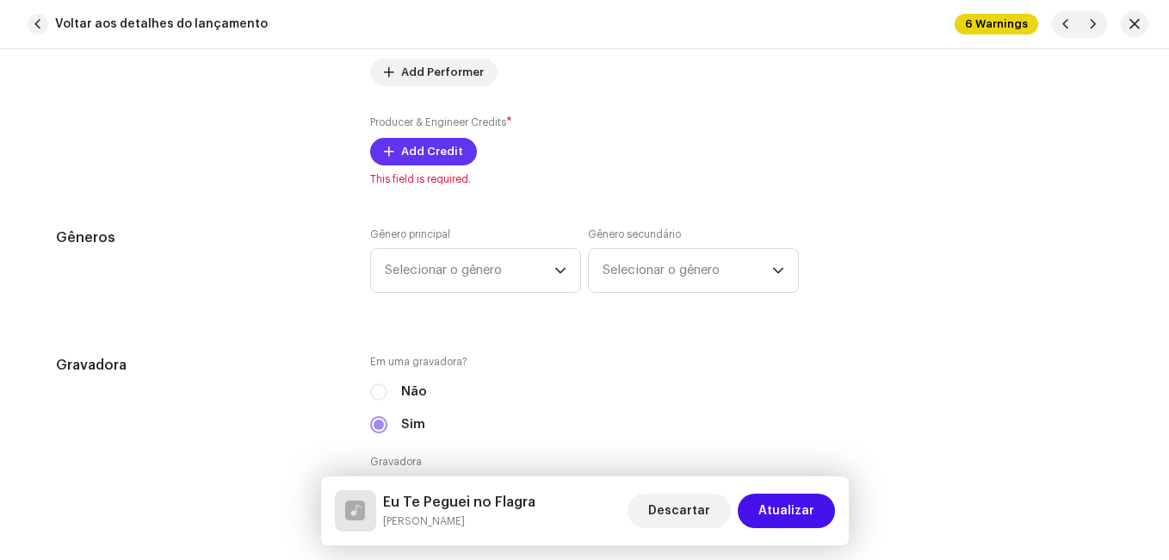
click at [408, 153] on span "Add Credit" at bounding box center [432, 151] width 62 height 34
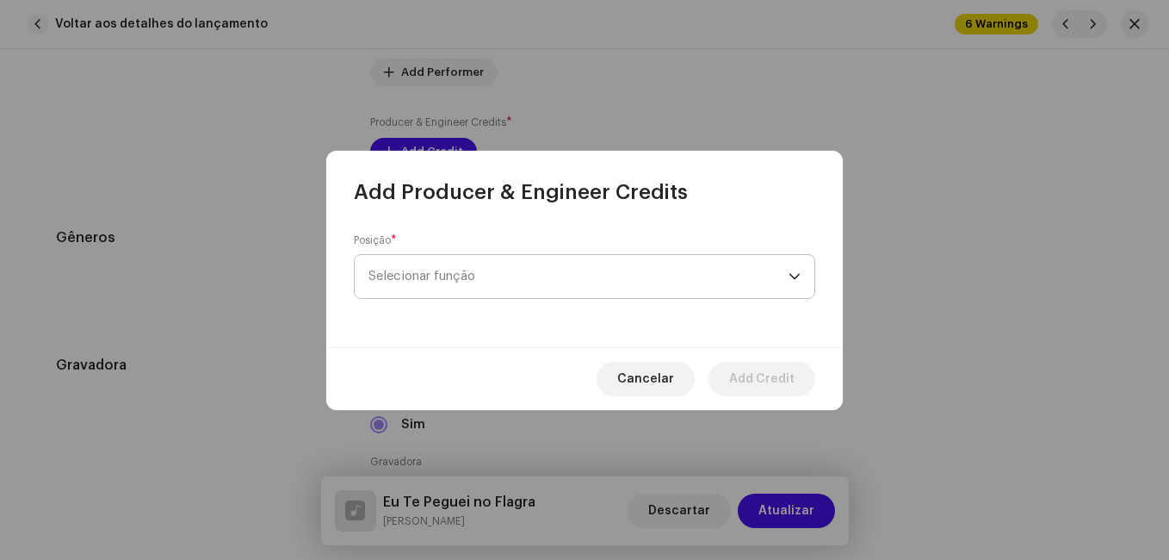
click at [493, 263] on span "Selecionar função" at bounding box center [579, 276] width 420 height 43
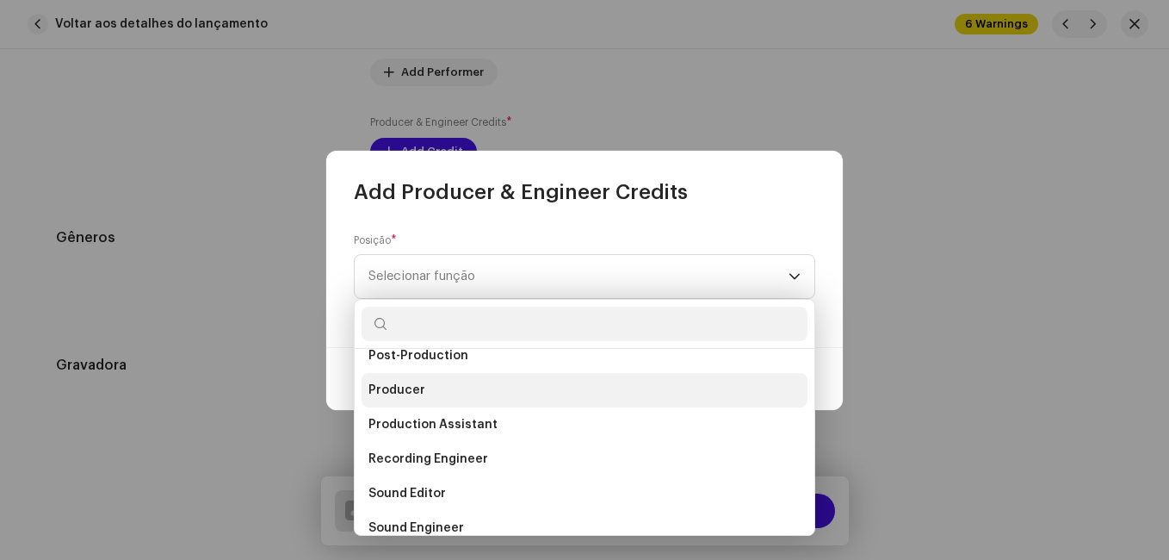
scroll to position [689, 0]
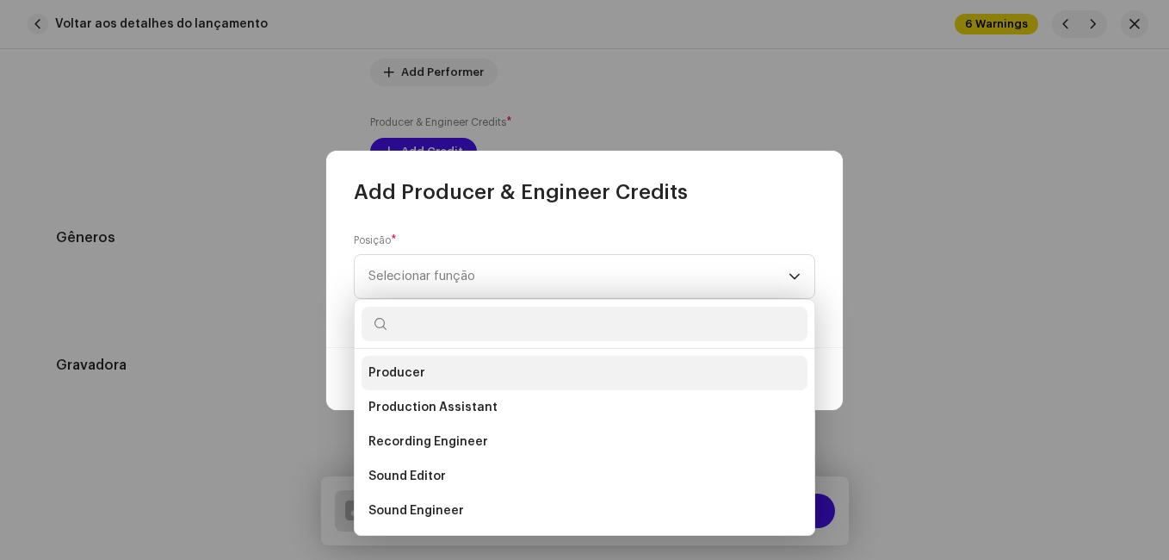
click at [471, 381] on li "Producer" at bounding box center [585, 373] width 446 height 34
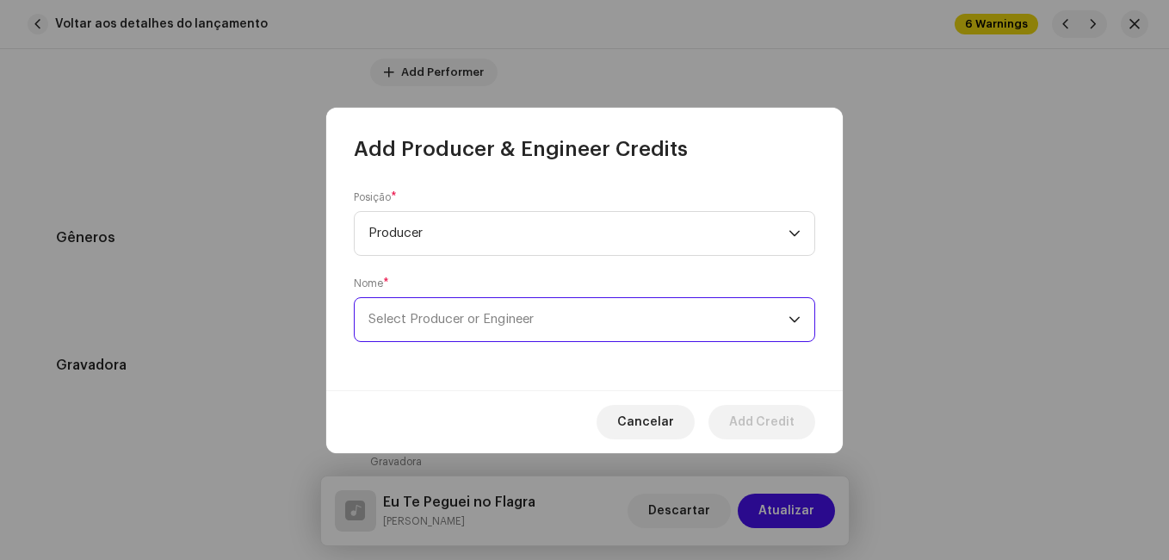
click at [477, 313] on span "Select Producer or Engineer" at bounding box center [451, 319] width 165 height 13
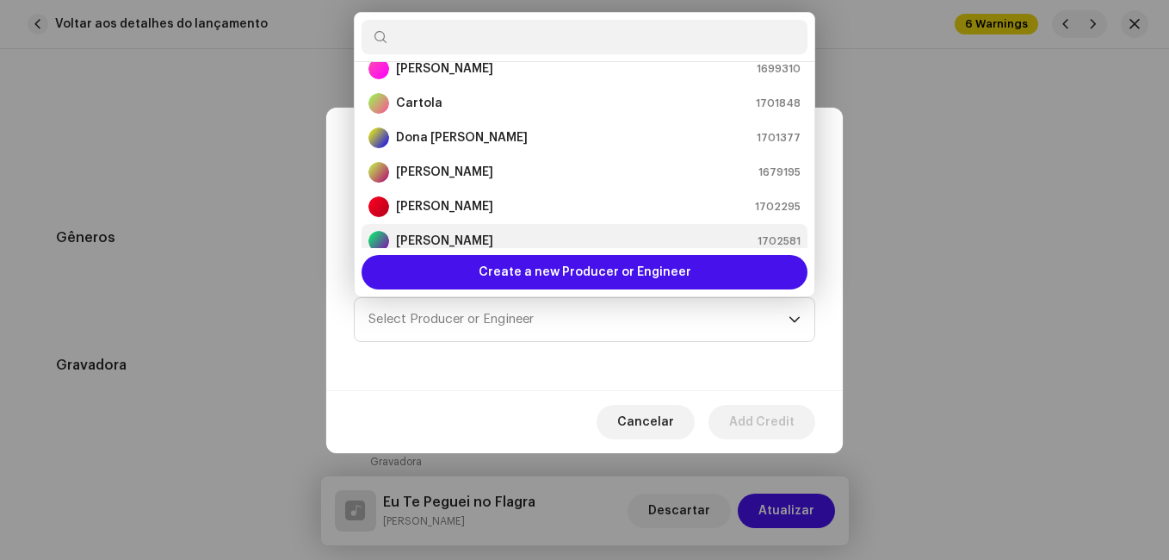
scroll to position [96, 0]
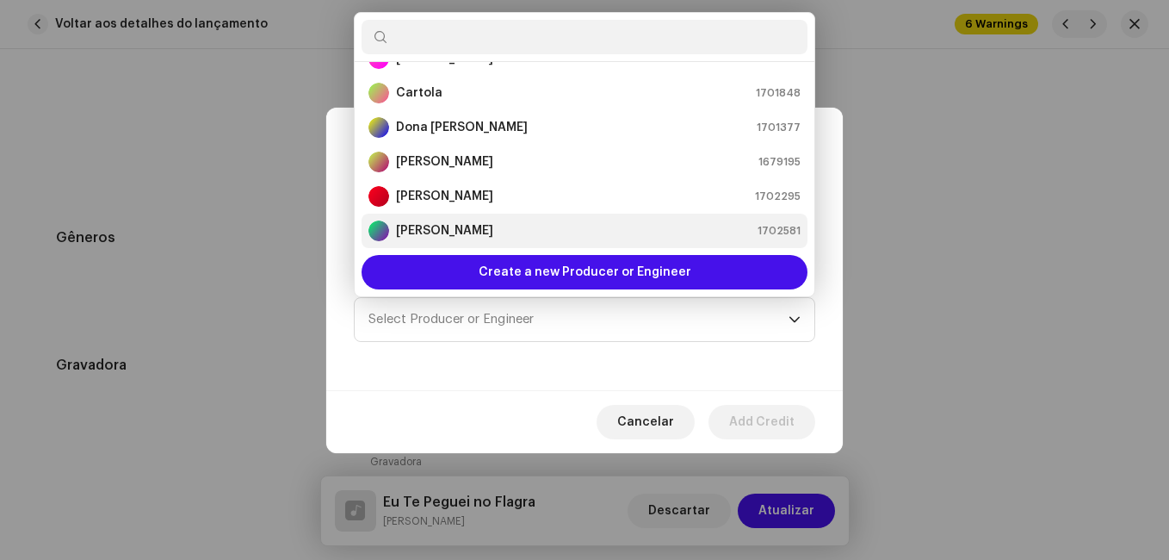
click at [481, 239] on strong "[PERSON_NAME]" at bounding box center [444, 230] width 97 height 17
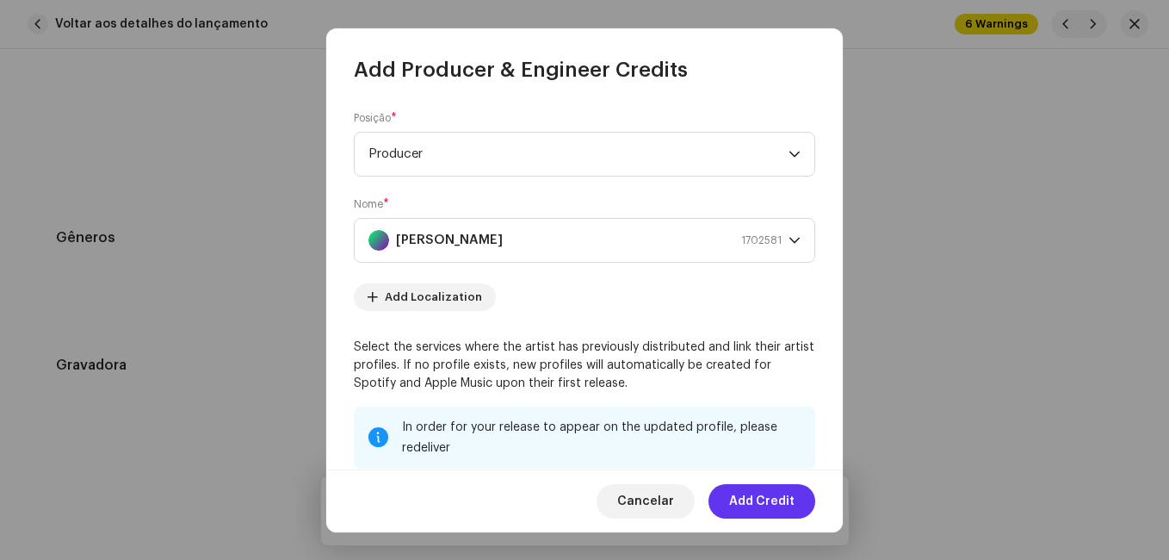
click at [766, 488] on span "Add Credit" at bounding box center [761, 501] width 65 height 34
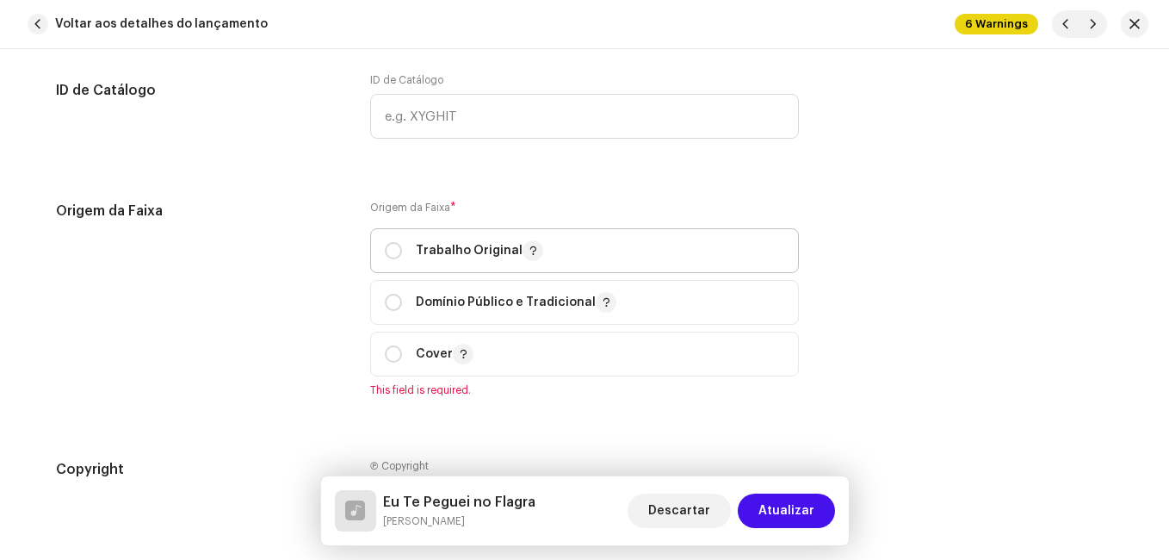
scroll to position [2153, 0]
click at [399, 245] on div "Trabalho Original" at bounding box center [464, 249] width 158 height 21
radio input "true"
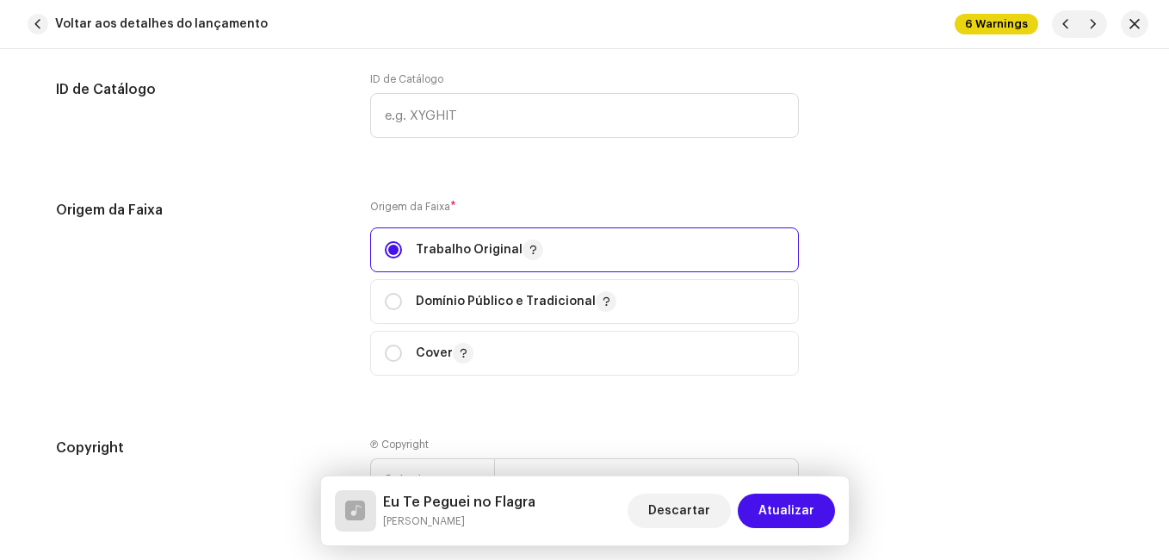
click at [340, 324] on div "Origem da Faixa Origem da Faixa * Trabalho Original Domínio Público e Tradicion…" at bounding box center [584, 298] width 1057 height 196
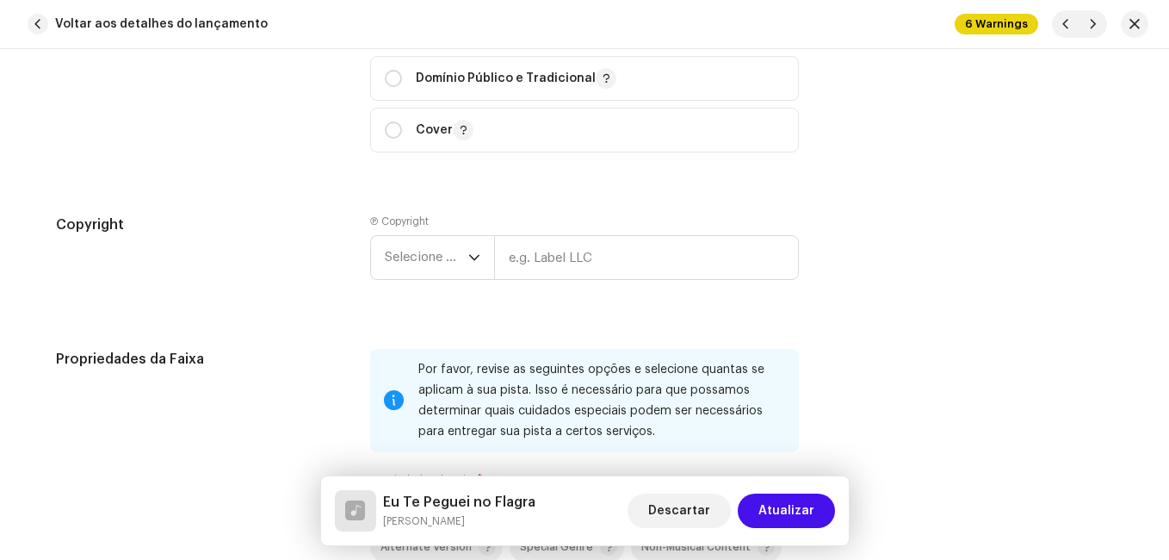
scroll to position [2411, 0]
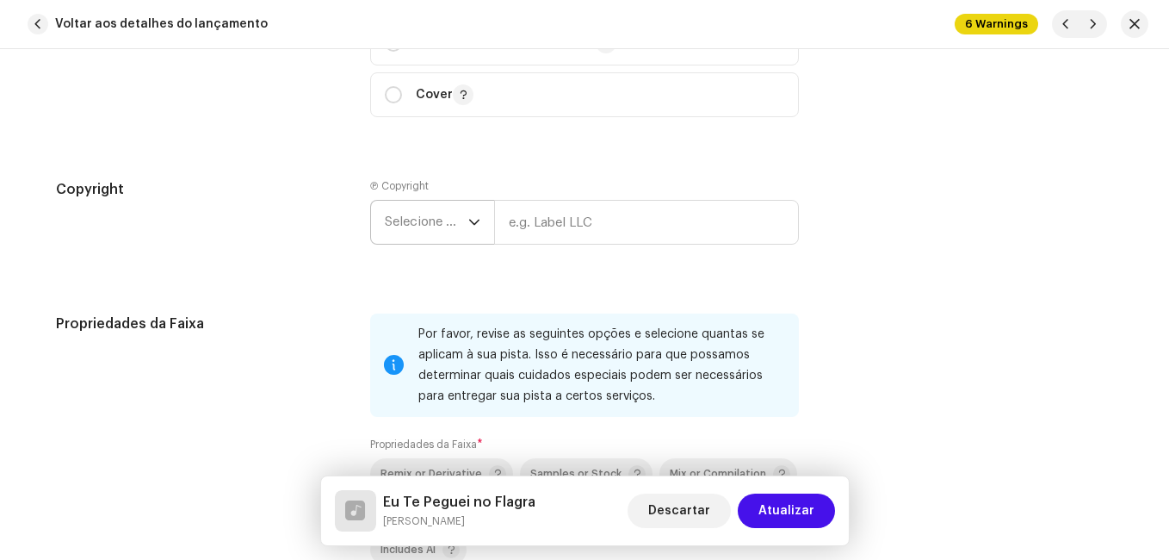
click at [432, 226] on span "Selecione o ano" at bounding box center [427, 222] width 84 height 43
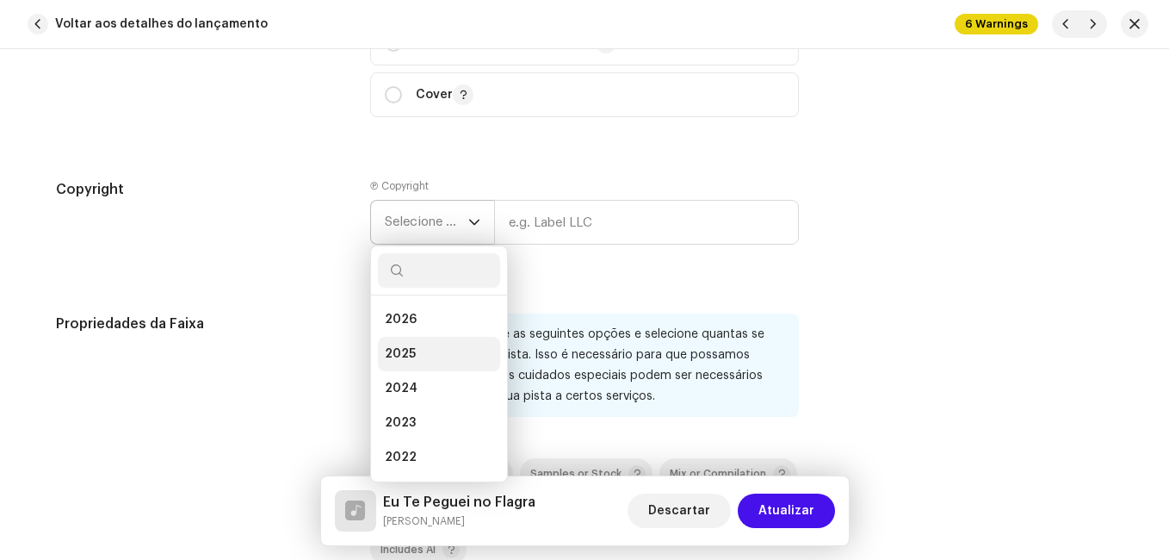
click at [411, 347] on span "2025" at bounding box center [400, 353] width 31 height 17
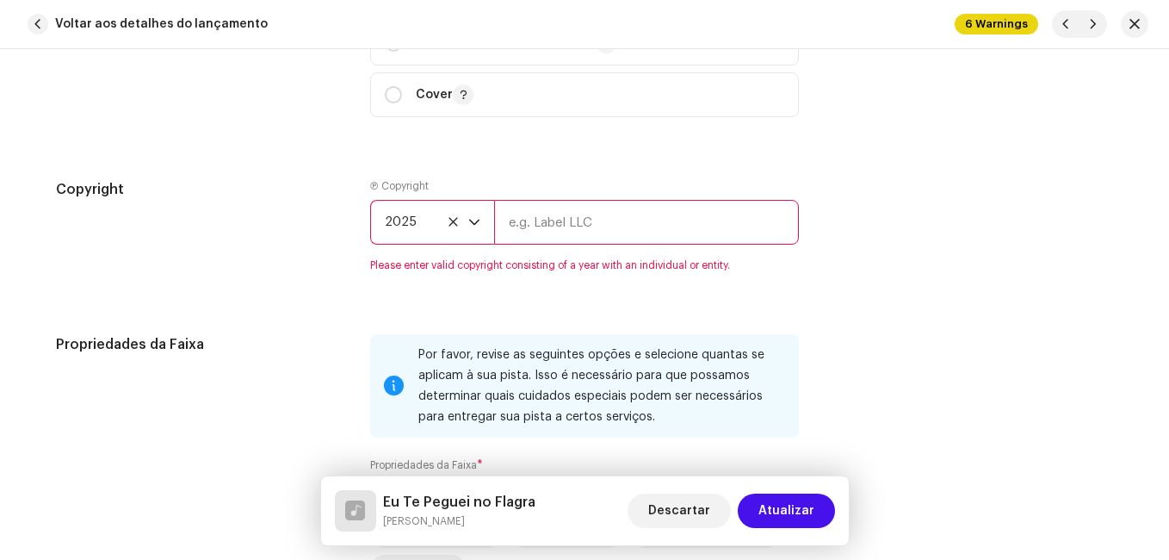
click at [537, 222] on input "text" at bounding box center [646, 222] width 305 height 45
type input "Impact Music"
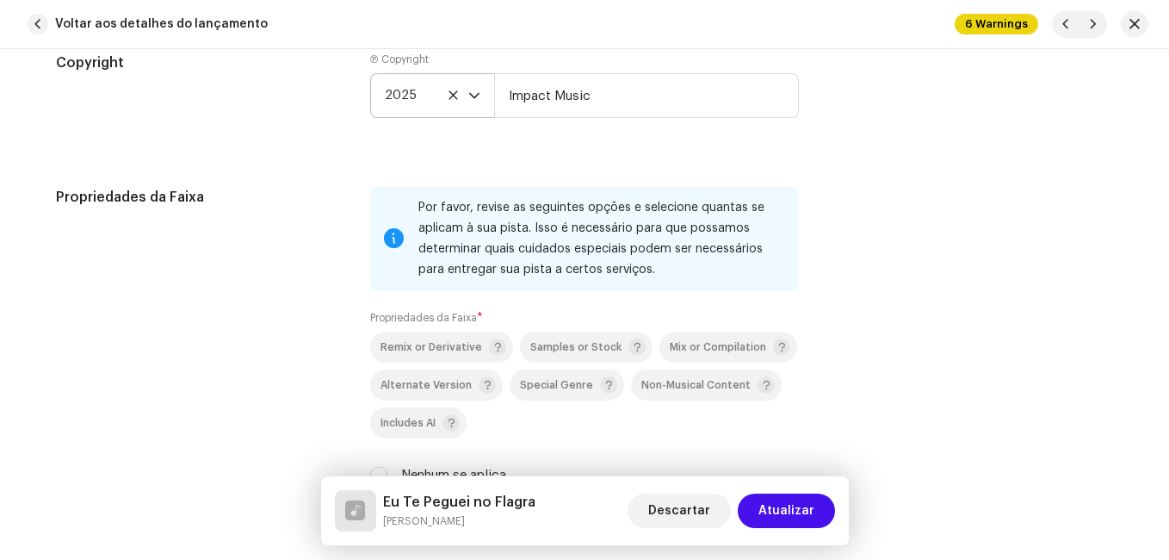
scroll to position [2583, 0]
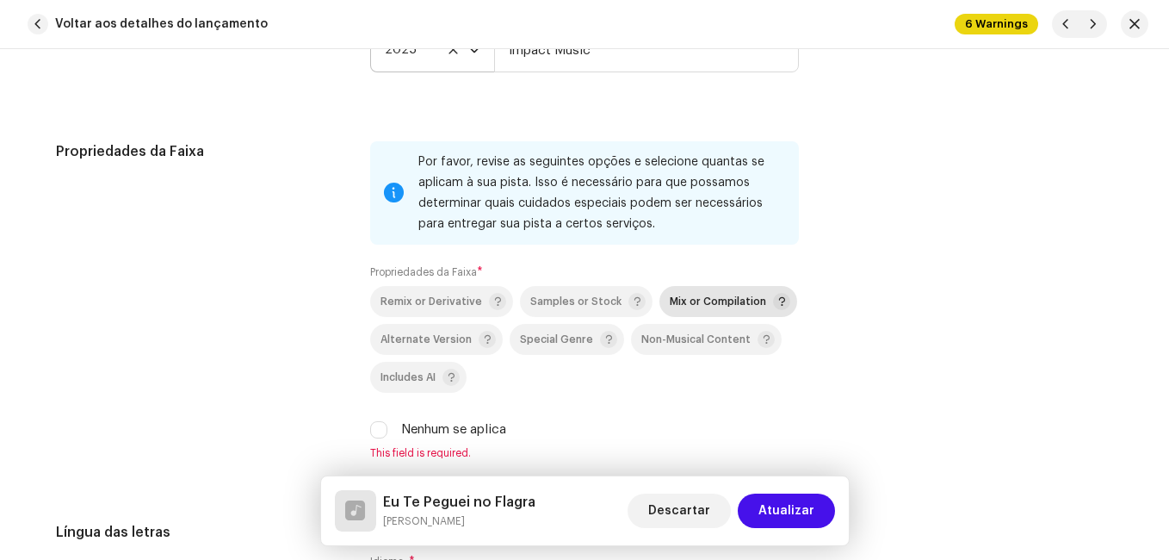
drag, startPoint x: 692, startPoint y: 295, endPoint x: 650, endPoint y: 293, distance: 42.3
click at [691, 296] on span "Mix or Compilation" at bounding box center [718, 301] width 96 height 11
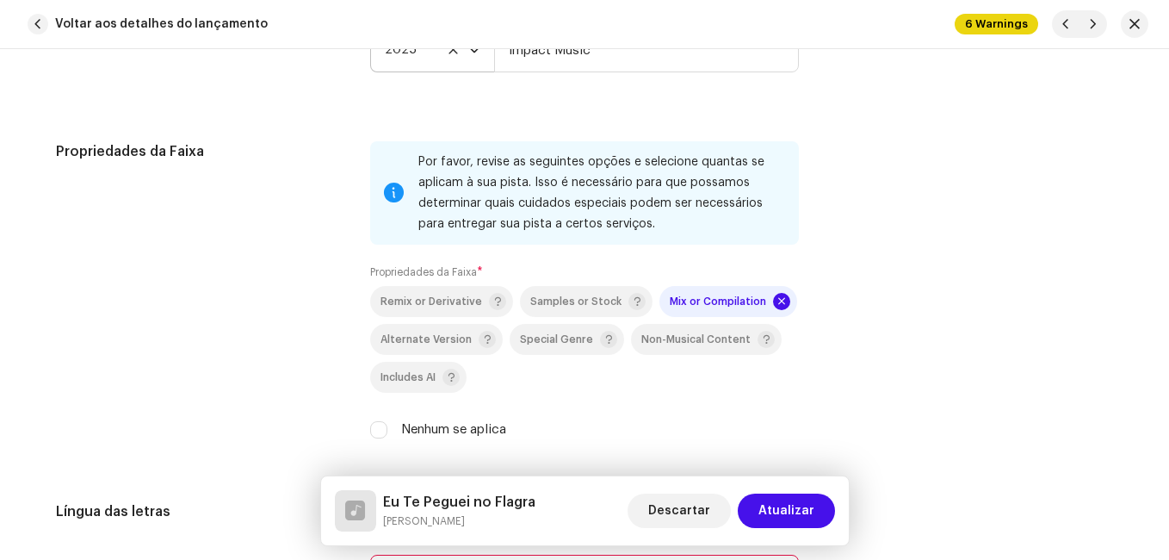
click at [337, 280] on div "Propriedades da Faixa" at bounding box center [199, 300] width 287 height 319
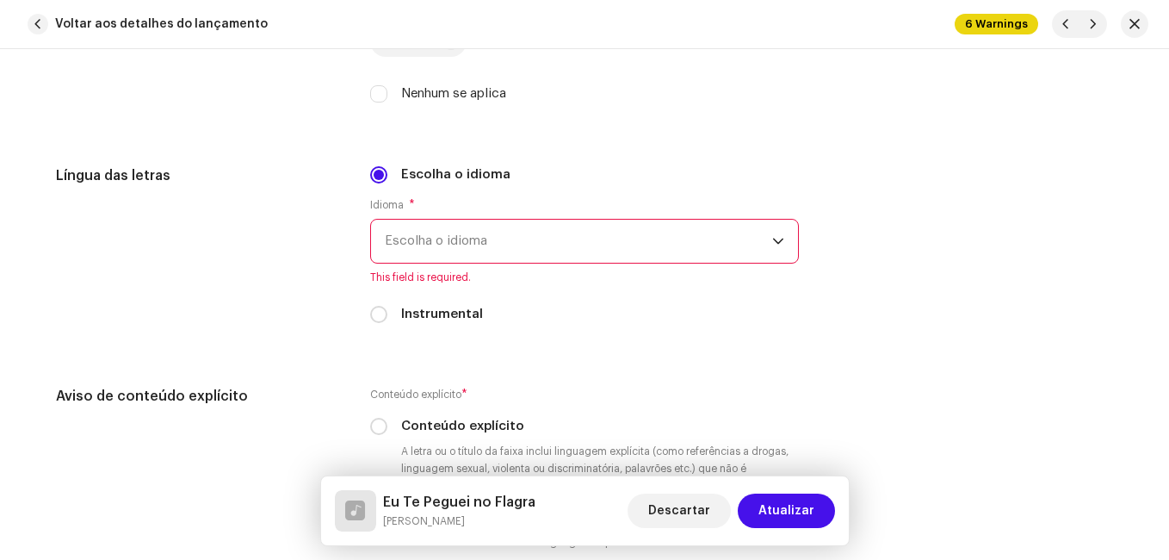
scroll to position [2928, 0]
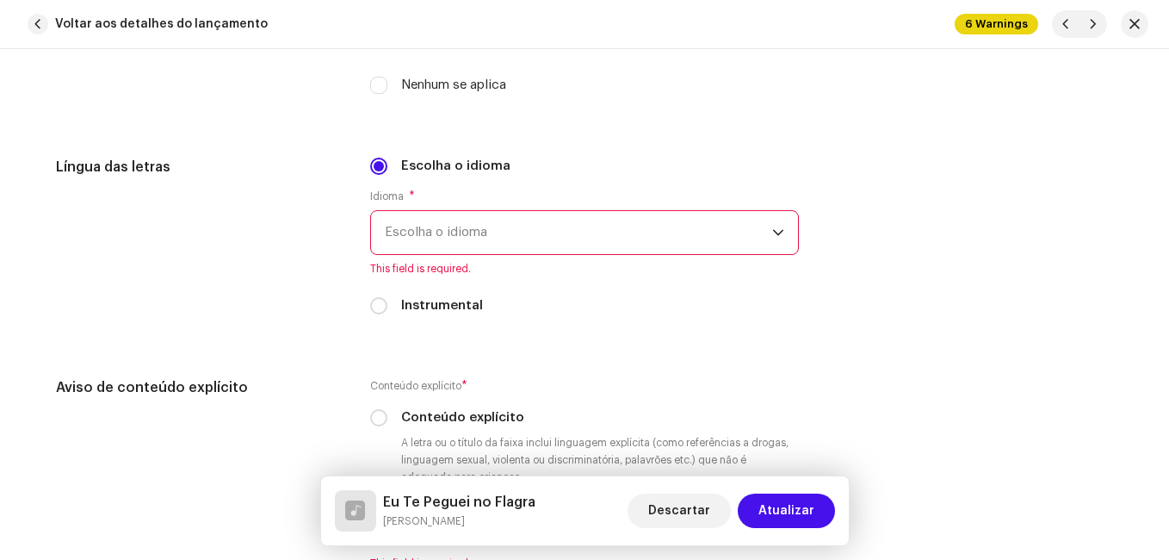
click at [485, 222] on span "Escolha o idioma" at bounding box center [578, 232] width 387 height 43
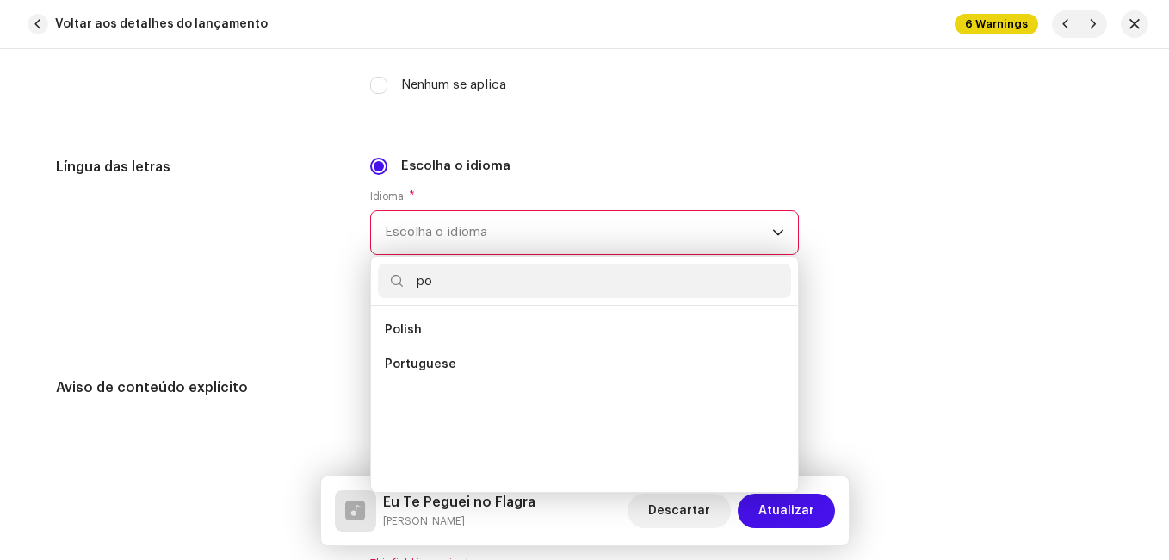
scroll to position [0, 0]
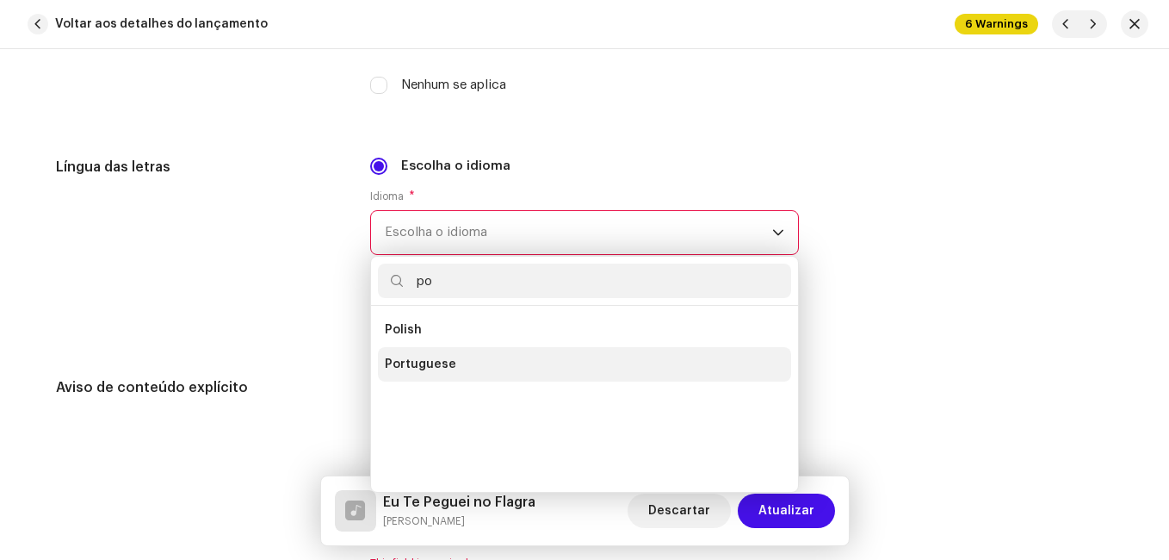
type input "po"
click at [437, 360] on span "Portuguese" at bounding box center [420, 364] width 71 height 17
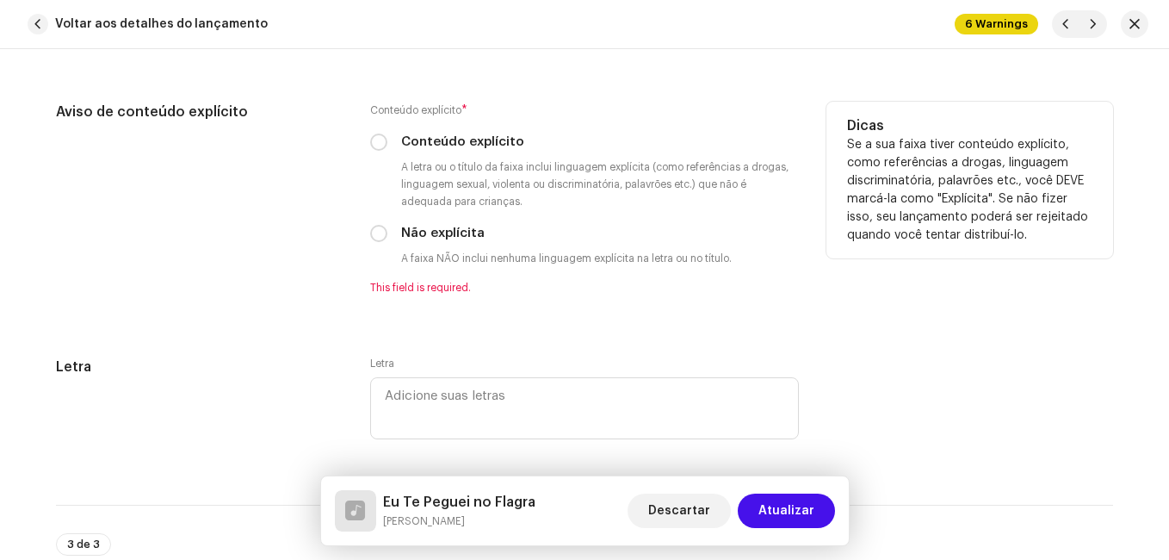
scroll to position [3186, 0]
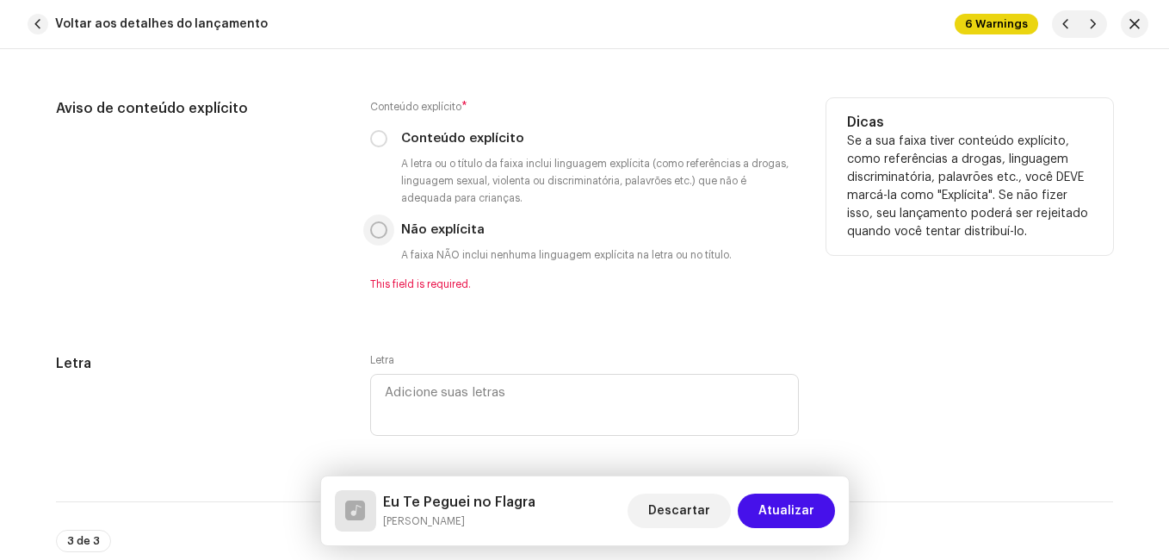
click at [370, 231] on input "Não explícita" at bounding box center [378, 229] width 17 height 17
radio input "true"
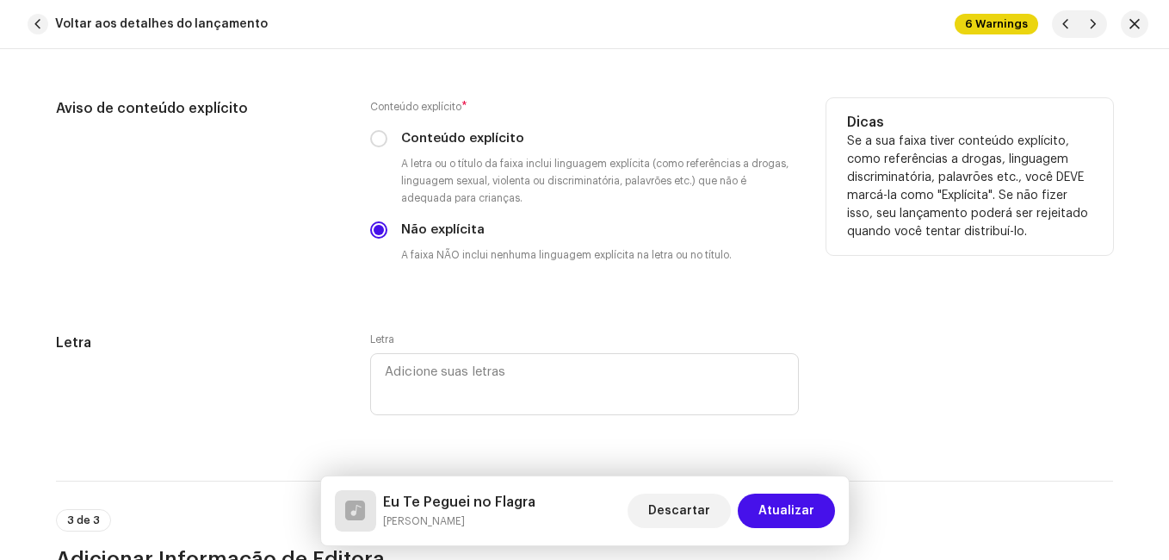
click at [306, 236] on div "Aviso de conteúdo explícito" at bounding box center [199, 194] width 287 height 193
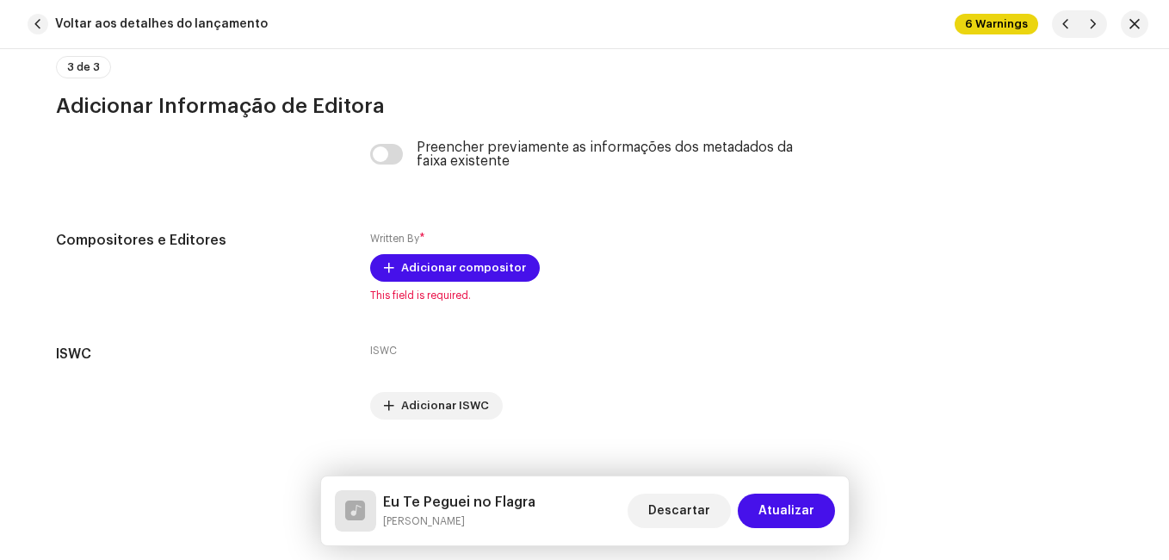
scroll to position [3664, 0]
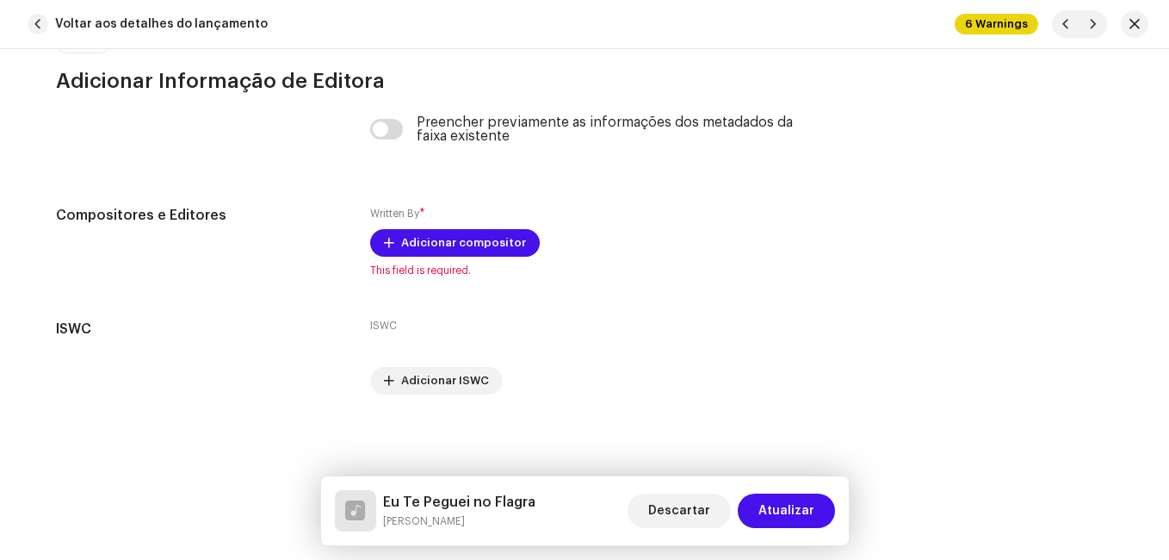
click at [438, 505] on h5 "Eu Te Peguei no Flagra" at bounding box center [459, 502] width 152 height 21
click at [438, 504] on h5 "Eu Te Peguei no Flagra" at bounding box center [459, 502] width 152 height 21
copy h5 "Eu Te Peguei no Flagra"
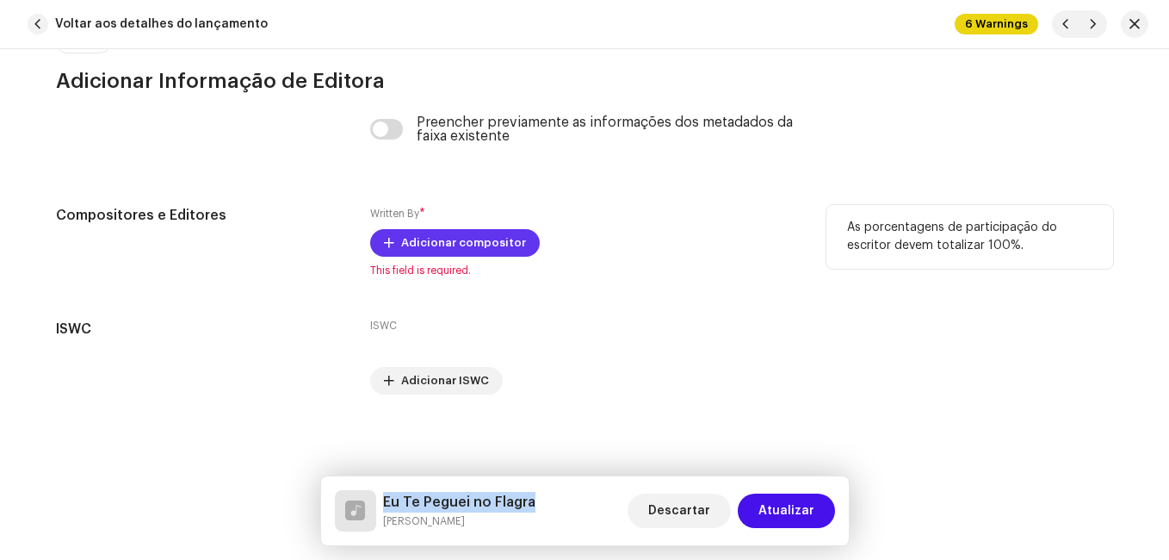
click at [433, 239] on span "Adicionar compositor" at bounding box center [463, 243] width 125 height 34
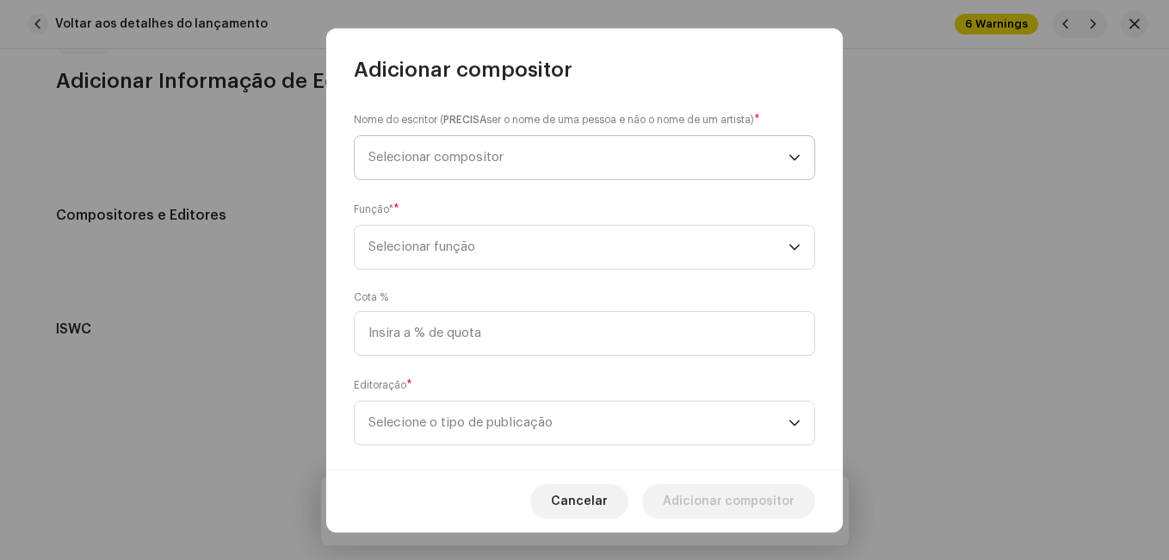
click at [483, 165] on span "Selecionar compositor" at bounding box center [579, 157] width 420 height 43
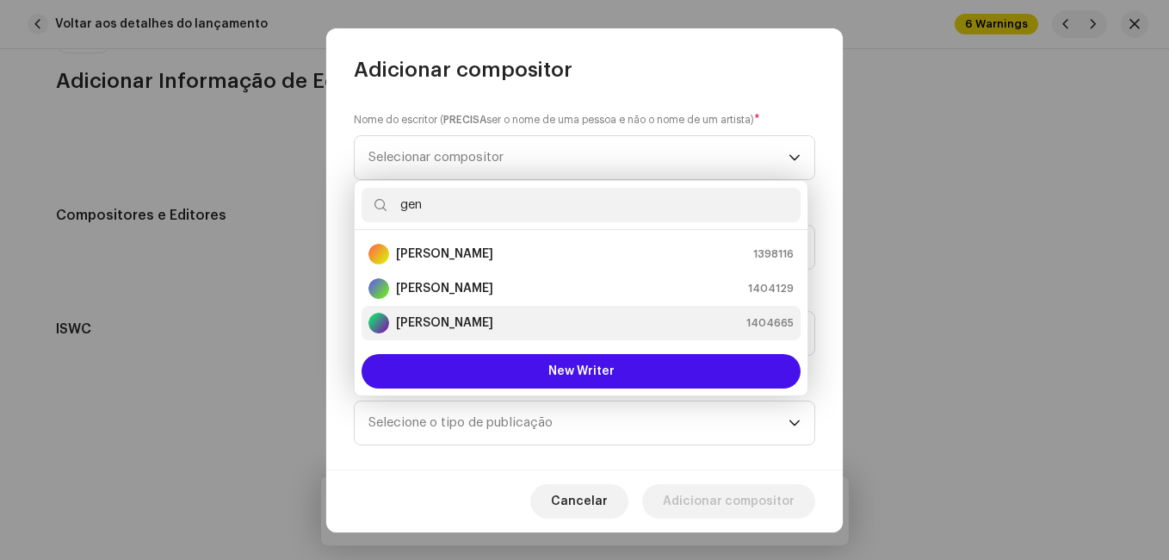
type input "gen"
click at [440, 317] on strong "[PERSON_NAME]" at bounding box center [444, 322] width 97 height 17
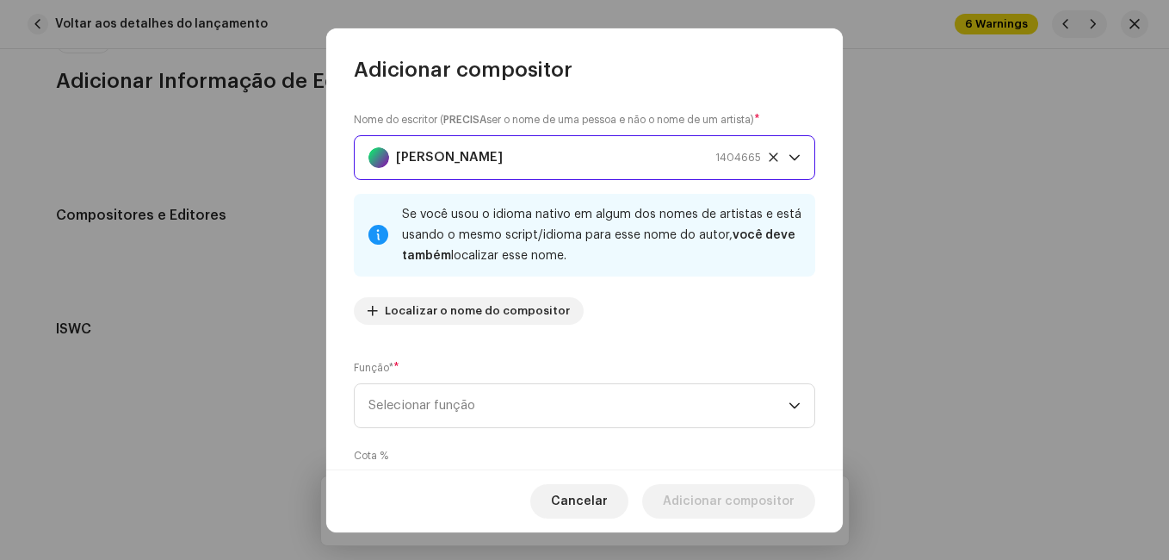
click at [599, 312] on div "Nome do escritor ( PRECISA ser o nome de uma pessoa e não o nome de um artista)…" at bounding box center [585, 224] width 462 height 227
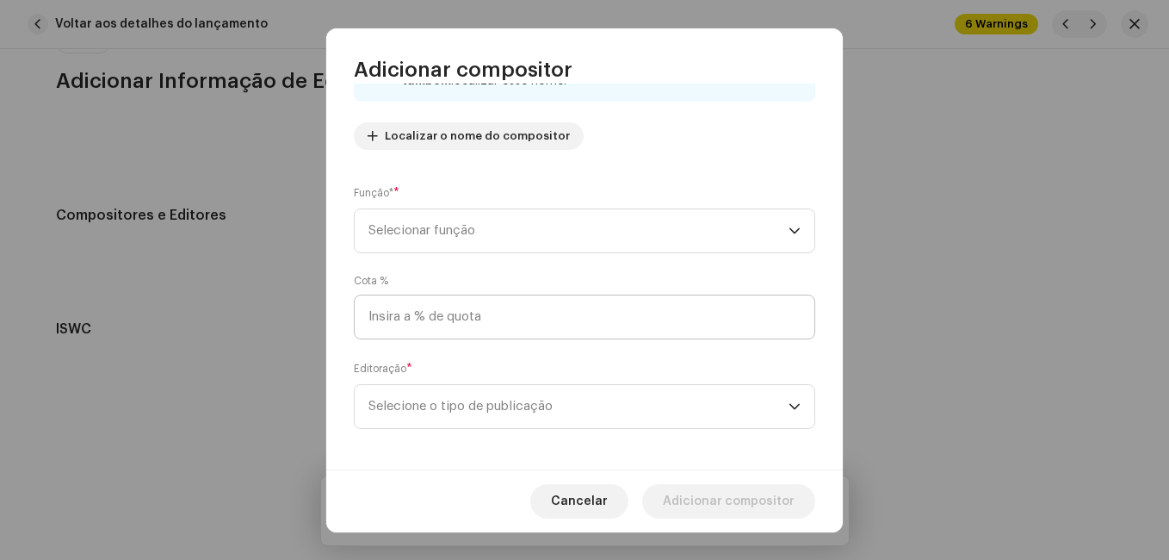
scroll to position [183, 0]
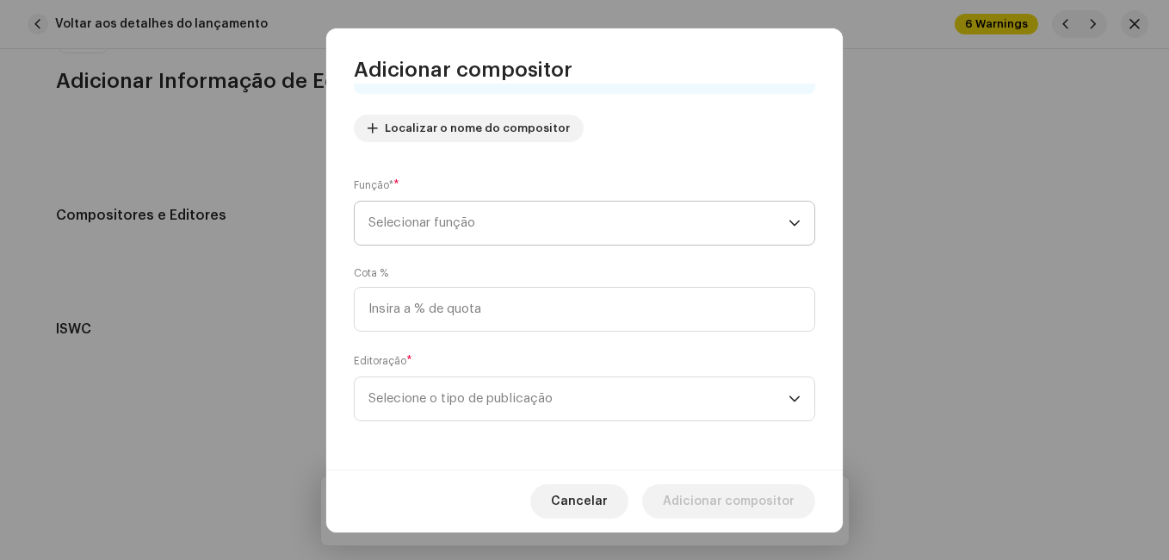
click at [577, 231] on span "Selecionar função" at bounding box center [579, 222] width 420 height 43
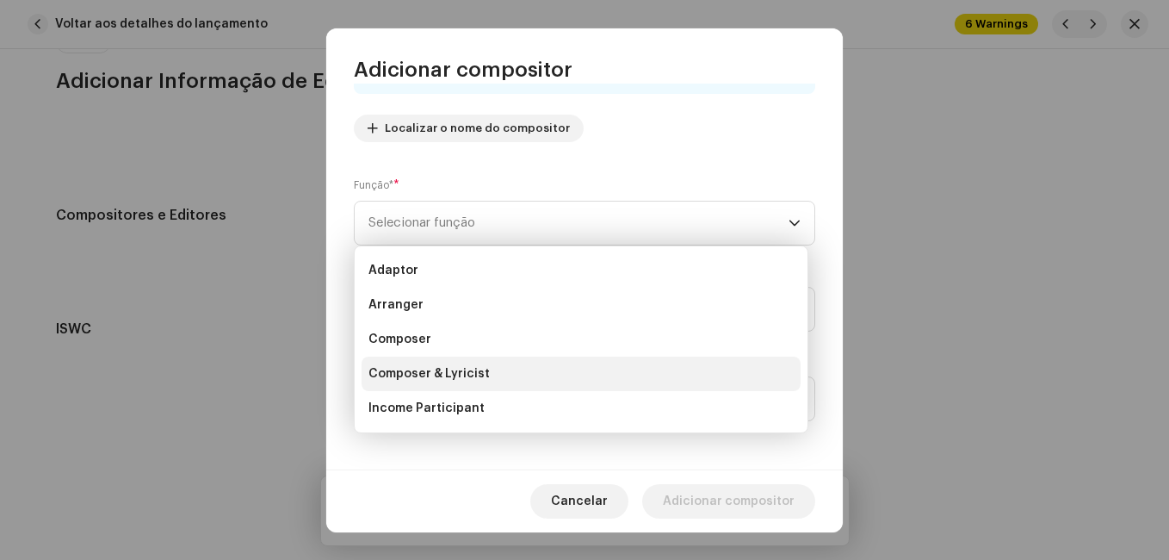
click at [504, 366] on li "Composer & Lyricist" at bounding box center [581, 373] width 439 height 34
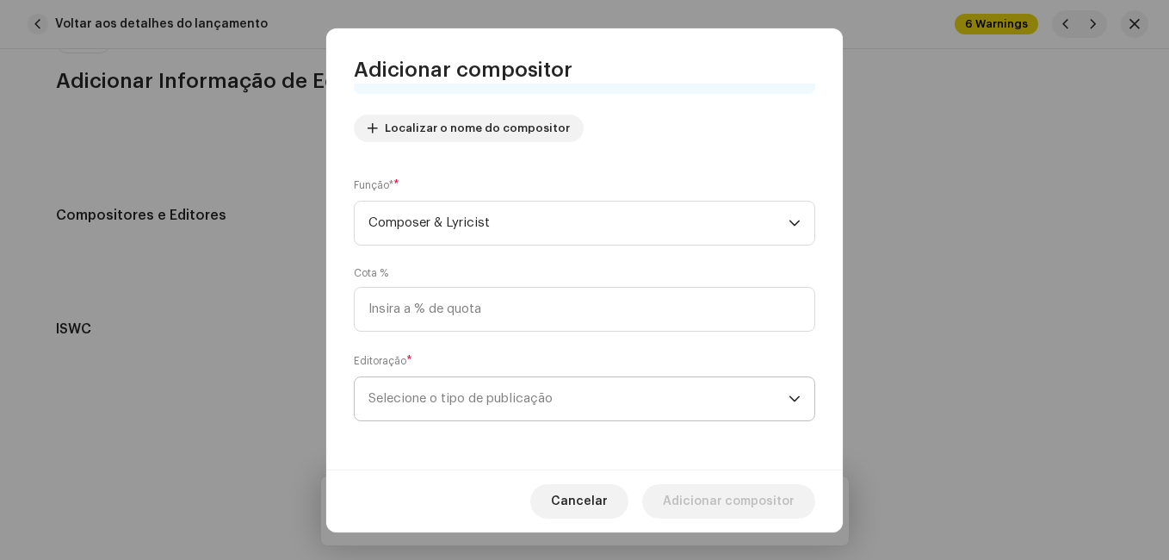
click at [554, 399] on span "Selecione o tipo de publicação" at bounding box center [579, 398] width 420 height 43
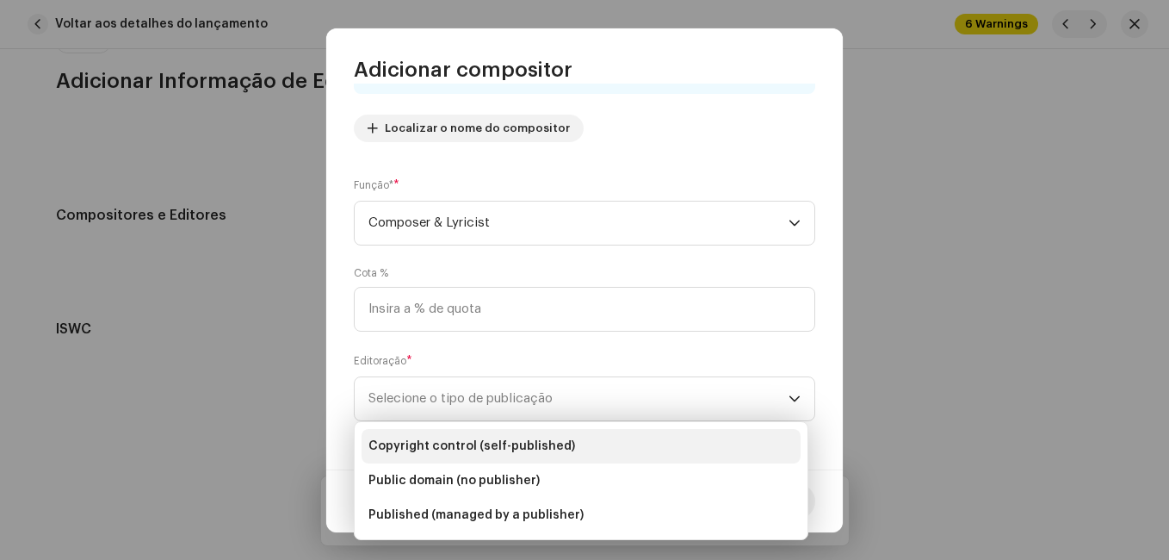
click at [524, 443] on span "Copyright control (self-published)" at bounding box center [472, 445] width 207 height 17
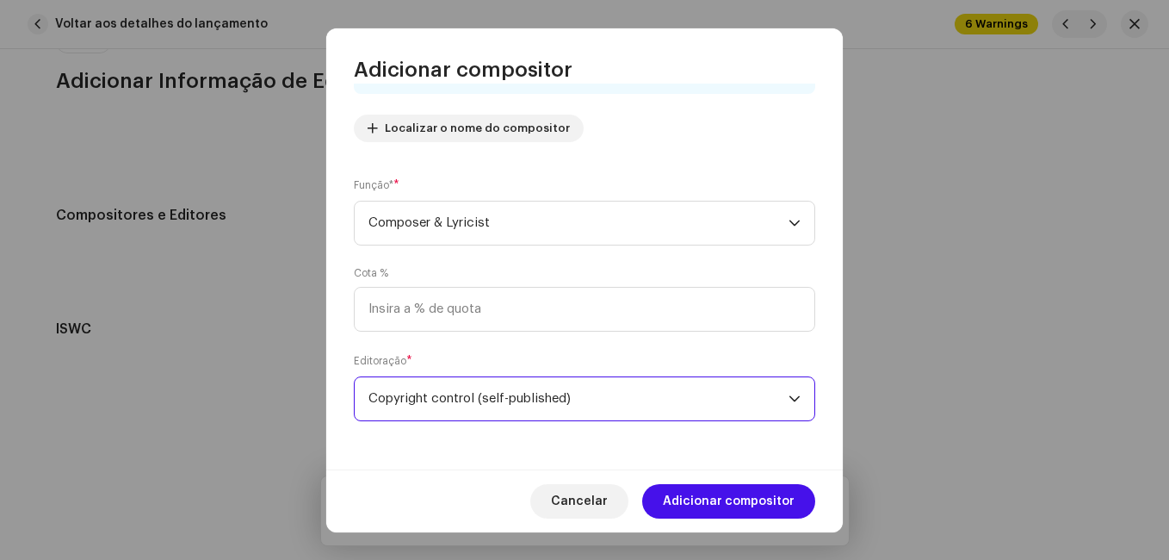
click at [781, 505] on span "Adicionar compositor" at bounding box center [729, 501] width 132 height 34
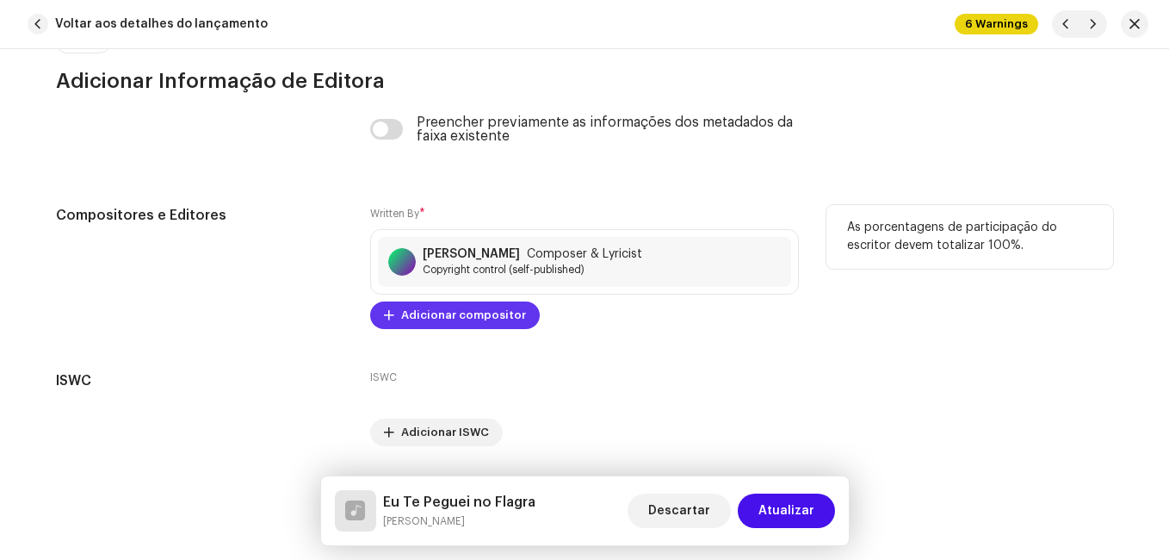
click at [480, 319] on span "Adicionar compositor" at bounding box center [463, 315] width 125 height 34
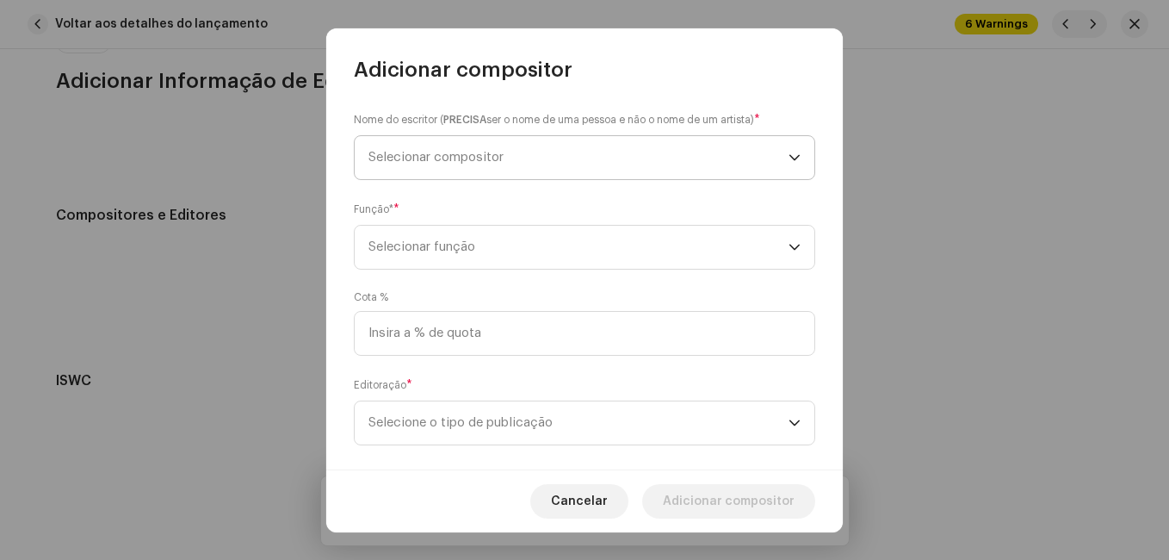
click at [500, 156] on span "Selecionar compositor" at bounding box center [436, 157] width 135 height 13
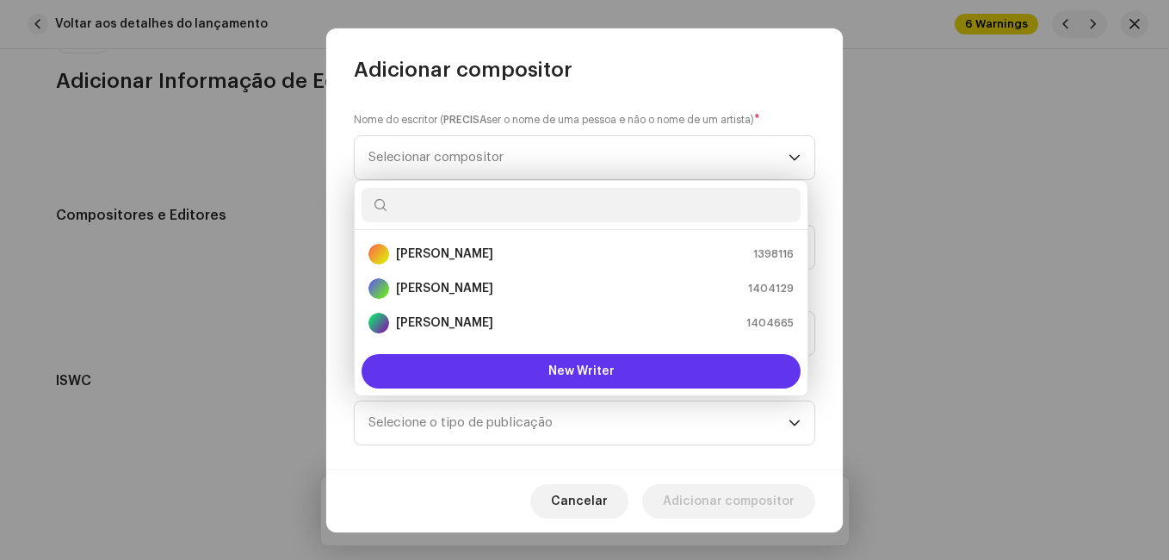
click at [486, 375] on button "New Writer" at bounding box center [581, 371] width 439 height 34
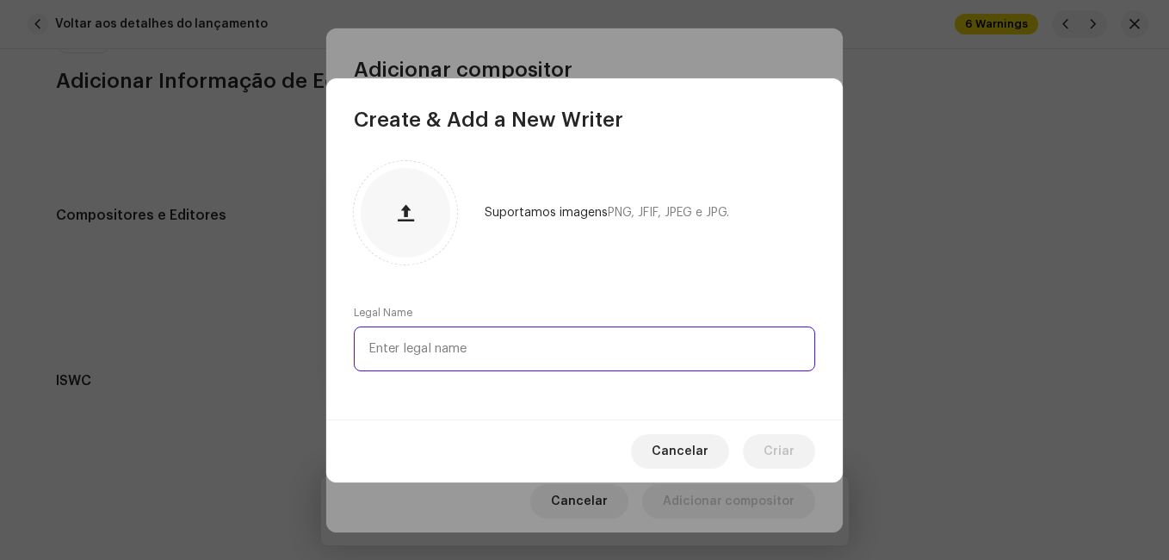
drag, startPoint x: 499, startPoint y: 362, endPoint x: 488, endPoint y: 362, distance: 10.3
paste input "[PERSON_NAME]"
type input "[PERSON_NAME]"
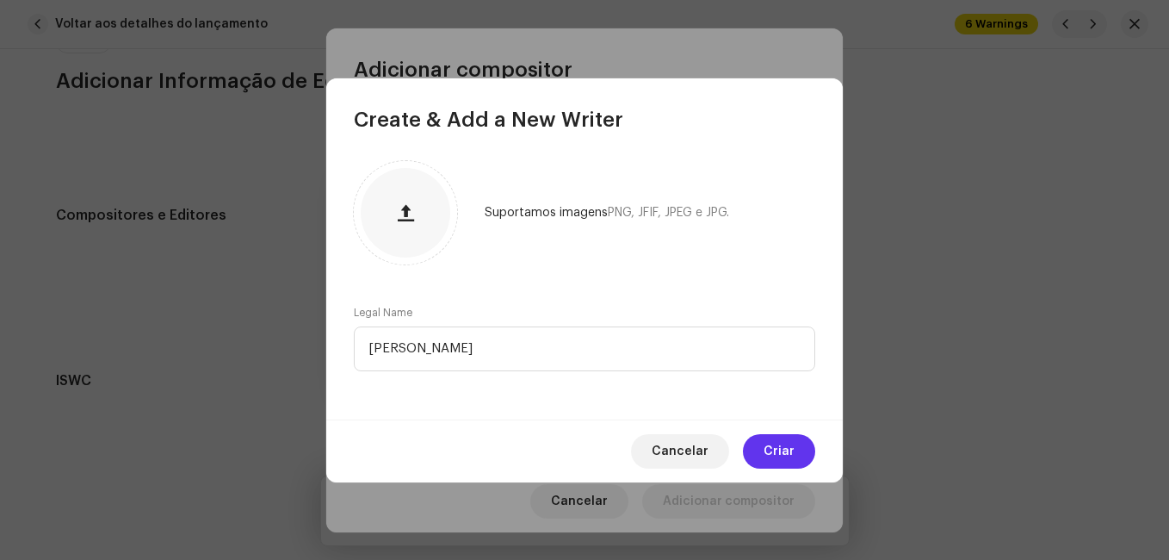
click at [784, 450] on span "Criar" at bounding box center [779, 451] width 31 height 34
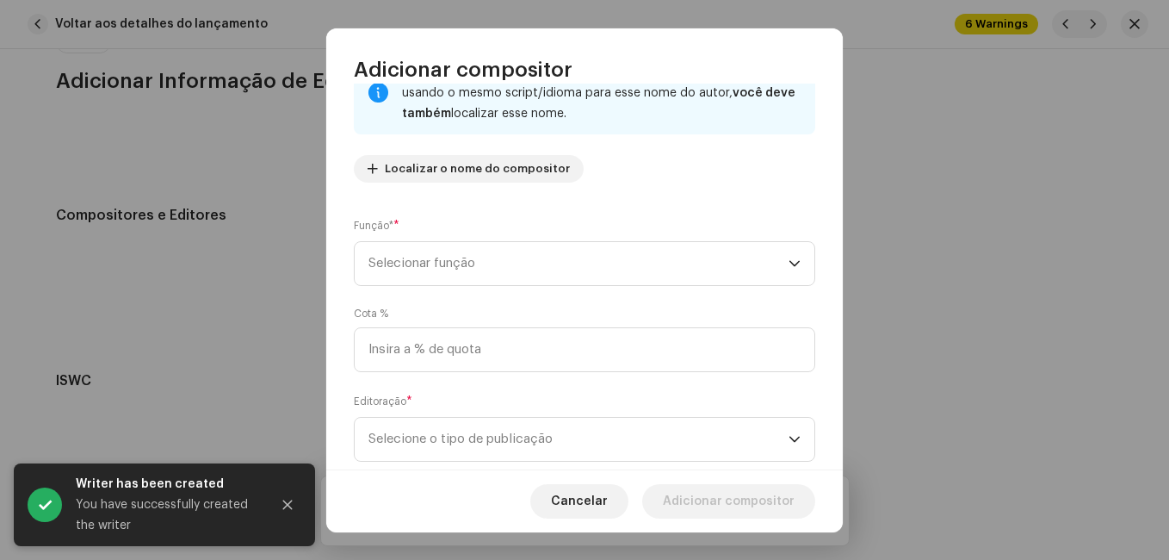
scroll to position [172, 0]
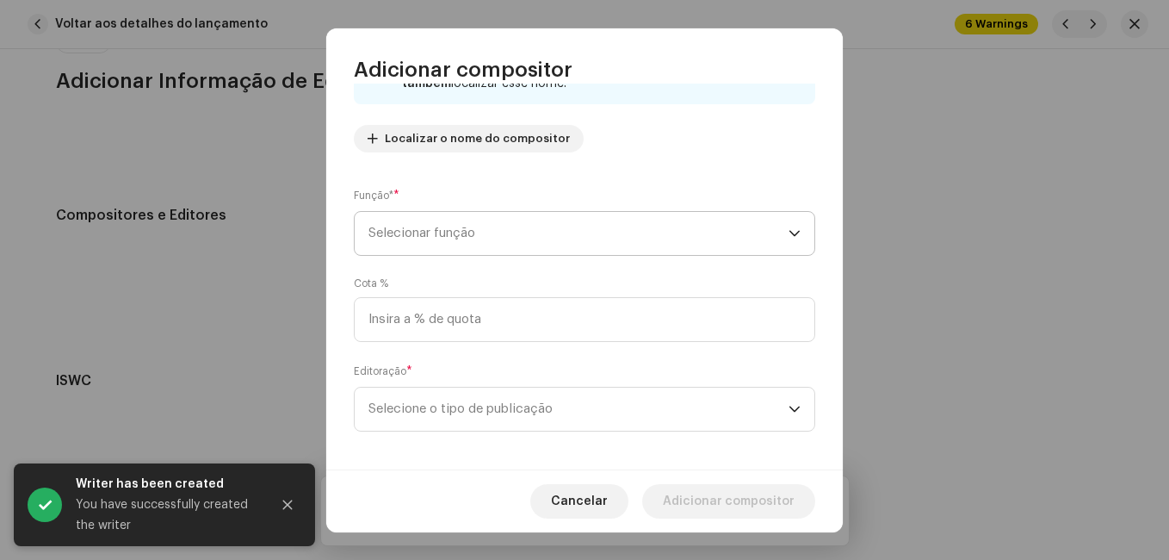
click at [522, 236] on span "Selecionar função" at bounding box center [579, 233] width 420 height 43
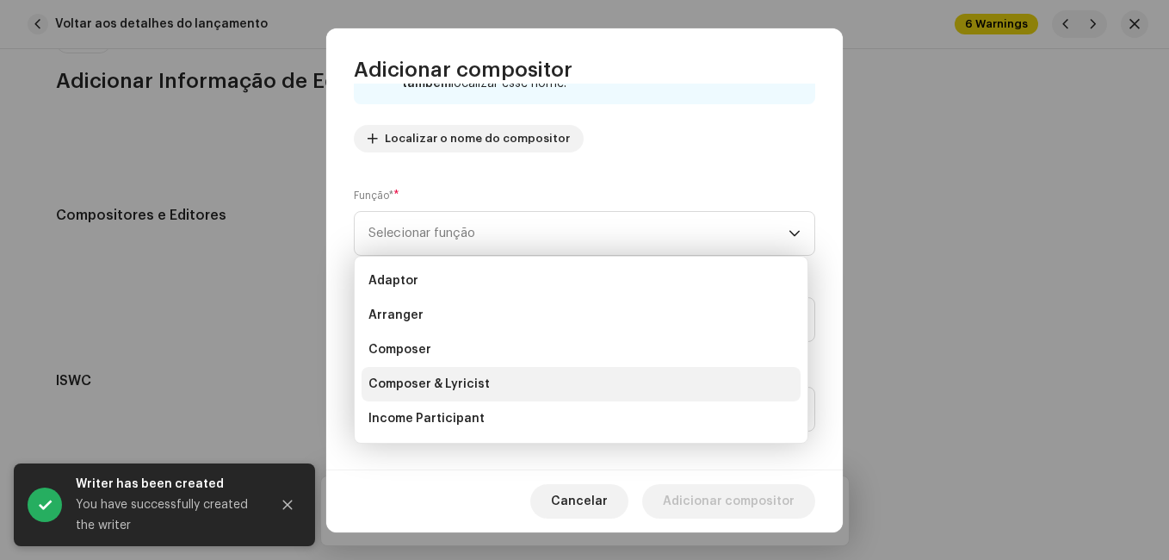
click at [484, 375] on span "Composer & Lyricist" at bounding box center [429, 383] width 121 height 17
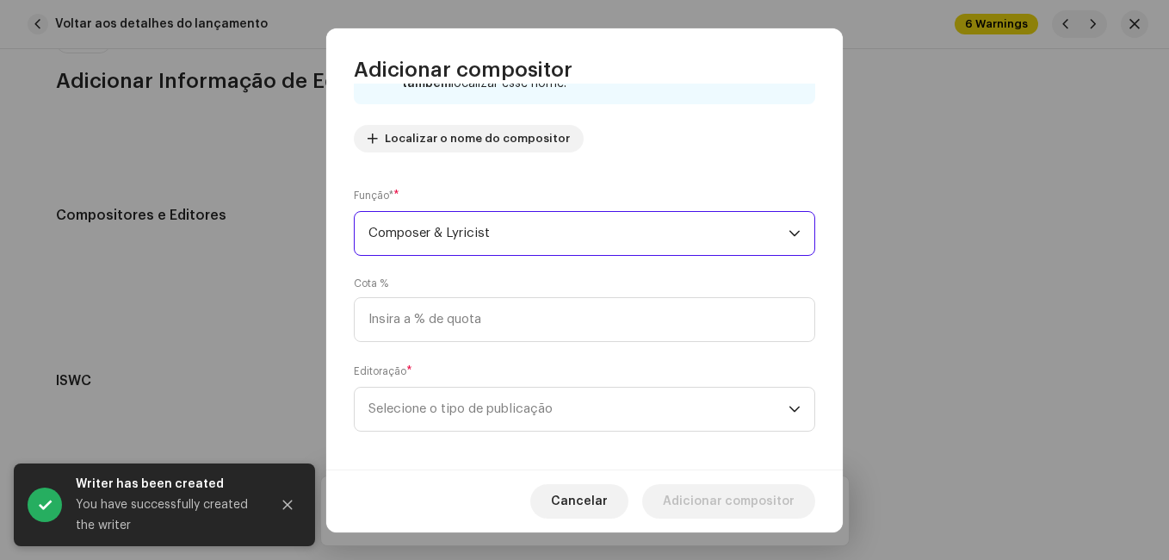
click at [514, 276] on div "Cota %" at bounding box center [585, 308] width 462 height 65
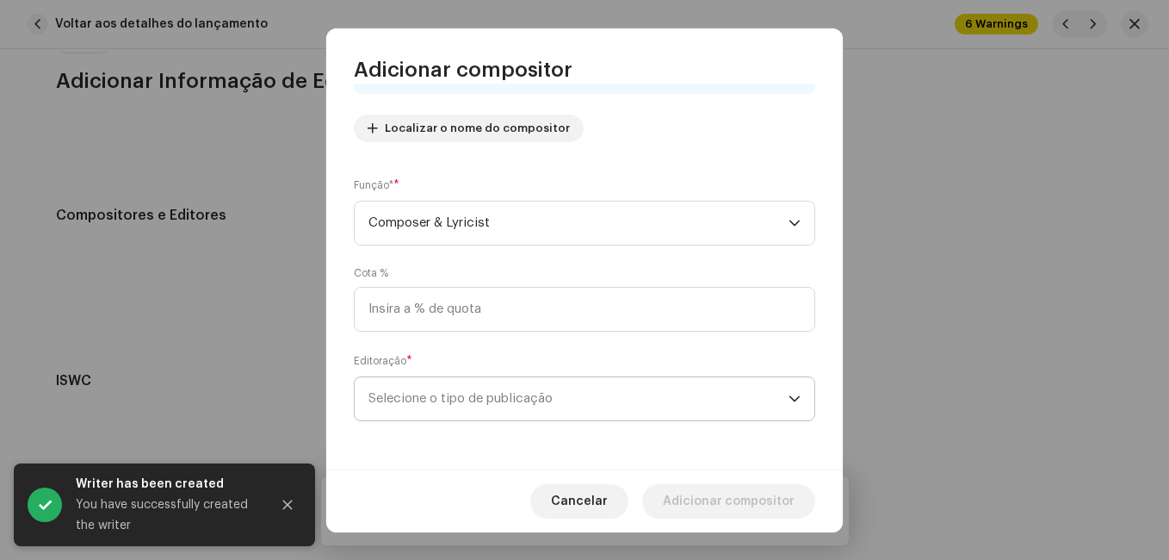
click at [488, 390] on span "Selecione o tipo de publicação" at bounding box center [579, 398] width 420 height 43
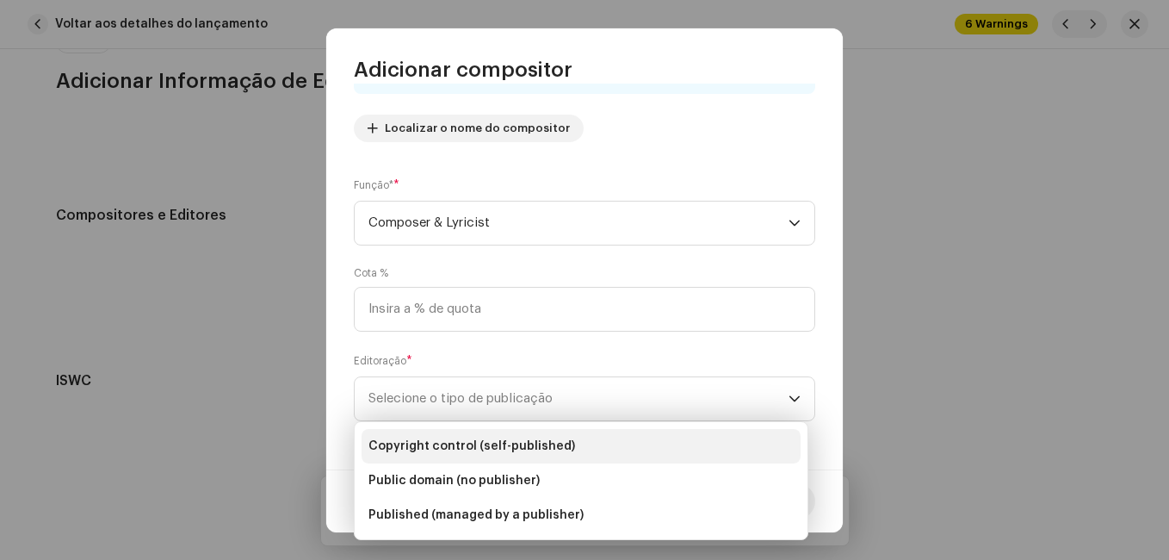
click at [484, 431] on li "Copyright control (self-published)" at bounding box center [581, 446] width 439 height 34
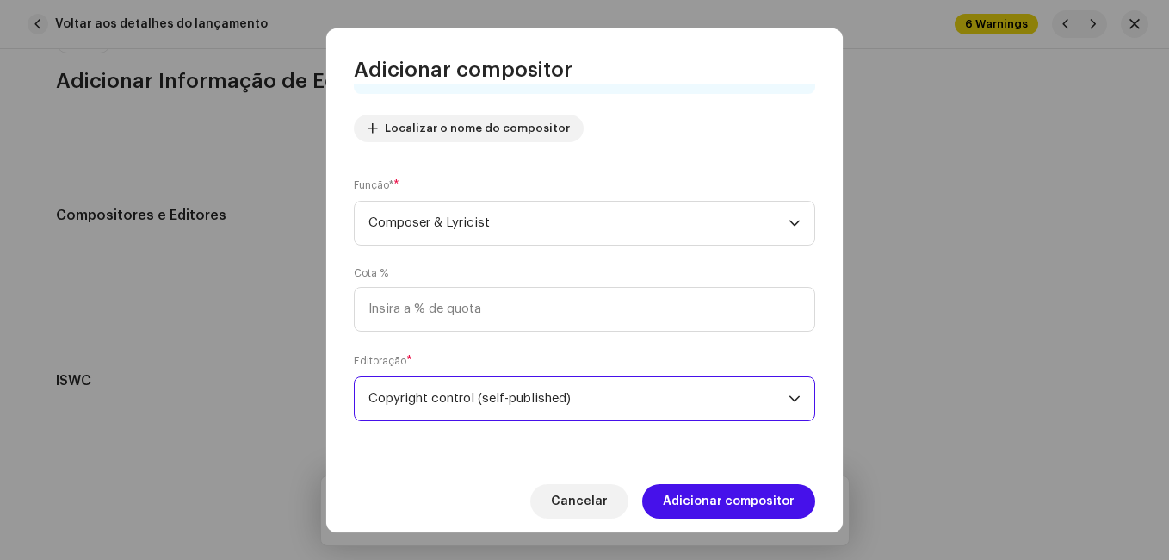
click at [683, 497] on span "Adicionar compositor" at bounding box center [729, 501] width 132 height 34
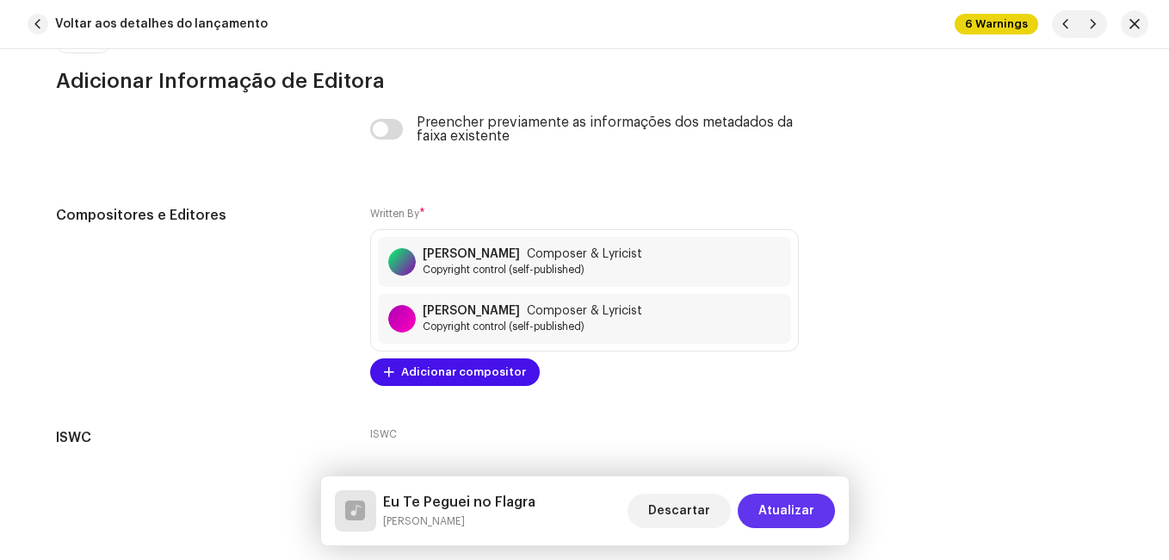
click at [781, 500] on span "Atualizar" at bounding box center [787, 510] width 56 height 34
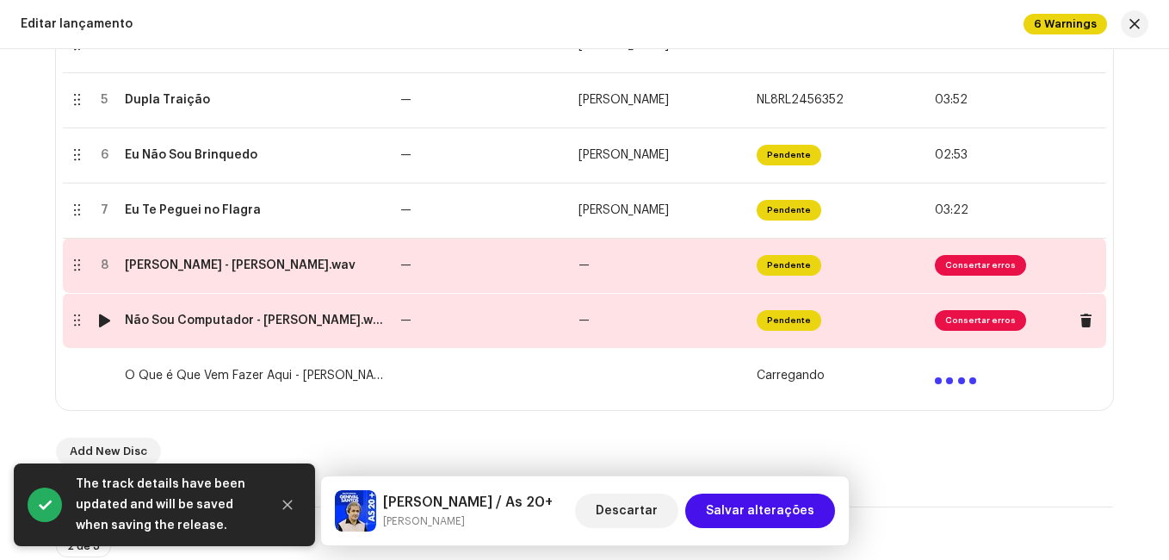
scroll to position [689, 0]
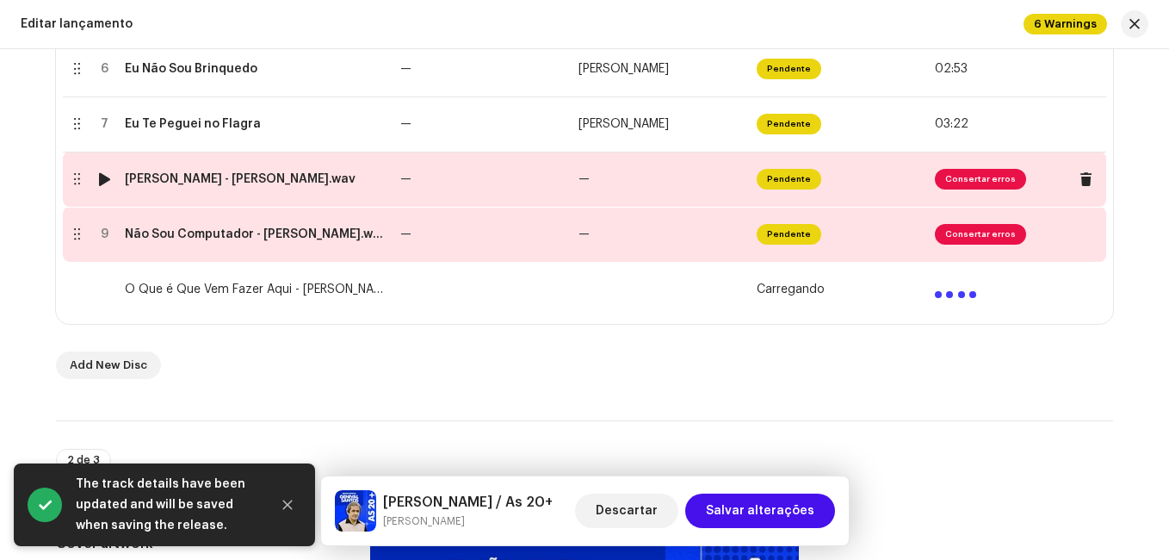
click at [471, 187] on td "—" at bounding box center [483, 179] width 178 height 55
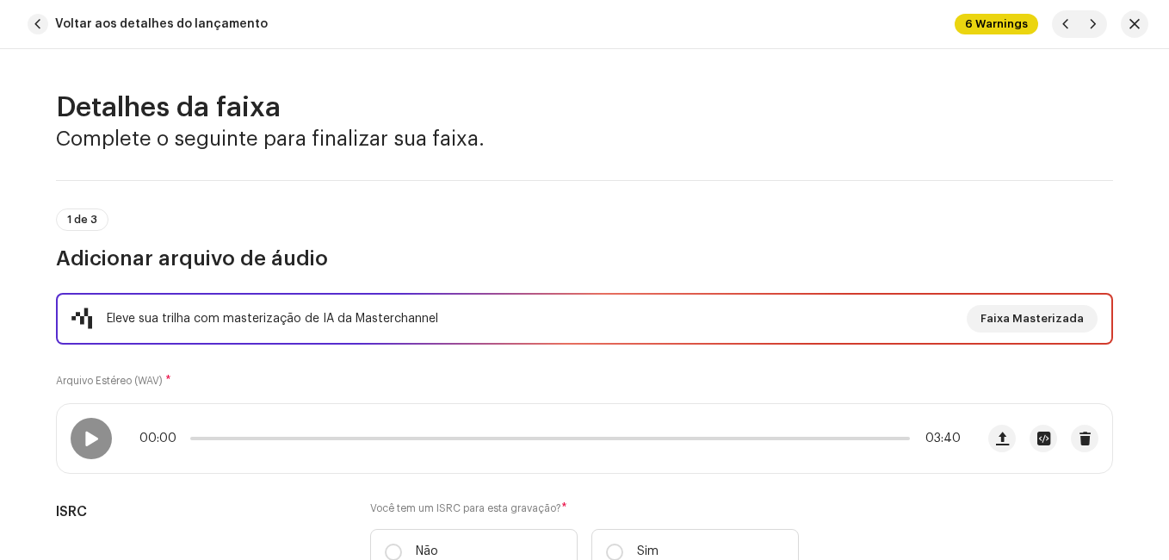
click at [568, 251] on h3 "Adicionar arquivo de áudio" at bounding box center [584, 259] width 1057 height 28
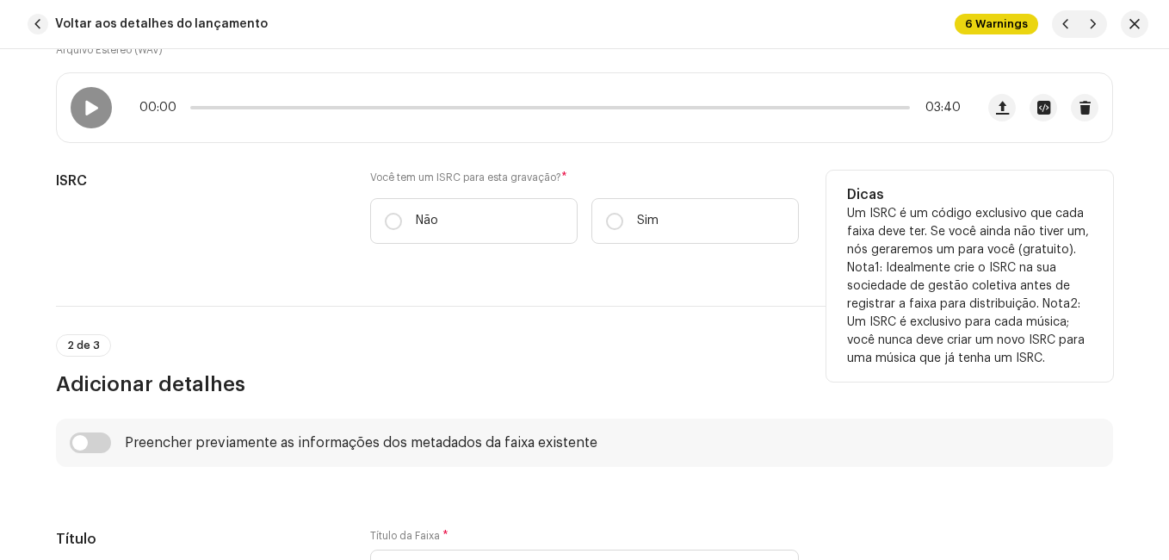
scroll to position [344, 0]
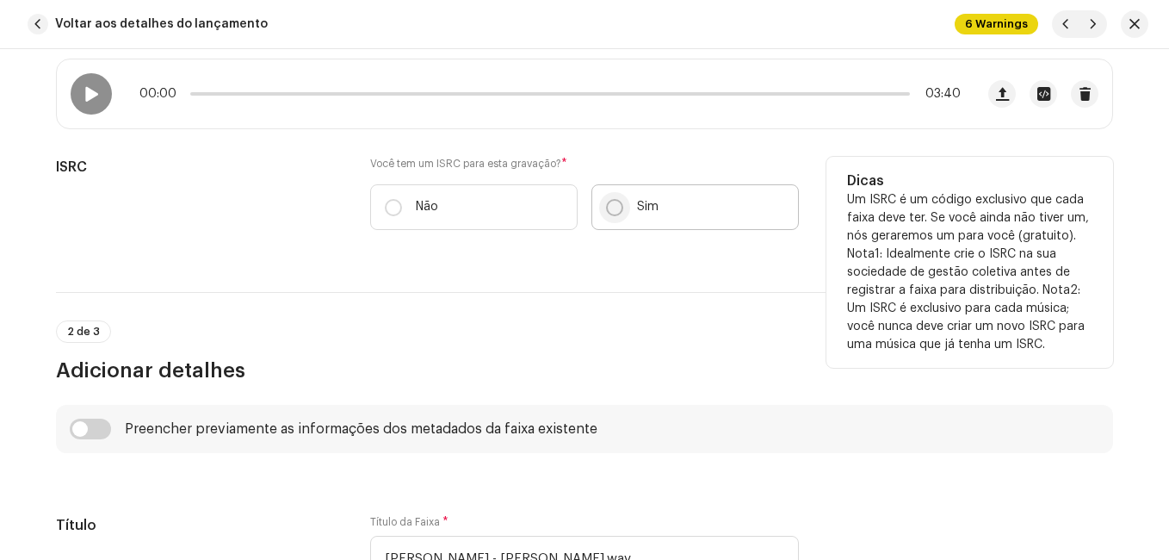
click at [616, 215] on p-radiobutton at bounding box center [614, 207] width 17 height 17
click at [616, 215] on input "Sim" at bounding box center [614, 207] width 17 height 17
radio input "true"
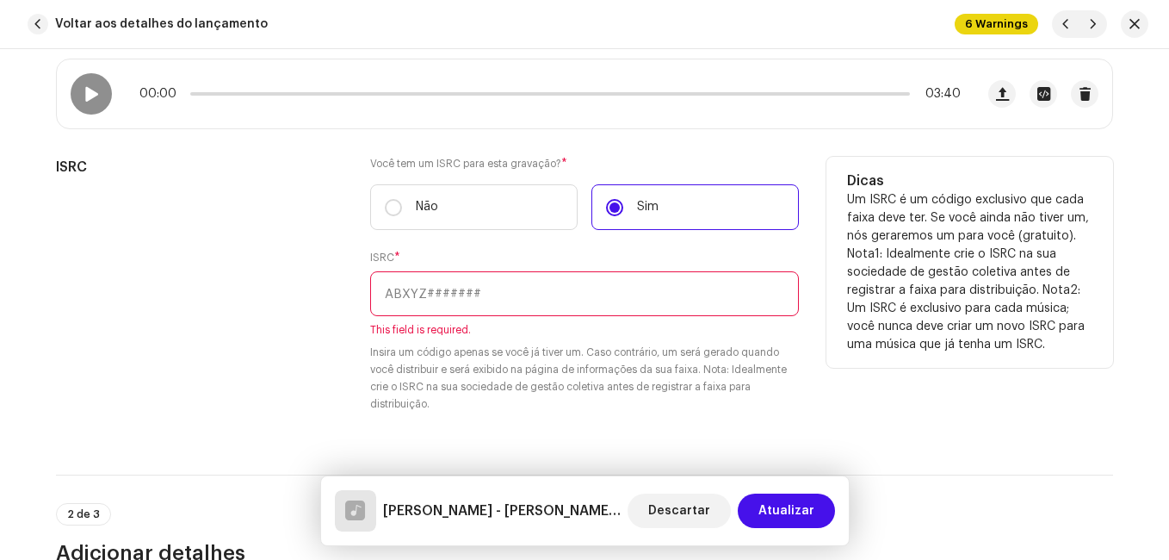
click at [336, 267] on div "ISRC" at bounding box center [199, 295] width 287 height 276
paste input "NL-8RL-24-56367"
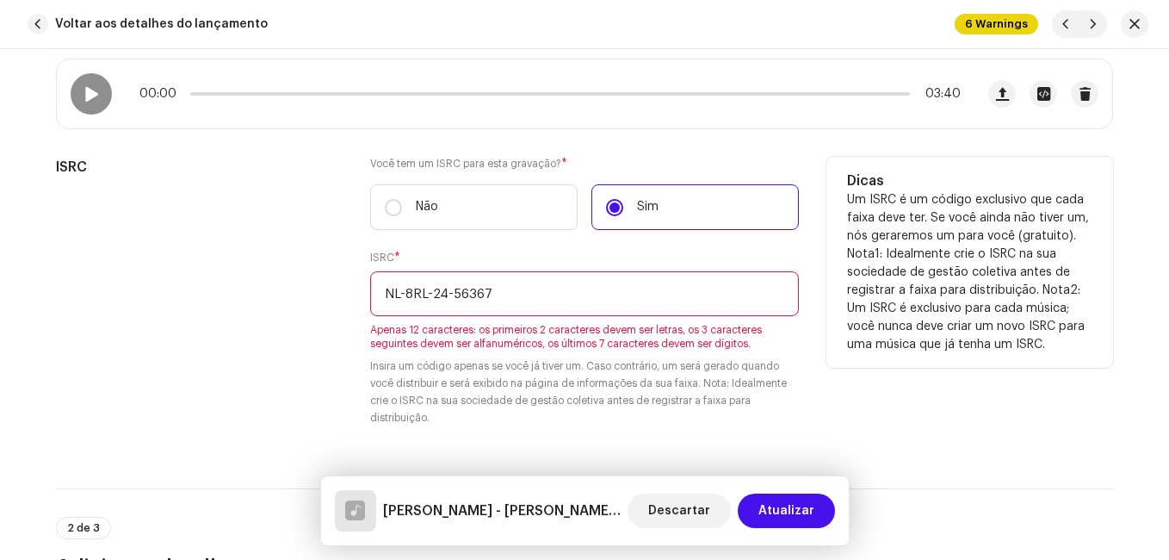
click at [449, 294] on input "NL-8RL-24-56367" at bounding box center [584, 293] width 429 height 45
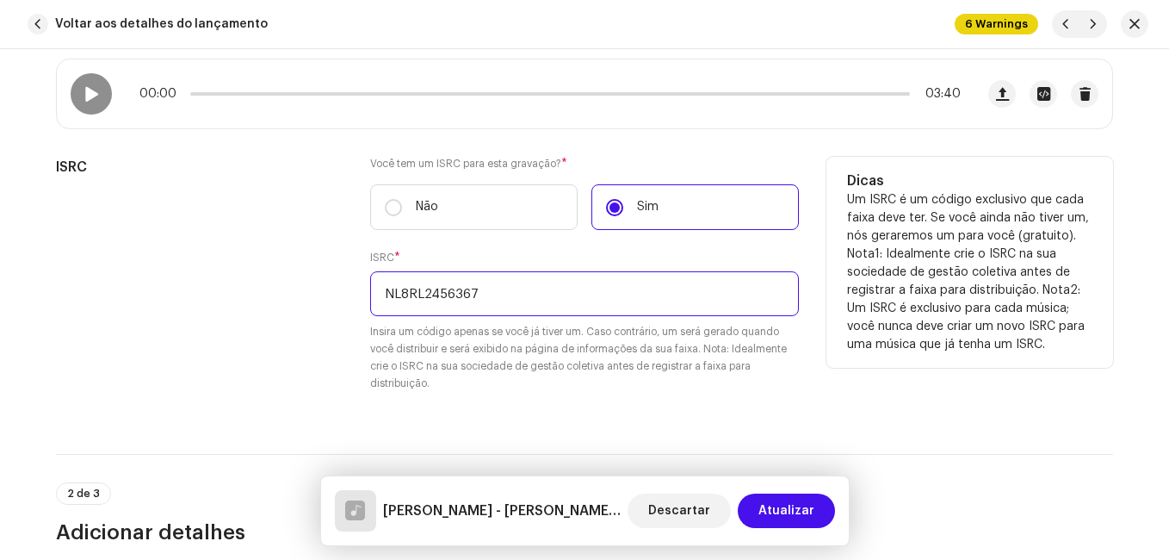
type input "NL8RL2456367"
click at [306, 294] on div "ISRC" at bounding box center [199, 285] width 287 height 256
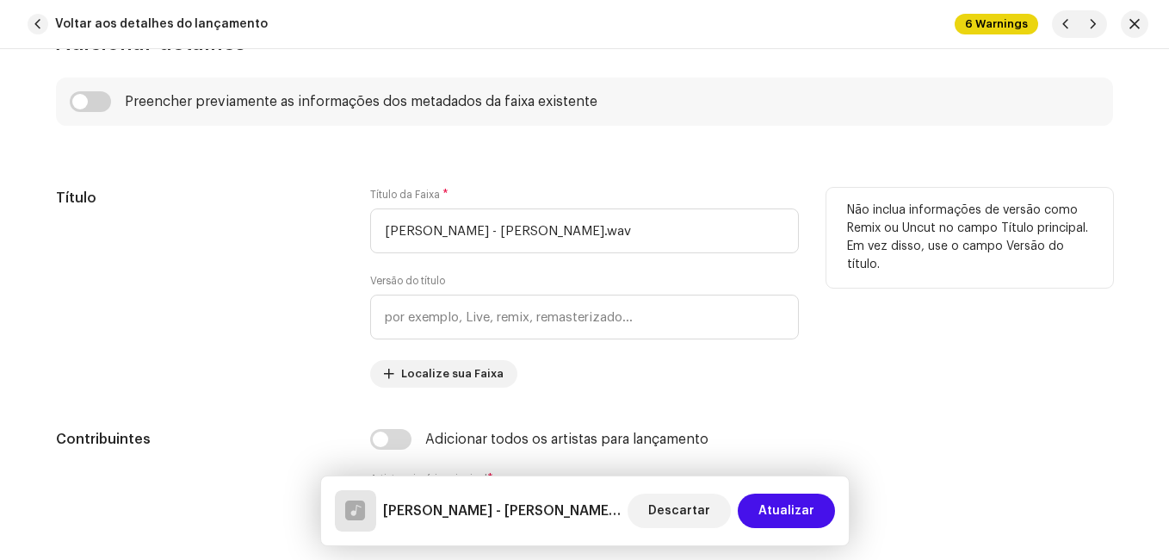
scroll to position [861, 0]
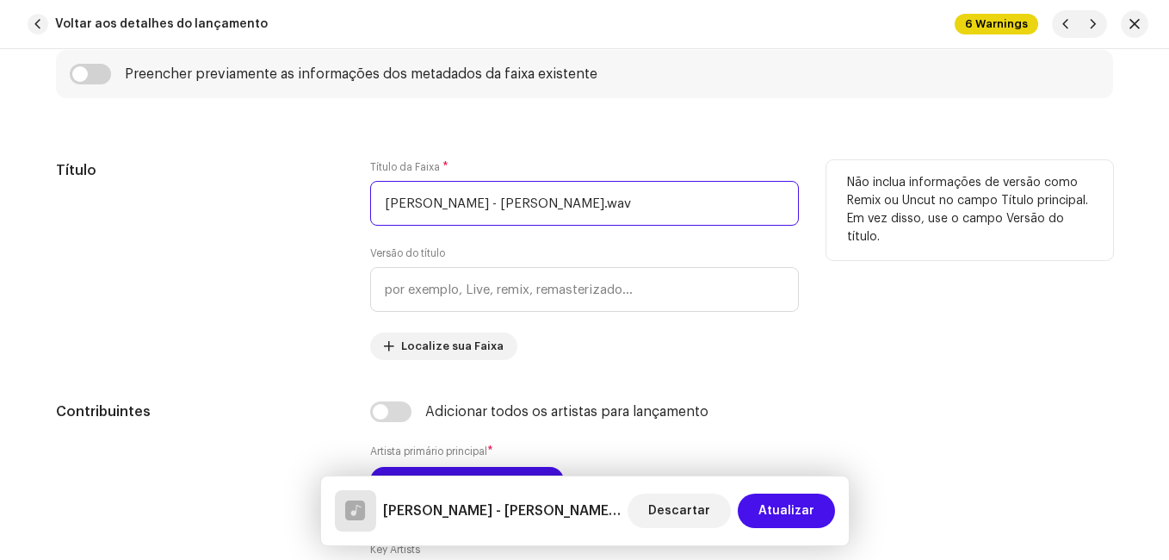
drag, startPoint x: 455, startPoint y: 202, endPoint x: 626, endPoint y: 192, distance: 171.7
click at [628, 195] on input "[PERSON_NAME] - [PERSON_NAME].wav" at bounding box center [584, 203] width 429 height 45
type input "[PERSON_NAME]"
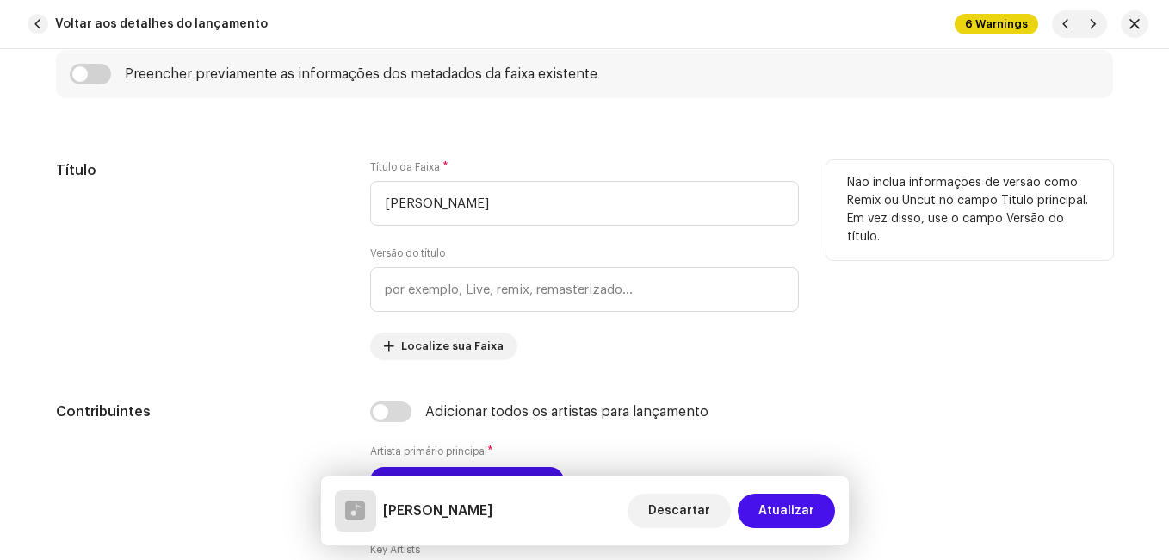
click at [259, 266] on div "Título" at bounding box center [199, 260] width 287 height 200
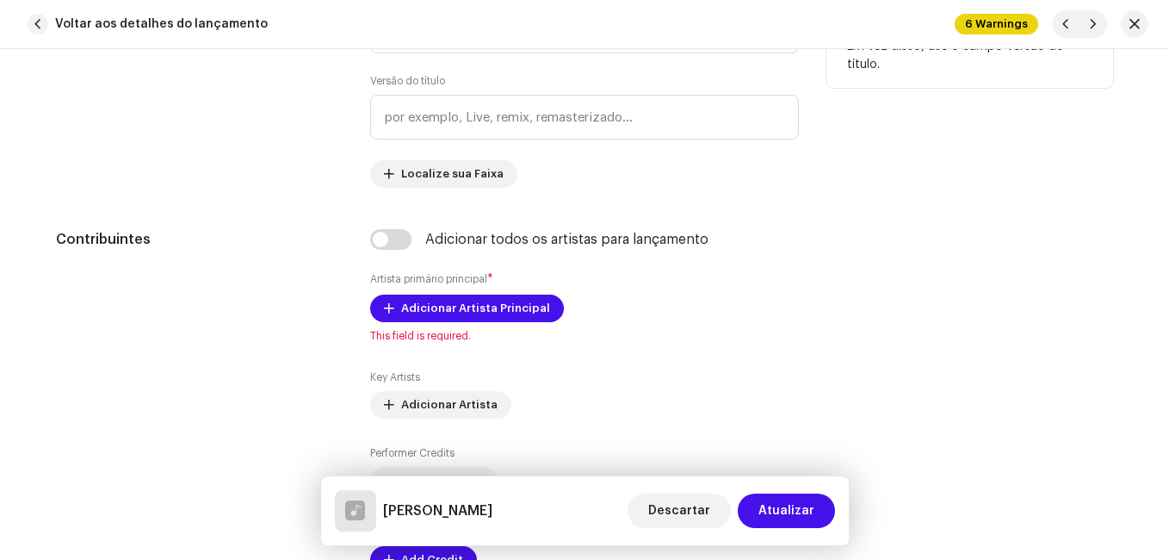
scroll to position [1206, 0]
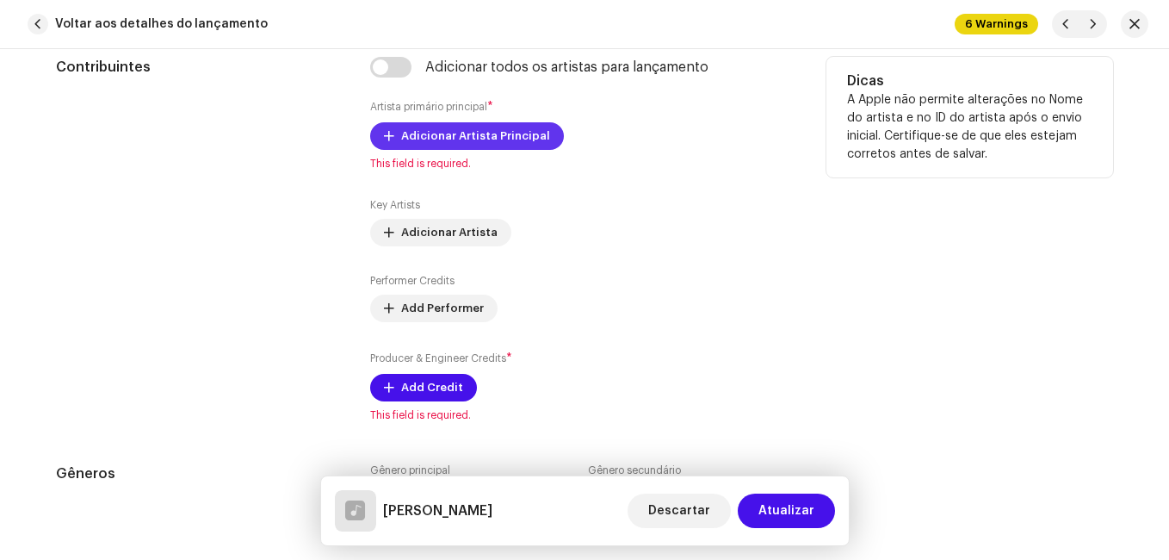
click at [441, 142] on span "Adicionar Artista Principal" at bounding box center [475, 136] width 149 height 34
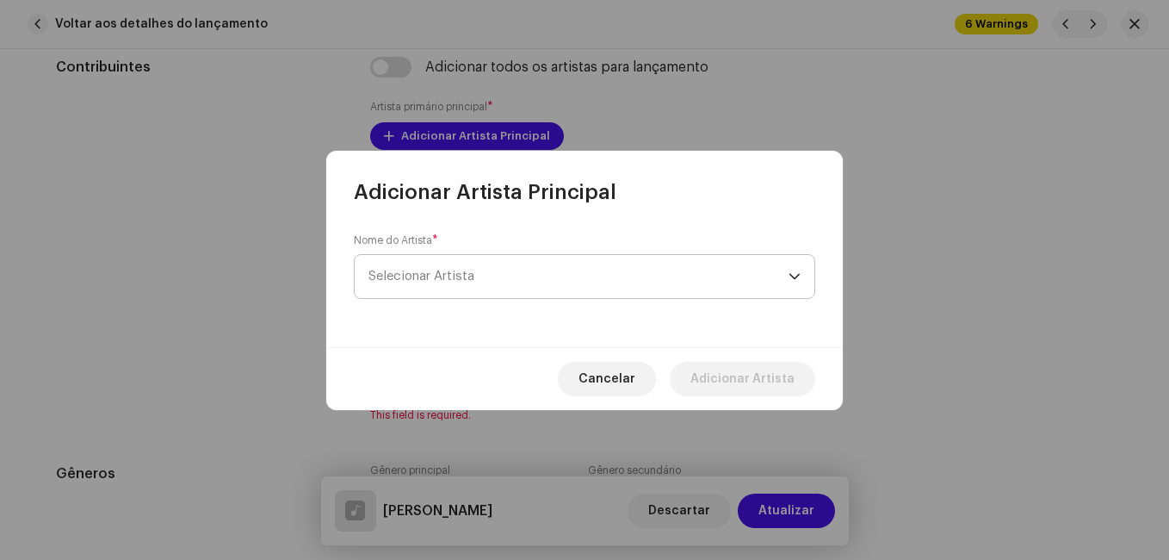
click at [439, 266] on span "Selecionar Artista" at bounding box center [579, 276] width 420 height 43
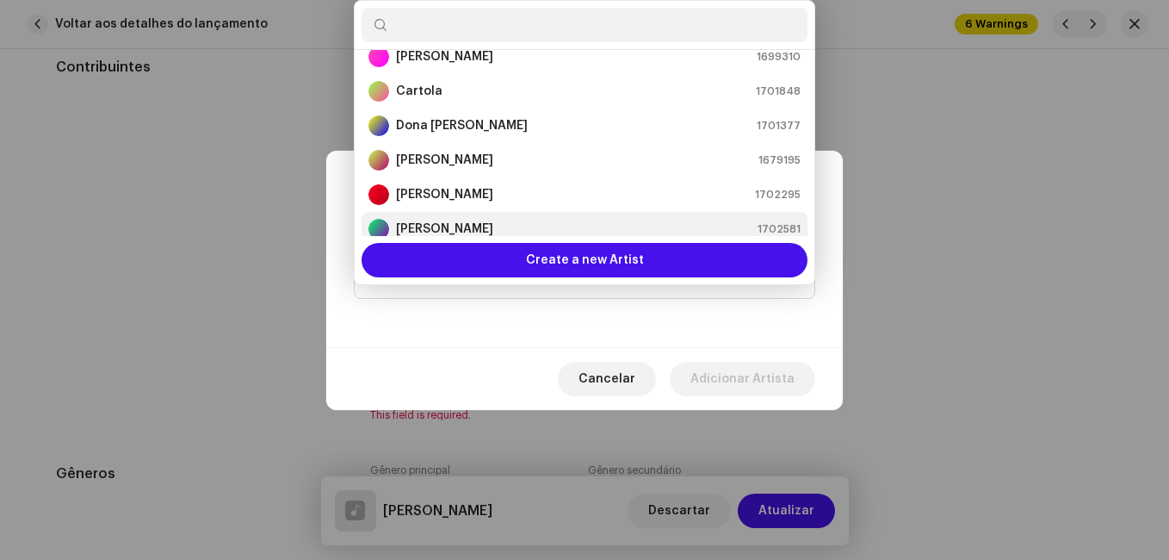
scroll to position [96, 0]
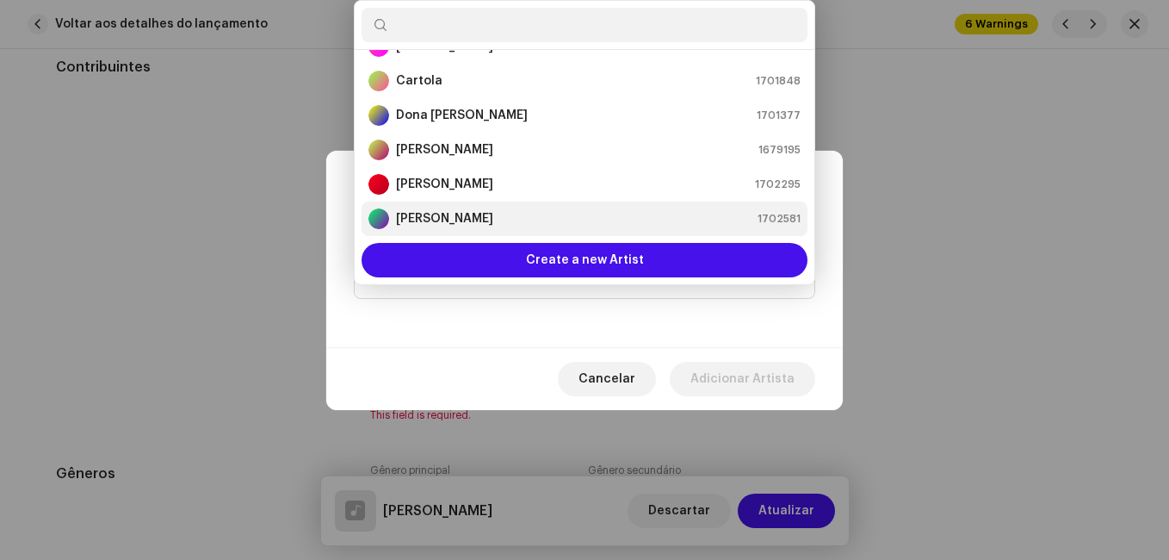
click at [464, 217] on strong "[PERSON_NAME]" at bounding box center [444, 218] width 97 height 17
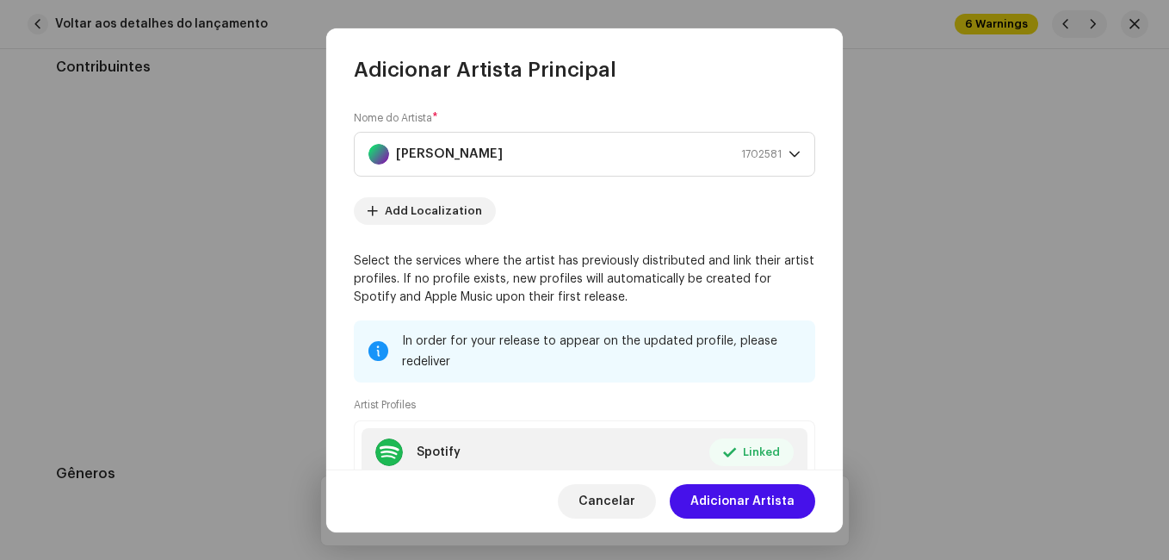
click at [696, 506] on button "Adicionar Artista" at bounding box center [743, 501] width 146 height 34
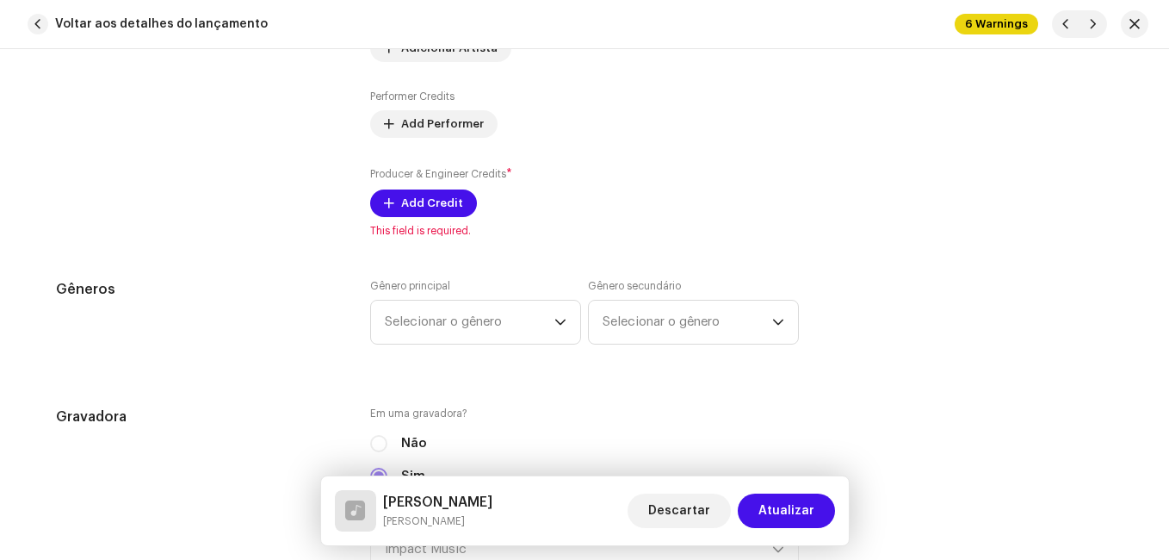
scroll to position [1464, 0]
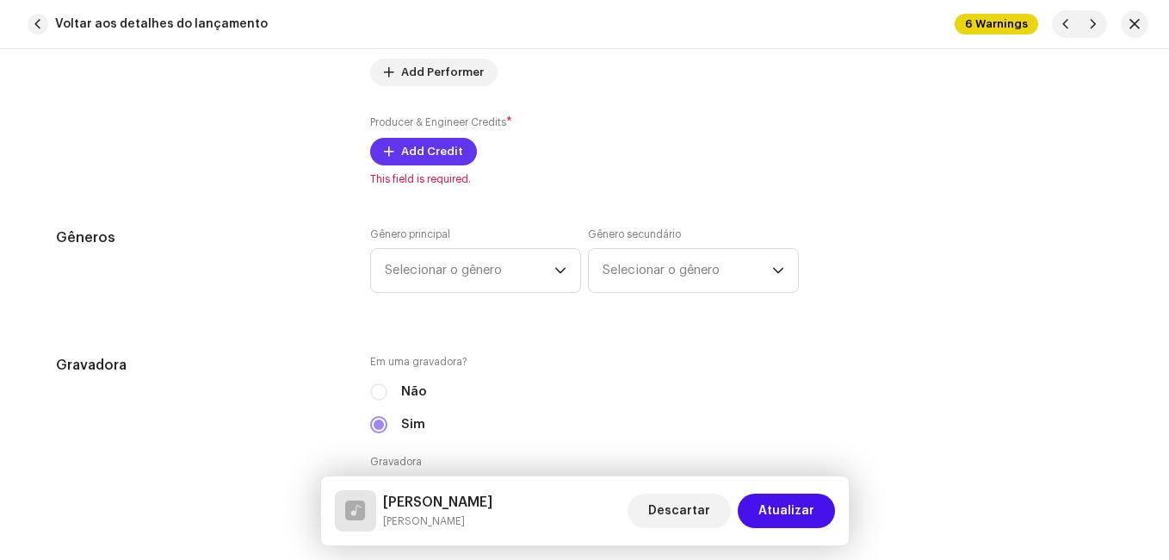
click at [406, 154] on span "Add Credit" at bounding box center [432, 151] width 62 height 34
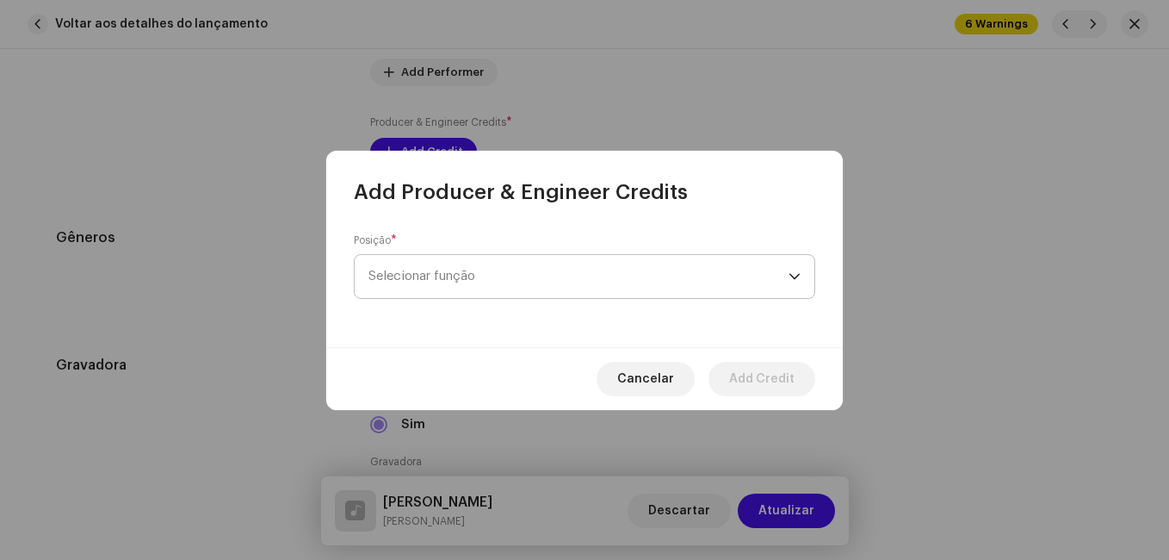
click at [418, 280] on span "Selecionar função" at bounding box center [579, 276] width 420 height 43
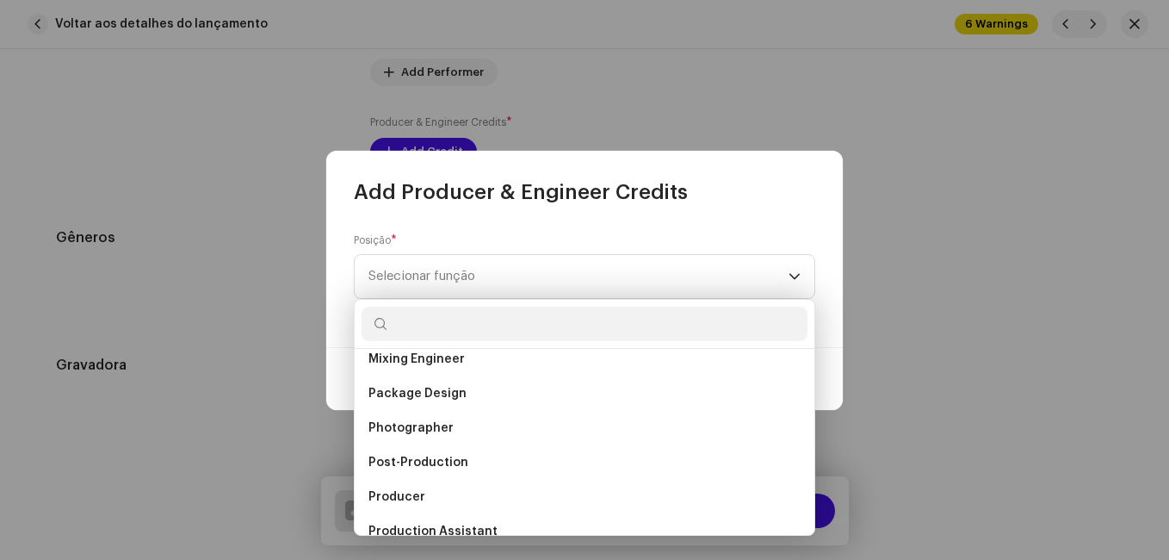
scroll to position [603, 0]
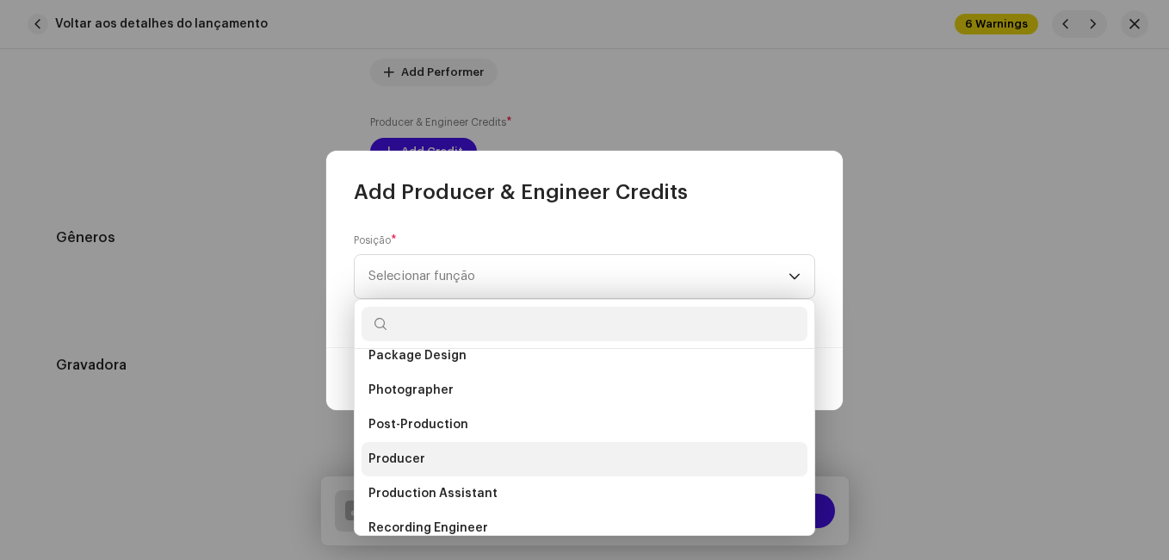
click at [415, 452] on span "Producer" at bounding box center [397, 458] width 57 height 17
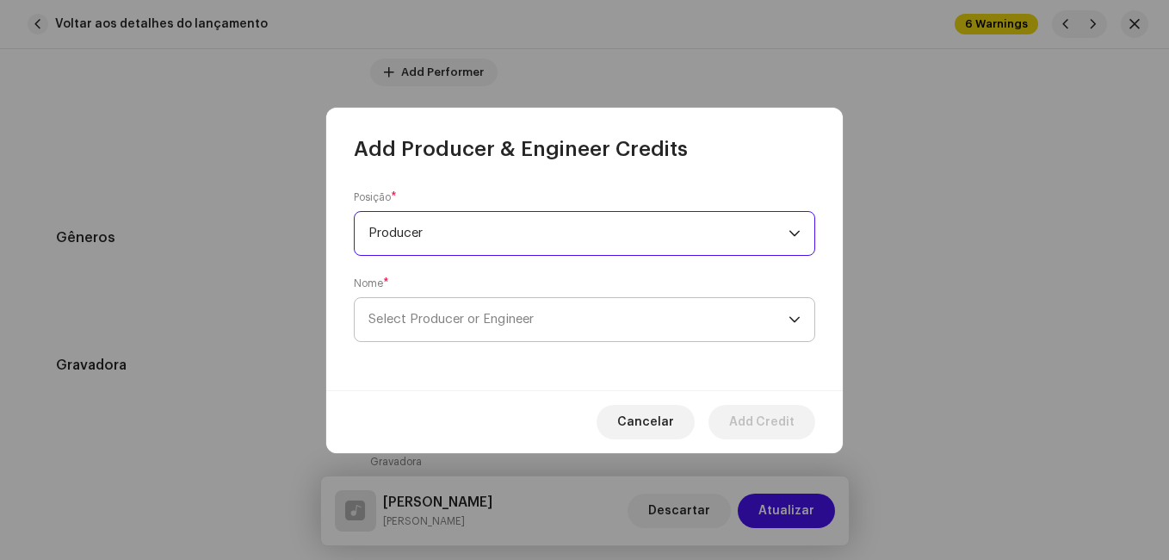
click at [573, 332] on span "Select Producer or Engineer" at bounding box center [579, 319] width 420 height 43
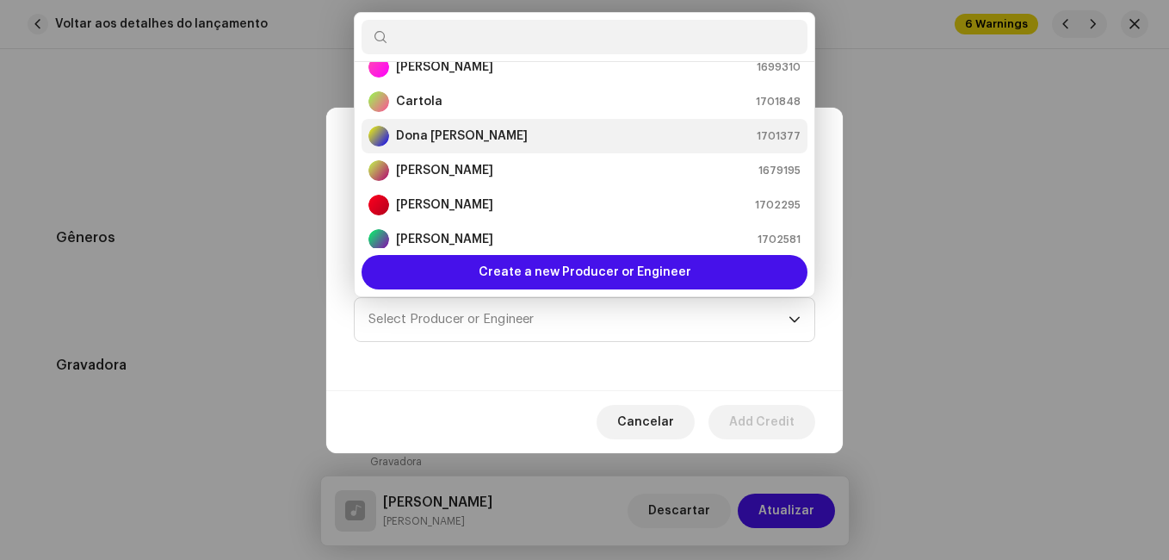
scroll to position [114, 0]
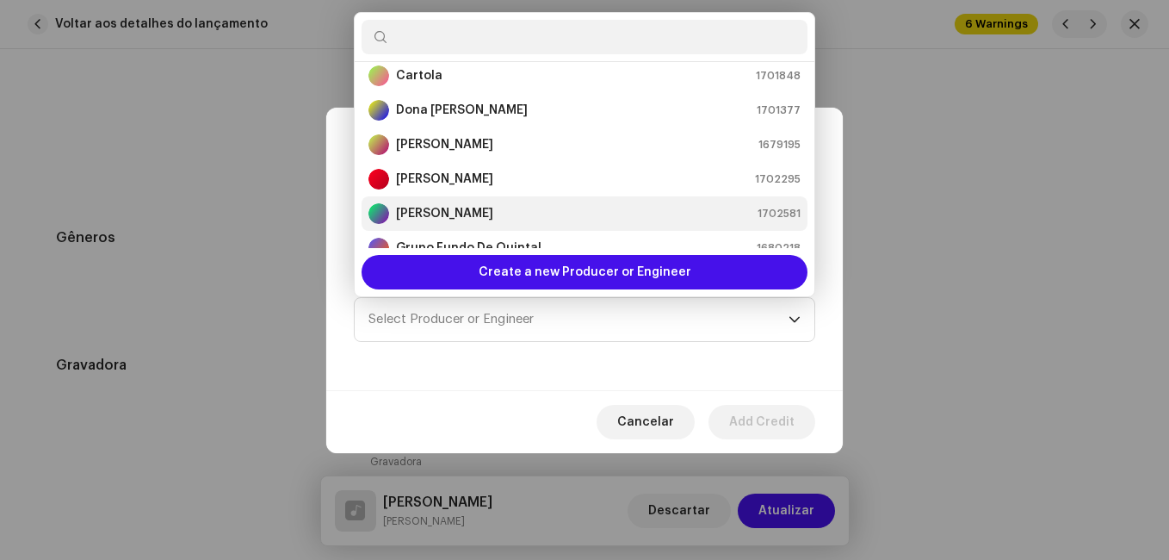
click at [520, 217] on div "[PERSON_NAME] 1702581" at bounding box center [585, 213] width 432 height 21
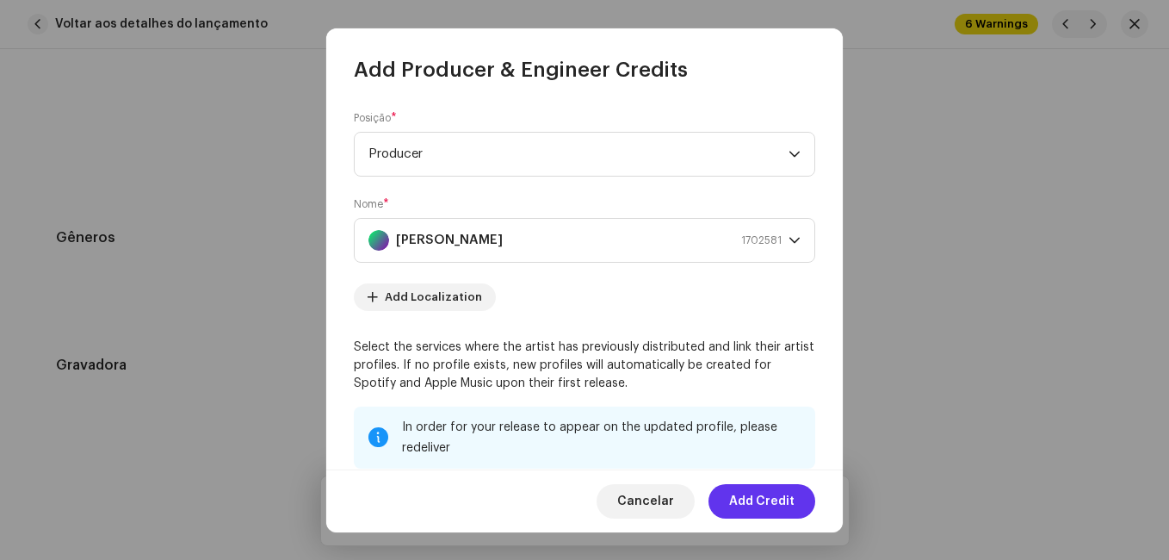
click at [785, 505] on span "Add Credit" at bounding box center [761, 501] width 65 height 34
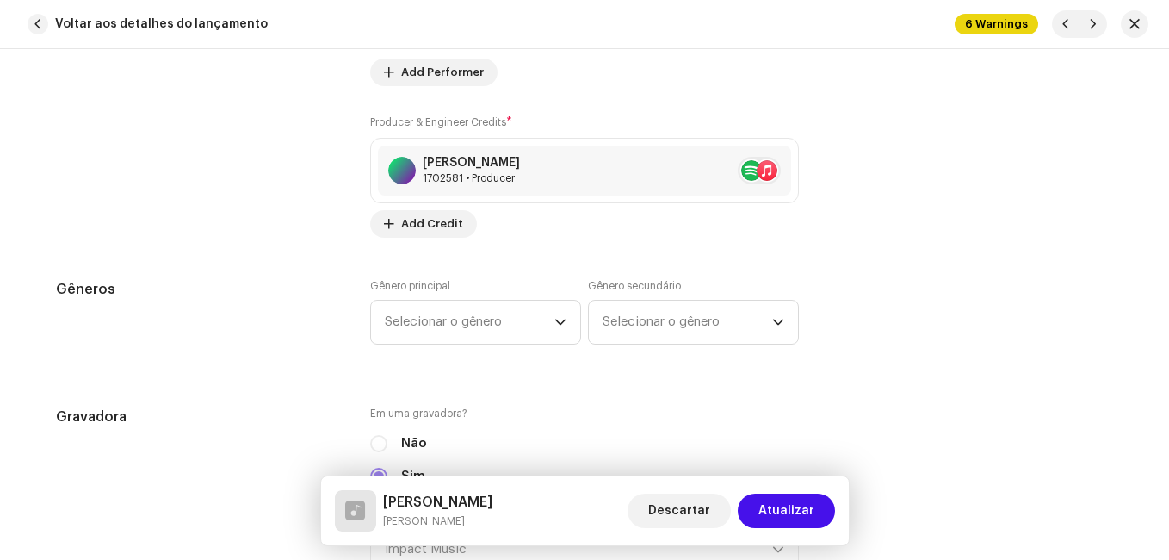
click at [290, 340] on div "Gêneros" at bounding box center [199, 322] width 287 height 86
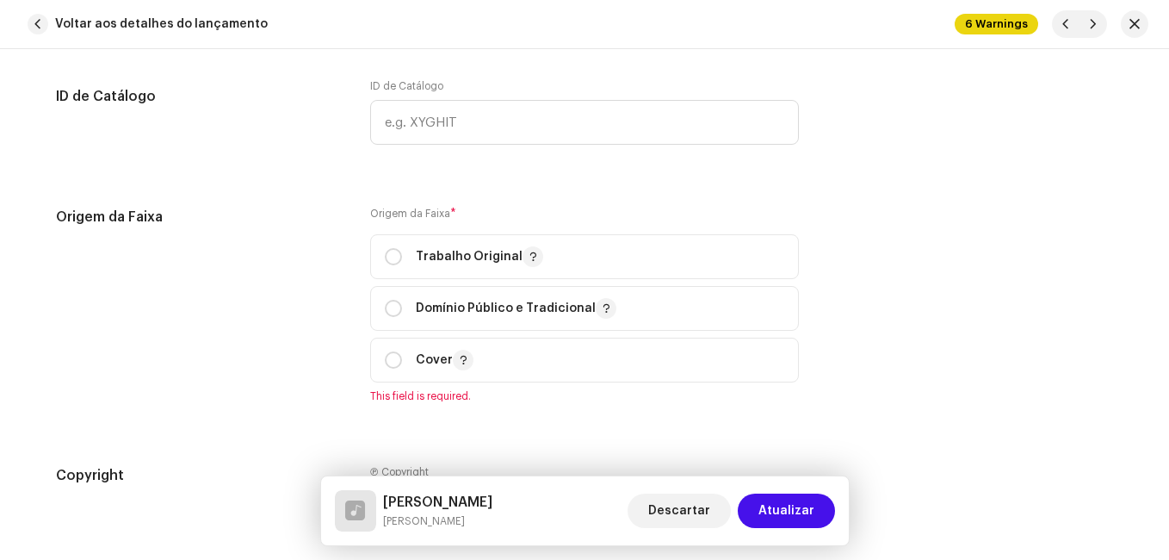
scroll to position [2153, 0]
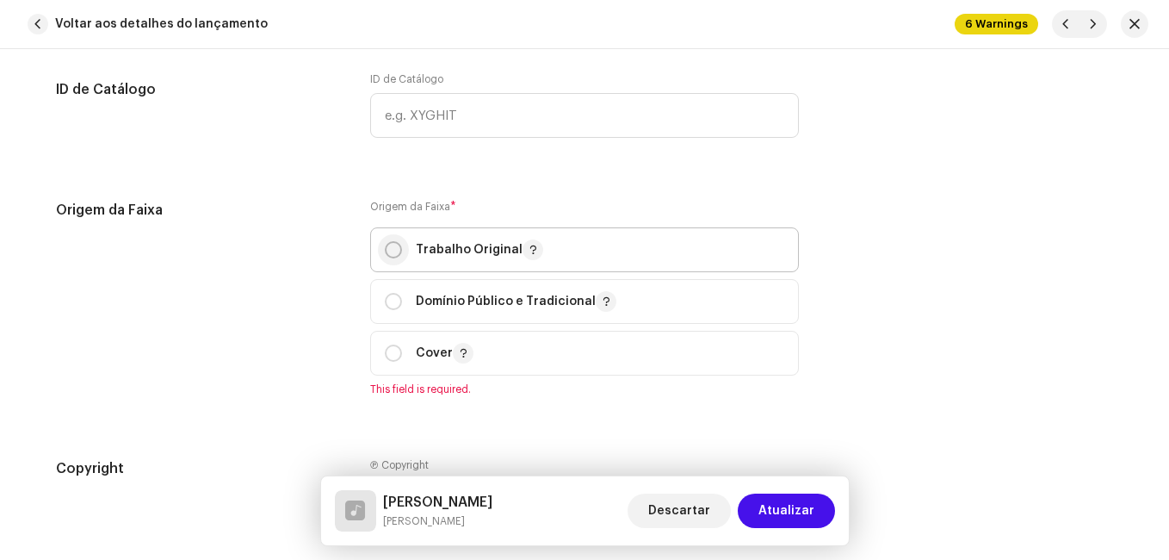
click at [385, 245] on input "radio" at bounding box center [393, 249] width 17 height 17
radio input "true"
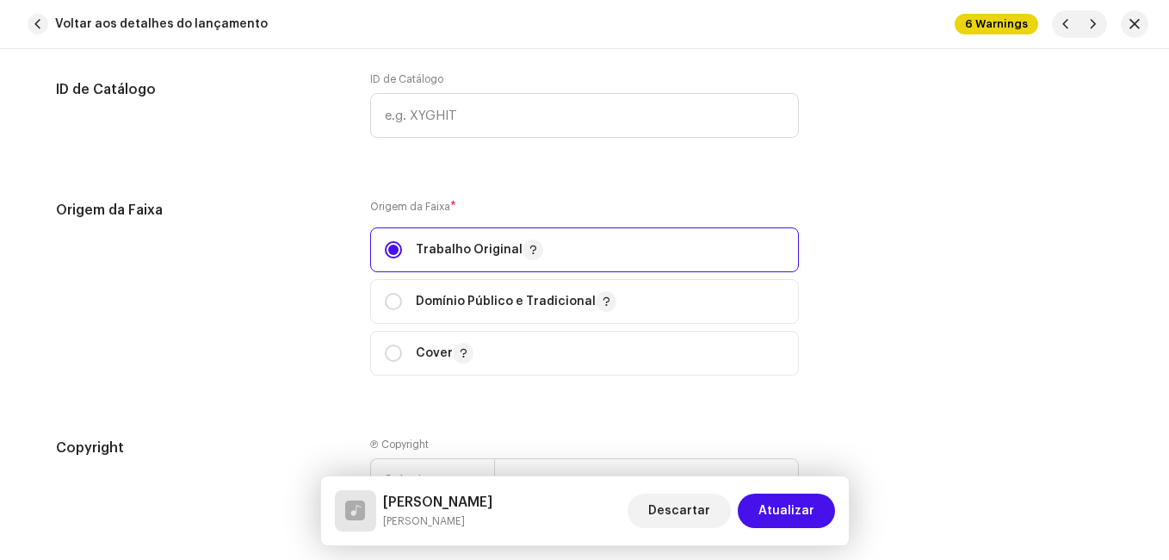
click at [326, 292] on div "Origem da Faixa" at bounding box center [199, 298] width 287 height 196
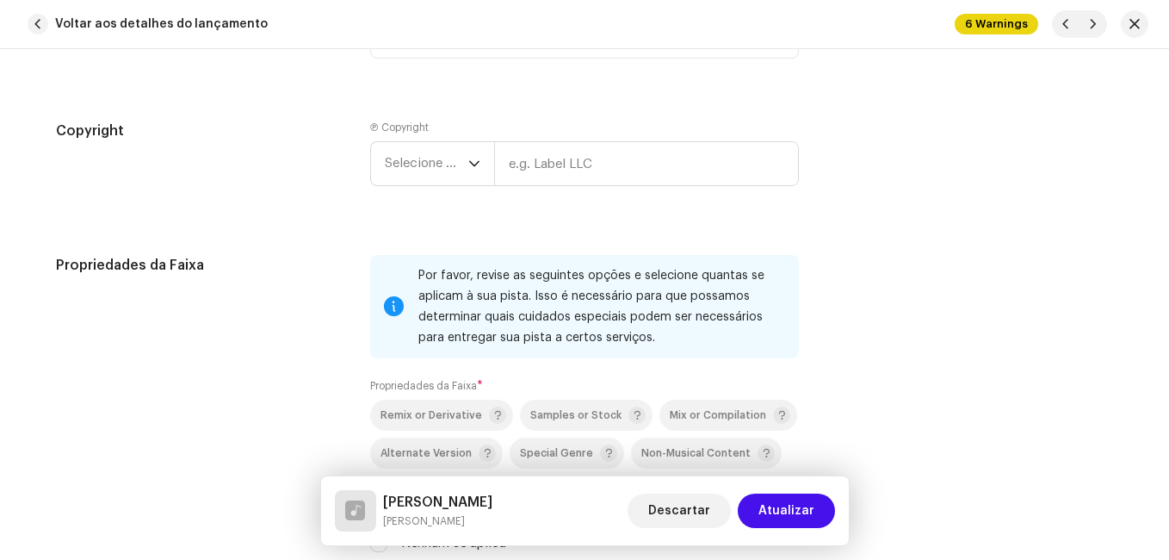
scroll to position [2497, 0]
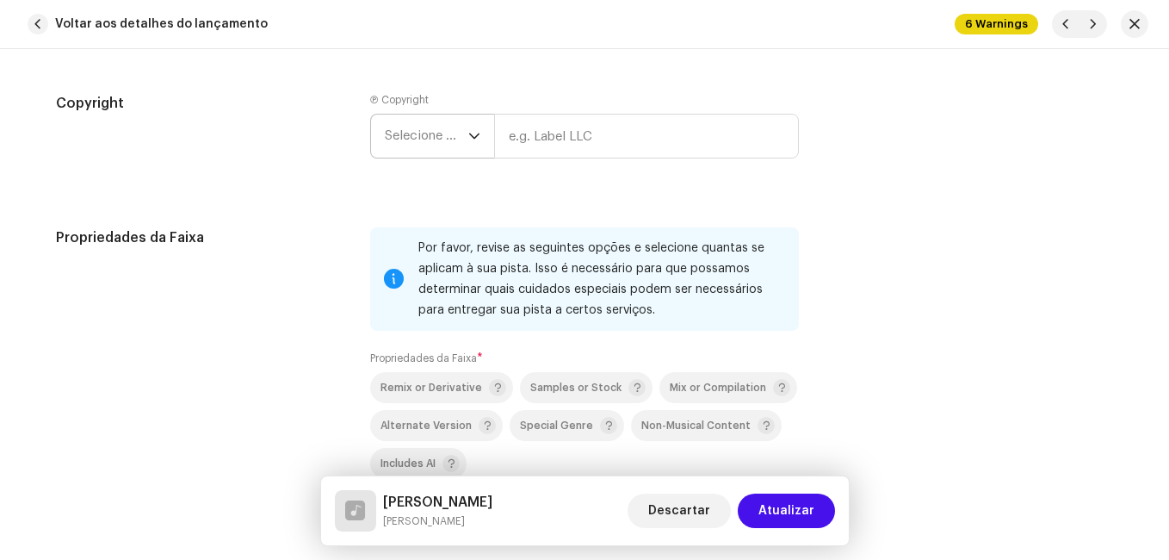
click at [404, 134] on span "Selecione o ano" at bounding box center [427, 136] width 84 height 43
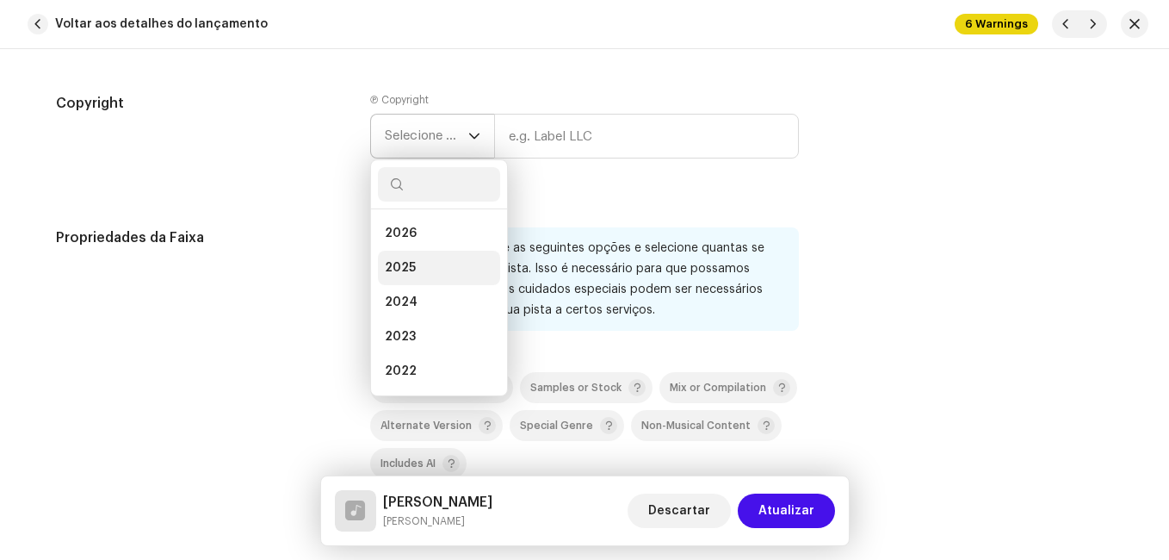
click at [392, 263] on span "2025" at bounding box center [400, 267] width 31 height 17
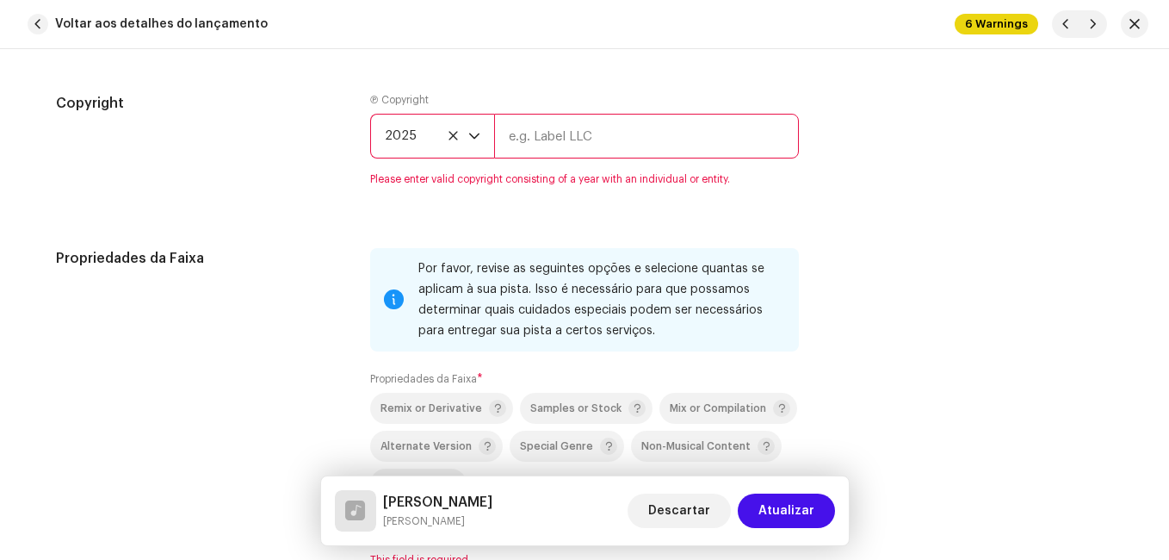
click at [513, 137] on input "text" at bounding box center [646, 136] width 305 height 45
type input "Impact Music"
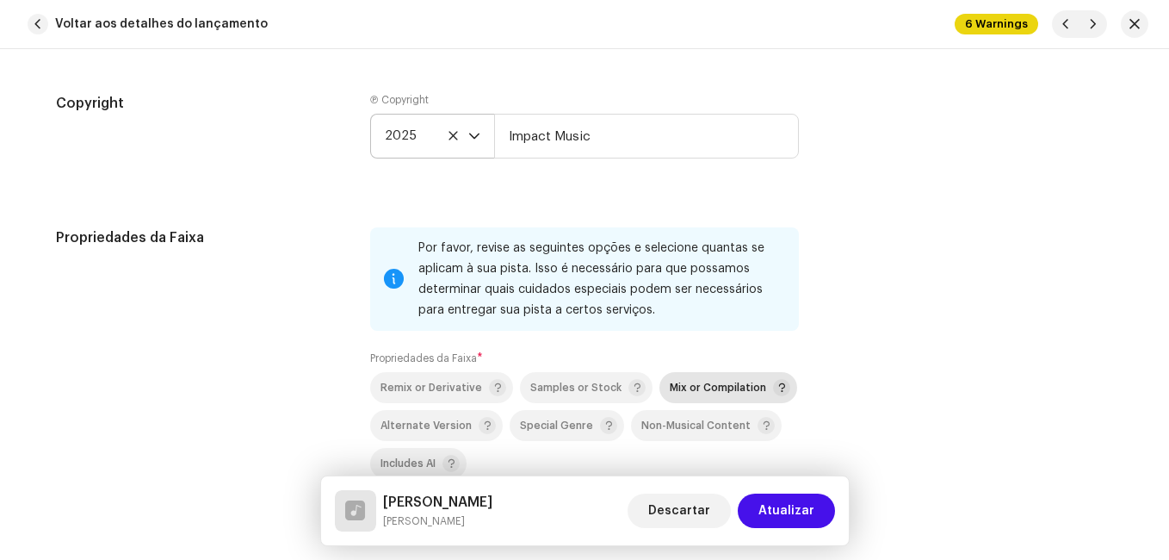
click at [691, 390] on span "Mix or Compilation" at bounding box center [718, 387] width 96 height 11
click at [242, 325] on div "Propriedades da Faixa" at bounding box center [199, 386] width 287 height 319
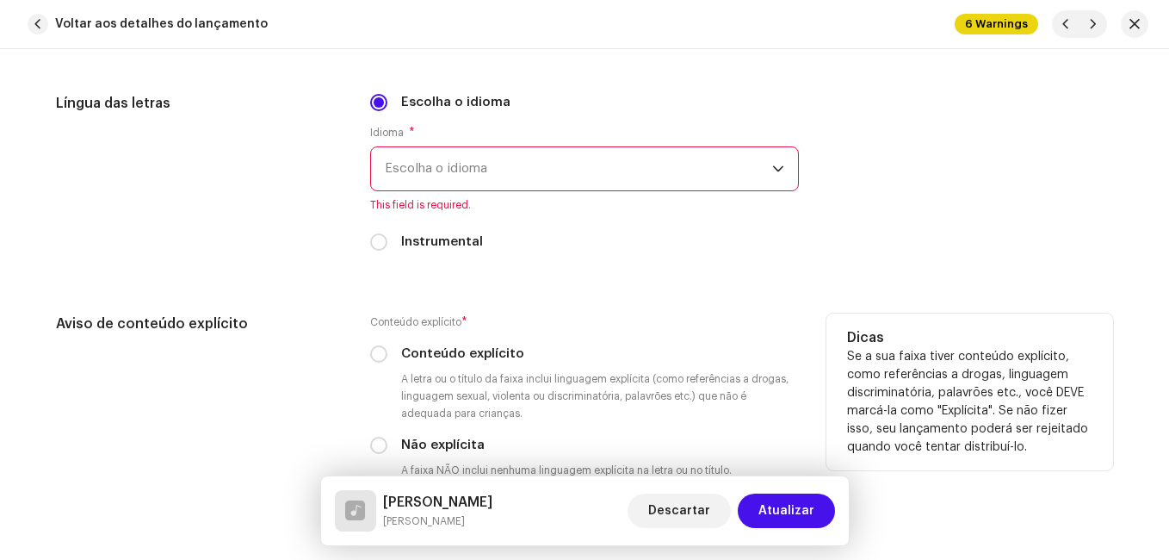
scroll to position [3100, 0]
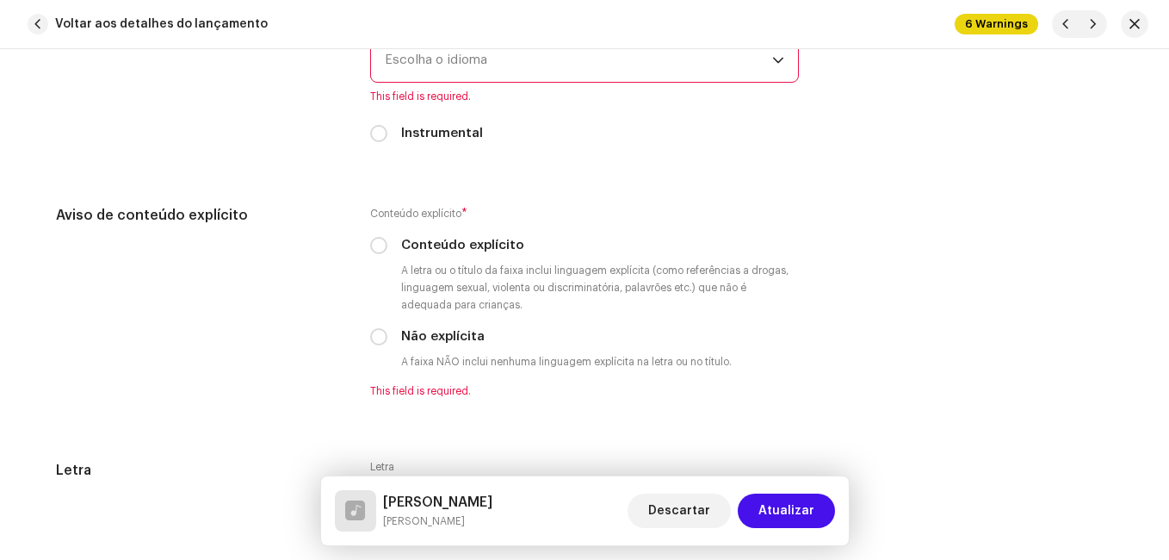
click at [548, 63] on span "Escolha o idioma" at bounding box center [578, 60] width 387 height 43
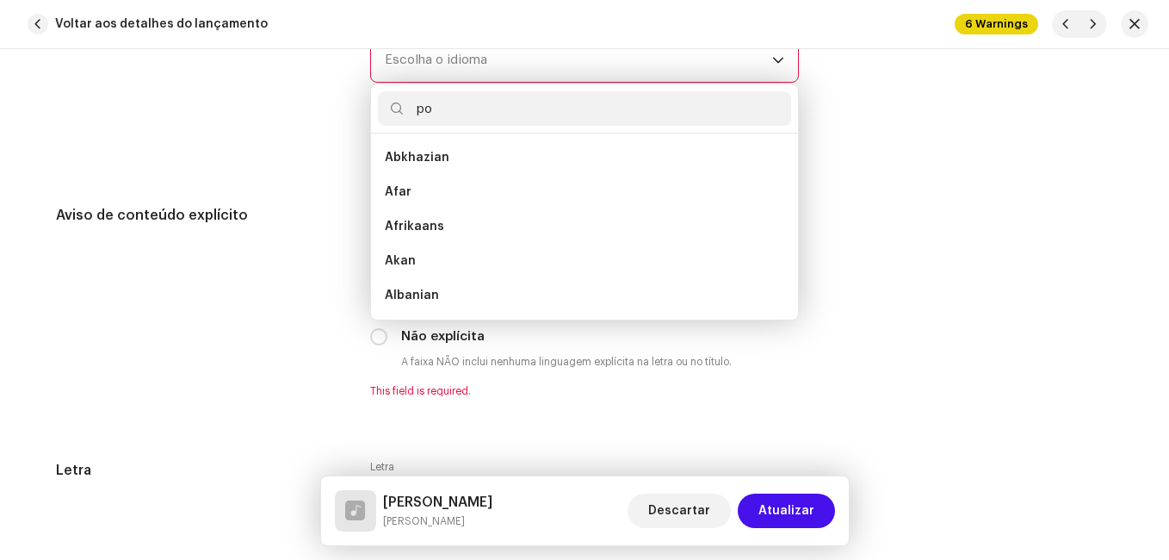
scroll to position [0, 0]
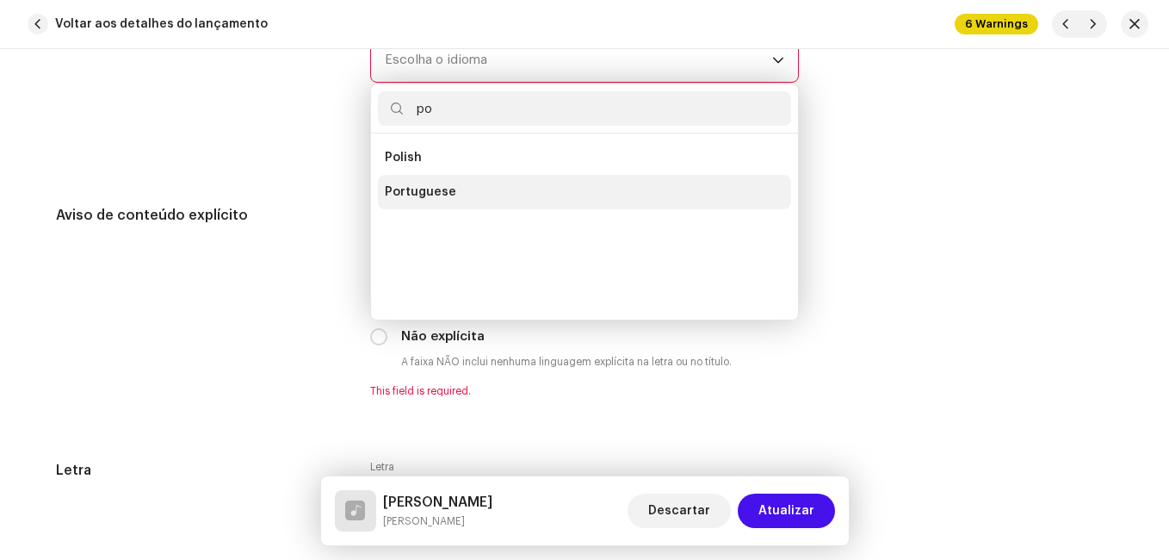
type input "po"
click at [428, 193] on span "Portuguese" at bounding box center [420, 191] width 71 height 17
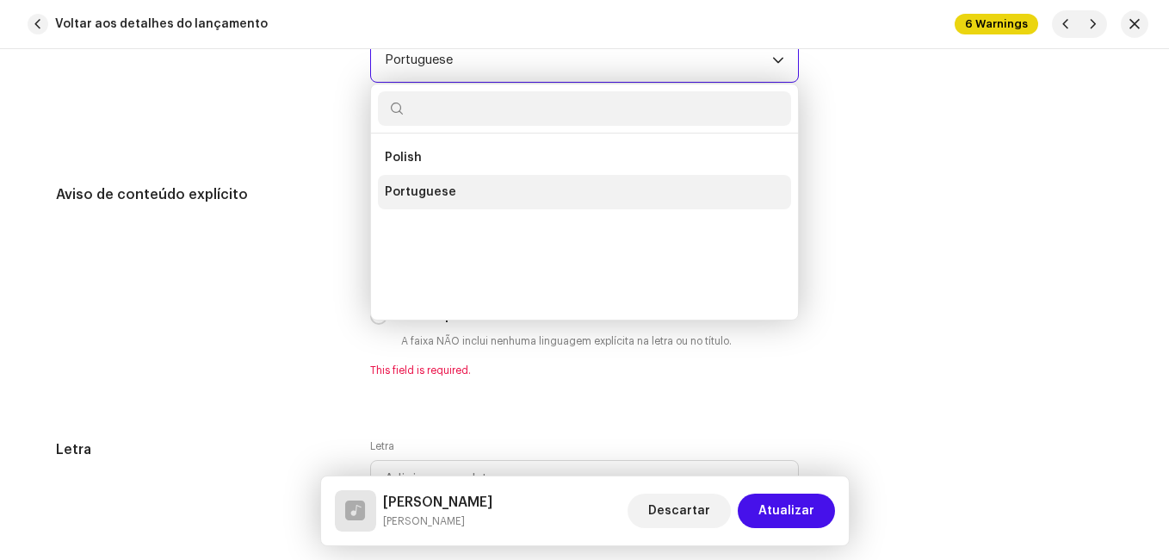
scroll to position [3090, 0]
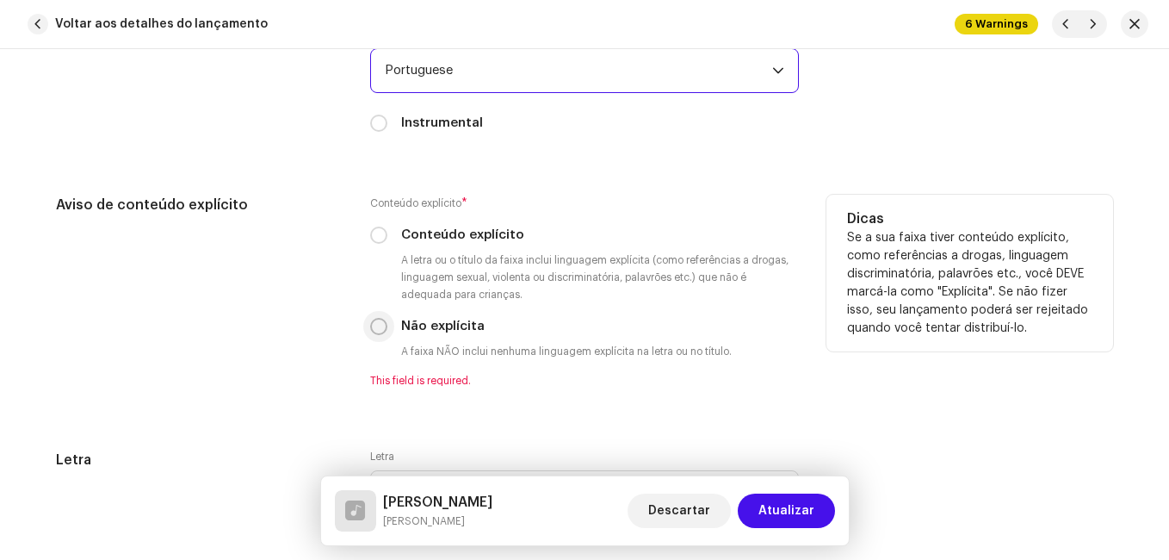
click at [374, 325] on input "Não explícita" at bounding box center [378, 326] width 17 height 17
radio input "true"
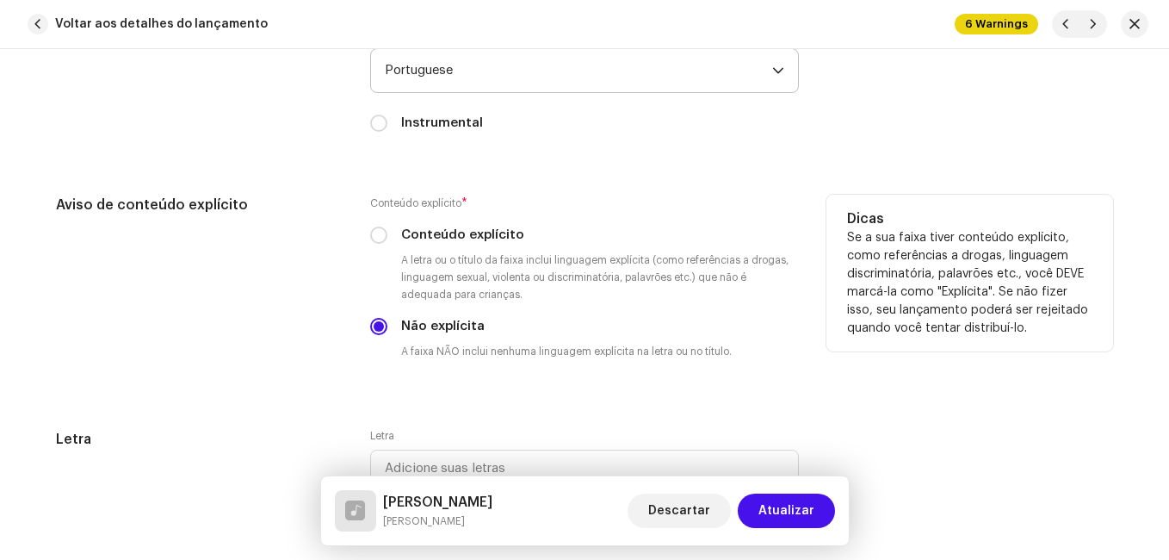
click at [289, 344] on div "Aviso de conteúdo explícito" at bounding box center [199, 291] width 287 height 193
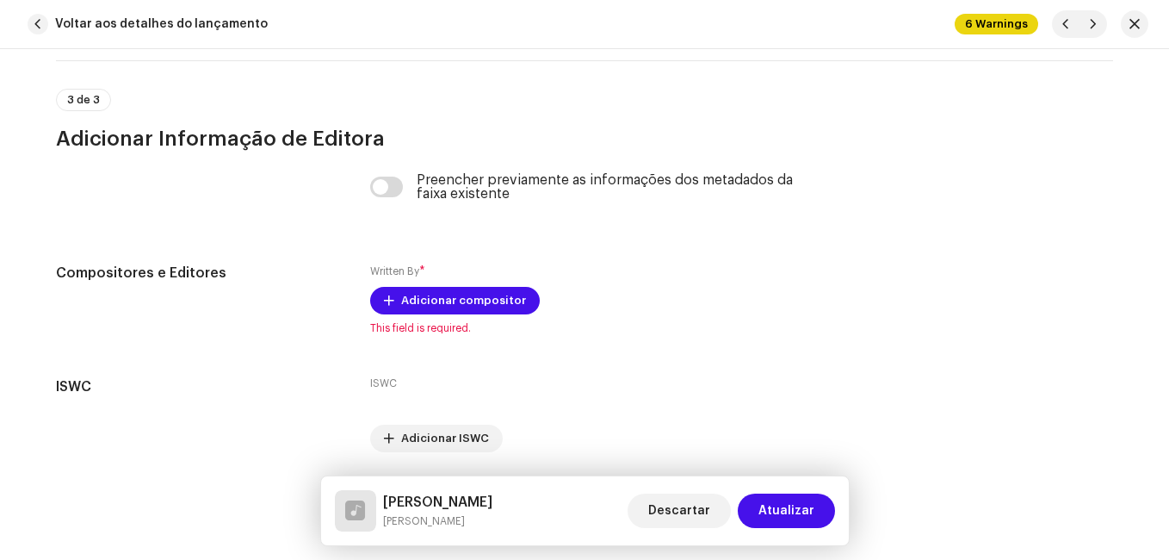
scroll to position [3664, 0]
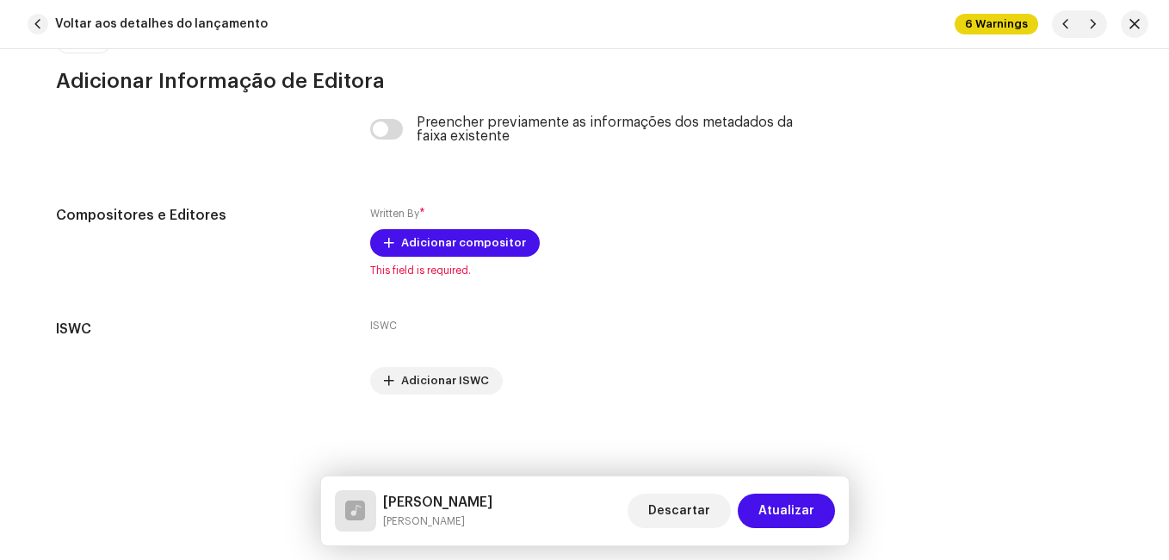
click at [420, 502] on h5 "[PERSON_NAME]" at bounding box center [437, 502] width 109 height 21
copy h5 "[PERSON_NAME]"
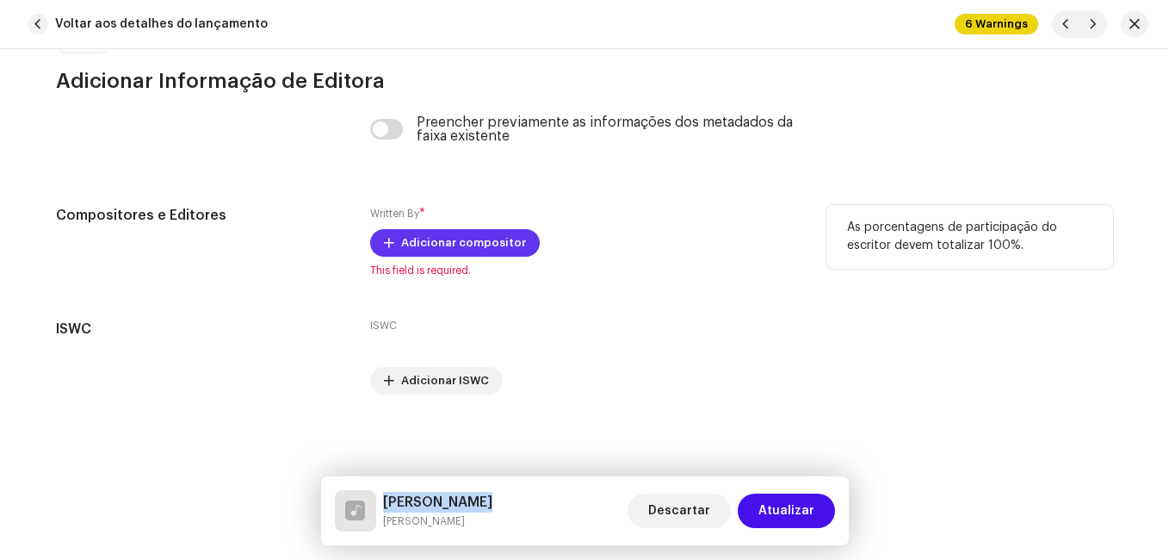
click at [468, 239] on span "Adicionar compositor" at bounding box center [463, 243] width 125 height 34
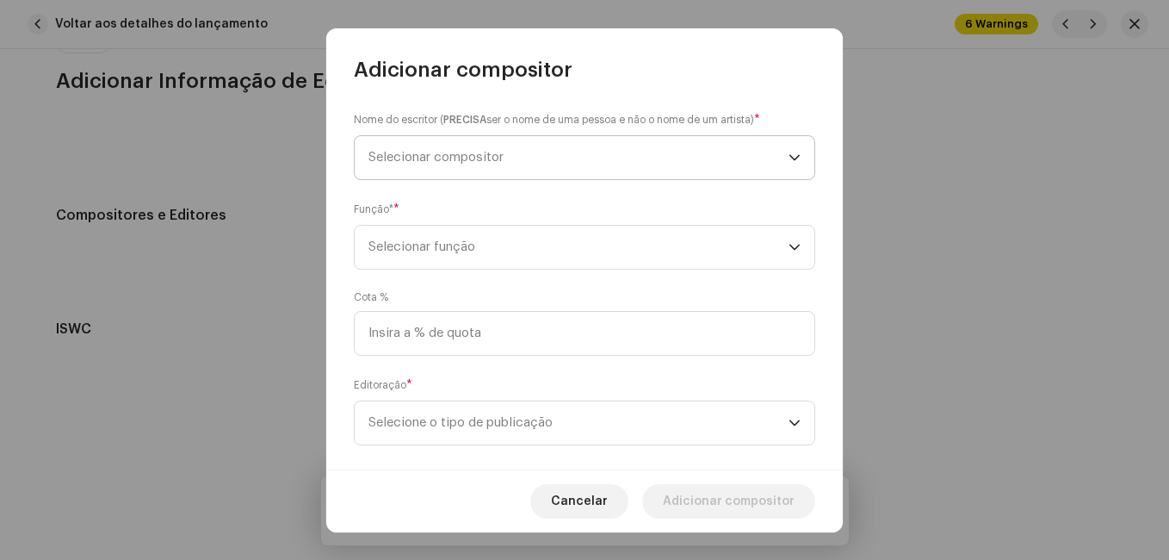
click at [479, 158] on span "Selecionar compositor" at bounding box center [436, 157] width 135 height 13
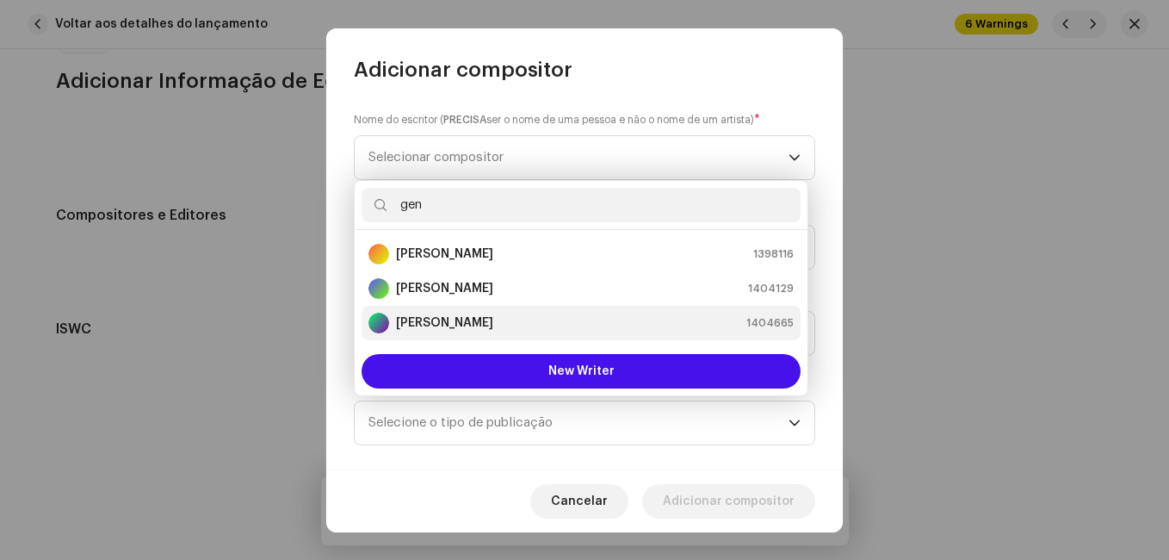
type input "gen"
click at [416, 319] on strong "[PERSON_NAME]" at bounding box center [444, 322] width 97 height 17
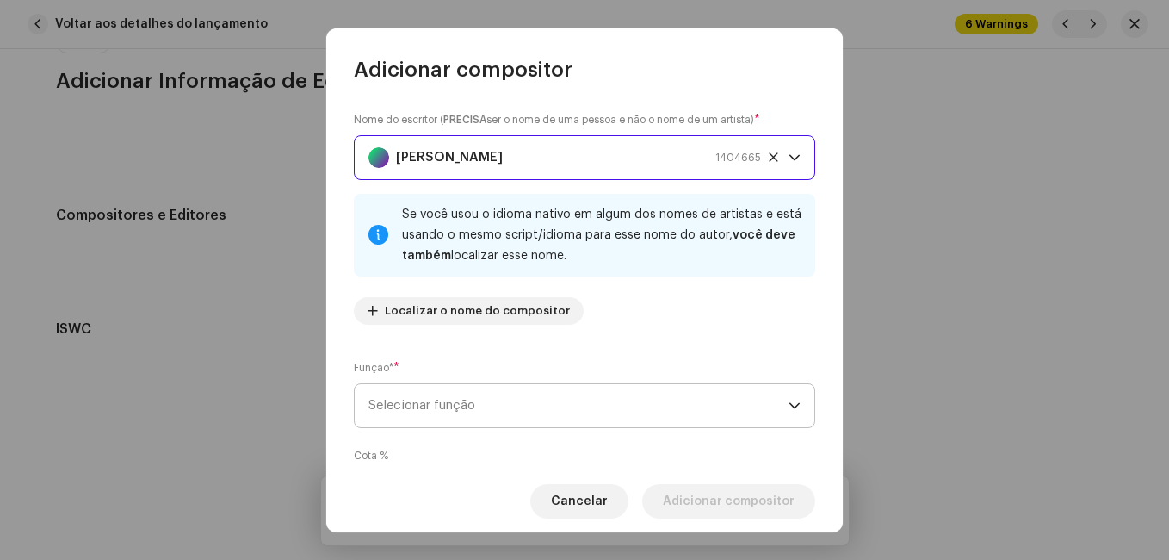
click at [544, 409] on span "Selecionar função" at bounding box center [579, 405] width 420 height 43
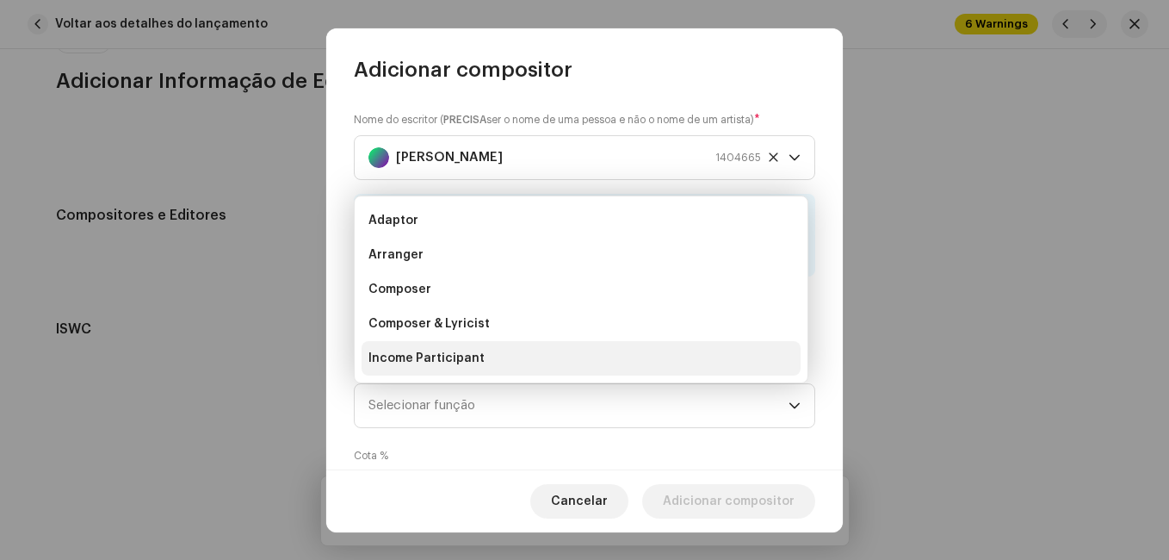
scroll to position [28, 0]
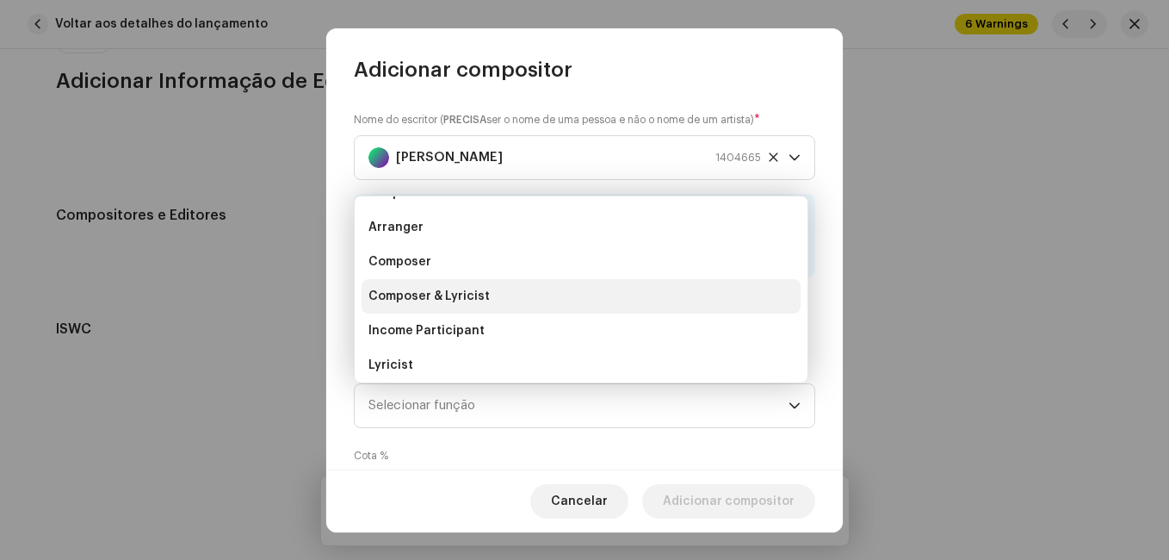
click at [522, 297] on li "Composer & Lyricist" at bounding box center [581, 296] width 439 height 34
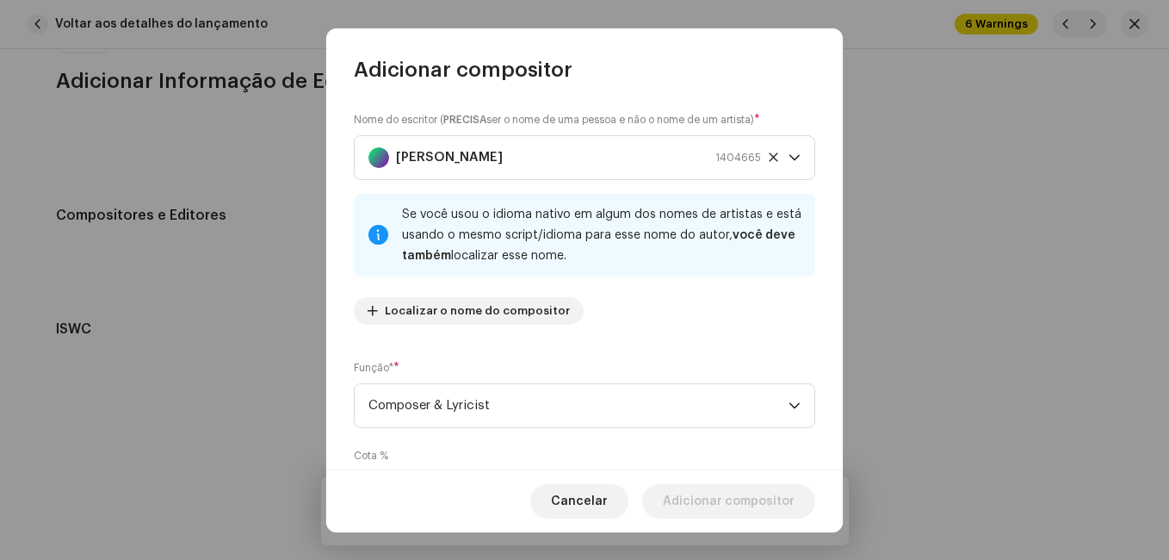
click at [667, 338] on div "Nome do escritor ( PRECISA ser o nome de uma pessoa e não o nome de um artista)…" at bounding box center [584, 277] width 517 height 386
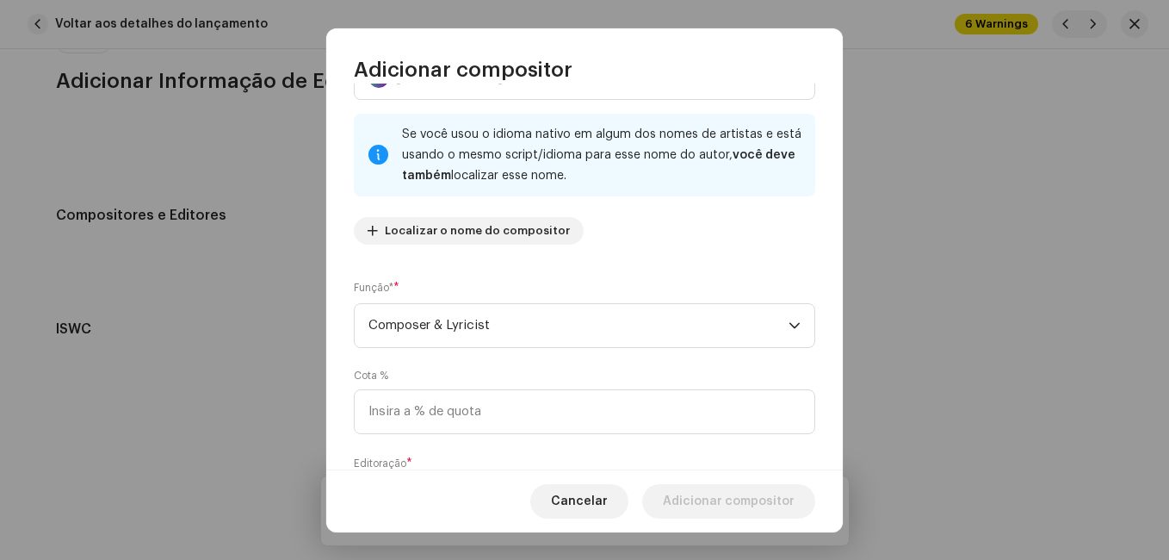
scroll to position [183, 0]
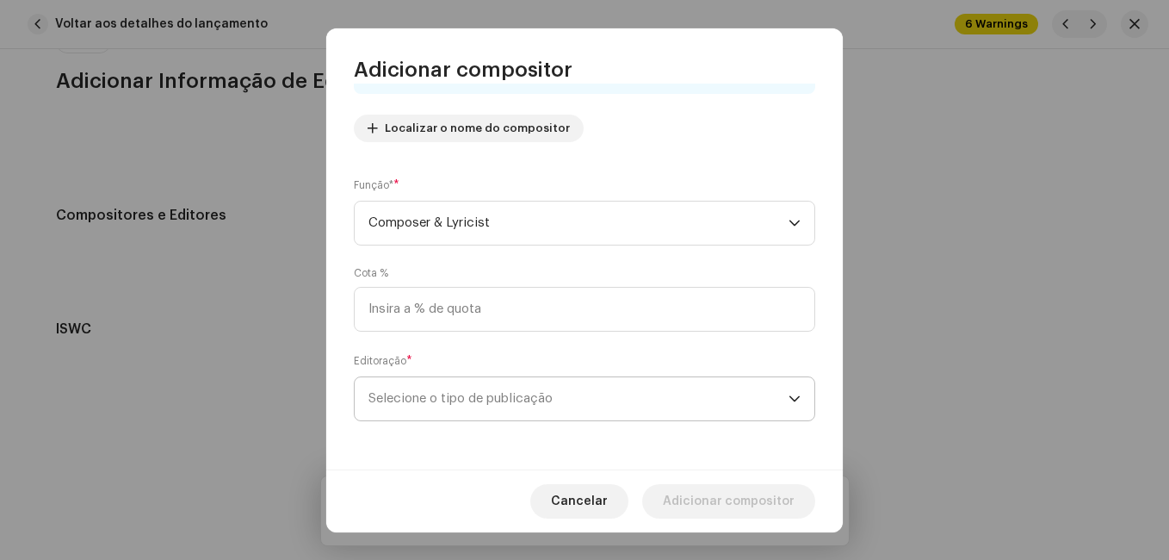
click at [565, 387] on span "Selecione o tipo de publicação" at bounding box center [579, 398] width 420 height 43
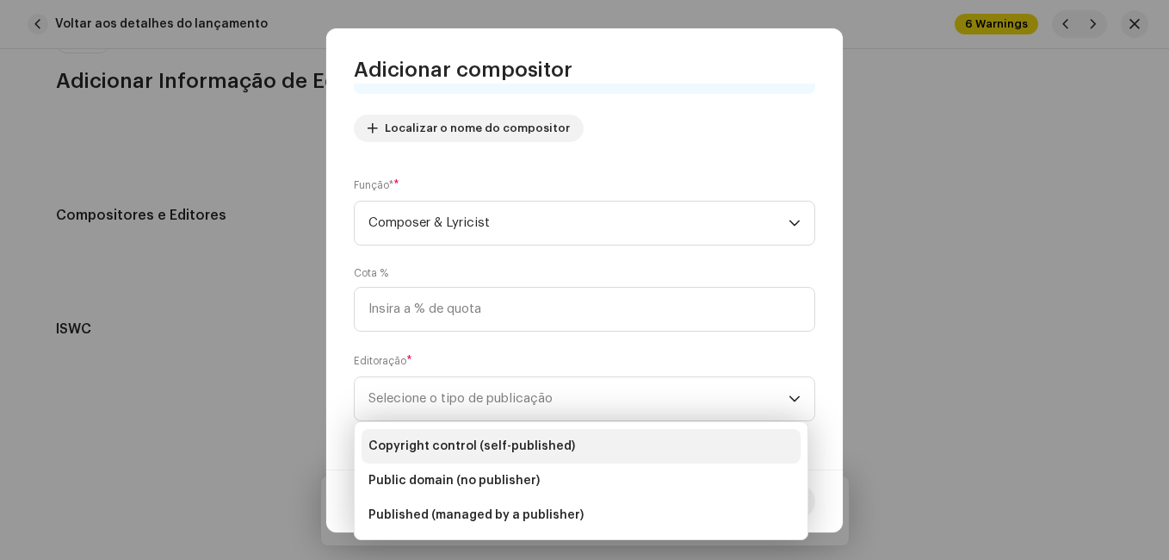
drag, startPoint x: 542, startPoint y: 446, endPoint x: 582, endPoint y: 461, distance: 43.0
click at [542, 447] on span "Copyright control (self-published)" at bounding box center [472, 445] width 207 height 17
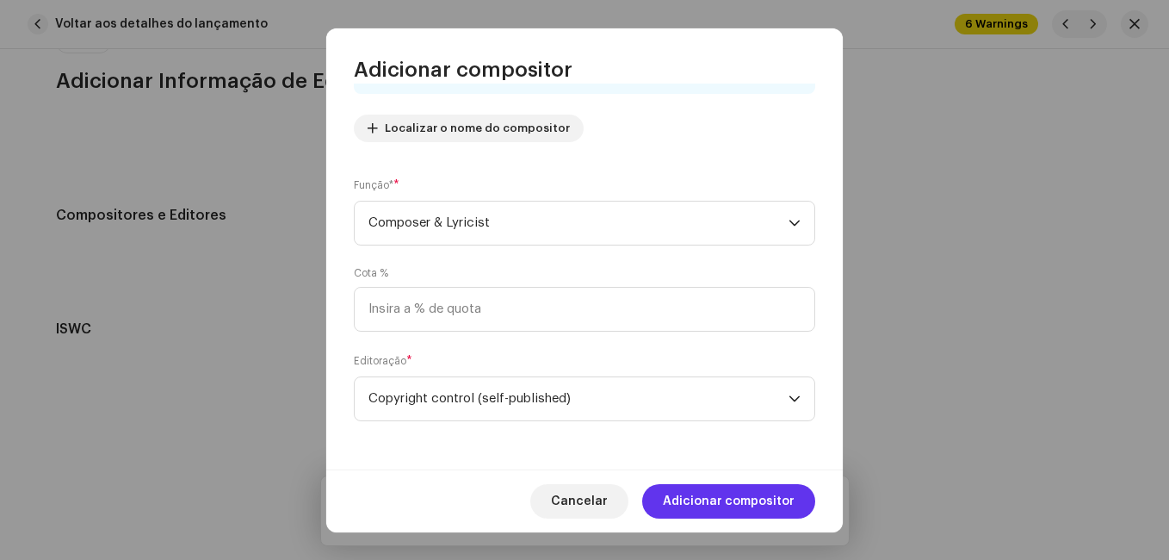
click at [731, 491] on span "Adicionar compositor" at bounding box center [729, 501] width 132 height 34
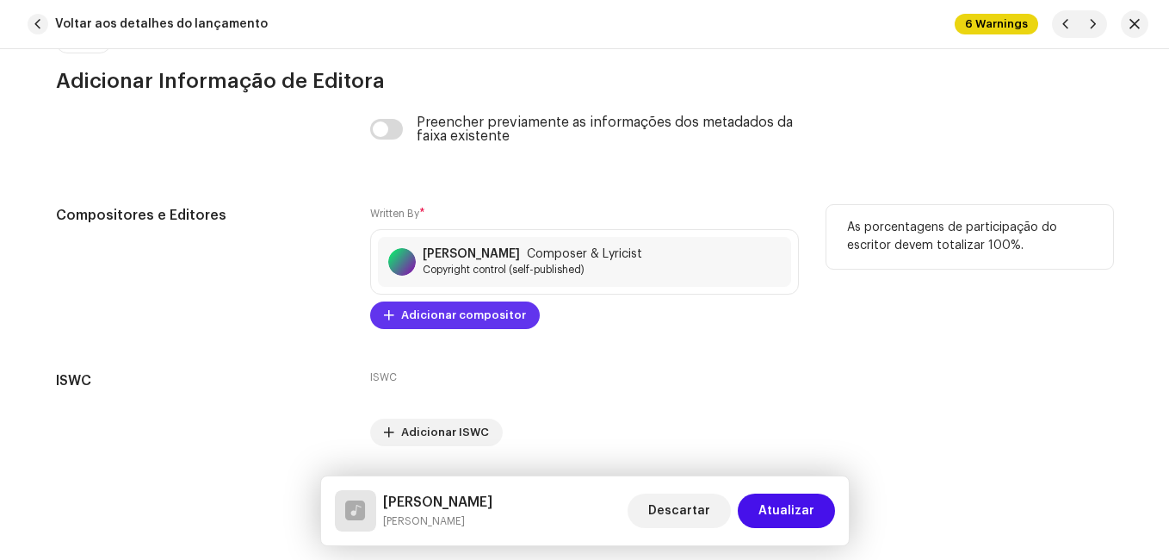
click at [462, 307] on span "Adicionar compositor" at bounding box center [463, 315] width 125 height 34
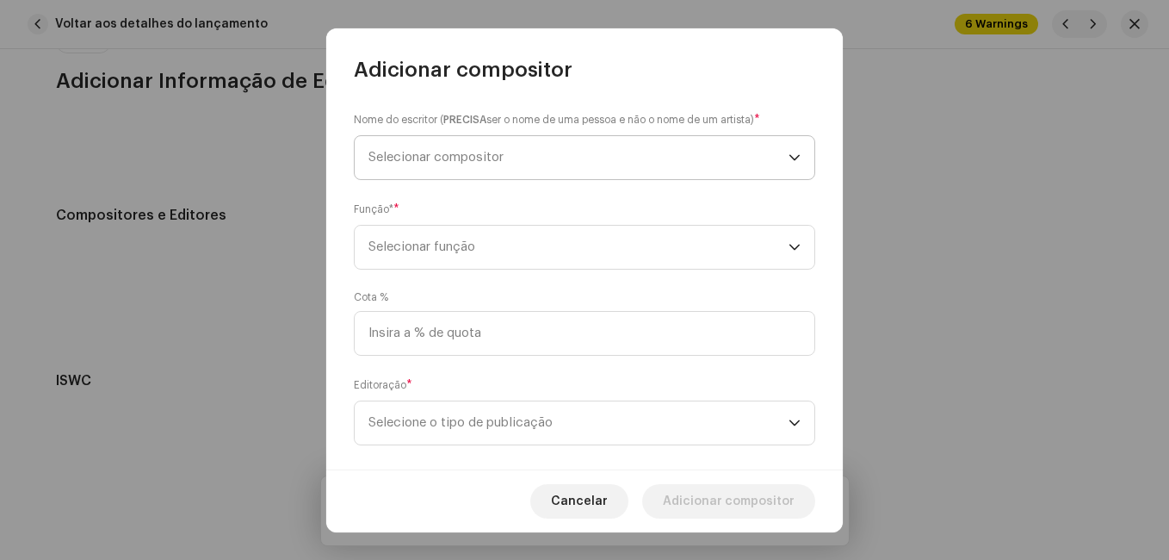
click at [544, 139] on div "Nome do escritor ( PRECISA ser o nome de uma pessoa e não o nome de um artista)…" at bounding box center [585, 145] width 462 height 69
drag, startPoint x: 544, startPoint y: 139, endPoint x: 544, endPoint y: 149, distance: 9.5
click at [544, 149] on span "Selecionar compositor" at bounding box center [579, 157] width 420 height 43
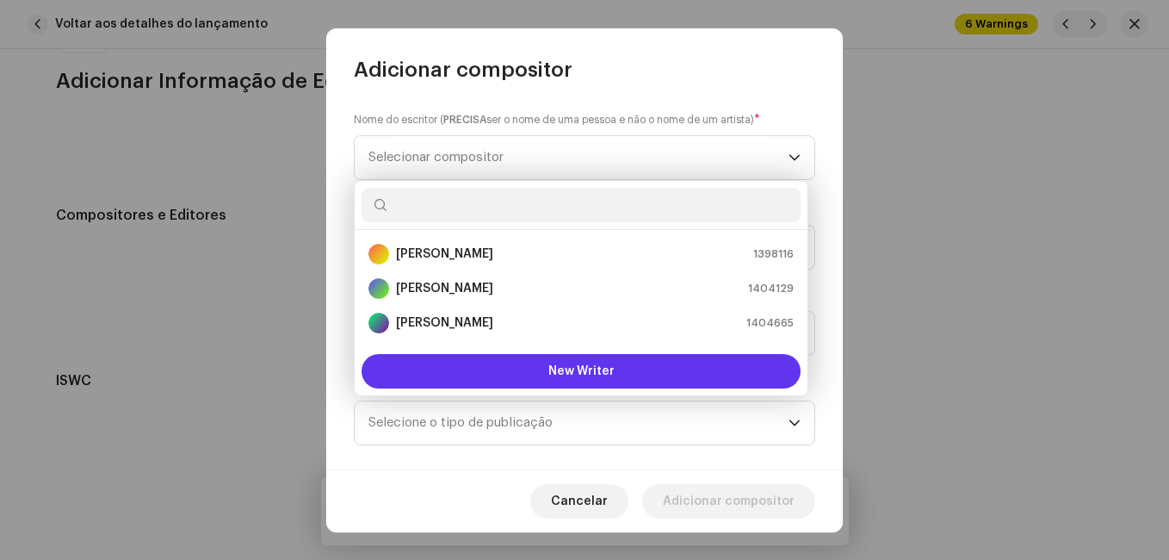
click at [509, 365] on button "New Writer" at bounding box center [581, 371] width 439 height 34
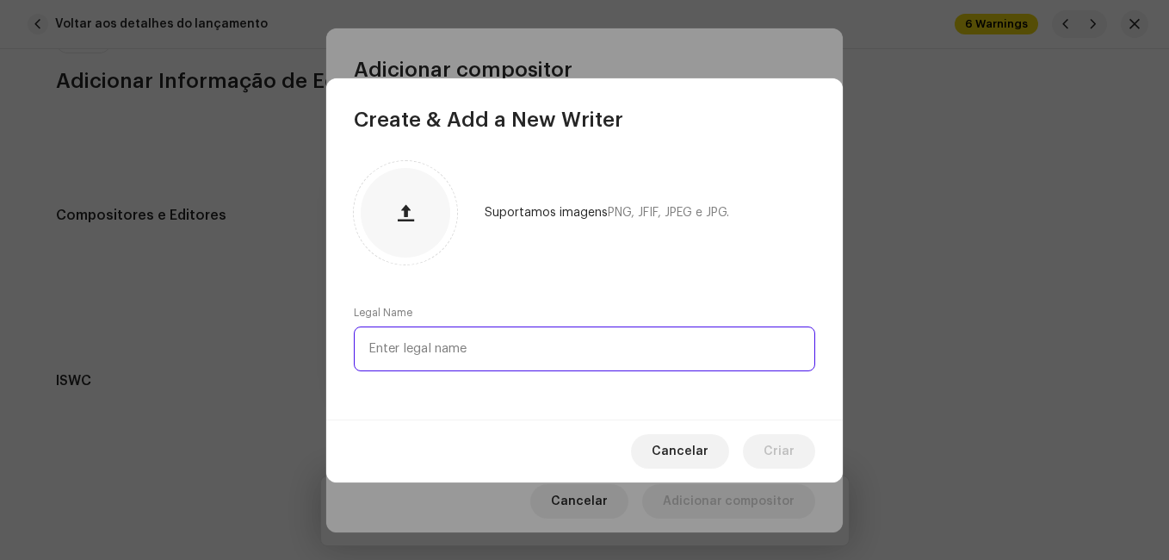
paste input "[PERSON_NAME]"
click at [396, 352] on input "[PERSON_NAME]" at bounding box center [585, 348] width 462 height 45
type input "[PERSON_NAME]"
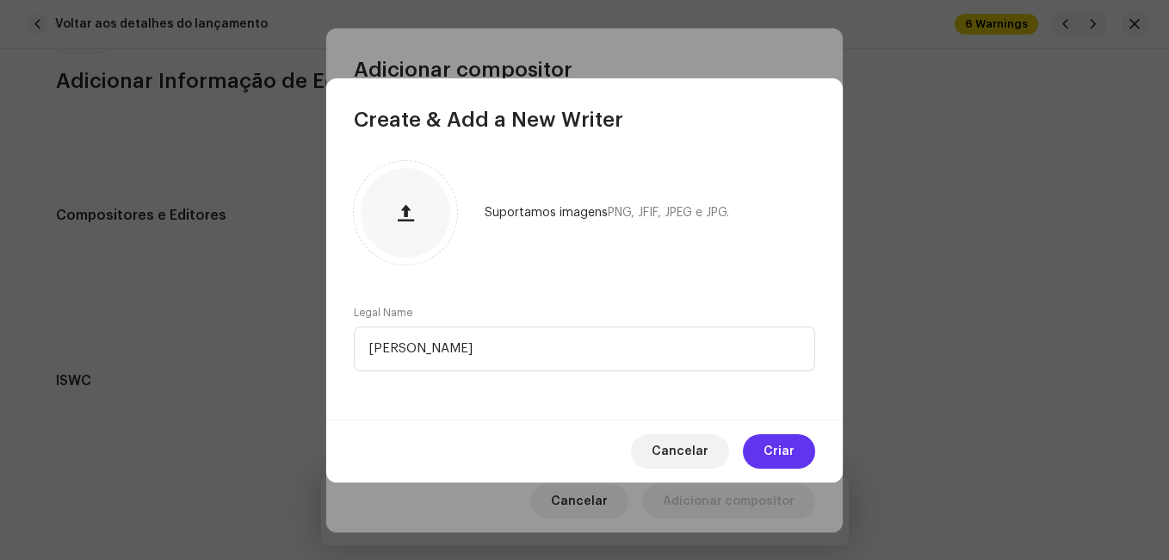
click at [775, 440] on span "Criar" at bounding box center [779, 451] width 31 height 34
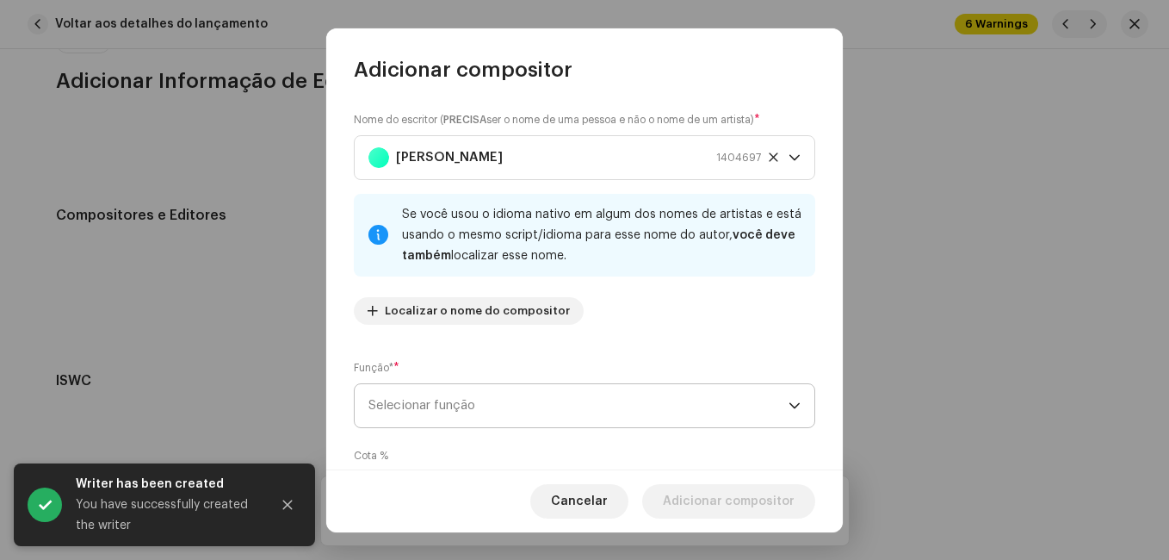
click at [620, 391] on span "Selecionar função" at bounding box center [579, 405] width 420 height 43
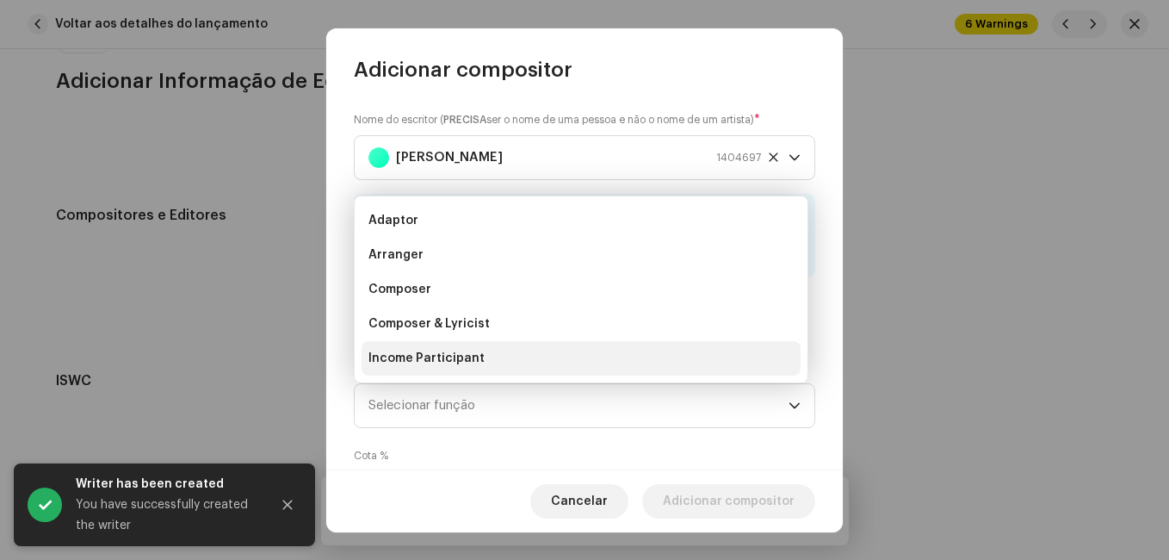
scroll to position [28, 0]
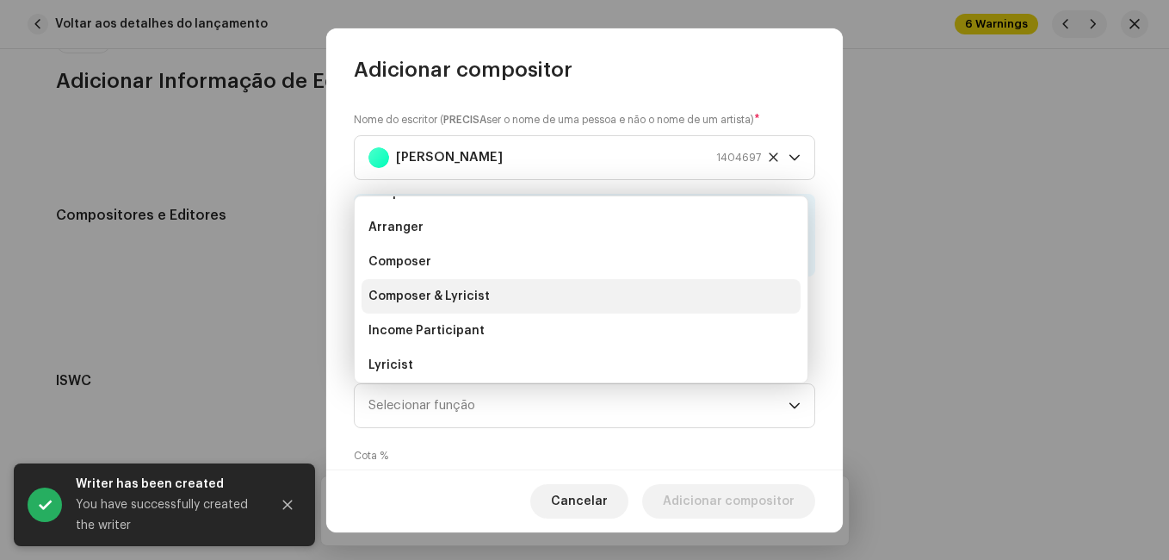
click at [591, 307] on li "Composer & Lyricist" at bounding box center [581, 296] width 439 height 34
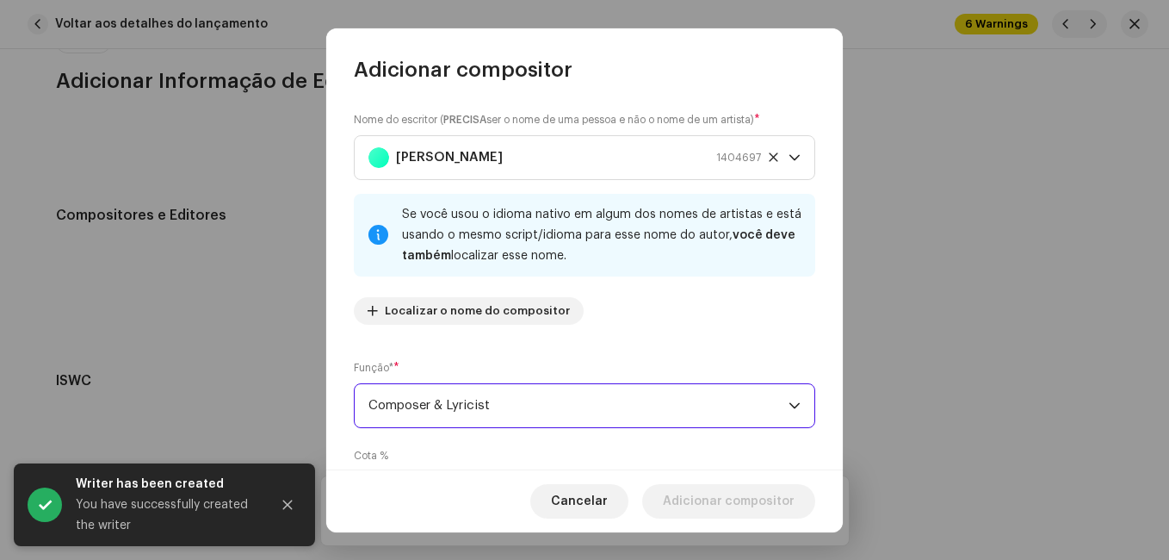
click at [654, 338] on div "Nome do escritor ( PRECISA ser o nome de uma pessoa e não o nome de um artista)…" at bounding box center [584, 277] width 517 height 386
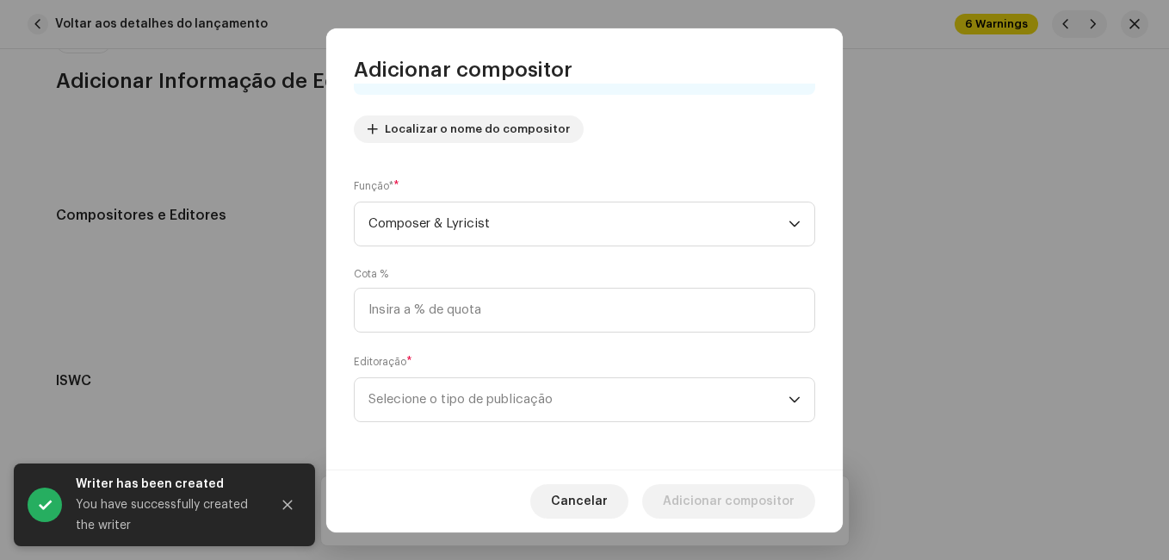
scroll to position [183, 0]
click at [615, 400] on span "Selecione o tipo de publicação" at bounding box center [579, 398] width 420 height 43
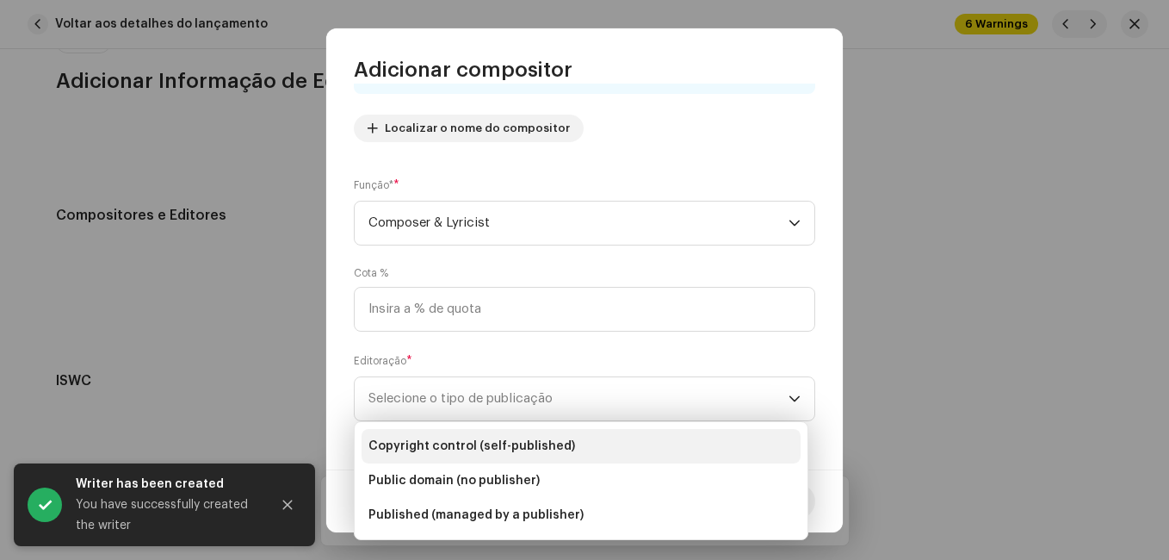
click at [554, 443] on span "Copyright control (self-published)" at bounding box center [472, 445] width 207 height 17
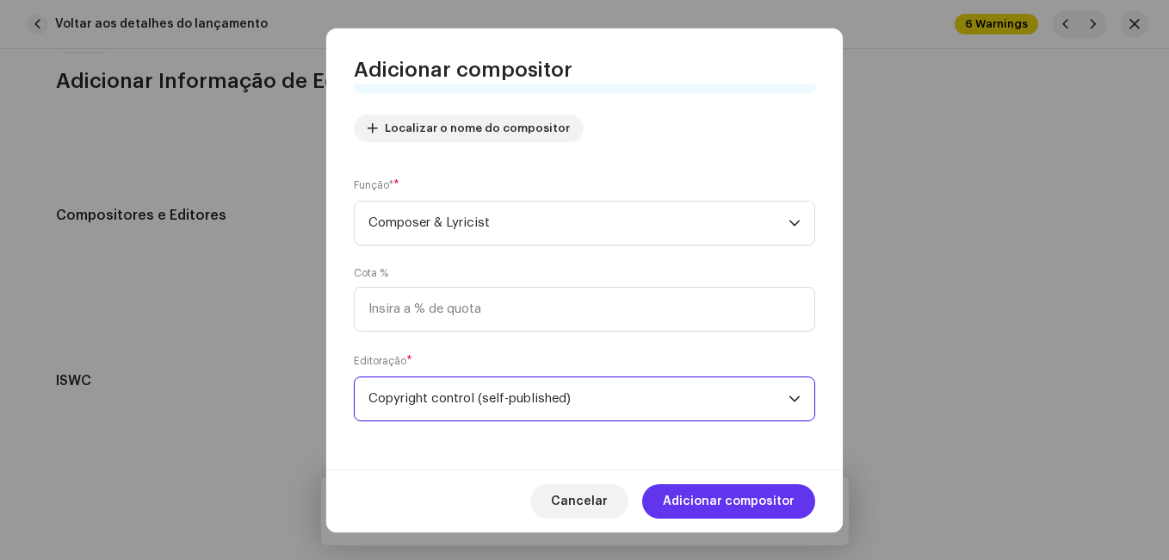
click at [717, 504] on span "Adicionar compositor" at bounding box center [729, 501] width 132 height 34
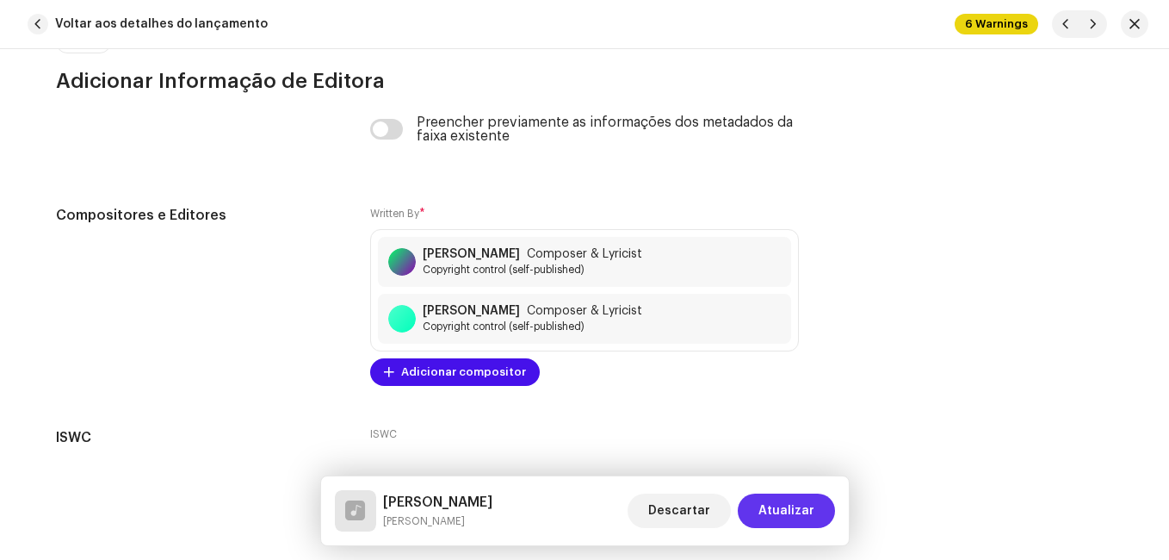
click at [799, 499] on span "Atualizar" at bounding box center [787, 510] width 56 height 34
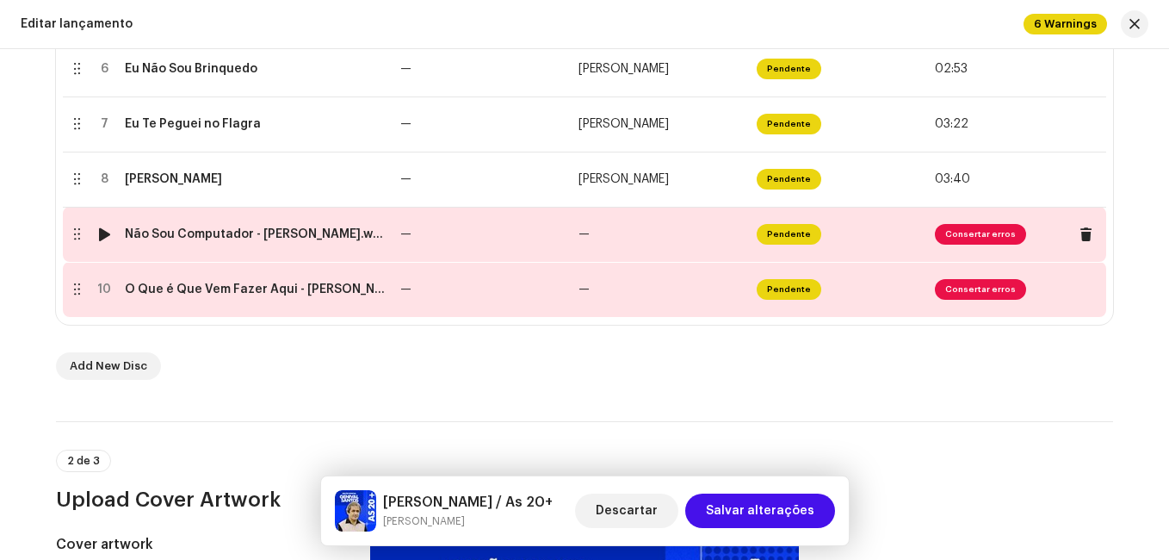
click at [443, 221] on td "—" at bounding box center [483, 234] width 178 height 55
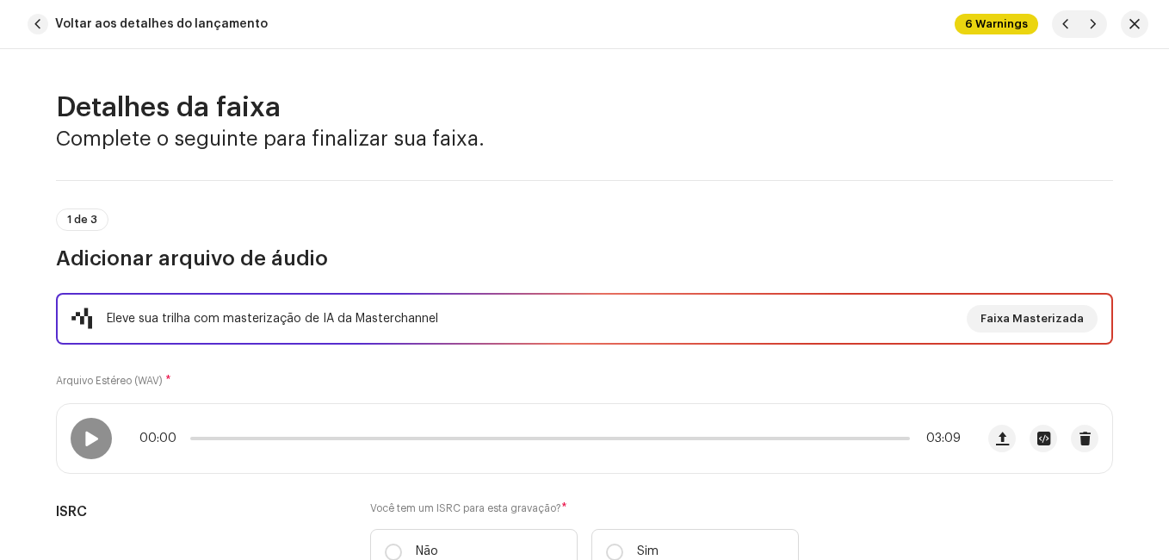
click at [483, 224] on div "1 de 3 Adicionar arquivo de áudio" at bounding box center [584, 240] width 1057 height 64
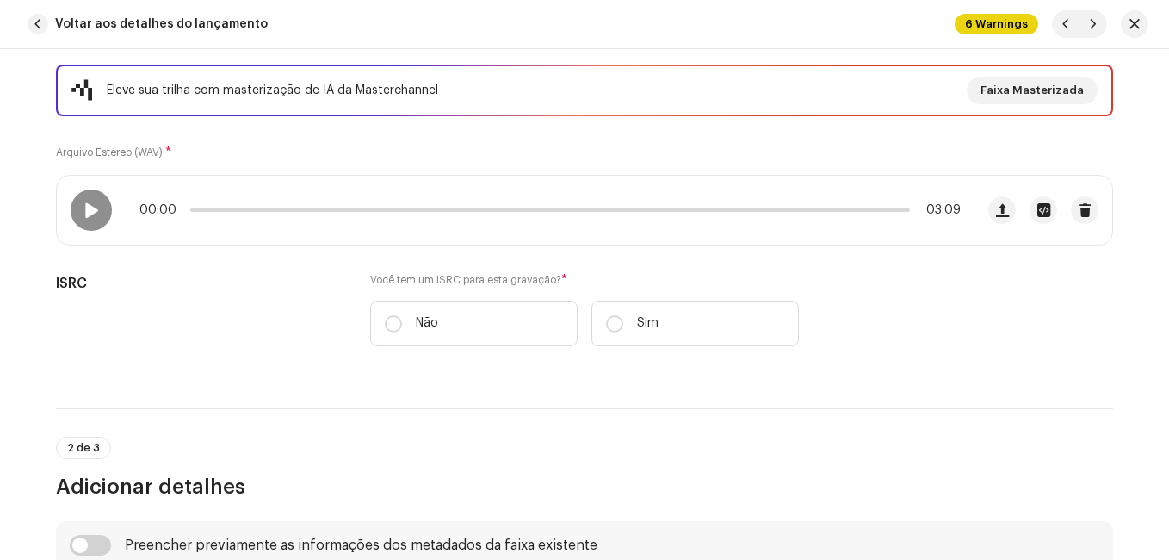
scroll to position [258, 0]
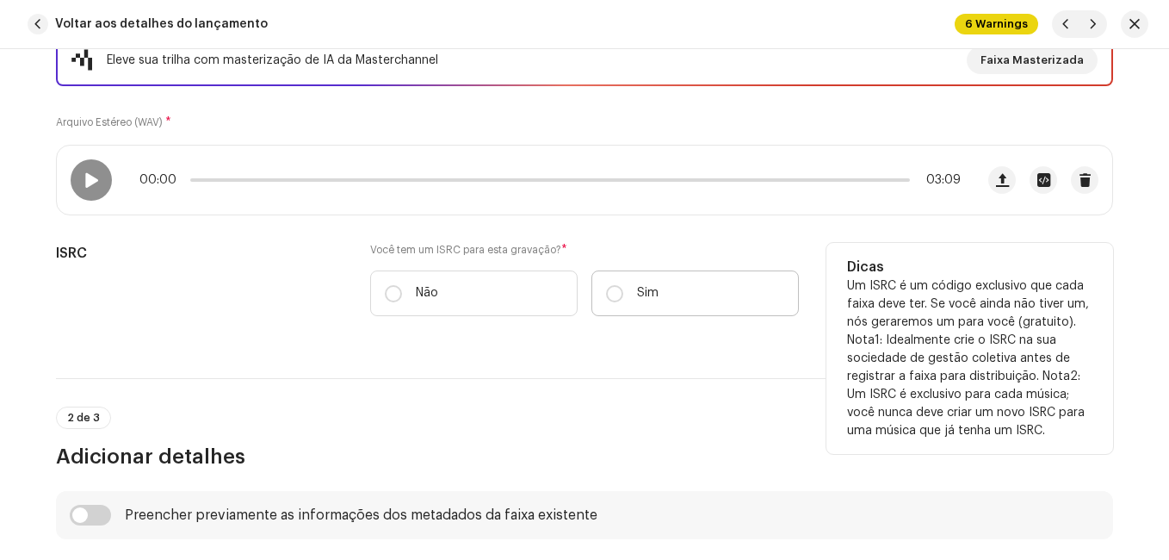
click at [637, 294] on p "Sim" at bounding box center [648, 293] width 22 height 18
click at [623, 294] on input "Sim" at bounding box center [614, 293] width 17 height 17
radio input "true"
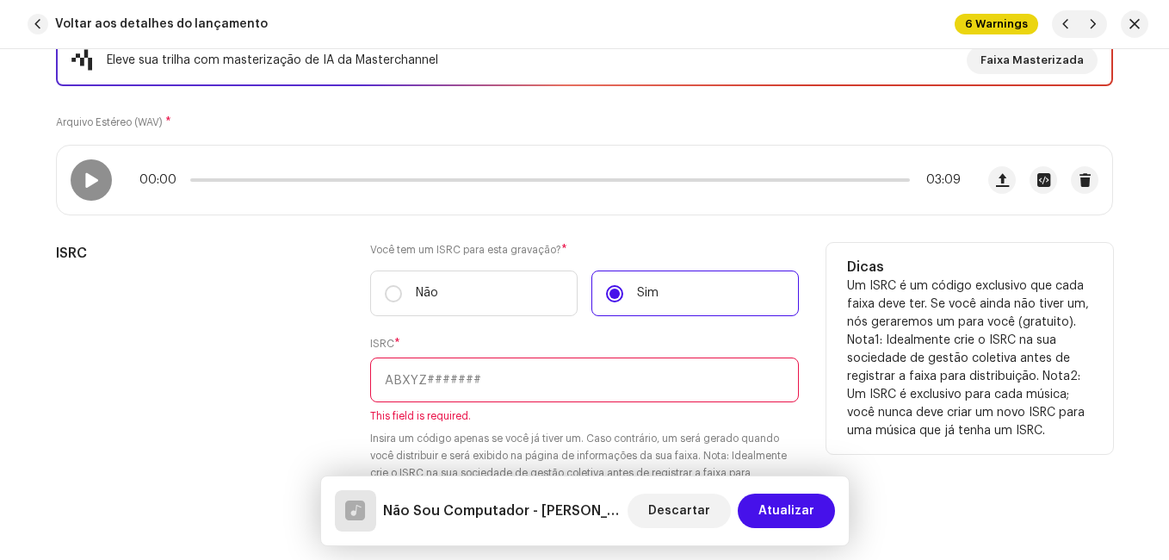
paste input "NL-8RL-24-56368"
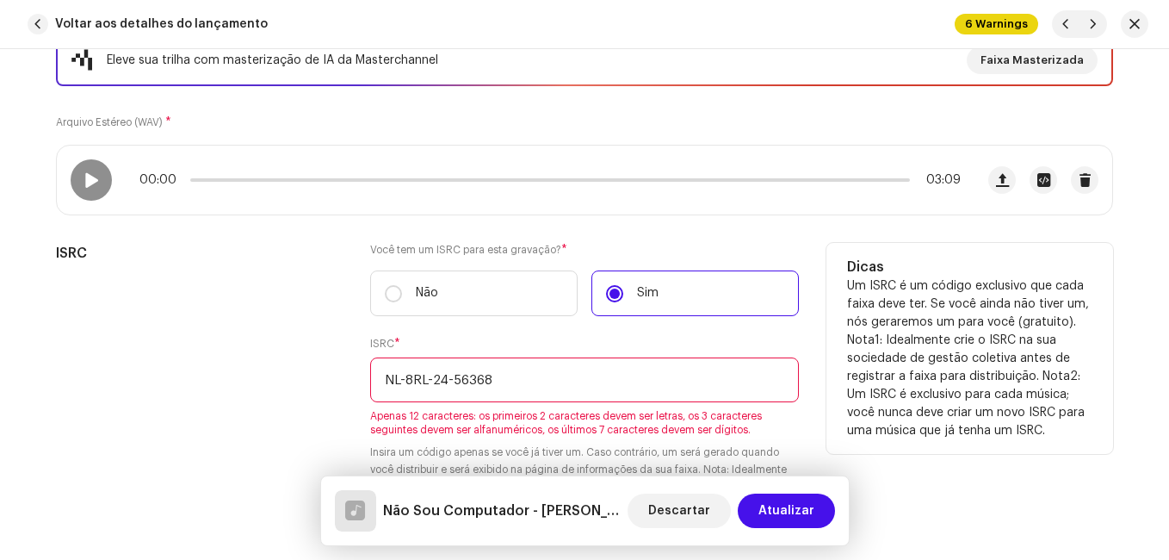
click at [452, 381] on input "NL-8RL-24-56368" at bounding box center [584, 379] width 429 height 45
click at [447, 379] on input "NL-8RL-24-56368" at bounding box center [584, 379] width 429 height 45
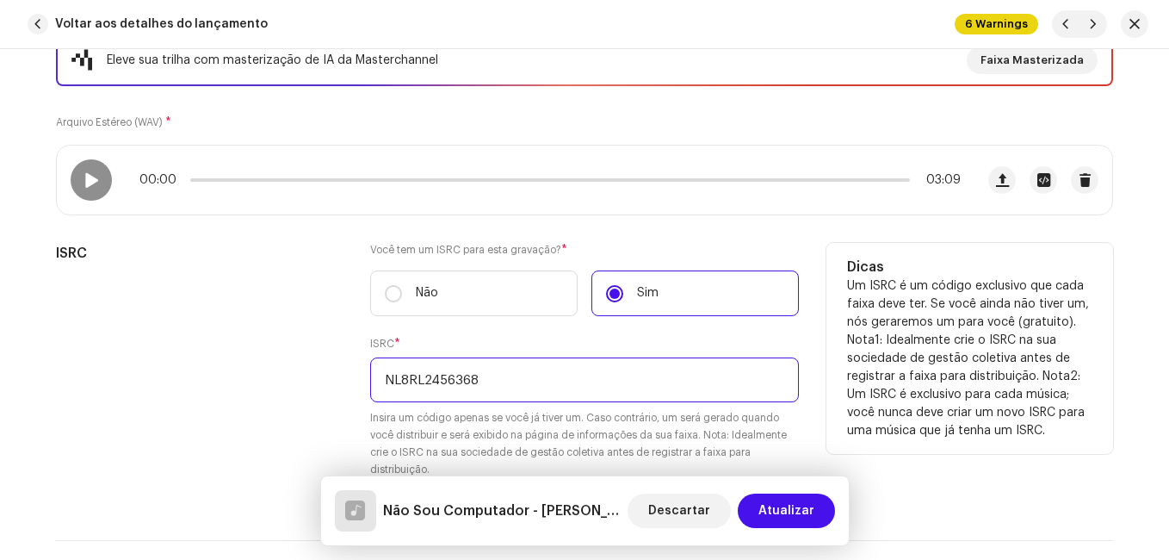
type input "NL8RL2456368"
click at [270, 408] on div "ISRC" at bounding box center [199, 371] width 287 height 256
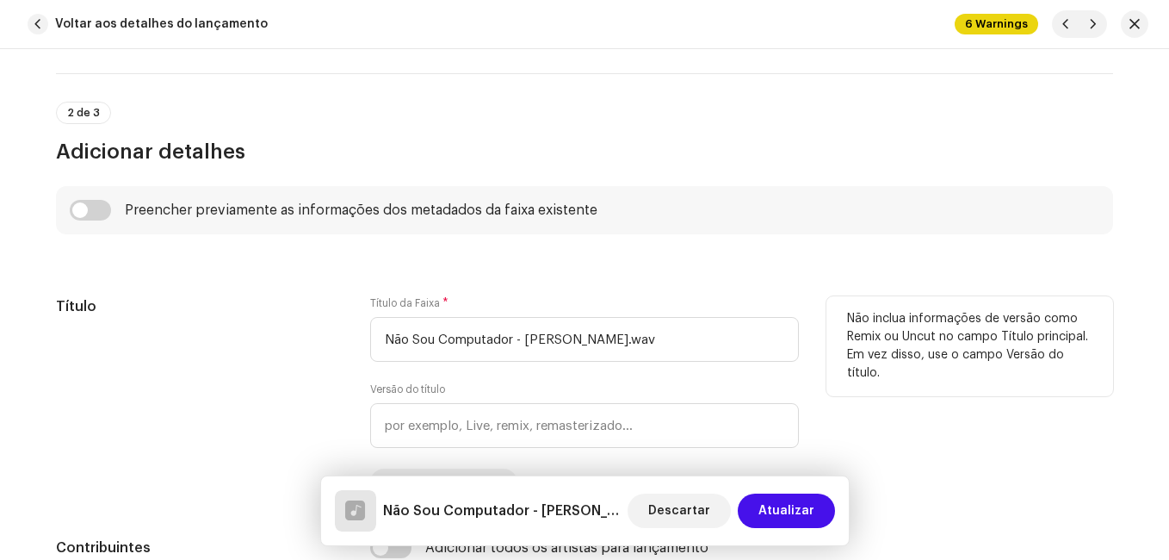
scroll to position [775, 0]
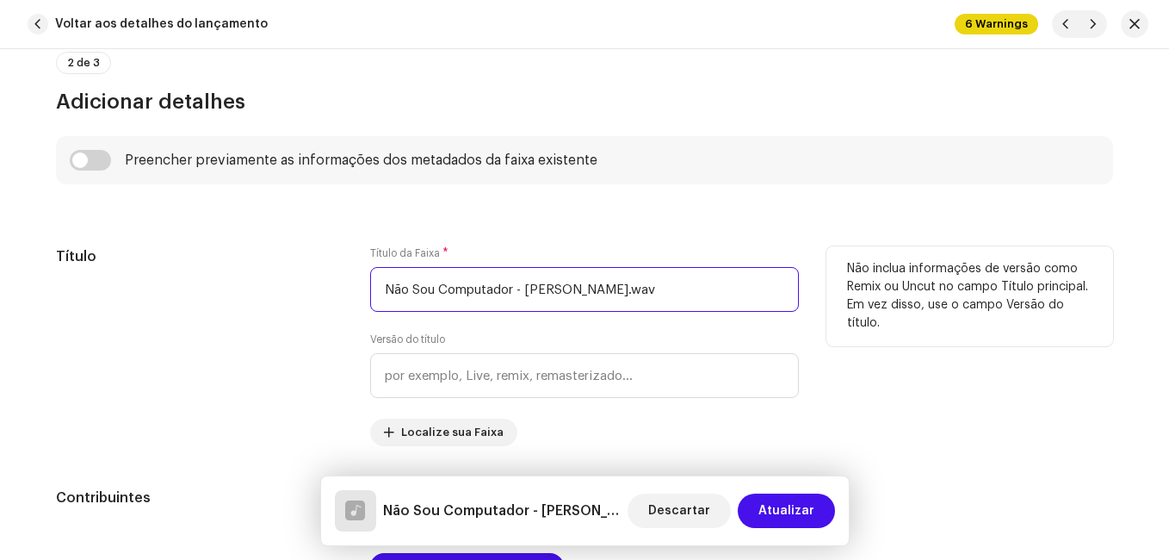
drag, startPoint x: 513, startPoint y: 289, endPoint x: 648, endPoint y: 282, distance: 134.5
click at [648, 282] on input "Não Sou Computador - [PERSON_NAME].wav" at bounding box center [584, 289] width 429 height 45
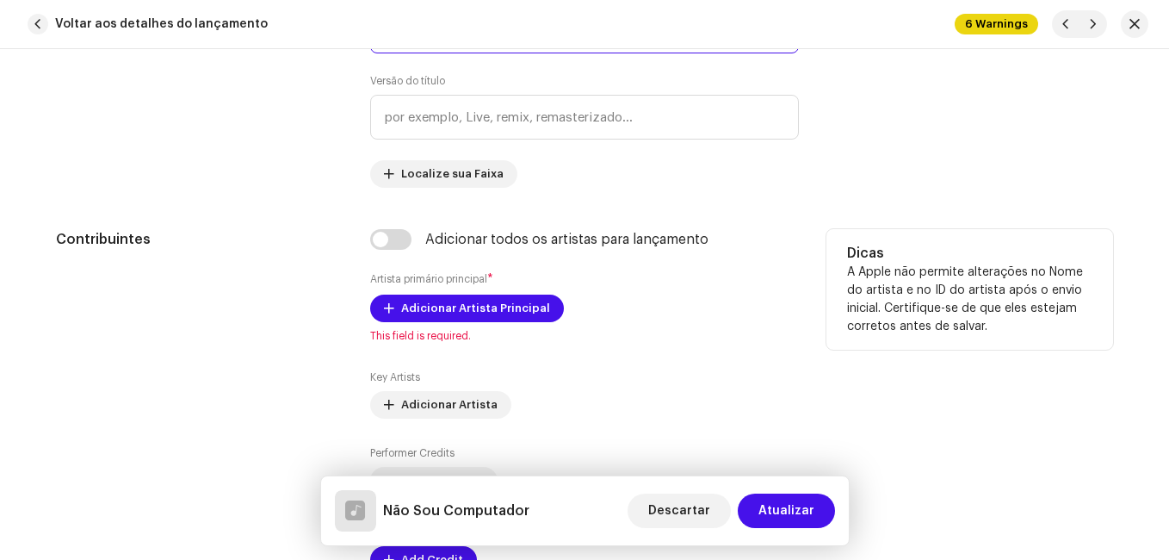
scroll to position [1119, 0]
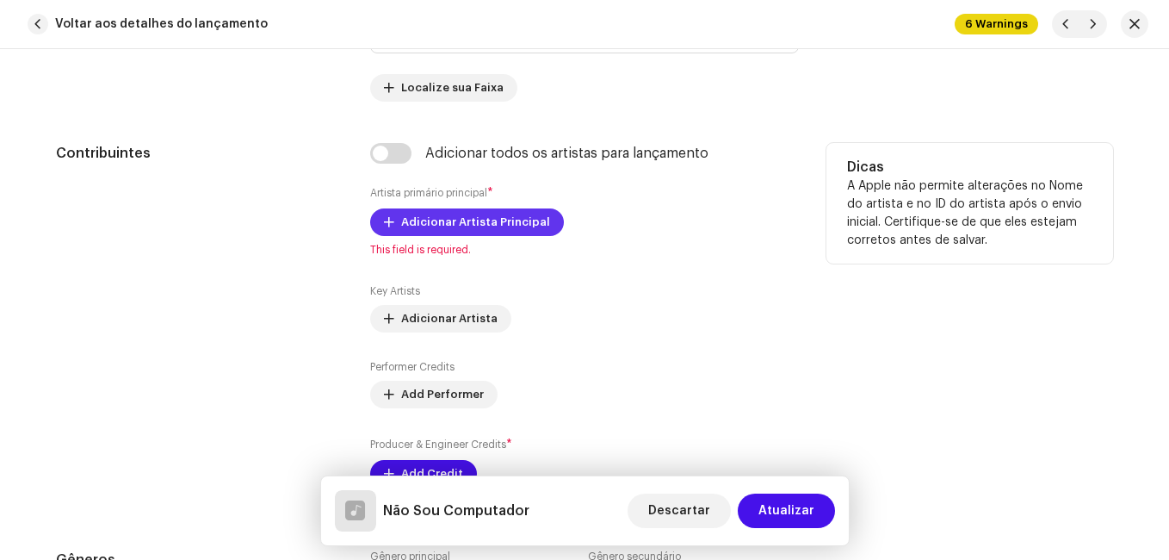
type input "Não Sou Computador"
click at [465, 229] on span "Adicionar Artista Principal" at bounding box center [475, 222] width 149 height 34
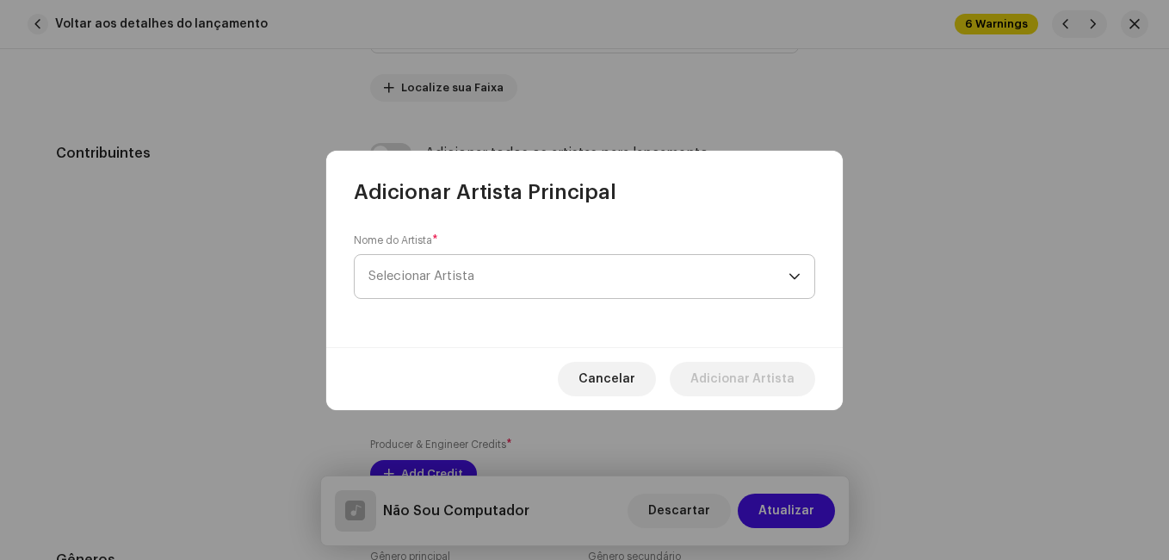
click at [459, 270] on span "Selecionar Artista" at bounding box center [422, 276] width 106 height 13
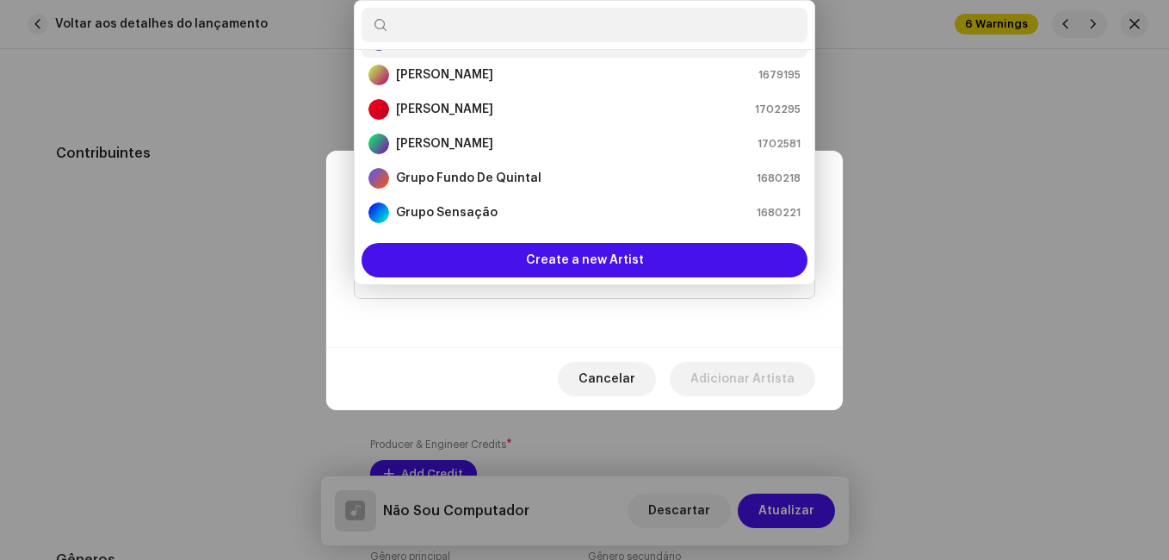
scroll to position [172, 0]
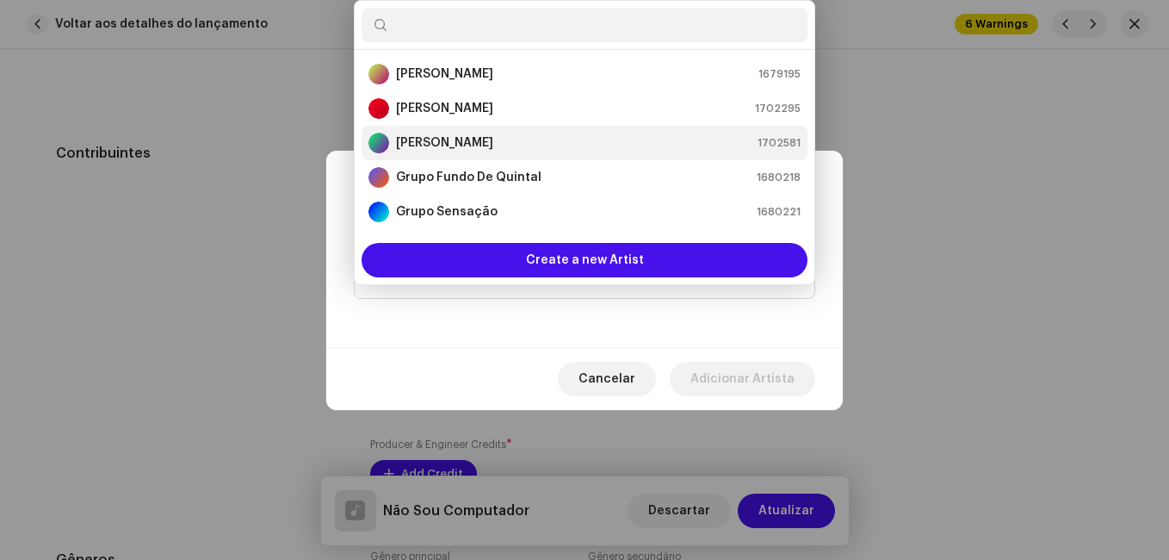
click at [470, 148] on strong "[PERSON_NAME]" at bounding box center [444, 142] width 97 height 17
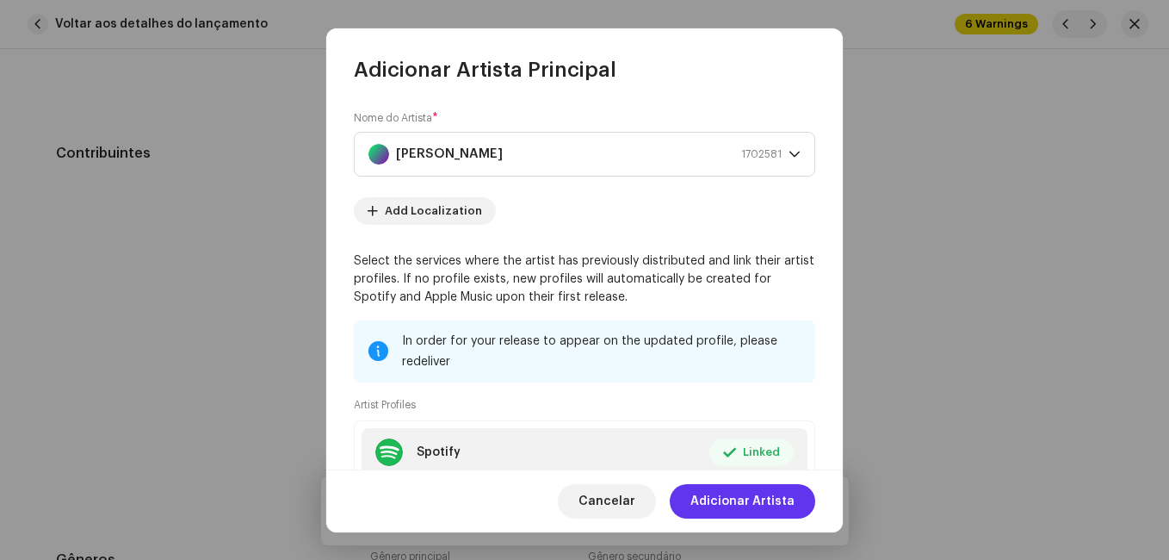
click at [746, 497] on span "Adicionar Artista" at bounding box center [743, 501] width 104 height 34
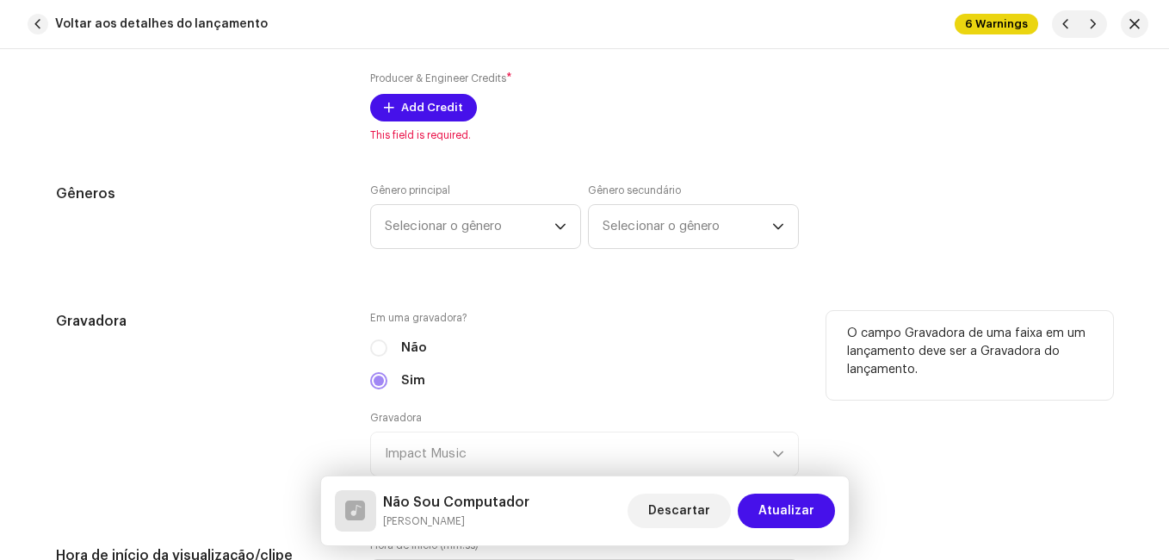
scroll to position [1550, 0]
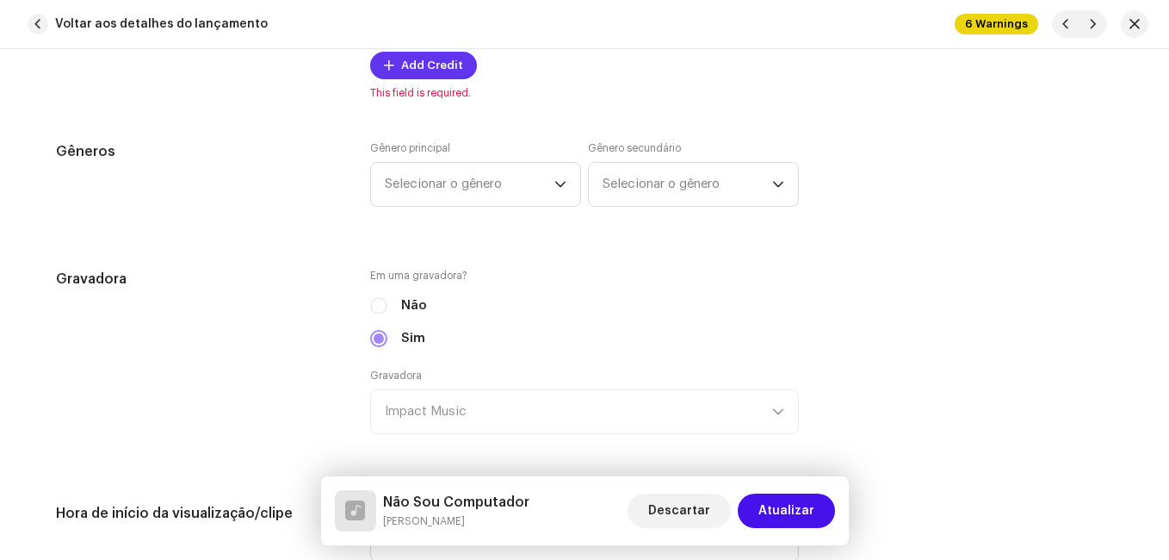
click at [403, 72] on span "Add Credit" at bounding box center [432, 65] width 62 height 34
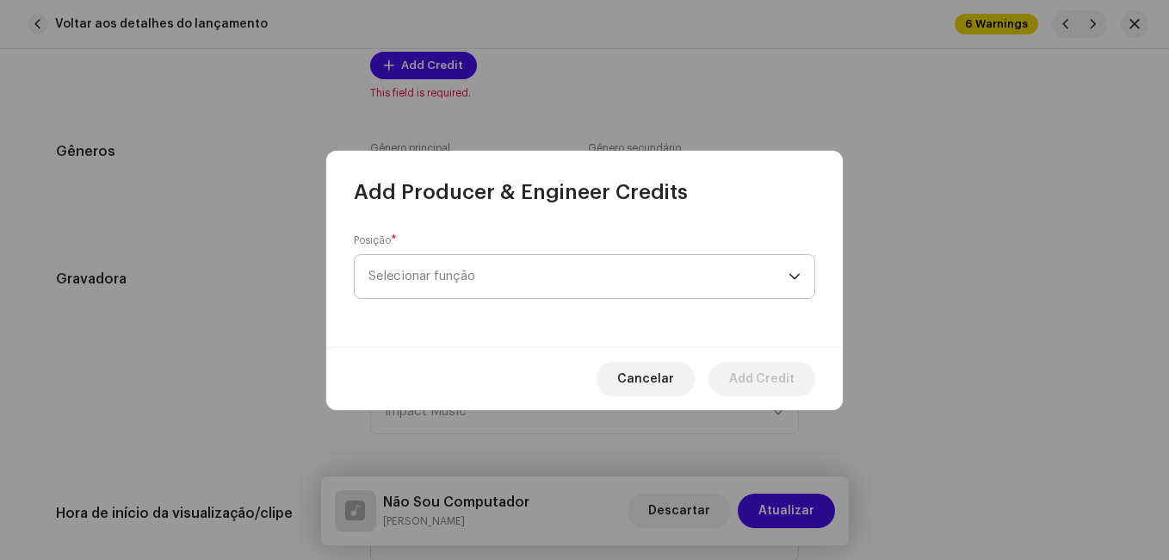
click at [437, 267] on span "Selecionar função" at bounding box center [579, 276] width 420 height 43
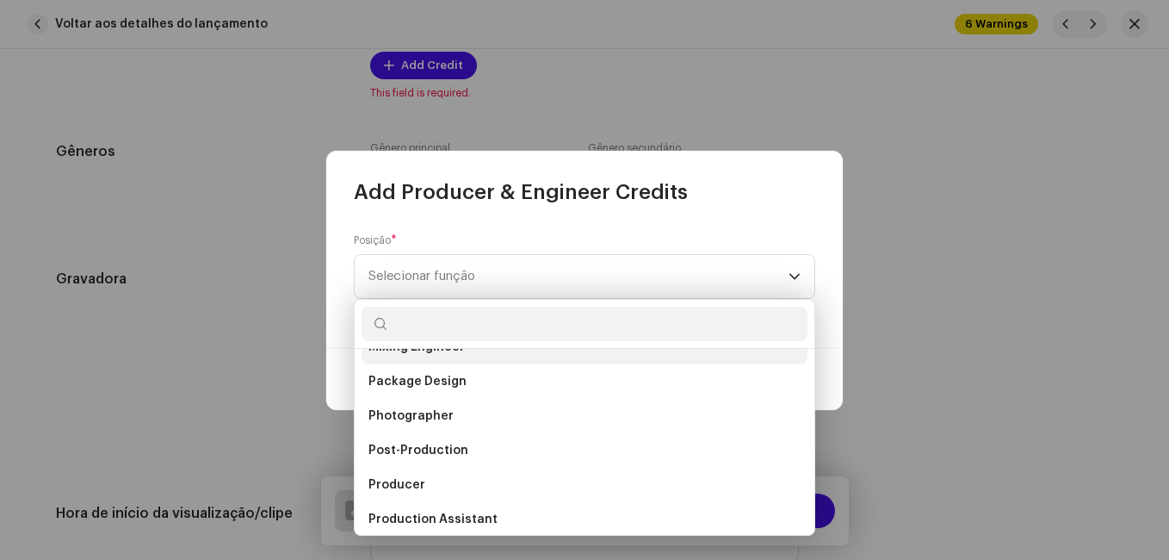
scroll to position [603, 0]
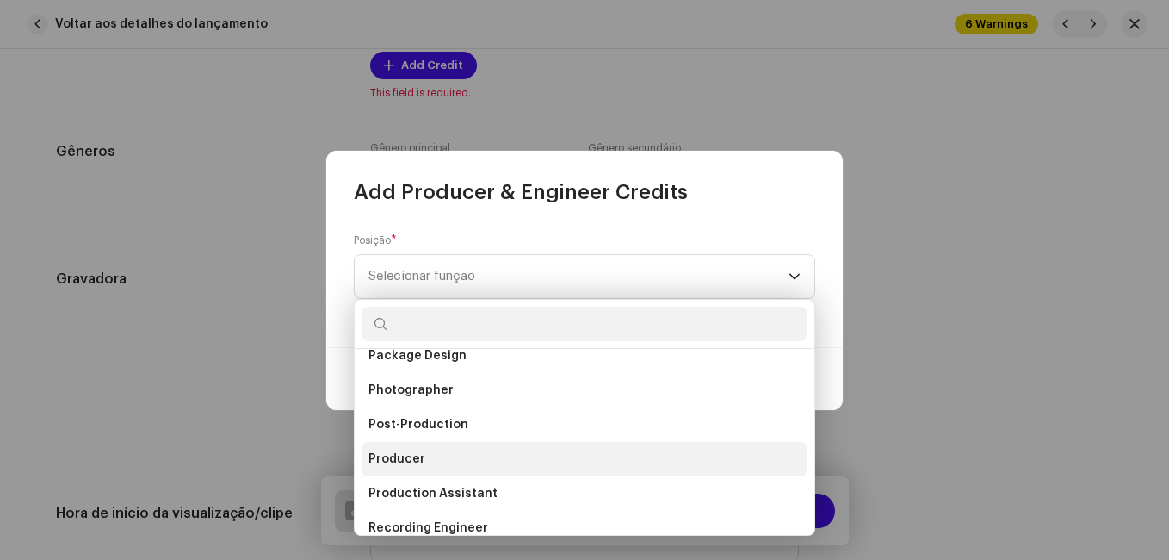
click at [420, 455] on span "Producer" at bounding box center [397, 458] width 57 height 17
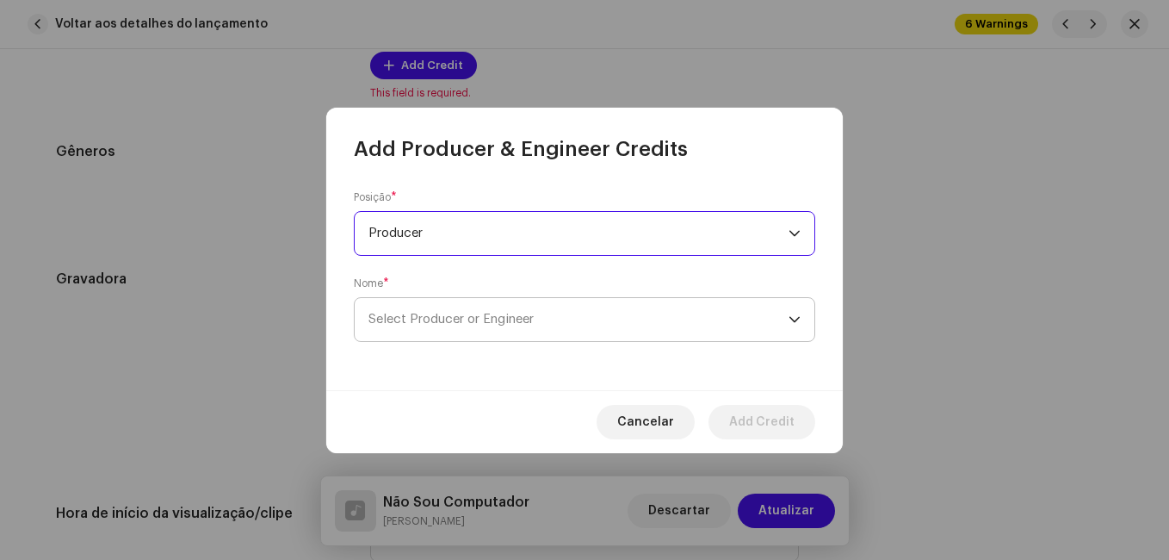
click at [451, 313] on span "Select Producer or Engineer" at bounding box center [451, 319] width 165 height 13
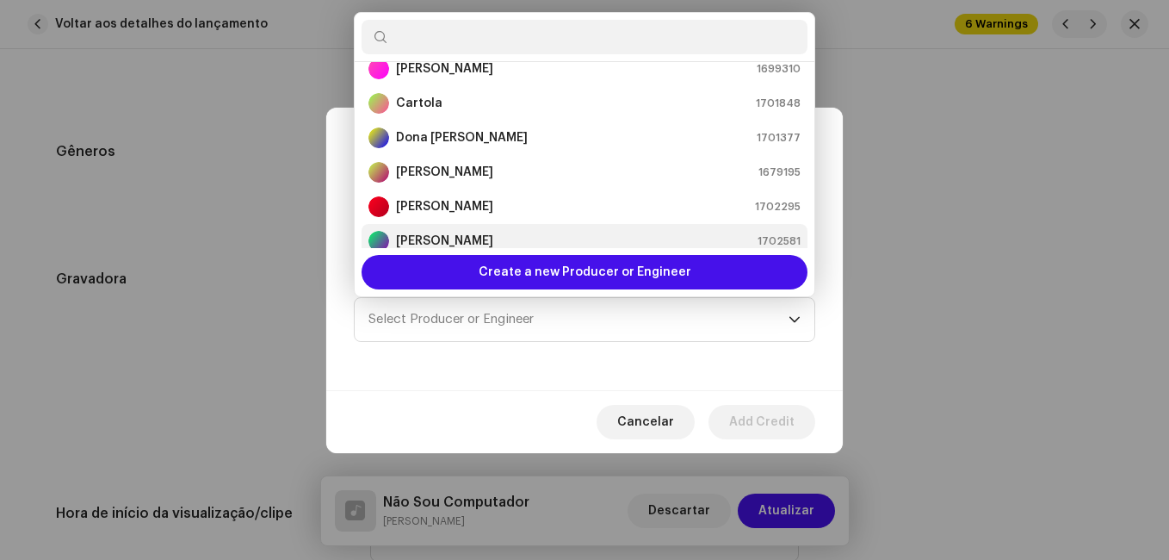
scroll to position [96, 0]
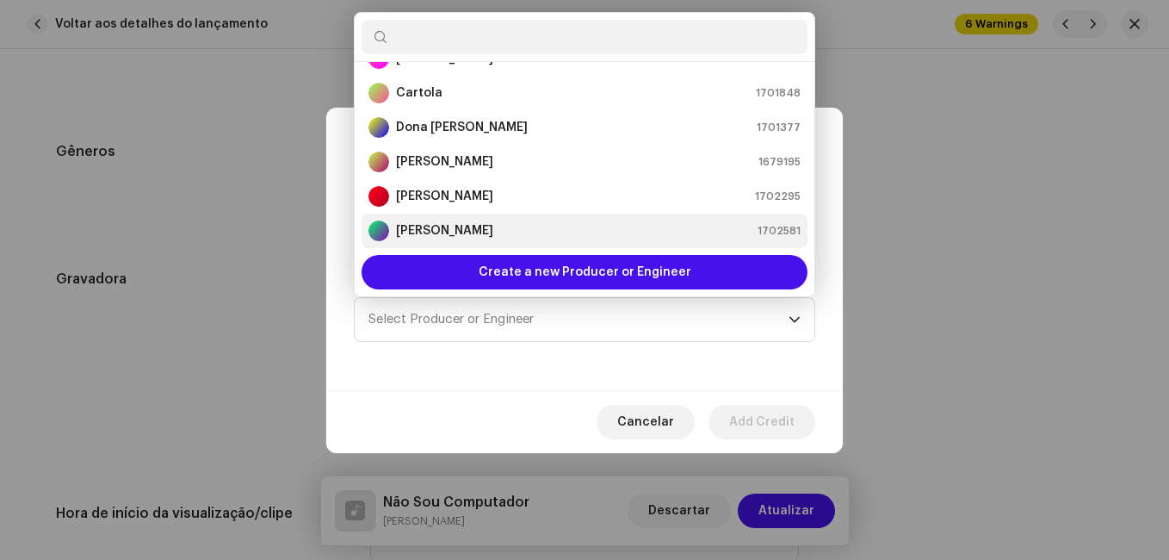
click at [455, 230] on strong "[PERSON_NAME]" at bounding box center [444, 230] width 97 height 17
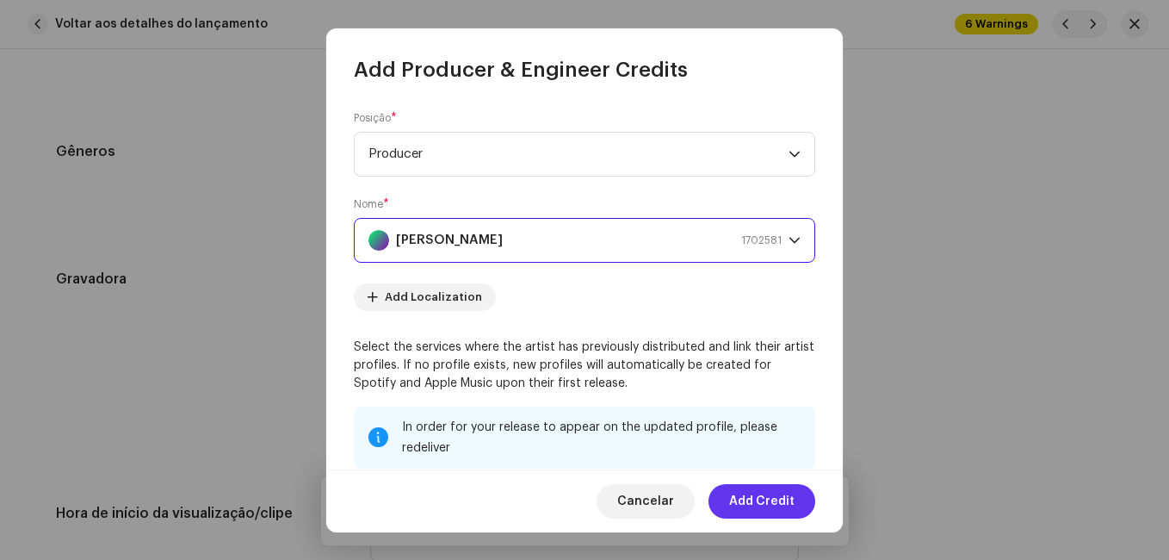
click at [740, 499] on span "Add Credit" at bounding box center [761, 501] width 65 height 34
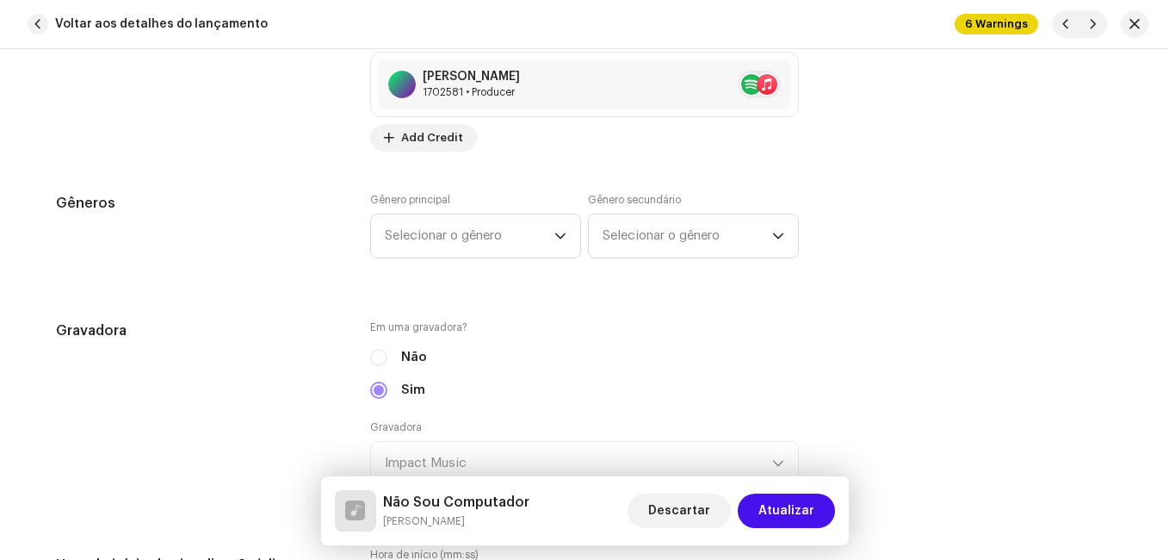
click at [301, 301] on div "Detalhes da faixa Complete o seguinte para finalizar sua faixa. 1 de 3 Adiciona…" at bounding box center [584, 565] width 1113 height 4051
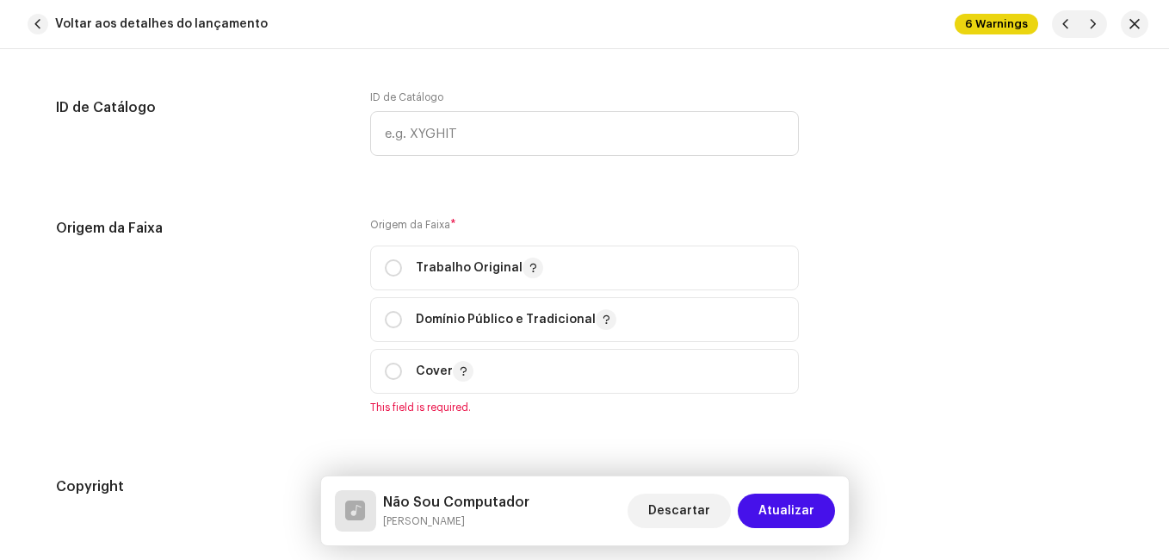
scroll to position [2153, 0]
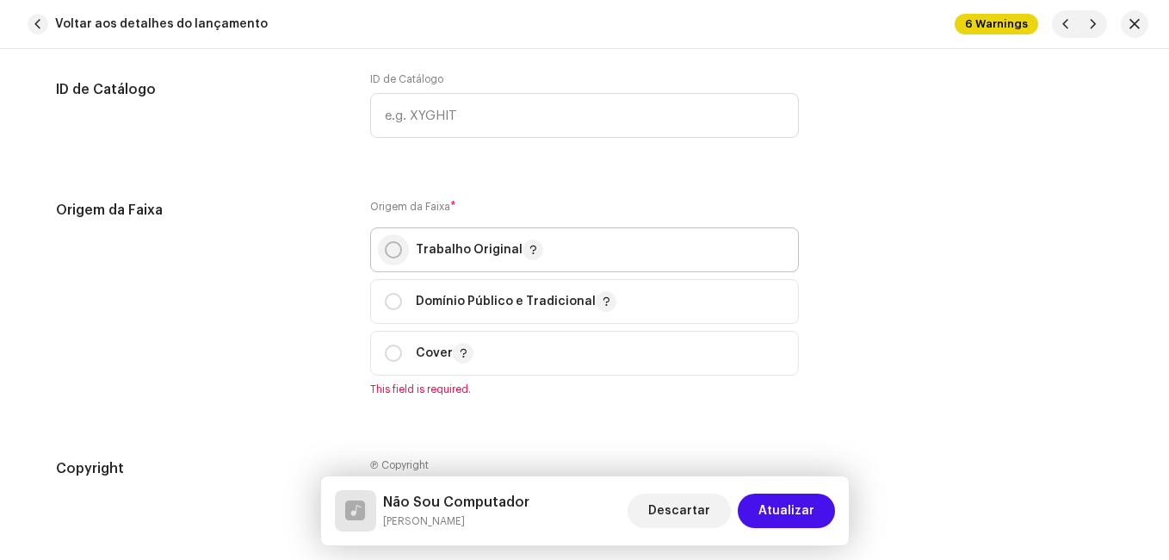
click at [389, 247] on input "radio" at bounding box center [393, 249] width 17 height 17
radio input "true"
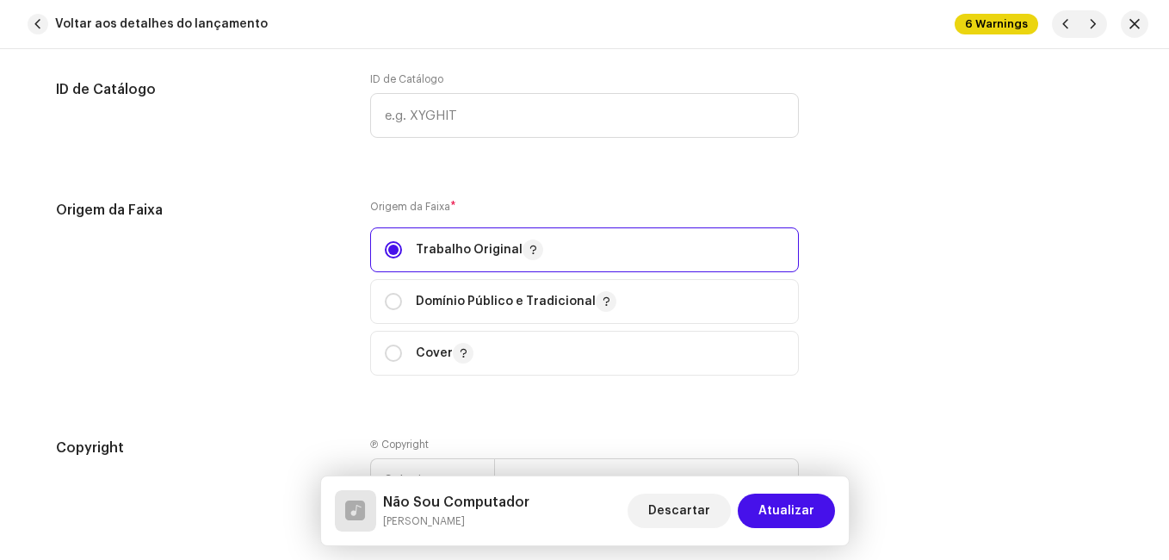
click at [325, 274] on div "Origem da Faixa" at bounding box center [199, 298] width 287 height 196
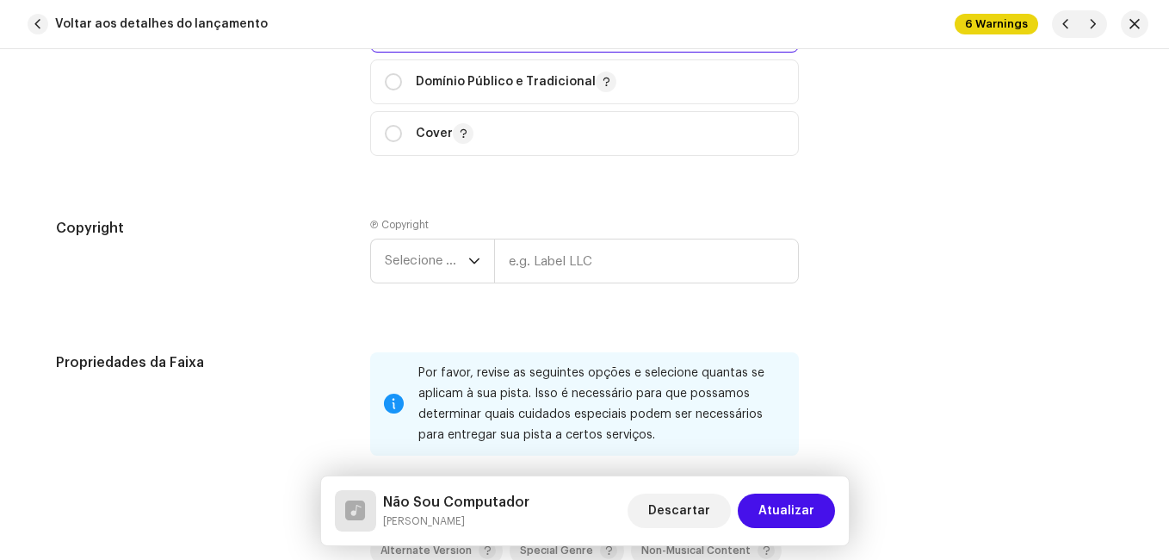
scroll to position [2411, 0]
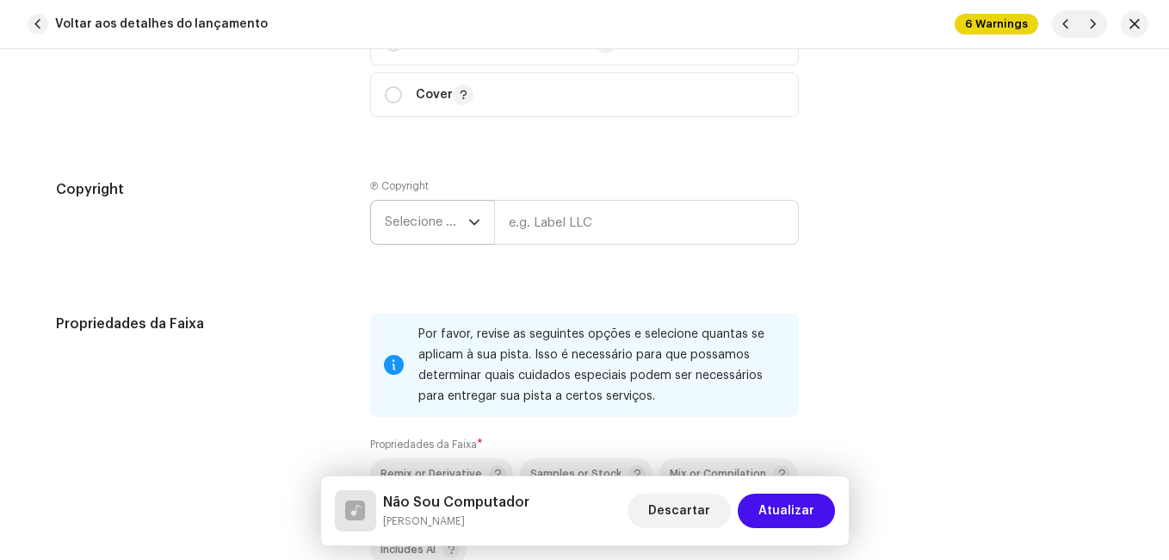
click at [421, 221] on span "Selecione o ano" at bounding box center [427, 222] width 84 height 43
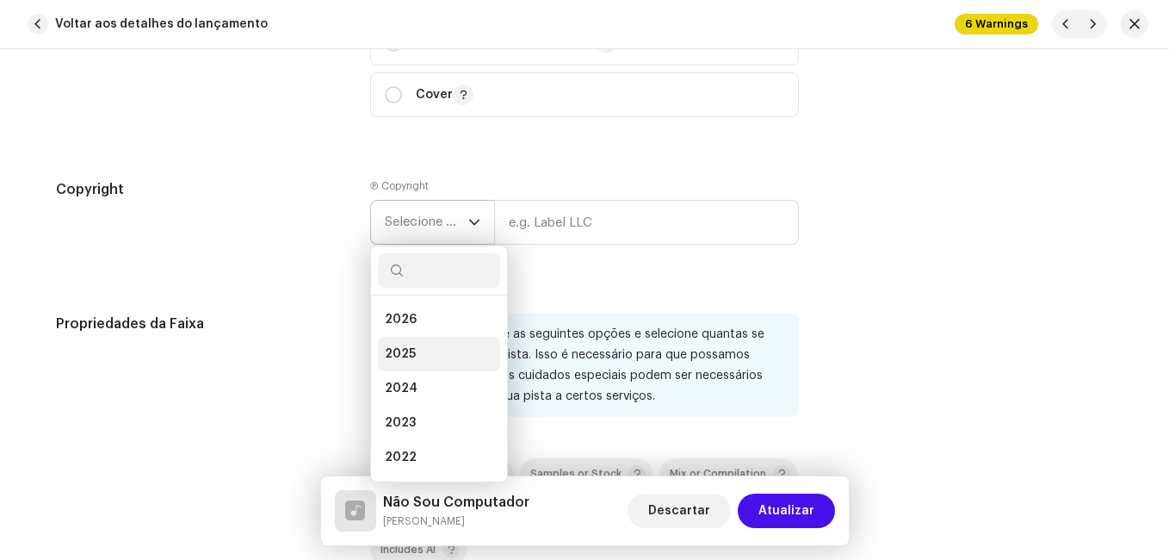
click at [425, 344] on li "2025" at bounding box center [439, 354] width 122 height 34
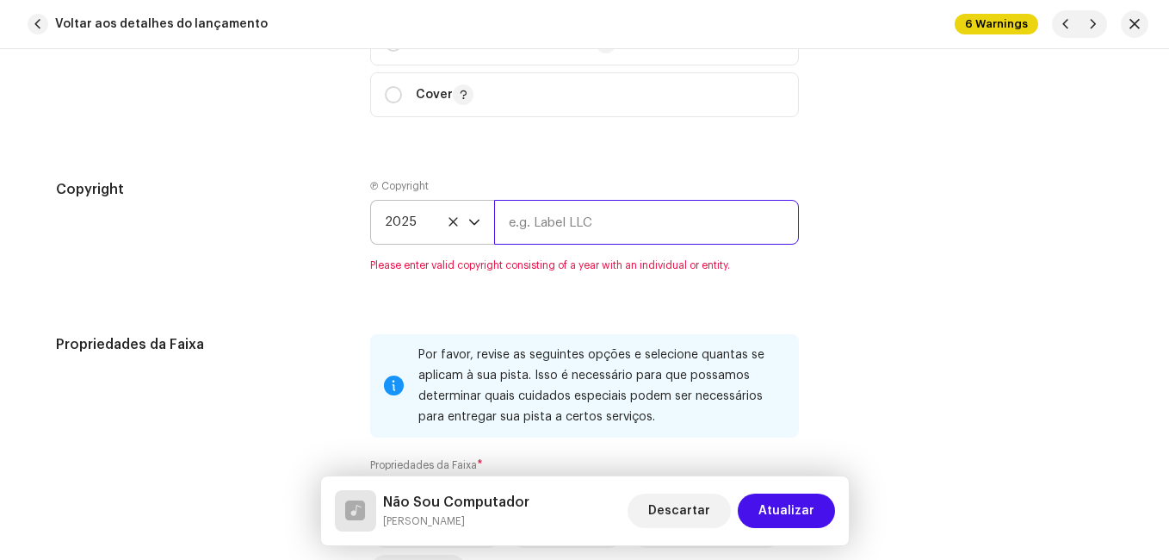
click at [571, 223] on input "text" at bounding box center [646, 222] width 305 height 45
type input "Impact Music"
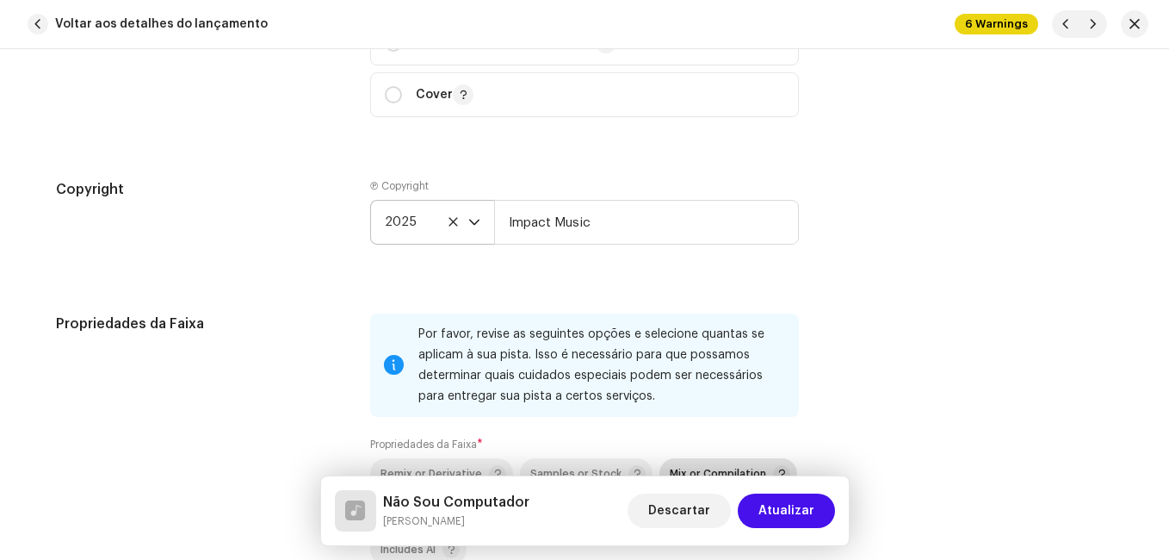
click at [679, 469] on span "Mix or Compilation" at bounding box center [718, 473] width 96 height 11
click at [265, 266] on div "Copyright" at bounding box center [199, 225] width 287 height 93
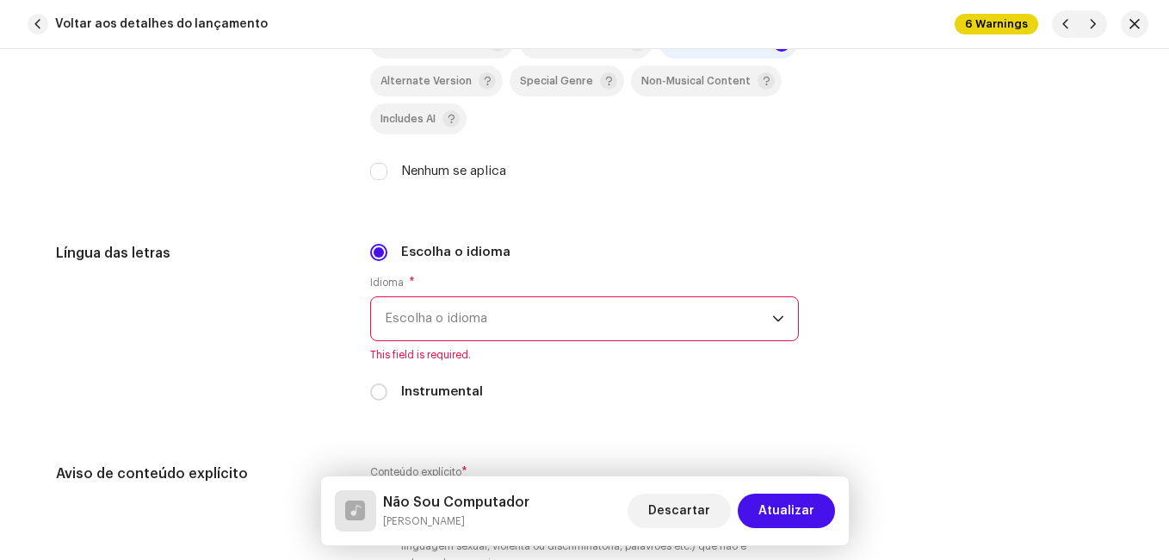
scroll to position [2928, 0]
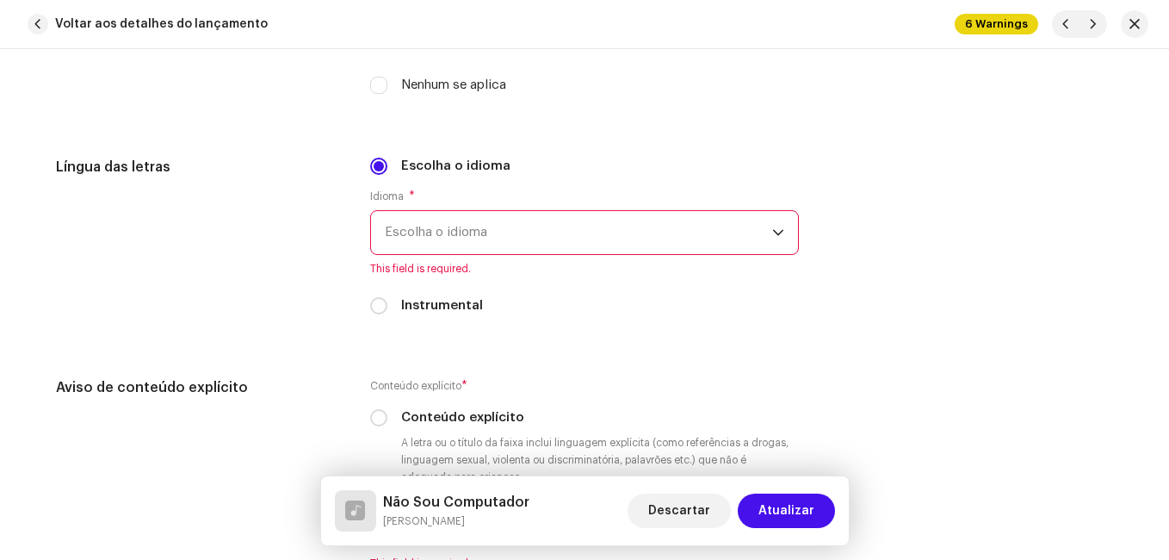
click at [412, 224] on span "Escolha o idioma" at bounding box center [578, 232] width 387 height 43
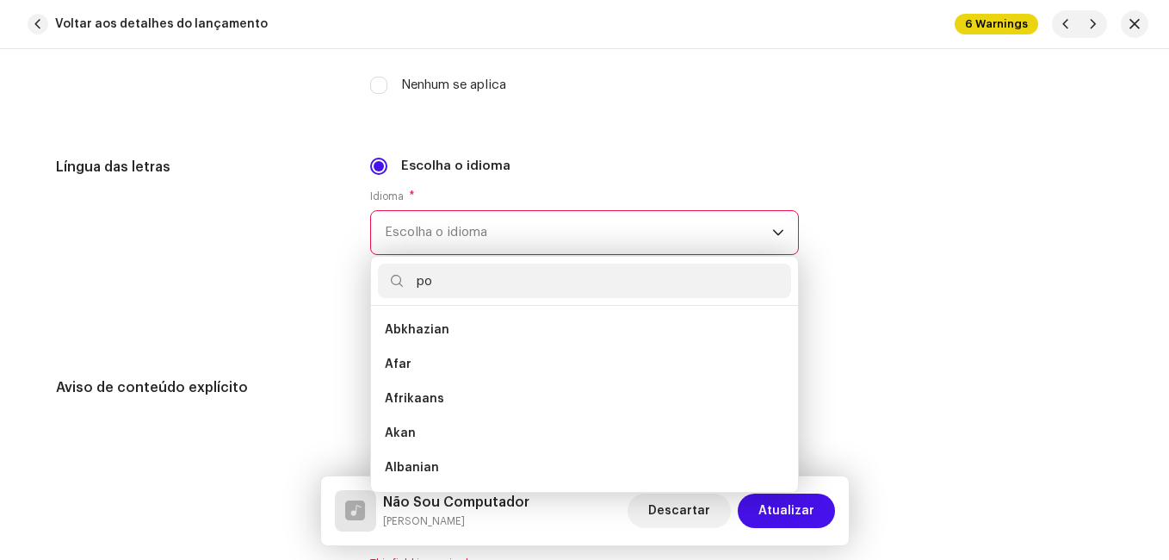
scroll to position [0, 0]
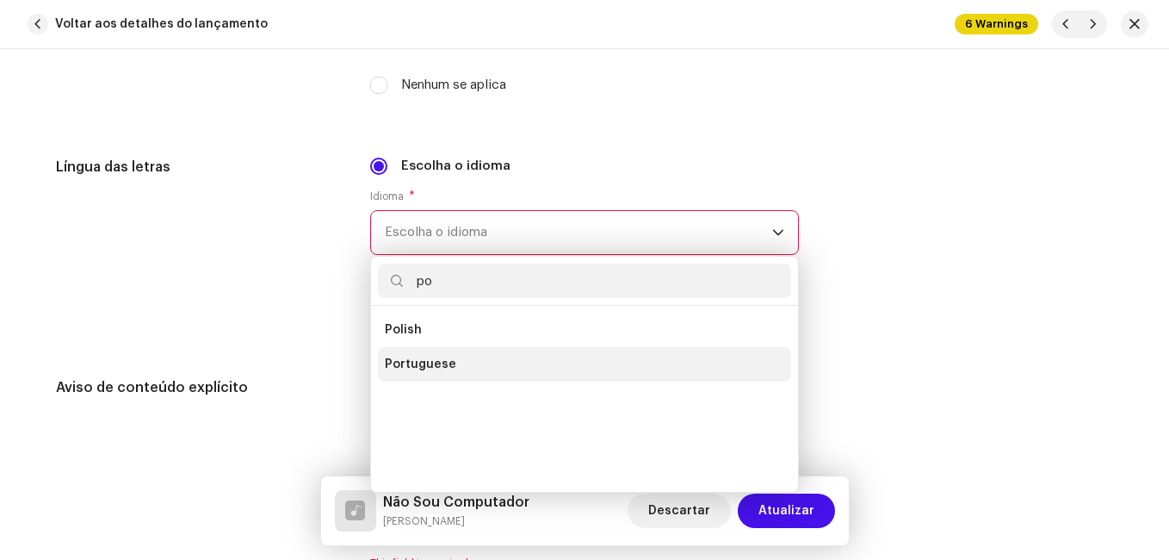
type input "po"
click at [429, 368] on span "Portuguese" at bounding box center [420, 364] width 71 height 17
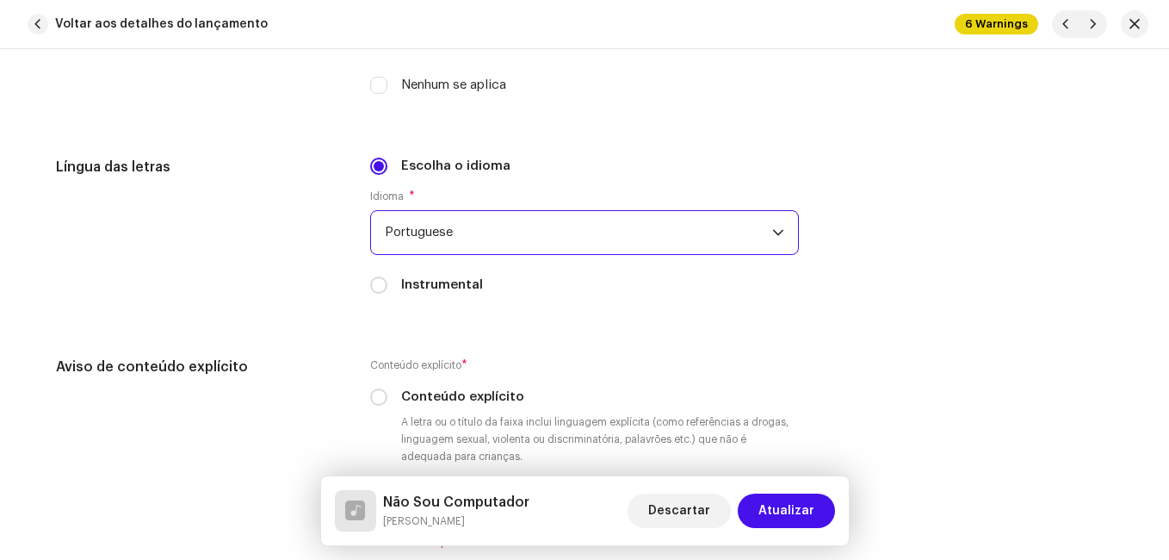
click at [294, 305] on div "Língua das letras" at bounding box center [199, 236] width 287 height 158
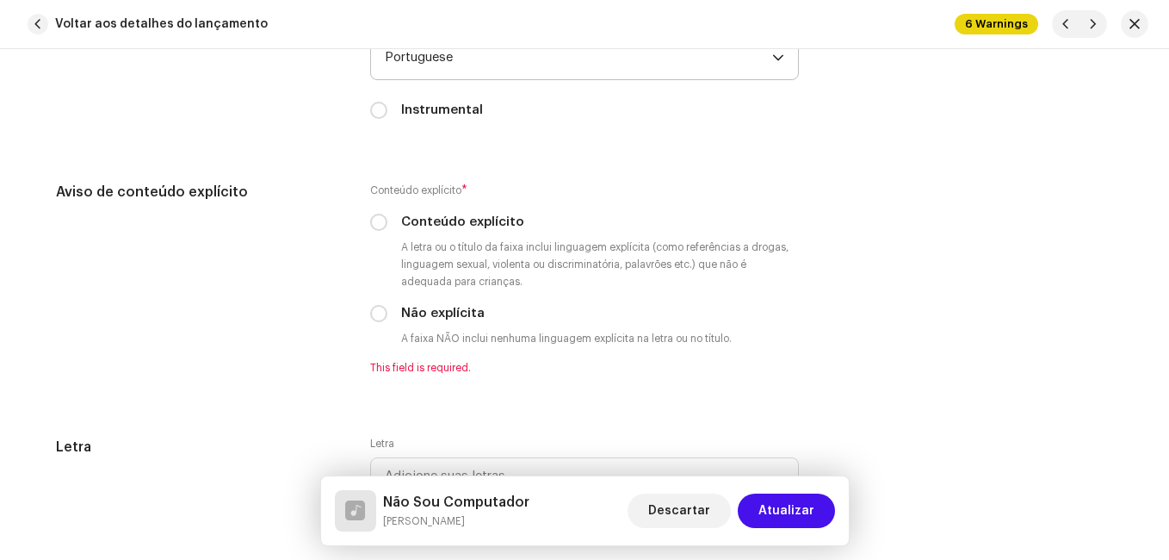
scroll to position [3186, 0]
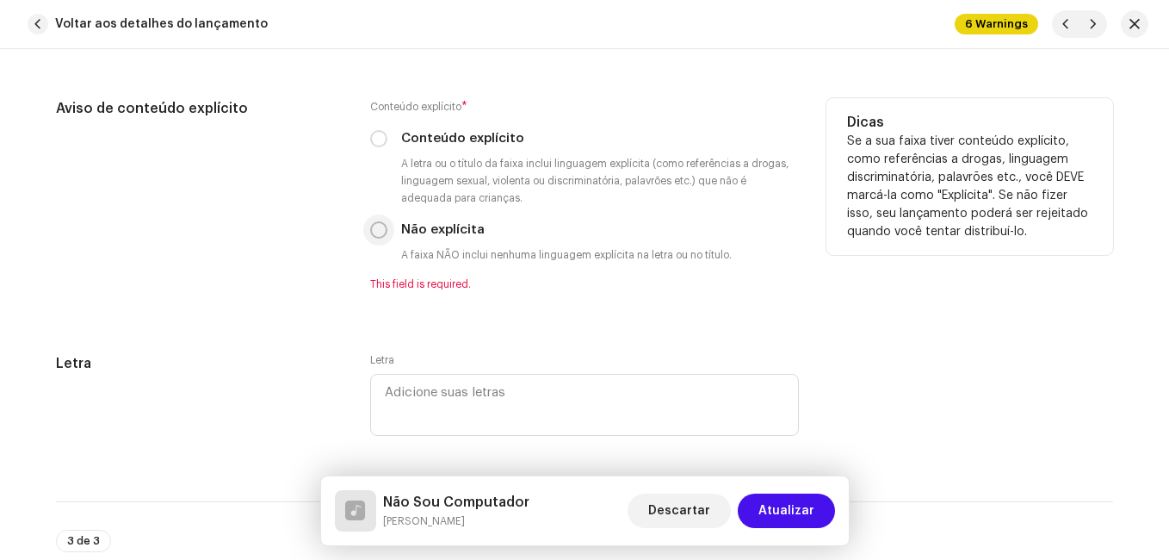
click at [370, 230] on input "Não explícita" at bounding box center [378, 229] width 17 height 17
radio input "true"
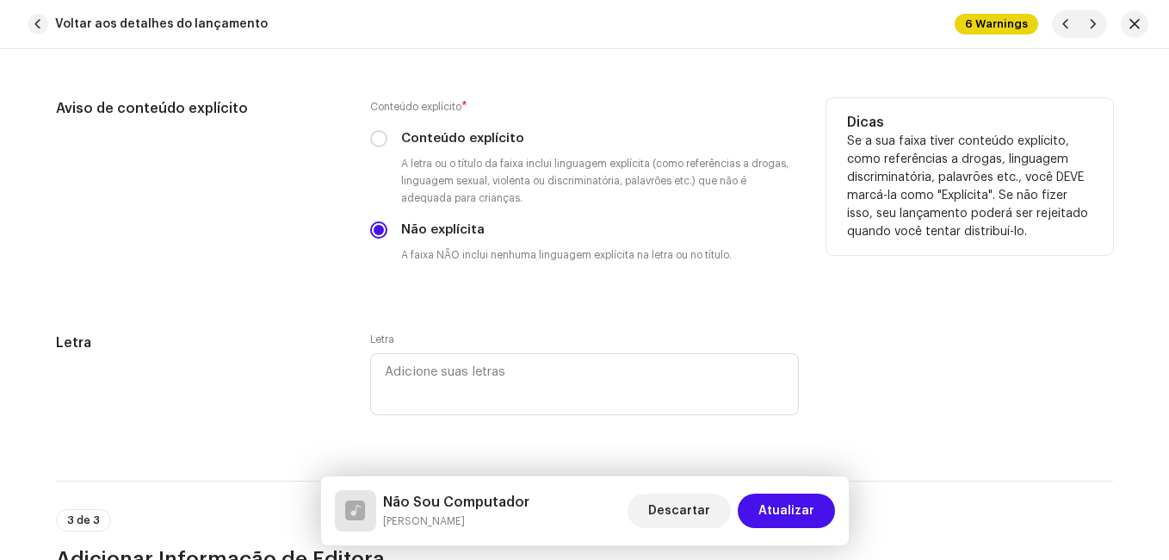
click at [340, 260] on div "Aviso de conteúdo explícito Conteúdo explícito * Conteúdo explícito A letra ou …" at bounding box center [584, 194] width 1057 height 193
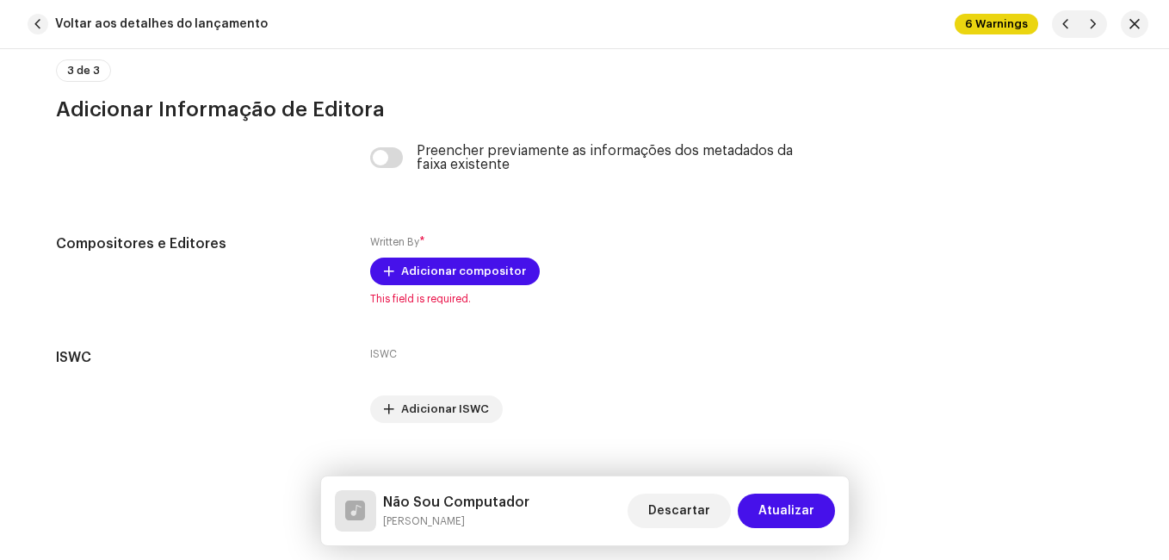
scroll to position [3664, 0]
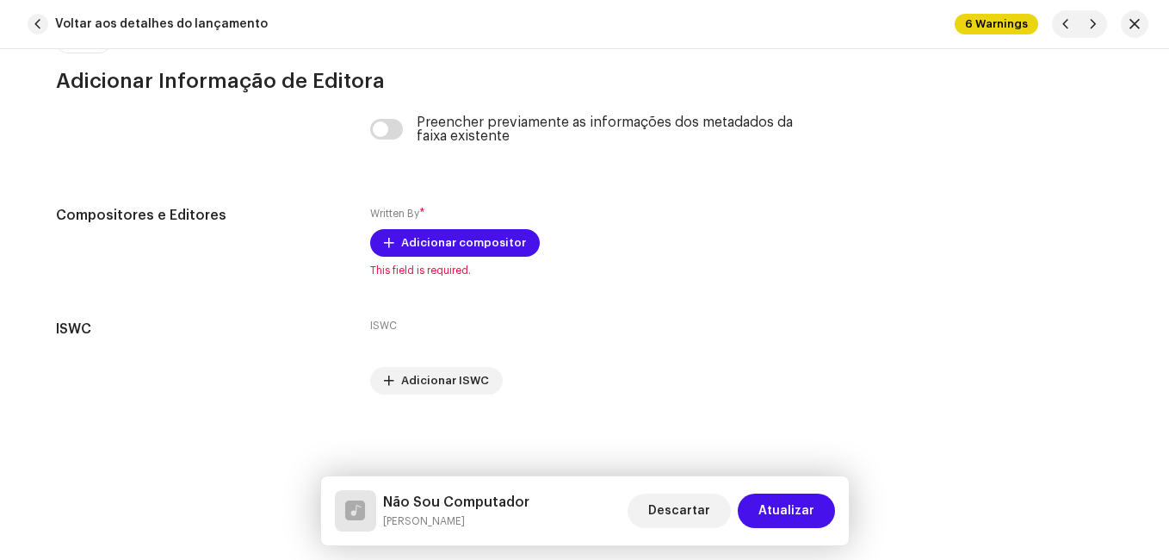
click at [462, 497] on h5 "Não Sou Computador" at bounding box center [456, 502] width 146 height 21
copy h5 "Não Sou Computador"
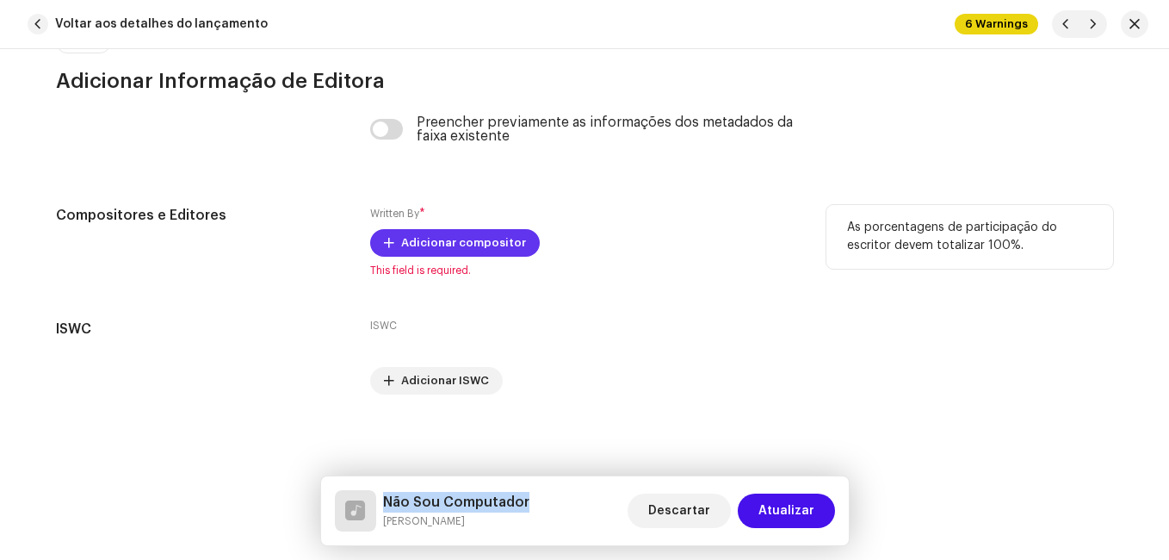
click at [480, 246] on span "Adicionar compositor" at bounding box center [463, 243] width 125 height 34
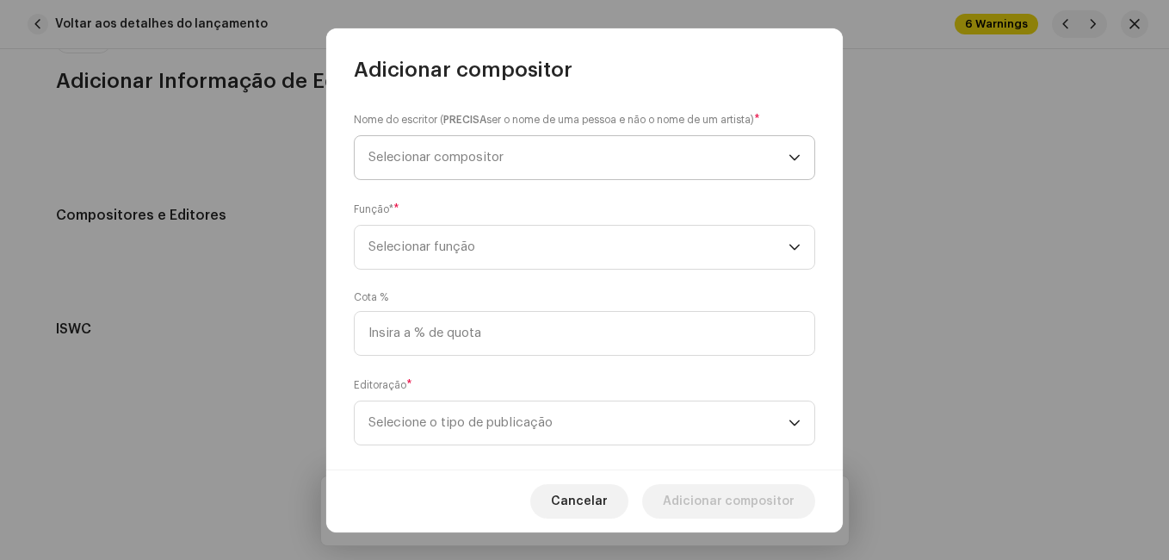
click at [499, 161] on span "Selecionar compositor" at bounding box center [436, 157] width 135 height 13
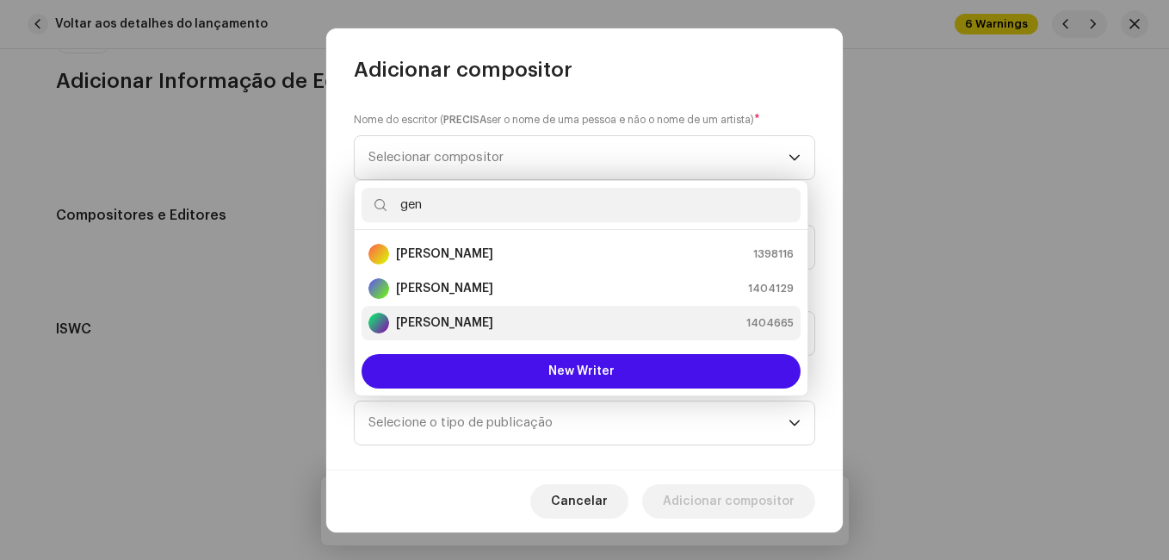
type input "gen"
click at [480, 314] on strong "[PERSON_NAME]" at bounding box center [444, 322] width 97 height 17
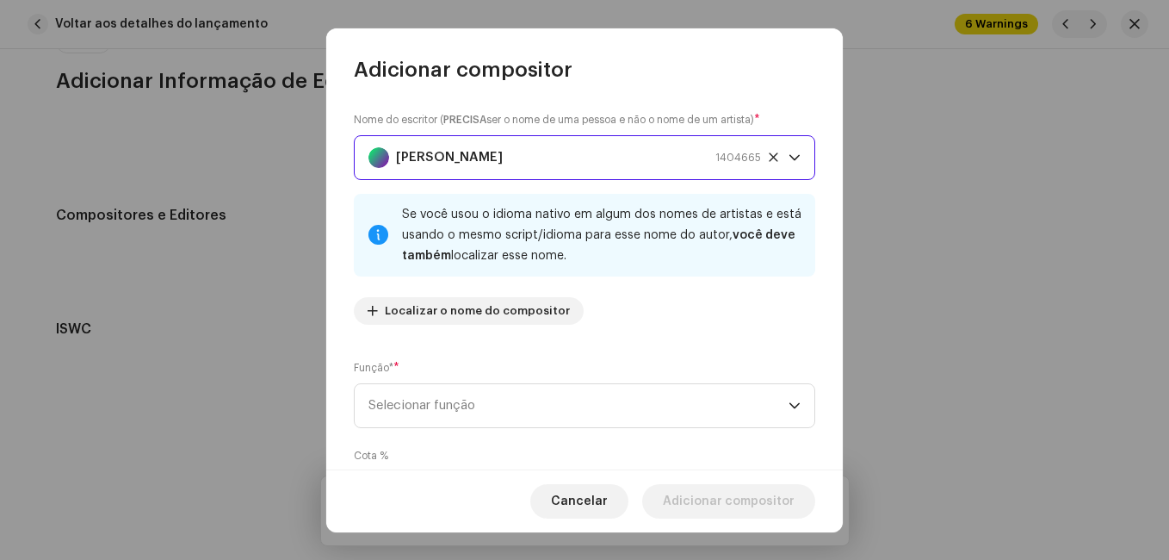
click at [530, 337] on div "Nome do escritor ( PRECISA ser o nome de uma pessoa e não o nome de um artista)…" at bounding box center [585, 224] width 462 height 227
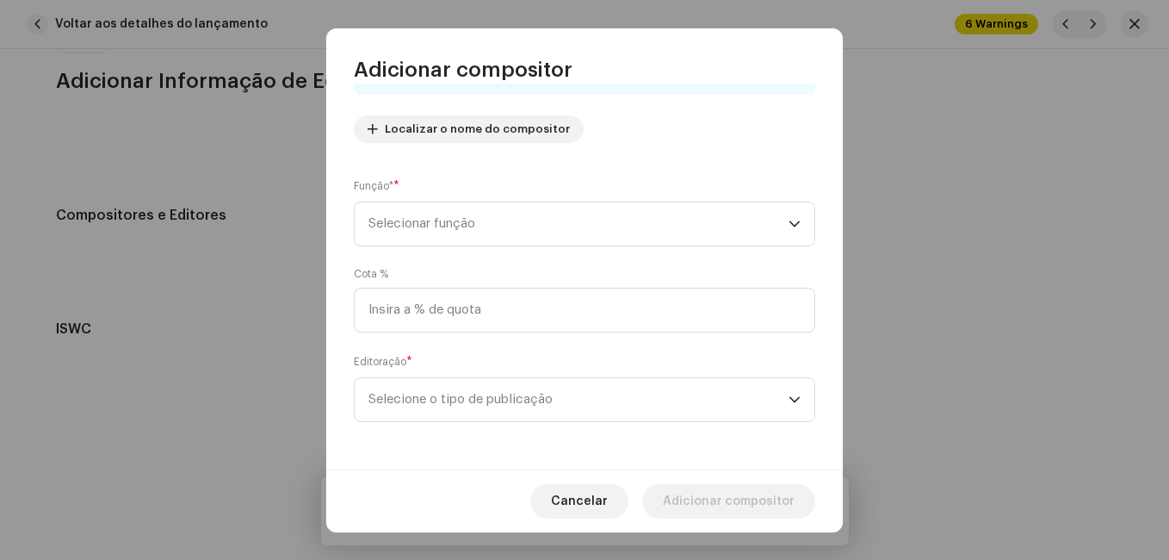
scroll to position [183, 0]
click at [546, 233] on span "Selecionar função" at bounding box center [579, 222] width 420 height 43
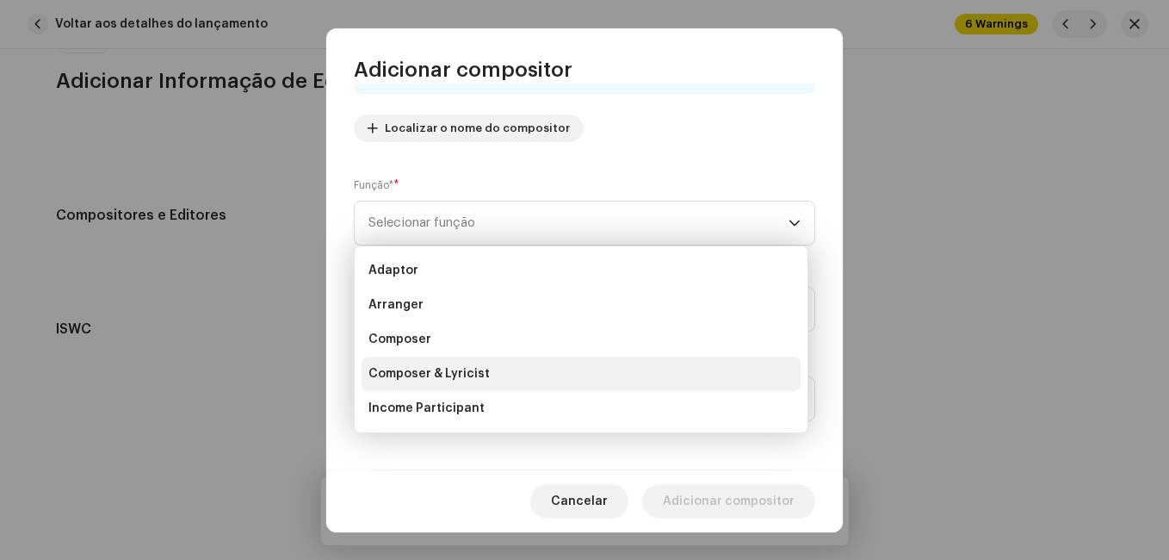
click at [491, 369] on li "Composer & Lyricist" at bounding box center [581, 373] width 439 height 34
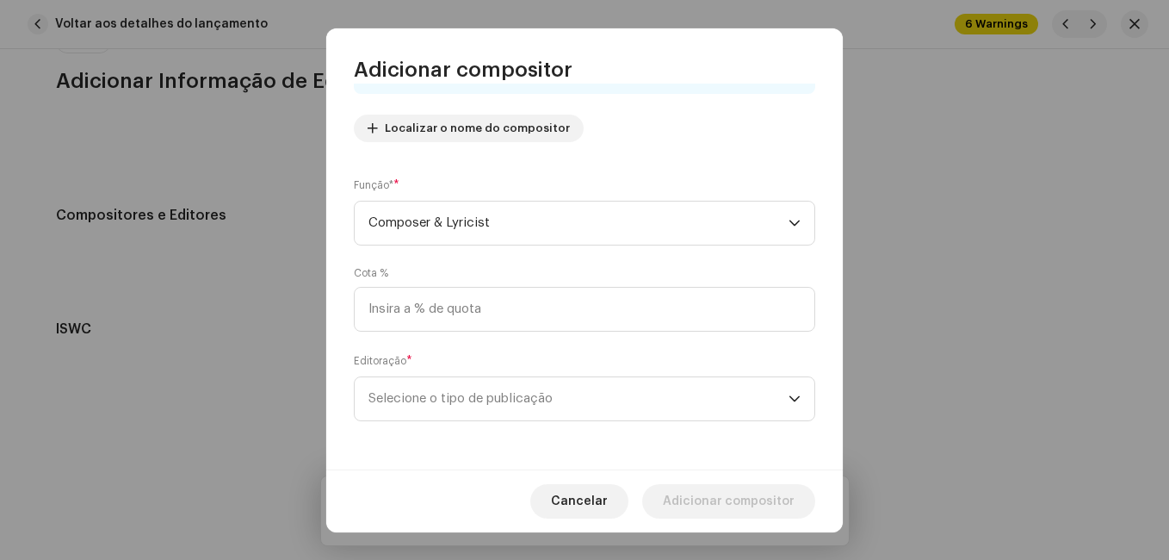
click at [563, 348] on div "Nome do escritor ( PRECISA ser o nome de uma pessoa e não o nome de um artista)…" at bounding box center [584, 277] width 517 height 386
click at [545, 390] on span "Selecione o tipo de publicação" at bounding box center [579, 398] width 420 height 43
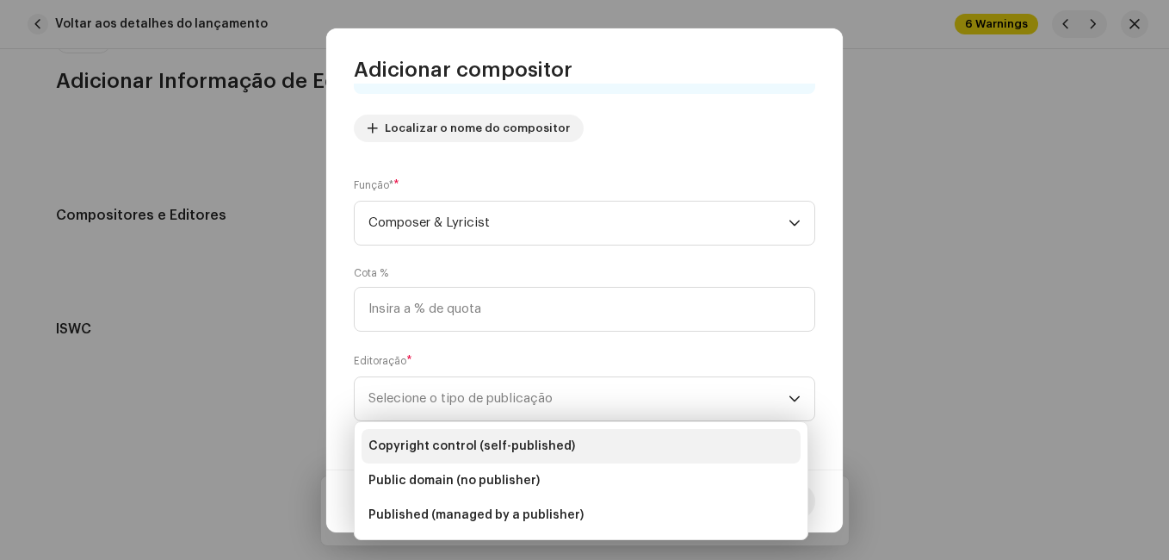
click at [545, 436] on li "Copyright control (self-published)" at bounding box center [581, 446] width 439 height 34
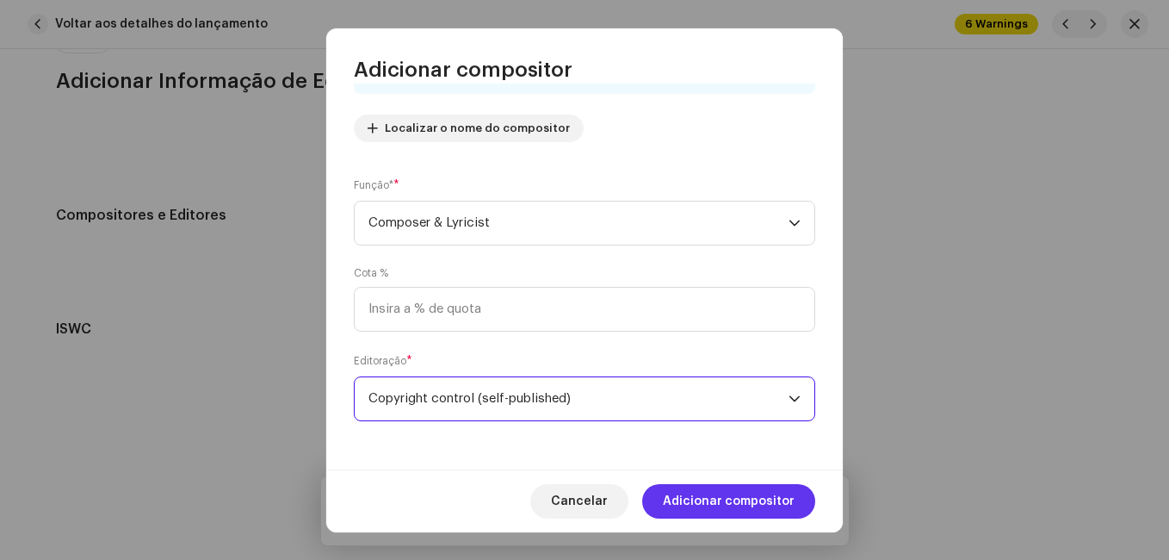
click at [720, 492] on span "Adicionar compositor" at bounding box center [729, 501] width 132 height 34
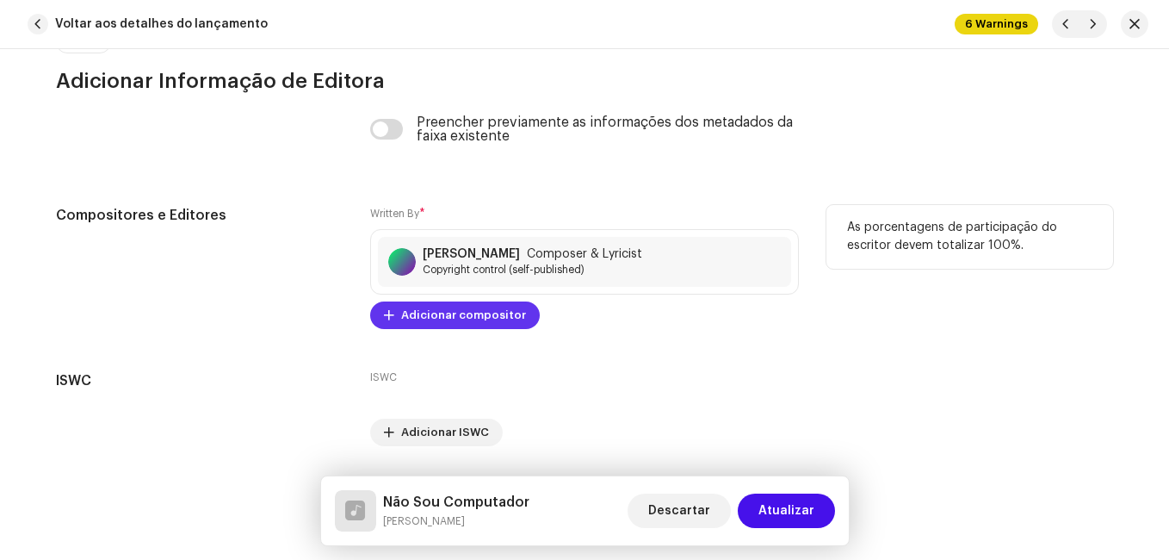
click at [484, 320] on span "Adicionar compositor" at bounding box center [463, 315] width 125 height 34
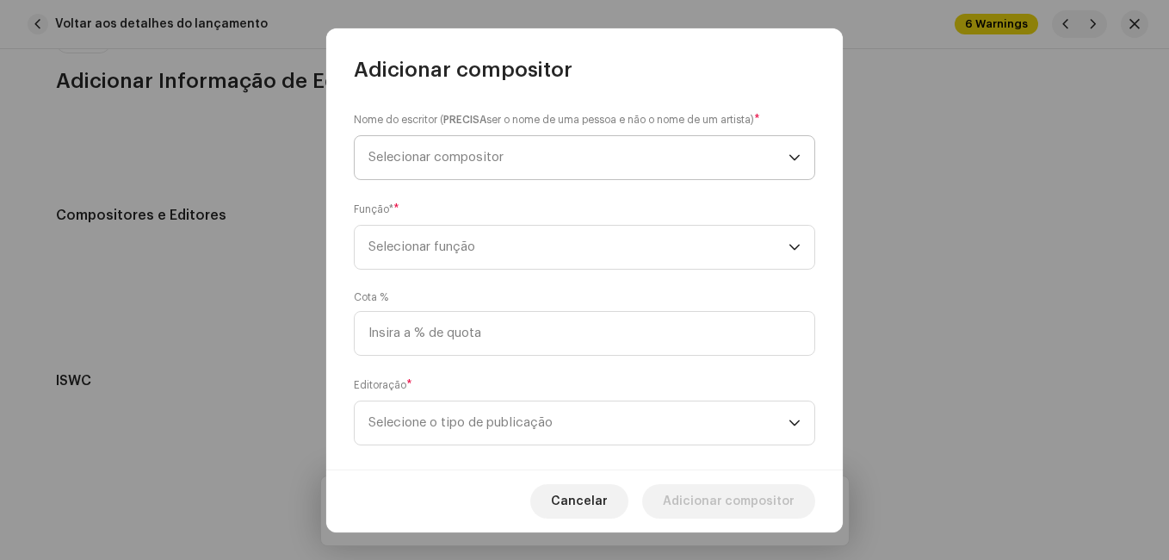
click at [486, 141] on span "Selecionar compositor" at bounding box center [579, 157] width 420 height 43
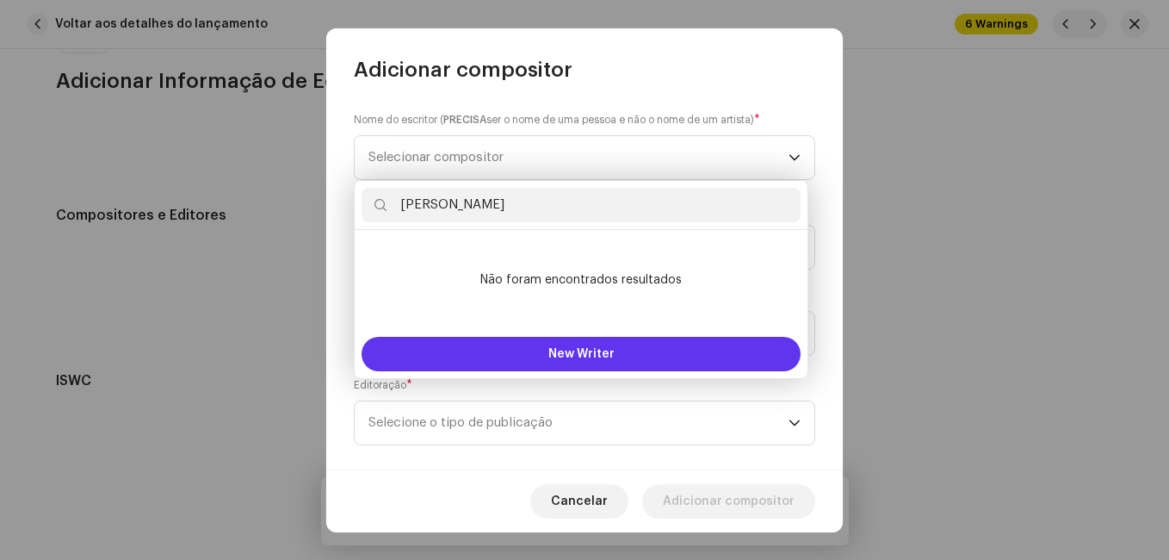
type input "[PERSON_NAME]"
click at [560, 351] on span "New Writer" at bounding box center [582, 354] width 66 height 12
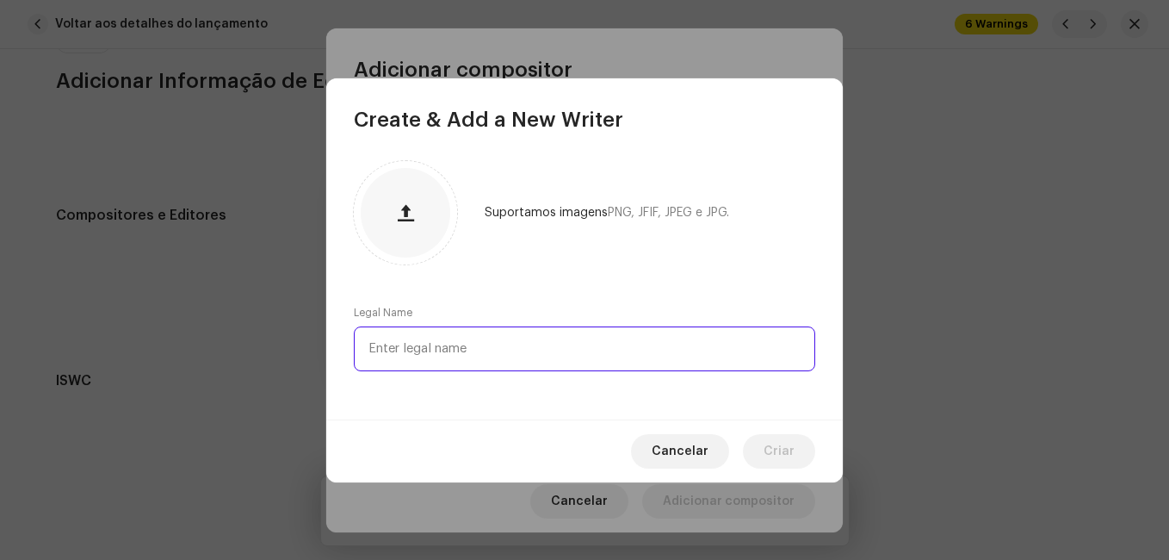
paste input "[PERSON_NAME]"
type input "[PERSON_NAME]"
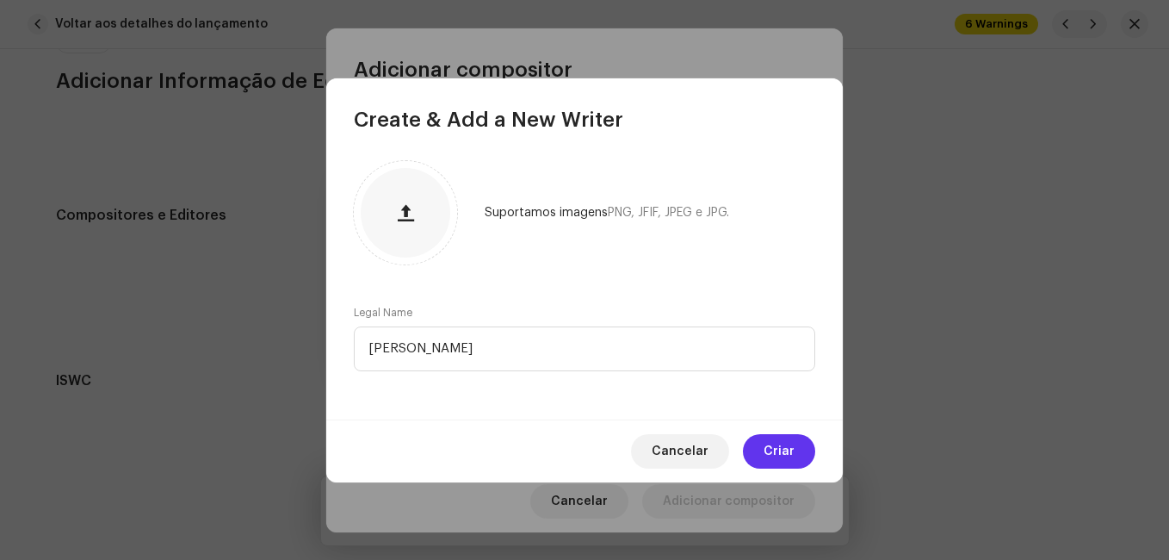
click at [784, 452] on span "Criar" at bounding box center [779, 451] width 31 height 34
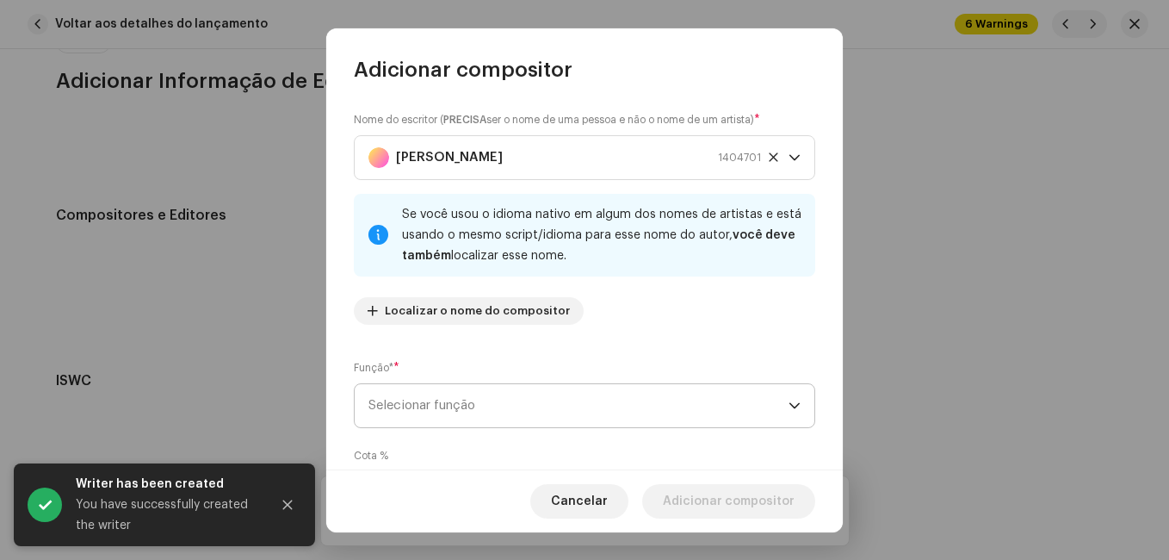
click at [551, 404] on span "Selecionar função" at bounding box center [579, 405] width 420 height 43
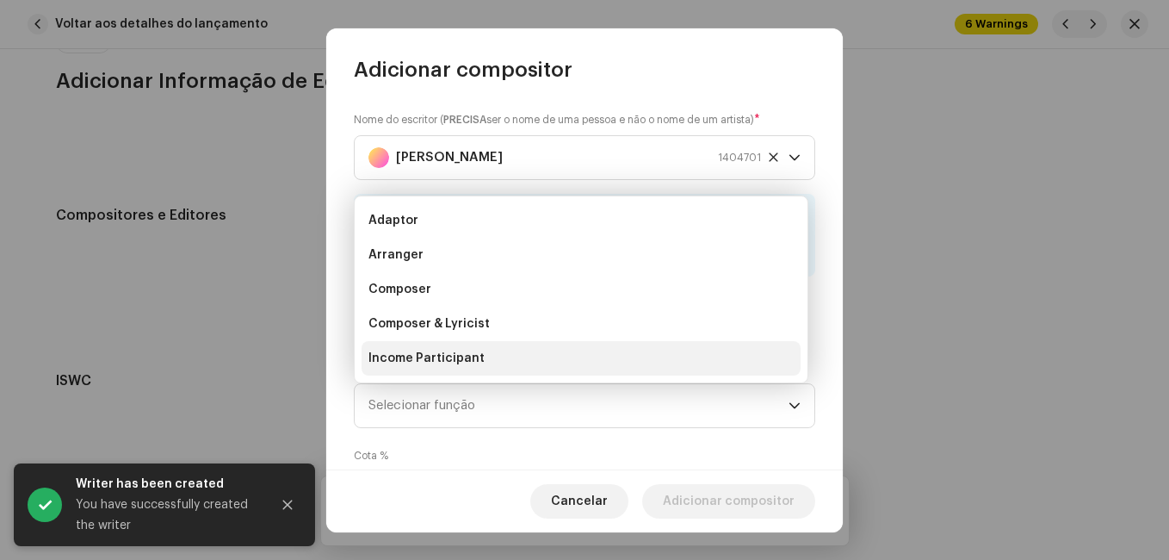
scroll to position [28, 0]
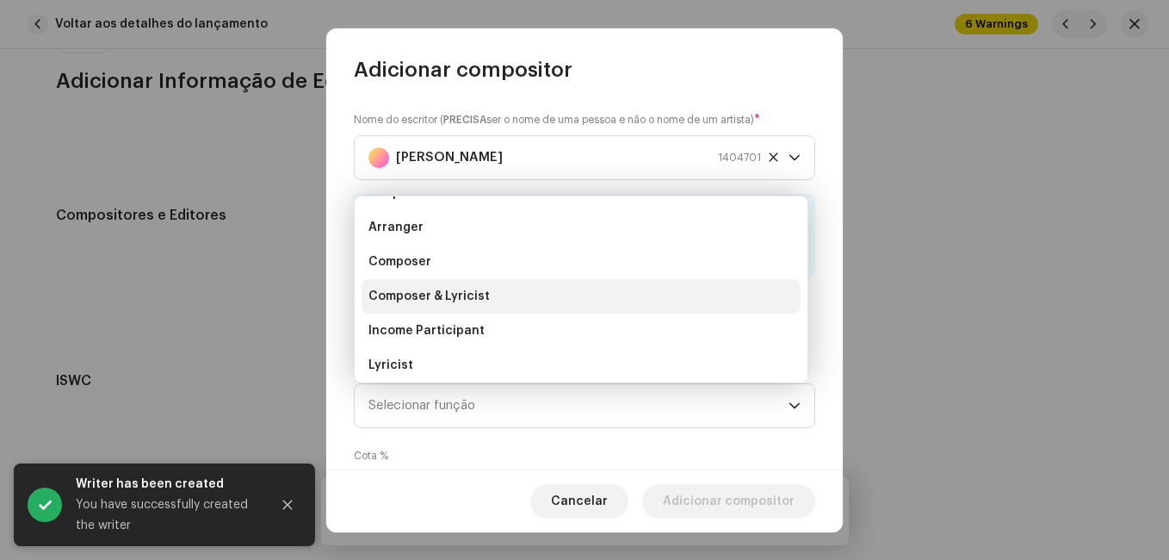
click at [537, 301] on li "Composer & Lyricist" at bounding box center [581, 296] width 439 height 34
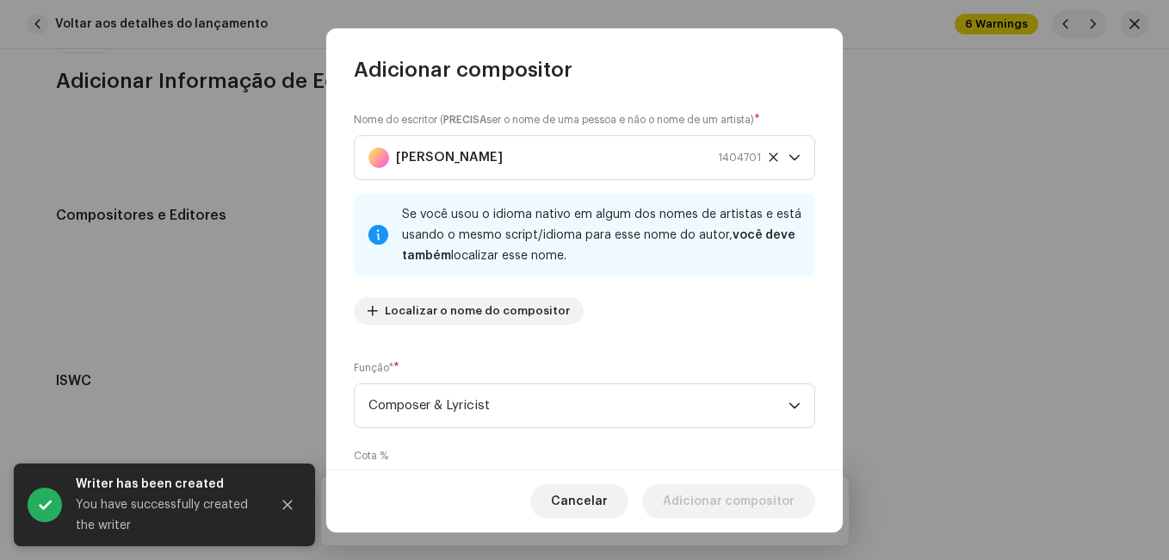
click at [580, 356] on div "Nome do escritor ( PRECISA ser o nome de uma pessoa e não o nome de um artista)…" at bounding box center [584, 277] width 517 height 386
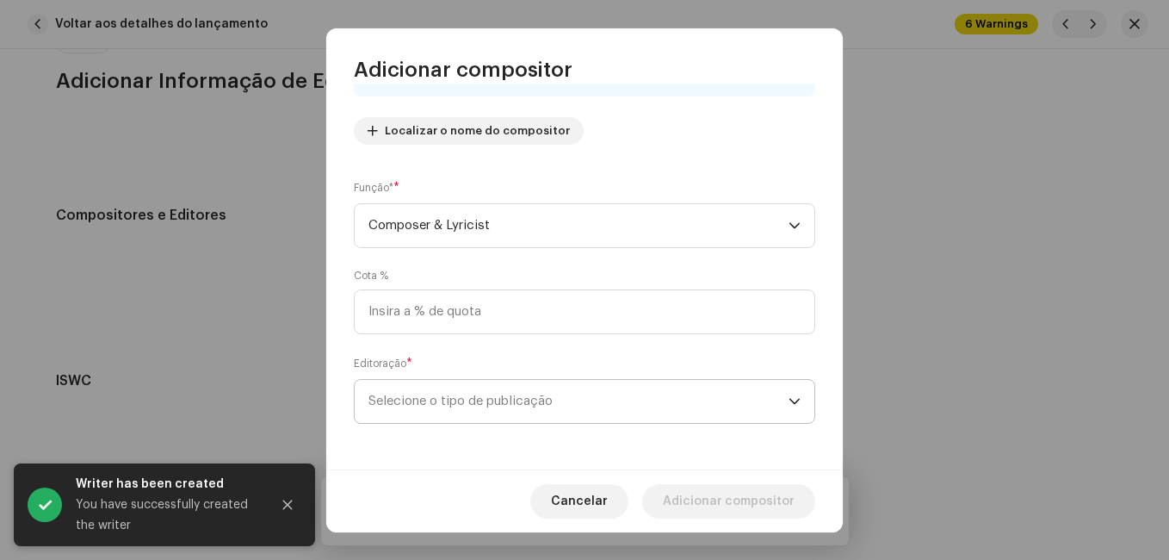
scroll to position [183, 0]
click at [563, 387] on span "Selecione o tipo de publicação" at bounding box center [579, 398] width 420 height 43
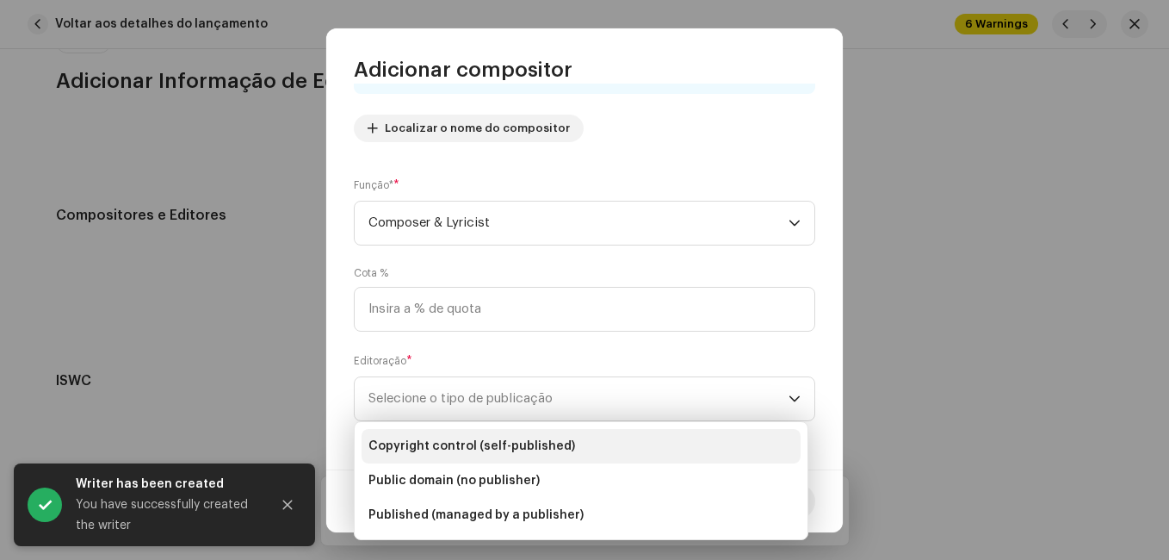
click at [560, 439] on span "Copyright control (self-published)" at bounding box center [472, 445] width 207 height 17
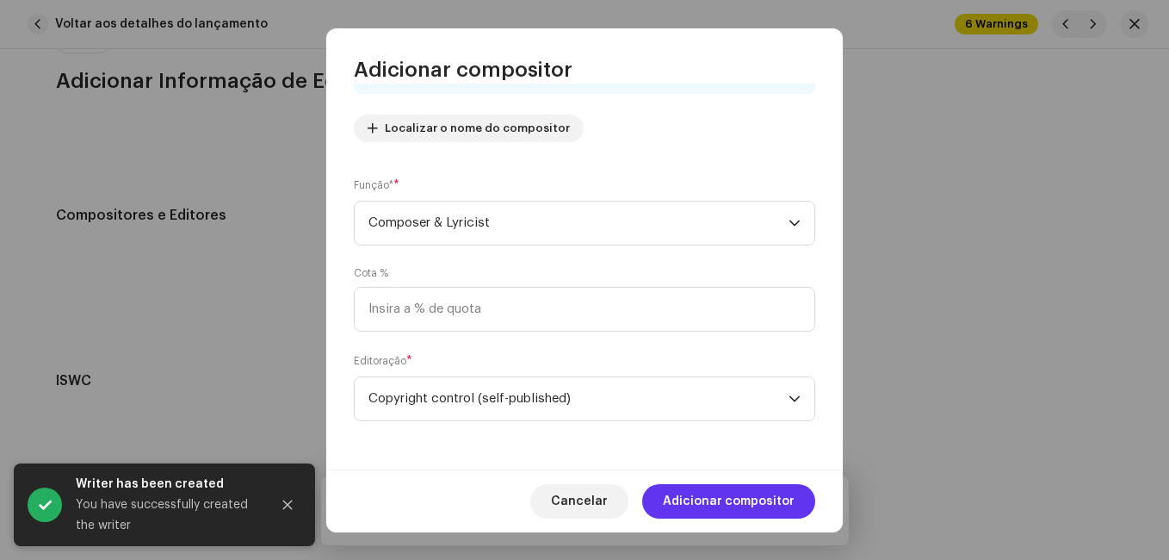
click at [717, 493] on span "Adicionar compositor" at bounding box center [729, 501] width 132 height 34
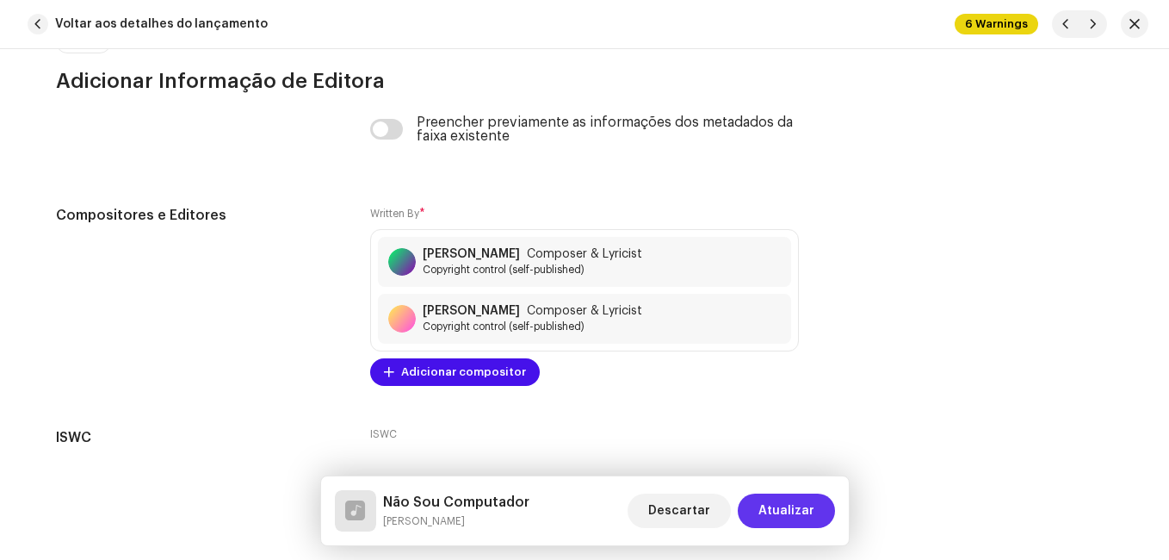
click at [790, 503] on span "Atualizar" at bounding box center [787, 510] width 56 height 34
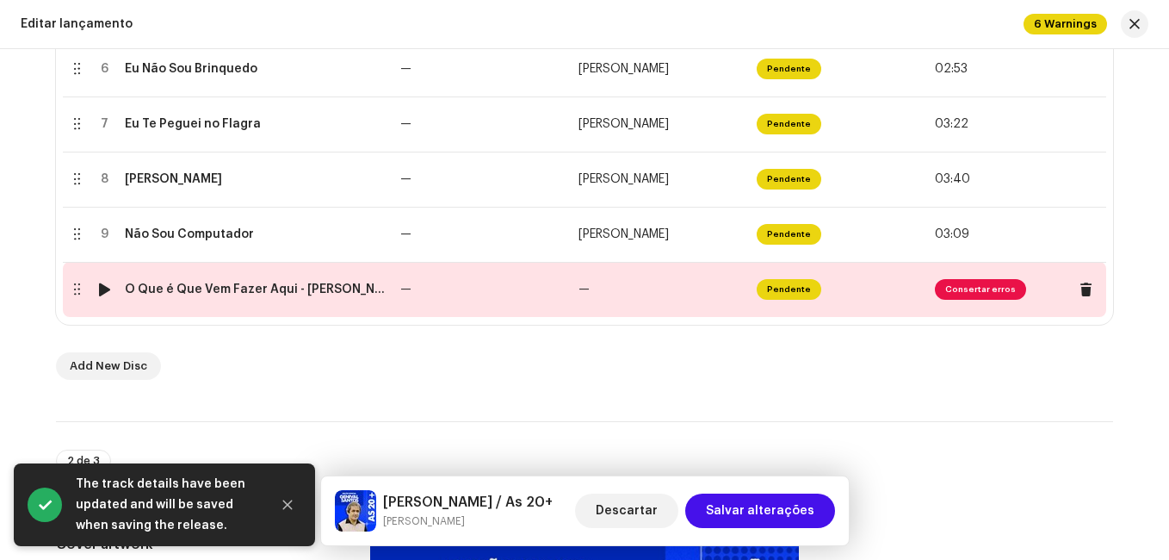
click at [511, 295] on td "—" at bounding box center [483, 289] width 178 height 55
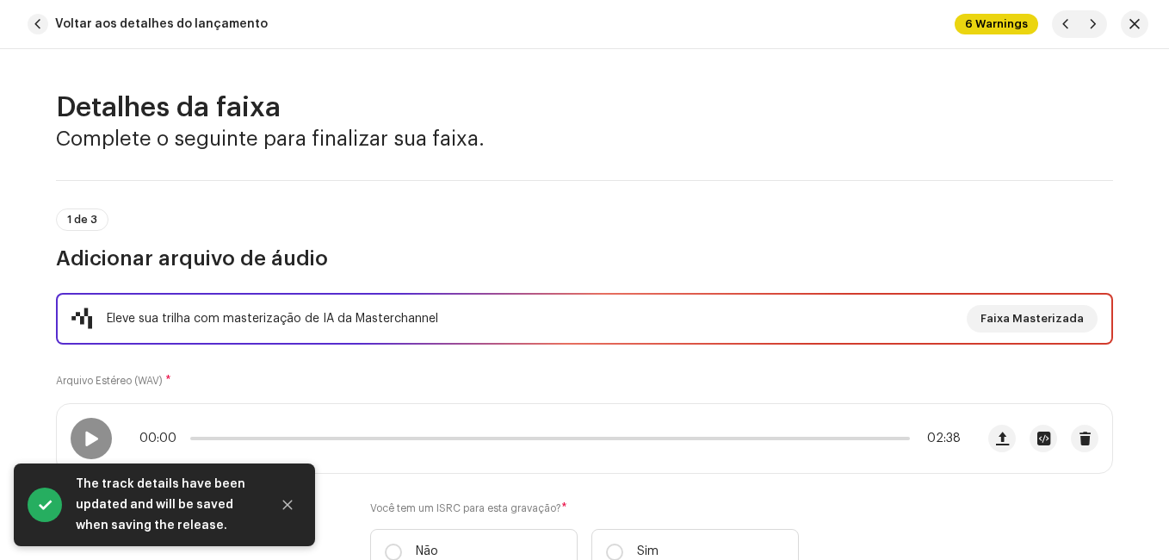
click at [511, 239] on div "1 de 3 Adicionar arquivo de áudio" at bounding box center [584, 240] width 1057 height 64
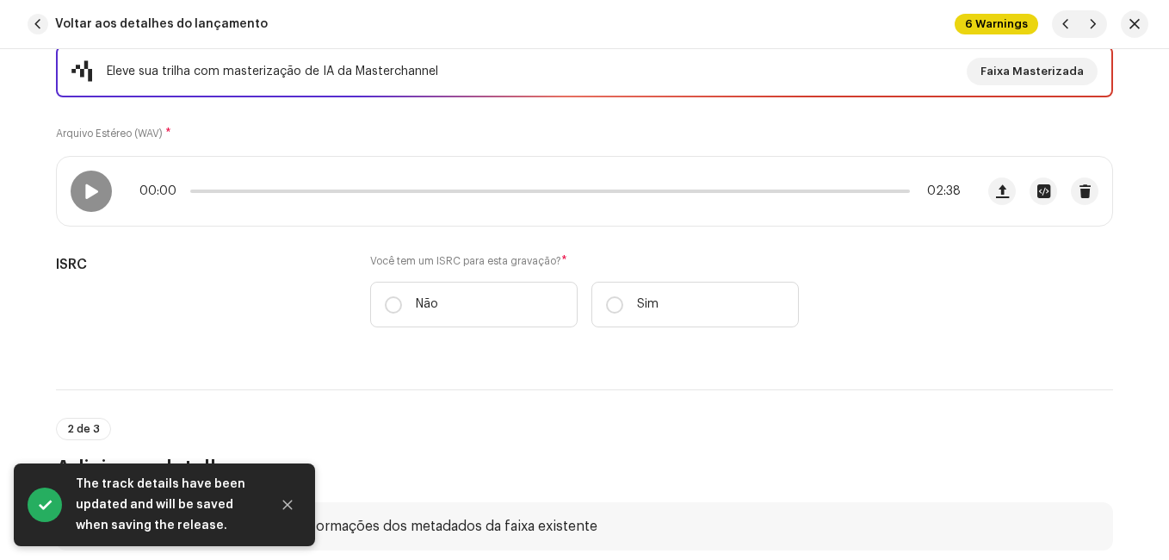
scroll to position [258, 0]
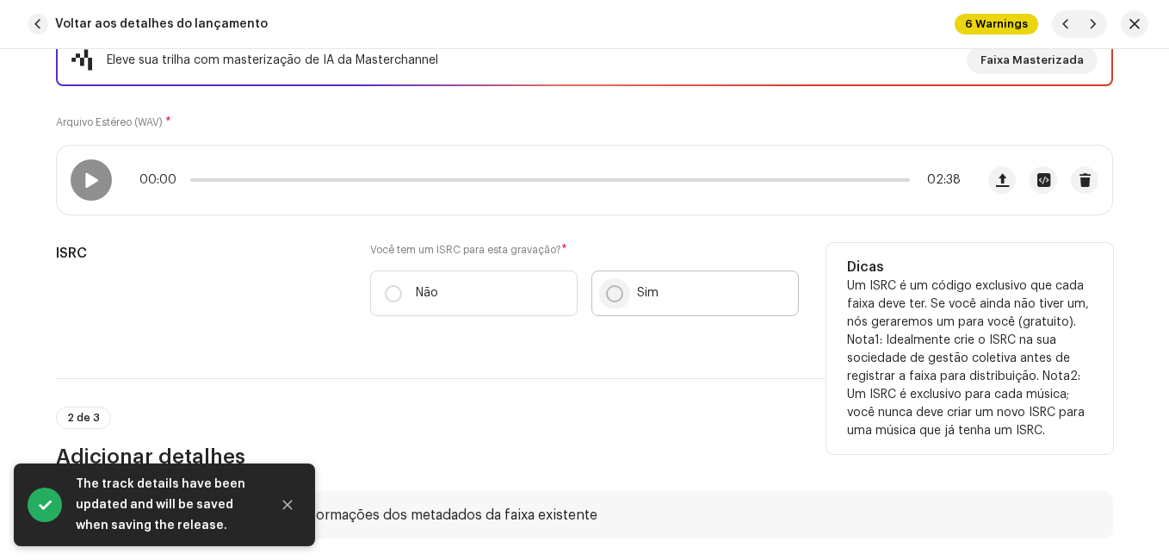
click at [607, 294] on input "Sim" at bounding box center [614, 293] width 17 height 17
radio input "true"
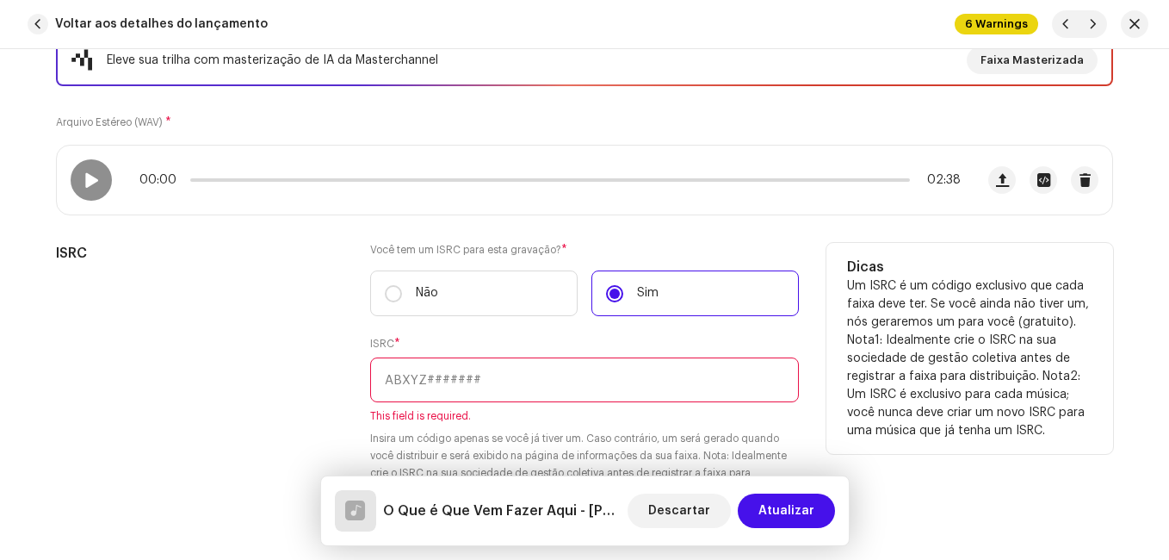
paste input "NL-8RL-24-56369"
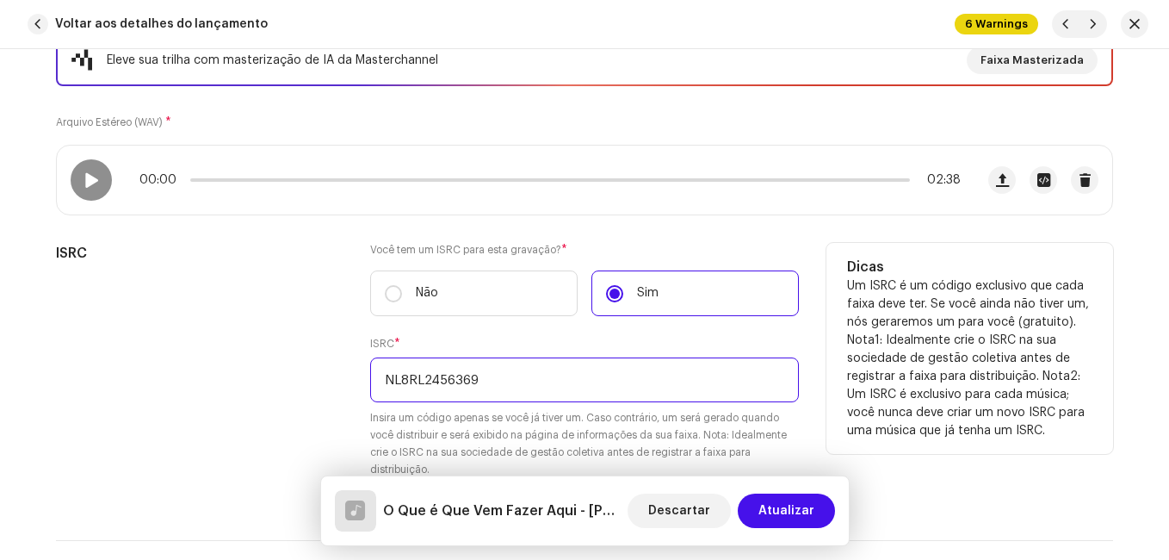
type input "NL8RL2456369"
click at [257, 267] on div "ISRC" at bounding box center [199, 371] width 287 height 256
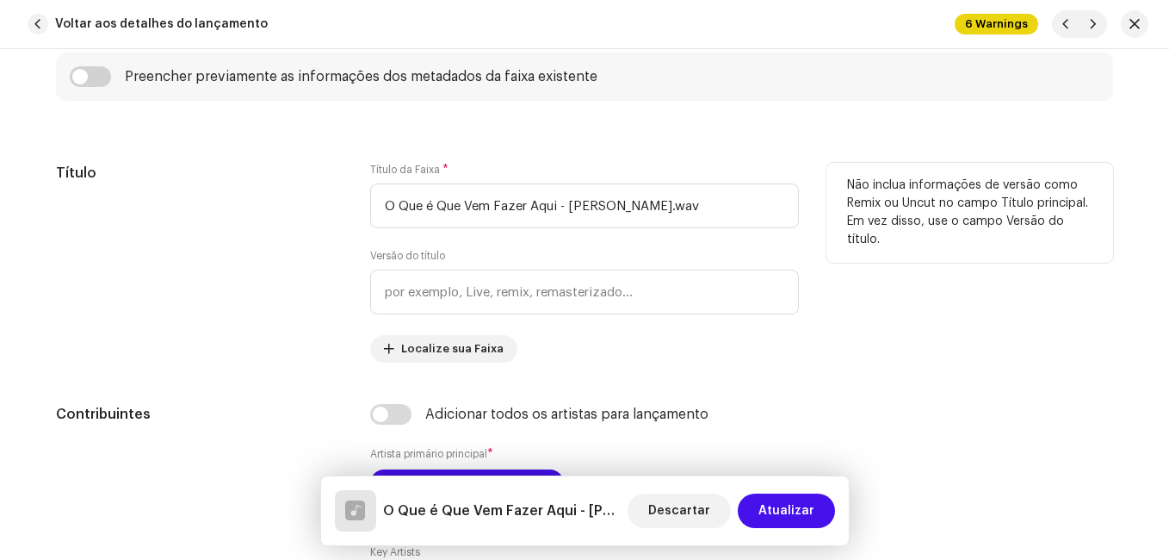
scroll to position [947, 0]
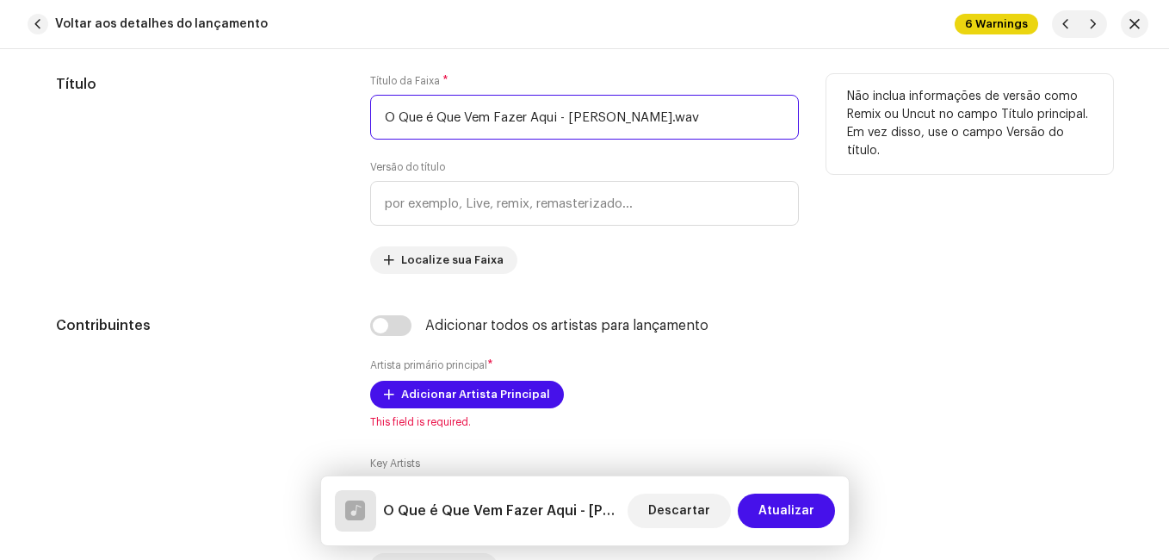
drag, startPoint x: 557, startPoint y: 116, endPoint x: 706, endPoint y: 116, distance: 149.0
click at [706, 116] on input "O Que é Que Vem Fazer Aqui - [PERSON_NAME].wav" at bounding box center [584, 117] width 429 height 45
type input "O Que é Que Vem Fazer Aqui"
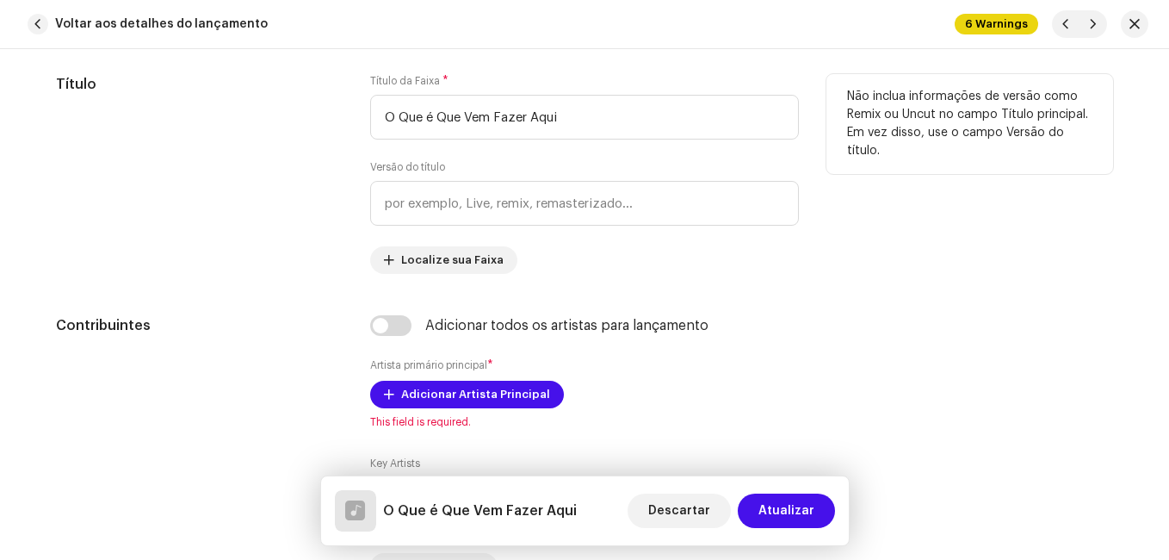
click at [325, 182] on div "Título" at bounding box center [199, 174] width 287 height 200
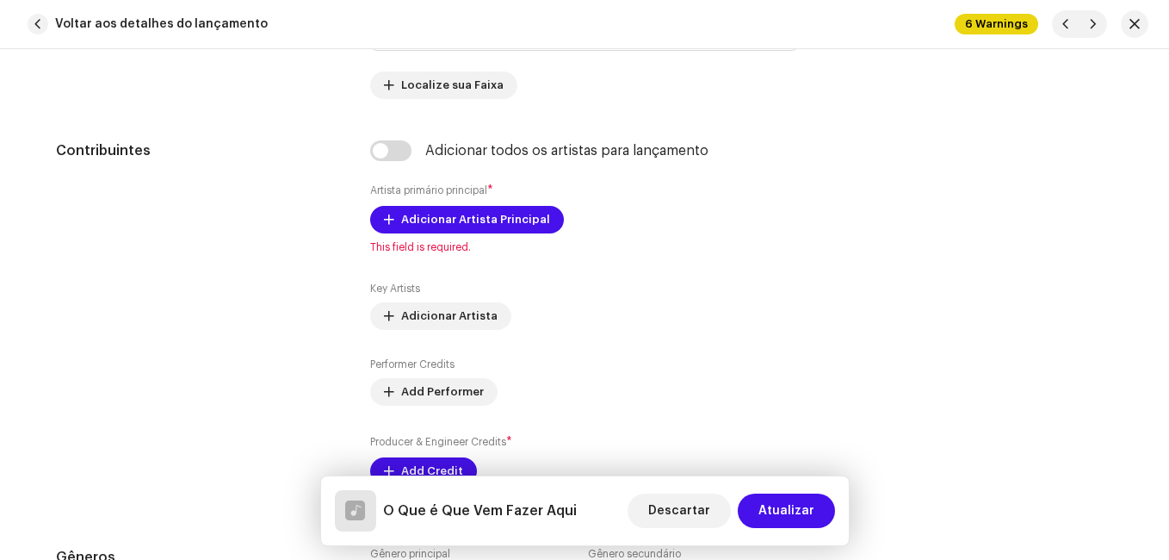
scroll to position [1206, 0]
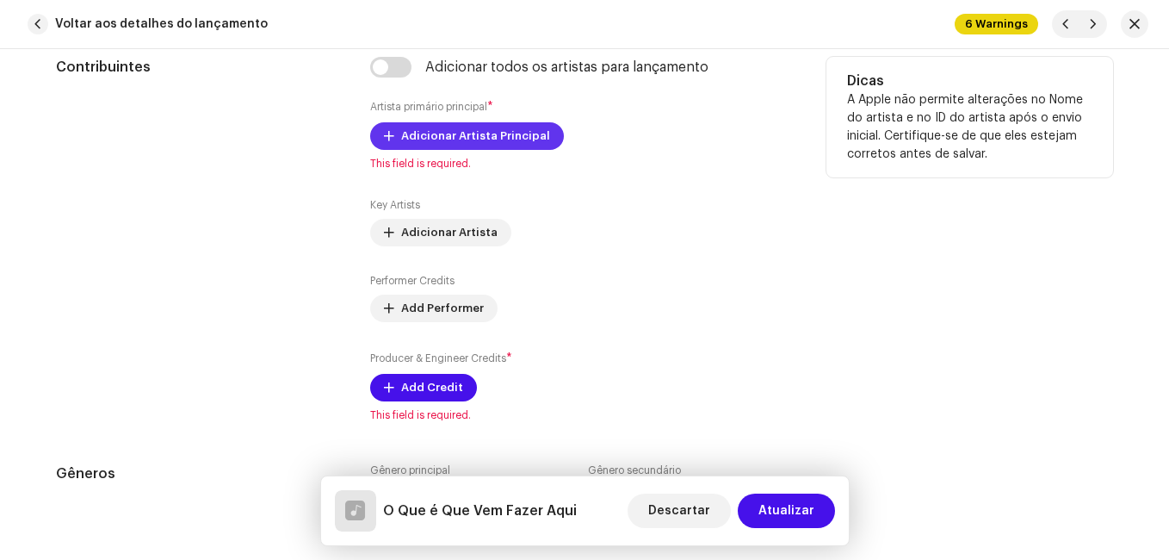
click at [426, 127] on span "Adicionar Artista Principal" at bounding box center [475, 136] width 149 height 34
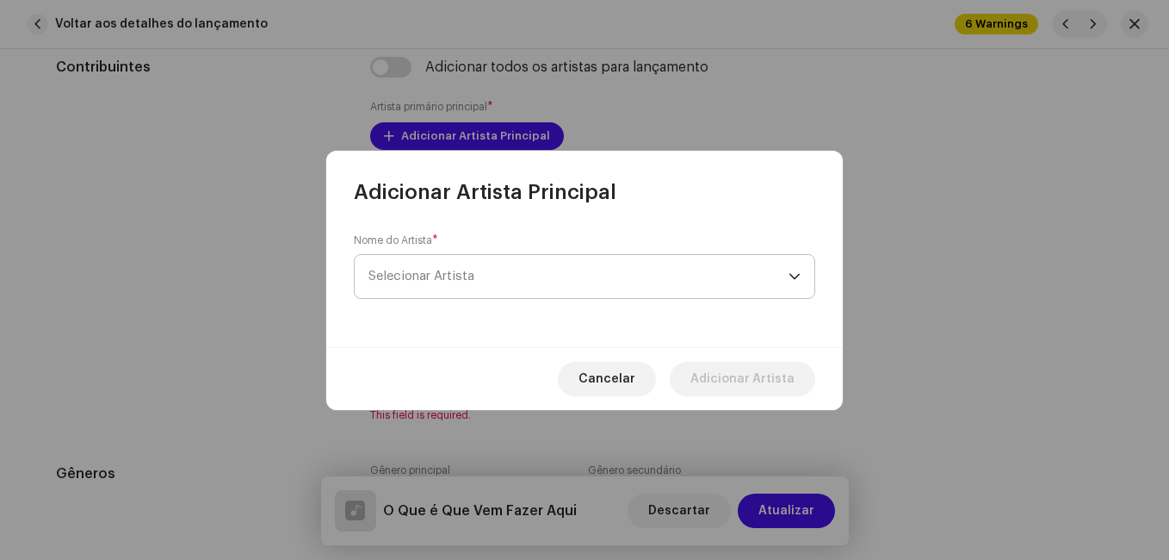
click at [480, 270] on span "Selecionar Artista" at bounding box center [579, 276] width 420 height 43
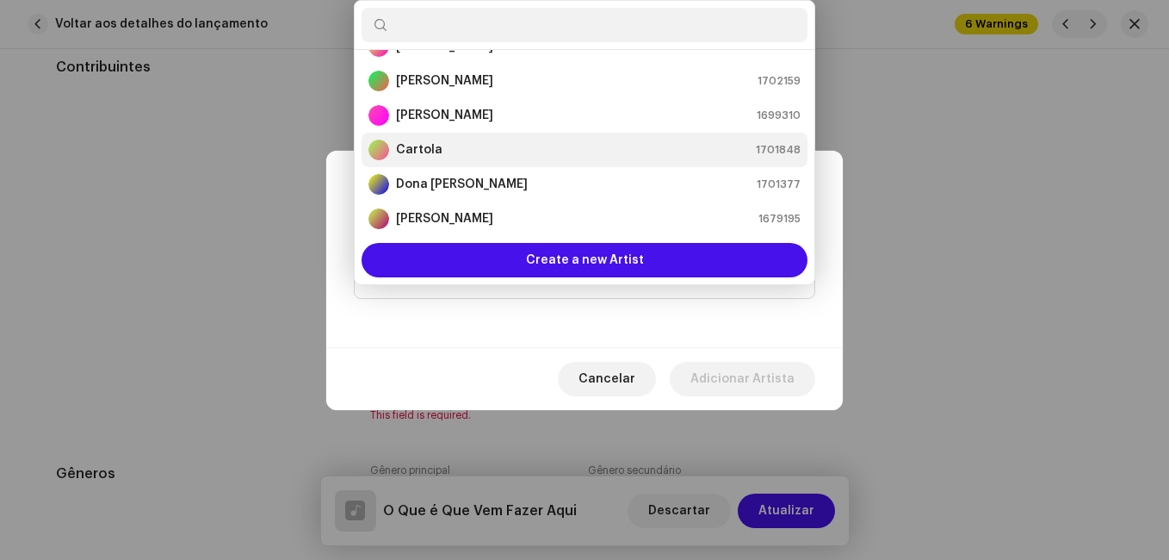
scroll to position [200, 0]
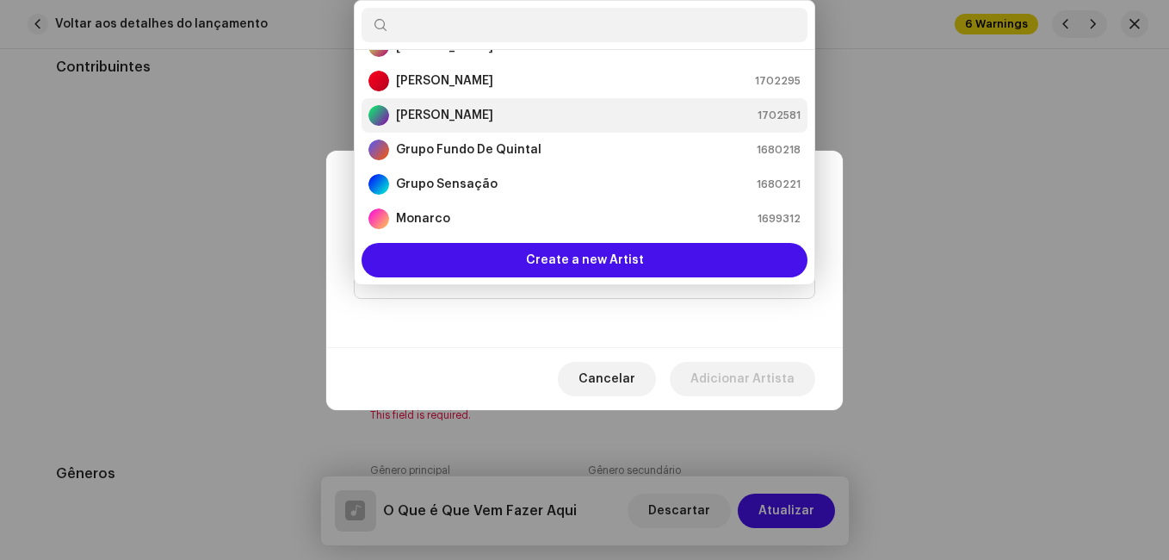
click at [472, 119] on strong "[PERSON_NAME]" at bounding box center [444, 115] width 97 height 17
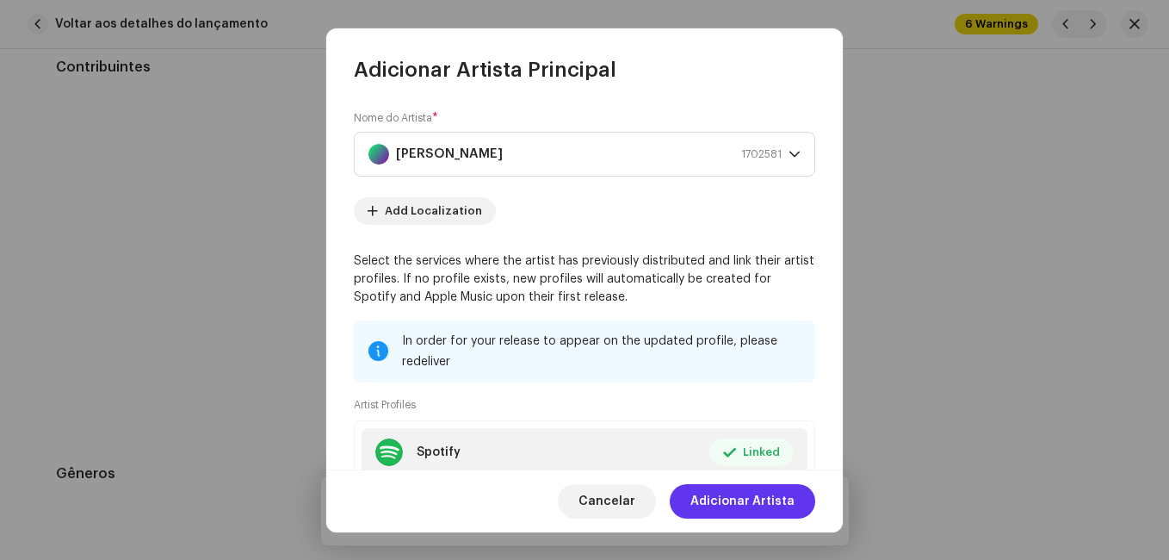
click at [749, 502] on span "Adicionar Artista" at bounding box center [743, 501] width 104 height 34
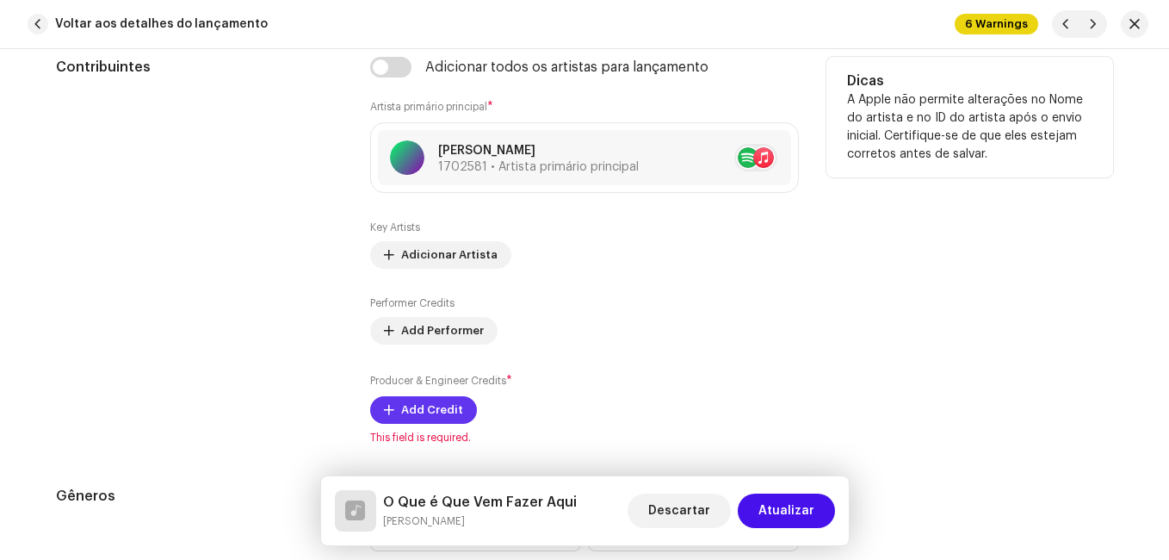
click at [426, 401] on span "Add Credit" at bounding box center [432, 410] width 62 height 34
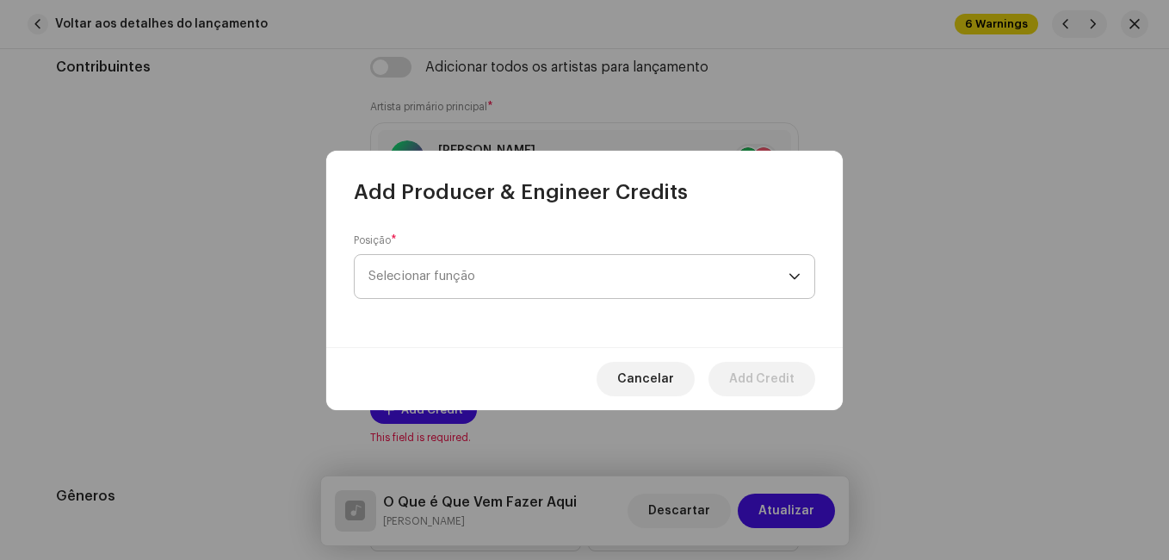
click at [483, 283] on span "Selecionar função" at bounding box center [579, 276] width 420 height 43
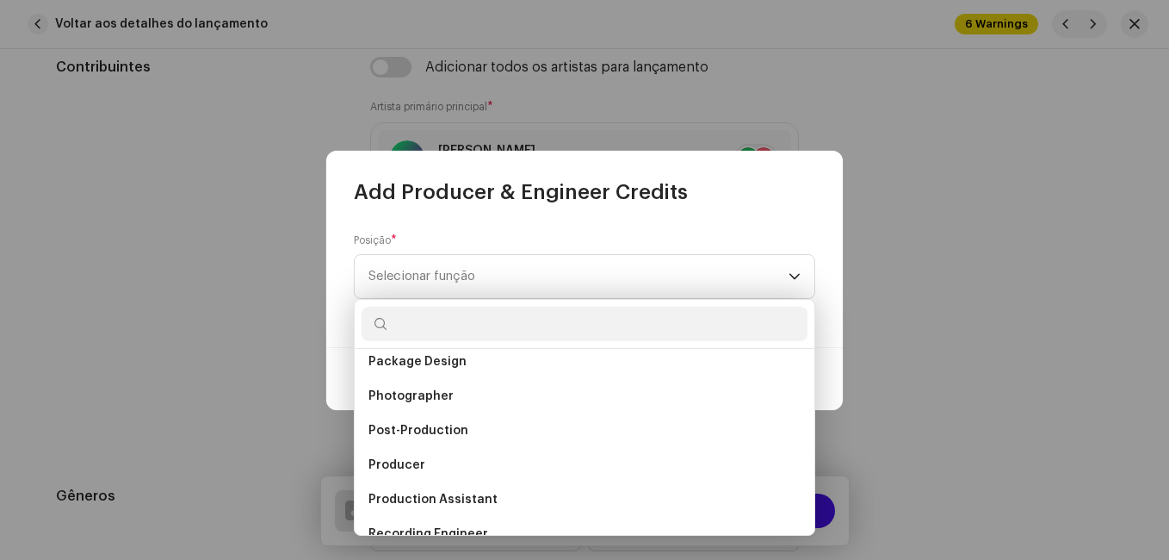
scroll to position [683, 0]
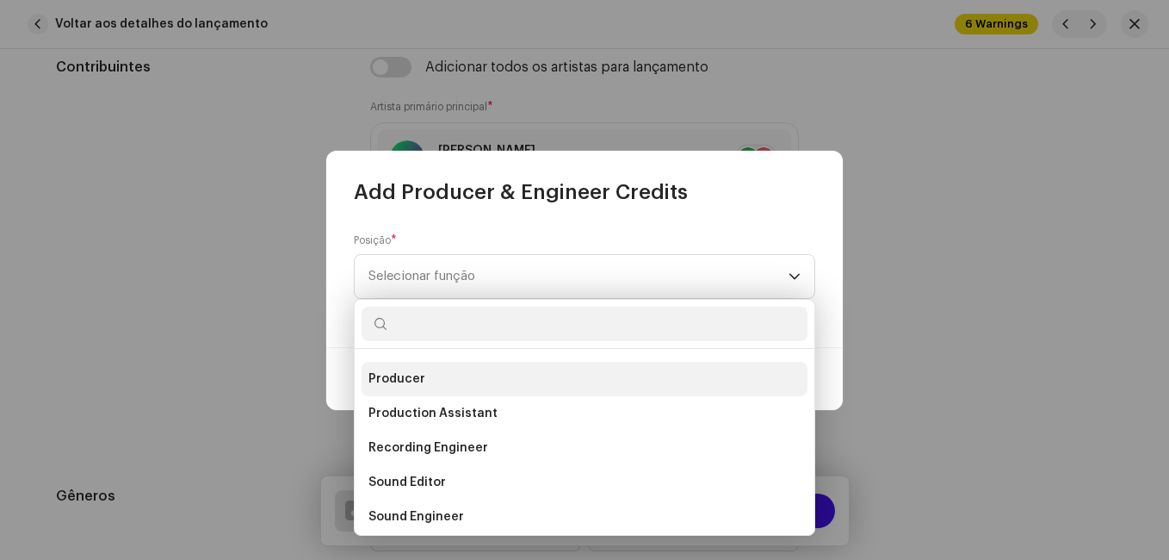
click at [482, 379] on li "Producer" at bounding box center [585, 379] width 446 height 34
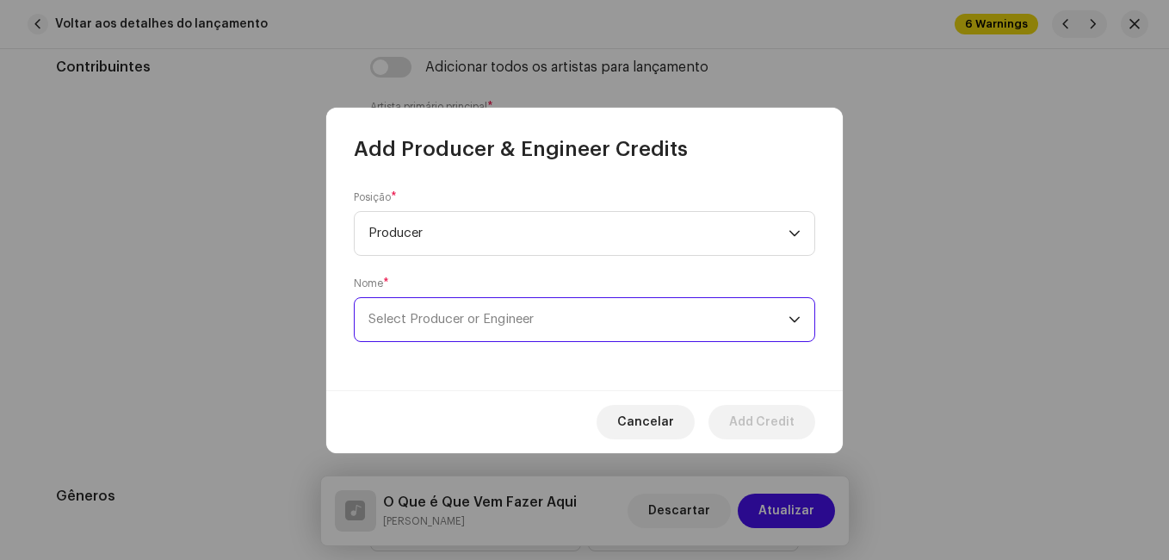
click at [510, 320] on span "Select Producer or Engineer" at bounding box center [451, 319] width 165 height 13
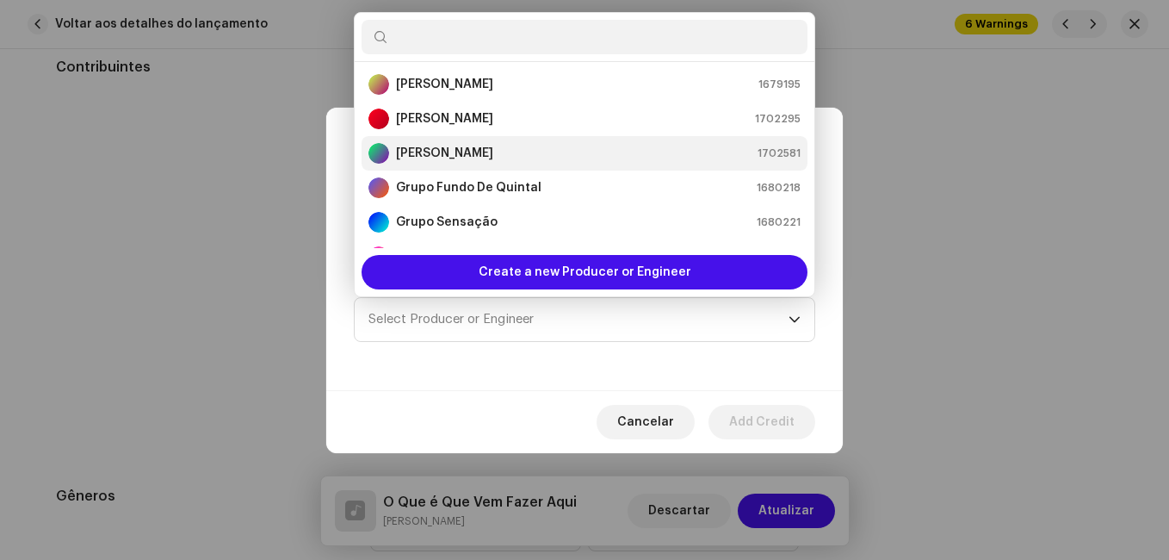
scroll to position [200, 0]
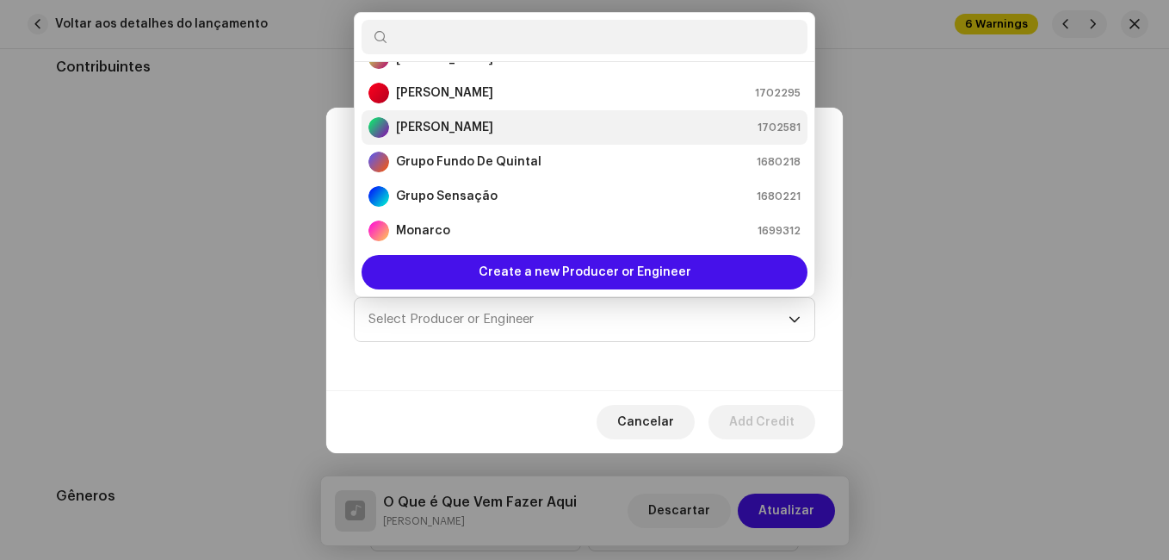
click at [537, 128] on div "[PERSON_NAME] 1702581" at bounding box center [585, 127] width 432 height 21
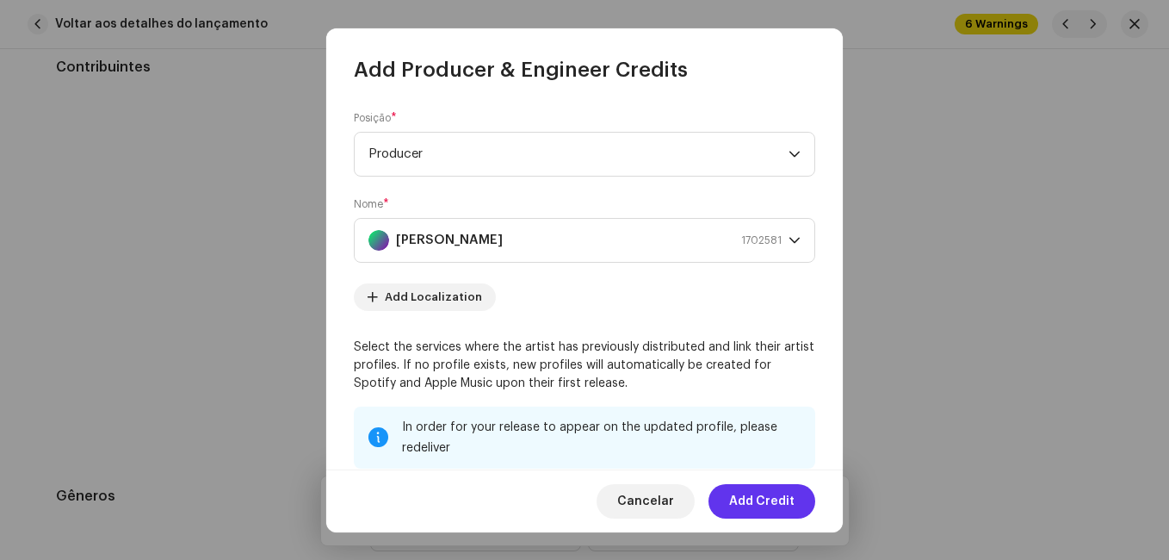
click at [748, 501] on span "Add Credit" at bounding box center [761, 501] width 65 height 34
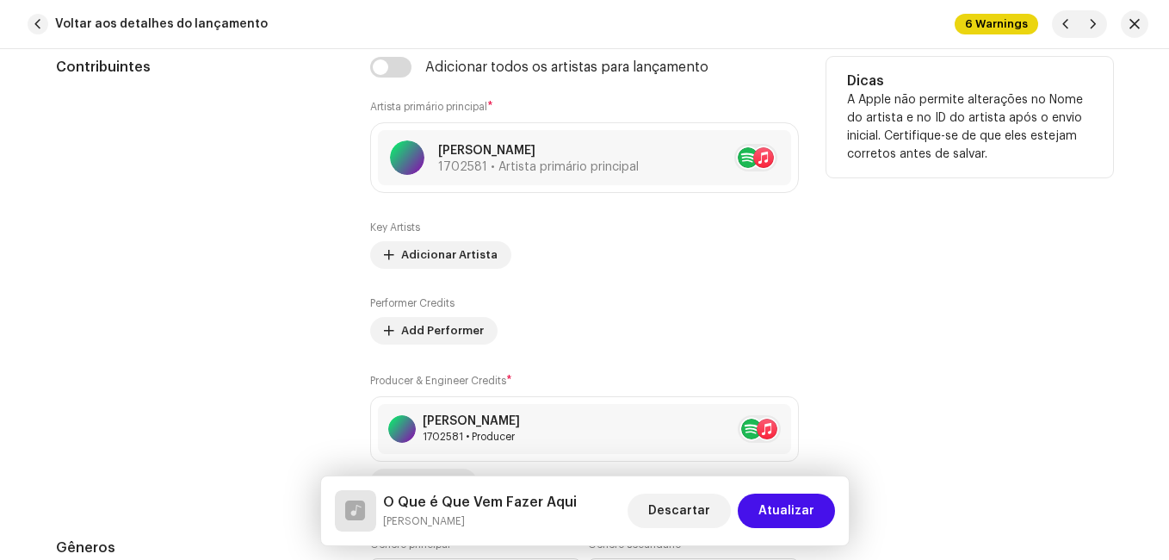
click at [319, 311] on div "Contribuintes" at bounding box center [199, 276] width 287 height 439
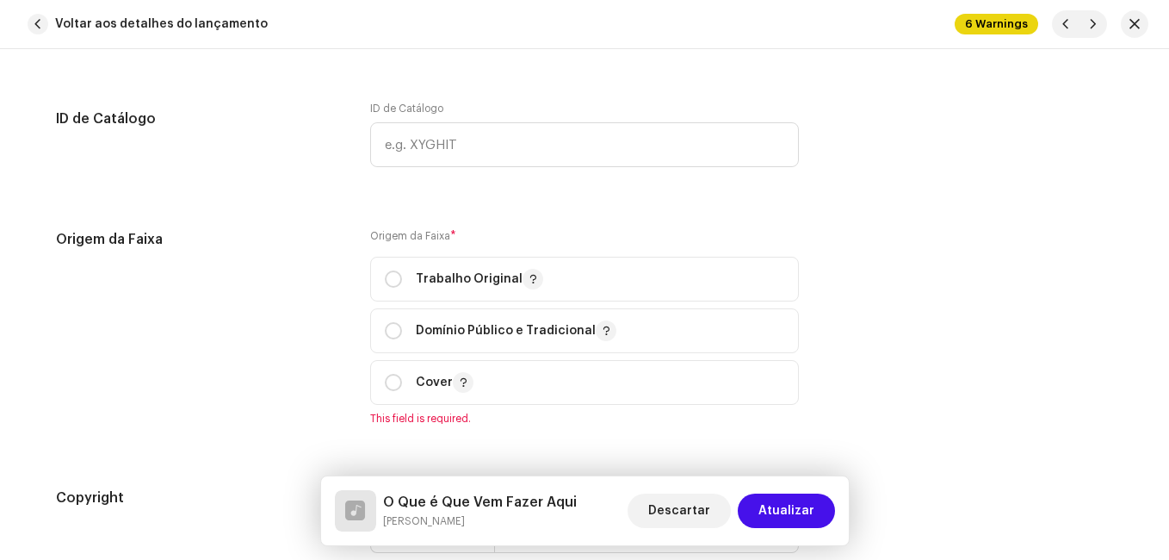
scroll to position [2153, 0]
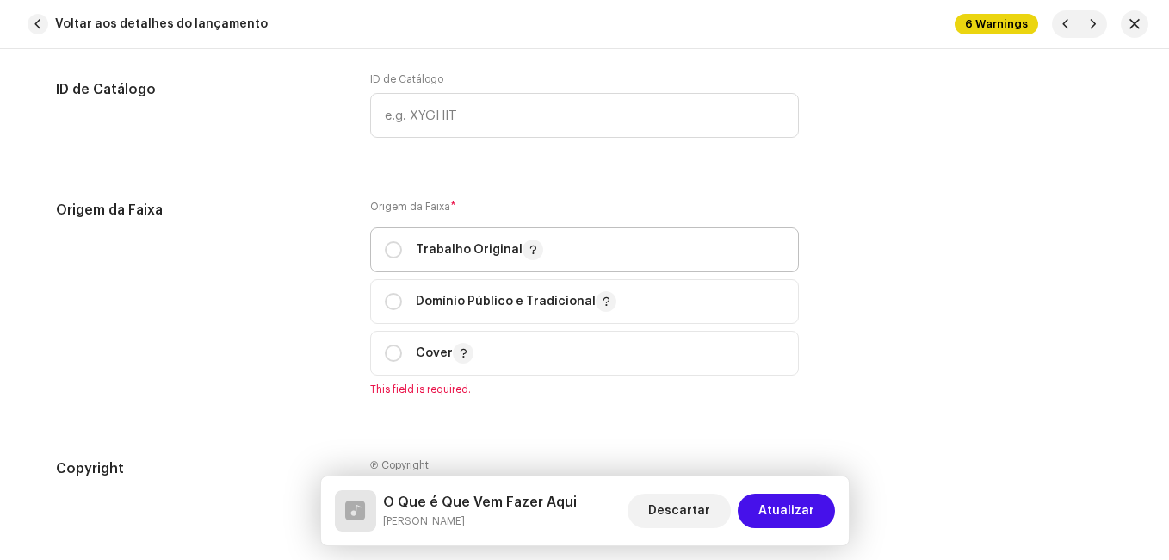
click at [418, 239] on p "Trabalho Original" at bounding box center [479, 249] width 127 height 21
radio input "true"
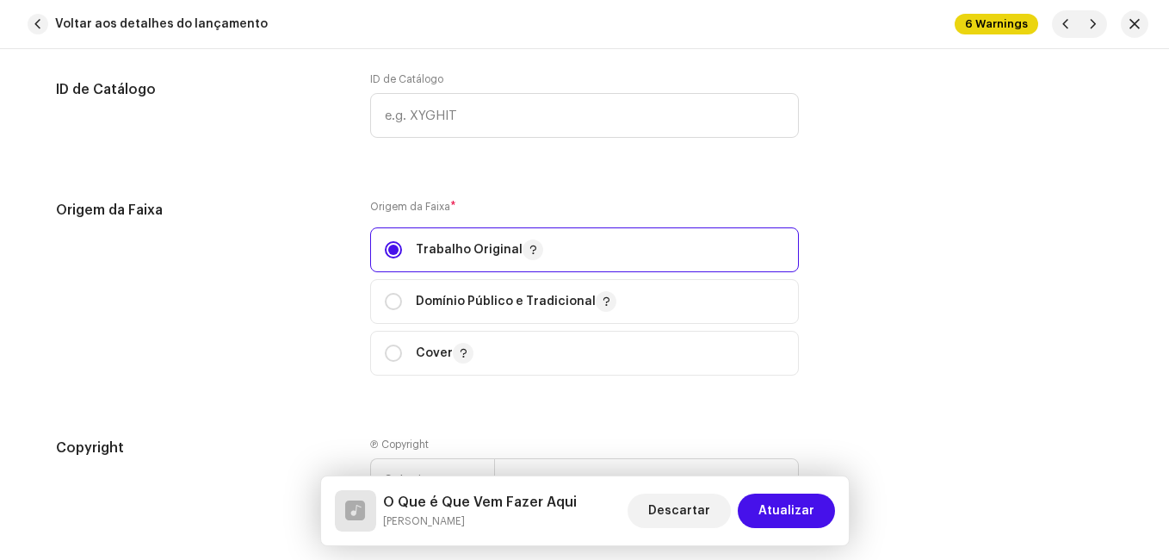
click at [321, 247] on div "Origem da Faixa" at bounding box center [199, 298] width 287 height 196
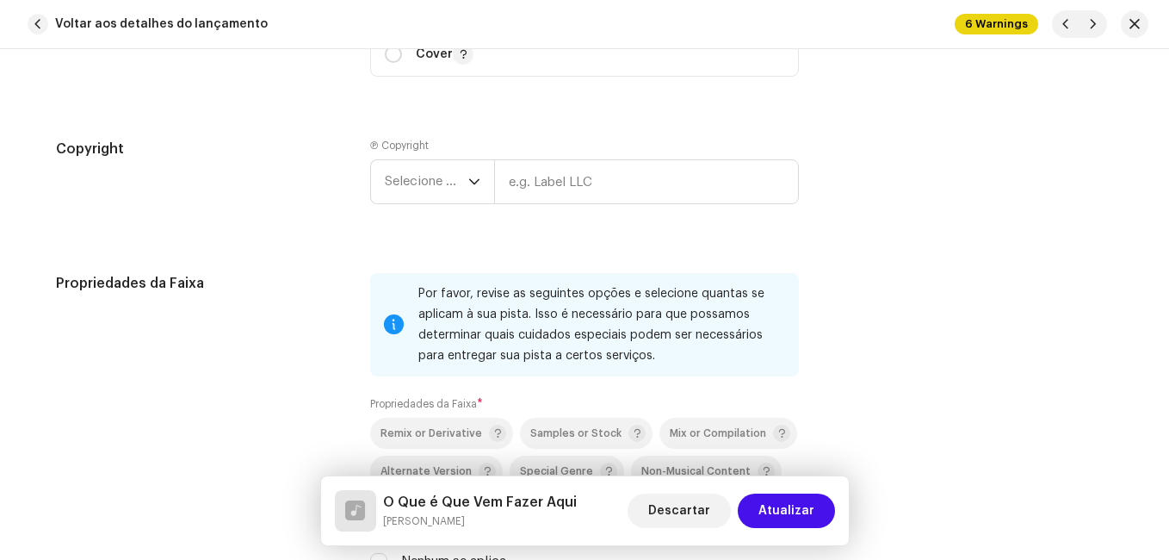
scroll to position [2497, 0]
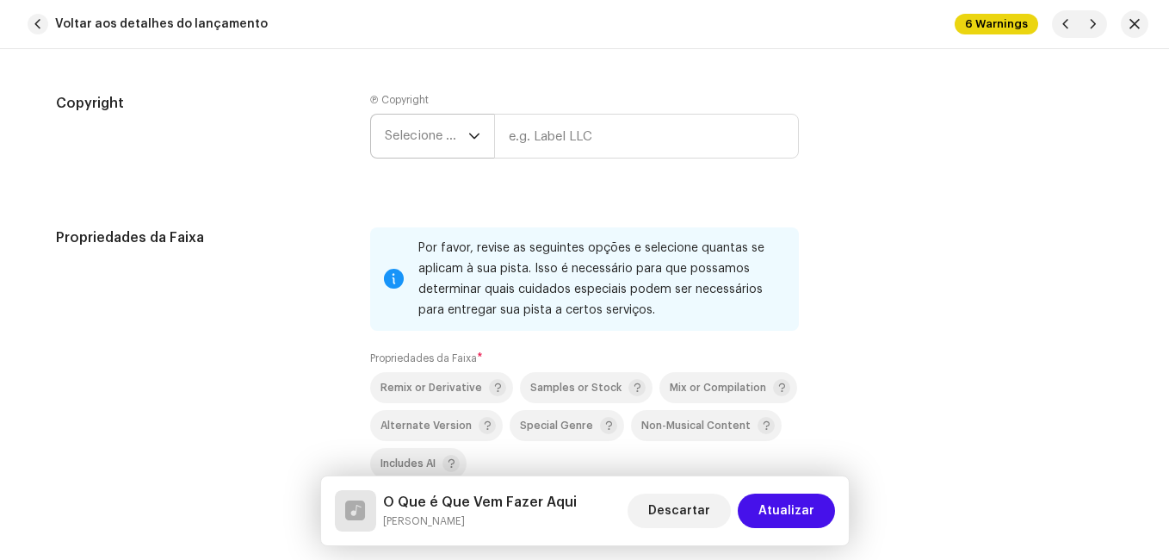
click at [402, 131] on span "Selecione o ano" at bounding box center [427, 136] width 84 height 43
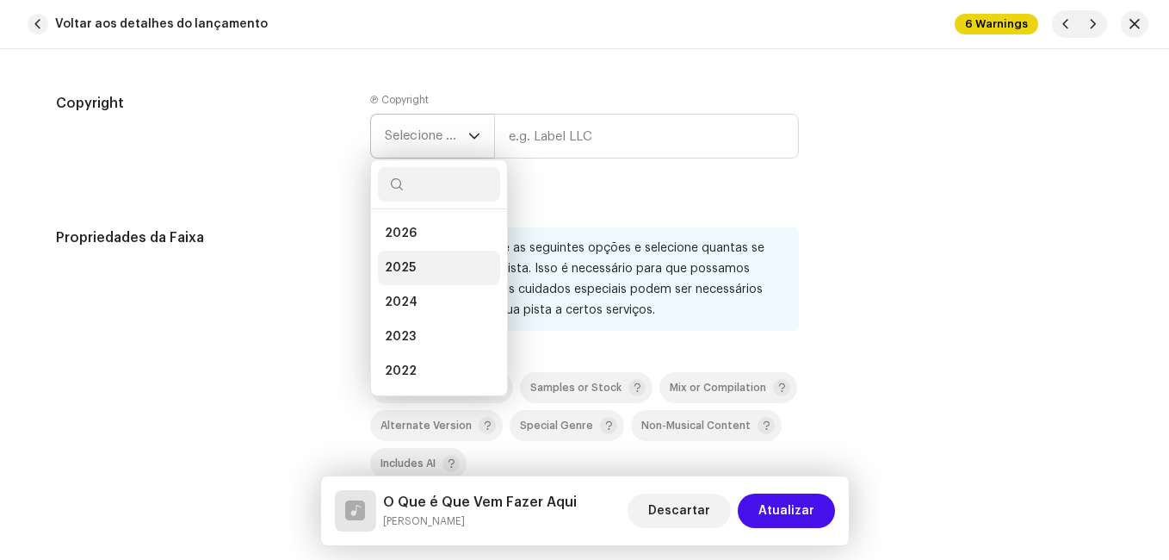
click at [417, 261] on li "2025" at bounding box center [439, 268] width 122 height 34
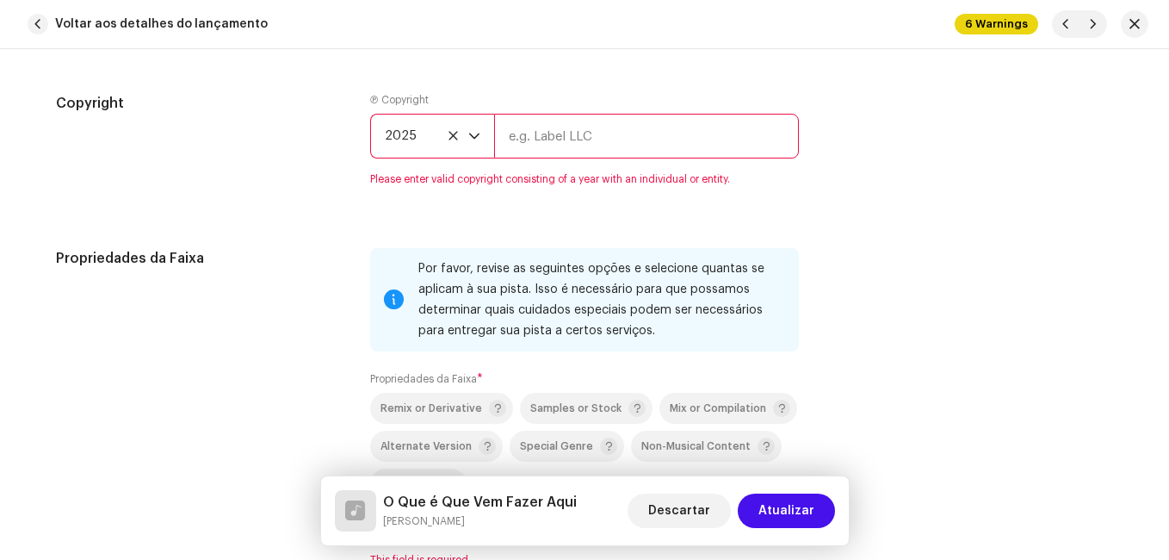
click at [536, 137] on input "text" at bounding box center [646, 136] width 305 height 45
type input "Impact Music"
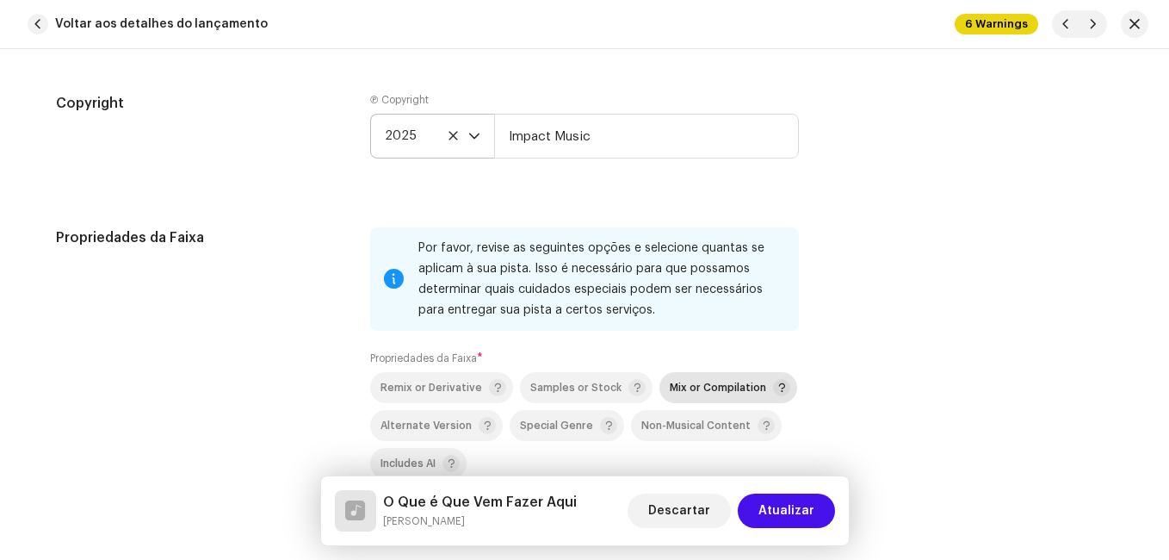
click at [687, 387] on span "Mix or Compilation" at bounding box center [718, 387] width 96 height 11
click at [310, 336] on div "Propriedades da Faixa" at bounding box center [199, 386] width 287 height 319
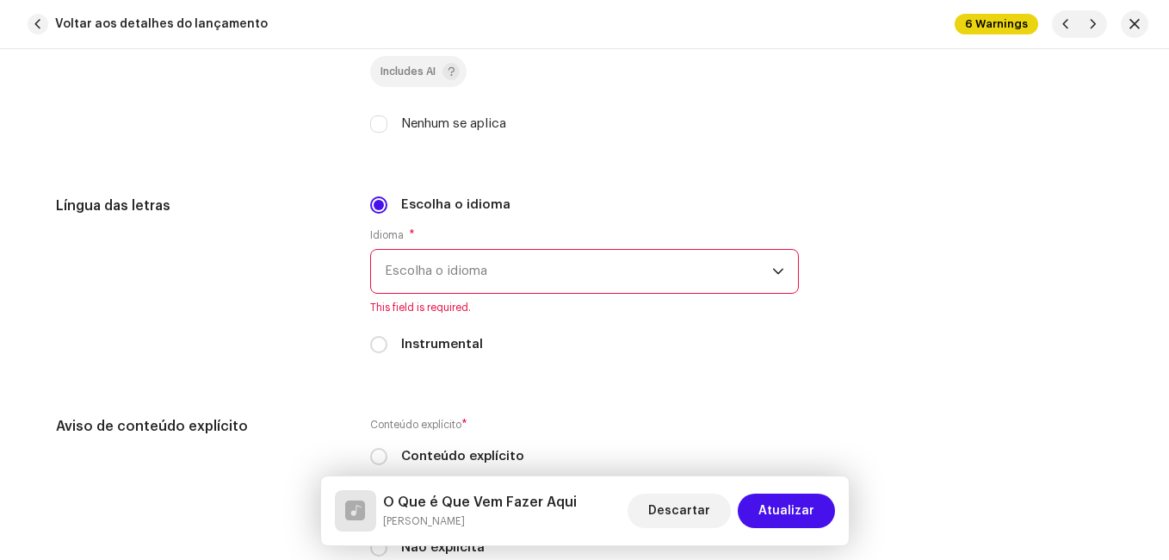
scroll to position [2928, 0]
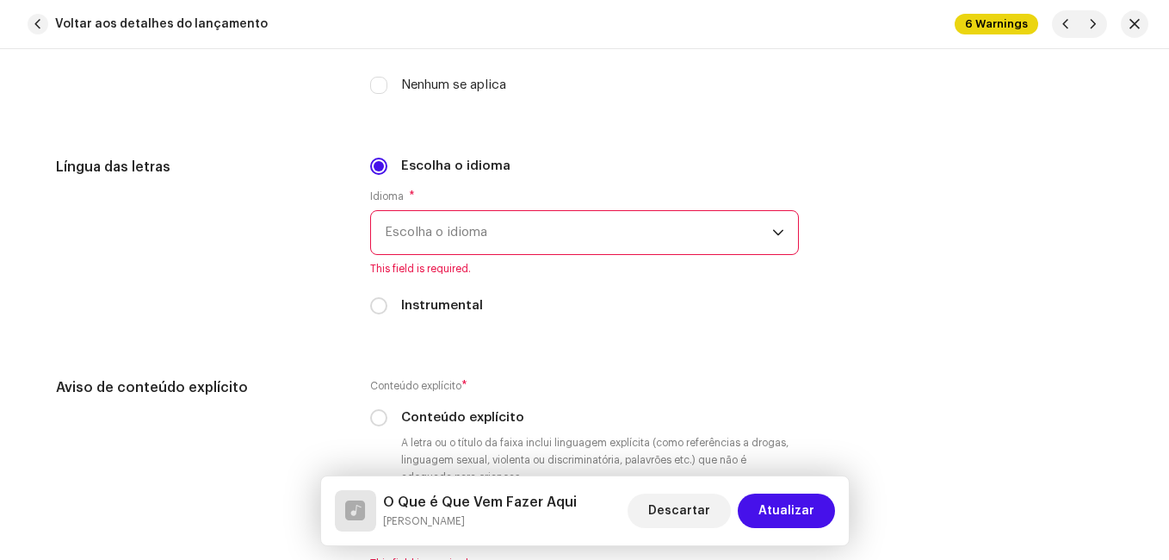
click at [502, 227] on span "Escolha o idioma" at bounding box center [578, 232] width 387 height 43
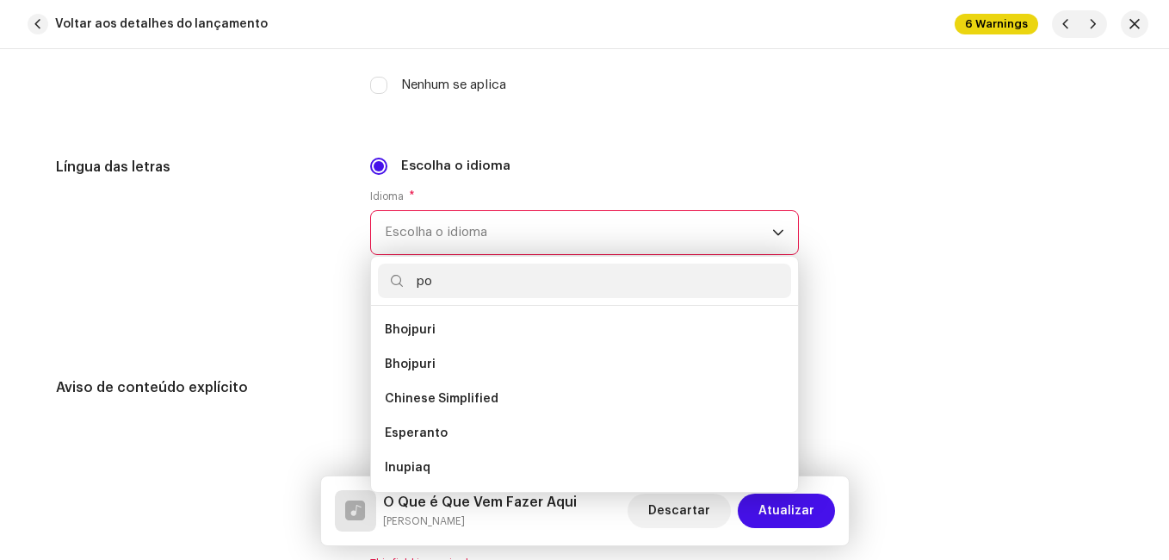
scroll to position [0, 0]
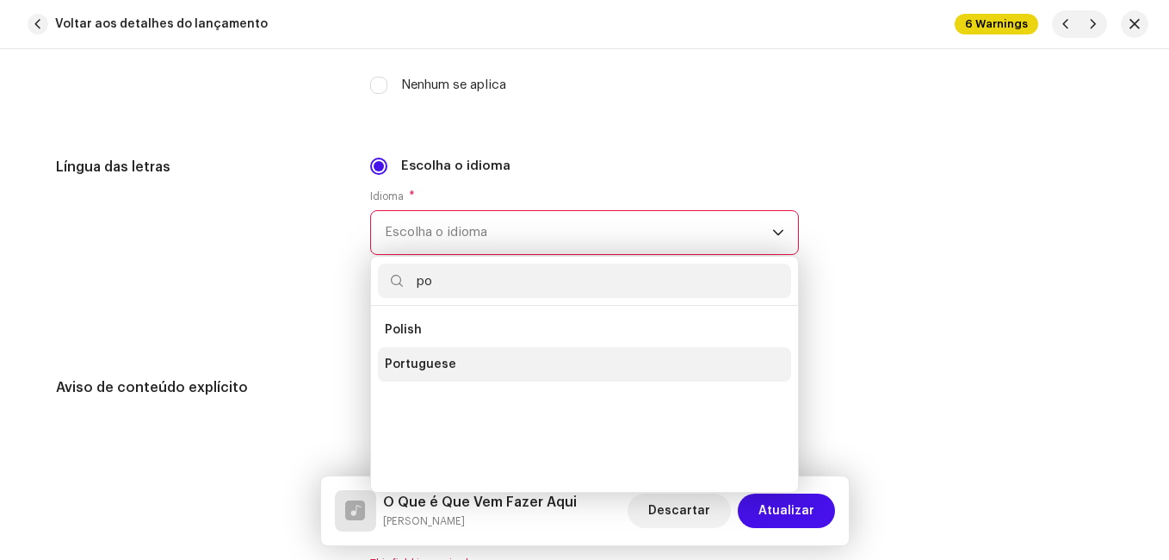
type input "po"
click at [426, 369] on span "Portuguese" at bounding box center [420, 364] width 71 height 17
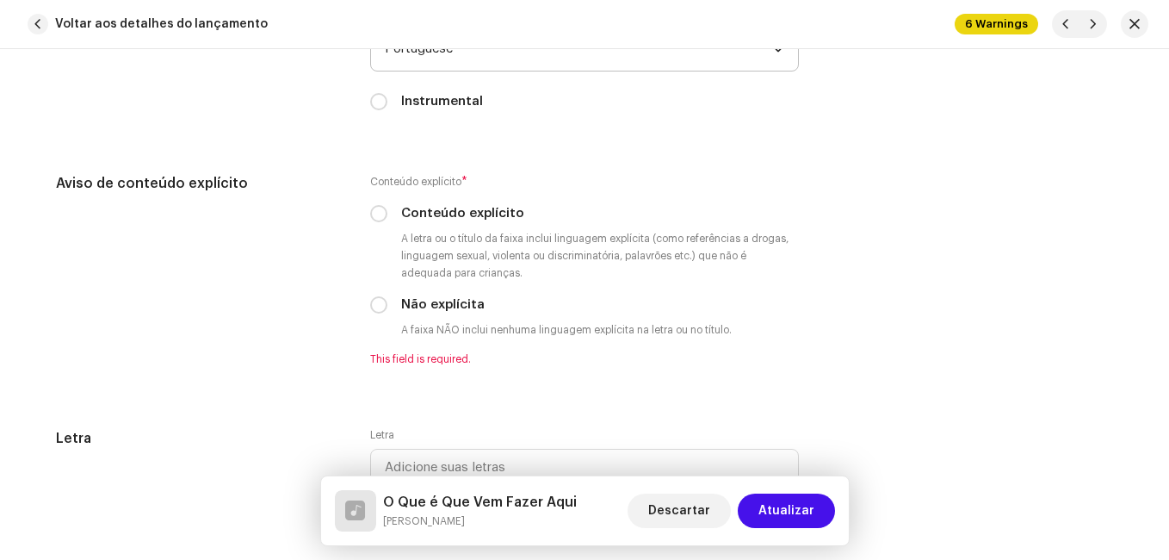
scroll to position [3272, 0]
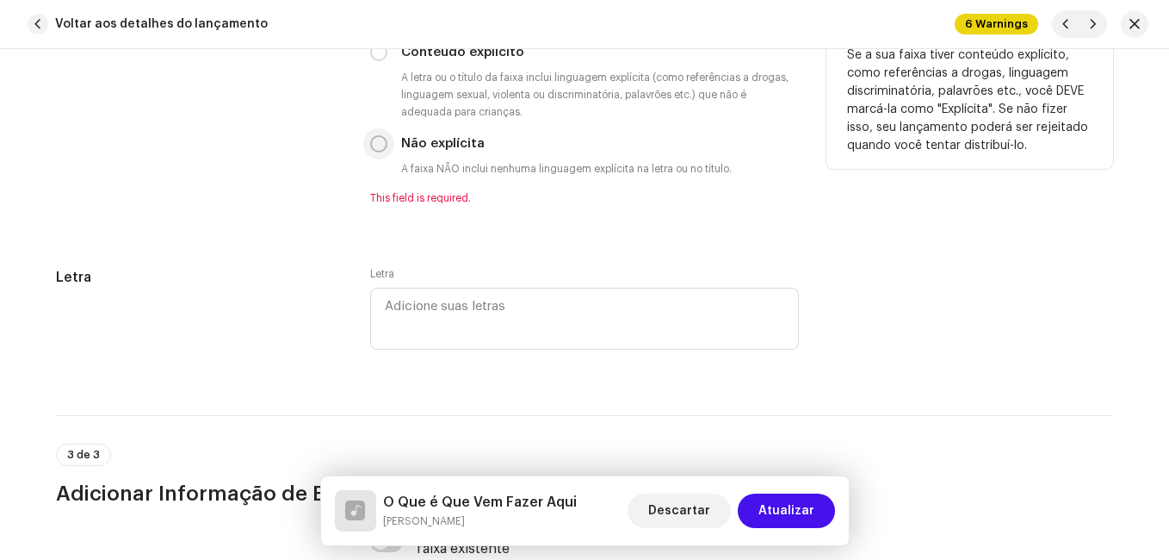
click at [372, 149] on input "Não explícita" at bounding box center [378, 143] width 17 height 17
radio input "true"
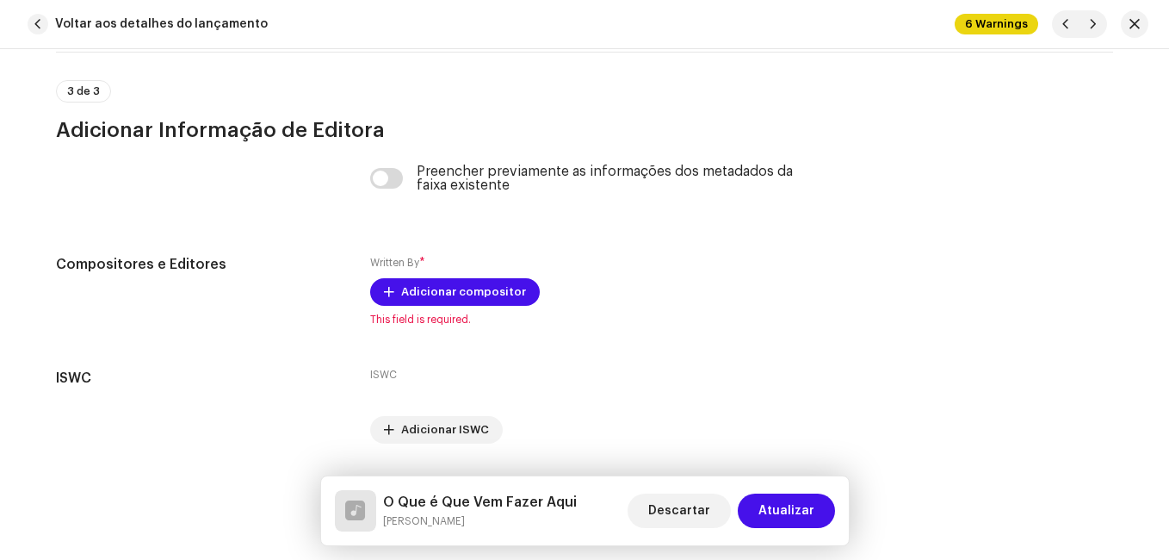
scroll to position [3664, 0]
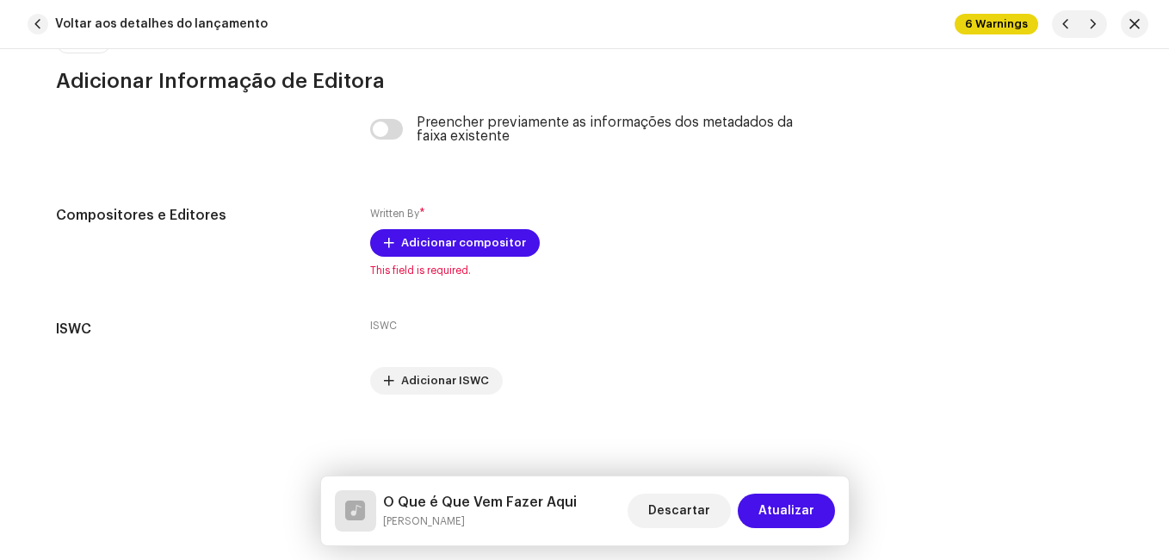
click at [518, 502] on h5 "O Que é Que Vem Fazer Aqui" at bounding box center [480, 502] width 194 height 21
copy h5 "O Que é Que Vem Fazer Aqui"
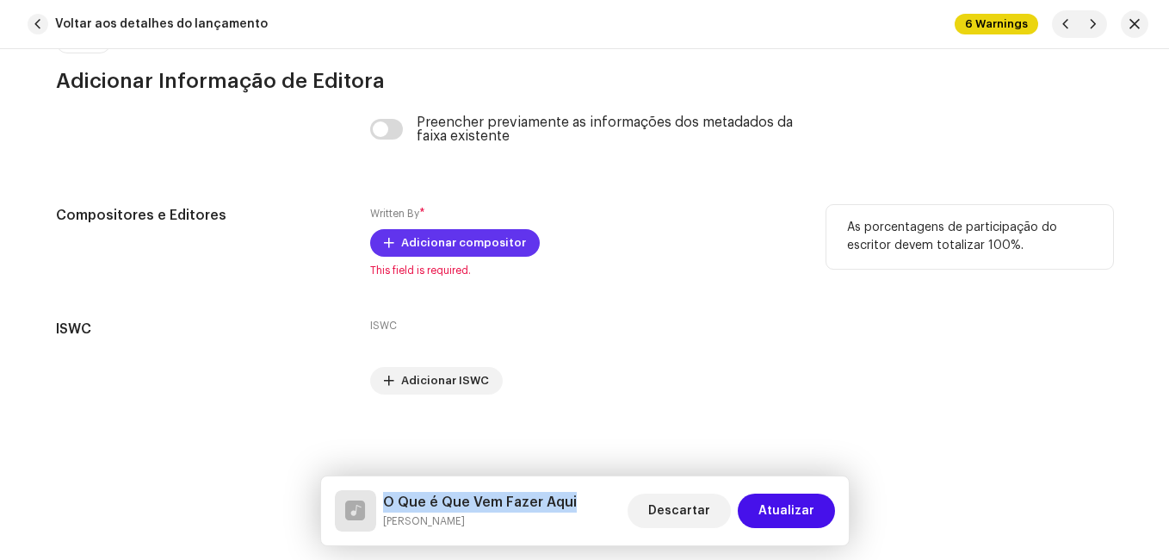
click at [435, 233] on span "Adicionar compositor" at bounding box center [463, 243] width 125 height 34
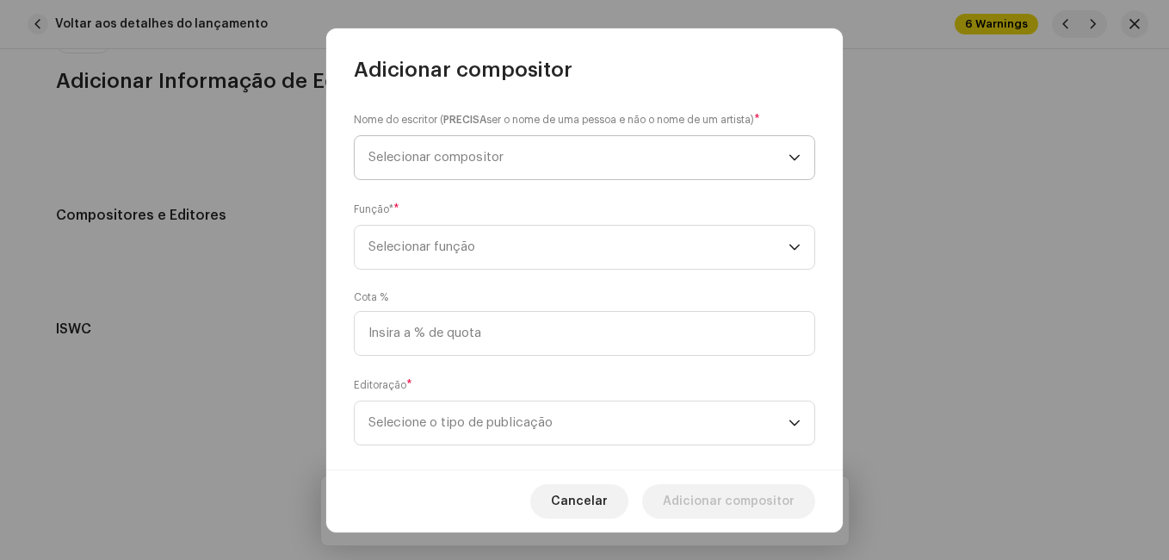
click at [507, 168] on span "Selecionar compositor" at bounding box center [579, 157] width 420 height 43
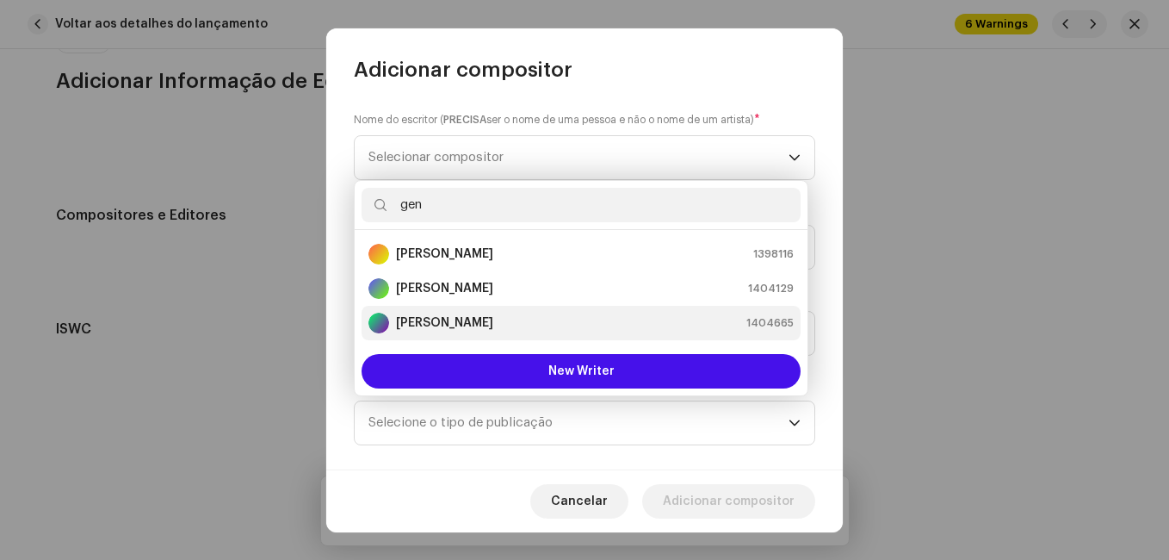
type input "gen"
click at [456, 319] on strong "[PERSON_NAME]" at bounding box center [444, 322] width 97 height 17
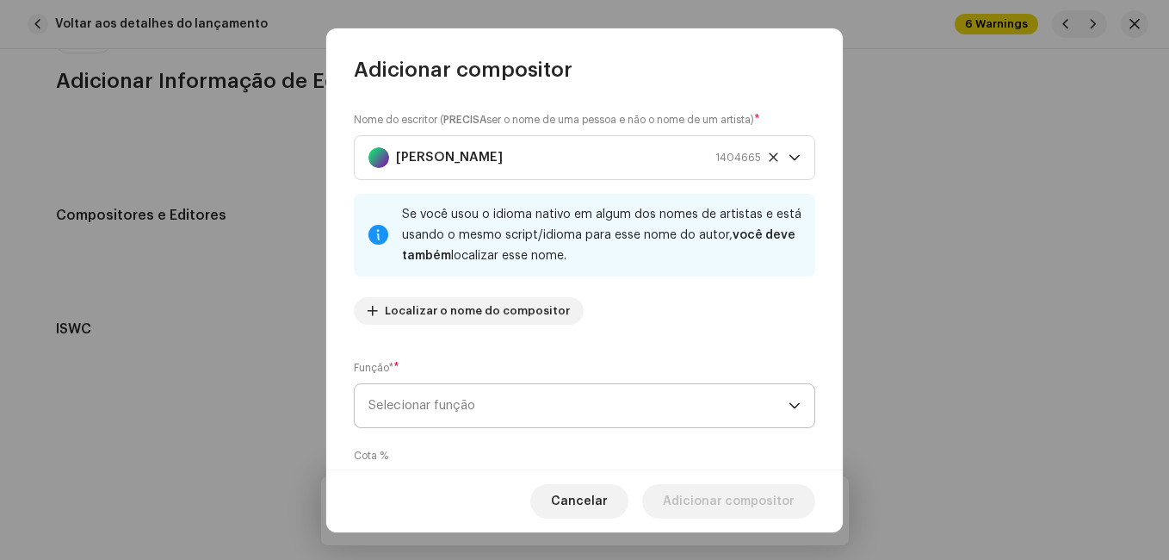
click at [479, 396] on span "Selecionar função" at bounding box center [579, 405] width 420 height 43
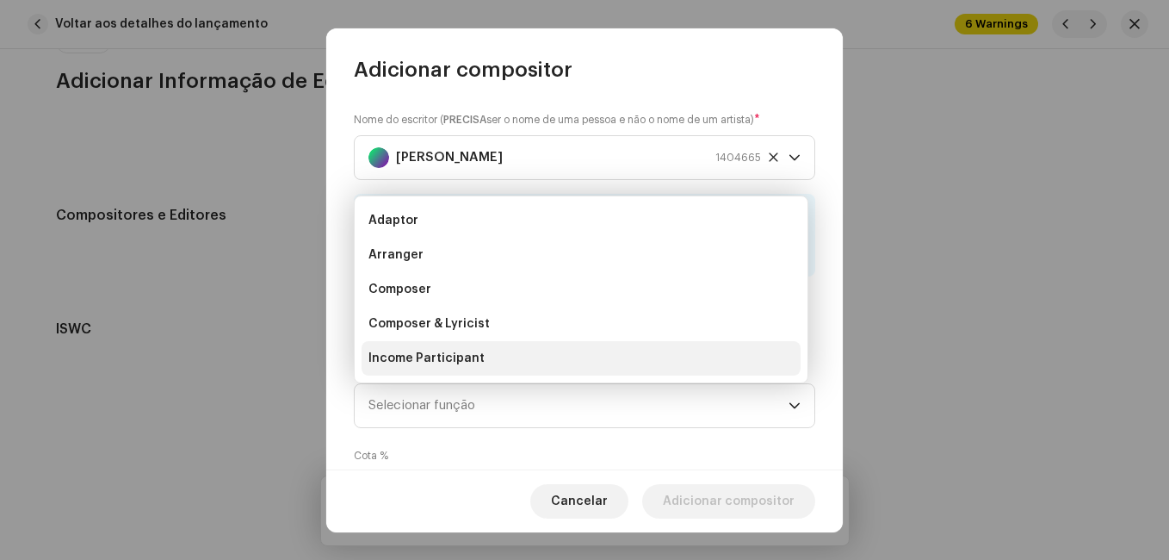
scroll to position [28, 0]
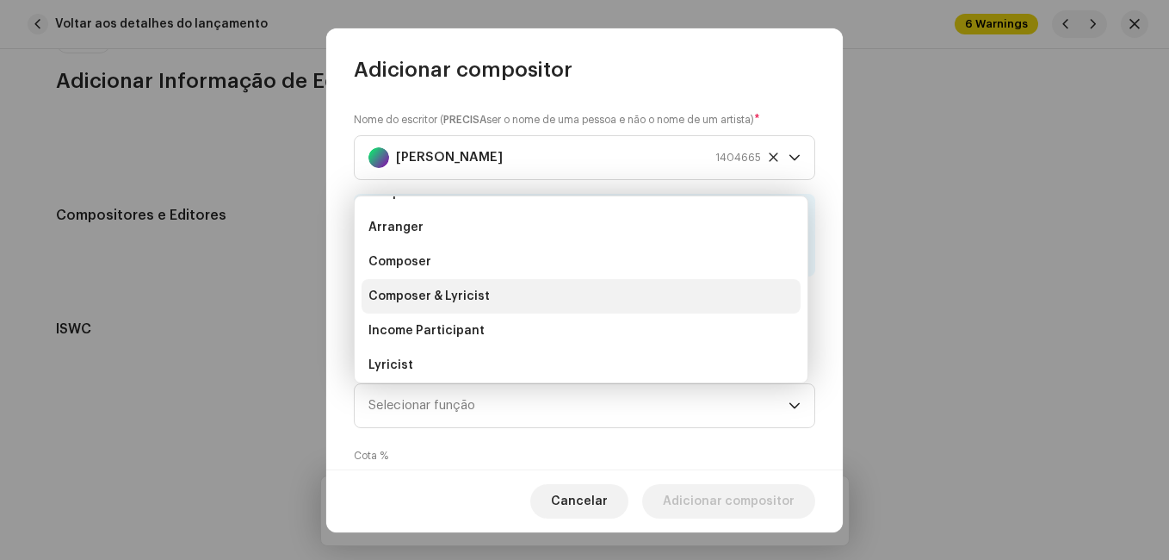
click at [461, 289] on span "Composer & Lyricist" at bounding box center [429, 296] width 121 height 17
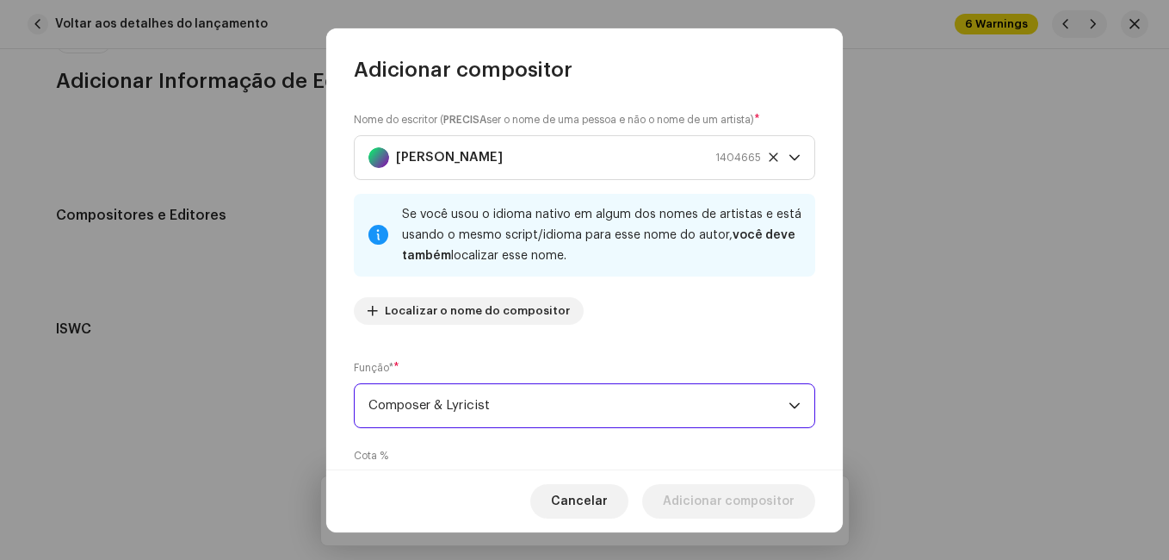
click at [550, 338] on div "Nome do escritor ( PRECISA ser o nome de uma pessoa e não o nome de um artista)…" at bounding box center [585, 224] width 462 height 227
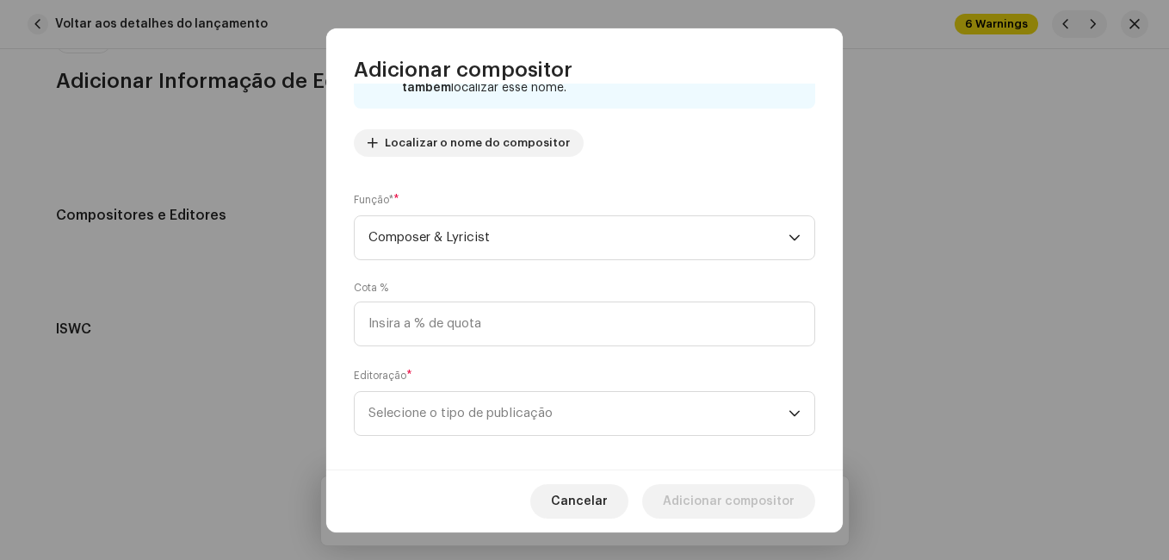
scroll to position [183, 0]
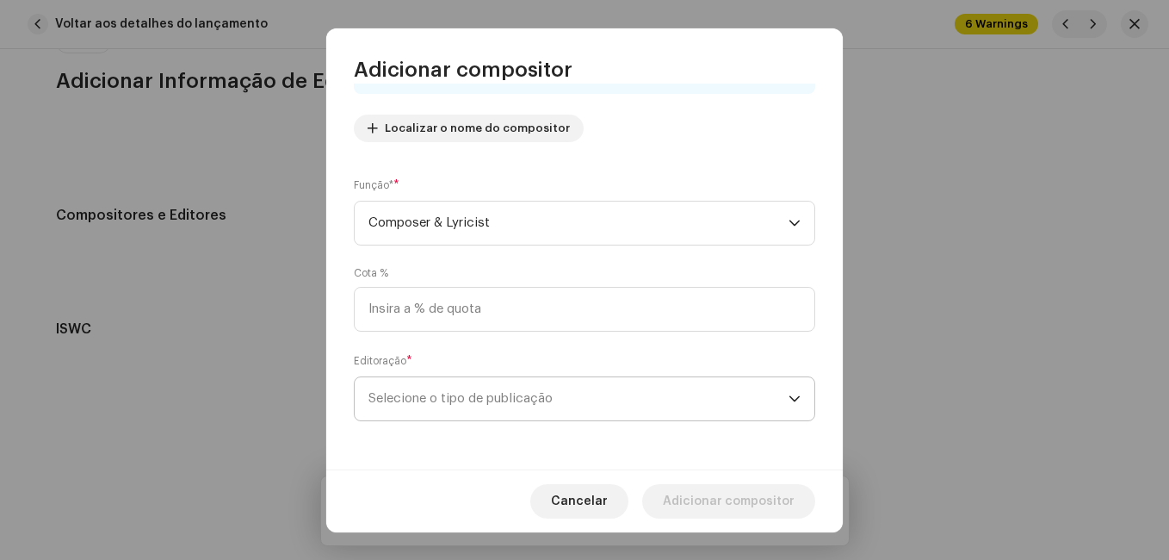
click at [518, 391] on span "Selecione o tipo de publicação" at bounding box center [579, 398] width 420 height 43
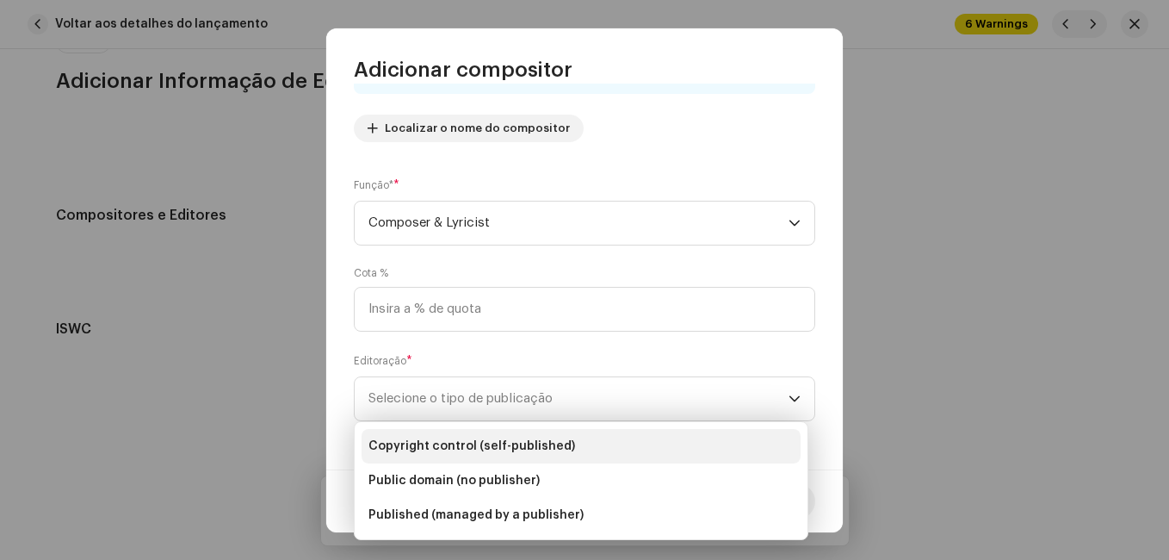
click at [499, 434] on li "Copyright control (self-published)" at bounding box center [581, 446] width 439 height 34
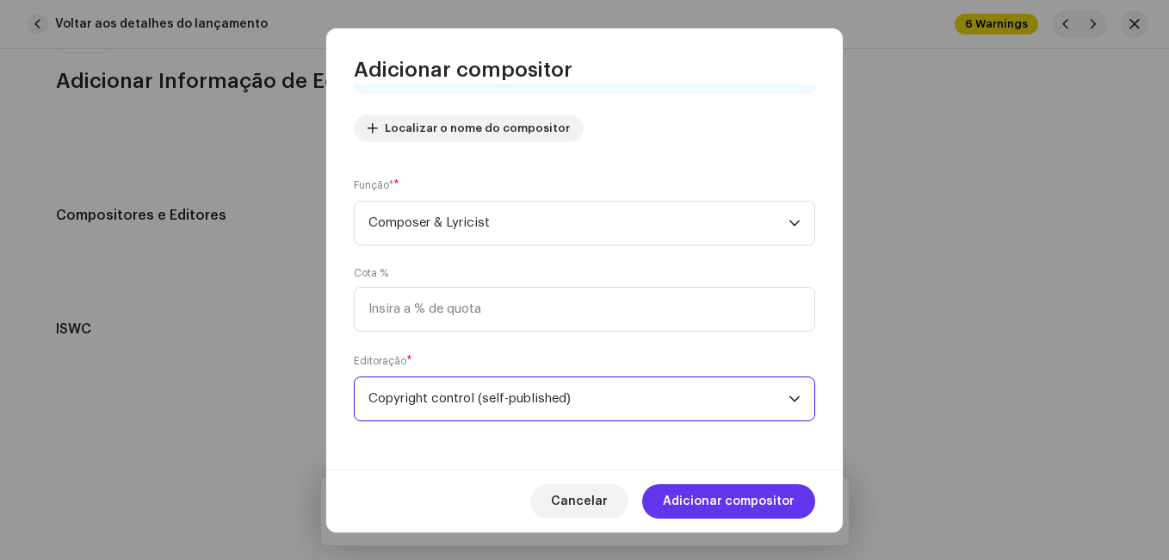
click at [714, 502] on span "Adicionar compositor" at bounding box center [729, 501] width 132 height 34
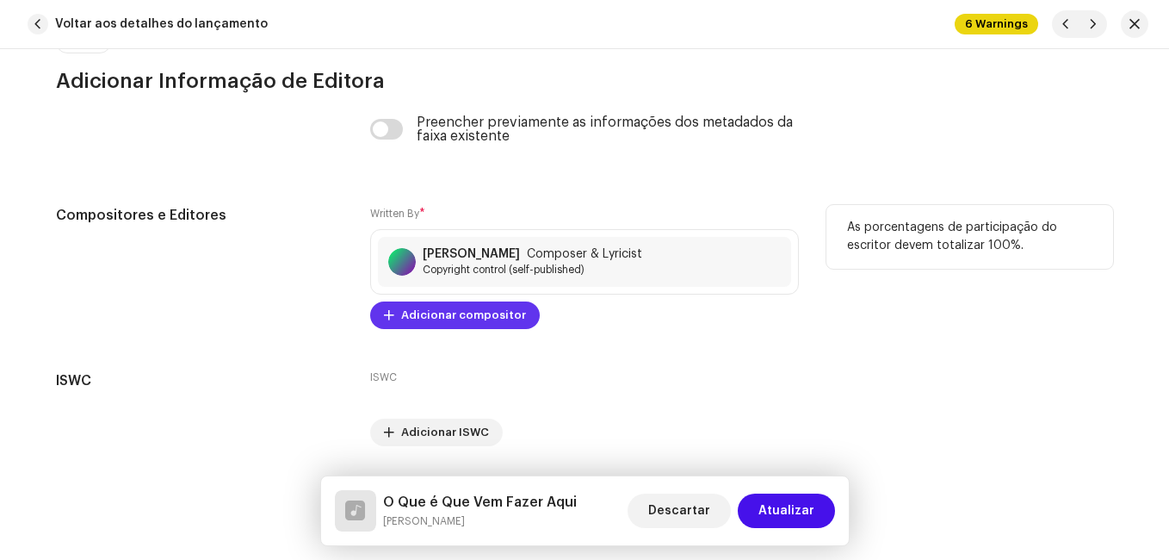
click at [468, 313] on span "Adicionar compositor" at bounding box center [463, 315] width 125 height 34
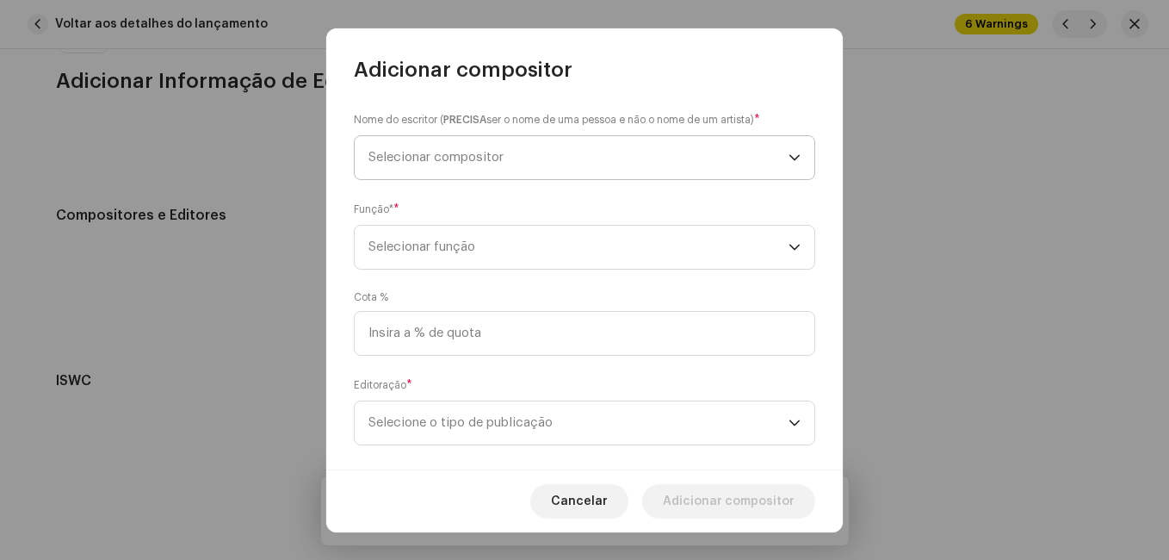
click at [468, 155] on span "Selecionar compositor" at bounding box center [436, 157] width 135 height 13
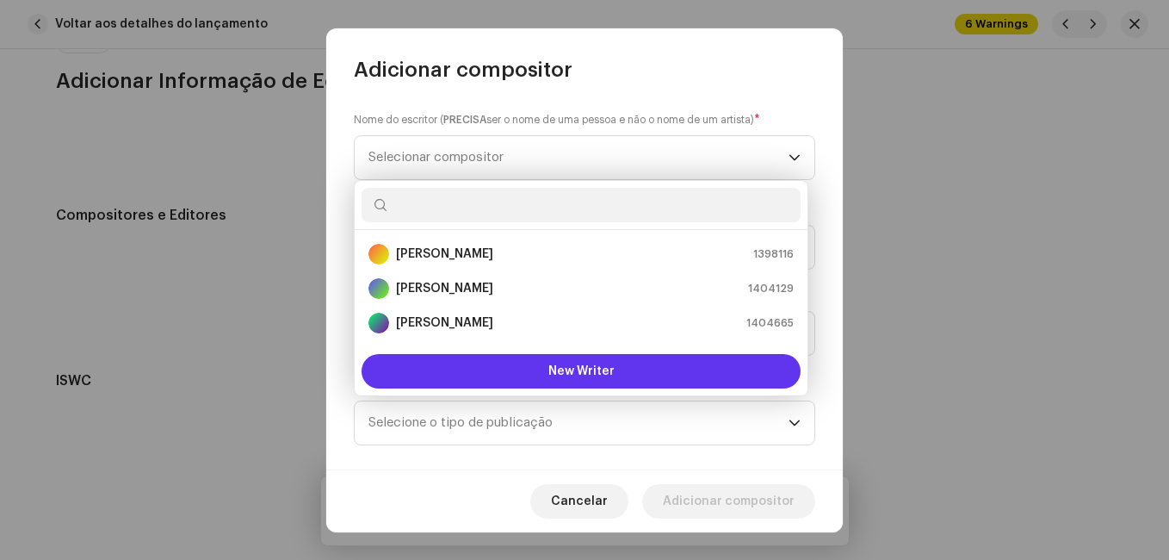
click at [492, 369] on button "New Writer" at bounding box center [581, 371] width 439 height 34
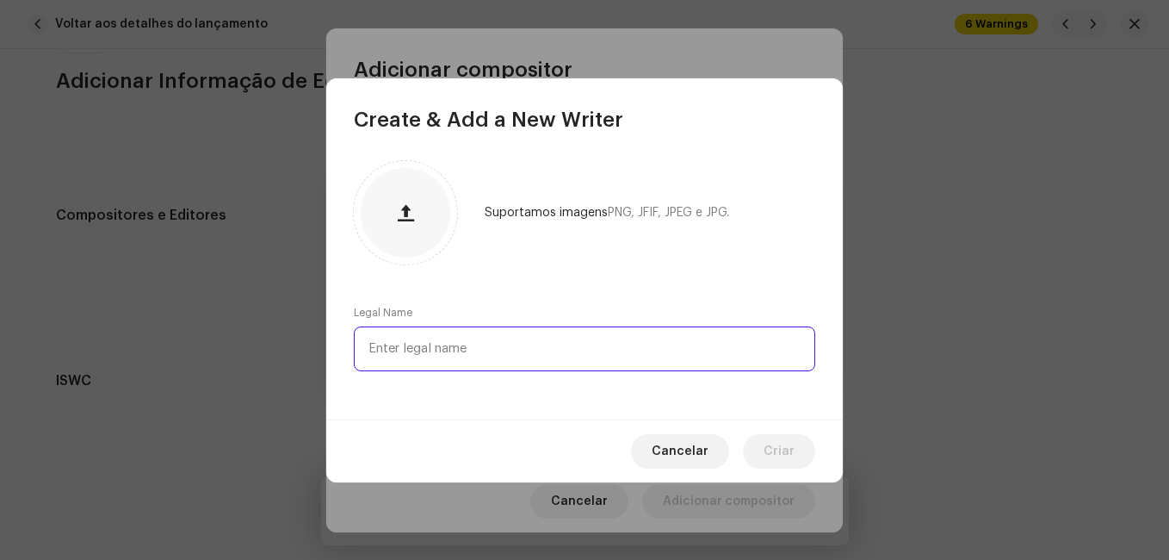
paste input "[PERSON_NAME]"
type input "[PERSON_NAME]"
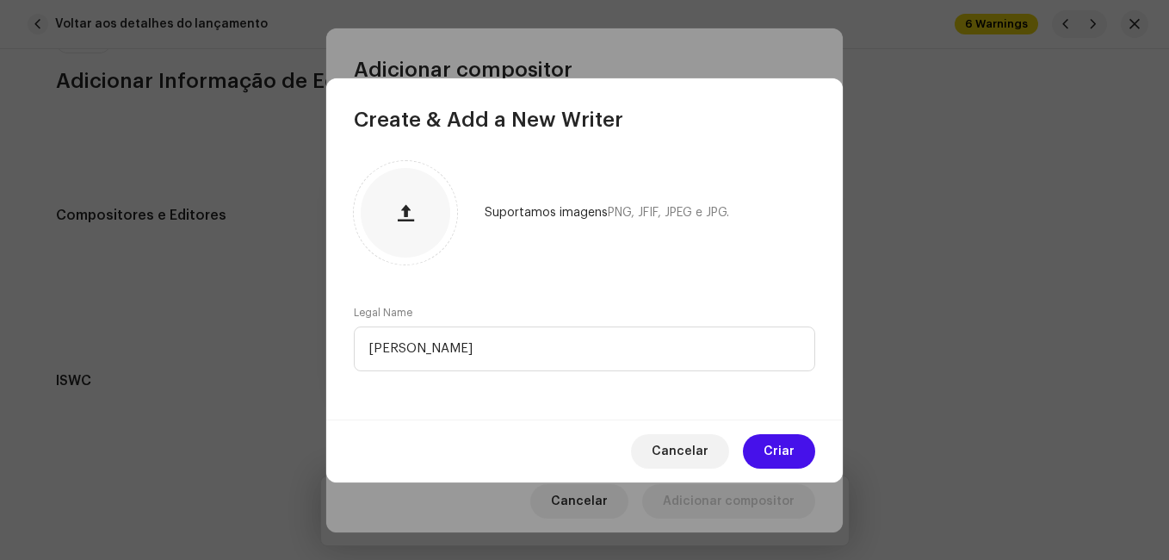
click at [532, 289] on div "Suportamos imagens PNG, JFIF, JPEG e JPG. Legal Name [PERSON_NAME]" at bounding box center [584, 276] width 517 height 286
click at [762, 439] on button "Criar" at bounding box center [779, 451] width 72 height 34
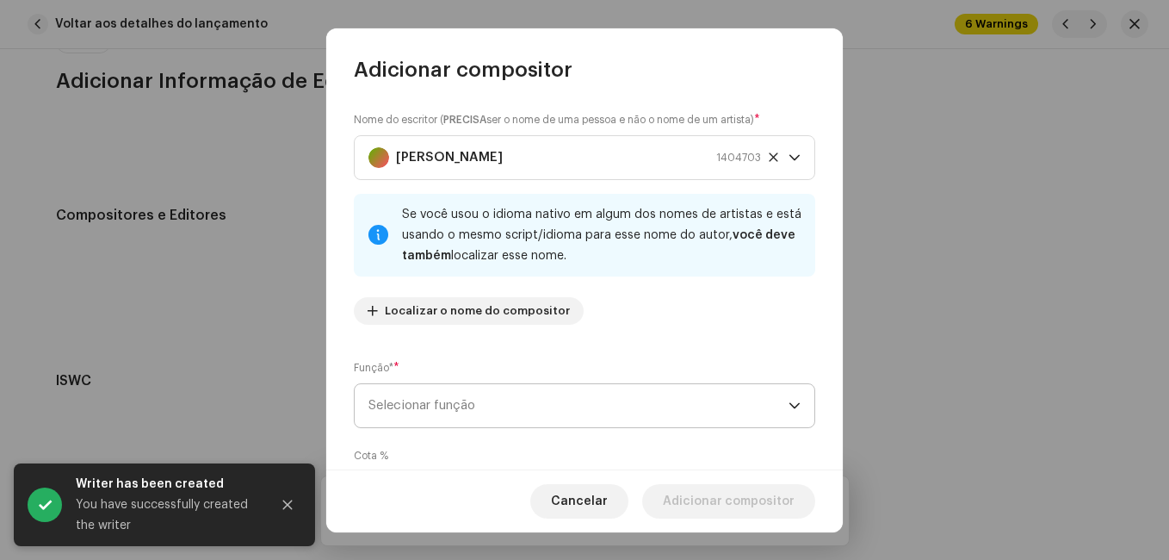
click at [586, 397] on span "Selecionar função" at bounding box center [579, 405] width 420 height 43
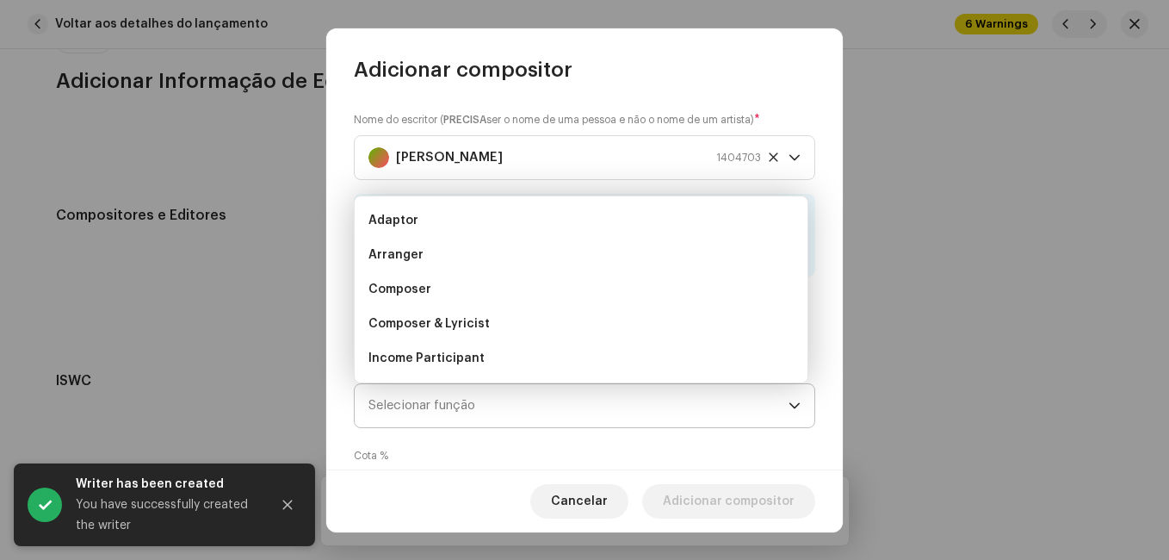
scroll to position [28, 0]
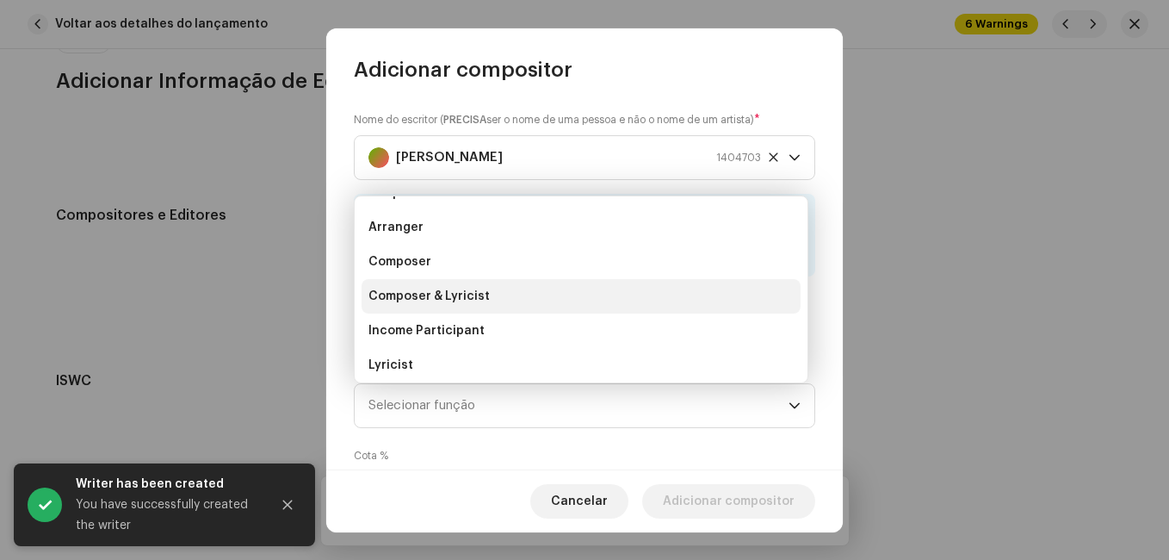
click at [586, 305] on li "Composer & Lyricist" at bounding box center [581, 296] width 439 height 34
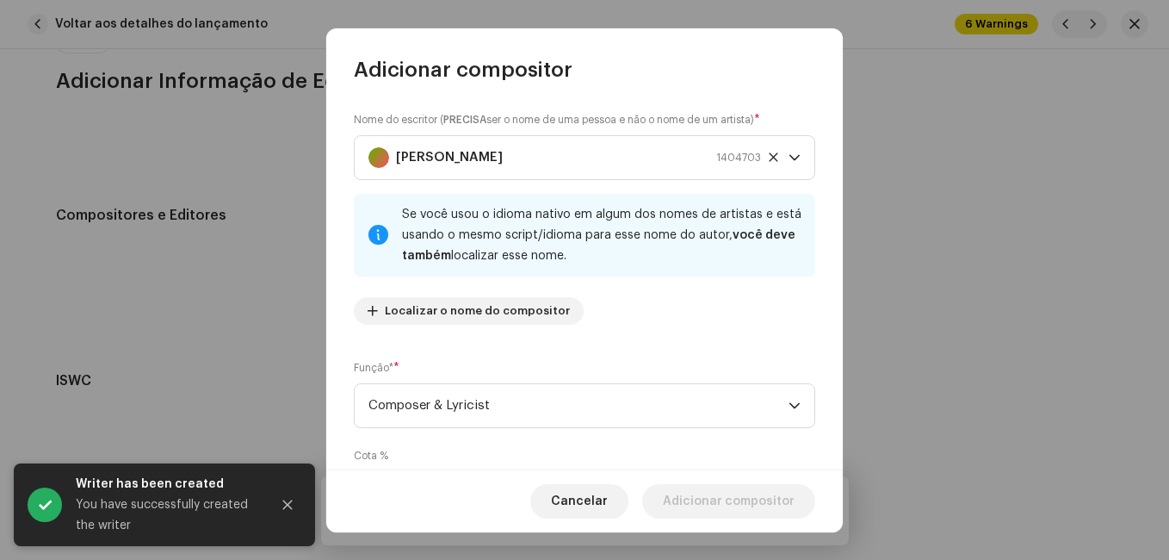
click at [682, 363] on div "Função* * Composer & Lyricist" at bounding box center [585, 393] width 462 height 69
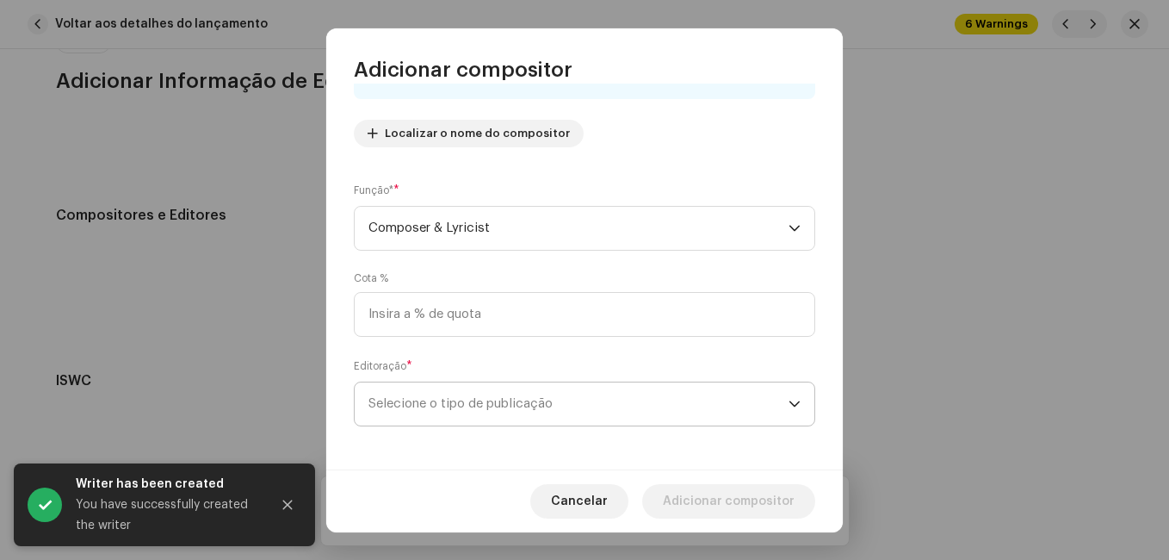
scroll to position [183, 0]
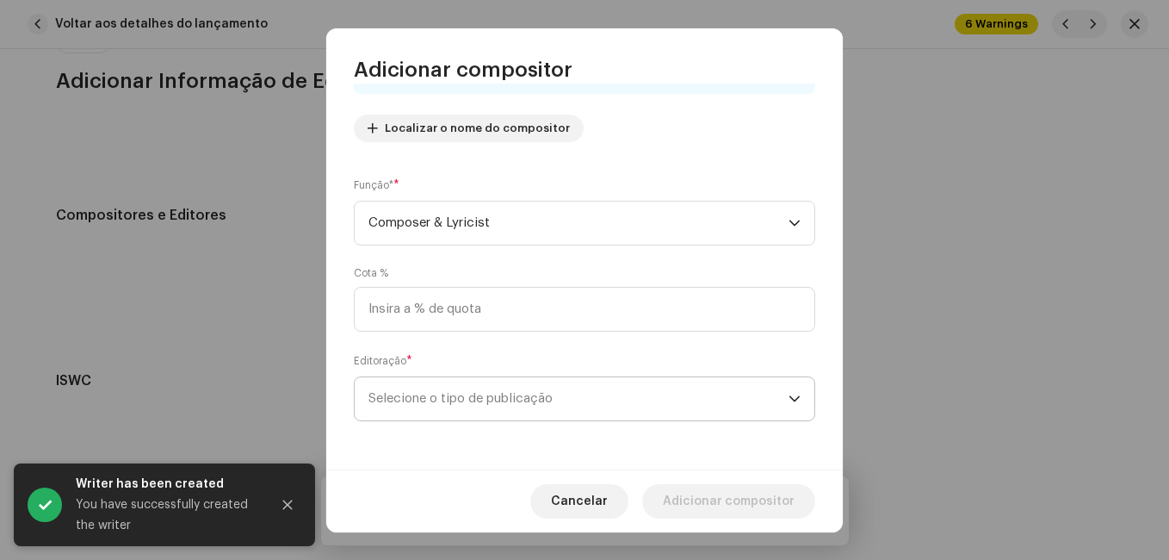
click at [656, 404] on span "Selecione o tipo de publicação" at bounding box center [579, 398] width 420 height 43
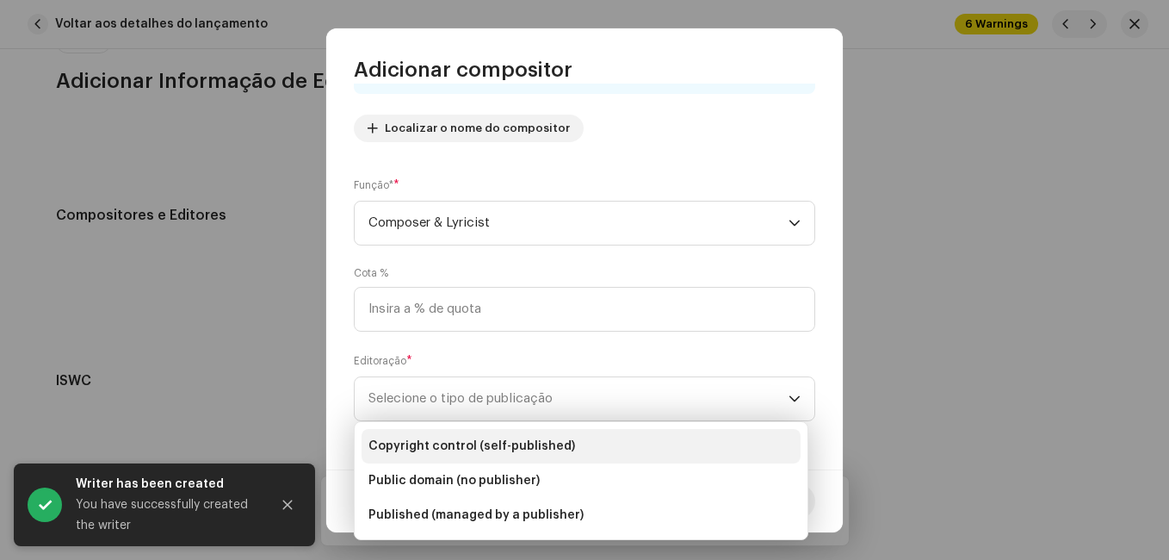
click at [639, 431] on li "Copyright control (self-published)" at bounding box center [581, 446] width 439 height 34
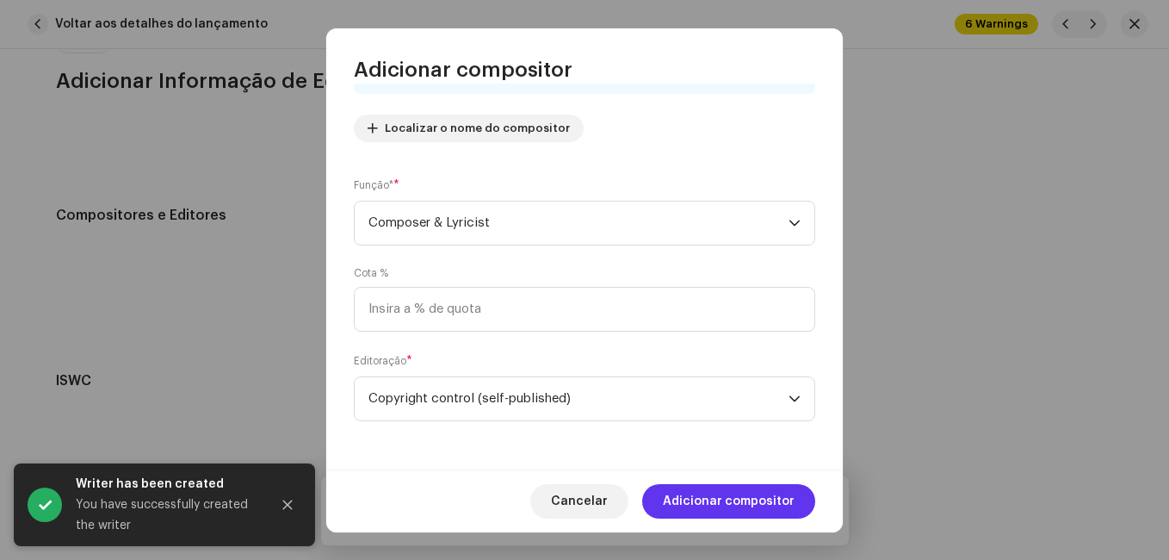
click at [725, 485] on span "Adicionar compositor" at bounding box center [729, 501] width 132 height 34
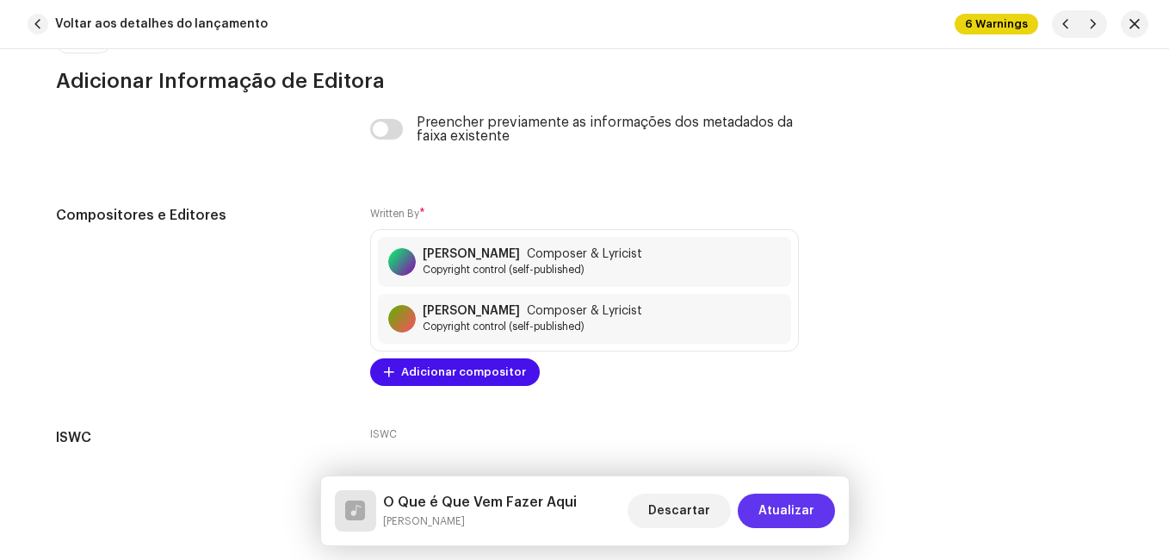
click at [785, 504] on span "Atualizar" at bounding box center [787, 510] width 56 height 34
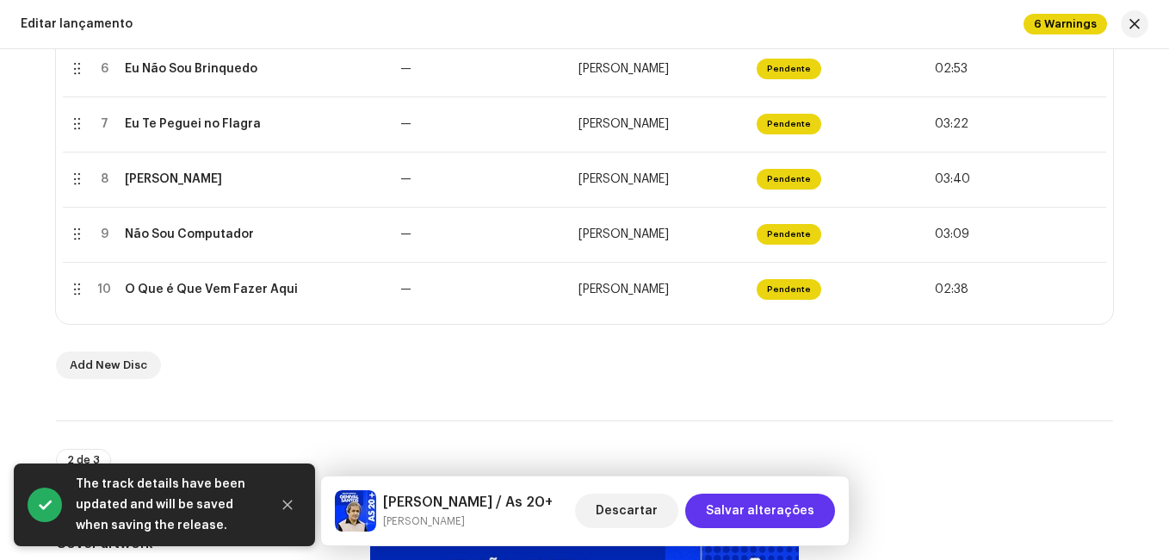
click at [778, 514] on span "Salvar alterações" at bounding box center [760, 510] width 108 height 34
